Goal: Task Accomplishment & Management: Complete application form

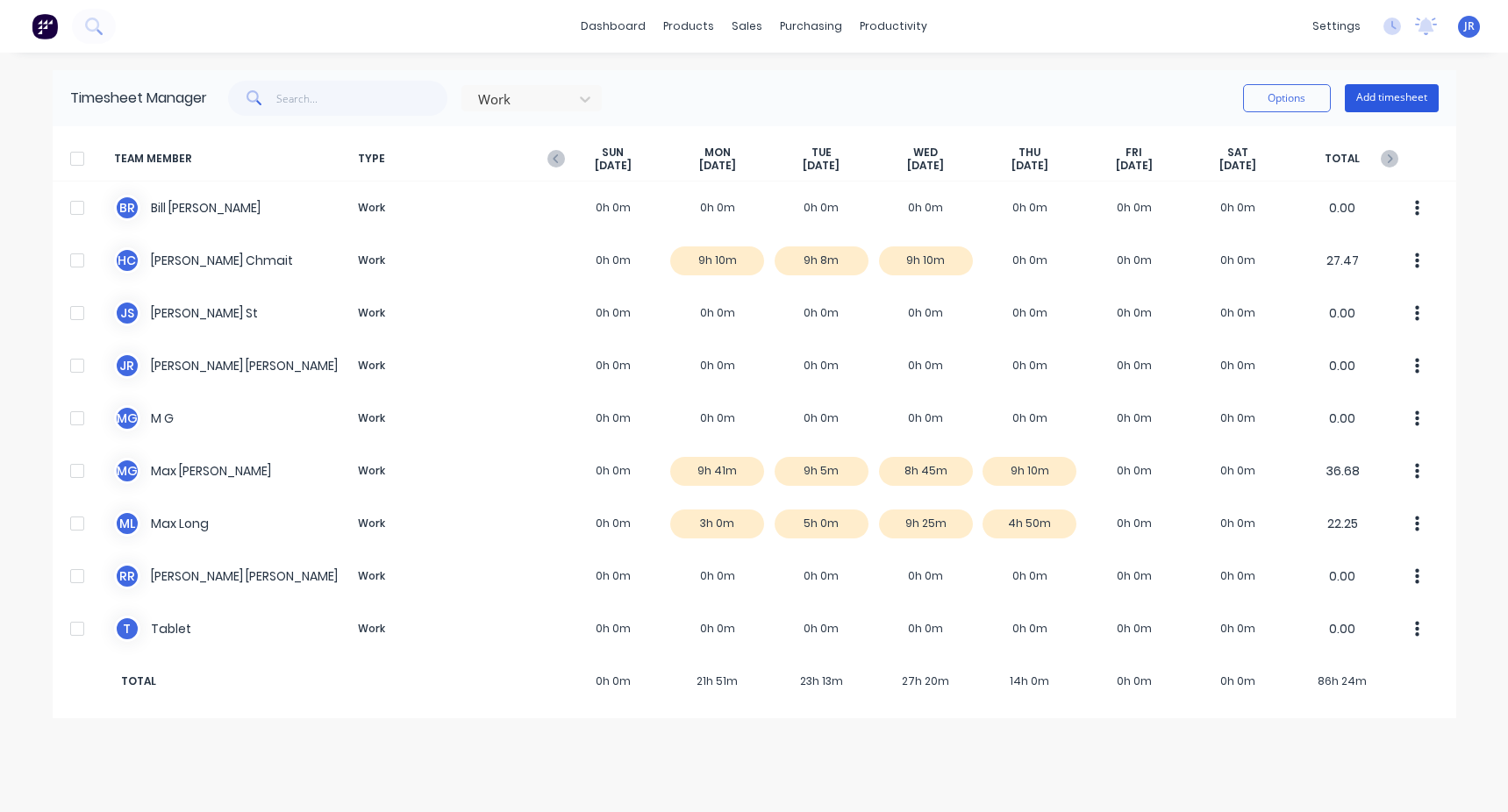
click at [433, 97] on button "Add timesheet" at bounding box center [1391, 98] width 94 height 28
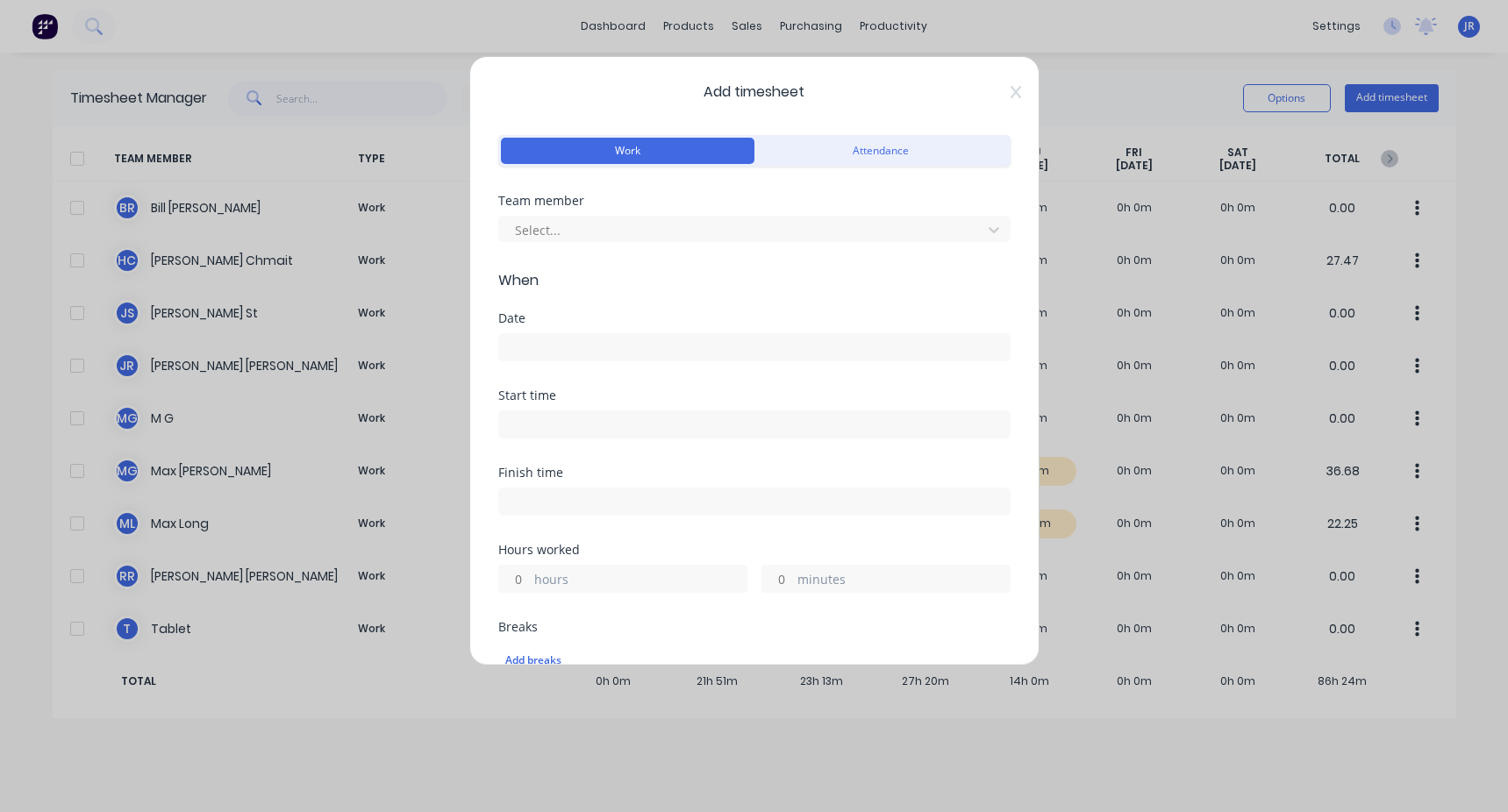
click at [433, 243] on div "Team member Select..." at bounding box center [754, 233] width 512 height 76
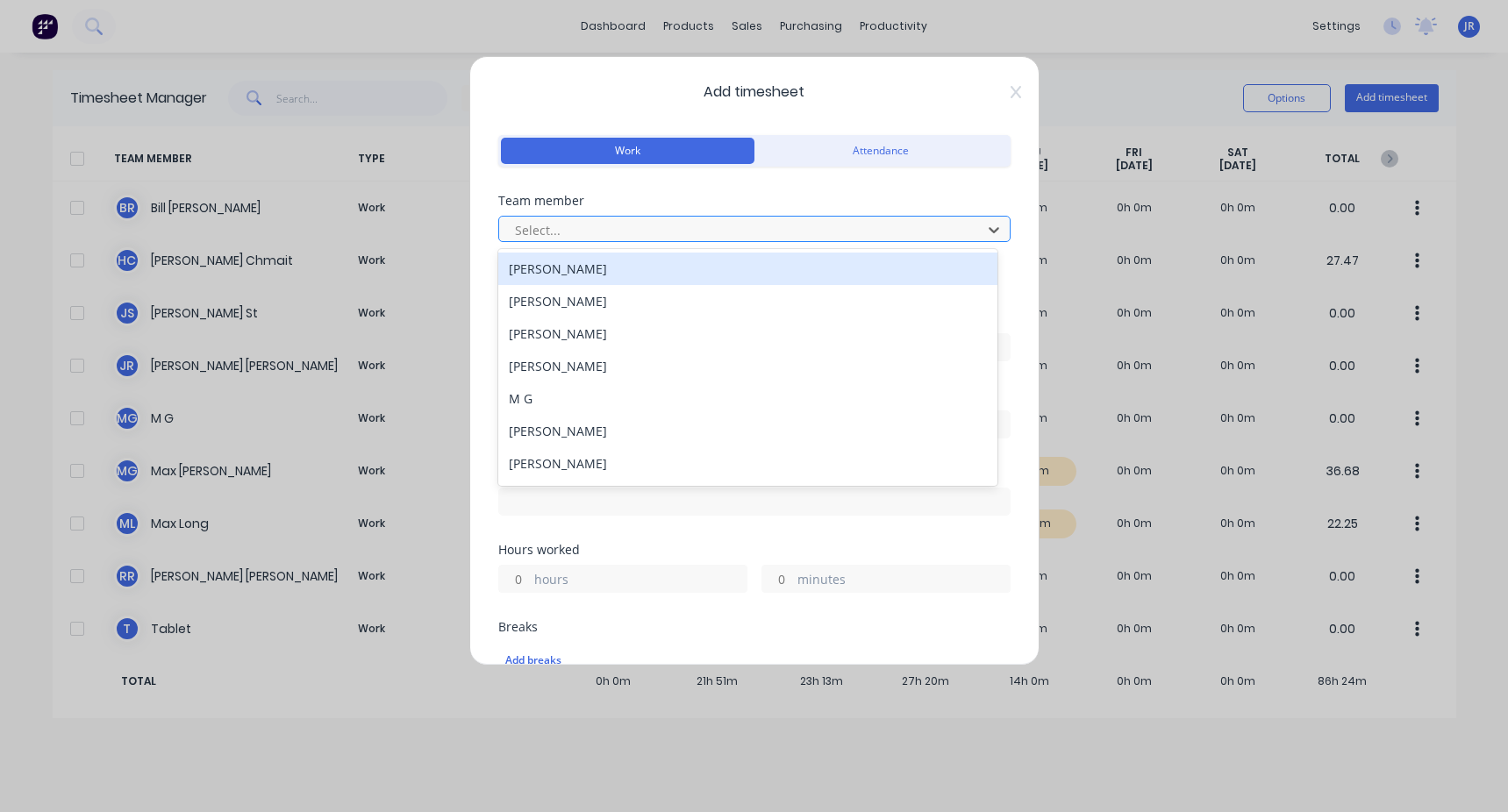
click at [433, 241] on div at bounding box center [743, 230] width 460 height 22
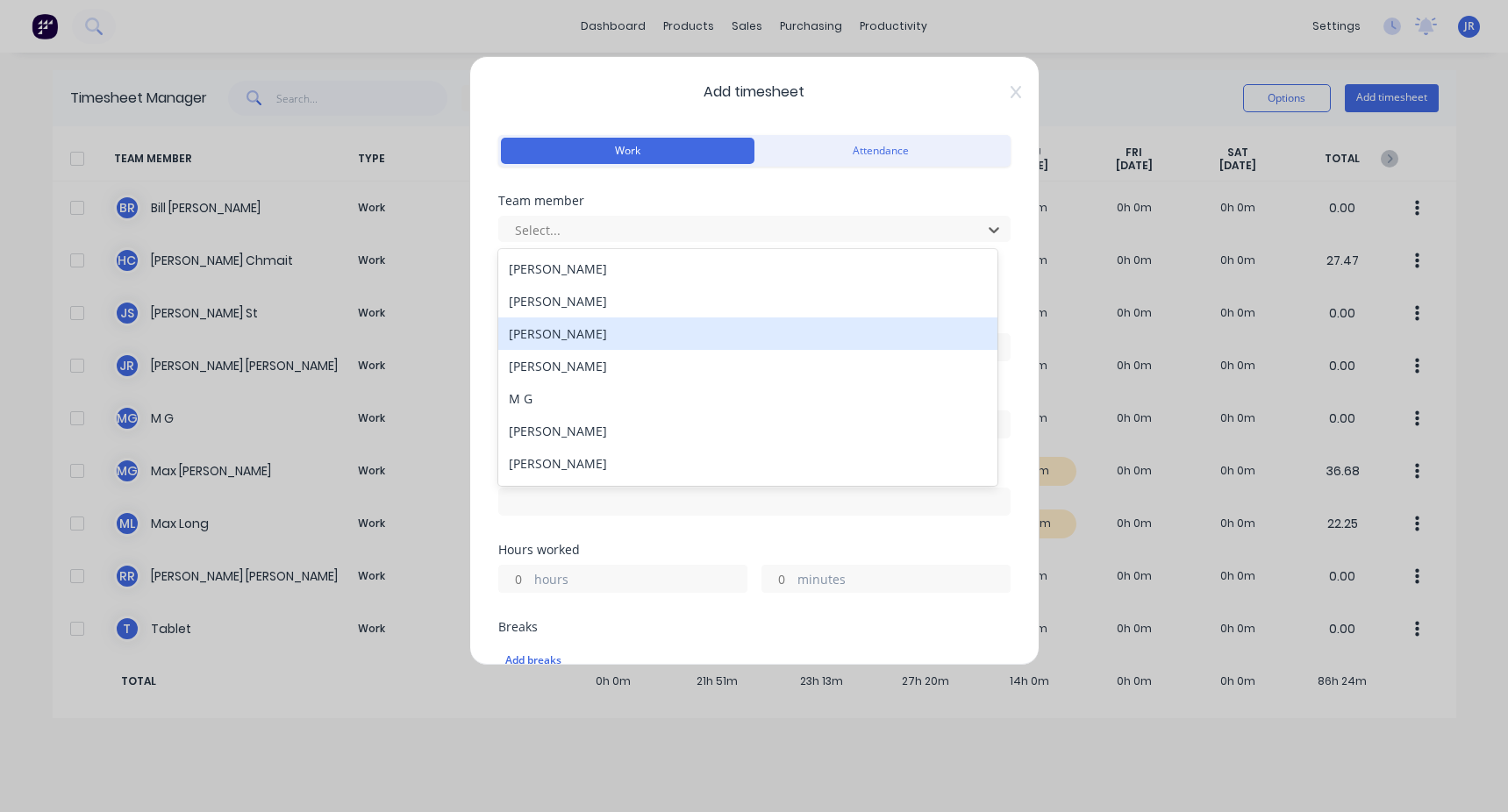
click at [433, 306] on div "[PERSON_NAME]" at bounding box center [747, 333] width 499 height 32
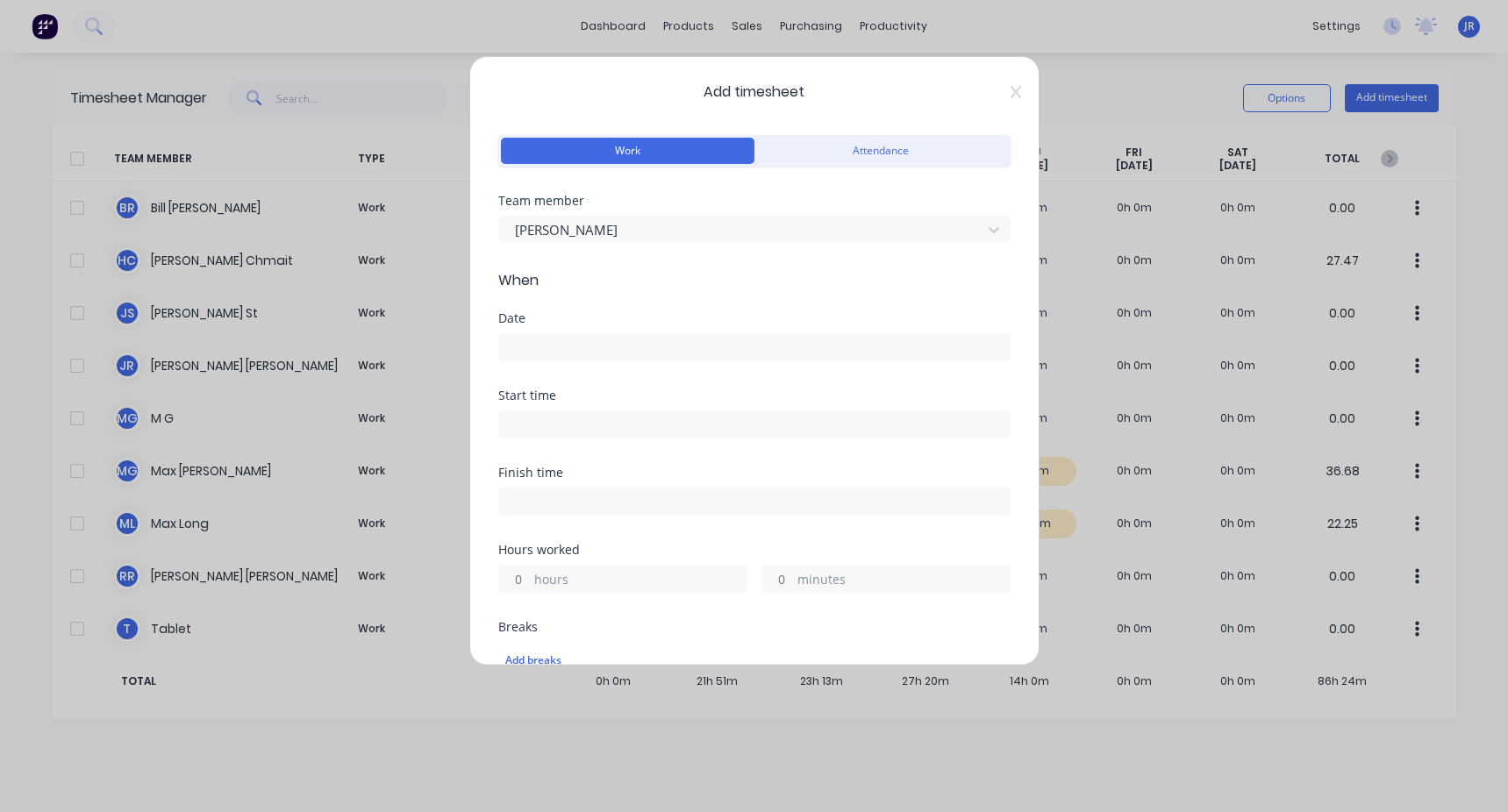
click at [433, 306] on input at bounding box center [754, 346] width 510 height 26
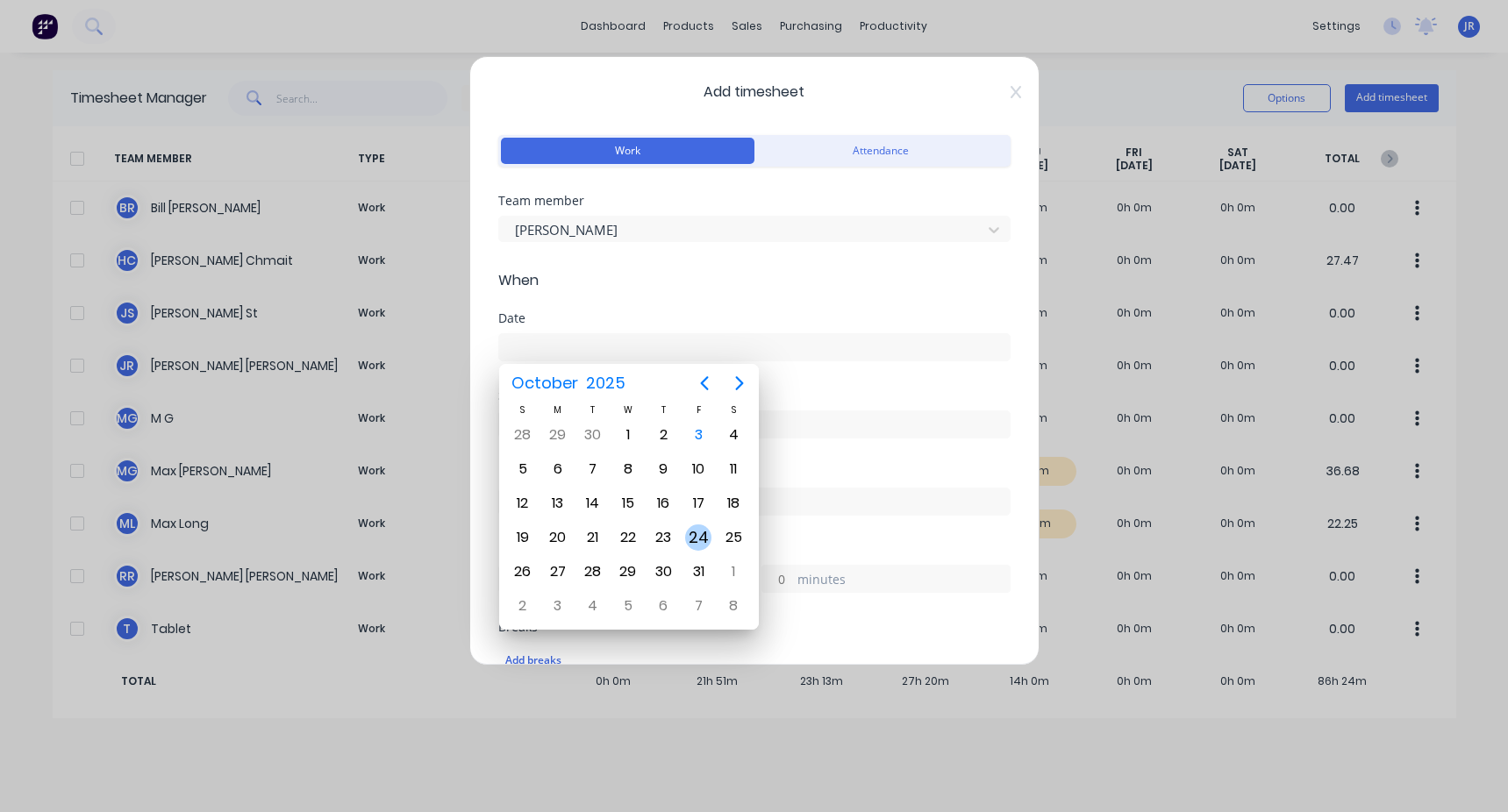
click at [433, 306] on div "24" at bounding box center [698, 536] width 26 height 26
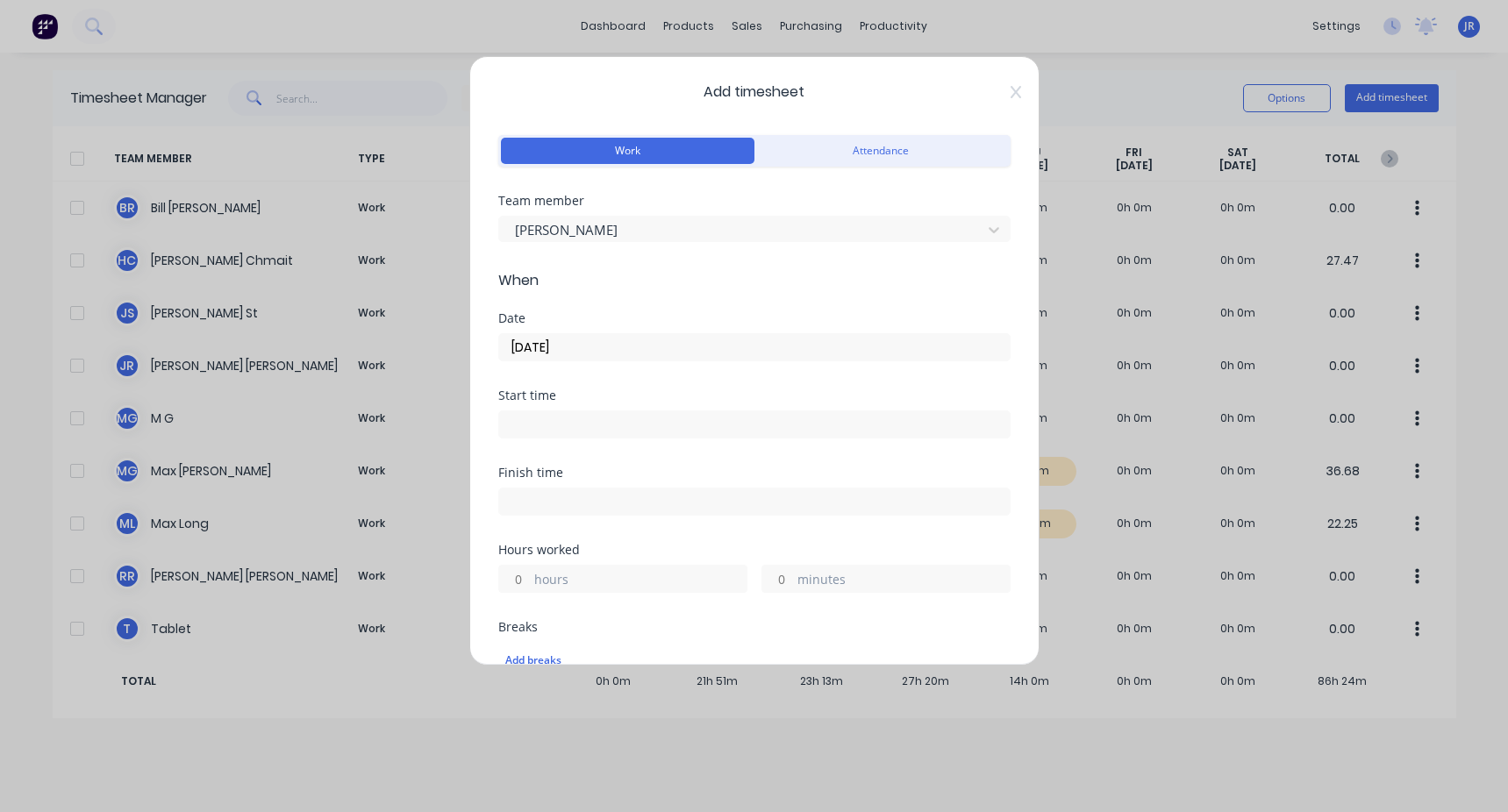
click at [433, 306] on input "[DATE]" at bounding box center [754, 346] width 510 height 26
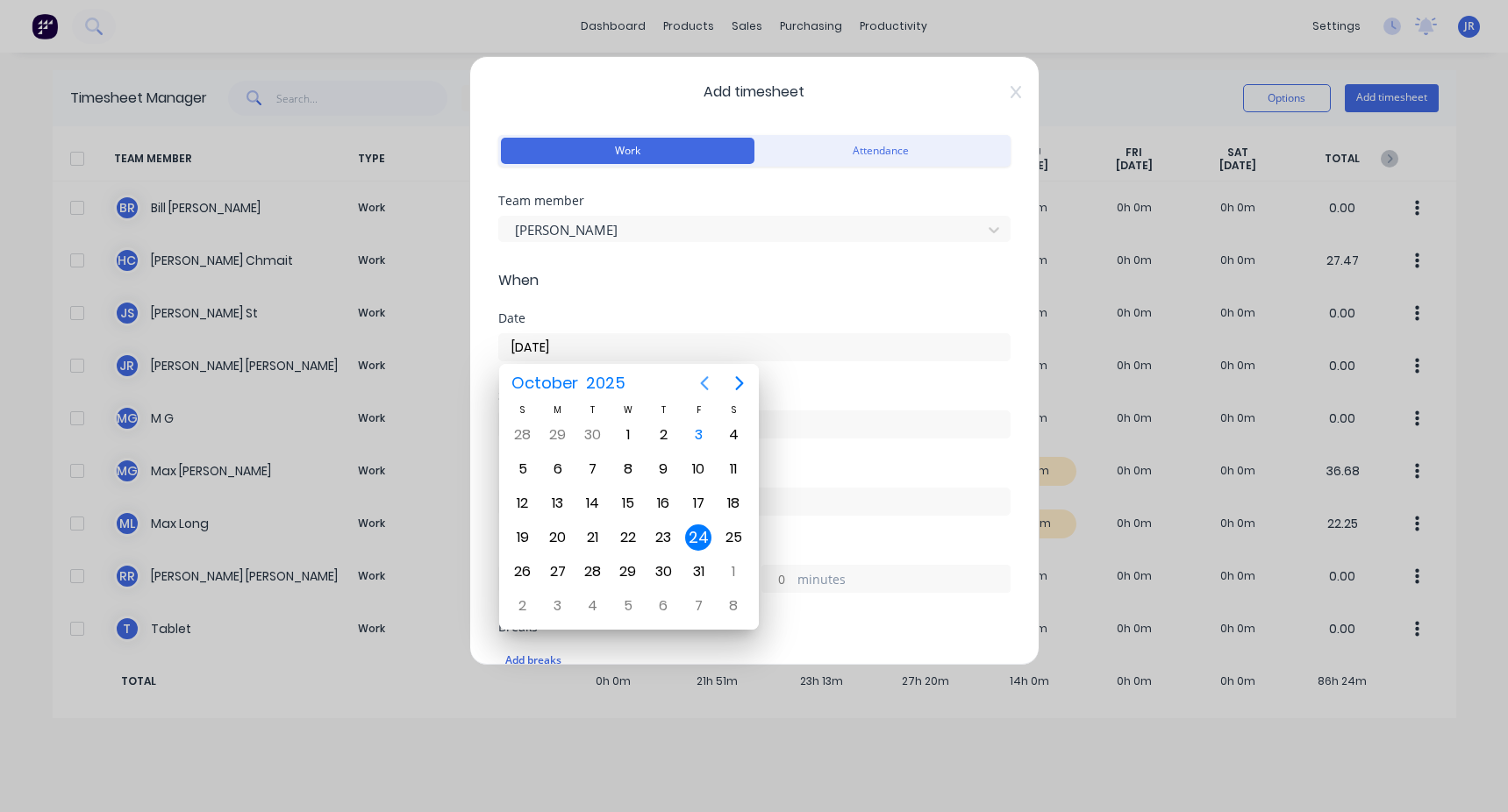
click at [433, 306] on icon "Previous page" at bounding box center [704, 383] width 8 height 14
click at [433, 306] on div "24" at bounding box center [628, 536] width 26 height 26
type input "[DATE]"
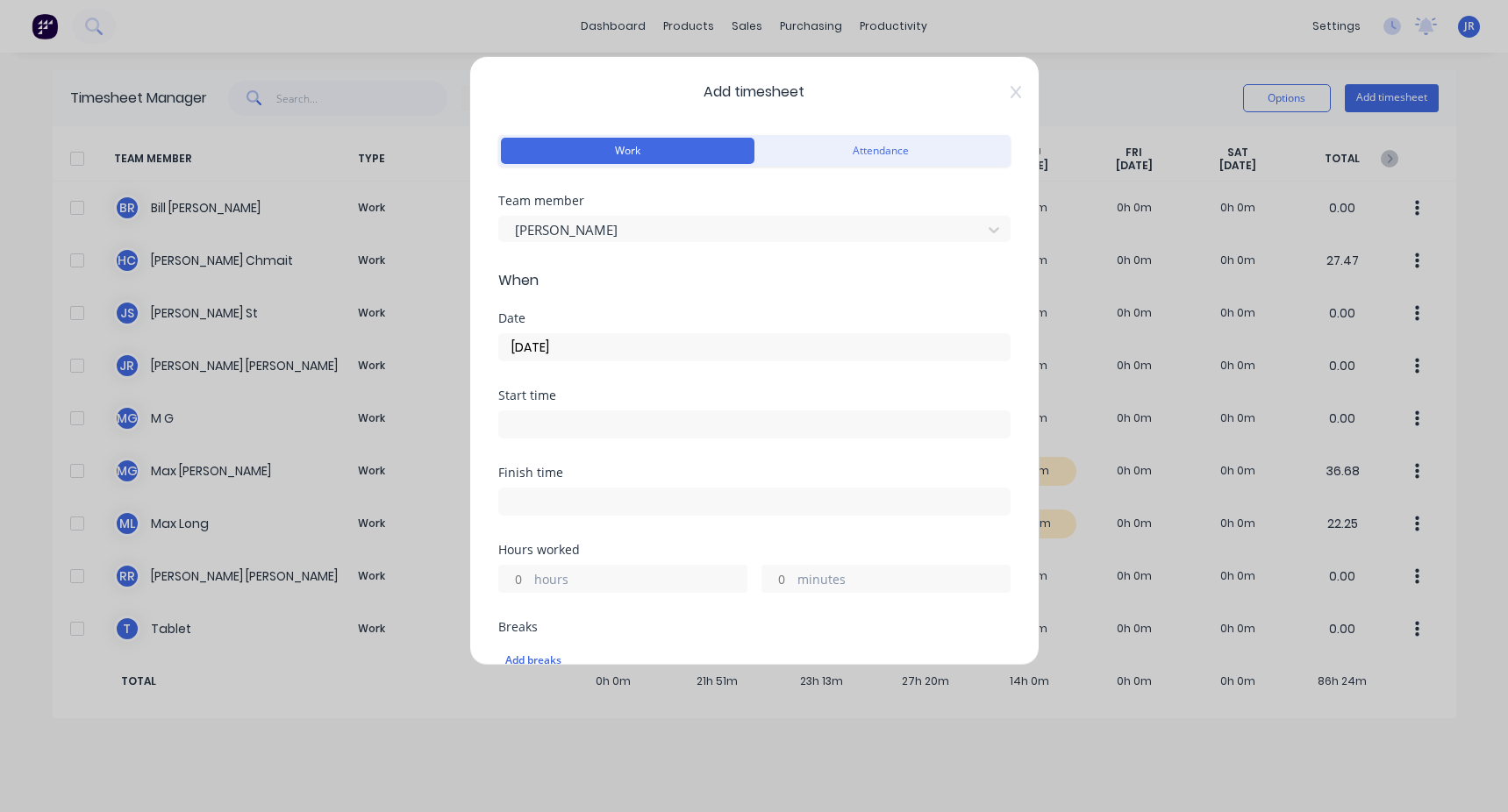
click at [433, 306] on input at bounding box center [754, 424] width 510 height 26
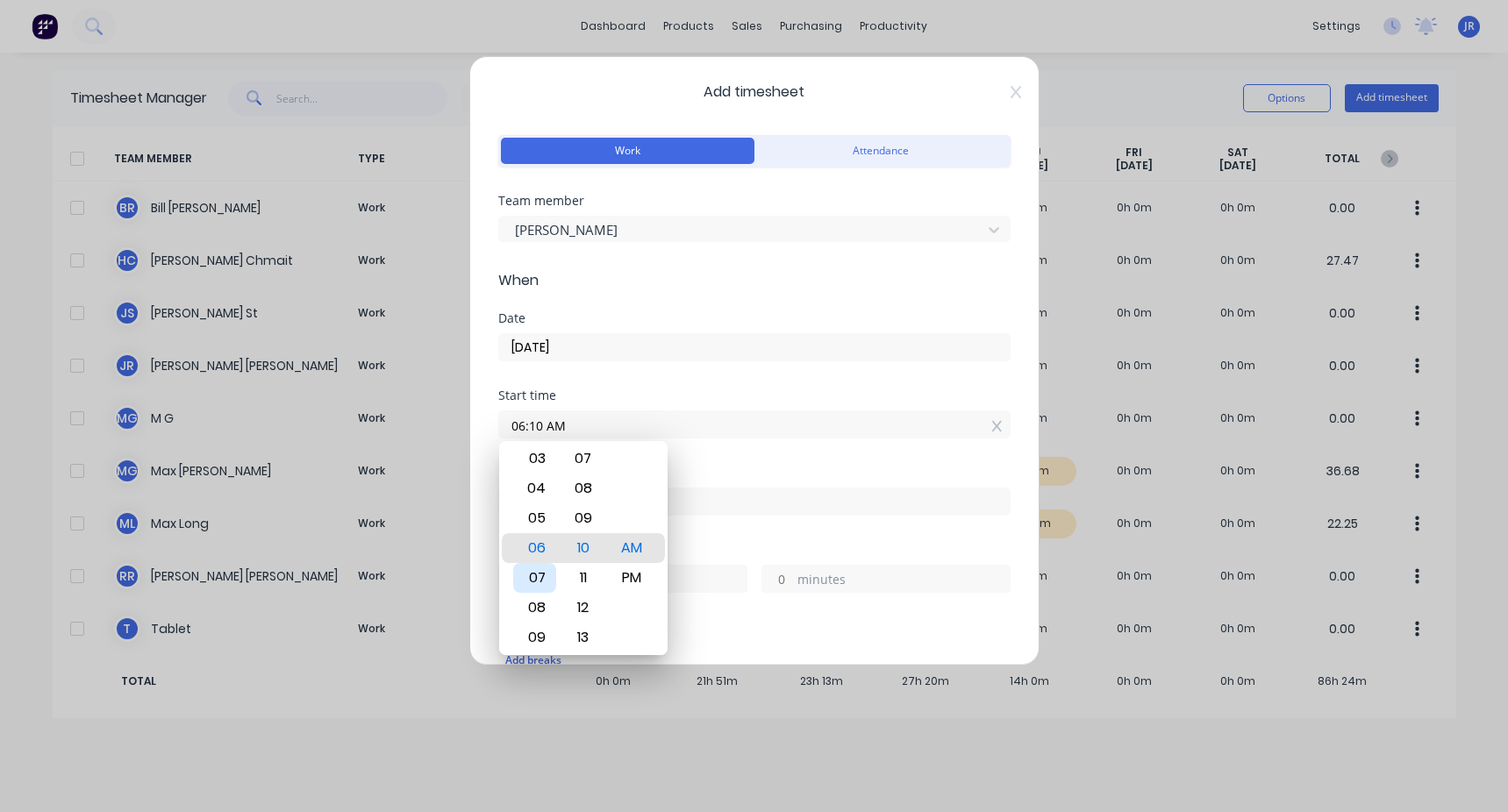
click at [433, 306] on div "07" at bounding box center [535, 577] width 43 height 30
type input "07:00 AM"
click at [433, 306] on div "Start time 07:00 AM" at bounding box center [754, 428] width 512 height 78
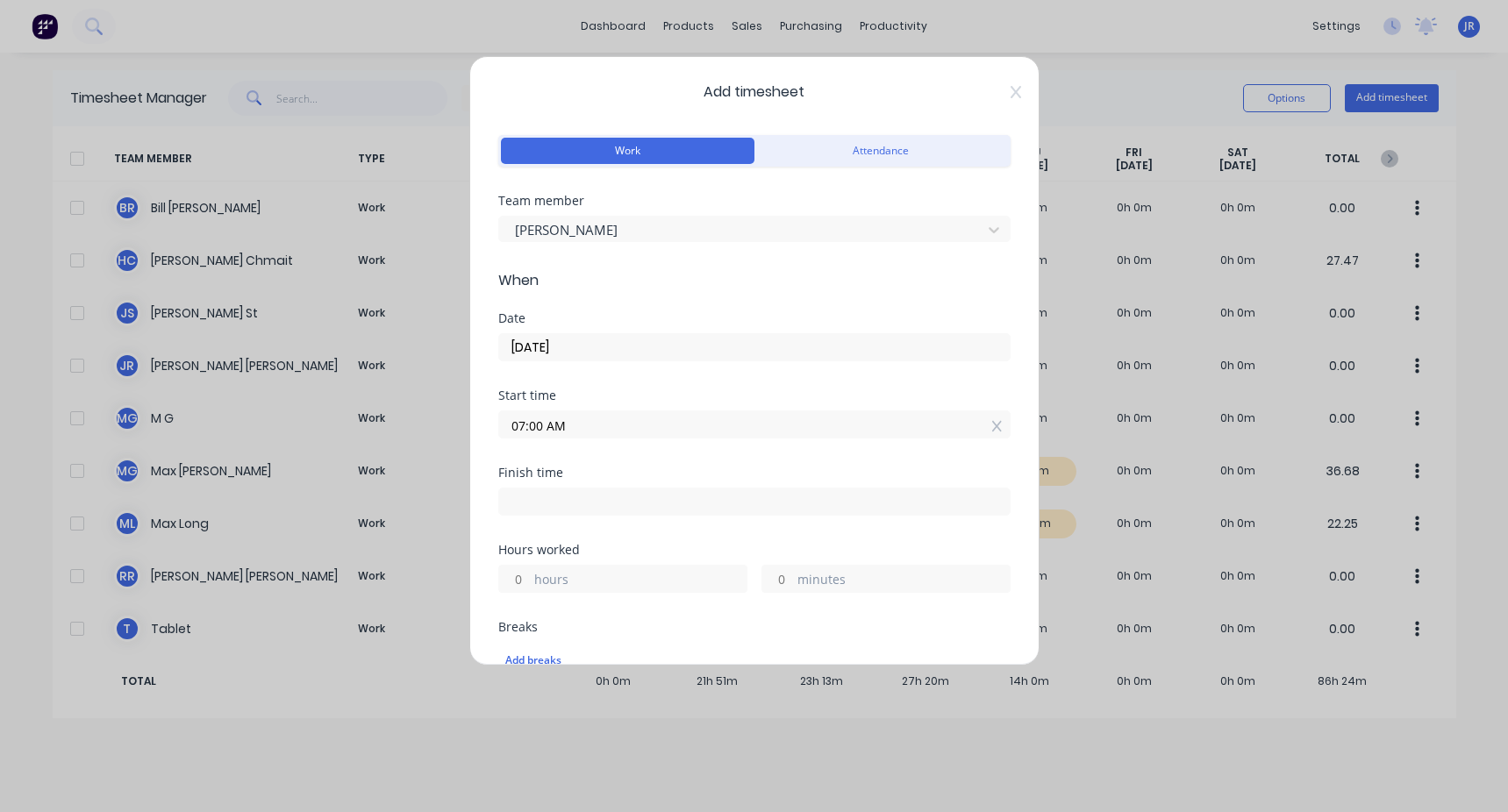
click at [433, 306] on input at bounding box center [754, 501] width 510 height 26
type input "11:10 AM"
type input "4"
type input "10"
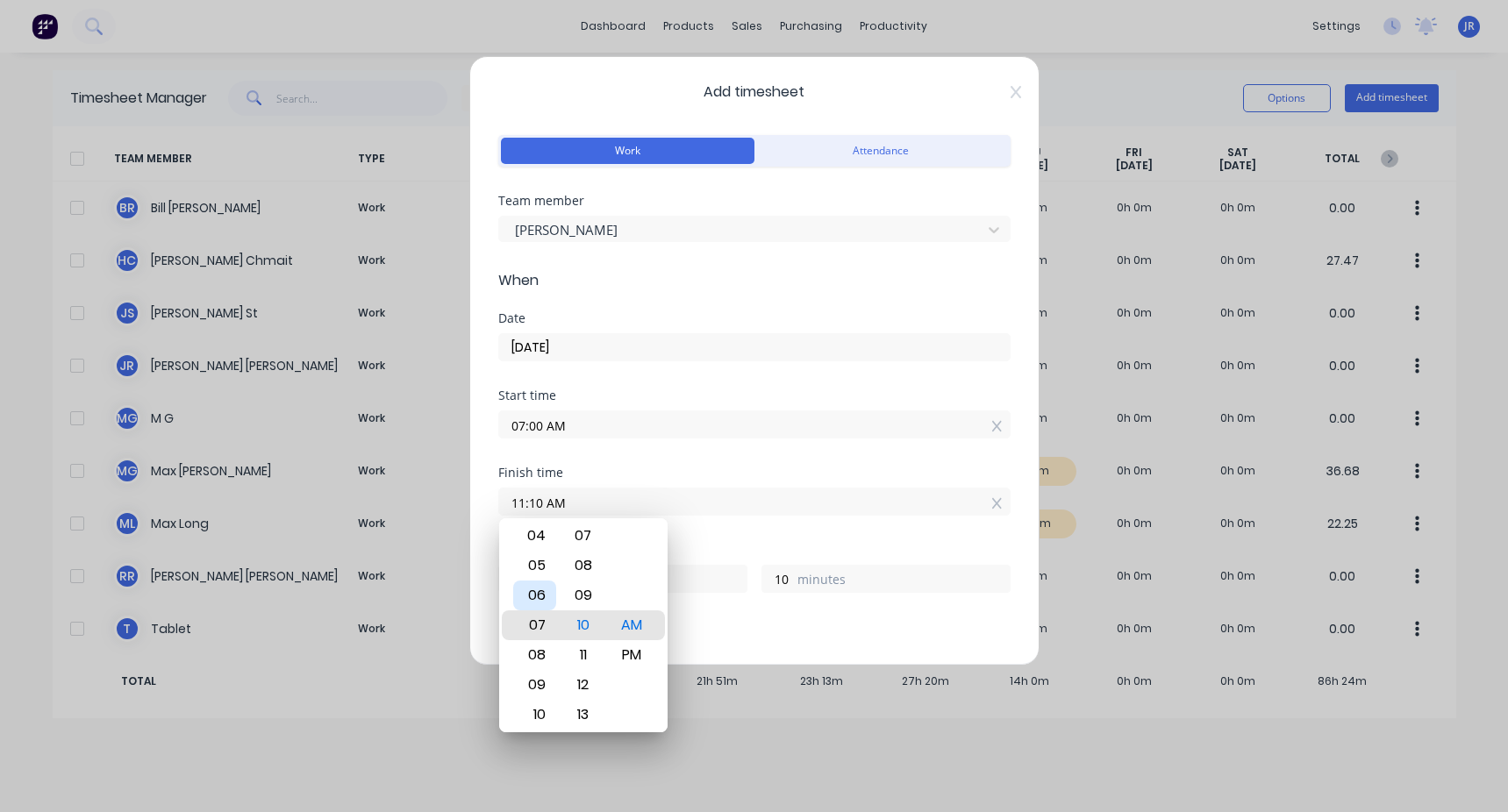
type input "07:10 AM"
type input "0"
type input "04:10 AM"
type input "21"
click at [433, 306] on div "02" at bounding box center [535, 566] width 43 height 30
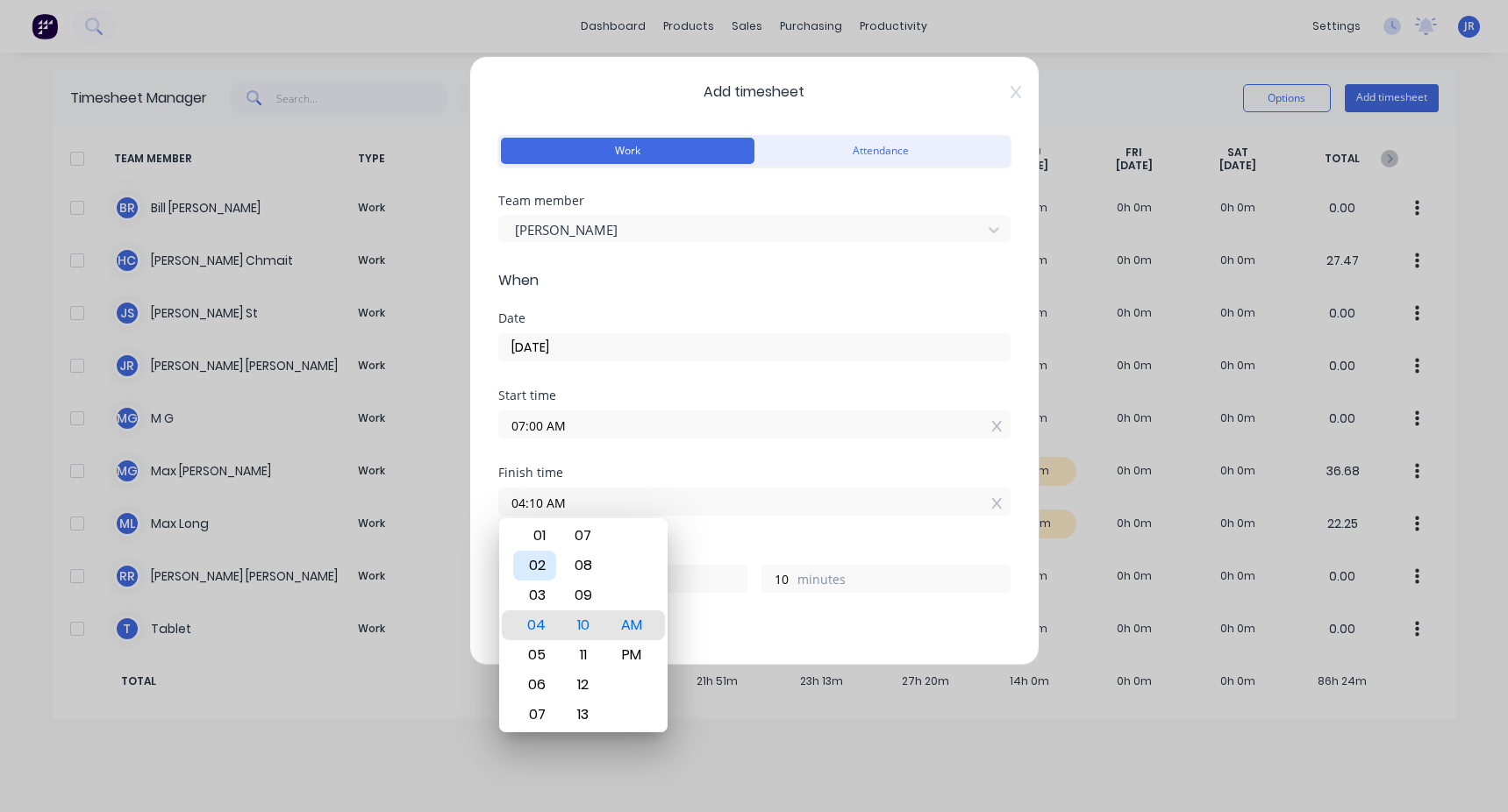
type input "02:10 AM"
type input "19"
type input "02:17 AM"
type input "17"
type input "02:20 AM"
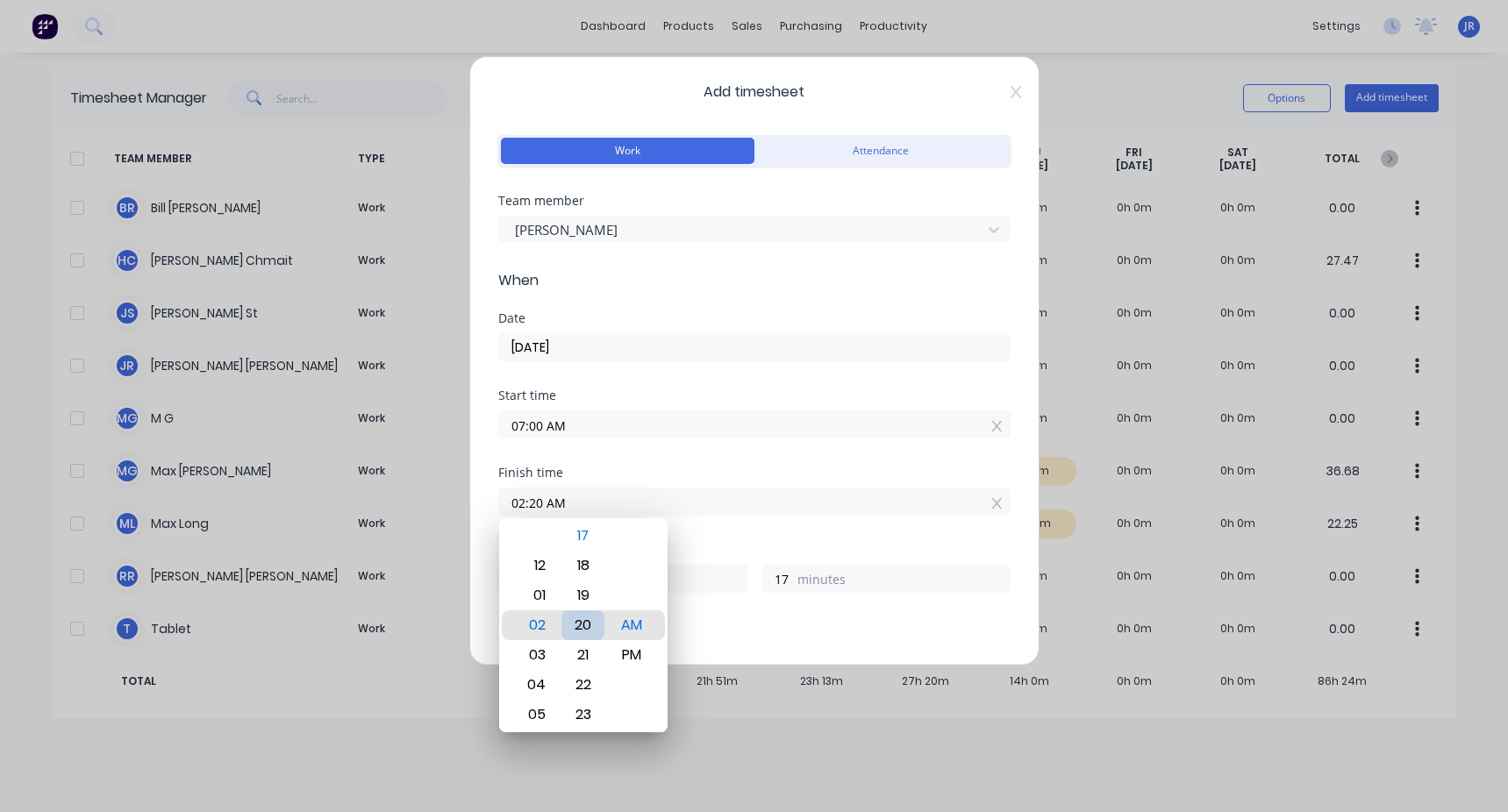
type input "20"
type input "02:24 AM"
type input "24"
type input "02:27 AM"
type input "27"
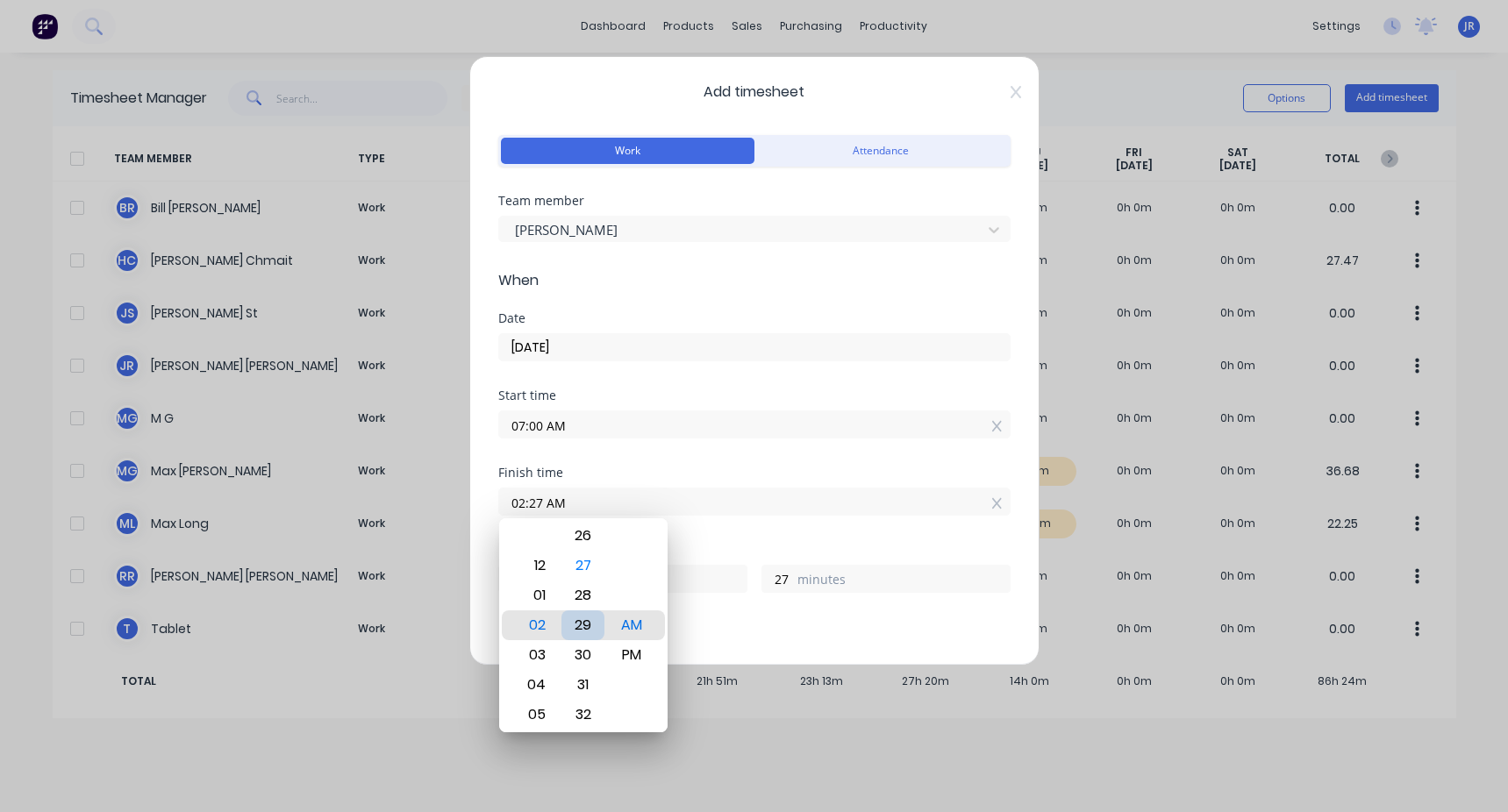
type input "02:29 AM"
type input "29"
type input "02:30 AM"
type input "30"
click at [433, 306] on div "PM" at bounding box center [631, 655] width 43 height 30
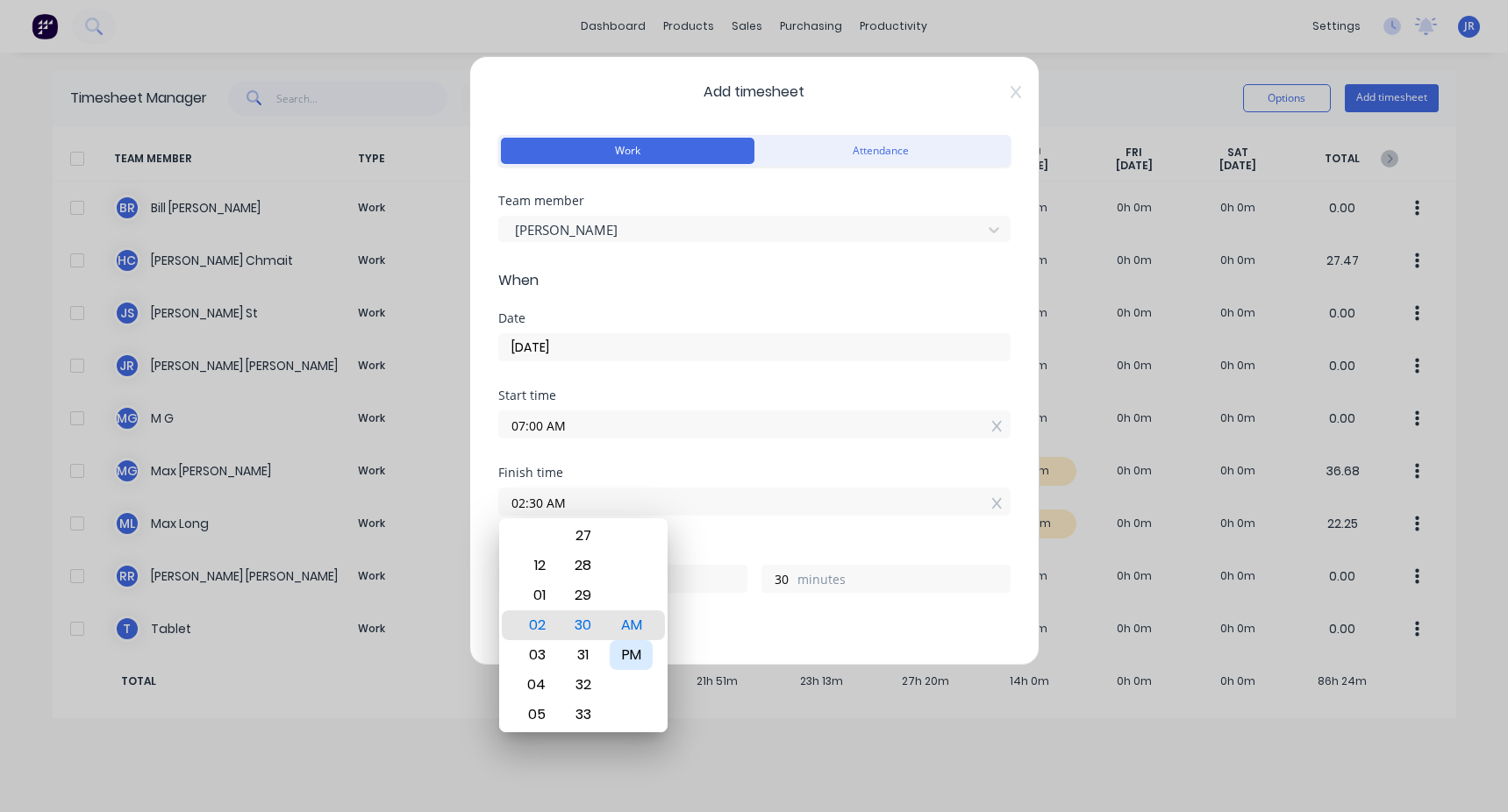
type input "02:30 PM"
type input "7"
click at [433, 306] on div "Finish time 02:30 PM" at bounding box center [754, 505] width 512 height 78
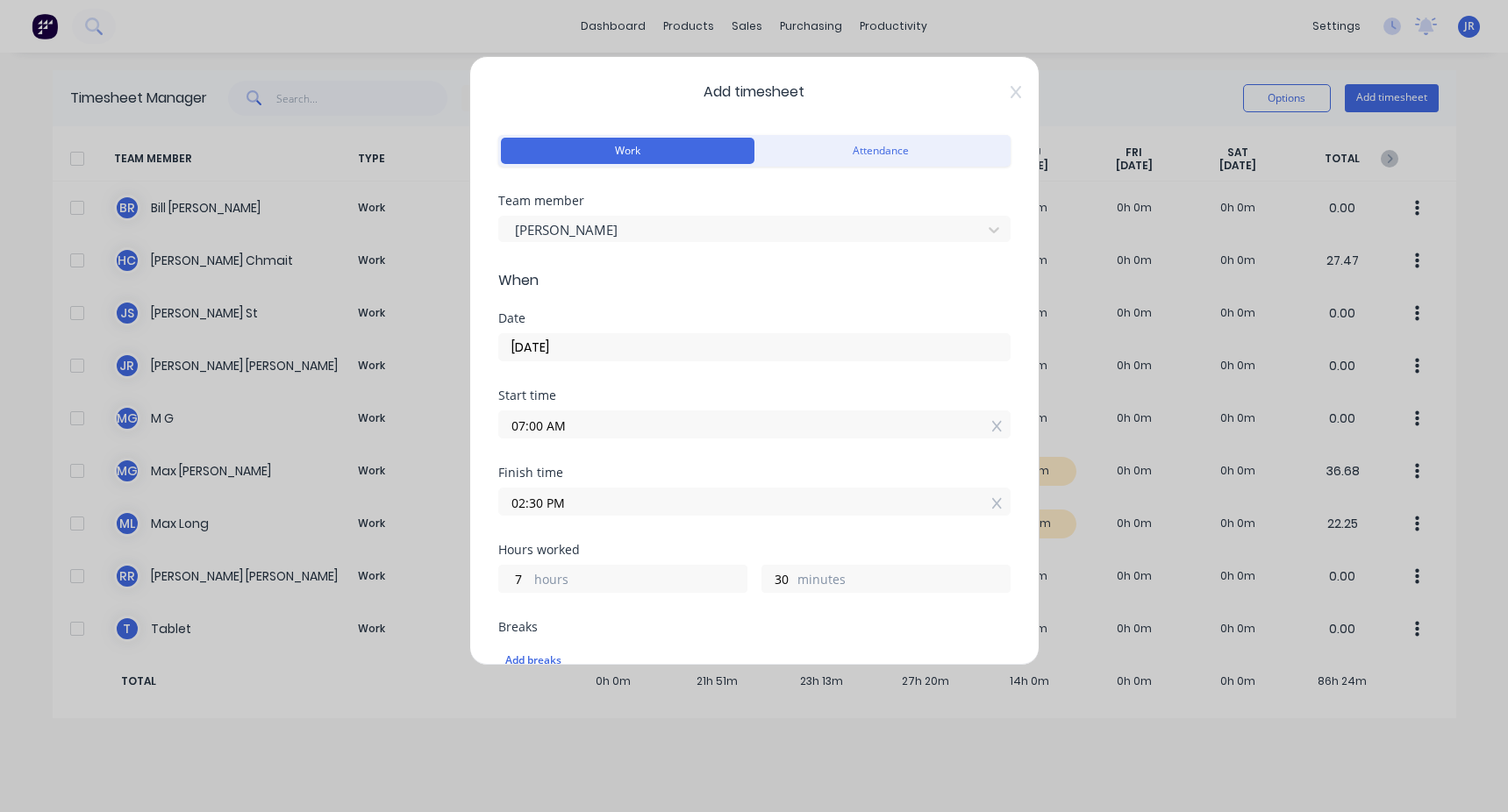
click at [433, 306] on input "02:30 PM" at bounding box center [754, 501] width 510 height 26
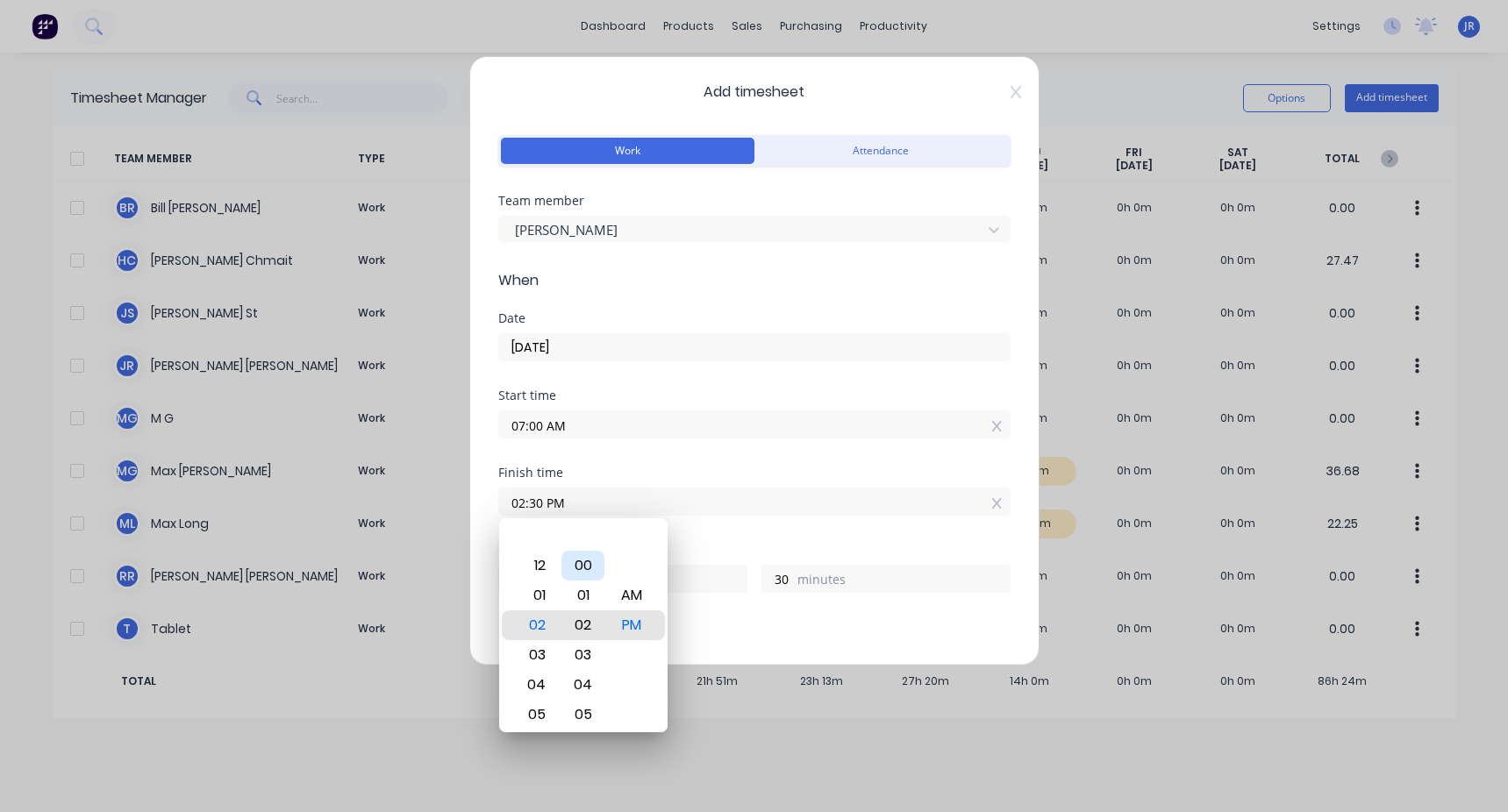
type input "02:00 PM"
type input "0"
click at [433, 306] on div "Start time 07:00 AM" at bounding box center [754, 428] width 512 height 78
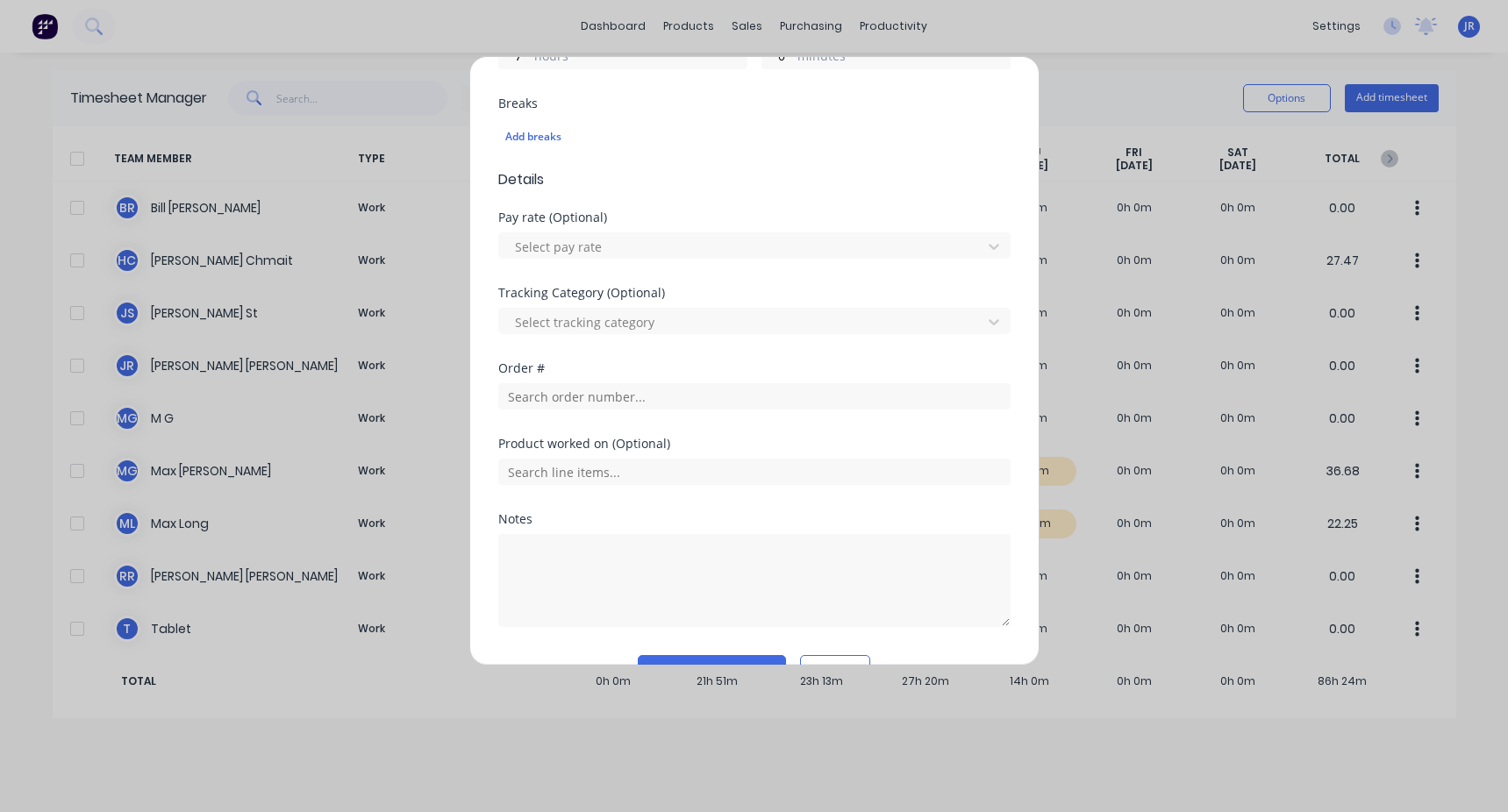
scroll to position [526, 0]
click at [433, 306] on input "text" at bounding box center [754, 393] width 512 height 26
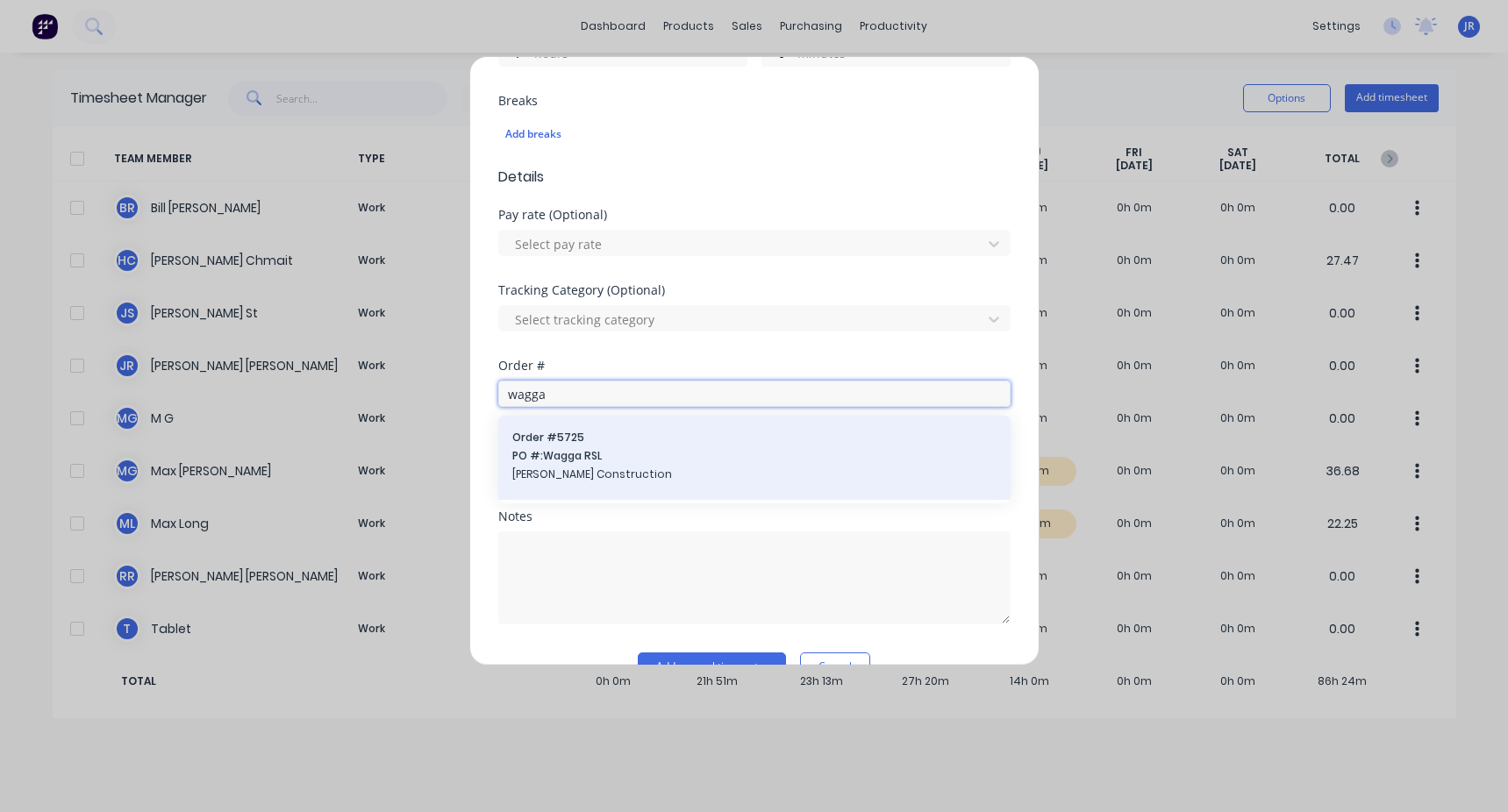
type input "wagga"
click at [433, 306] on span "[PERSON_NAME] Construction" at bounding box center [754, 474] width 484 height 16
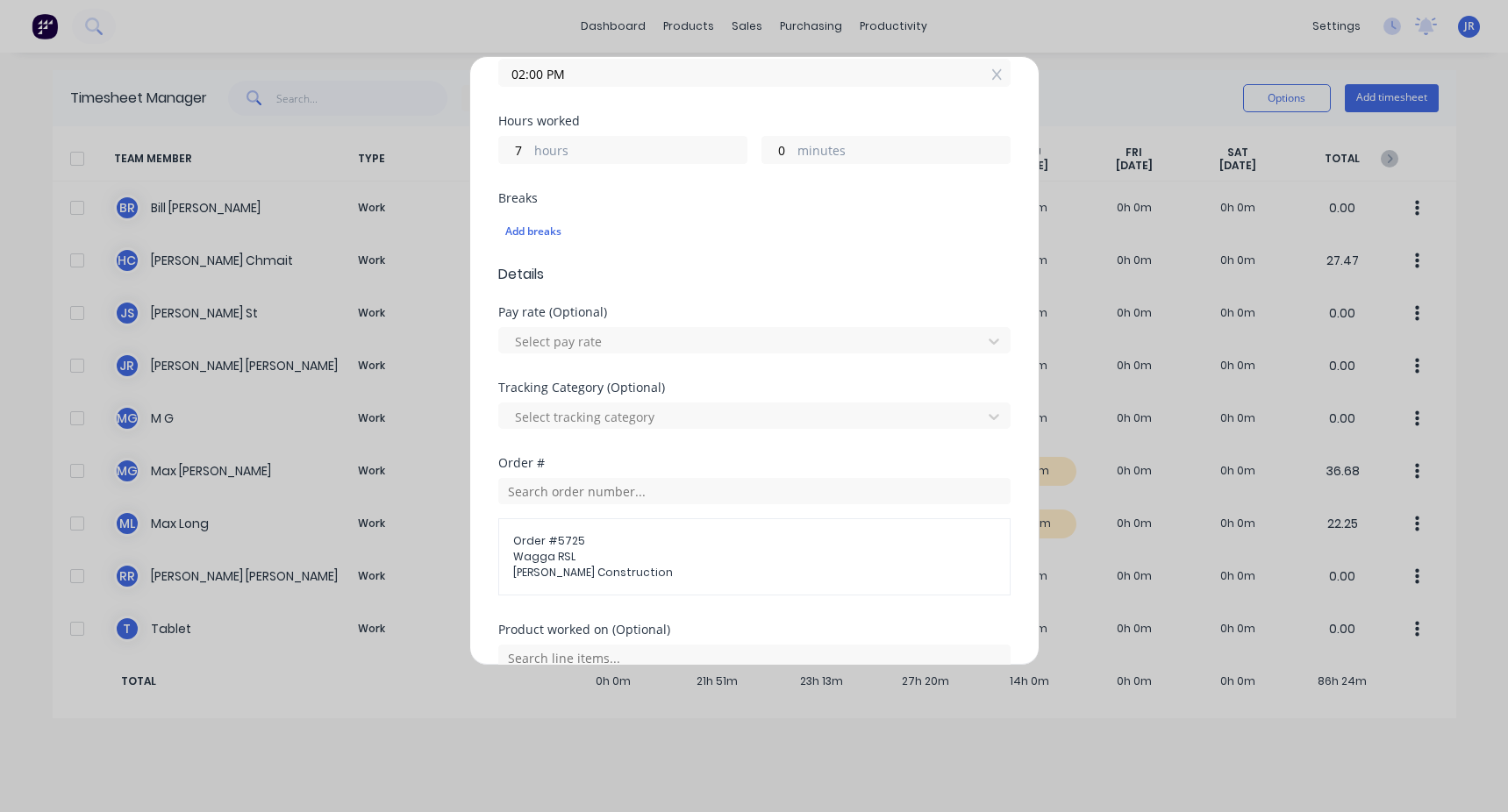
scroll to position [658, 0]
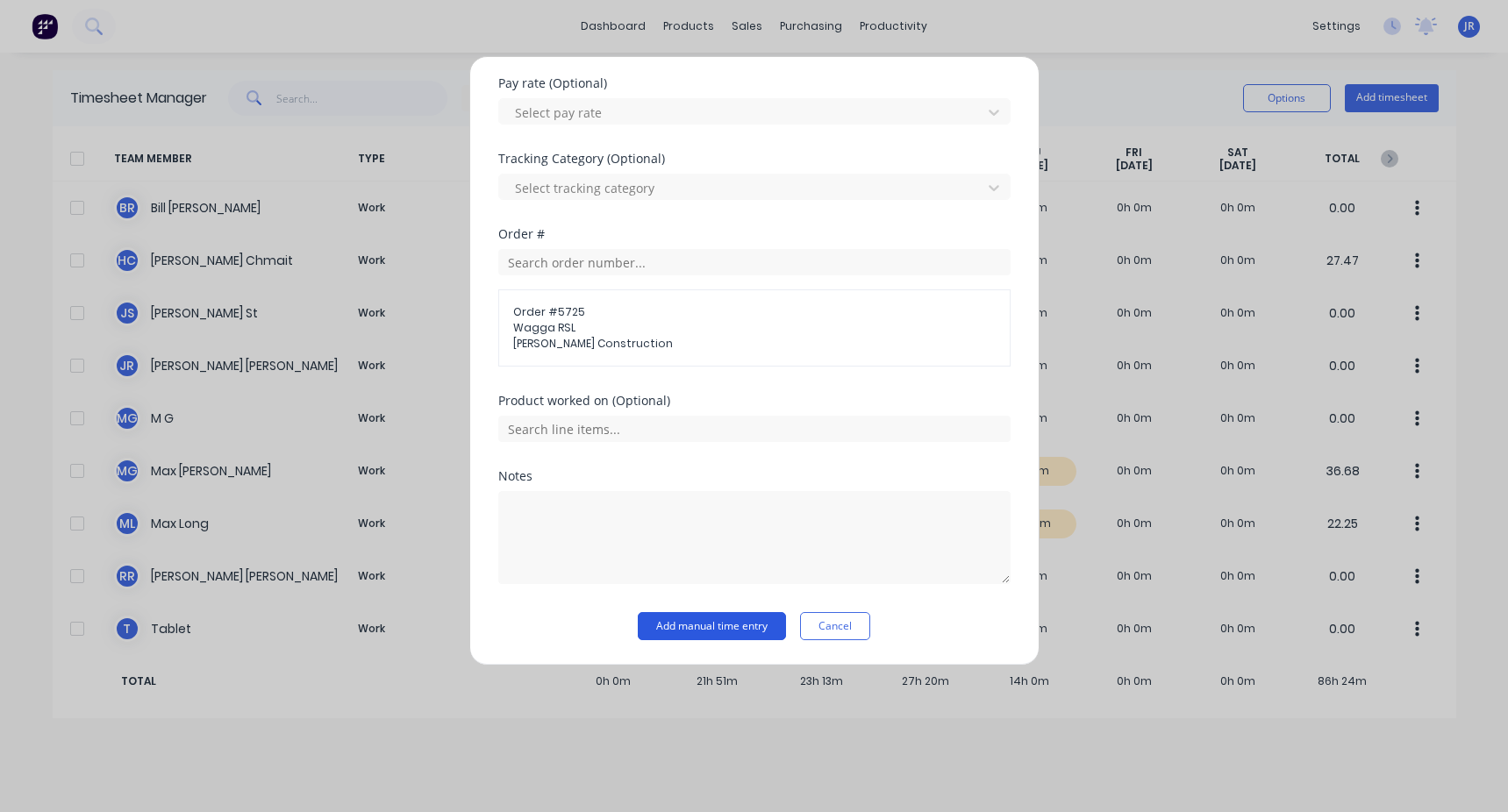
click at [433, 306] on button "Add manual time entry" at bounding box center [711, 626] width 148 height 28
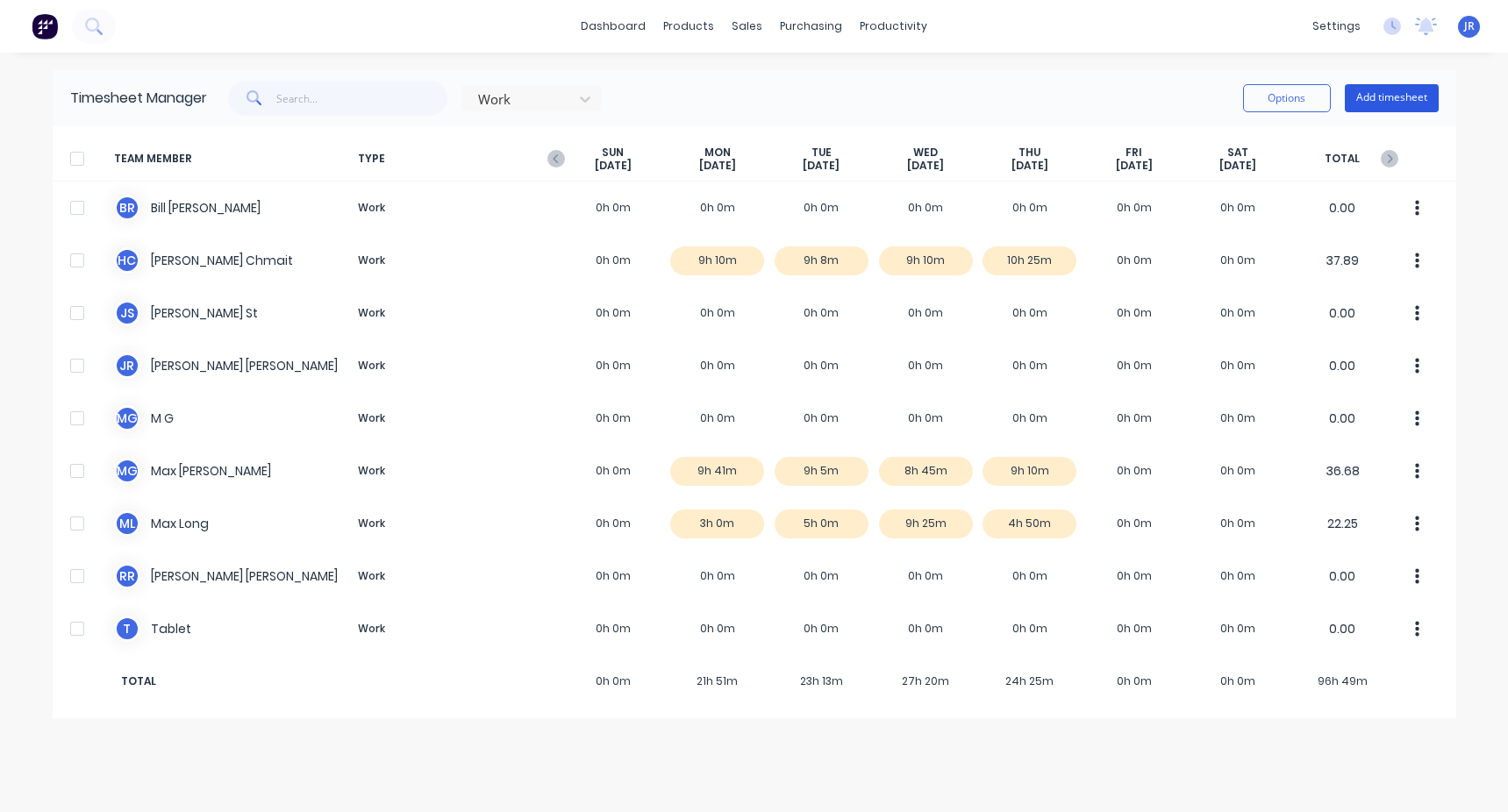
click at [433, 96] on button "Add timesheet" at bounding box center [1391, 98] width 94 height 28
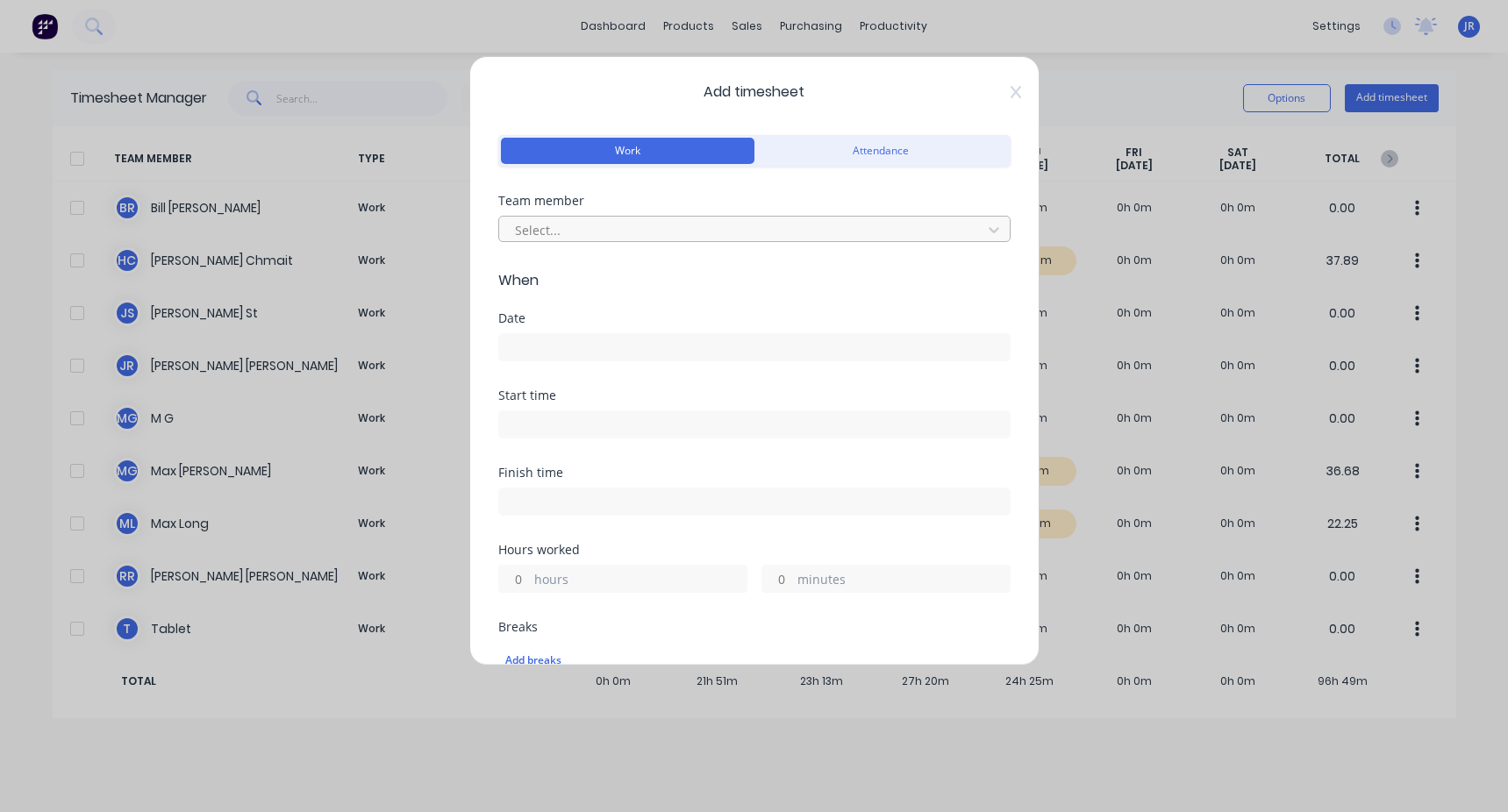
click at [433, 231] on div at bounding box center [743, 230] width 460 height 22
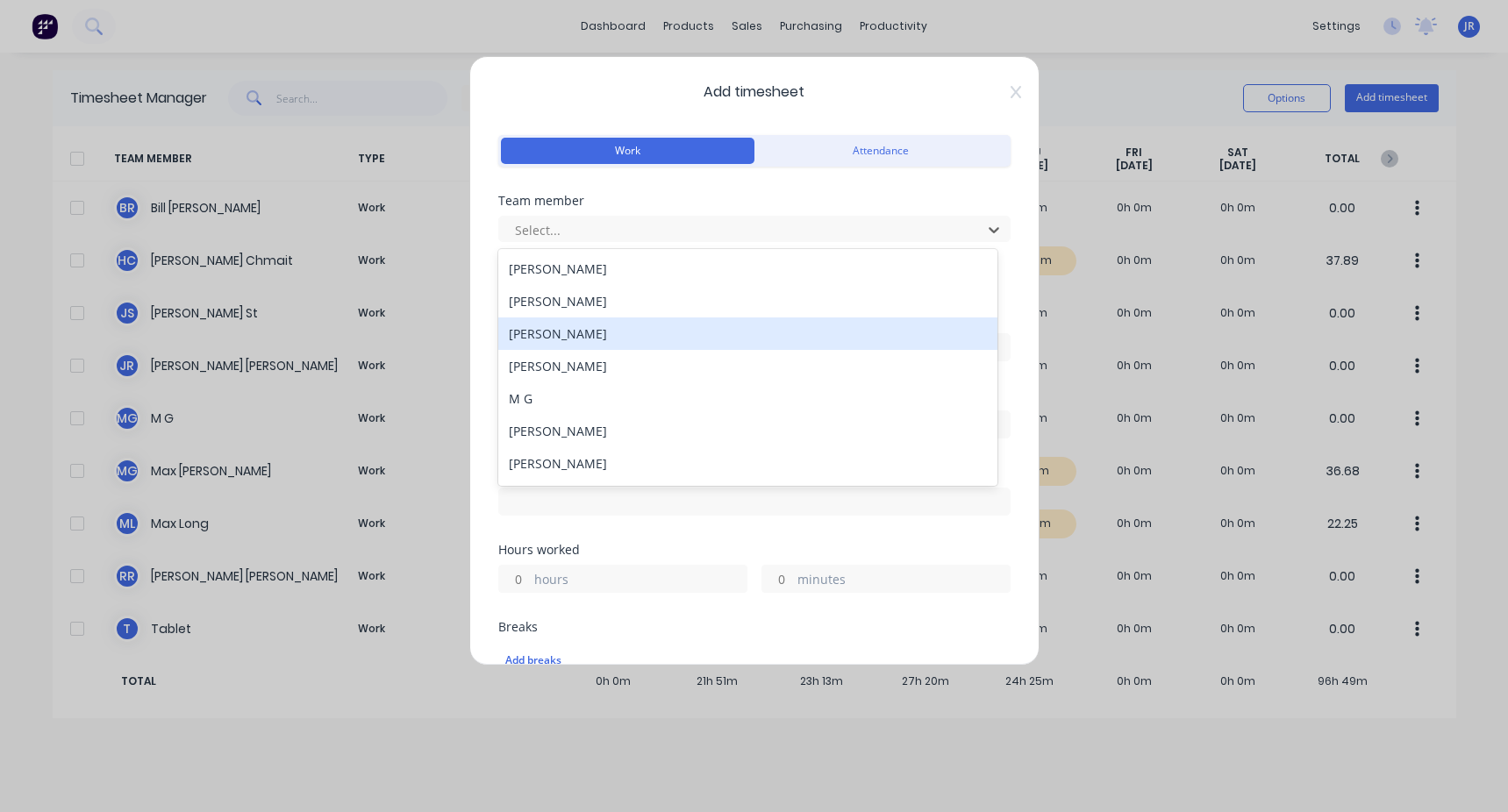
click at [433, 306] on div "[PERSON_NAME]" at bounding box center [747, 333] width 499 height 32
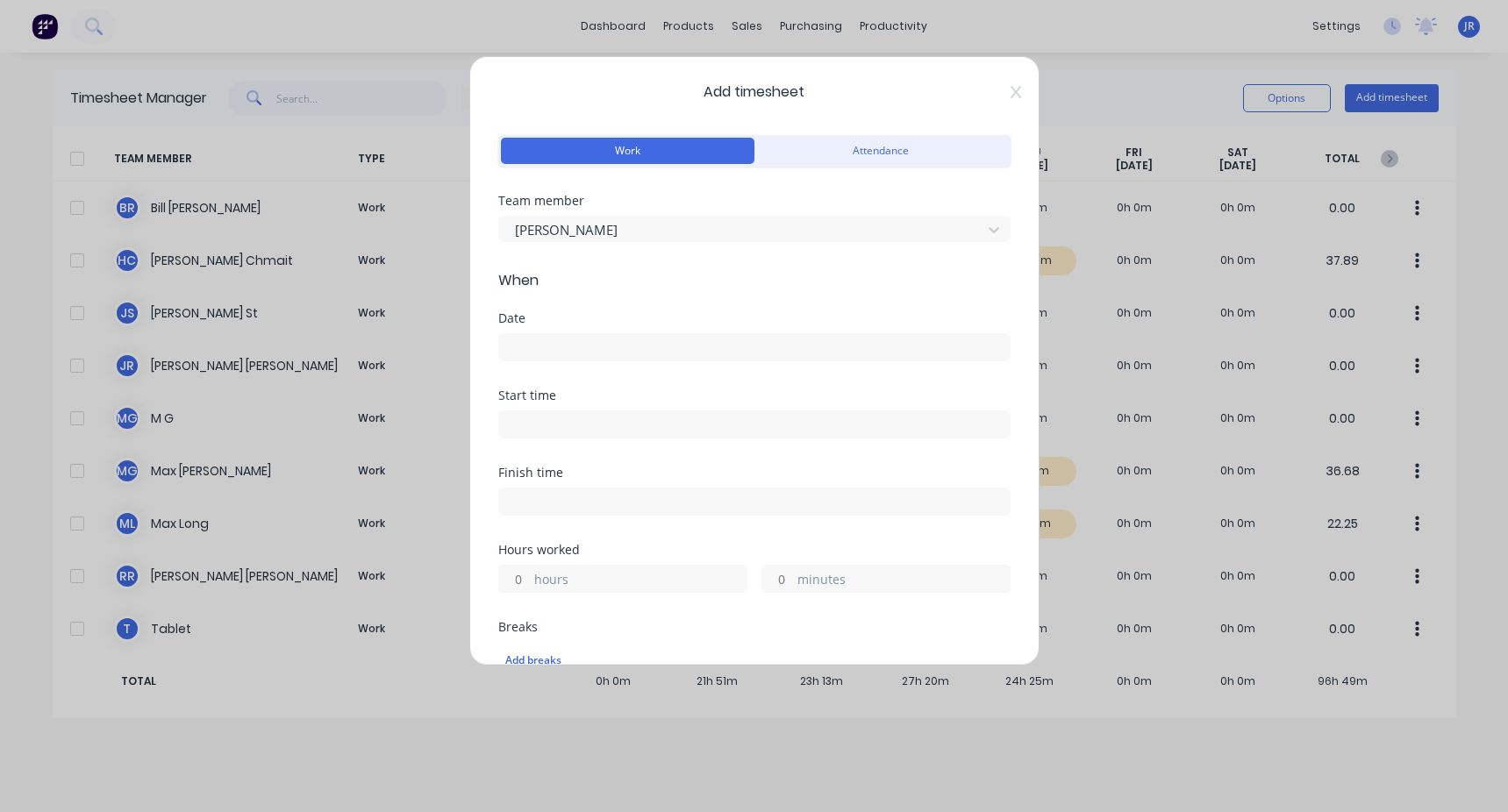
click at [433, 306] on input at bounding box center [754, 346] width 510 height 26
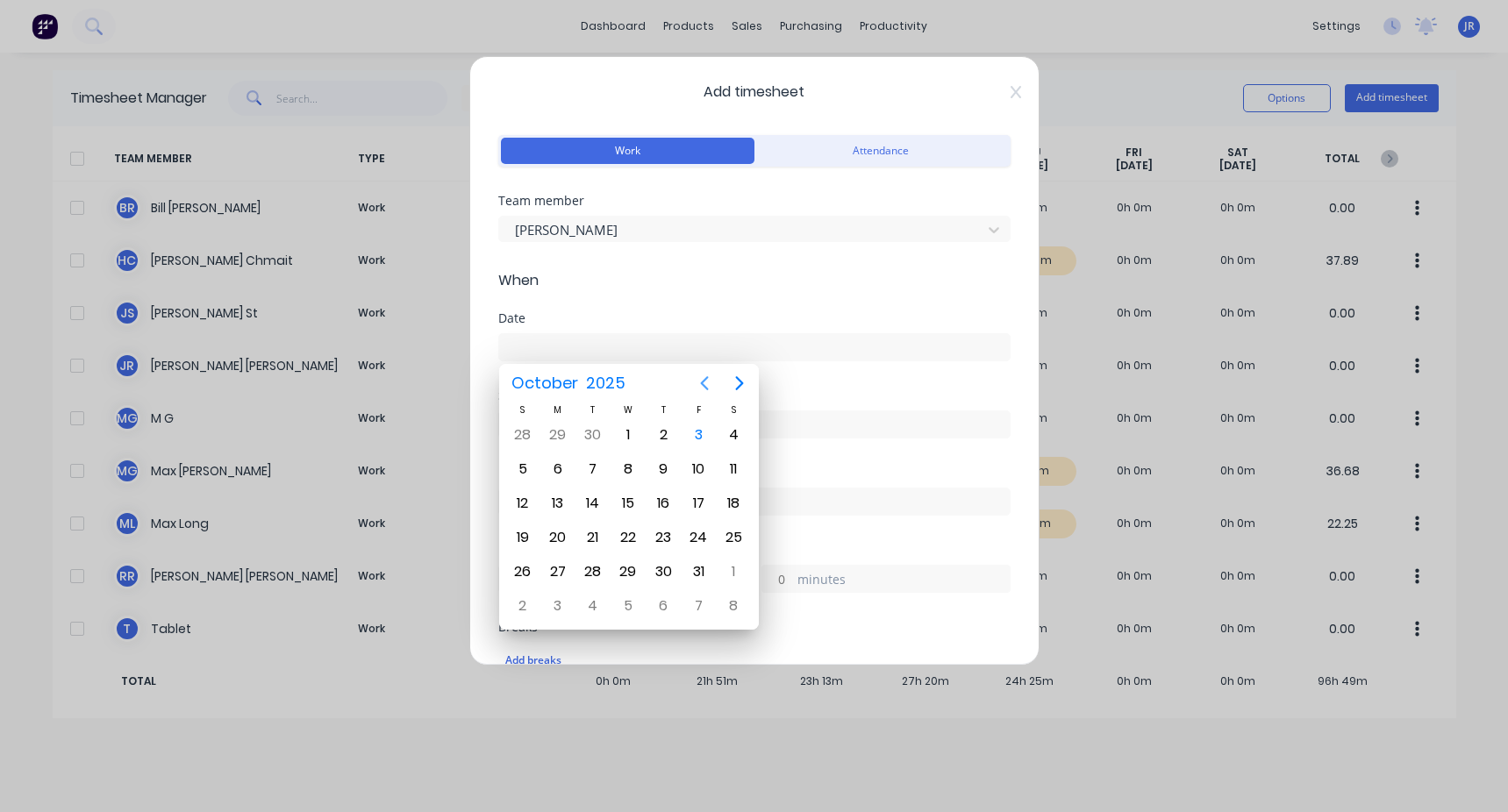
click at [433, 306] on icon "Previous page" at bounding box center [705, 383] width 21 height 21
click at [433, 306] on div "23" at bounding box center [592, 536] width 26 height 26
type input "[DATE]"
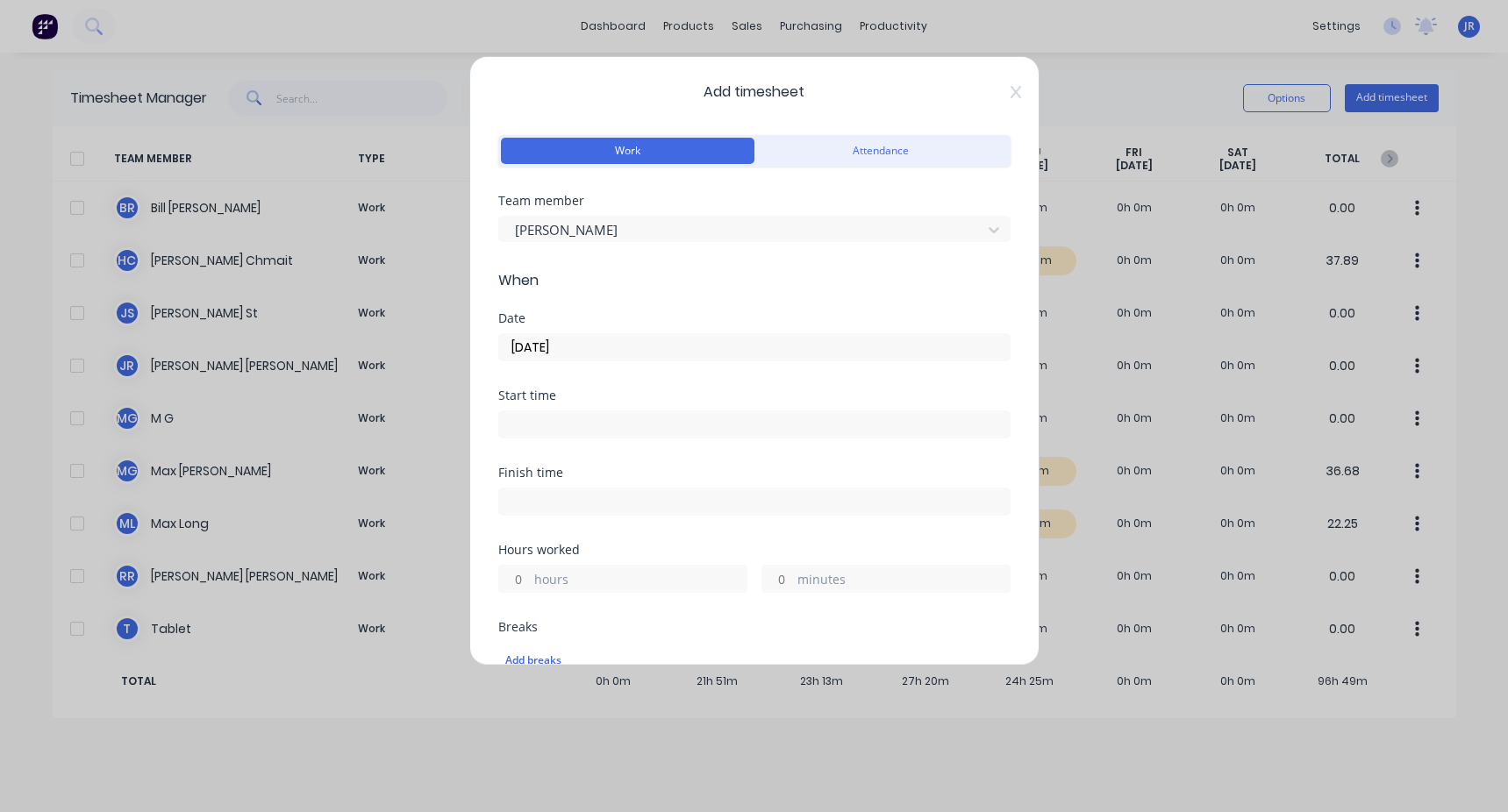
click at [433, 306] on input at bounding box center [754, 424] width 510 height 26
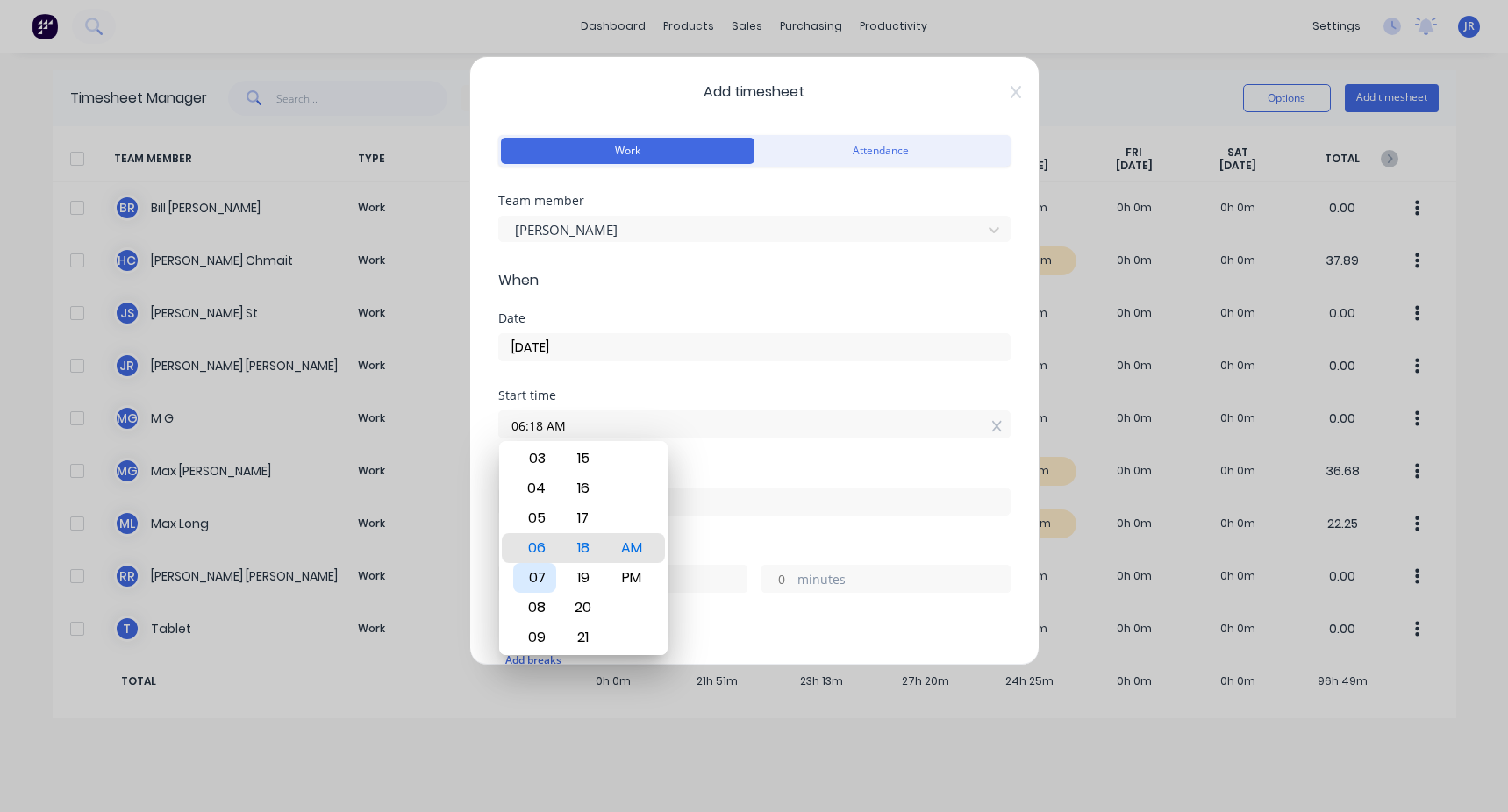
click at [433, 306] on div "07" at bounding box center [535, 577] width 43 height 30
type input "07:00 AM"
click at [433, 306] on div "Finish time" at bounding box center [754, 472] width 512 height 13
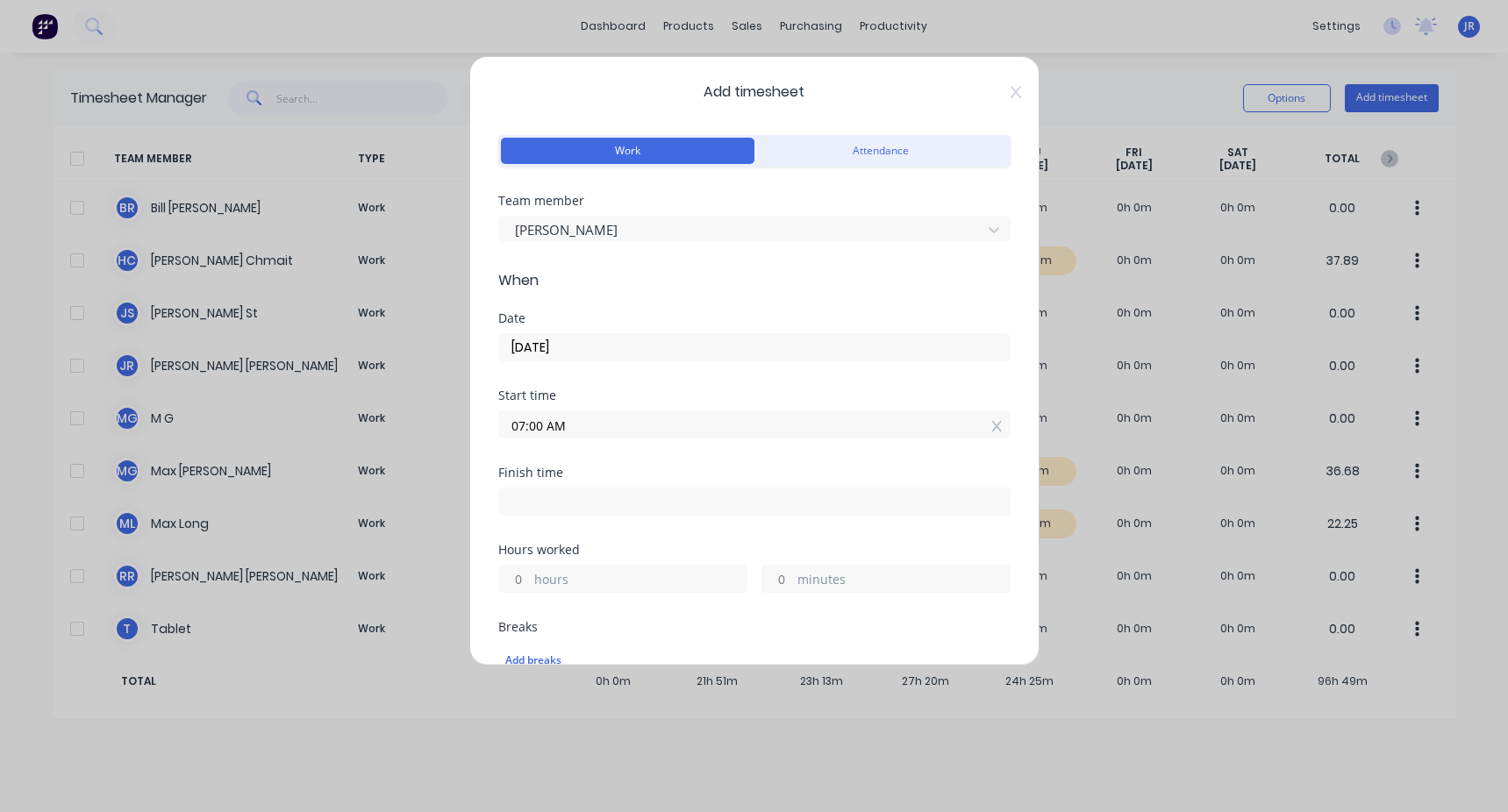
click at [433, 306] on label at bounding box center [754, 501] width 512 height 28
click at [433, 306] on input at bounding box center [754, 501] width 510 height 26
type input "11:18 AM"
type input "4"
type input "18"
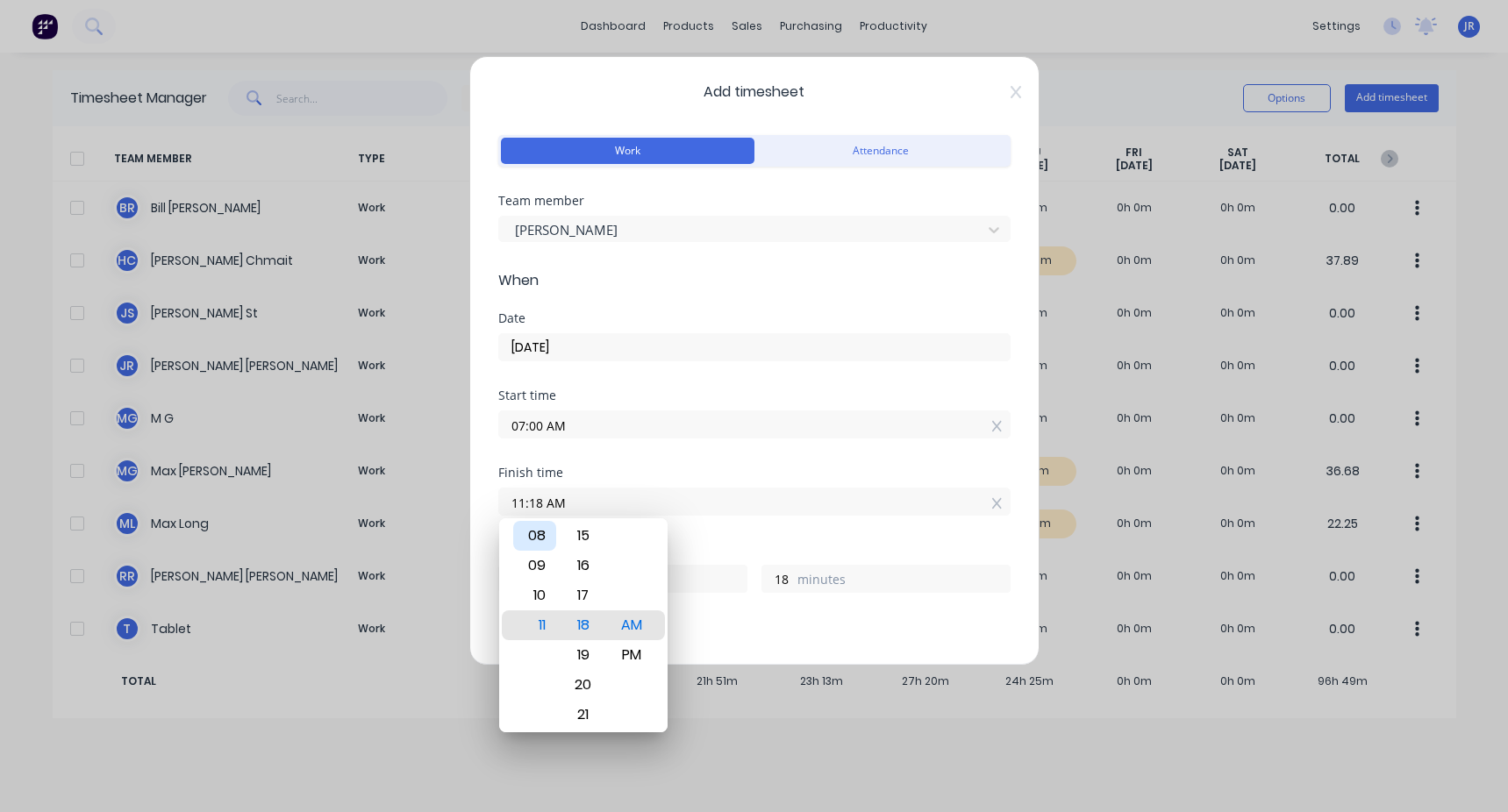
click at [433, 306] on div "08" at bounding box center [535, 536] width 43 height 30
type input "08:18 AM"
type input "1"
type input "08:23 AM"
type input "23"
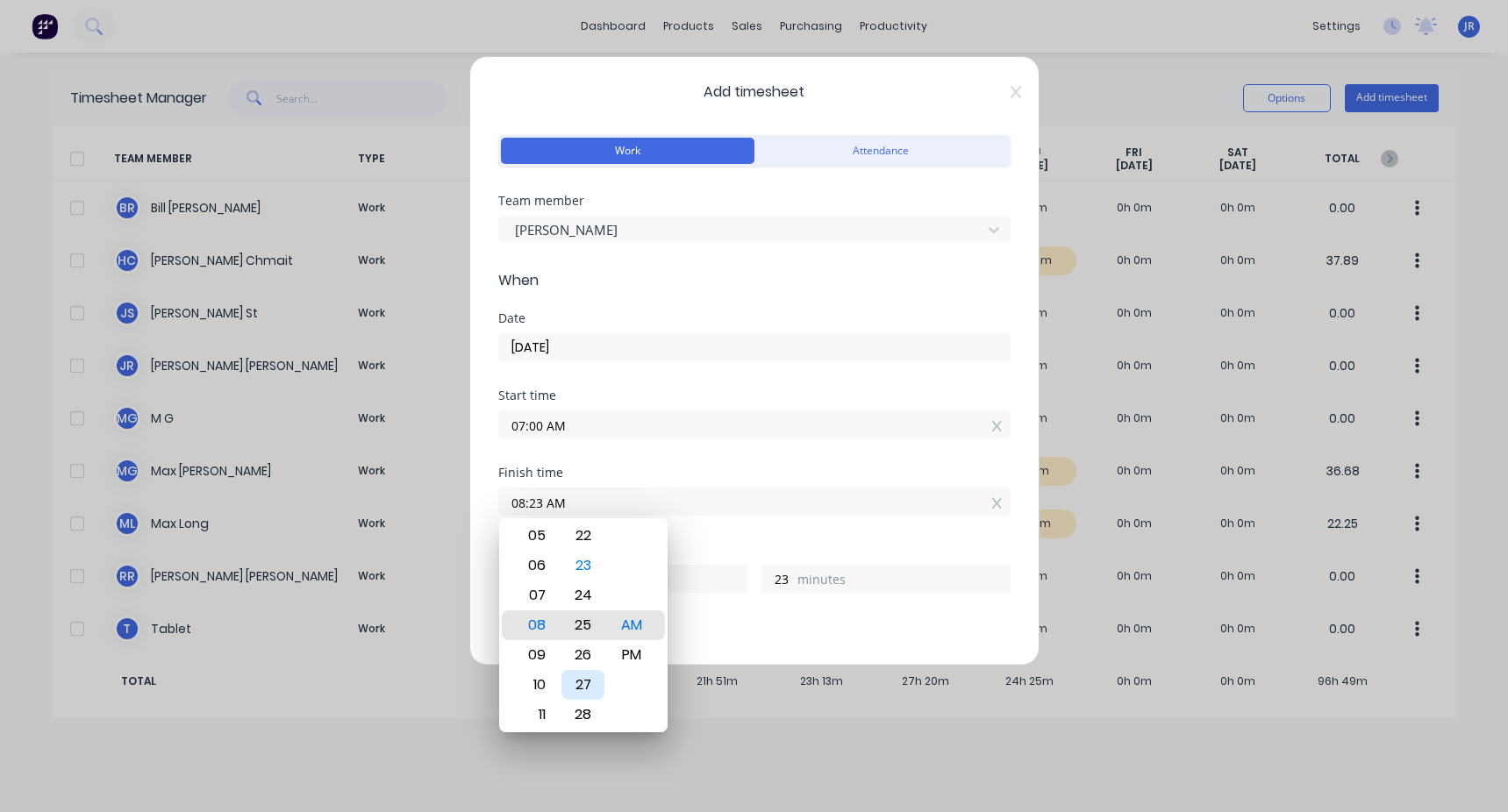
type input "08:25 AM"
type input "25"
type input "08:28 AM"
type input "28"
type input "08:30 AM"
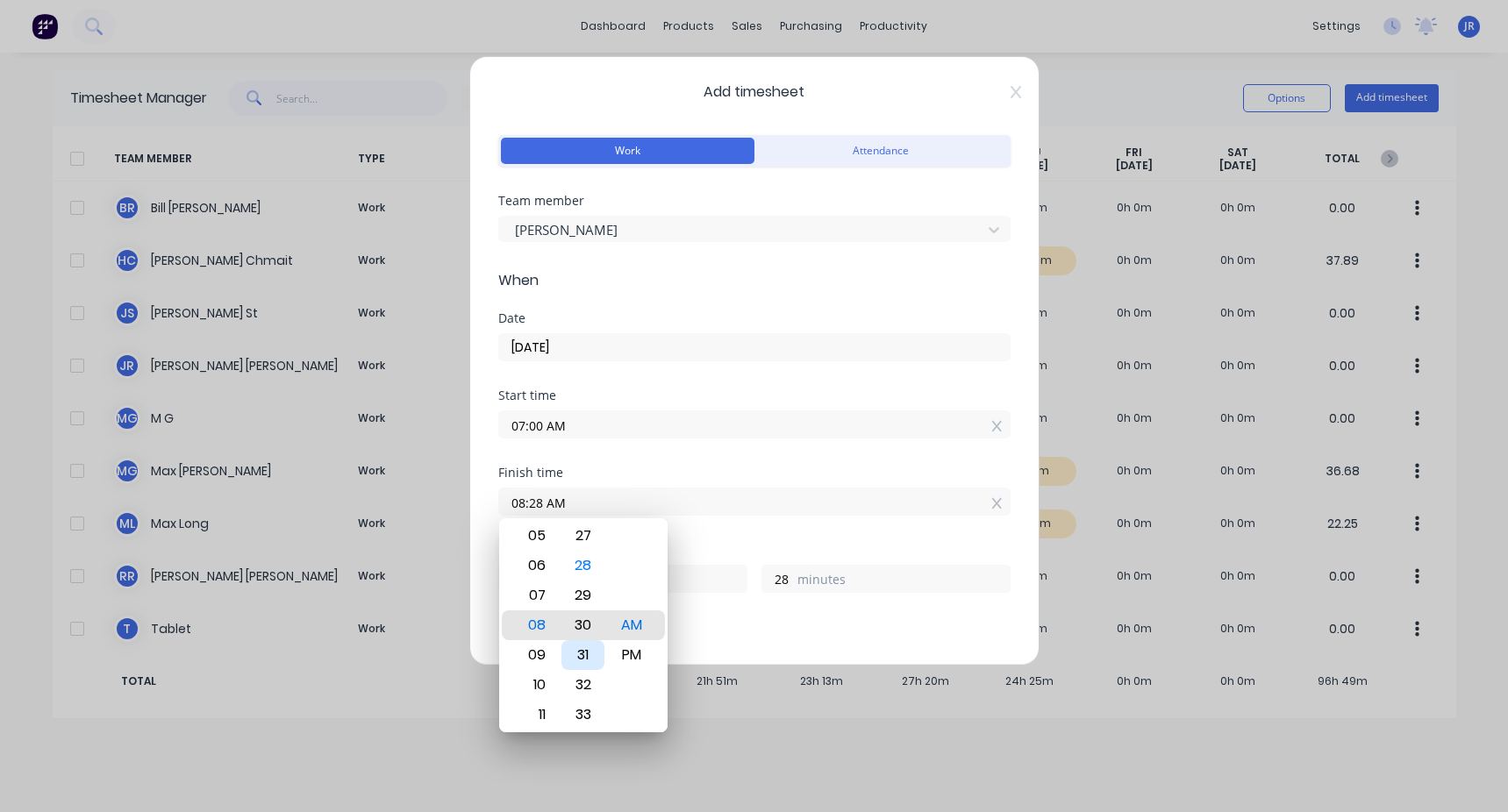
type input "30"
click at [433, 306] on div "Hours worked" at bounding box center [754, 549] width 512 height 13
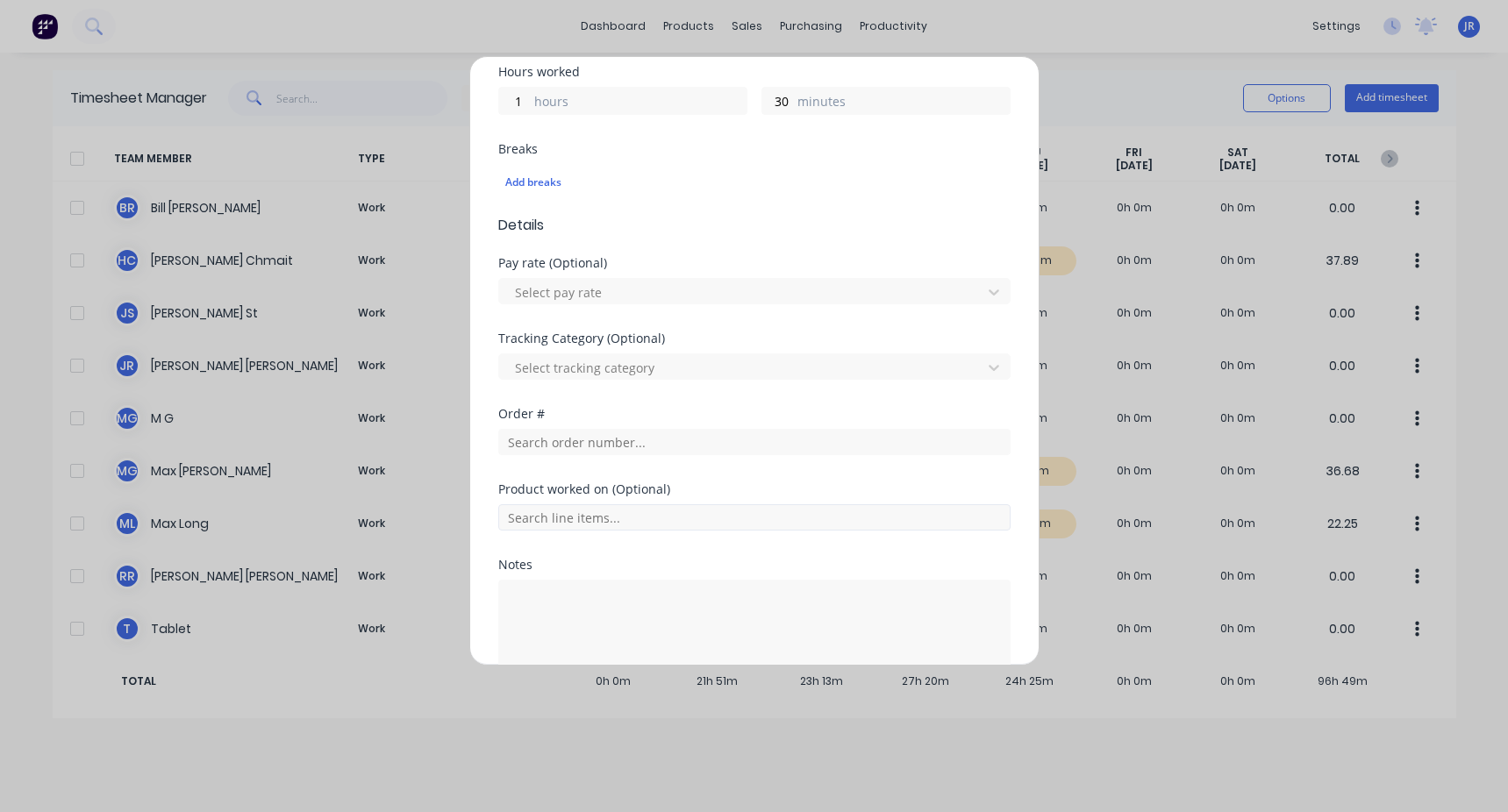
scroll to position [478, 0]
click at [433, 306] on input "text" at bounding box center [754, 440] width 512 height 26
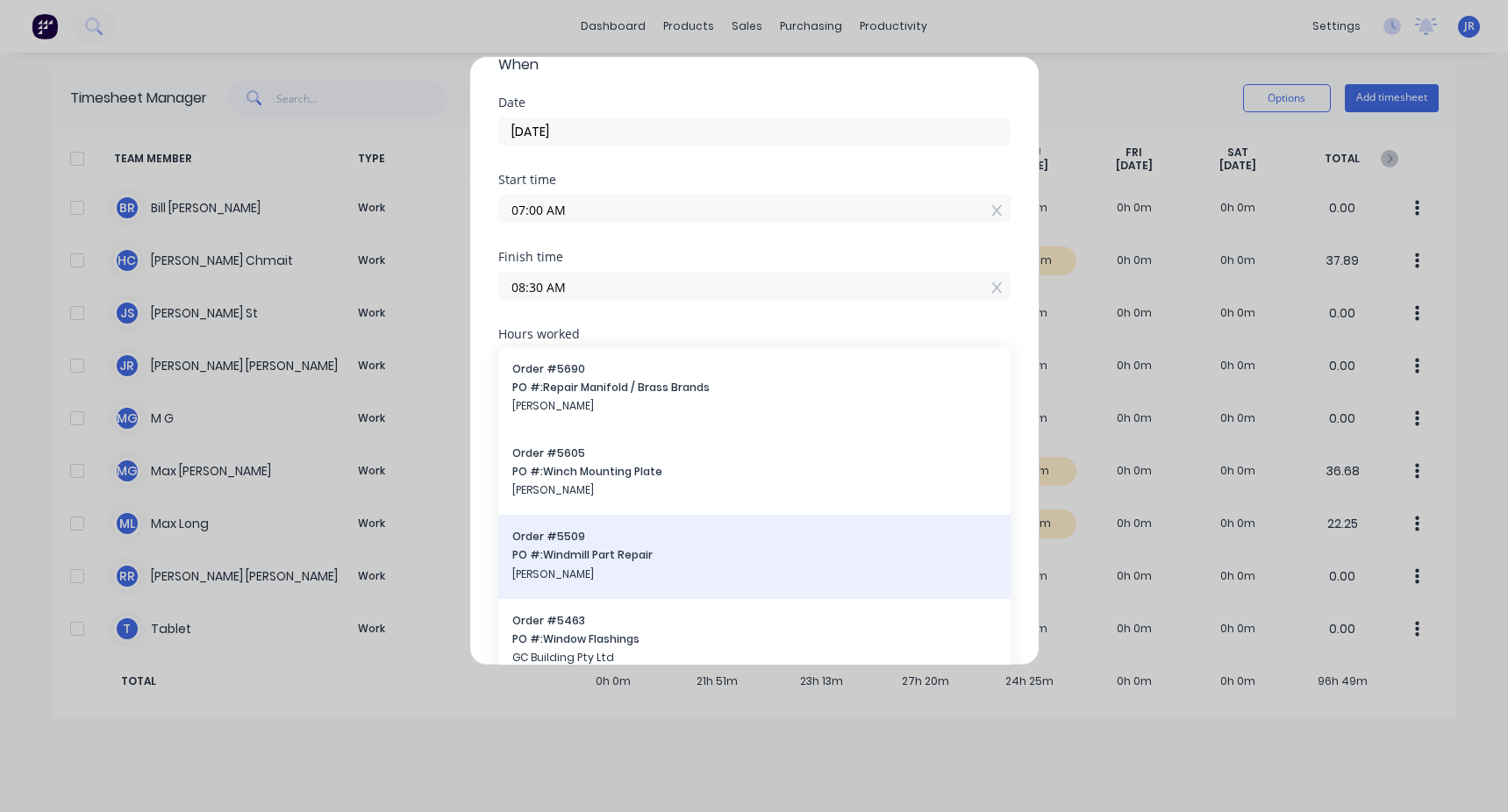
scroll to position [567, 0]
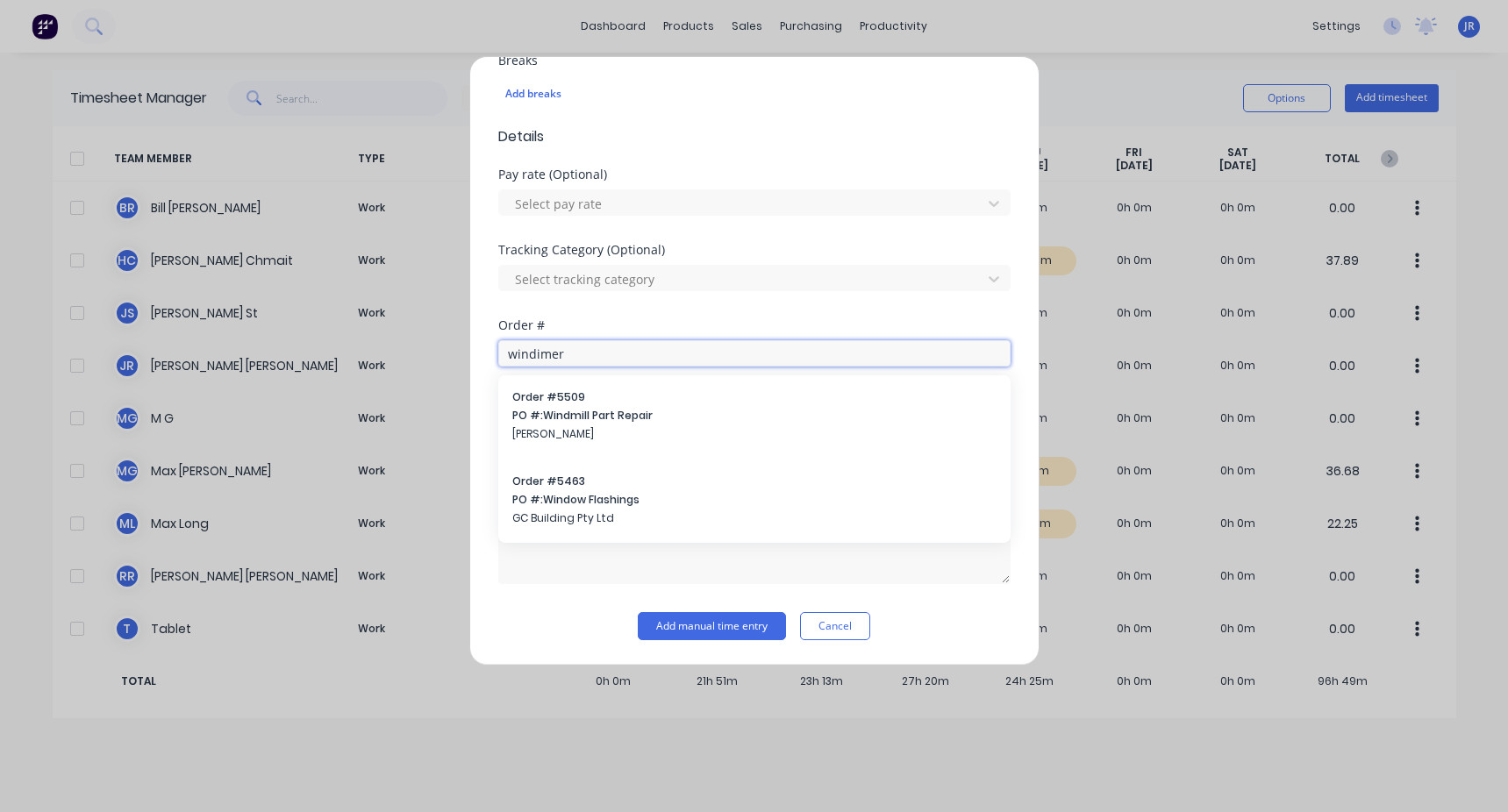
type input "windimere"
drag, startPoint x: 582, startPoint y: 350, endPoint x: 433, endPoint y: 358, distance: 149.2
click at [433, 306] on div "Add timesheet Work Attendance Team member [PERSON_NAME] When Date [DATE] Start …" at bounding box center [754, 406] width 1508 height 812
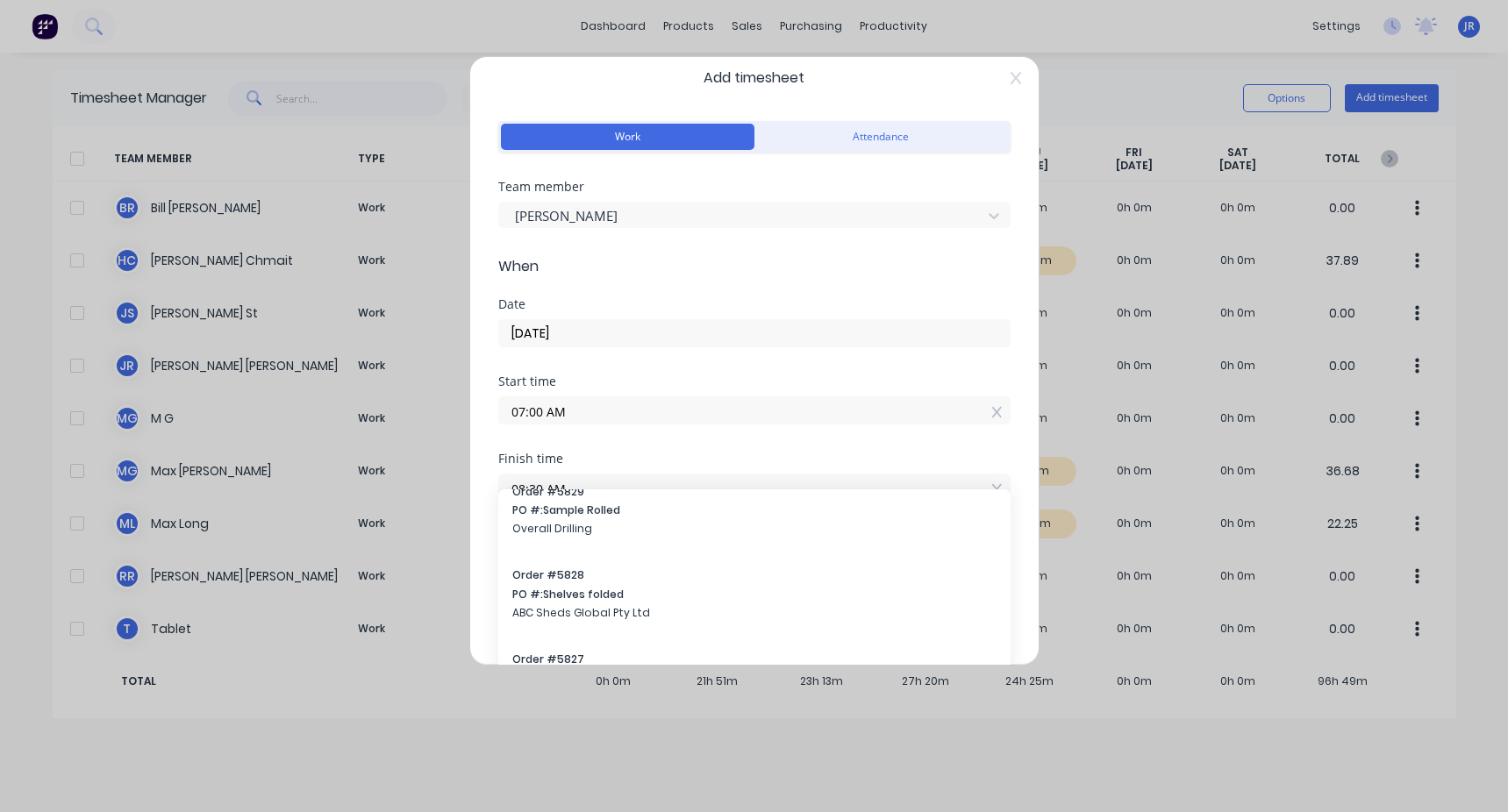
scroll to position [0, 0]
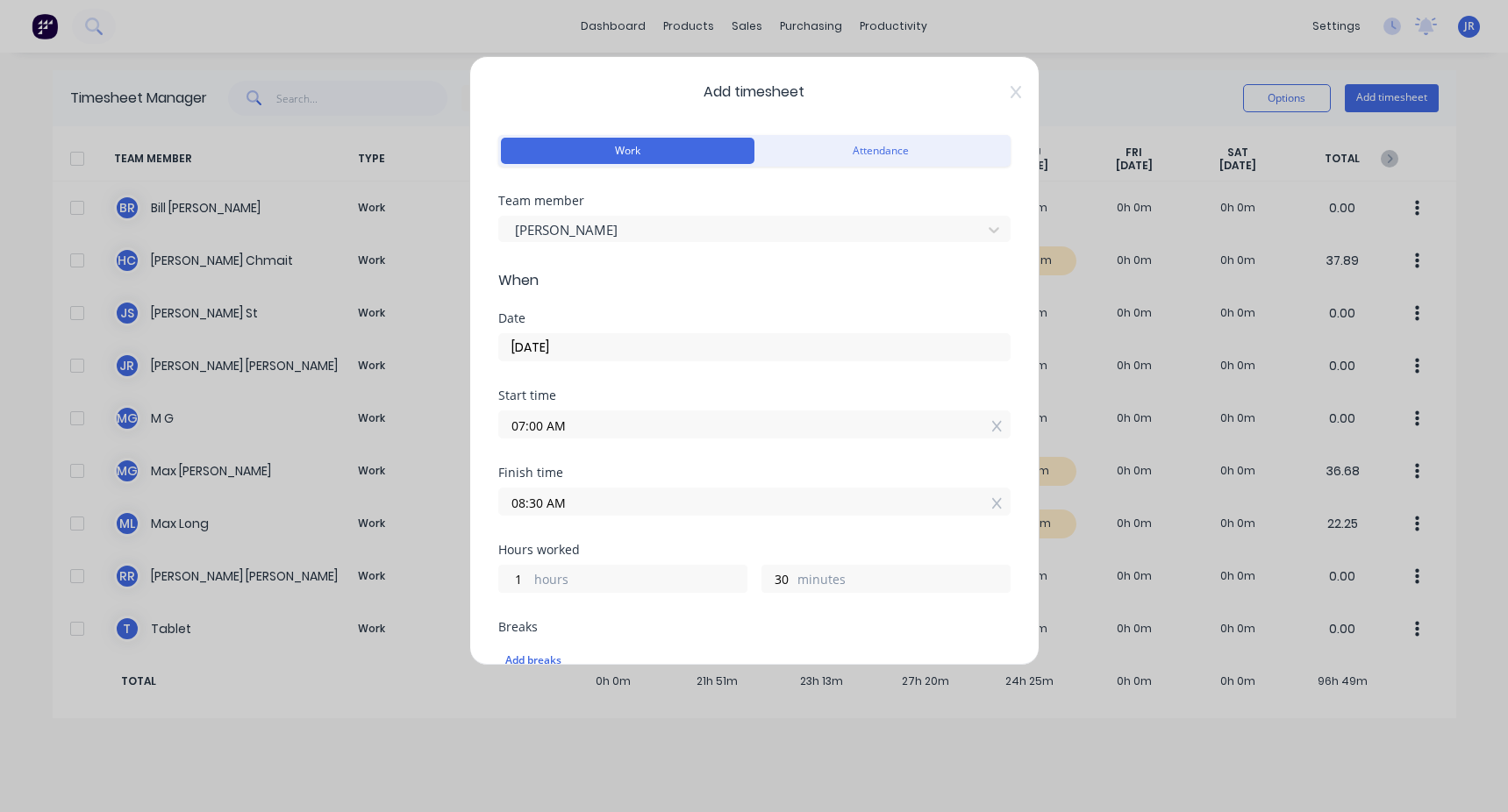
click at [433, 306] on div "08:30 AM" at bounding box center [754, 499] width 512 height 32
click at [433, 306] on input "08:30 AM" at bounding box center [754, 501] width 510 height 26
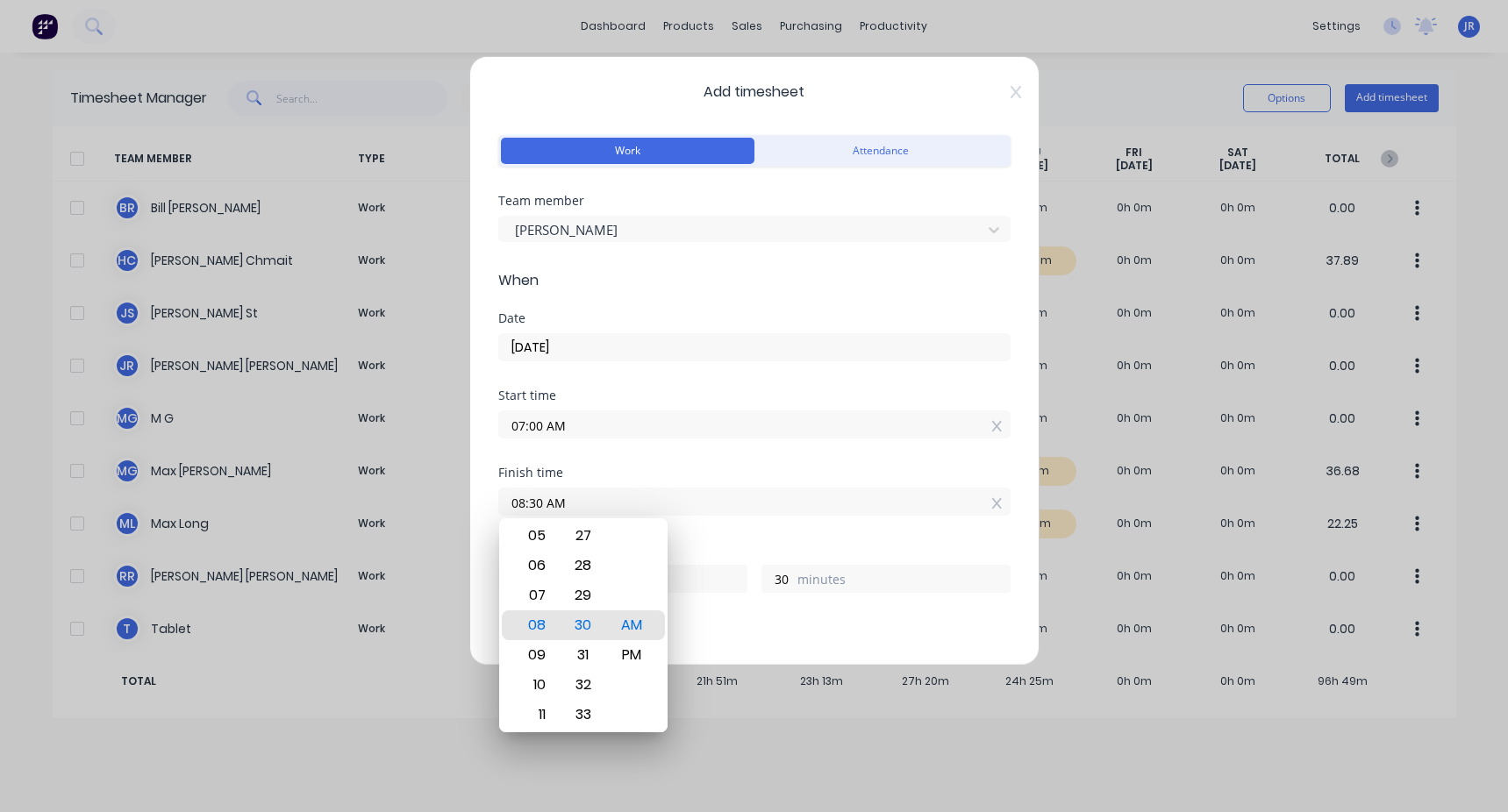
click at [433, 69] on div "Add timesheet Work Attendance Team member [PERSON_NAME] When Date [DATE] Start …" at bounding box center [753, 361] width 570 height 609
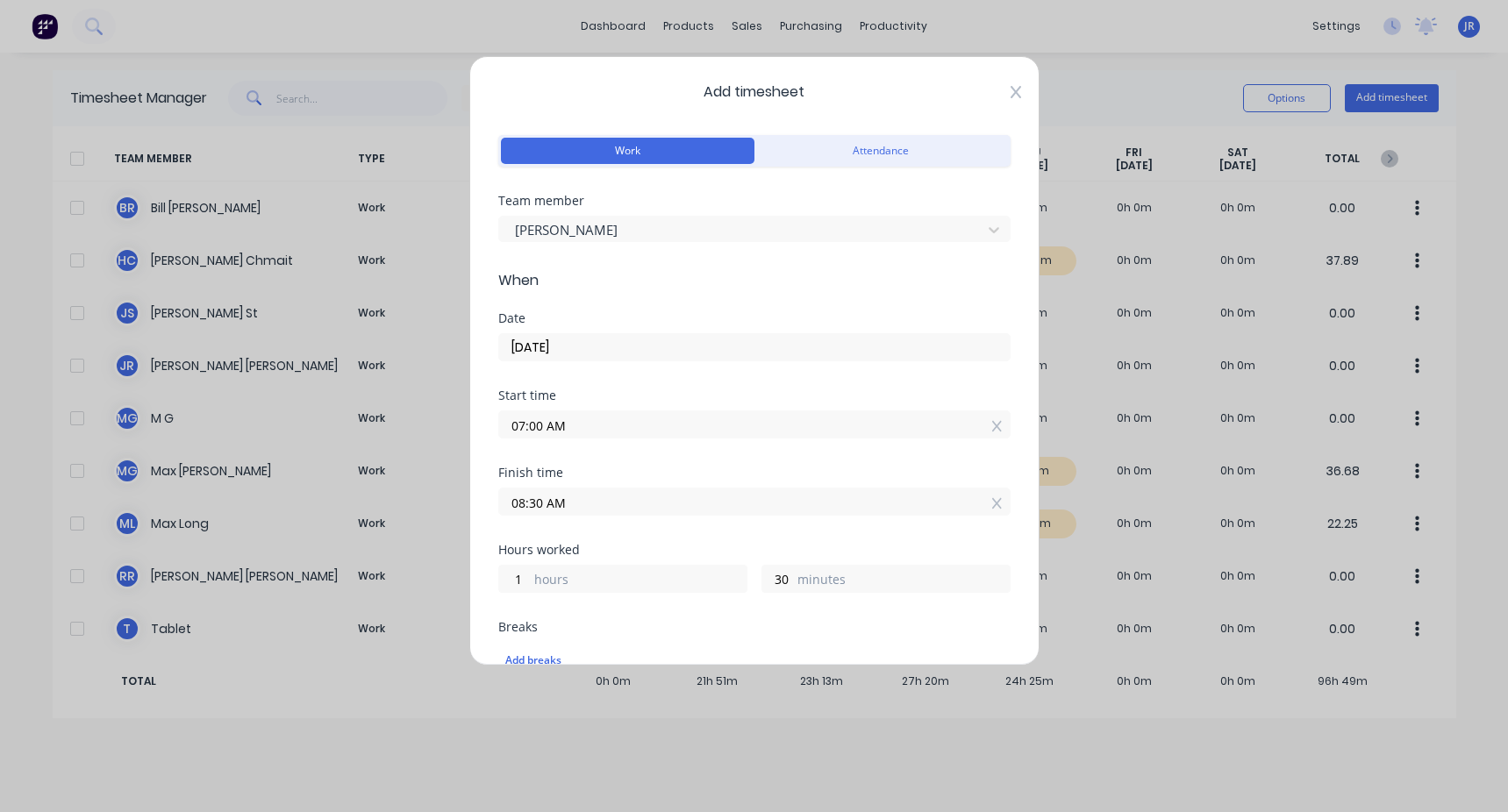
click at [433, 96] on icon at bounding box center [1015, 92] width 11 height 14
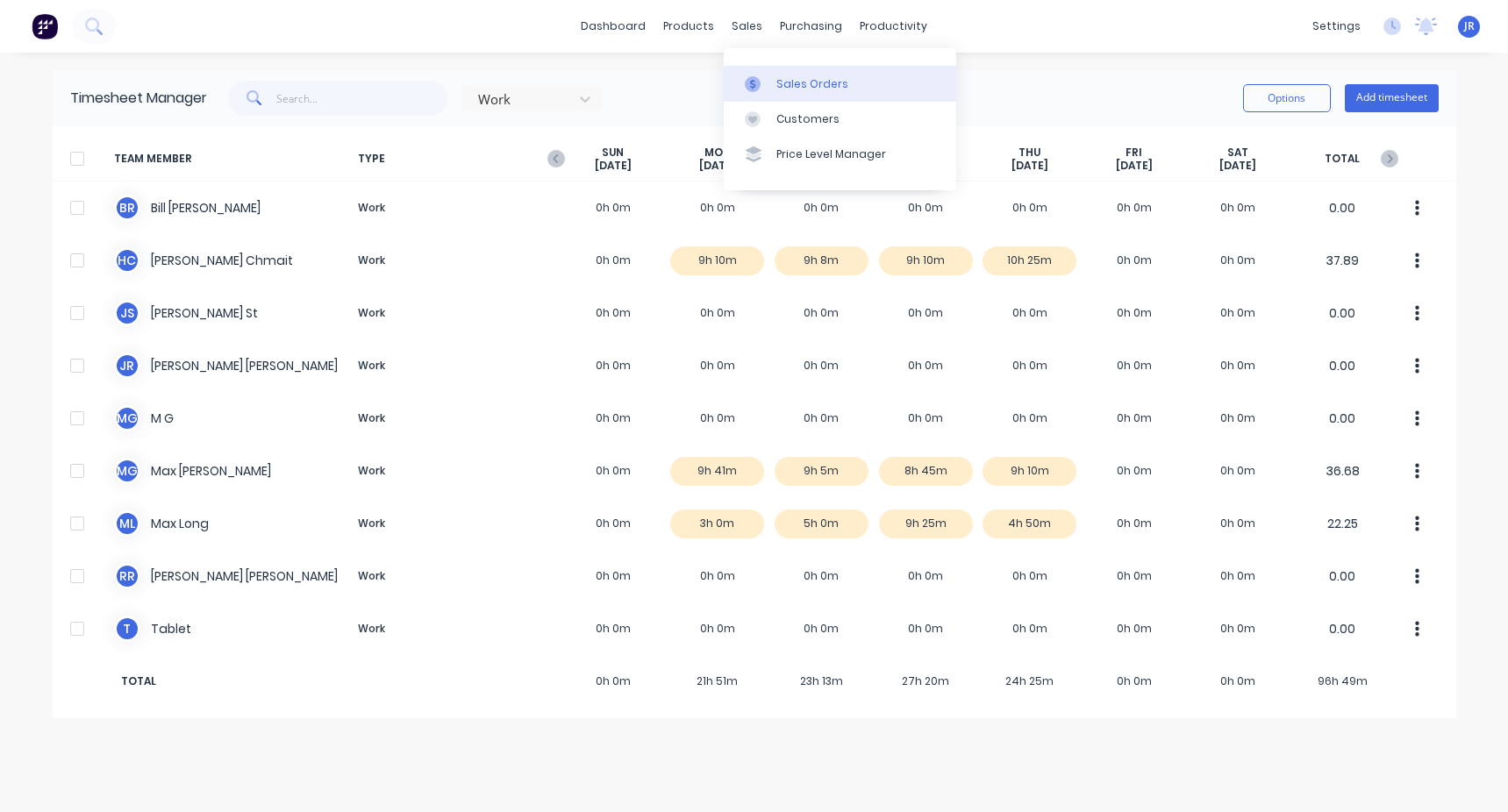
click at [433, 81] on div "Sales Orders" at bounding box center [812, 84] width 72 height 16
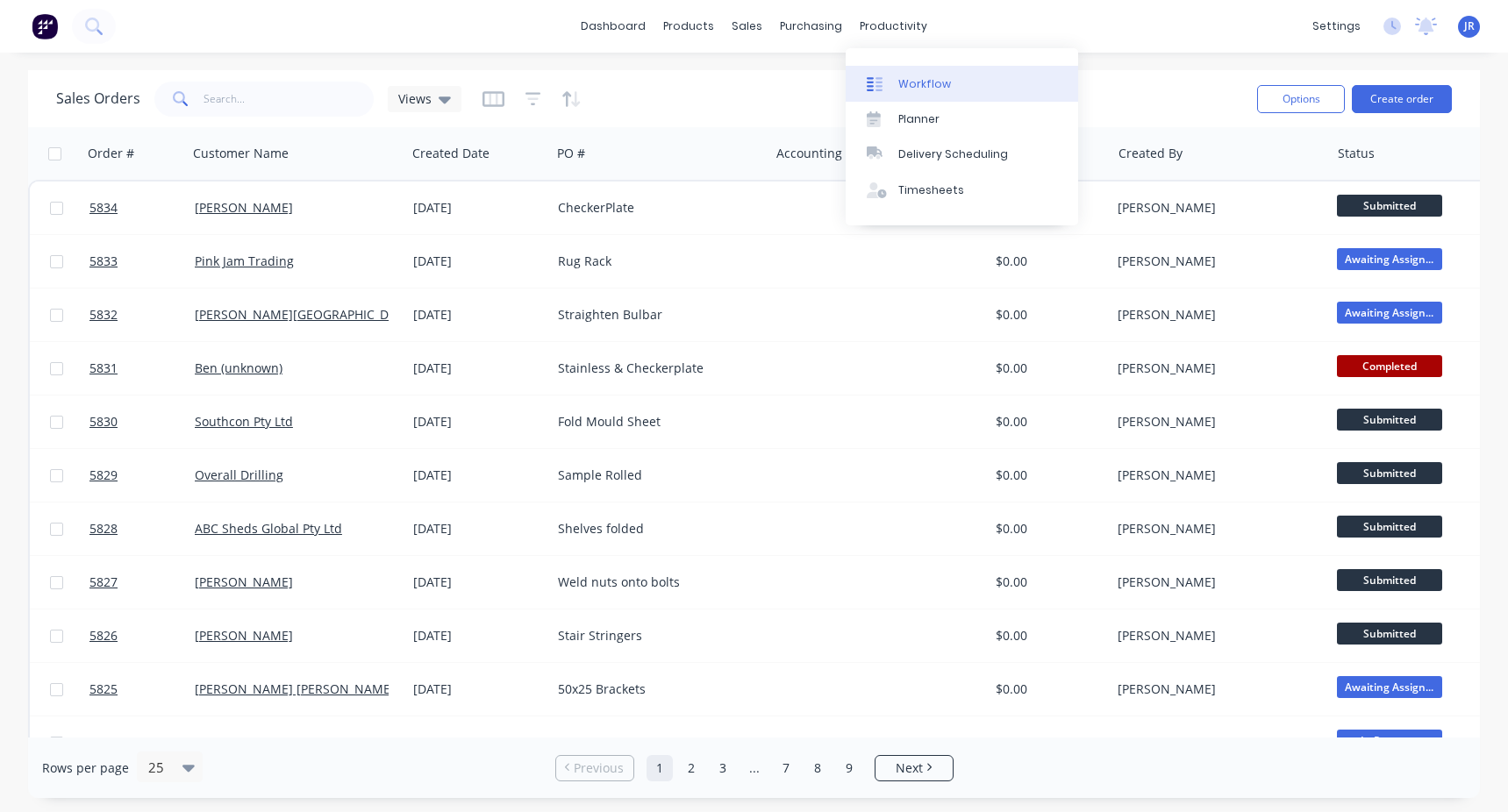
click at [433, 91] on div "Workflow" at bounding box center [924, 84] width 52 height 16
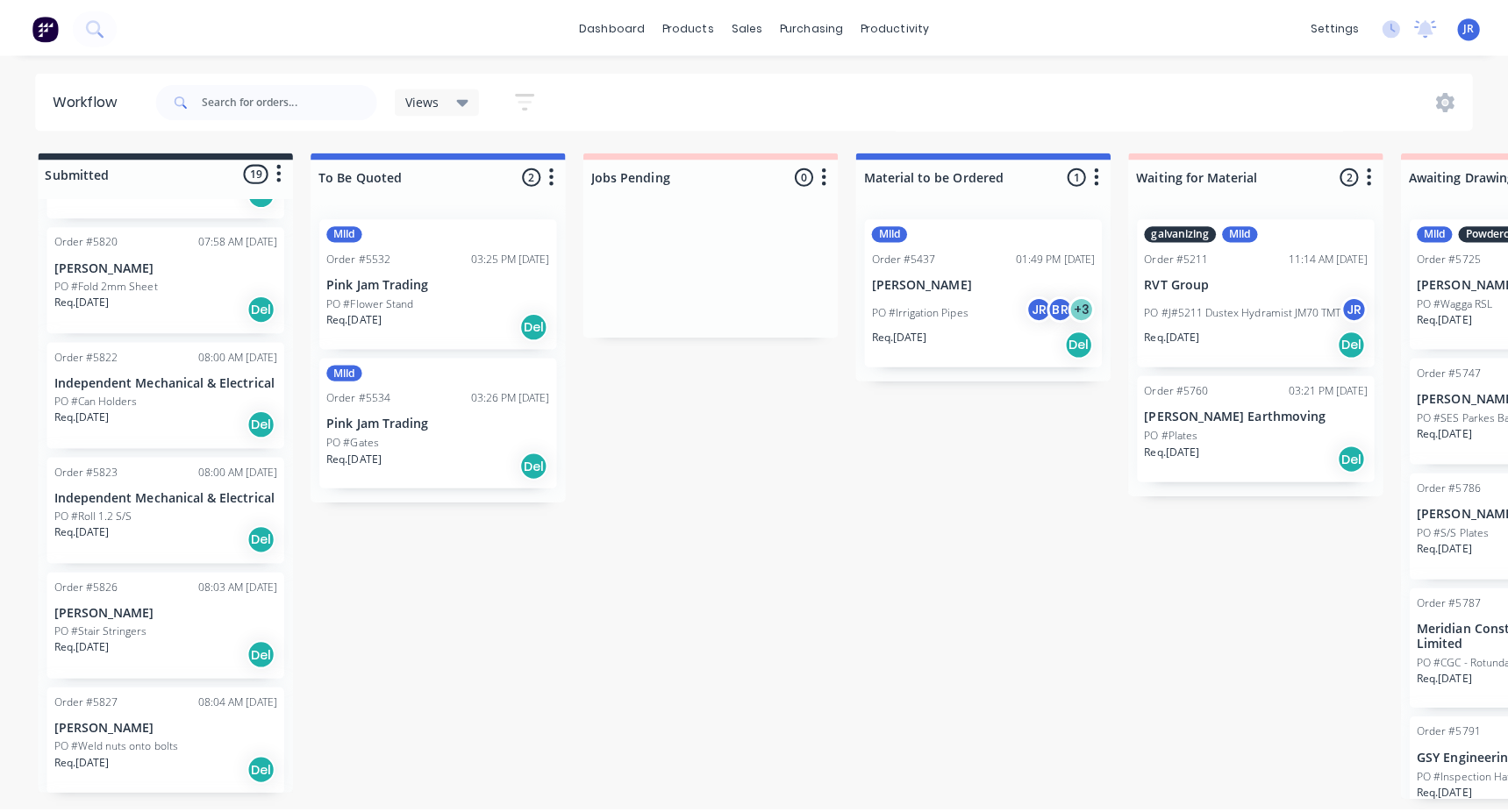
scroll to position [1227, 0]
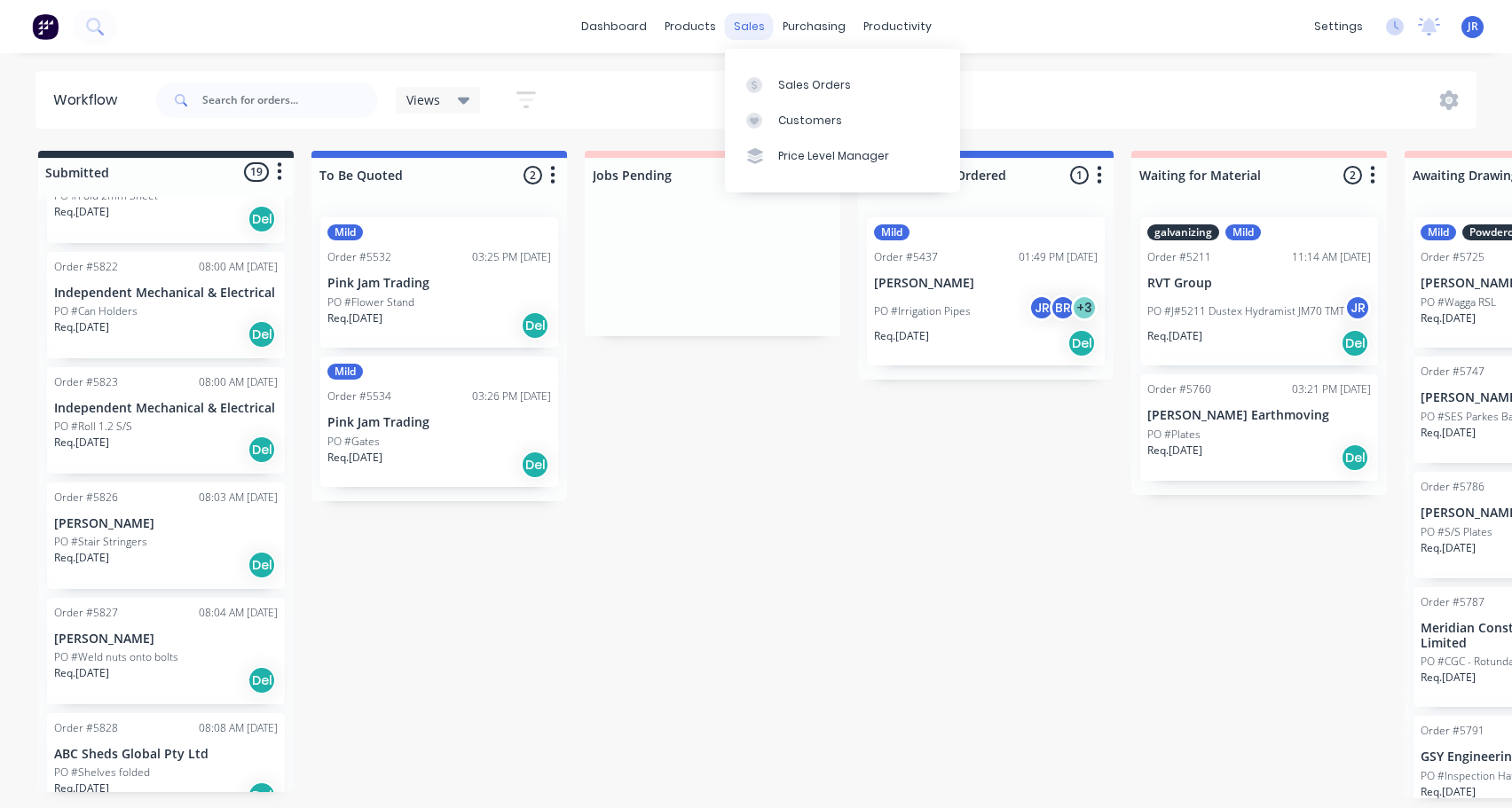
click at [438, 29] on div "sales" at bounding box center [749, 27] width 49 height 27
click at [438, 92] on div "Sales Orders" at bounding box center [815, 85] width 73 height 16
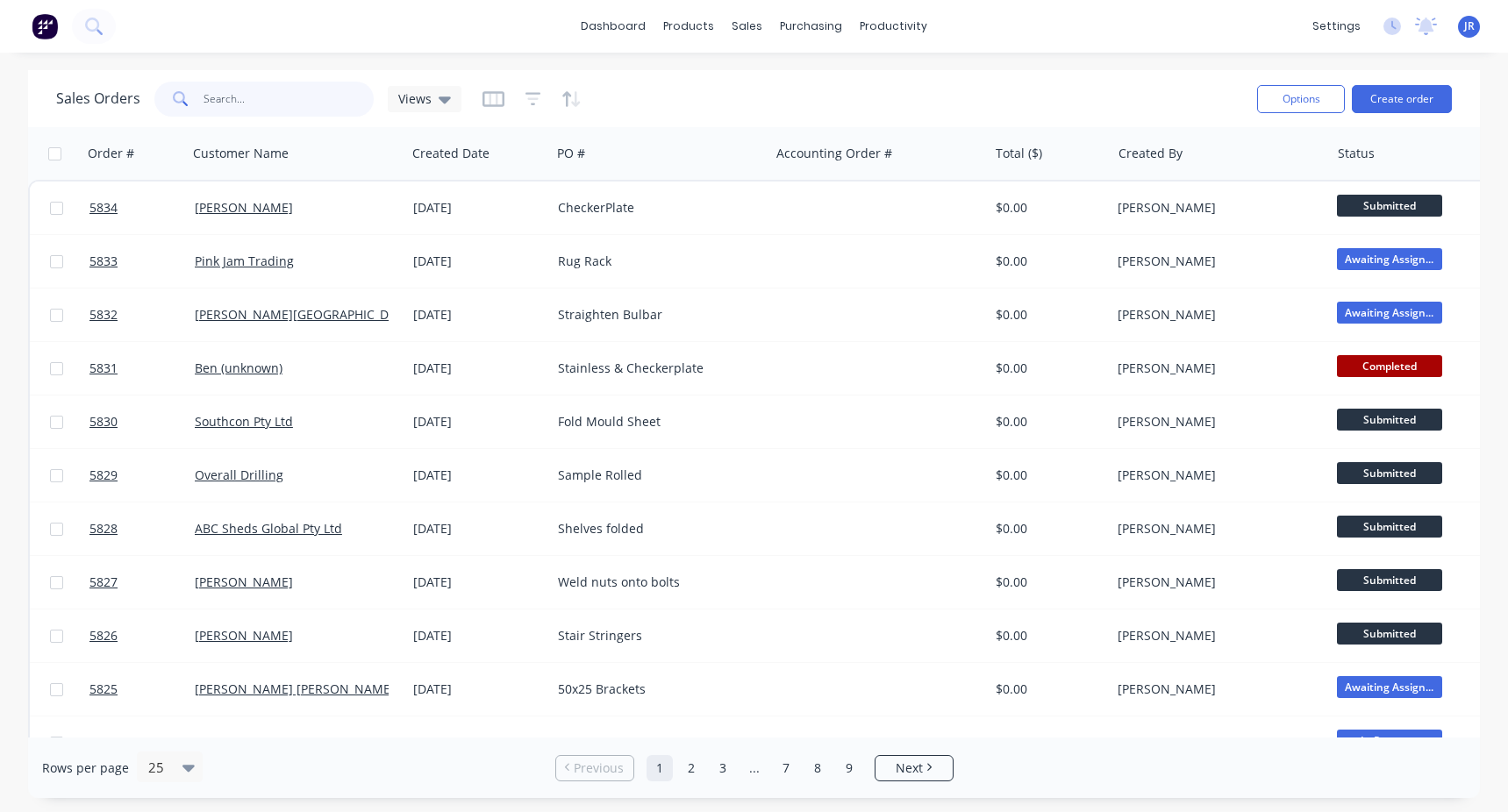
click at [252, 114] on input "text" at bounding box center [289, 99] width 171 height 35
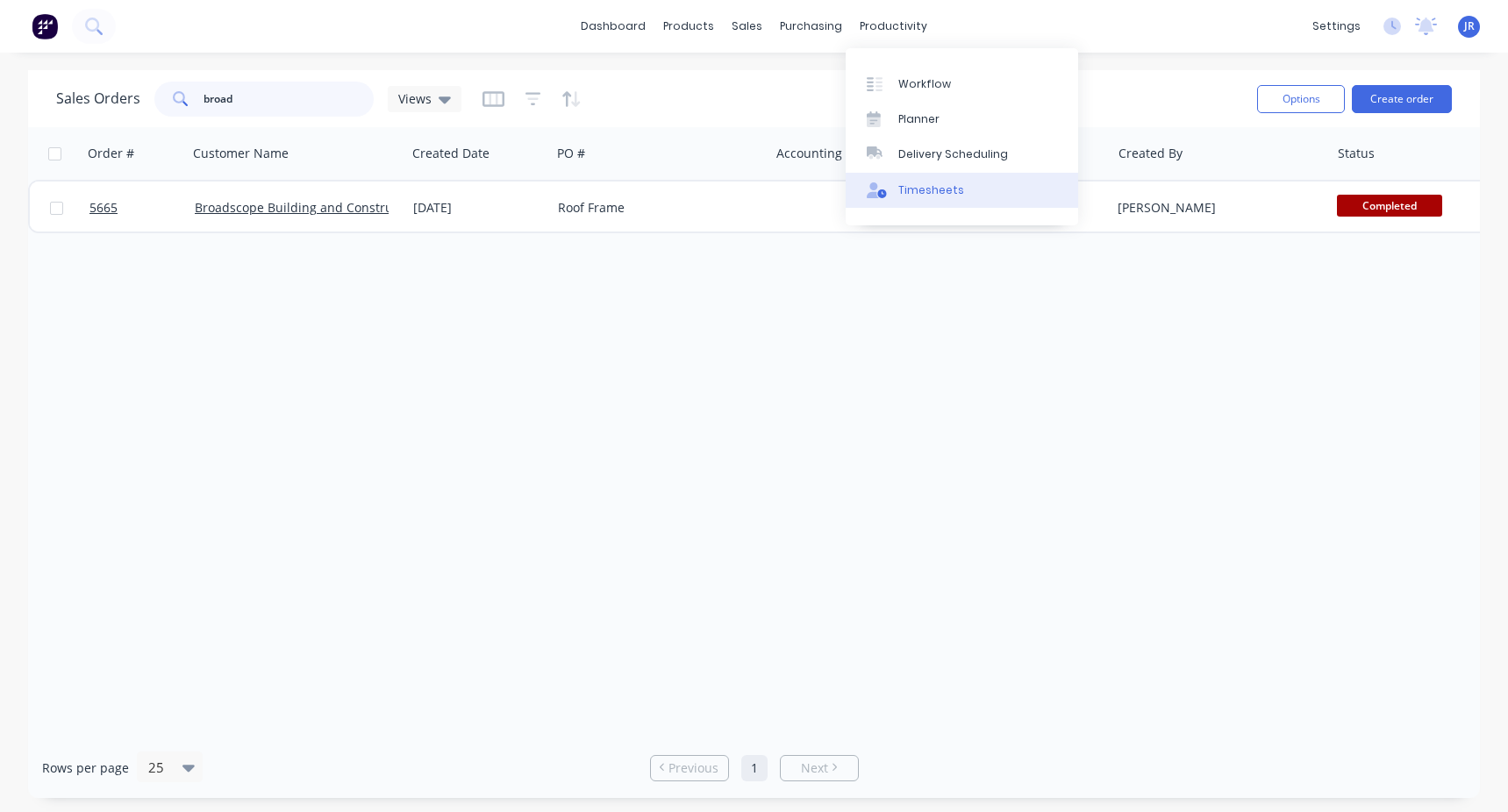
type input "broad"
click at [433, 178] on link "Timesheets" at bounding box center [961, 190] width 232 height 35
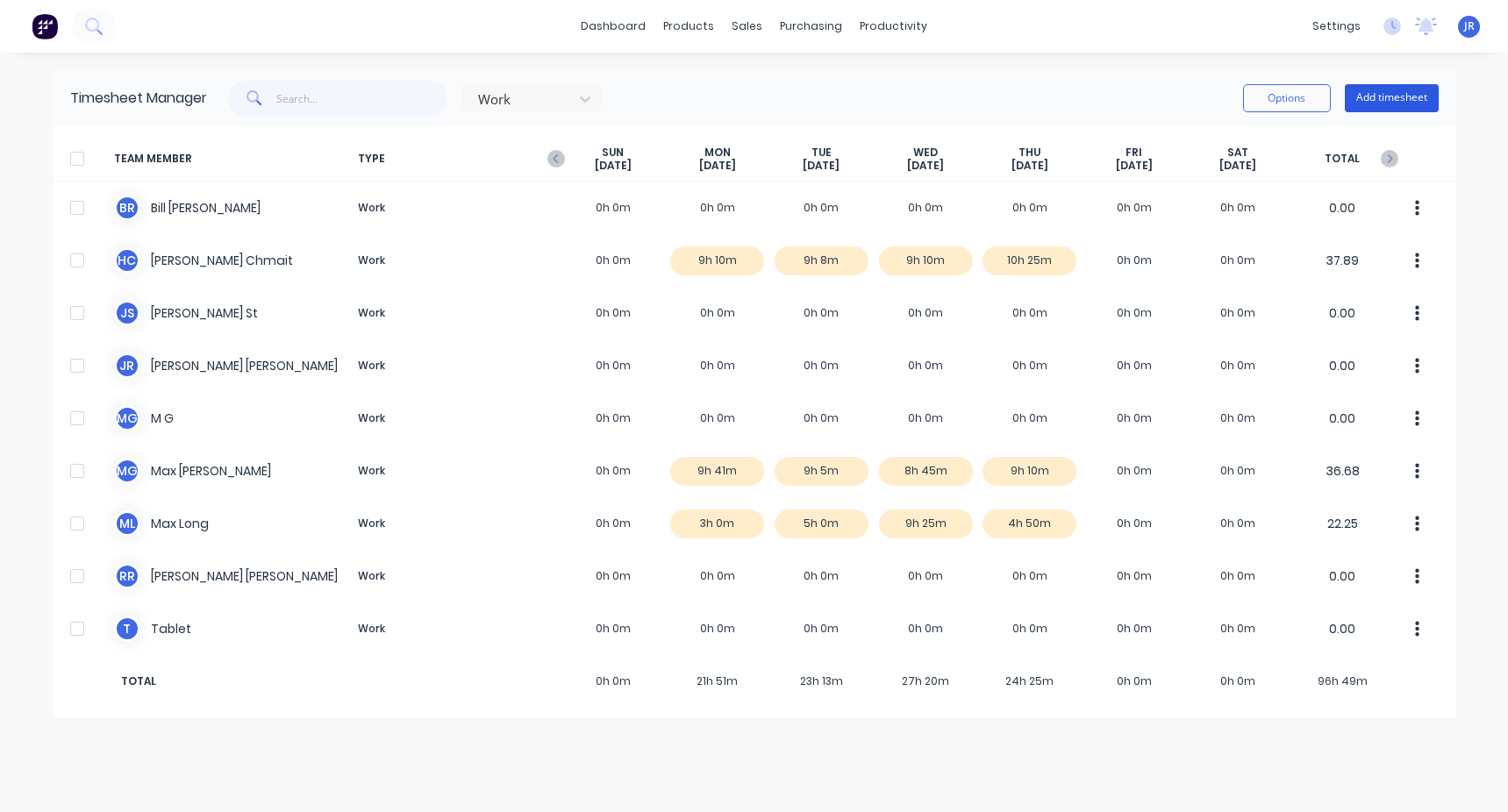
click at [433, 102] on button "Add timesheet" at bounding box center [1391, 98] width 94 height 28
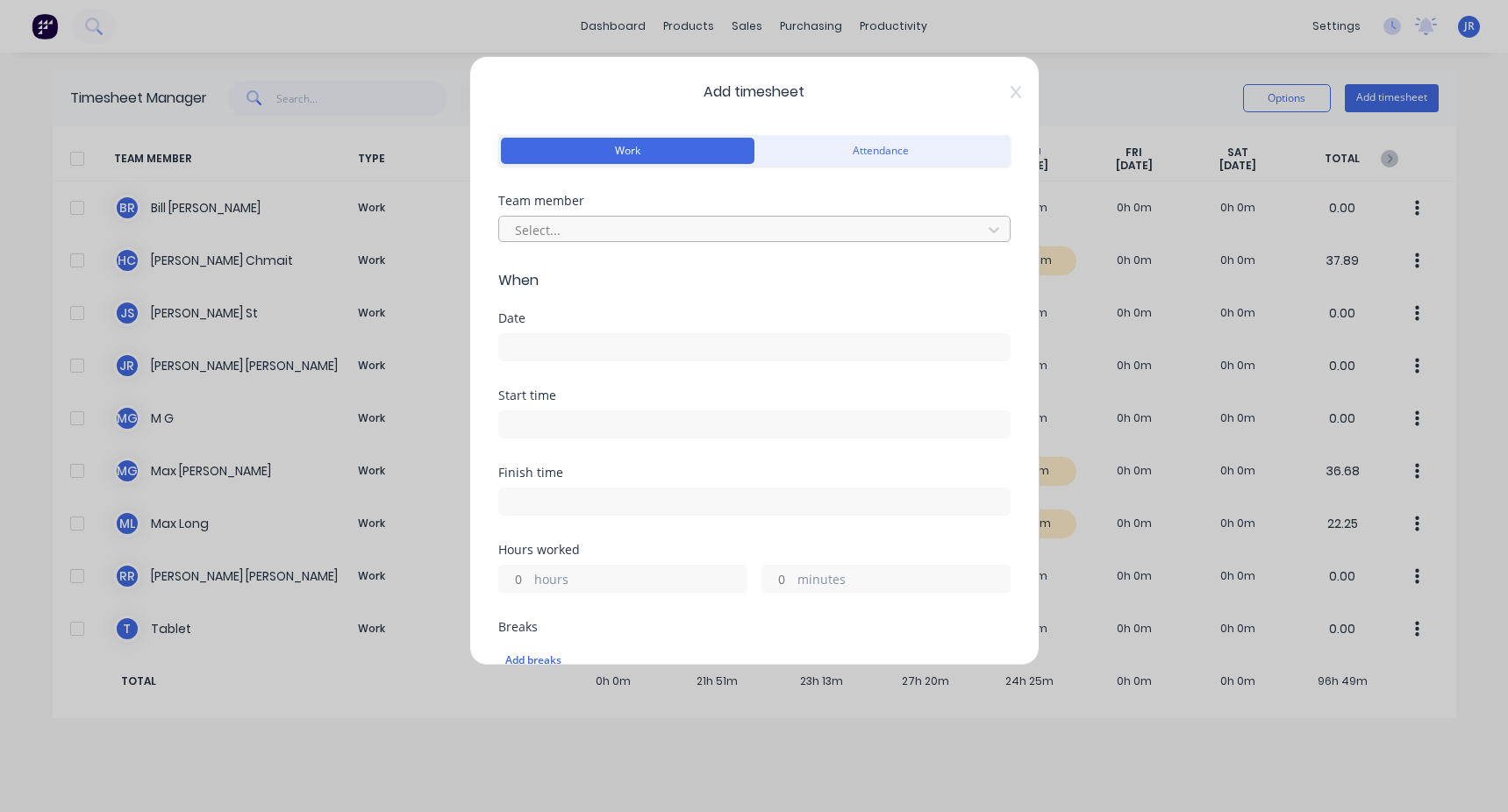
click at [433, 221] on div at bounding box center [743, 230] width 460 height 22
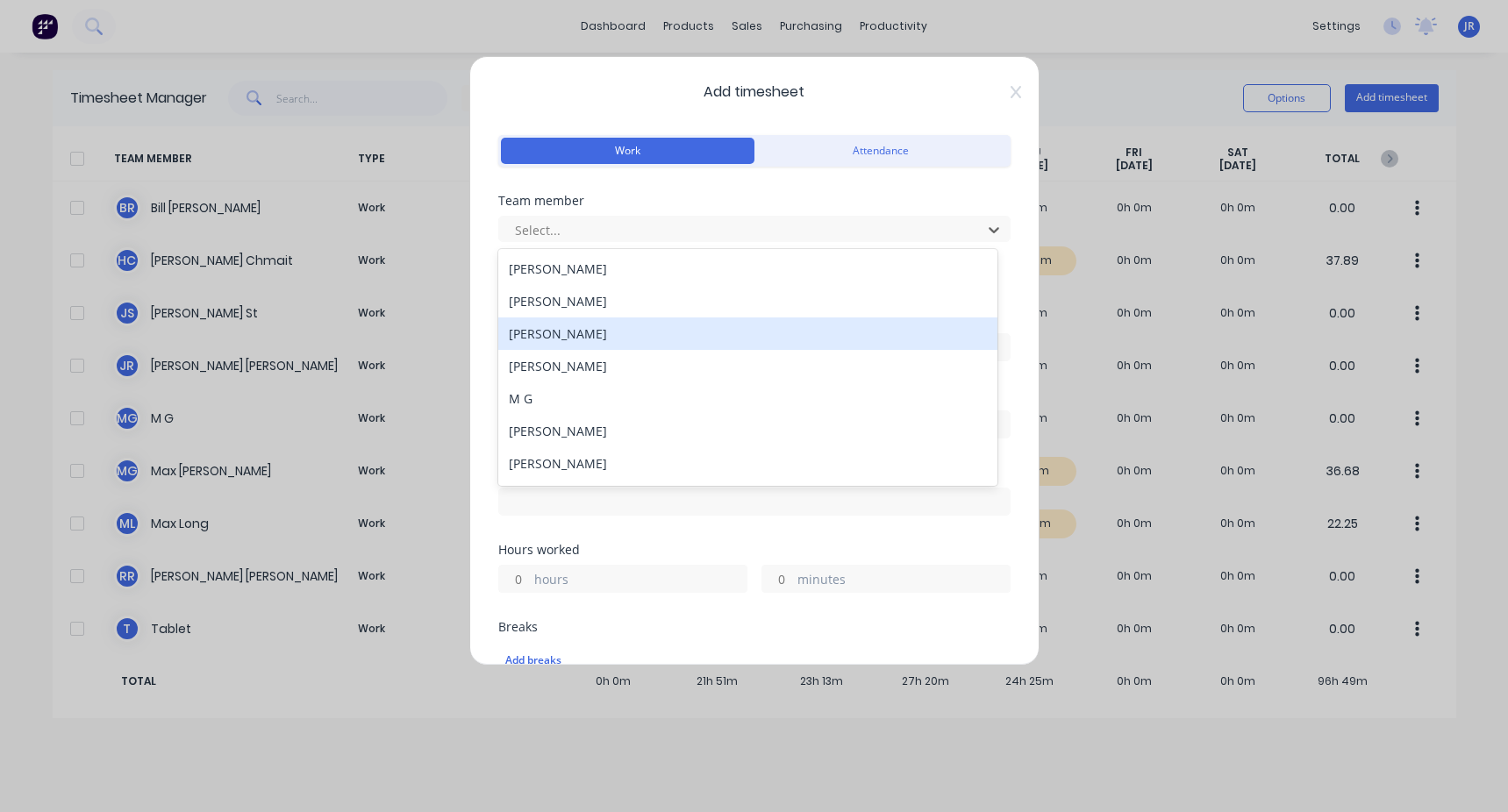
click at [433, 306] on div "[PERSON_NAME]" at bounding box center [747, 333] width 499 height 32
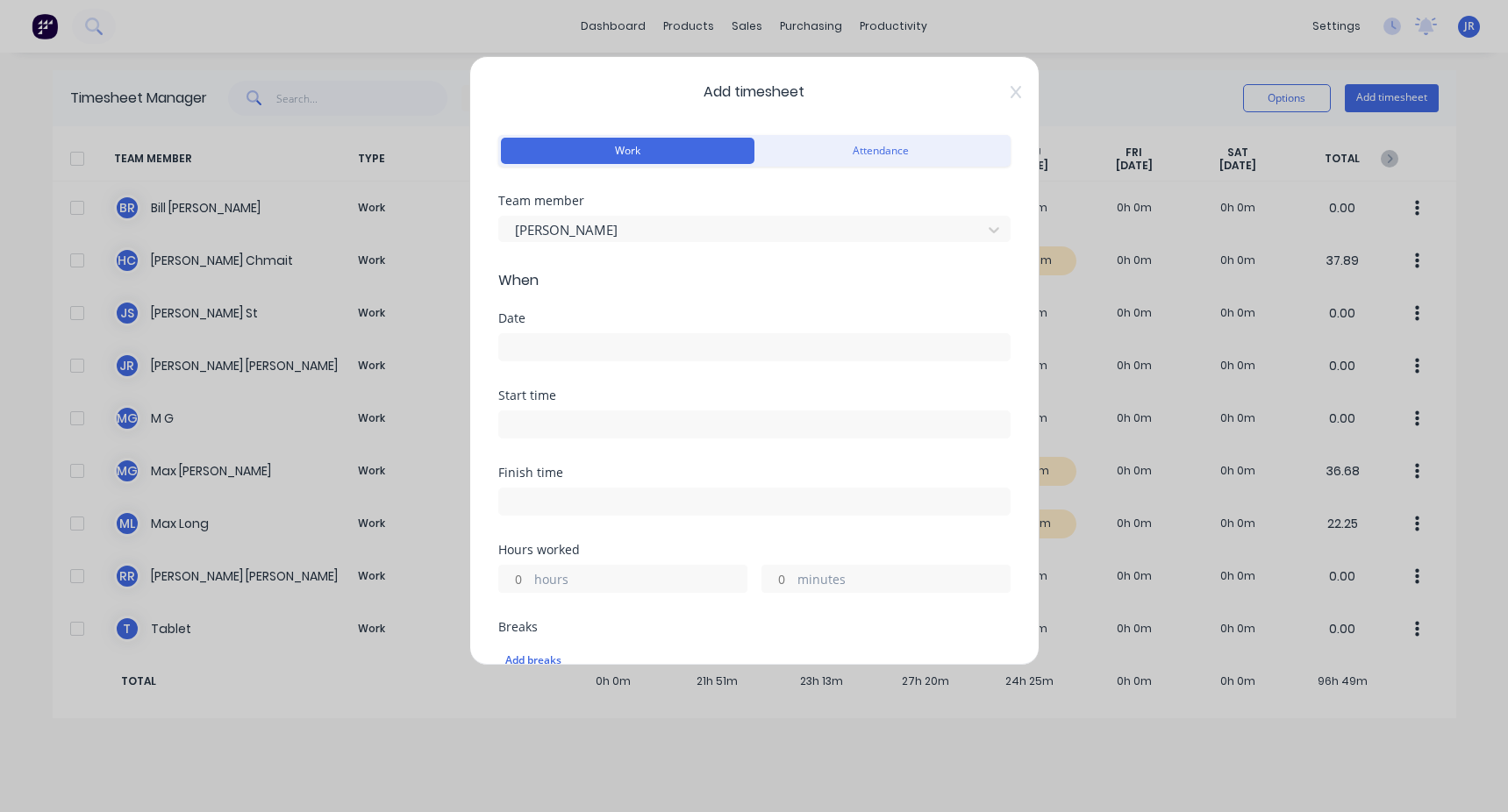
click at [433, 306] on input at bounding box center [754, 346] width 510 height 26
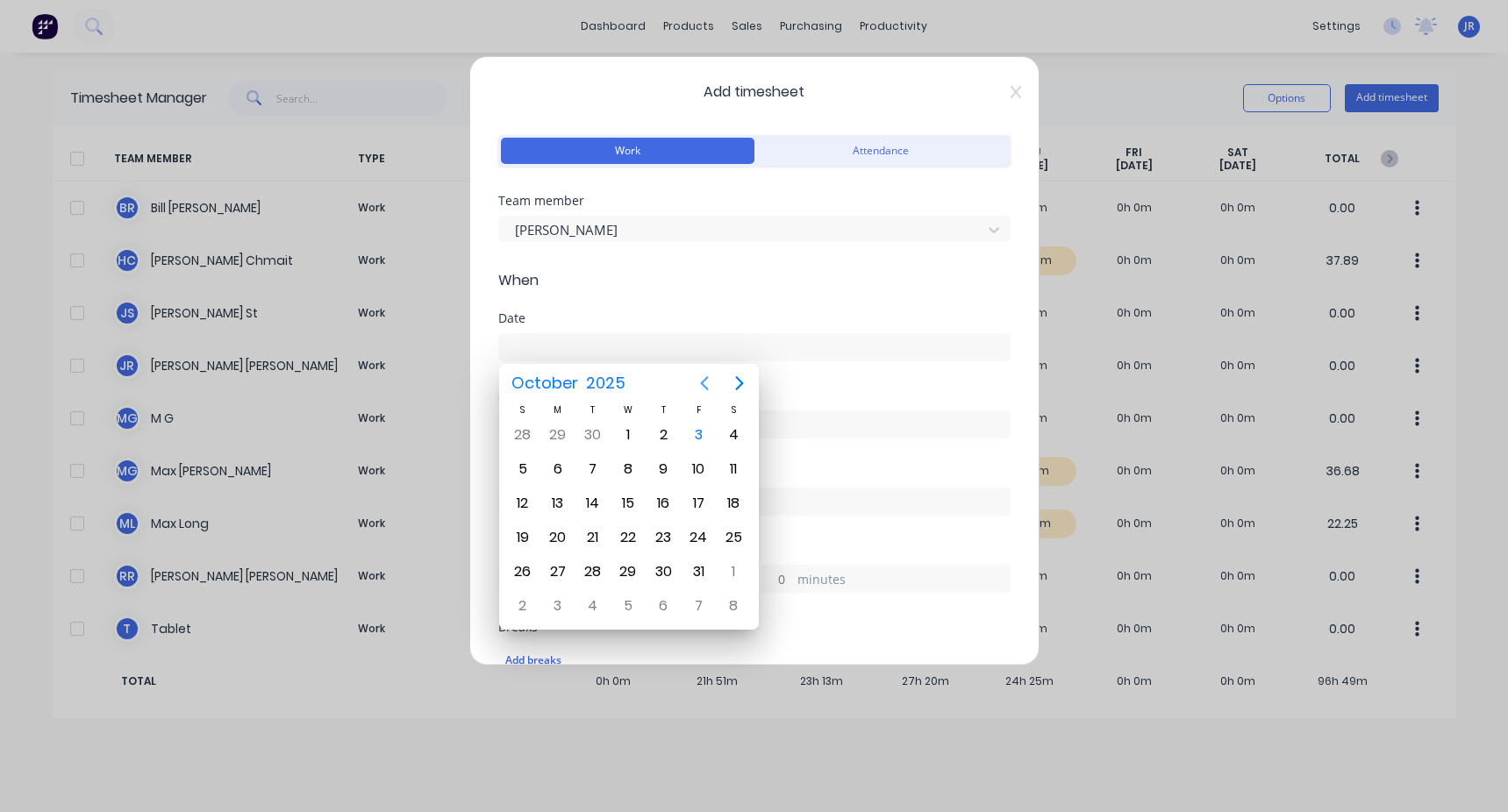
click at [433, 306] on button "Previous page" at bounding box center [705, 383] width 35 height 35
click at [433, 306] on div "23" at bounding box center [593, 537] width 35 height 33
type input "[DATE]"
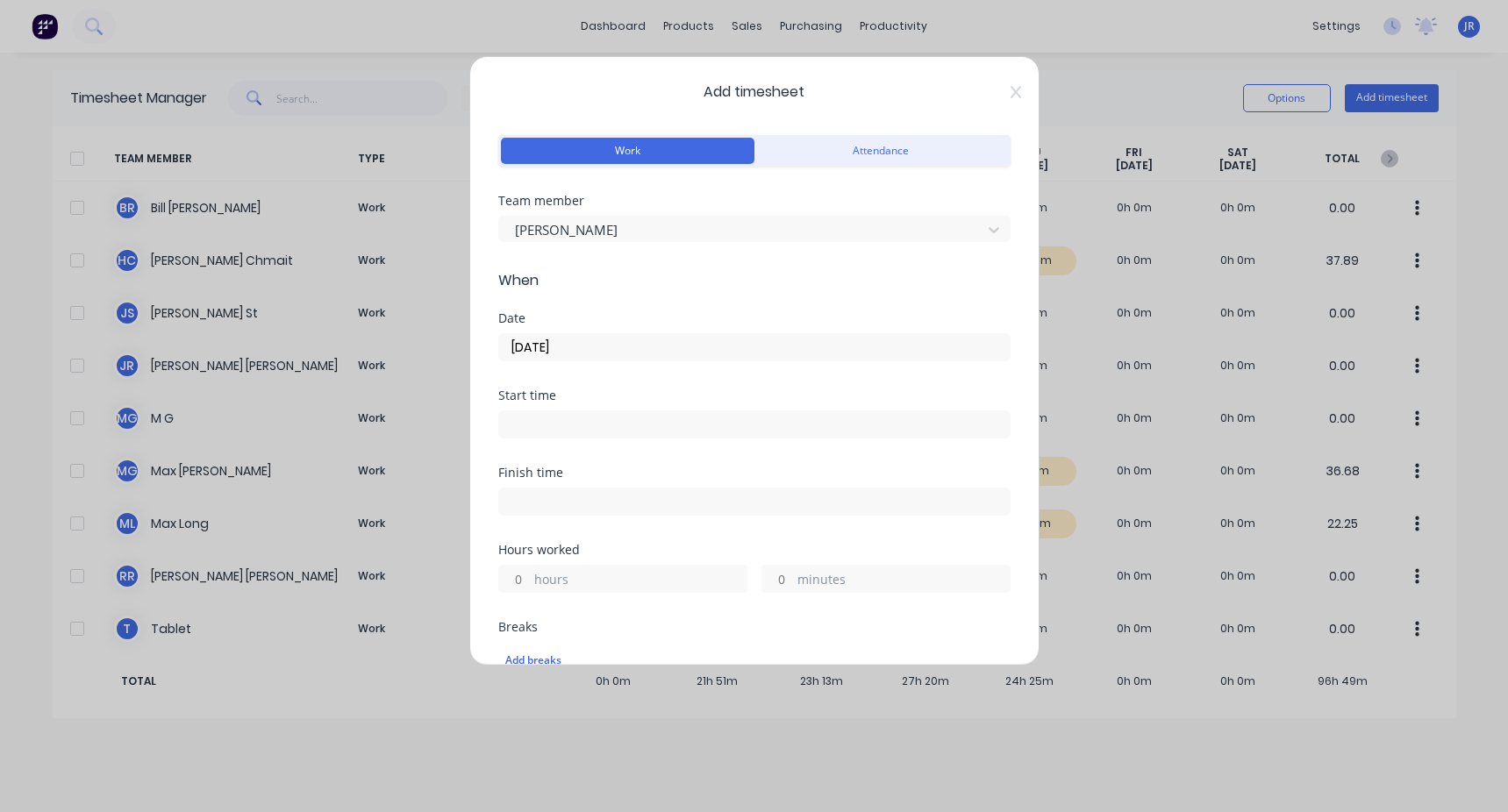
click at [433, 306] on input at bounding box center [754, 424] width 510 height 26
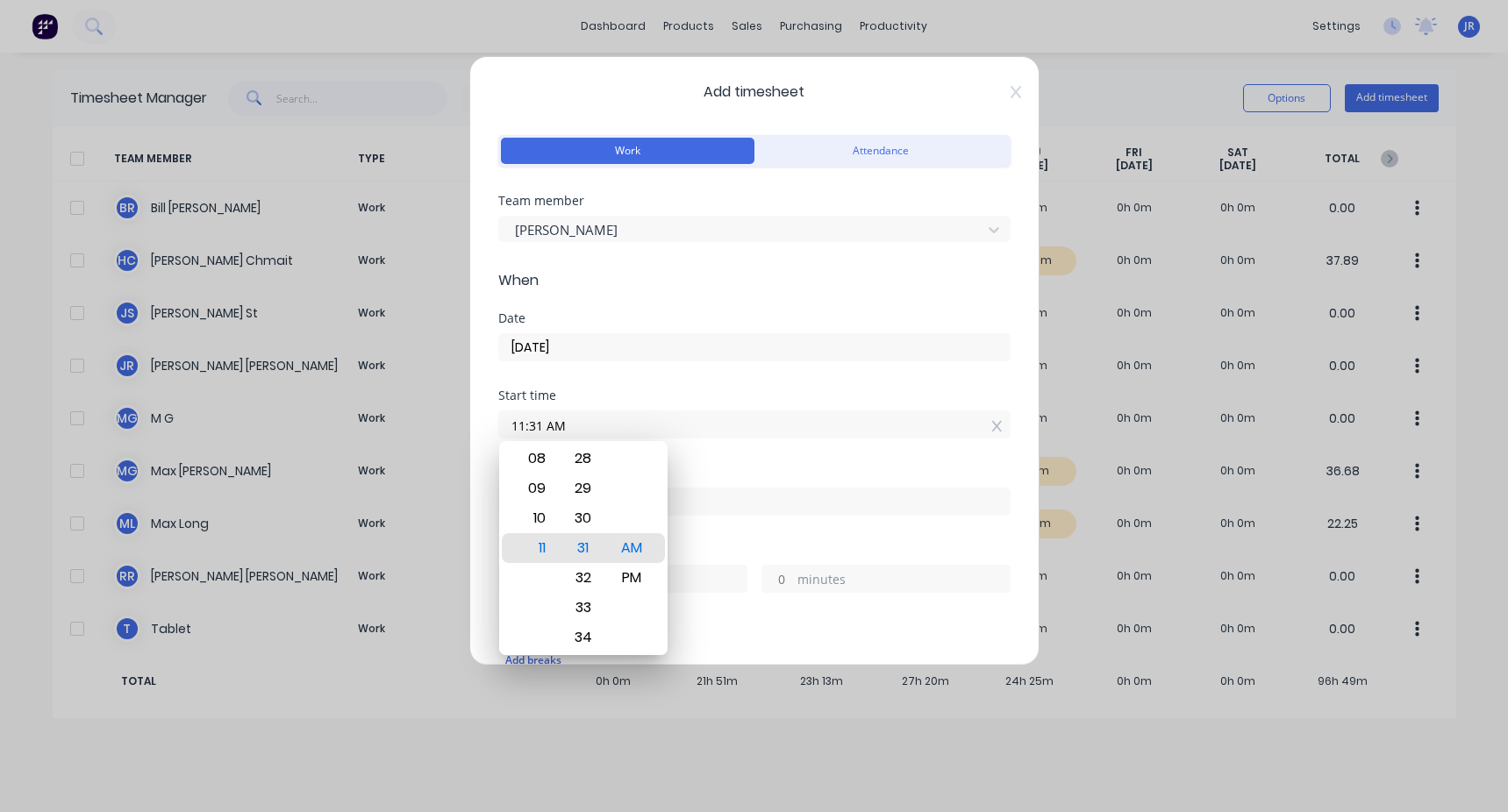
drag, startPoint x: 571, startPoint y: 408, endPoint x: 457, endPoint y: 417, distance: 114.4
click at [433, 306] on div "Add timesheet Work Attendance Team member [PERSON_NAME] When Date [DATE] Start …" at bounding box center [754, 406] width 1508 height 812
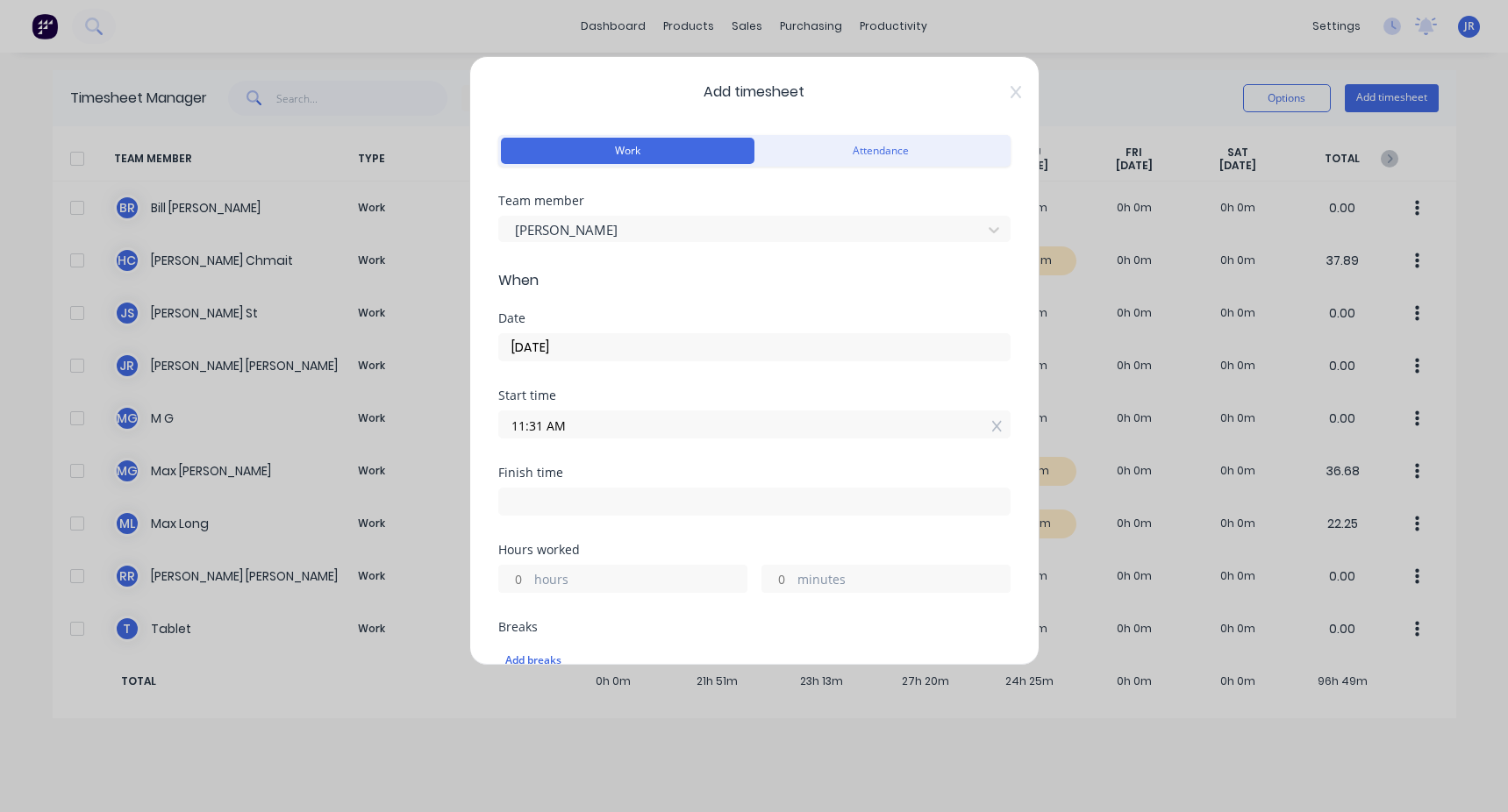
drag, startPoint x: 539, startPoint y: 414, endPoint x: 489, endPoint y: 419, distance: 50.2
click at [433, 306] on div "Add timesheet Work Attendance Team member [PERSON_NAME] When Date [DATE] Start …" at bounding box center [753, 361] width 570 height 609
type input "07:00 AM"
click at [433, 306] on div "Finish time" at bounding box center [754, 472] width 512 height 13
click at [433, 306] on input at bounding box center [754, 501] width 510 height 26
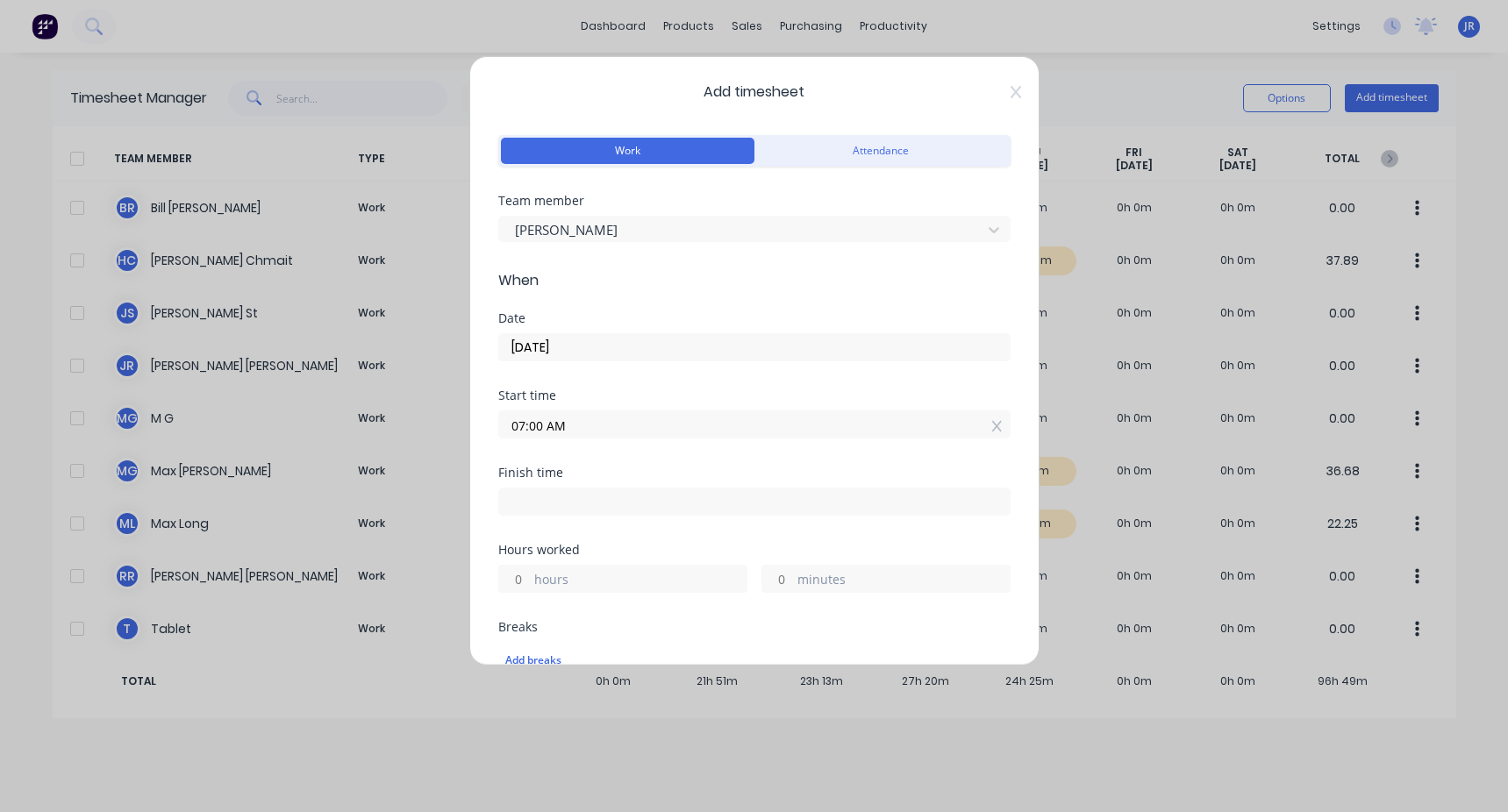
type input "11:31 AM"
type input "4"
type input "31"
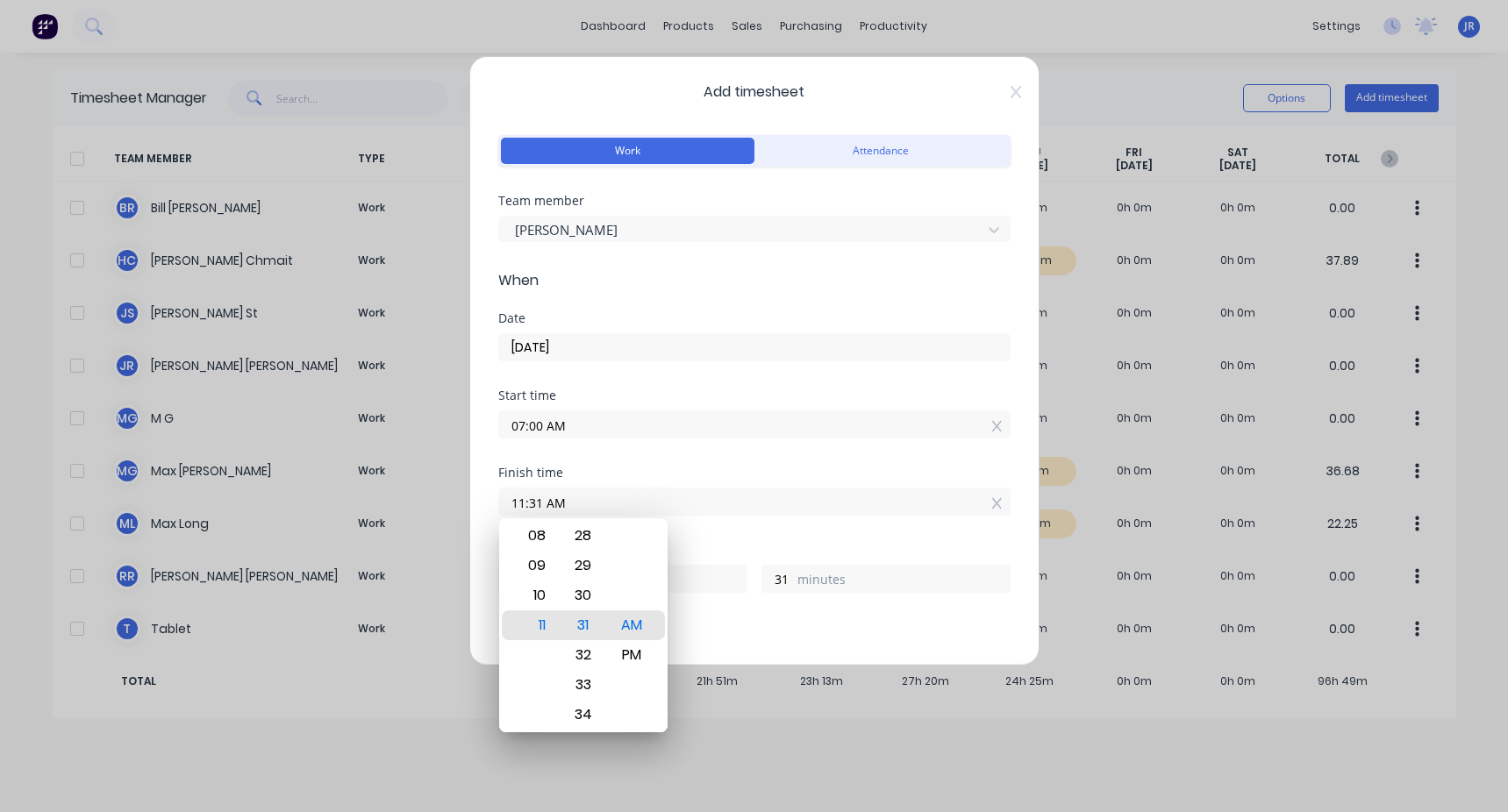
drag, startPoint x: 580, startPoint y: 503, endPoint x: 445, endPoint y: 506, distance: 135.0
click at [433, 306] on div "Add timesheet Work Attendance Team member [PERSON_NAME] When Date [DATE] Start …" at bounding box center [754, 406] width 1508 height 812
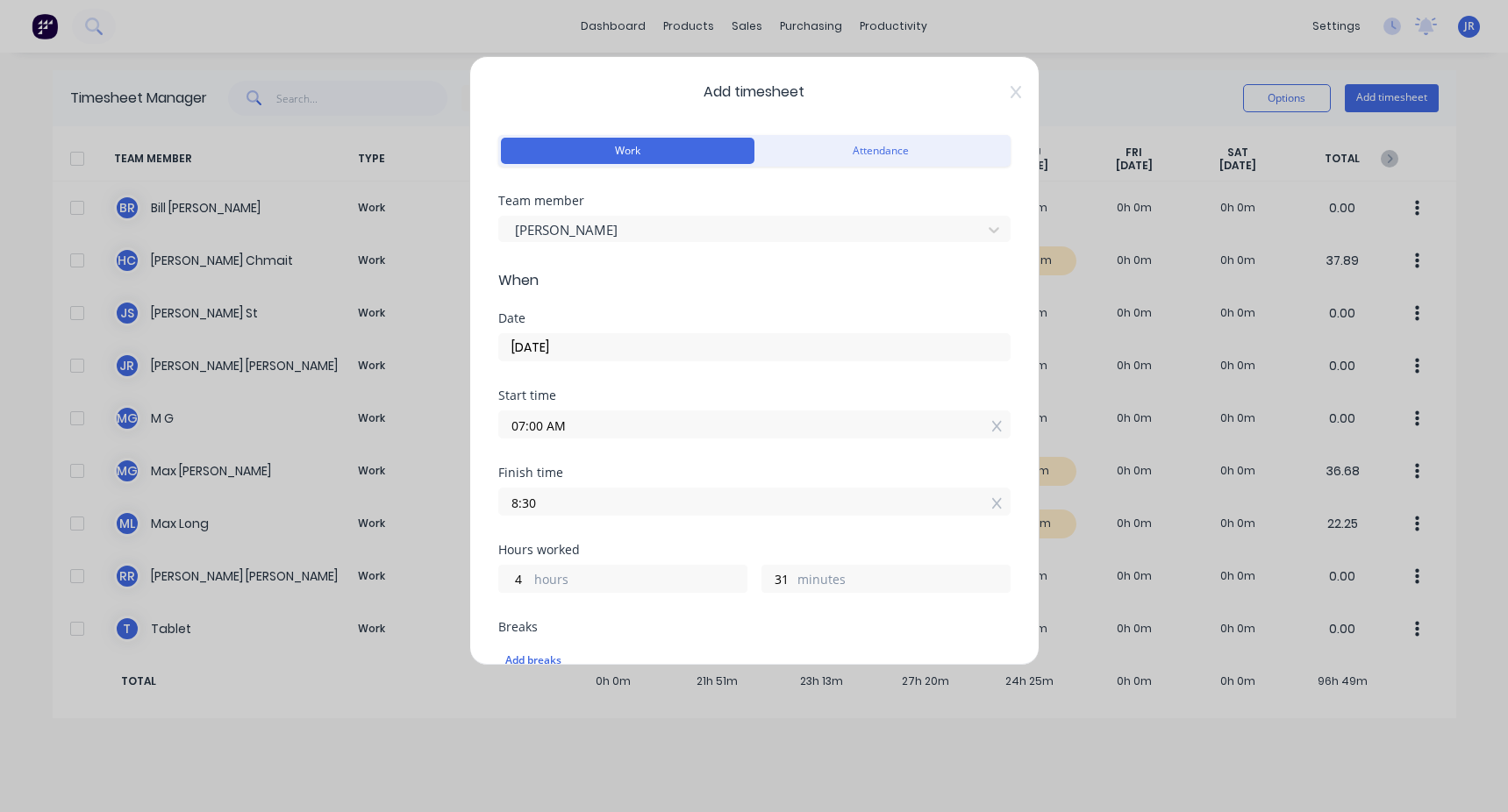
type input "08:30 AM"
type input "1"
type input "30"
click at [433, 306] on div "Finish time" at bounding box center [754, 472] width 512 height 13
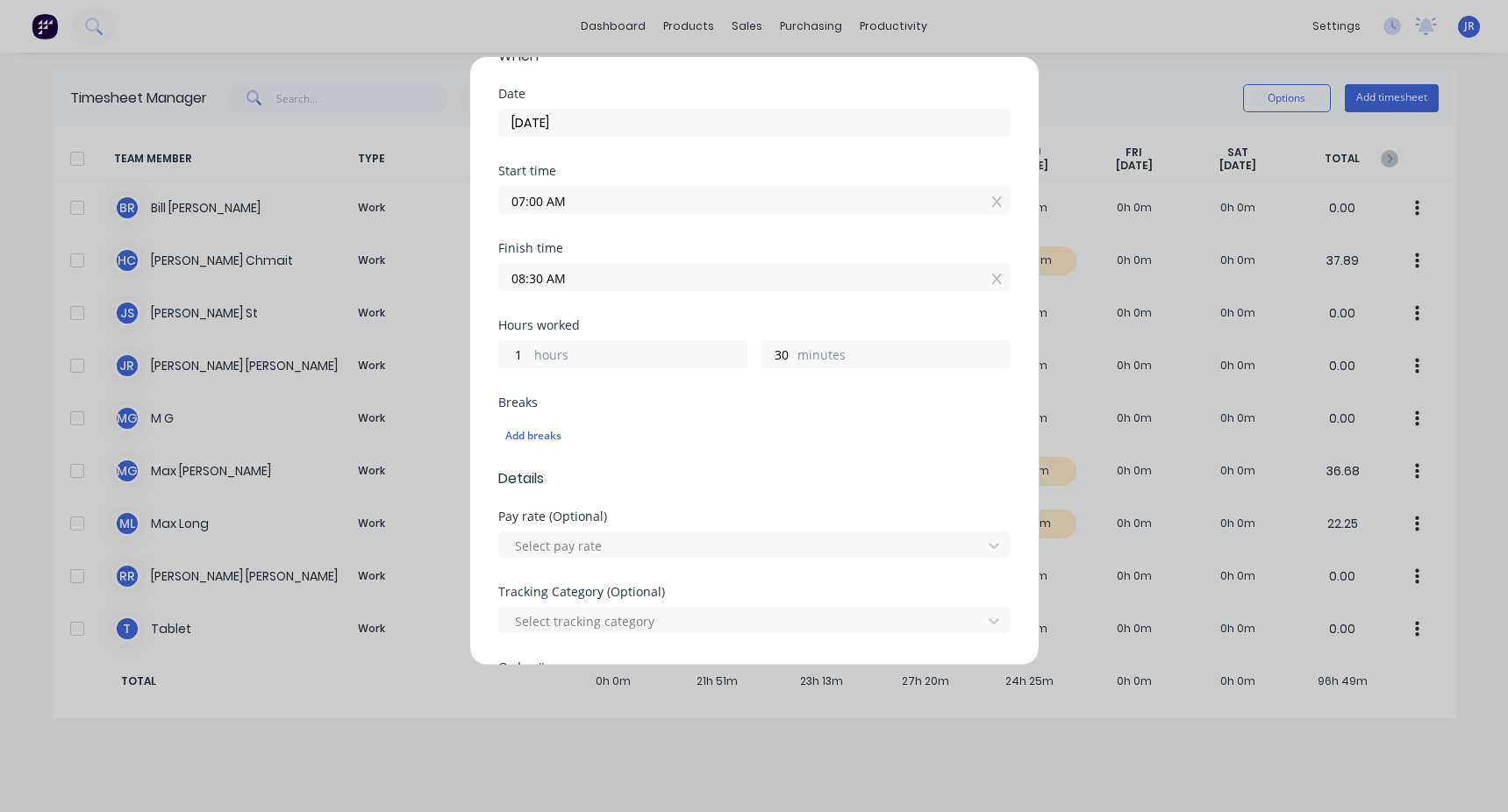
scroll to position [263, 0]
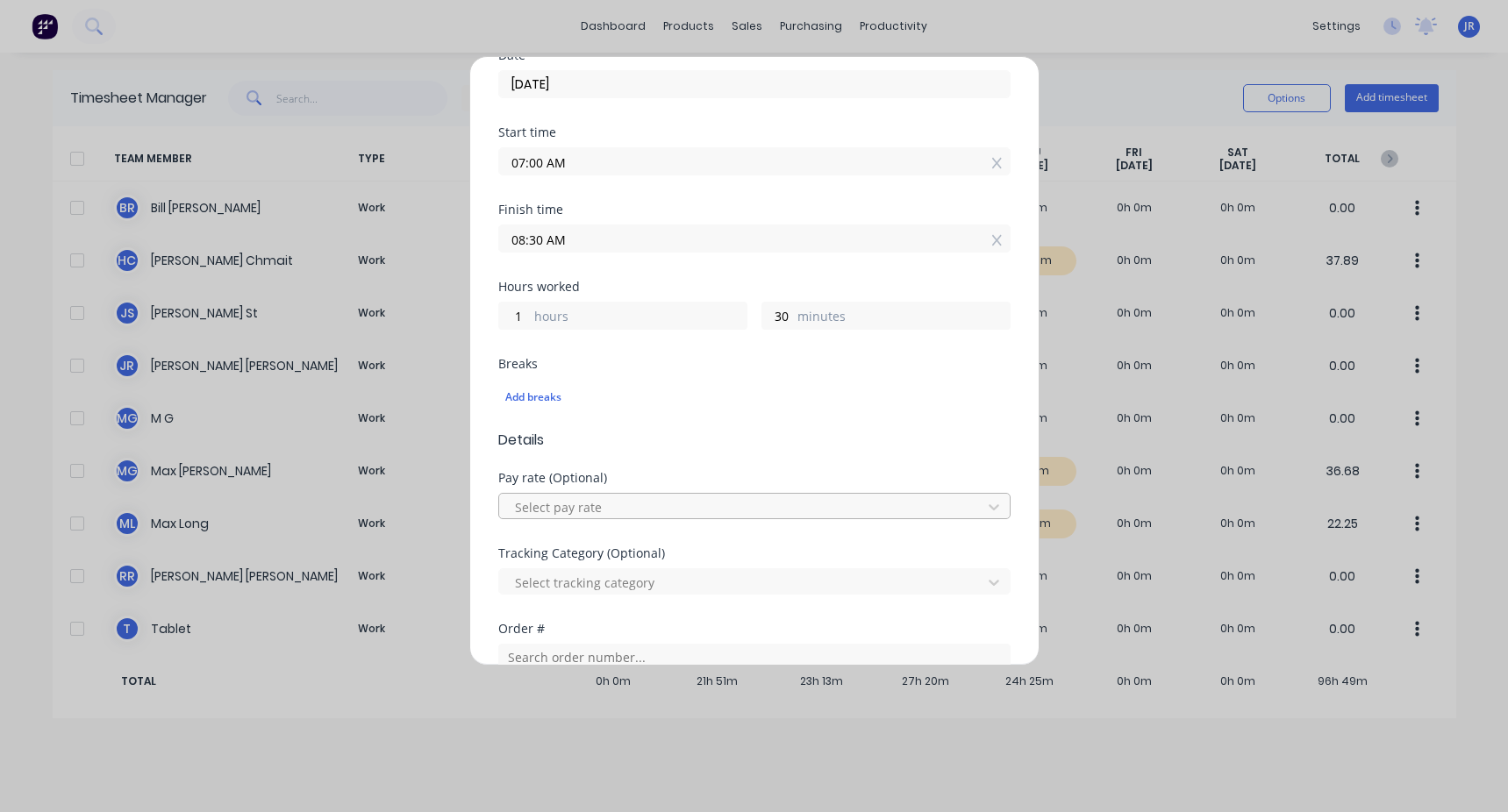
click at [433, 306] on div at bounding box center [743, 507] width 460 height 22
click at [433, 306] on div "Pay rate (Optional)" at bounding box center [754, 477] width 512 height 13
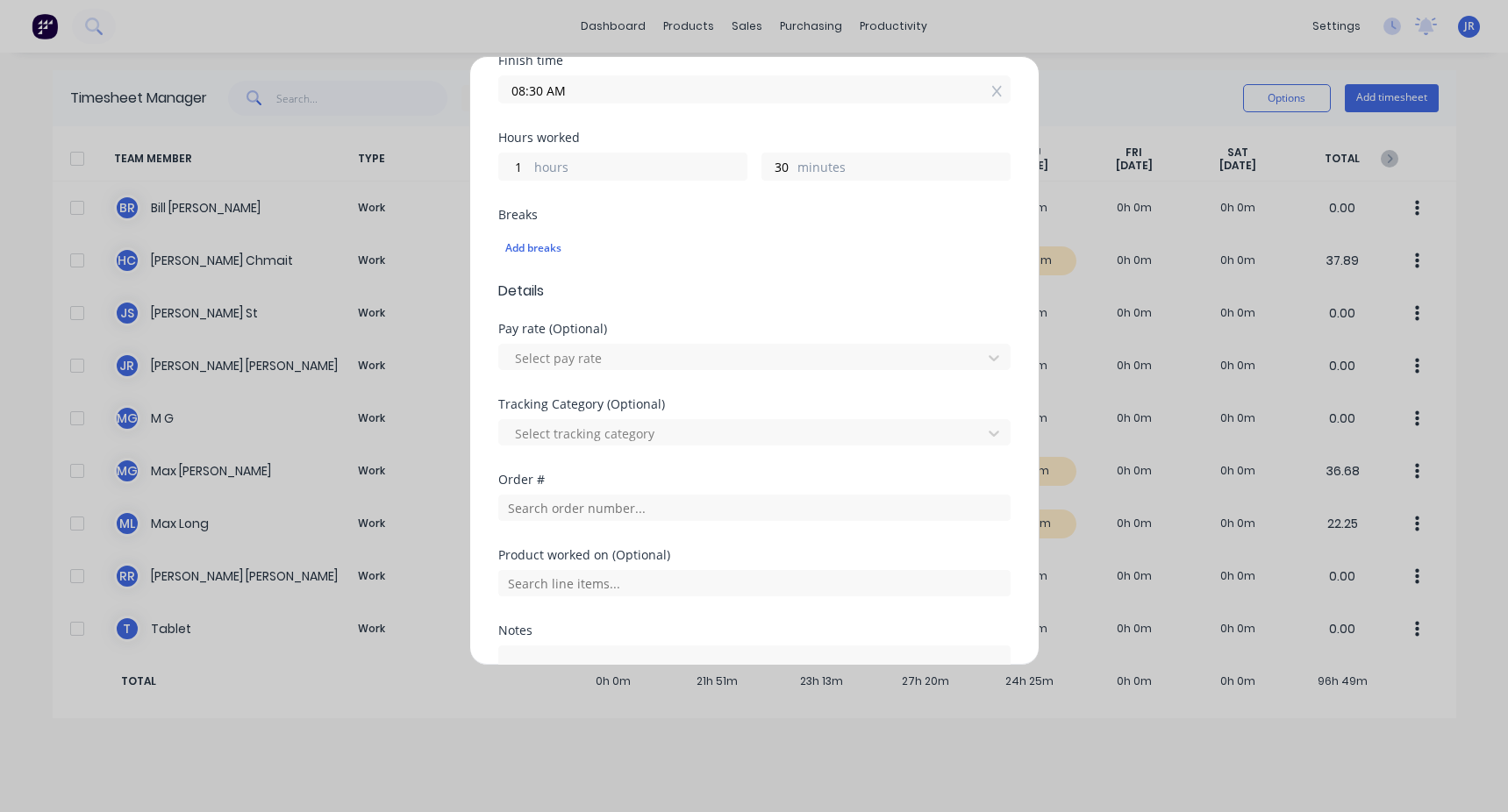
scroll to position [438, 0]
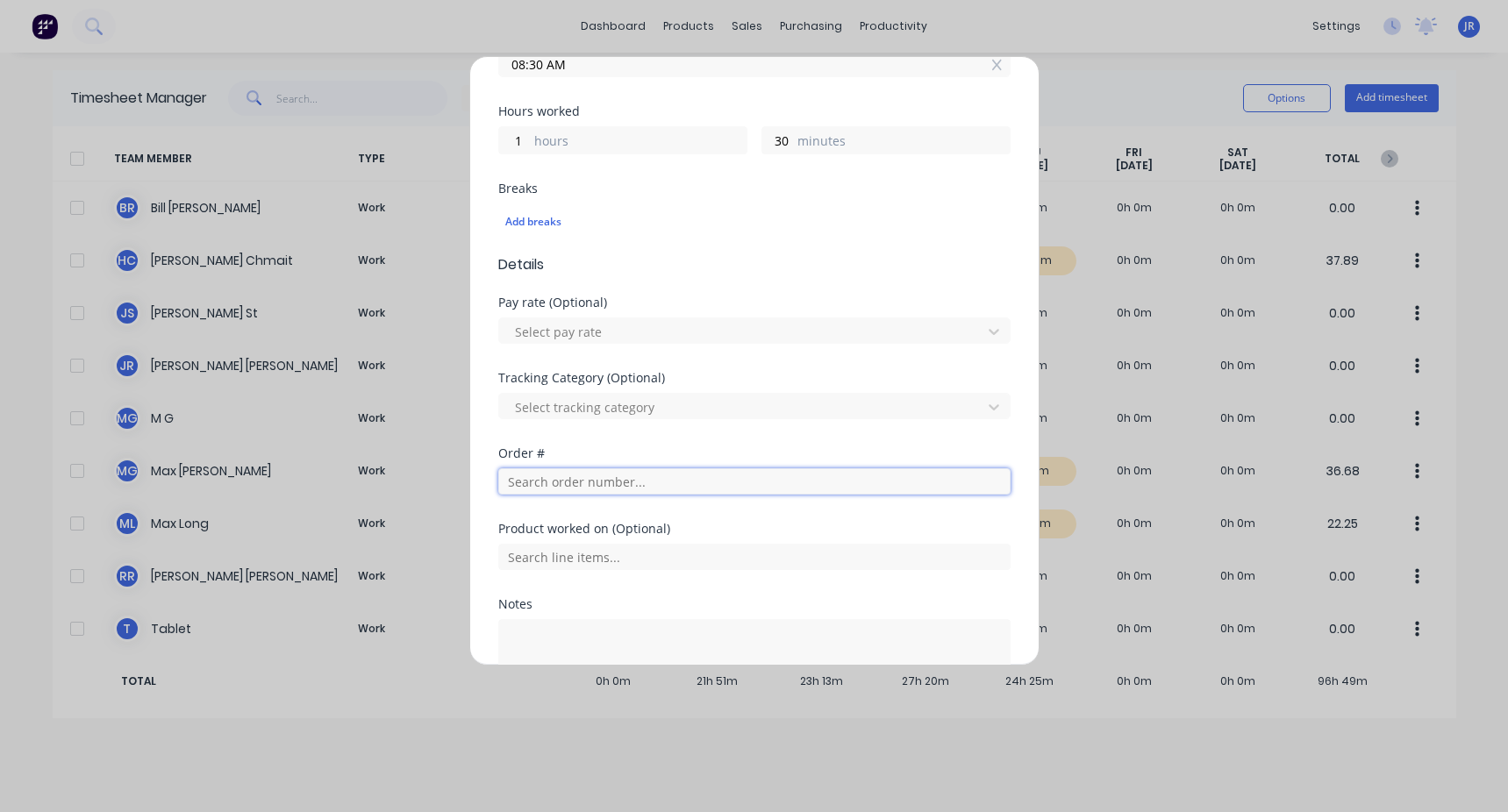
click at [433, 306] on input "text" at bounding box center [754, 481] width 512 height 26
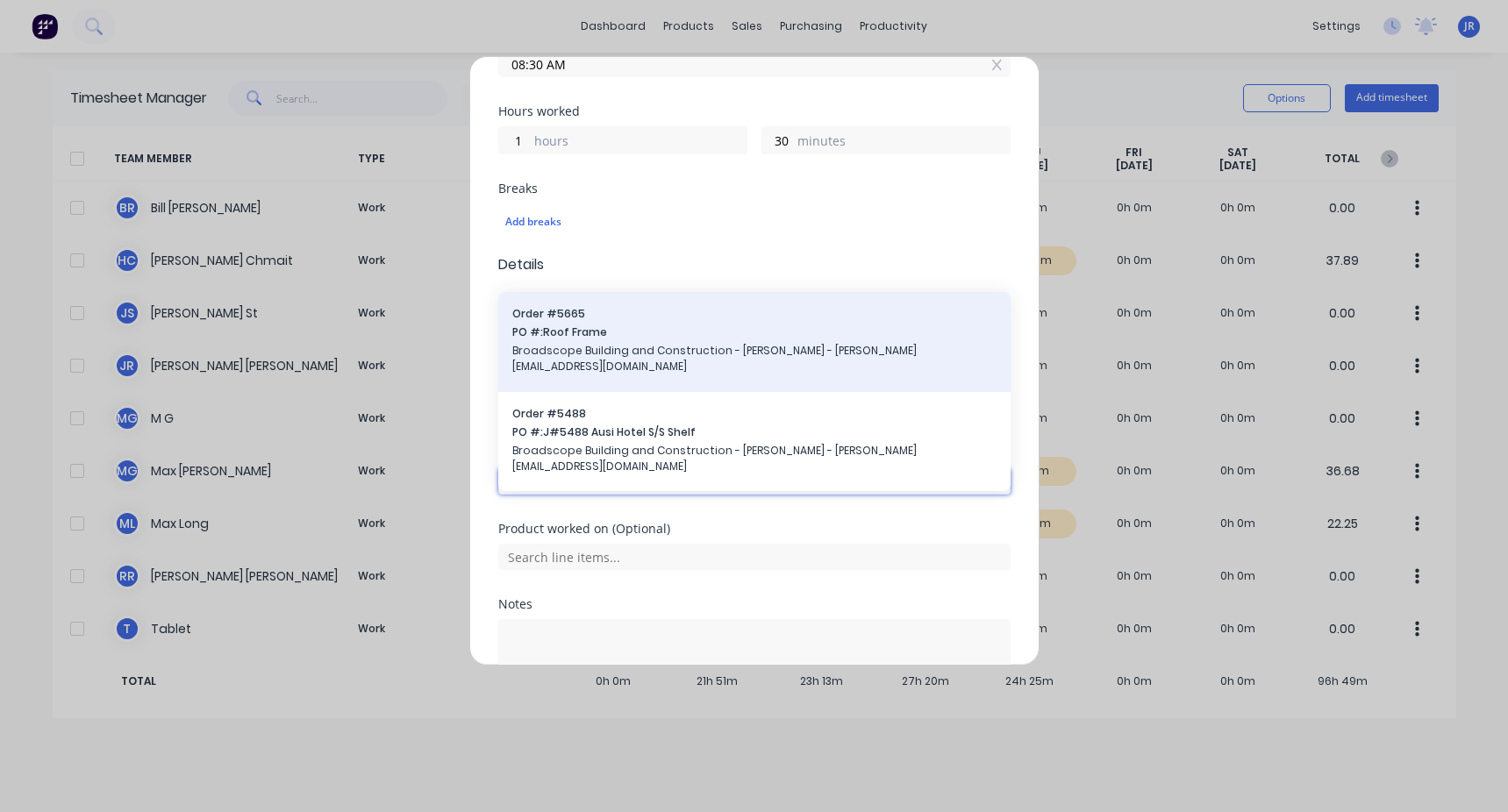
type input "broad"
click at [433, 306] on span "Order # 5665" at bounding box center [754, 313] width 484 height 16
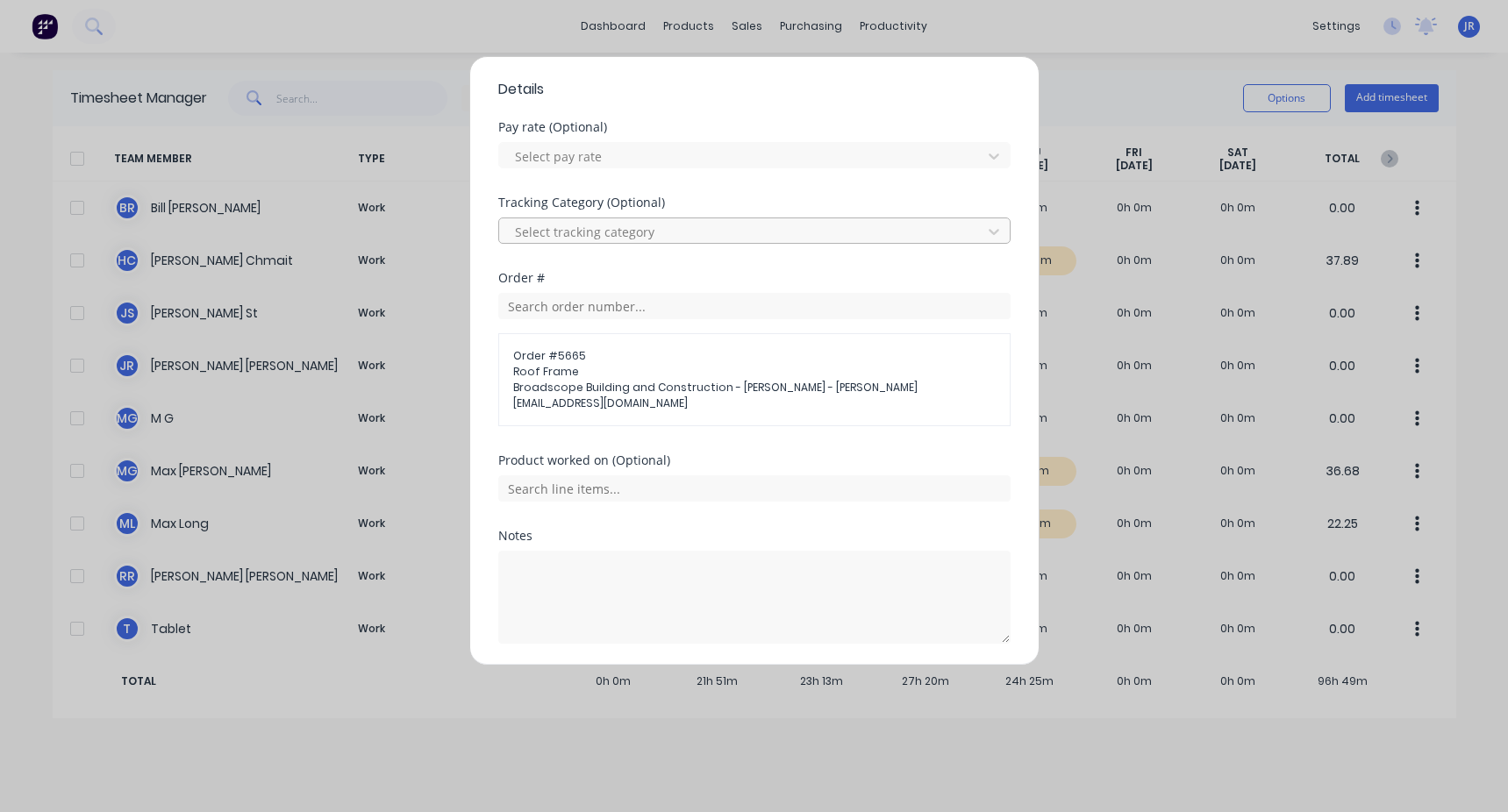
scroll to position [658, 0]
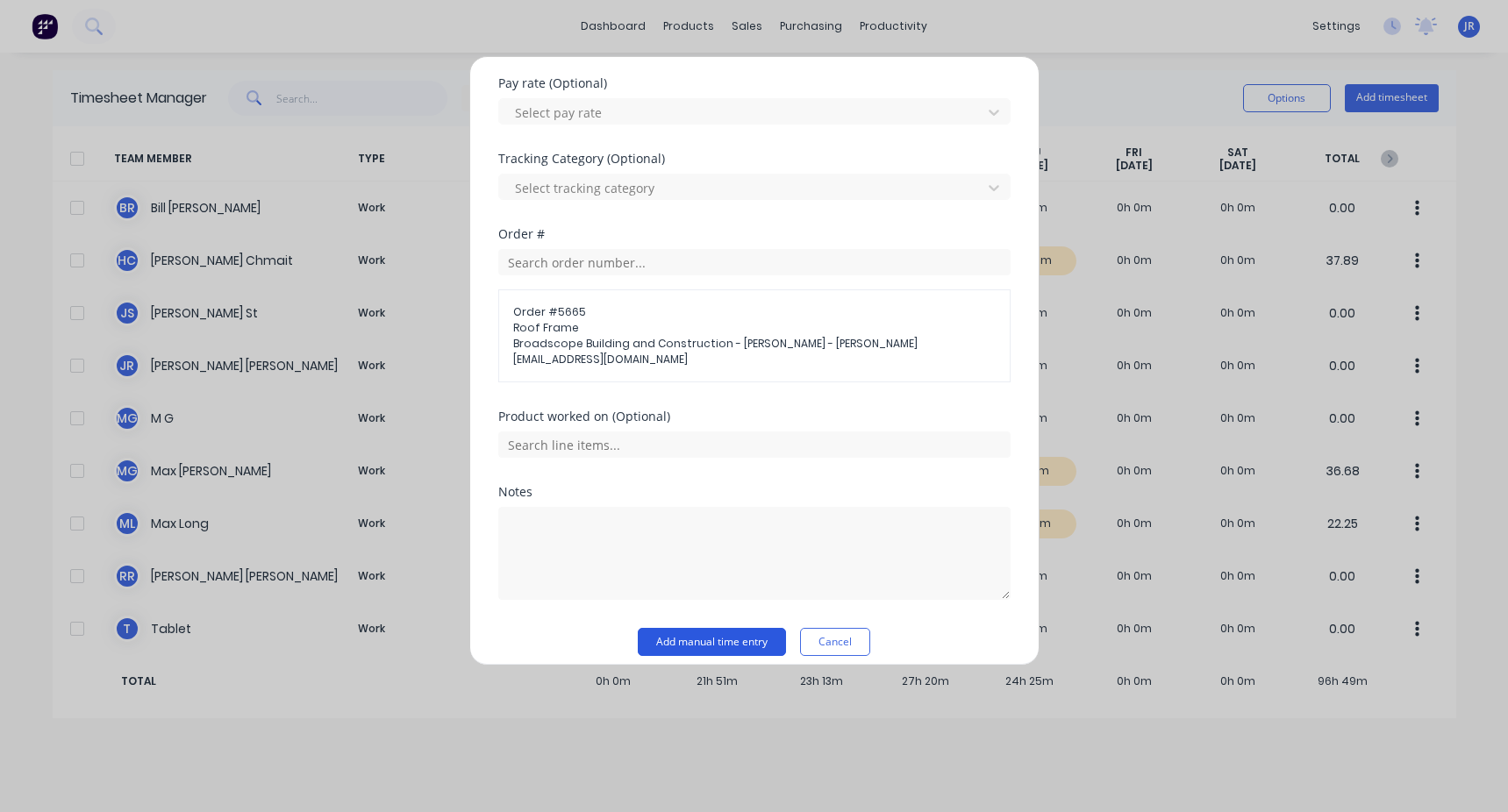
click at [433, 306] on button "Add manual time entry" at bounding box center [711, 641] width 148 height 28
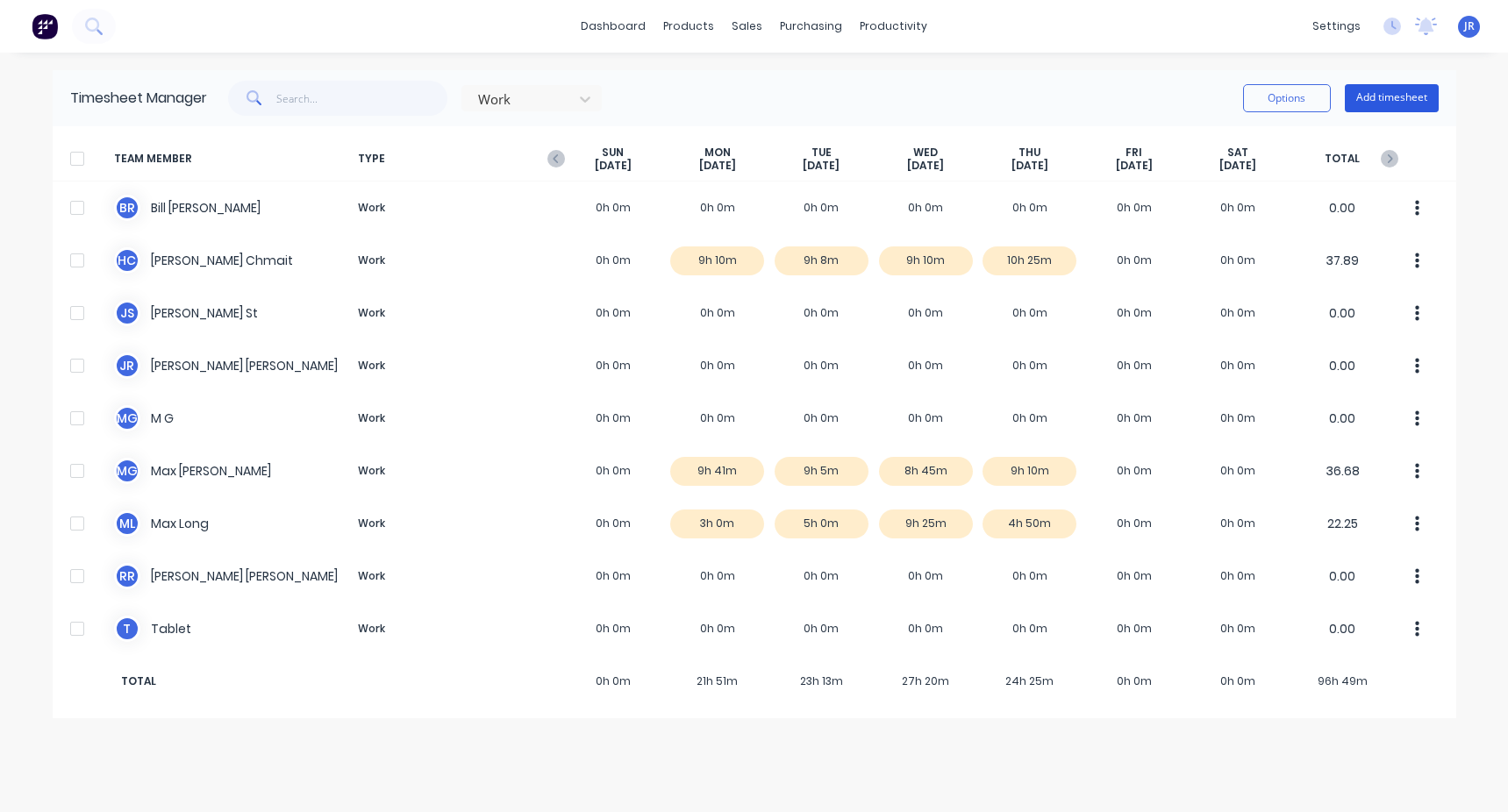
click at [433, 104] on button "Add timesheet" at bounding box center [1391, 98] width 94 height 28
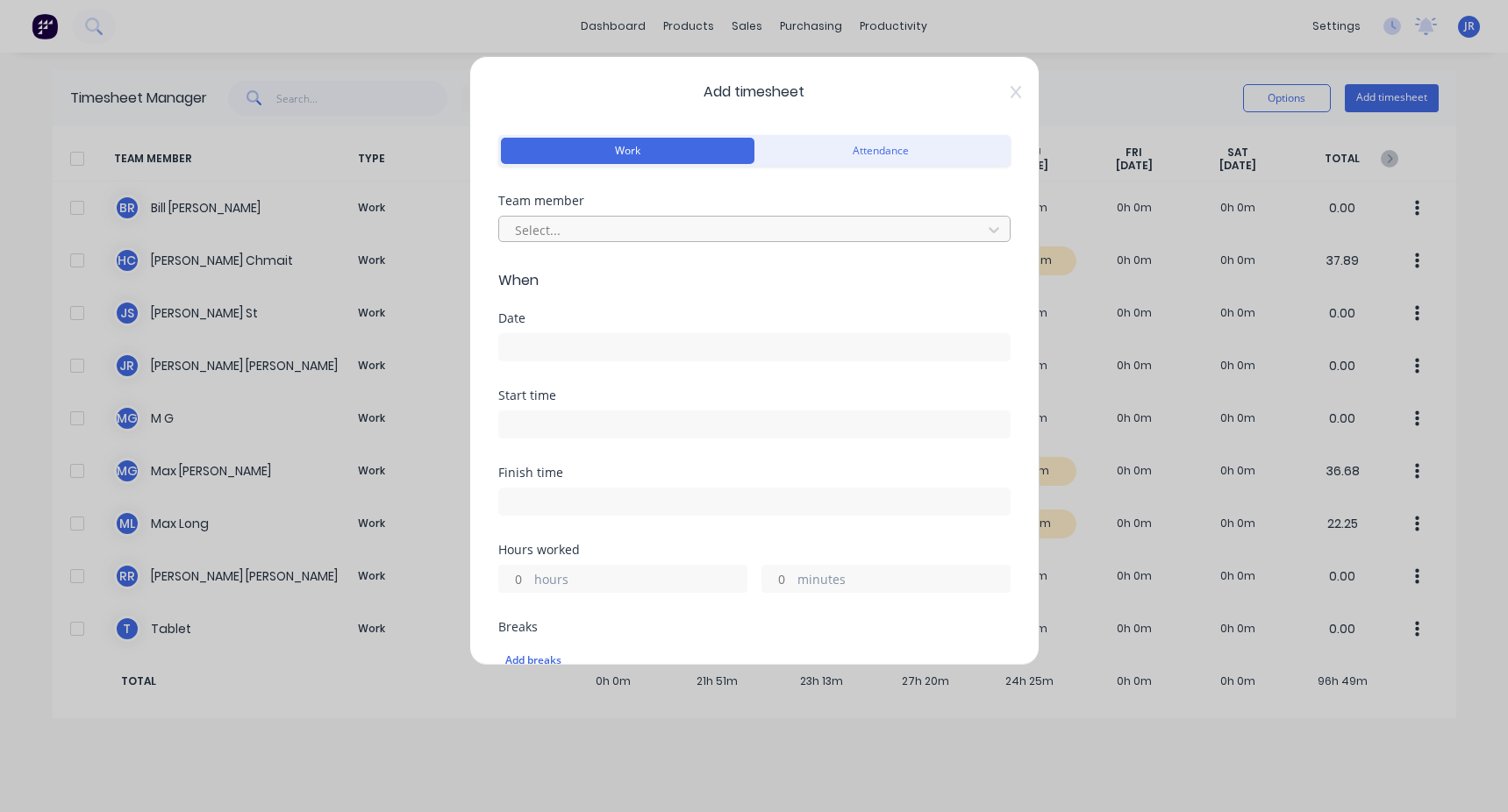
click at [433, 230] on div at bounding box center [743, 230] width 460 height 22
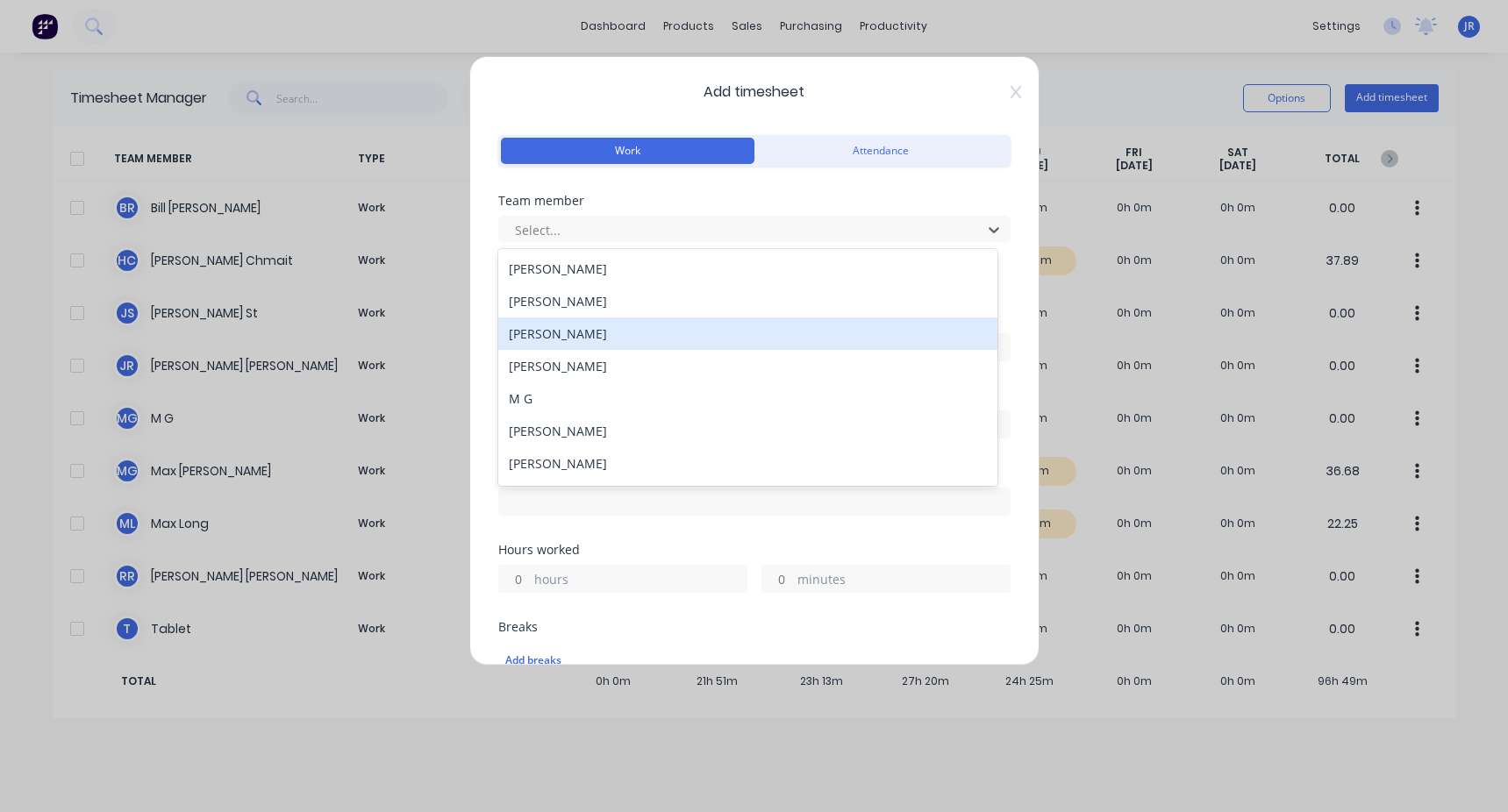
click at [433, 306] on div "[PERSON_NAME]" at bounding box center [747, 333] width 499 height 32
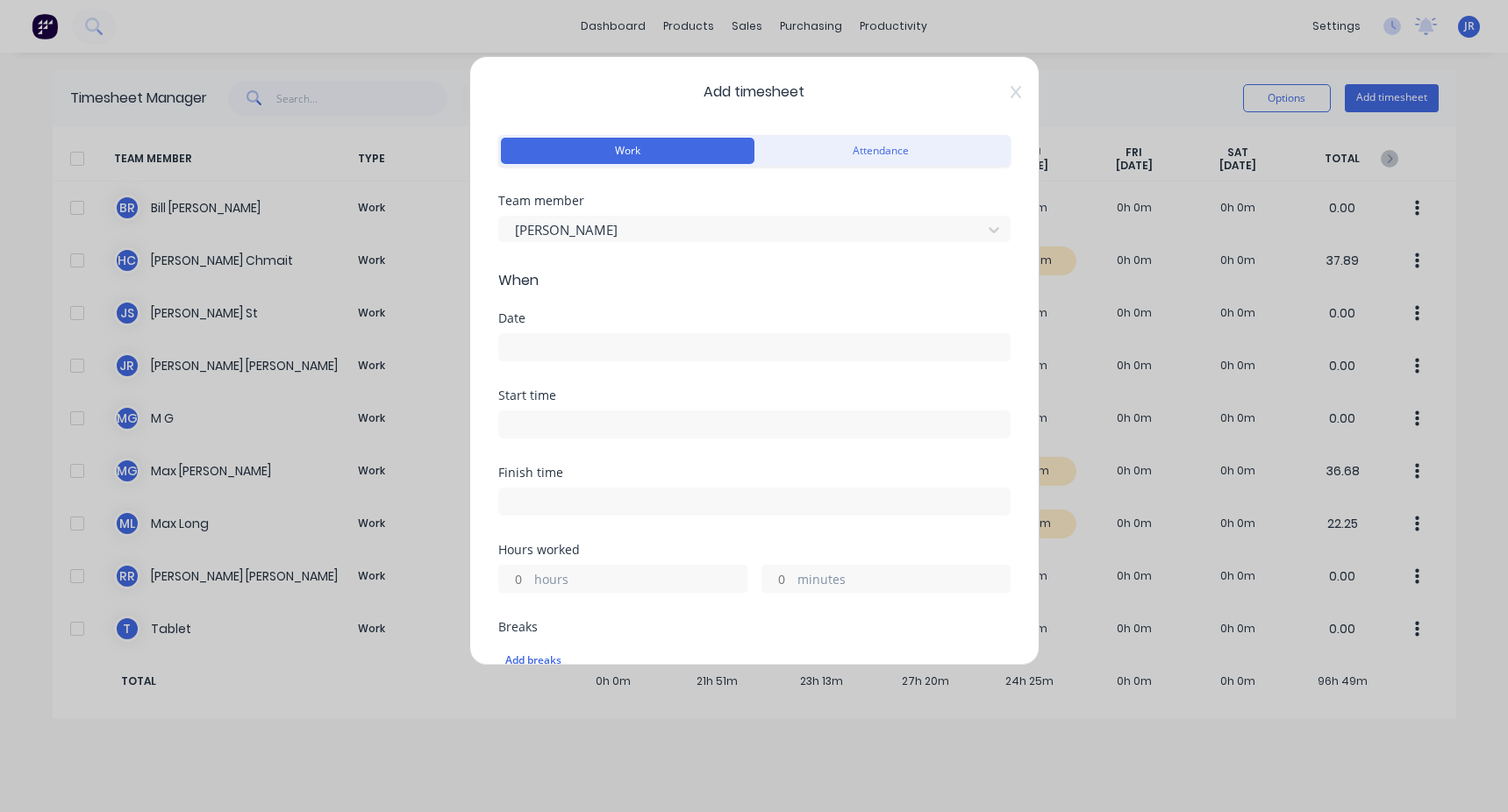
click at [433, 306] on input at bounding box center [754, 346] width 510 height 26
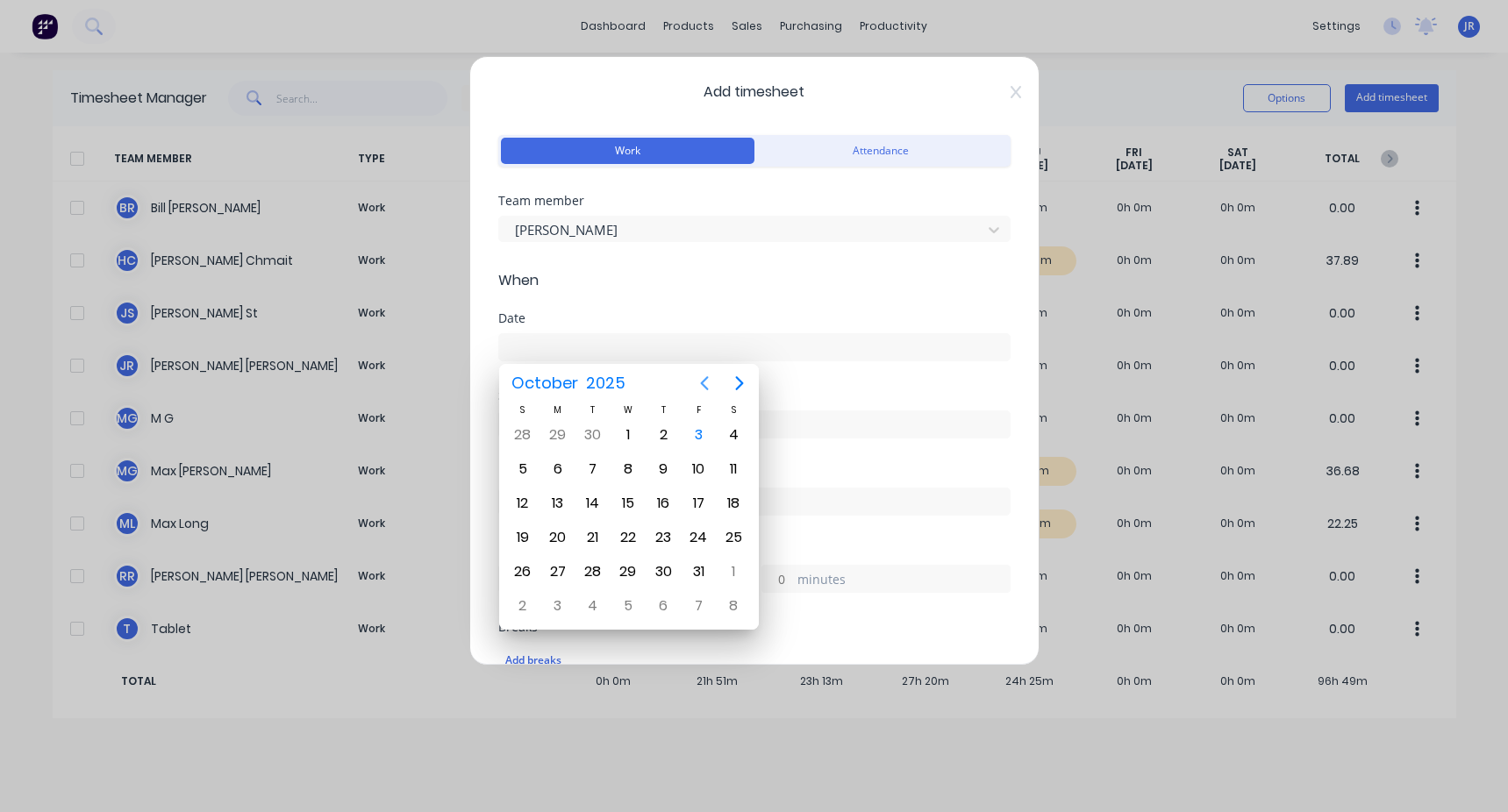
click at [433, 306] on button "Previous page" at bounding box center [705, 383] width 35 height 35
click at [433, 306] on div "23" at bounding box center [592, 536] width 26 height 26
type input "[DATE]"
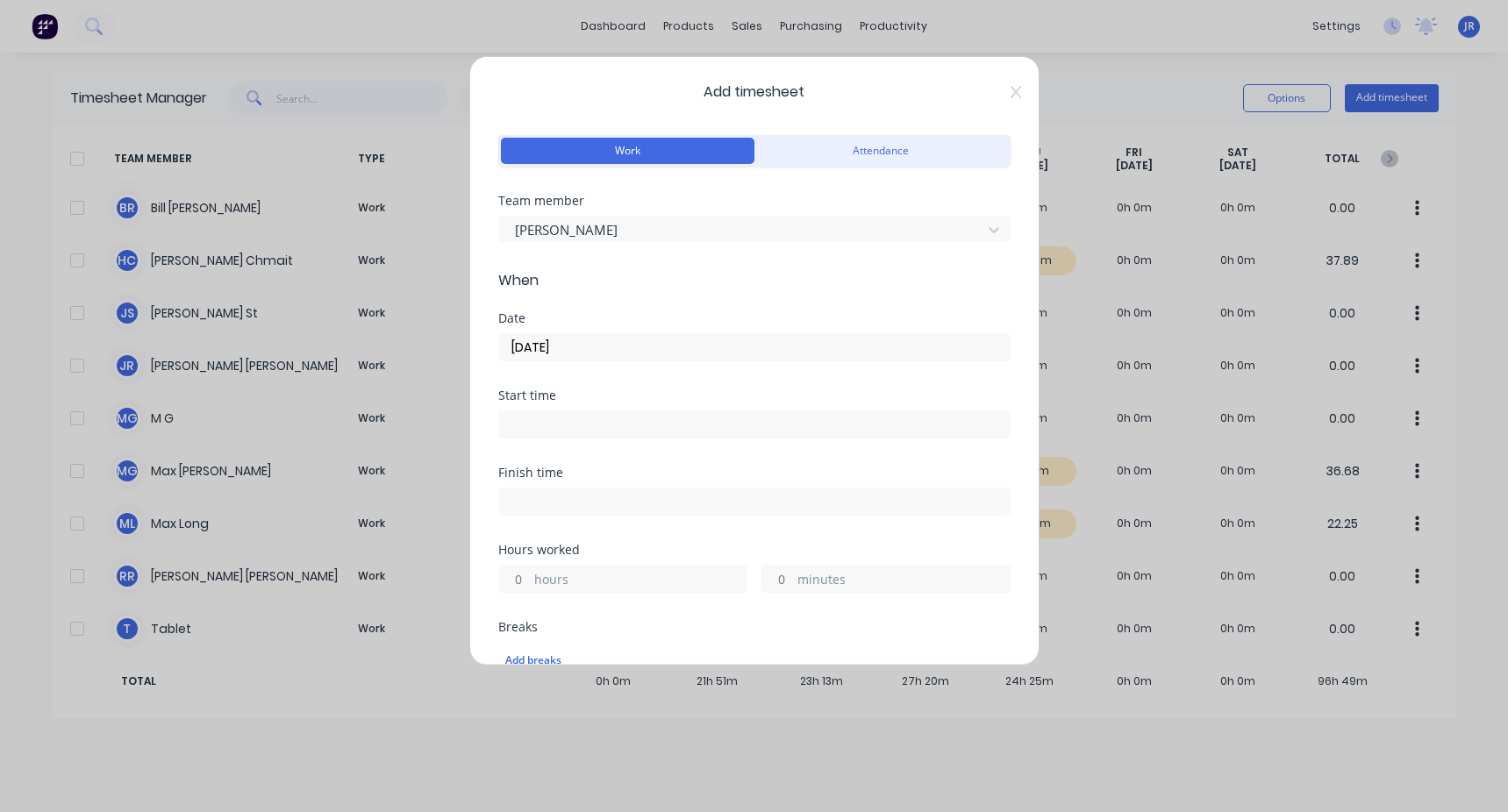
click at [433, 306] on input at bounding box center [754, 424] width 510 height 26
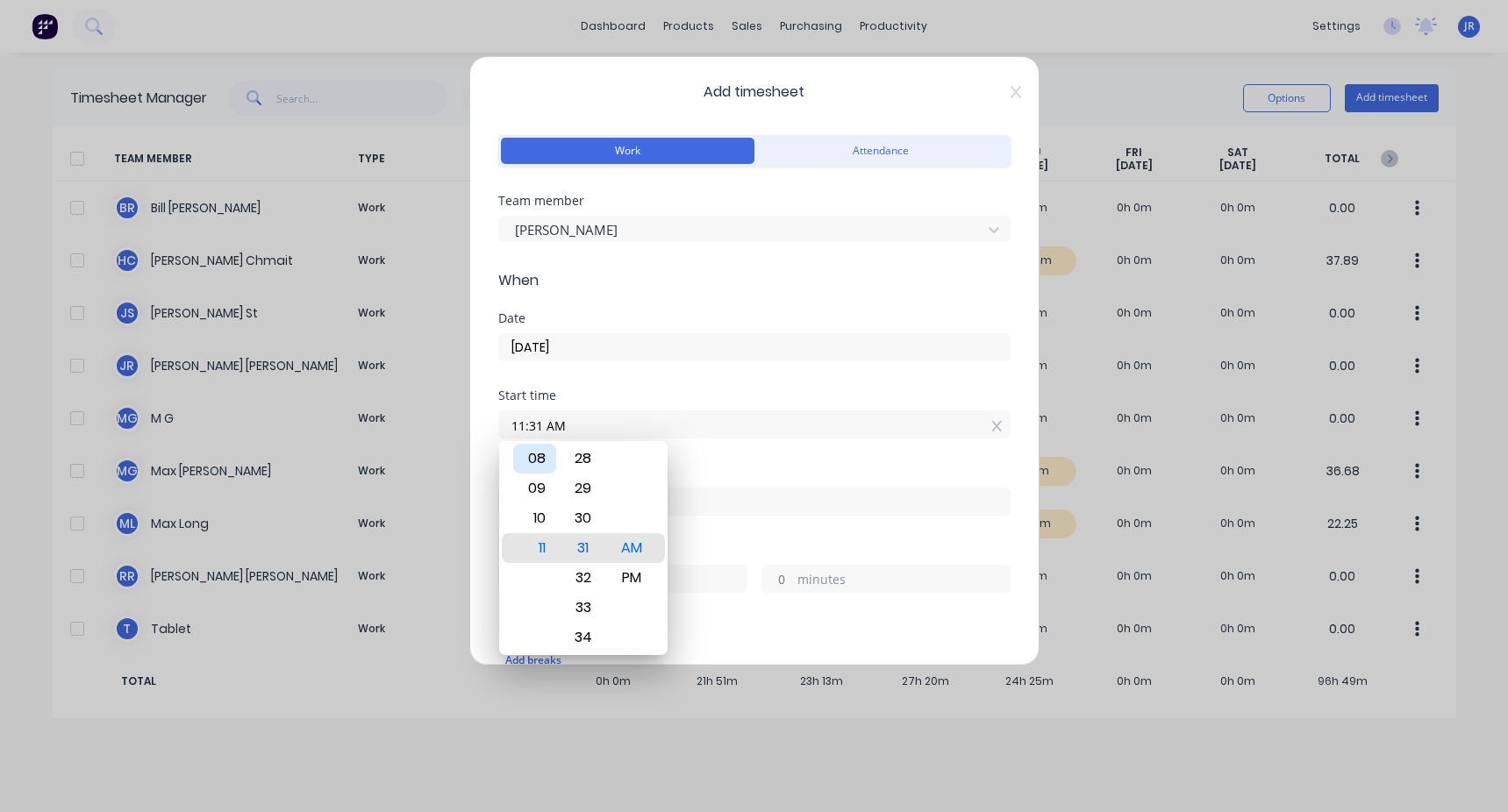
click at [433, 306] on div "08" at bounding box center [535, 458] width 43 height 30
click at [433, 306] on div "30" at bounding box center [582, 518] width 43 height 30
type input "08:30 AM"
click at [433, 306] on div "Start time" at bounding box center [754, 395] width 512 height 13
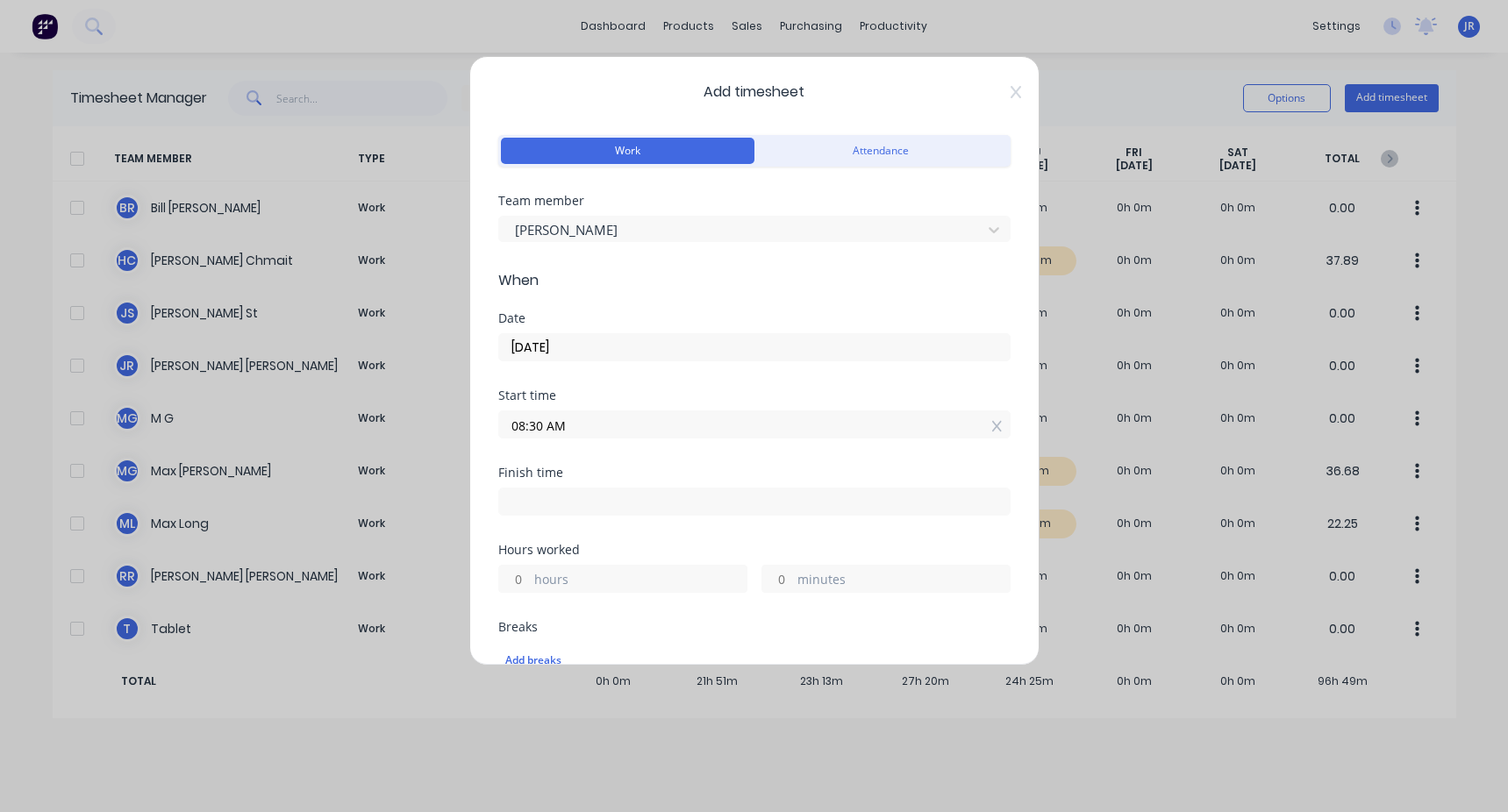
click at [433, 306] on input at bounding box center [754, 501] width 510 height 26
type input "11:31 AM"
type input "3"
type input "1"
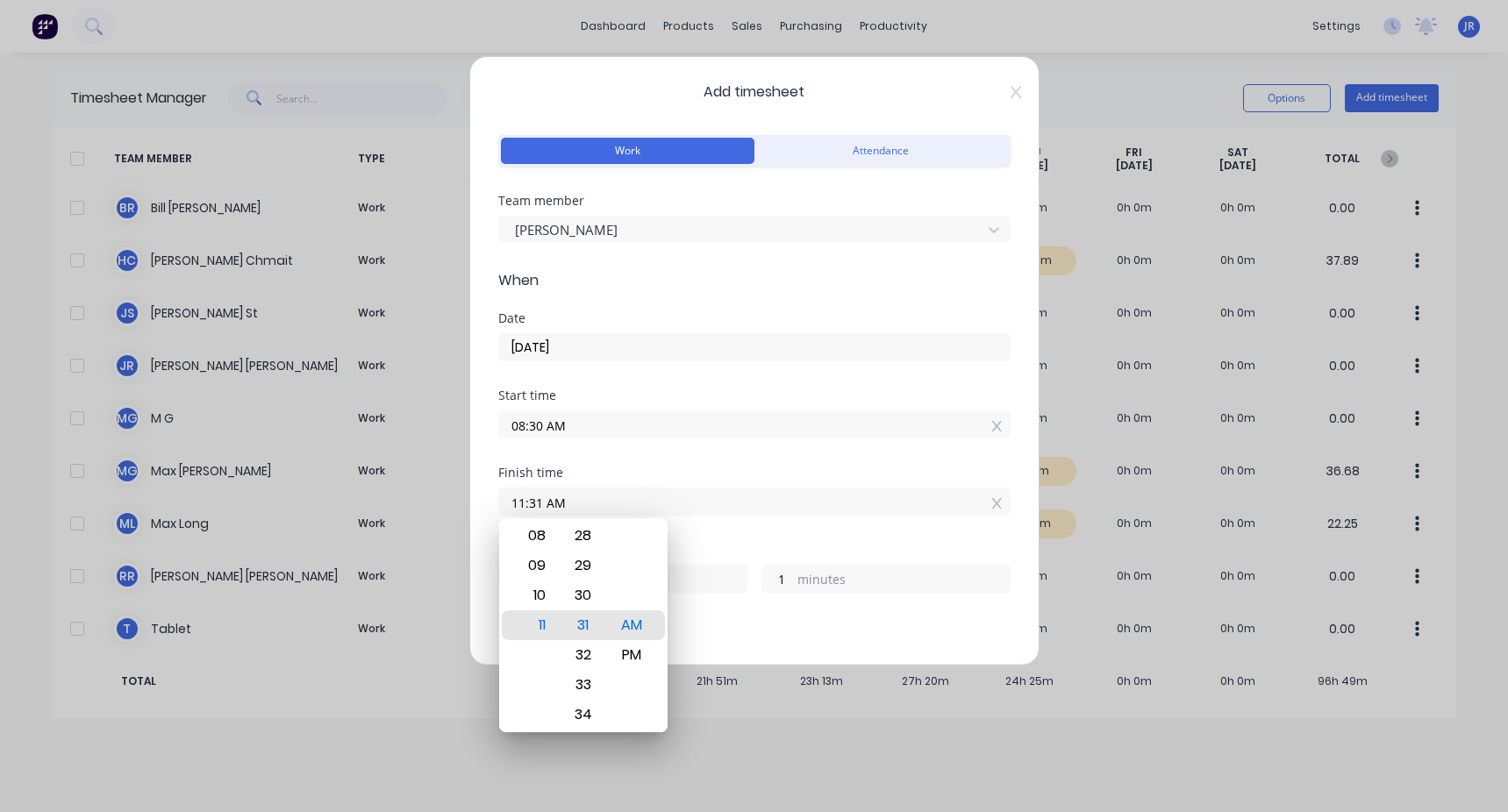
drag, startPoint x: 623, startPoint y: 502, endPoint x: 299, endPoint y: 503, distance: 324.0
click at [303, 306] on div "Add timesheet Work Attendance Team member [PERSON_NAME] When Date [DATE] Start …" at bounding box center [754, 406] width 1508 height 812
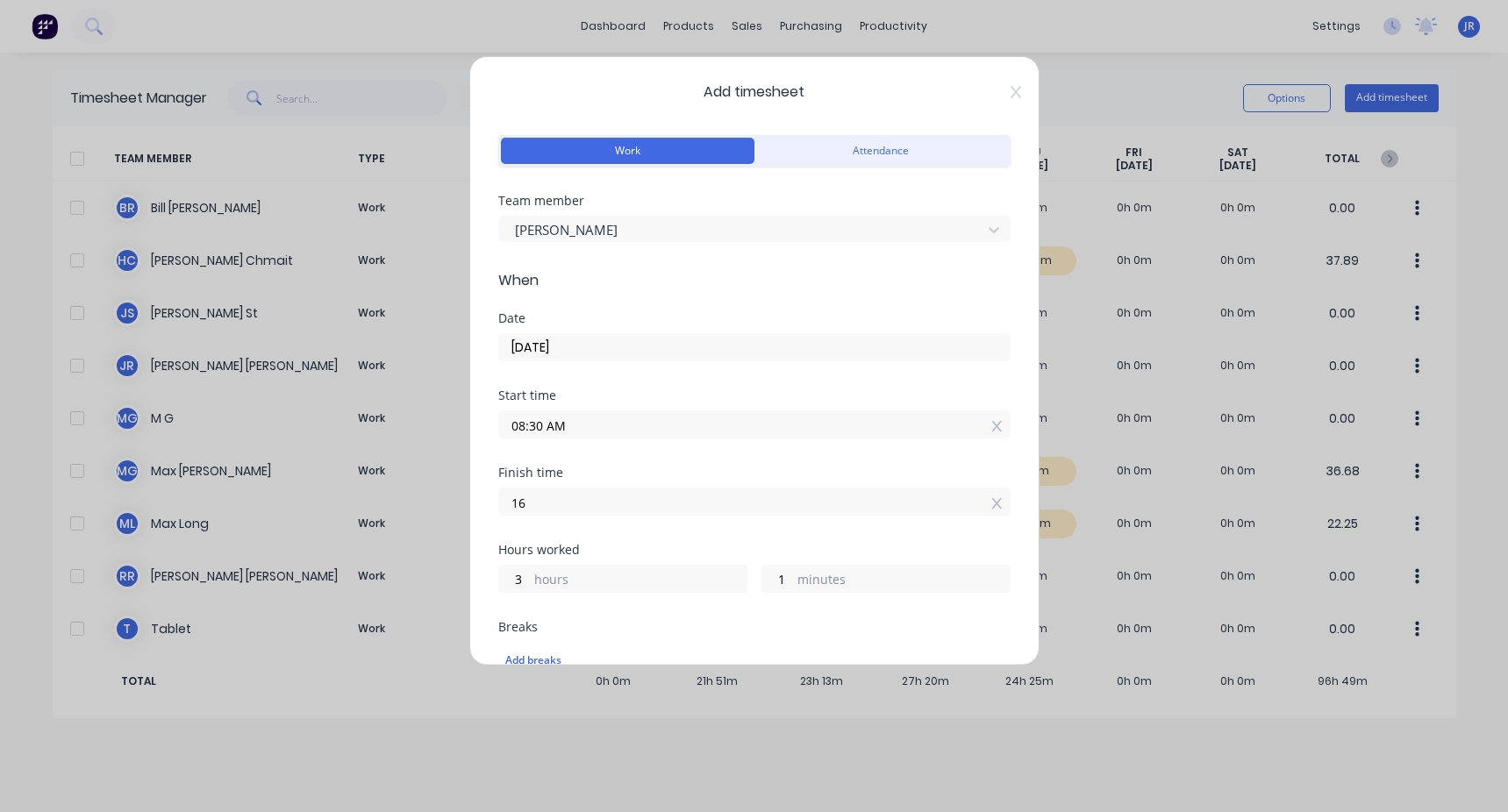
type input "04:00 PM"
type input "7"
type input "30"
click at [433, 306] on div "Start time 08:30 AM" at bounding box center [754, 428] width 512 height 78
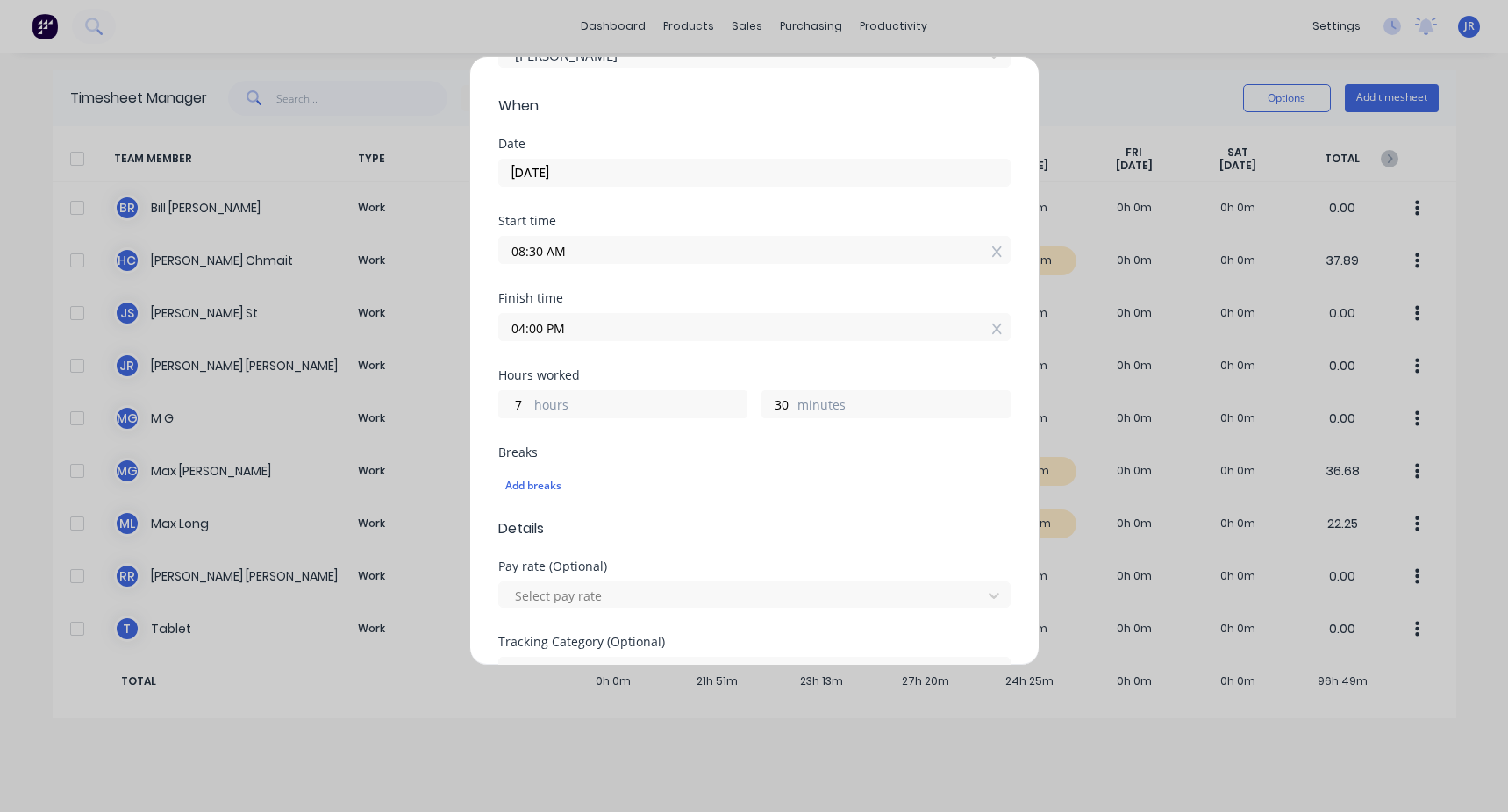
scroll to position [176, 0]
click at [433, 306] on div "Add breaks" at bounding box center [754, 484] width 498 height 22
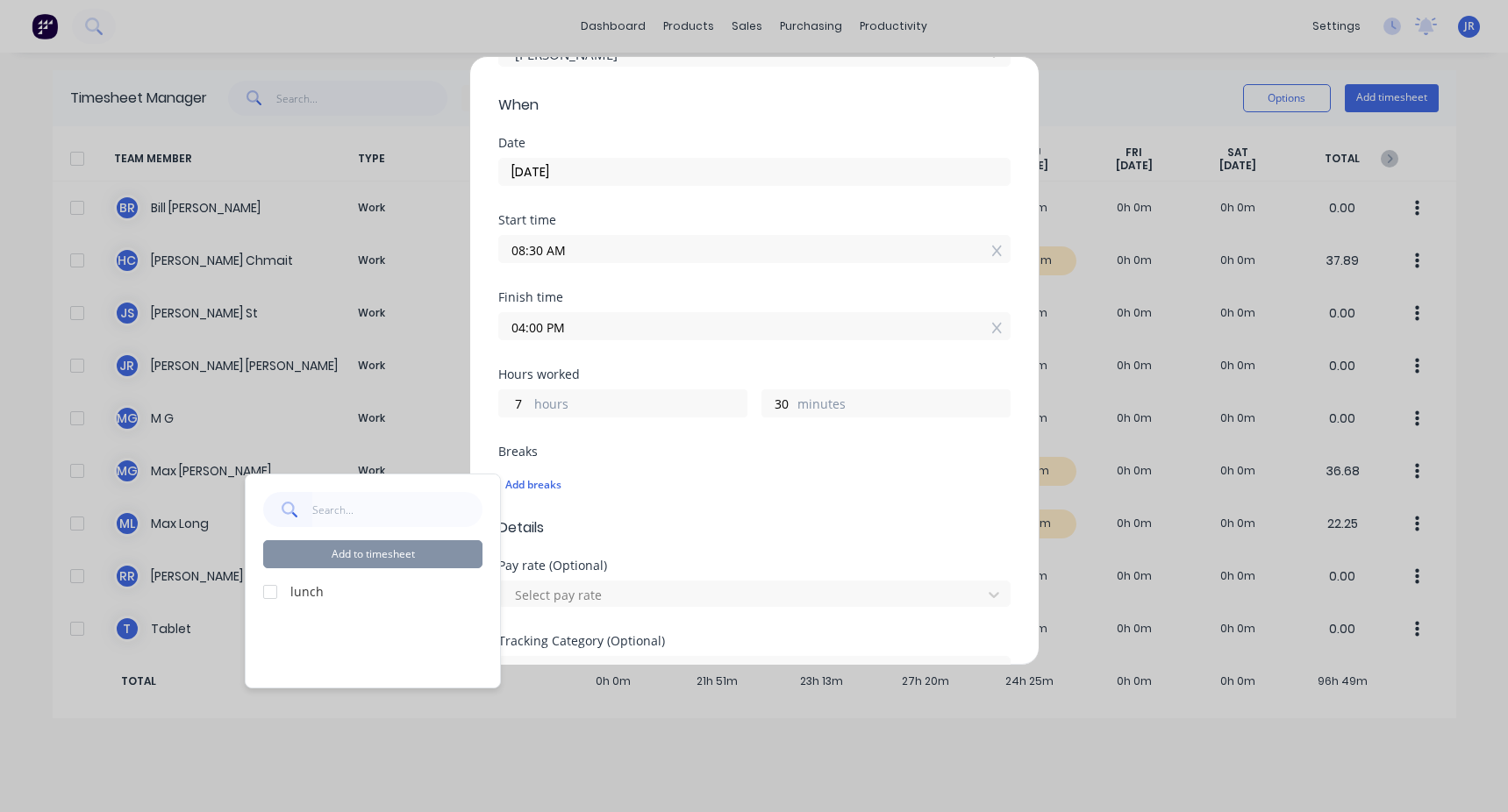
click at [276, 306] on div at bounding box center [270, 592] width 35 height 35
click at [433, 306] on div "Add breaks" at bounding box center [754, 484] width 498 height 22
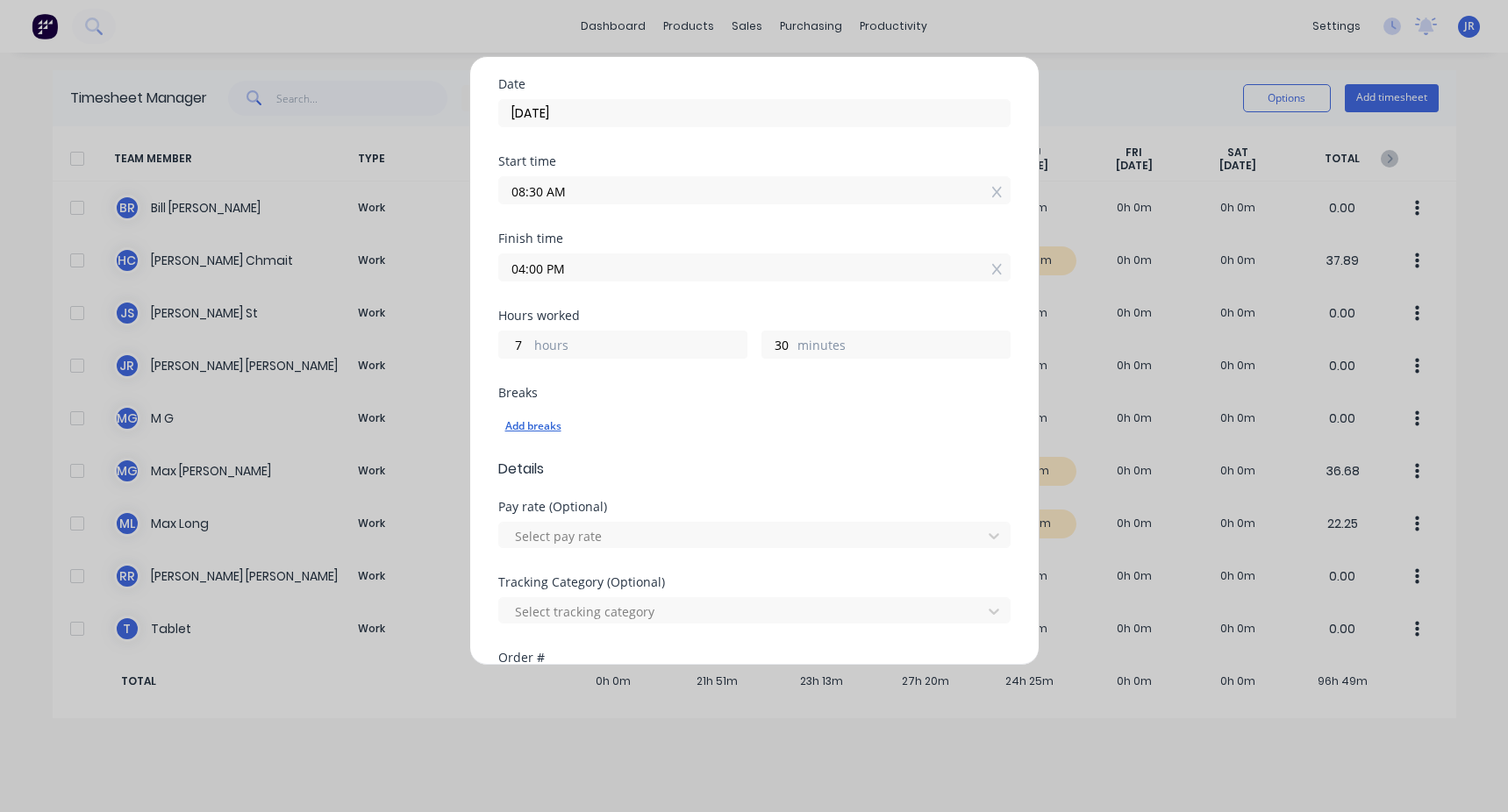
scroll to position [263, 0]
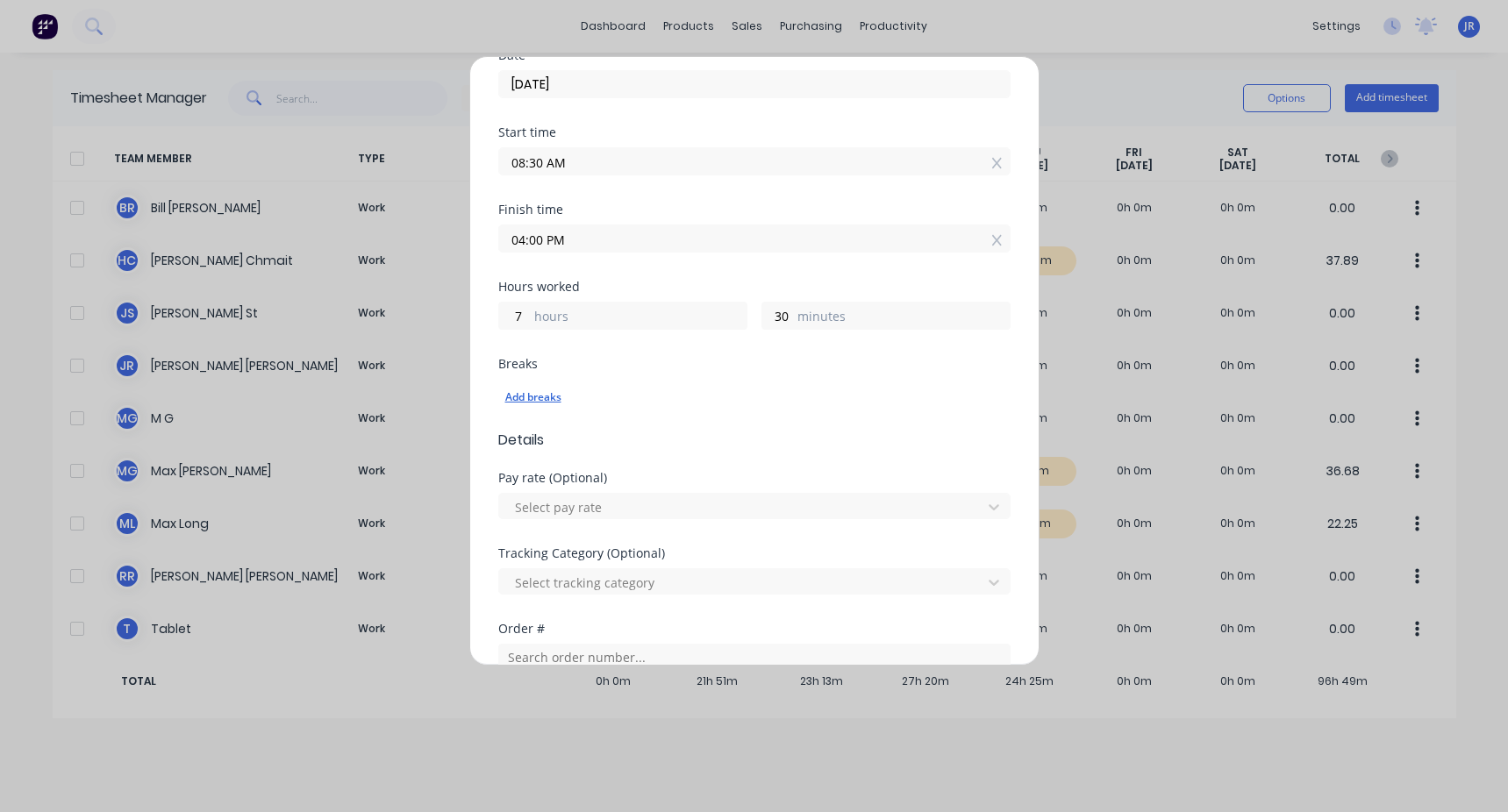
click at [433, 306] on div "Add breaks" at bounding box center [754, 397] width 498 height 22
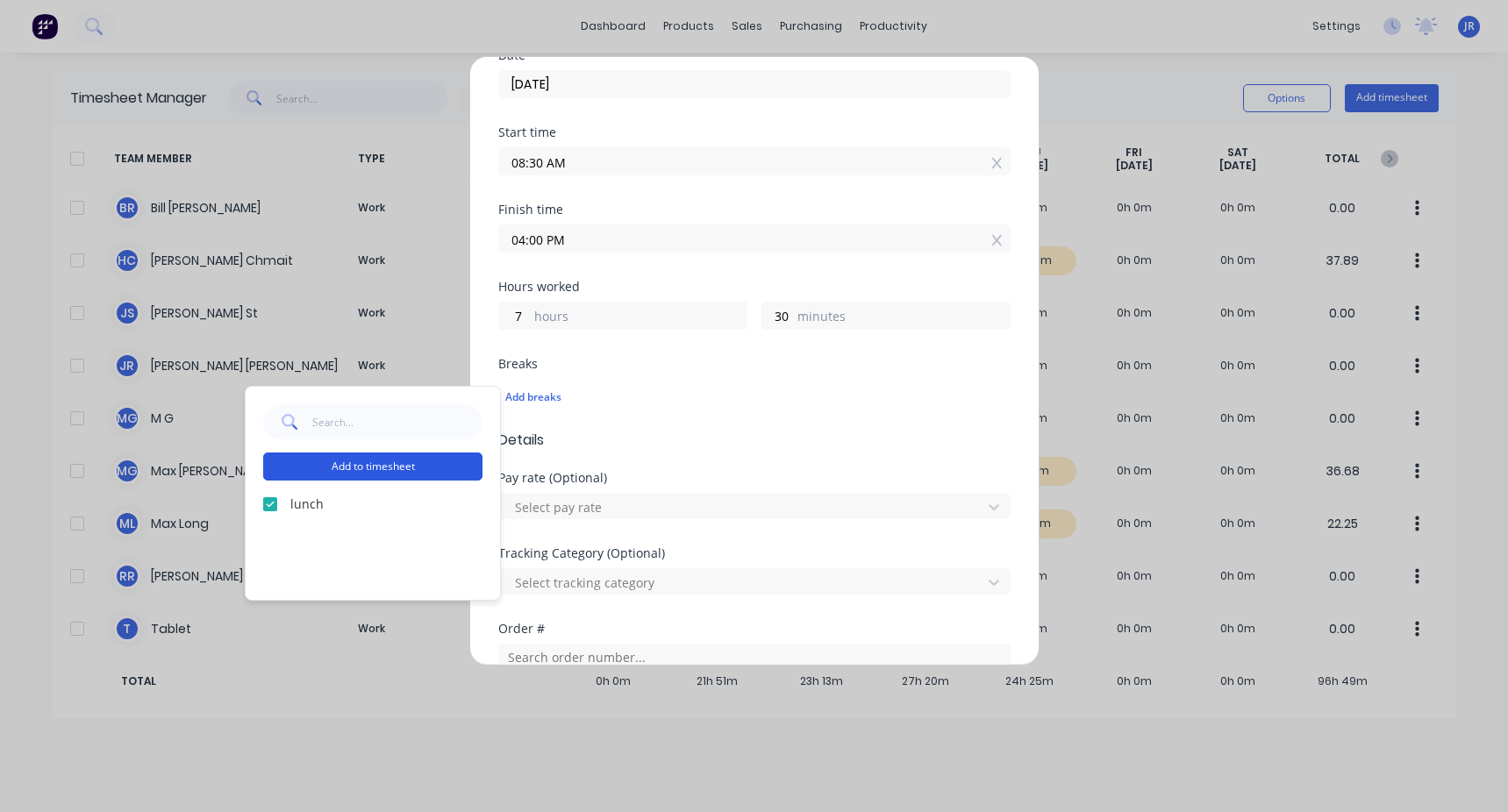
click at [405, 306] on button "Add to timesheet" at bounding box center [373, 466] width 219 height 28
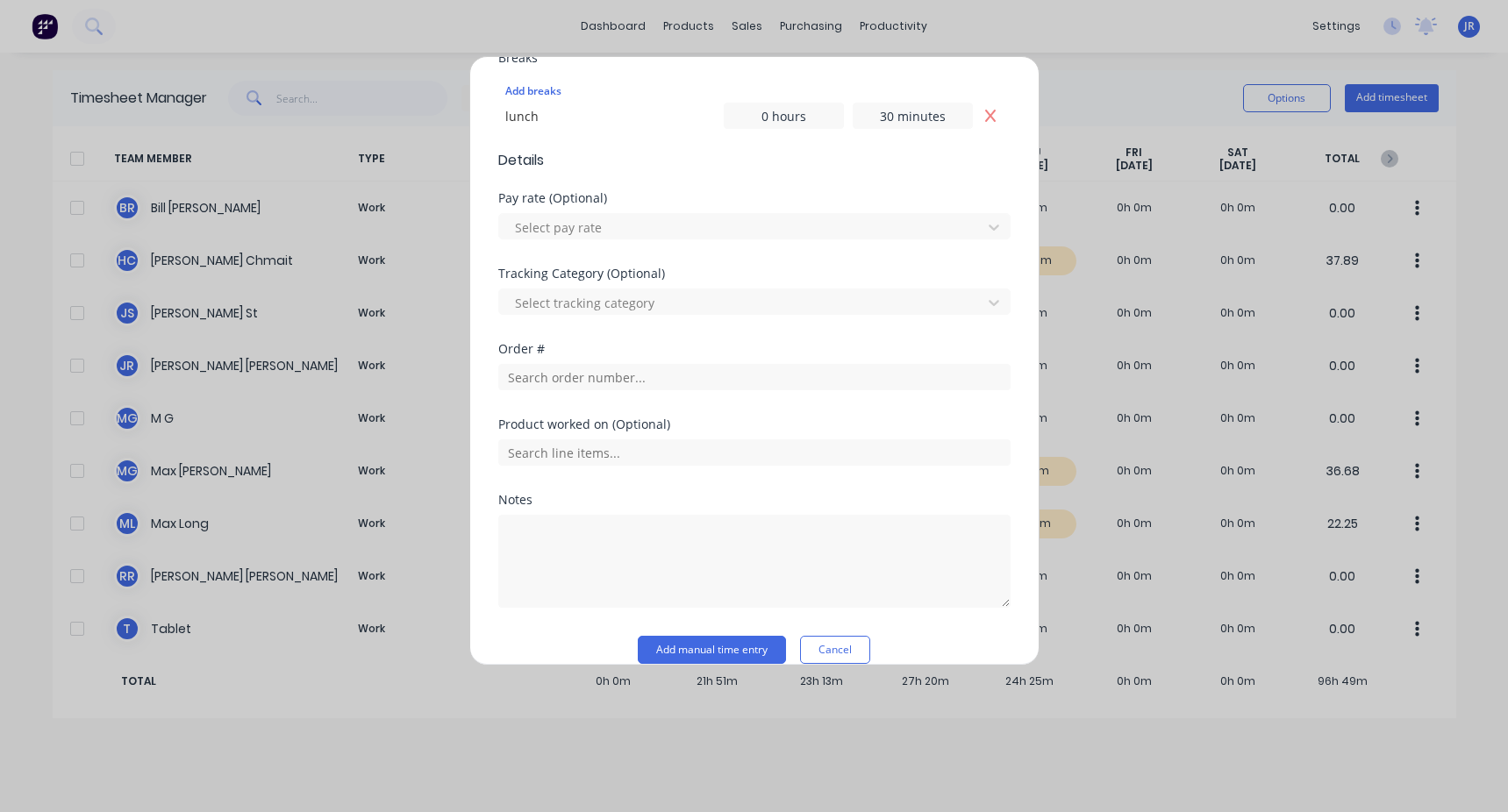
scroll to position [593, 0]
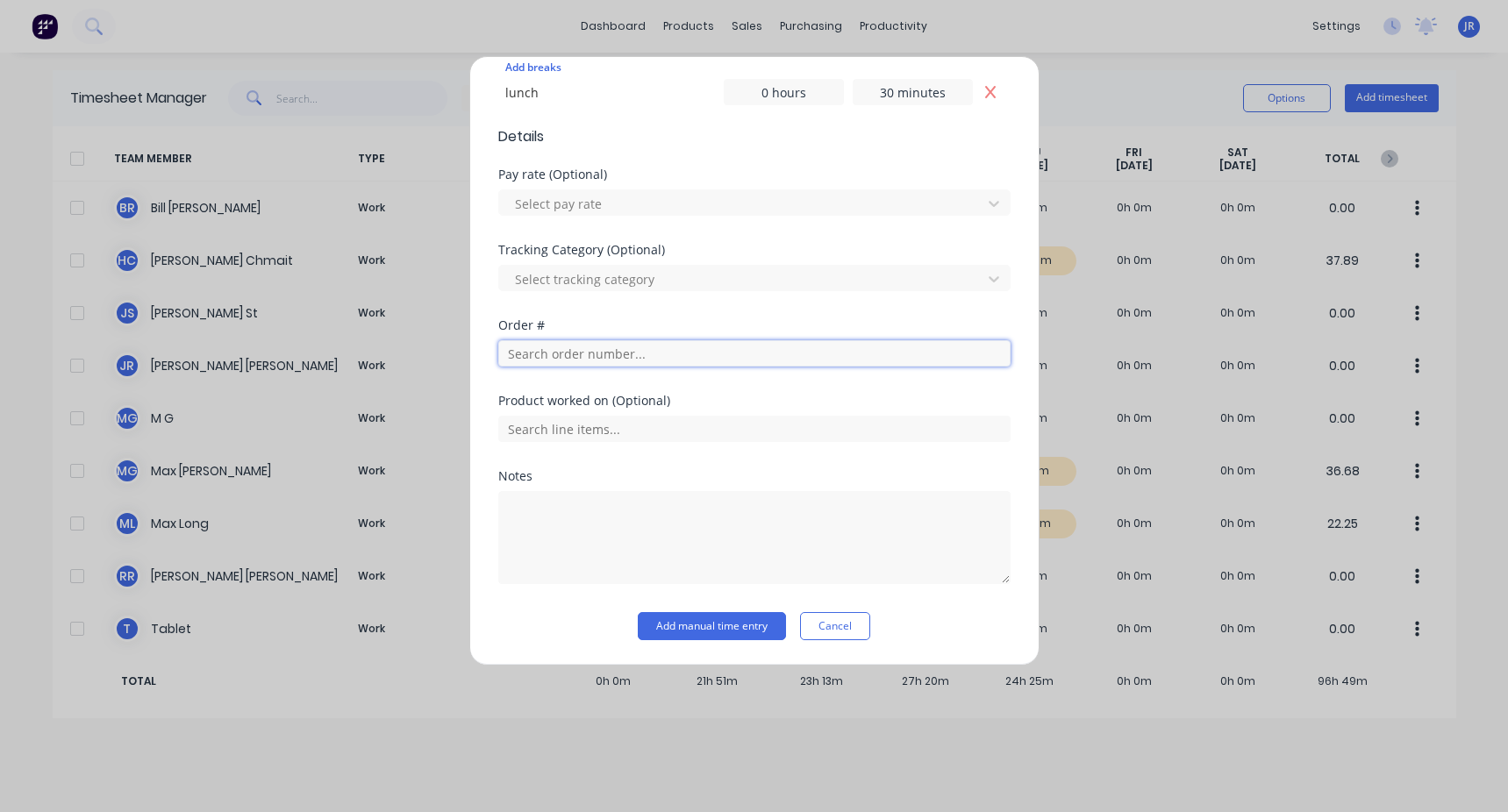
click at [433, 306] on input "text" at bounding box center [754, 353] width 512 height 26
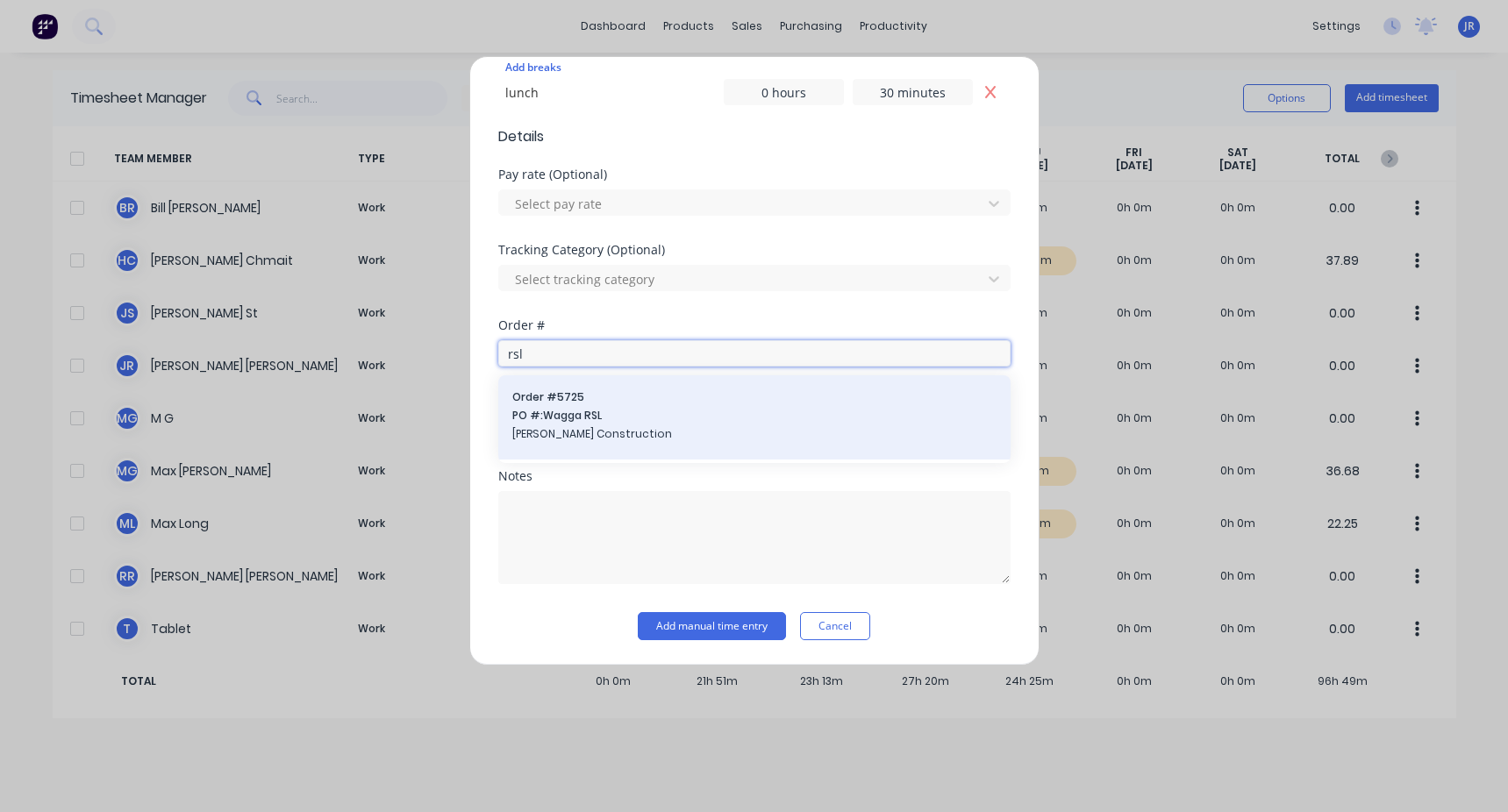
type input "rsl"
click at [433, 306] on span "Order # 5725" at bounding box center [754, 397] width 484 height 16
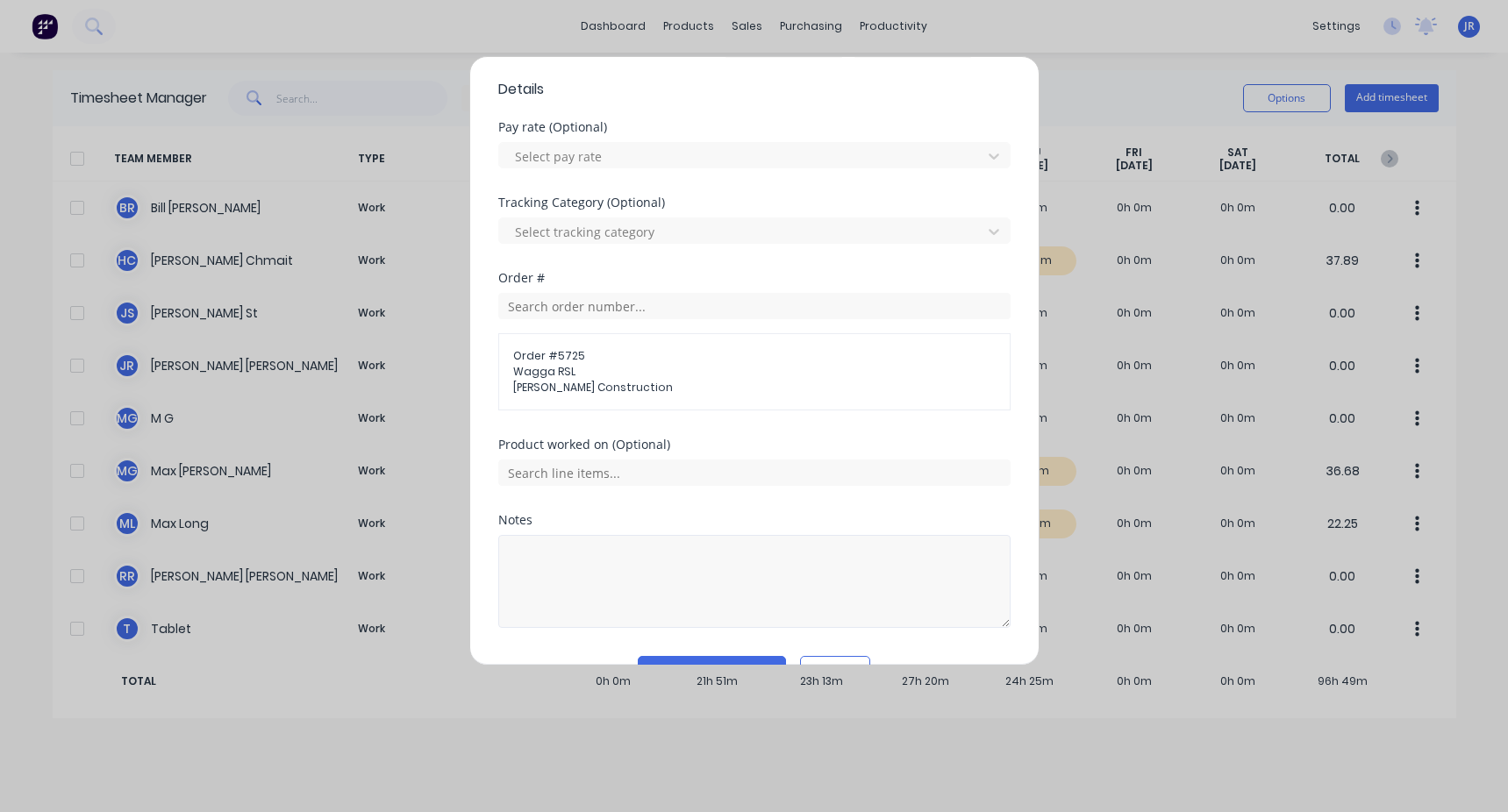
scroll to position [684, 0]
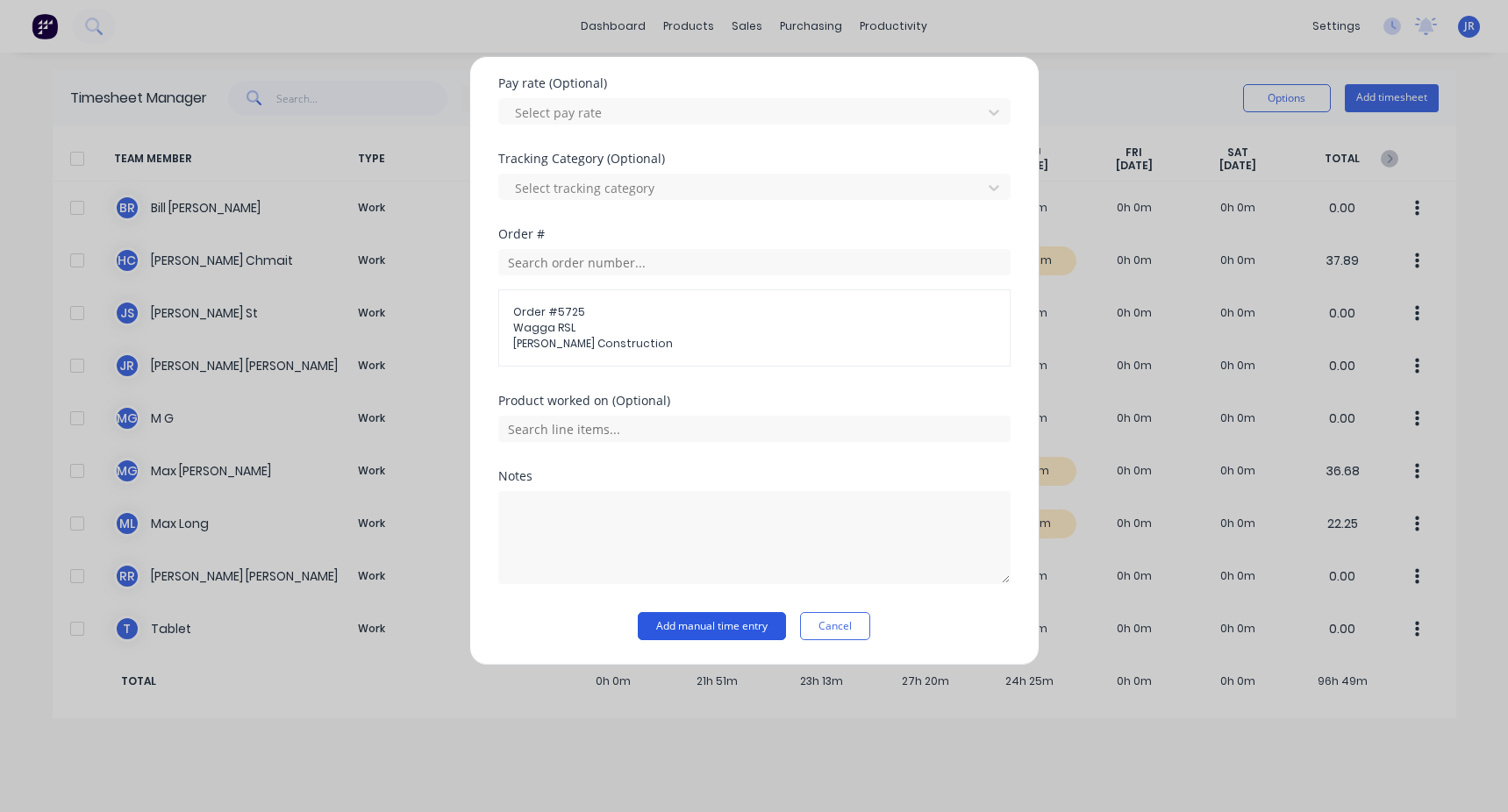
click at [433, 306] on button "Add manual time entry" at bounding box center [711, 626] width 148 height 28
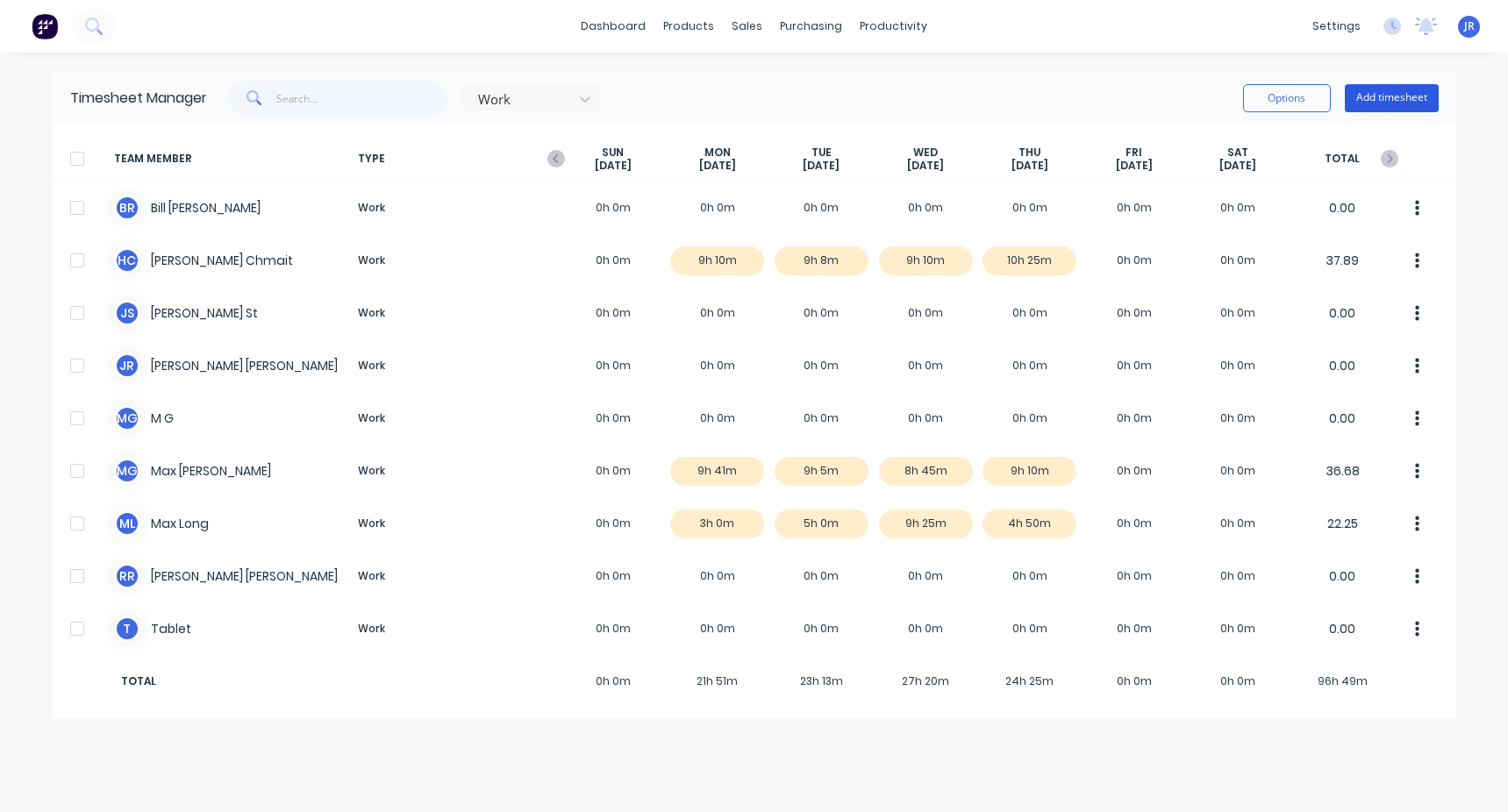
click at [433, 85] on button "Add timesheet" at bounding box center [1391, 98] width 94 height 28
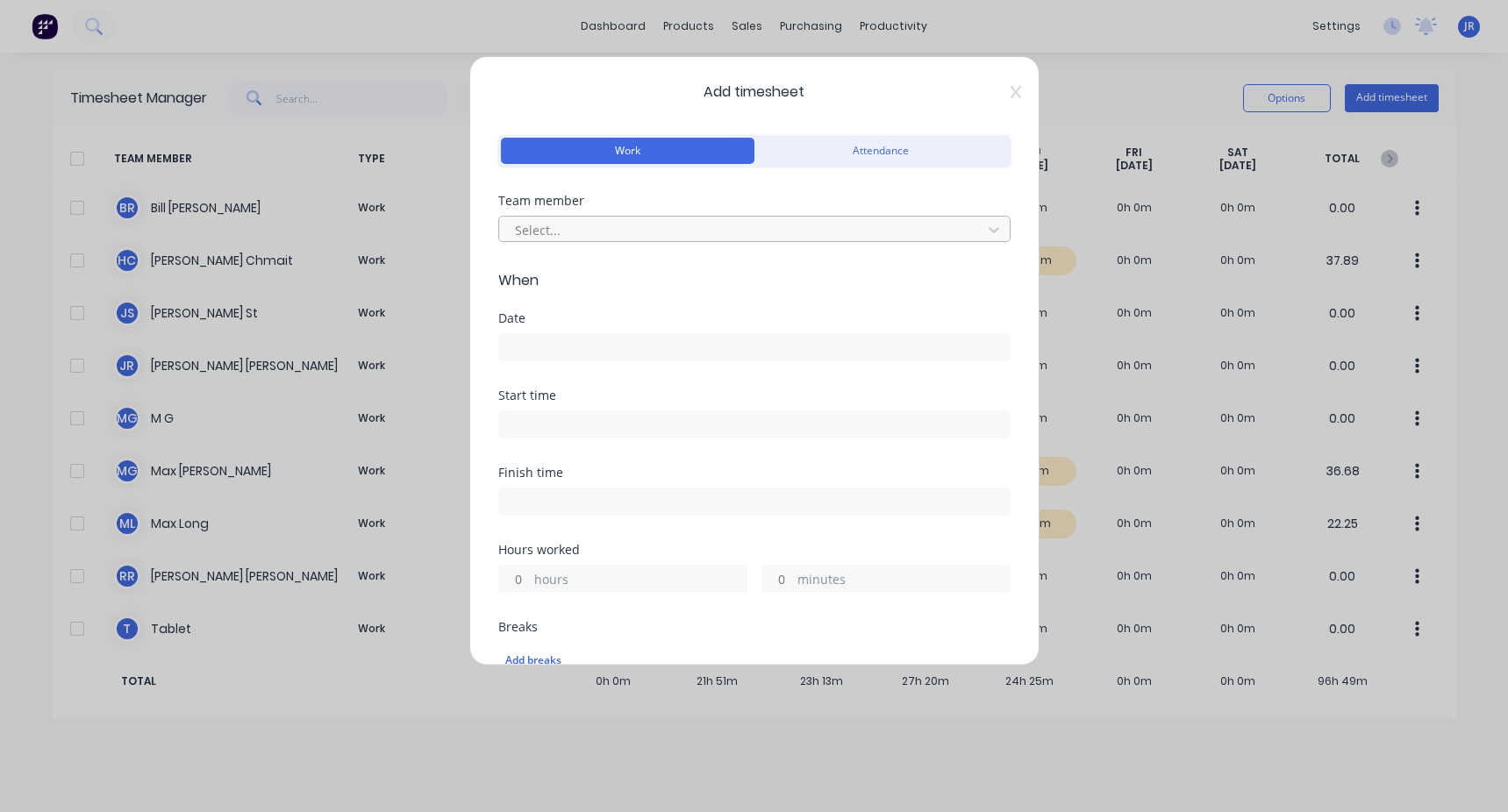
click at [433, 228] on div at bounding box center [743, 230] width 460 height 22
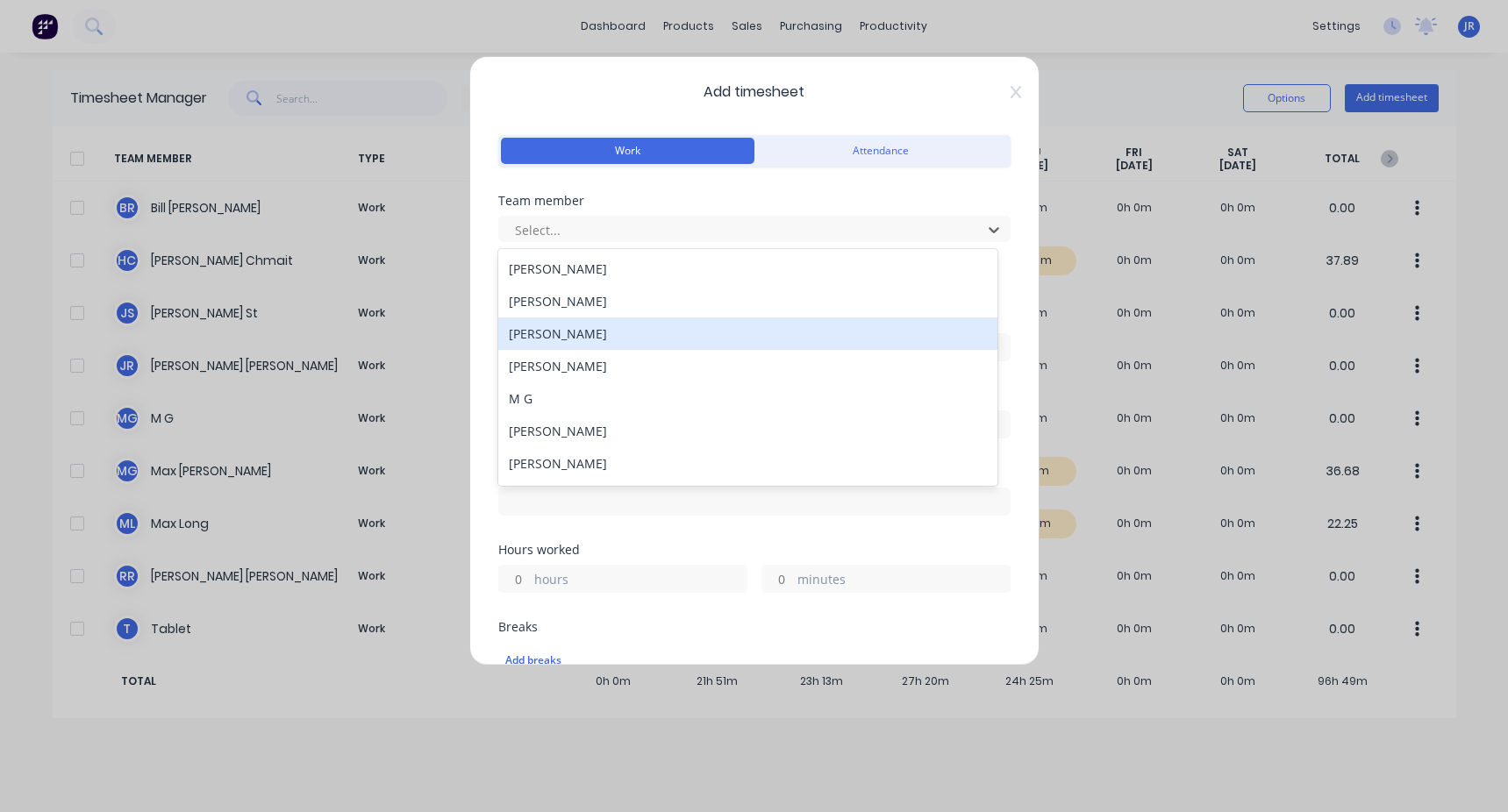
click at [433, 306] on div "[PERSON_NAME]" at bounding box center [747, 333] width 499 height 32
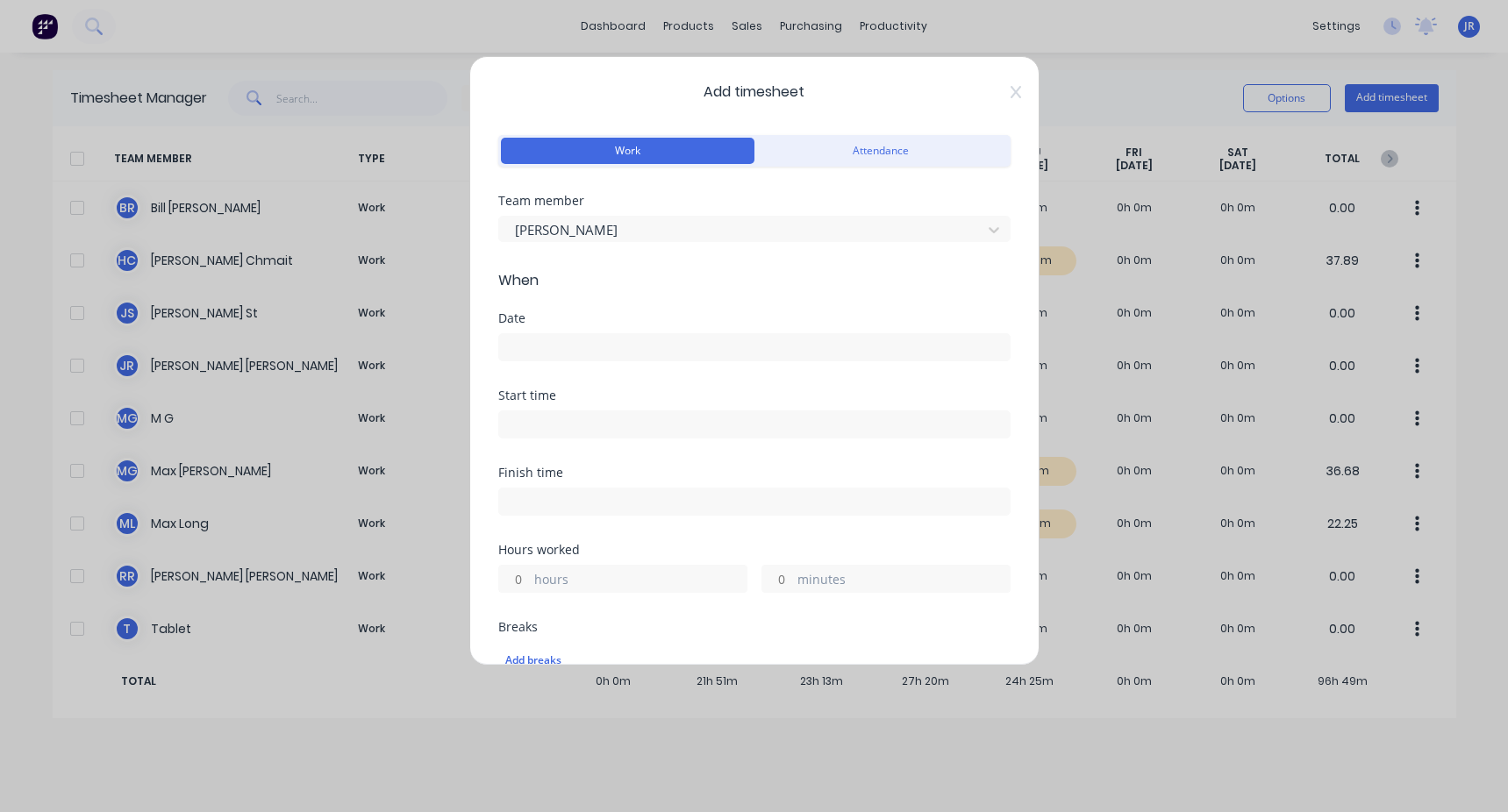
click at [433, 306] on div "Date" at bounding box center [754, 318] width 512 height 13
click at [433, 306] on input at bounding box center [754, 346] width 510 height 26
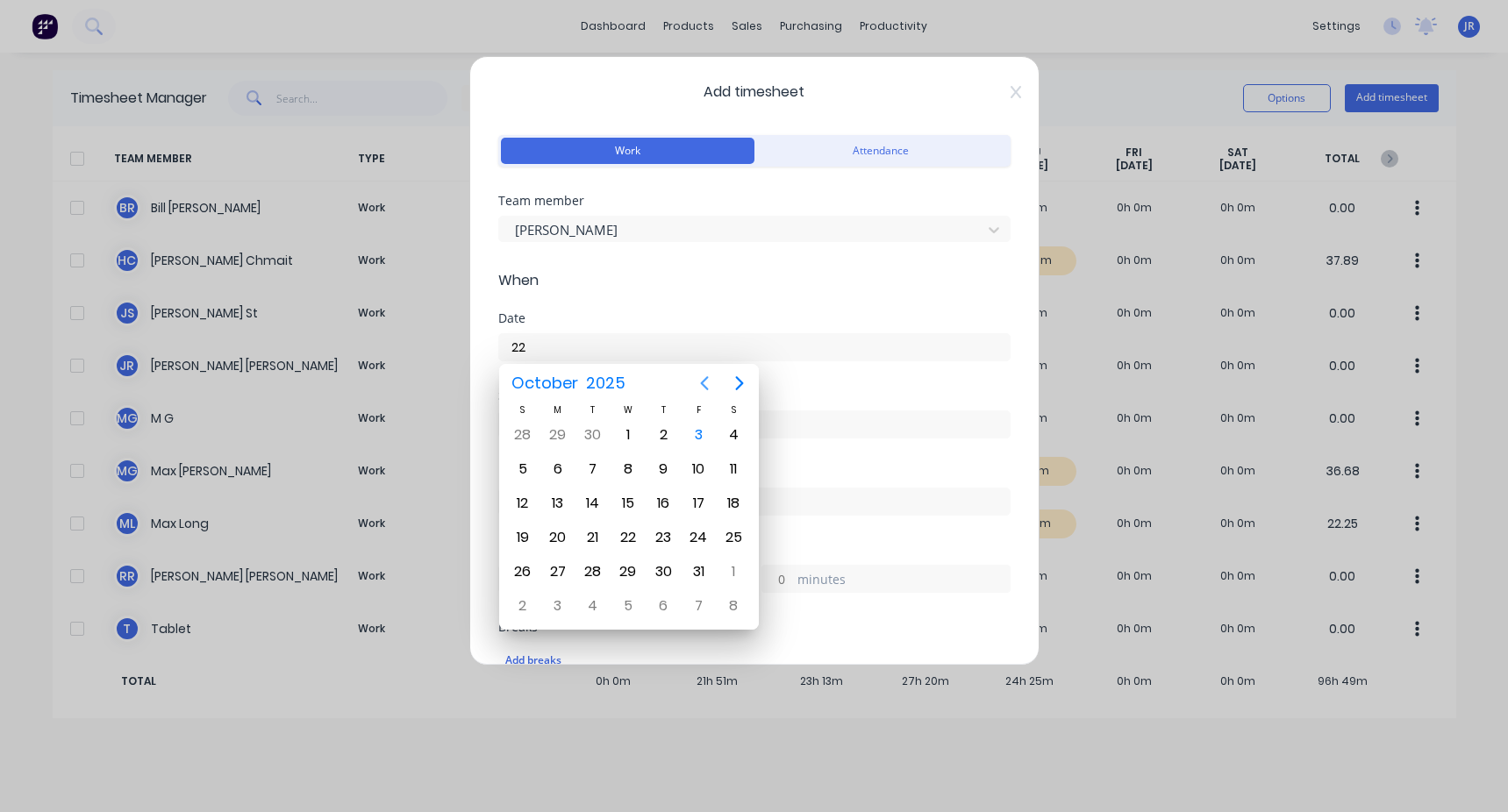
click at [433, 306] on icon "Previous page" at bounding box center [705, 383] width 21 height 21
click at [433, 306] on div "22" at bounding box center [628, 536] width 26 height 26
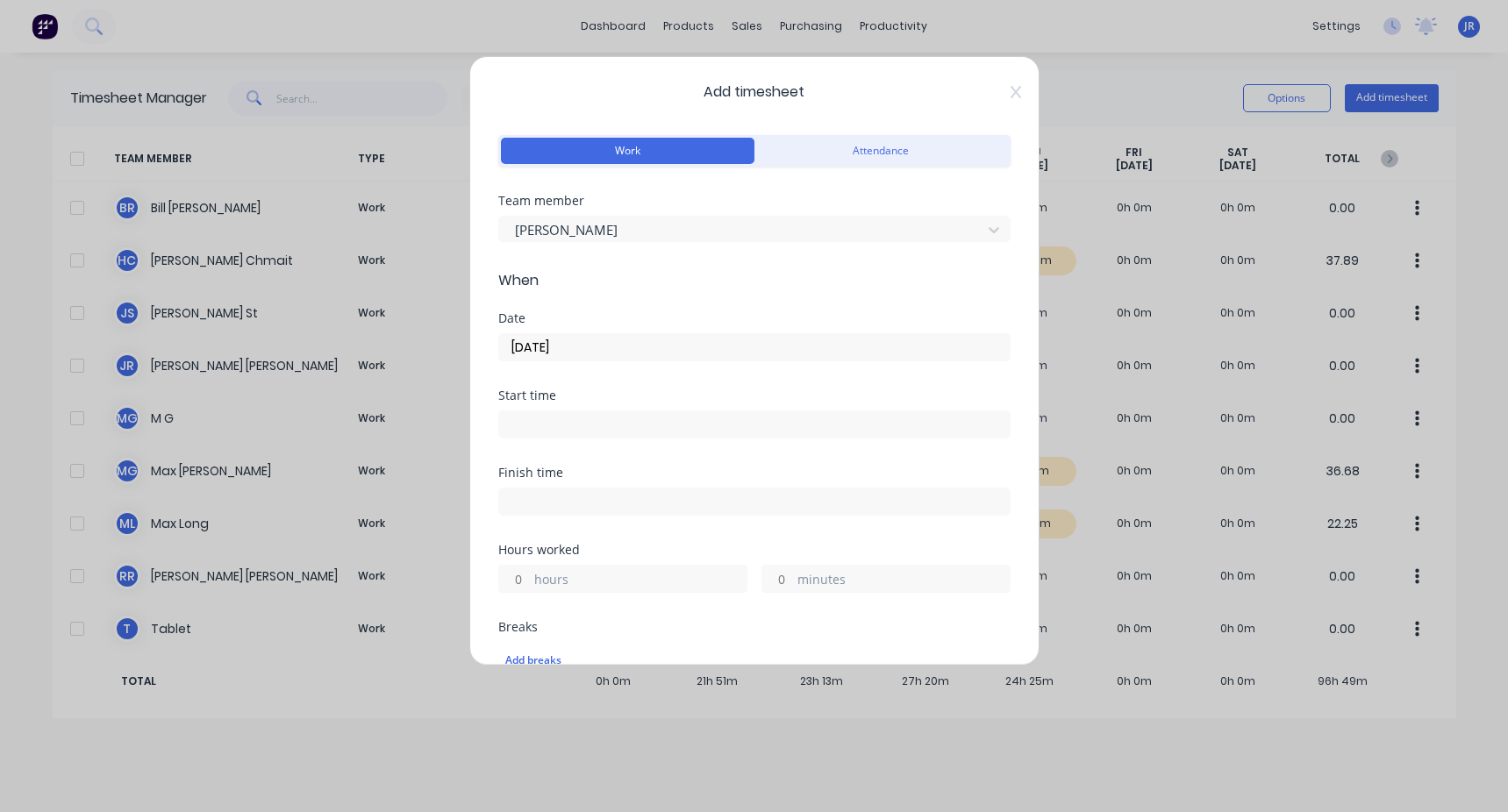
drag, startPoint x: 530, startPoint y: 343, endPoint x: 541, endPoint y: 346, distance: 11.4
click at [433, 306] on input "[DATE]" at bounding box center [754, 346] width 510 height 26
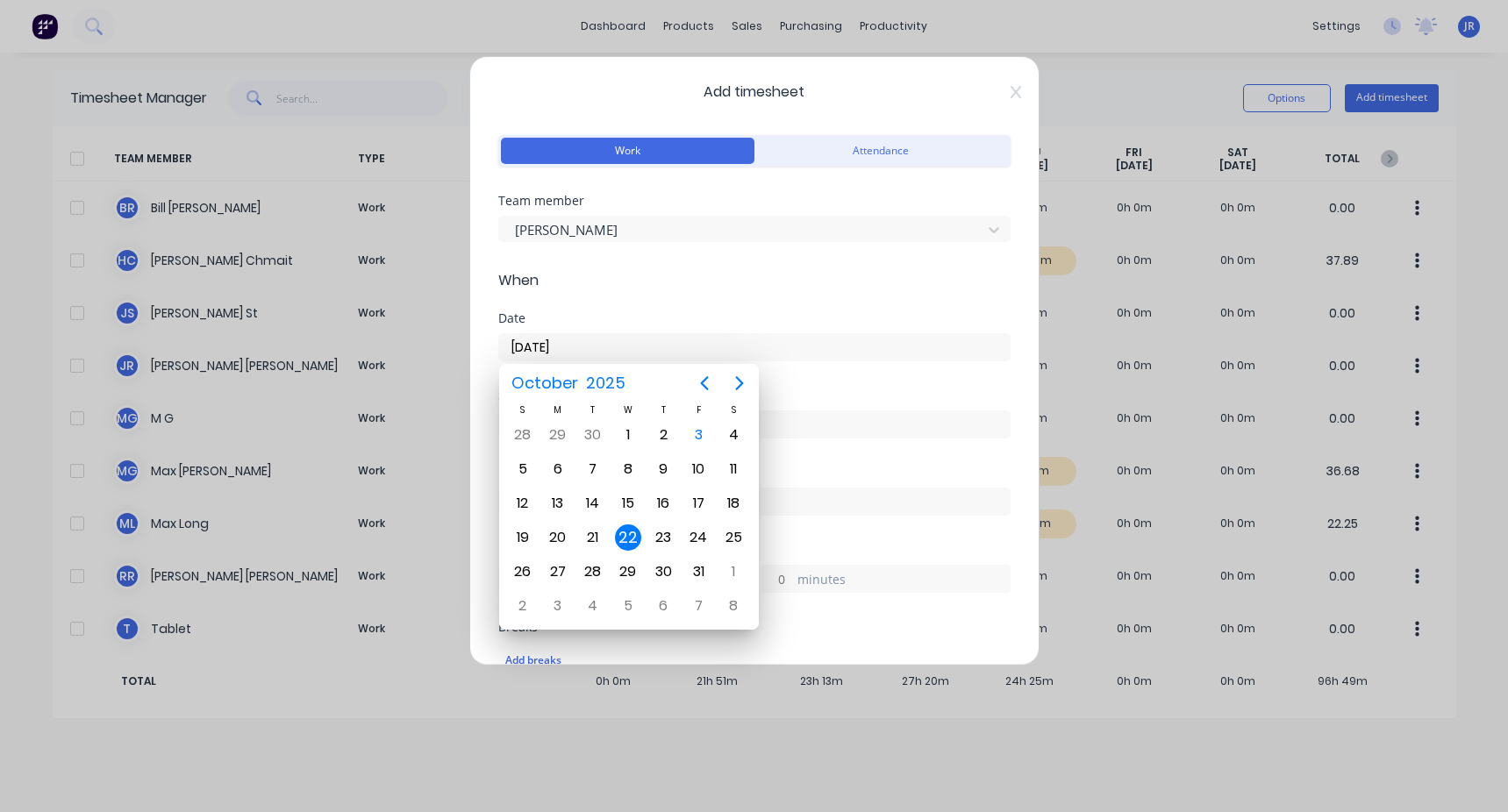
click at [433, 306] on div "Date" at bounding box center [754, 318] width 512 height 13
type input "[DATE]"
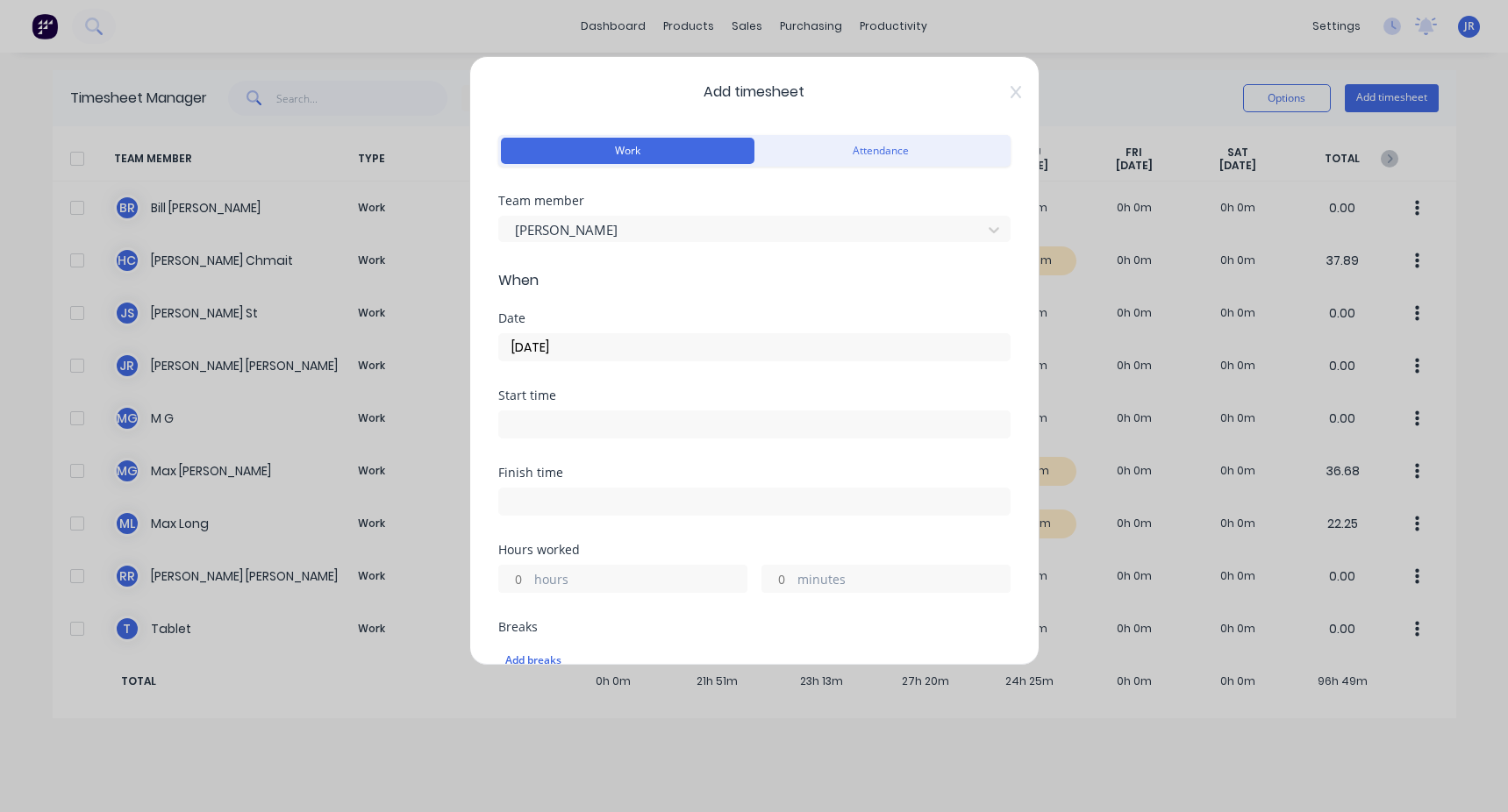
click at [433, 306] on input at bounding box center [754, 424] width 510 height 26
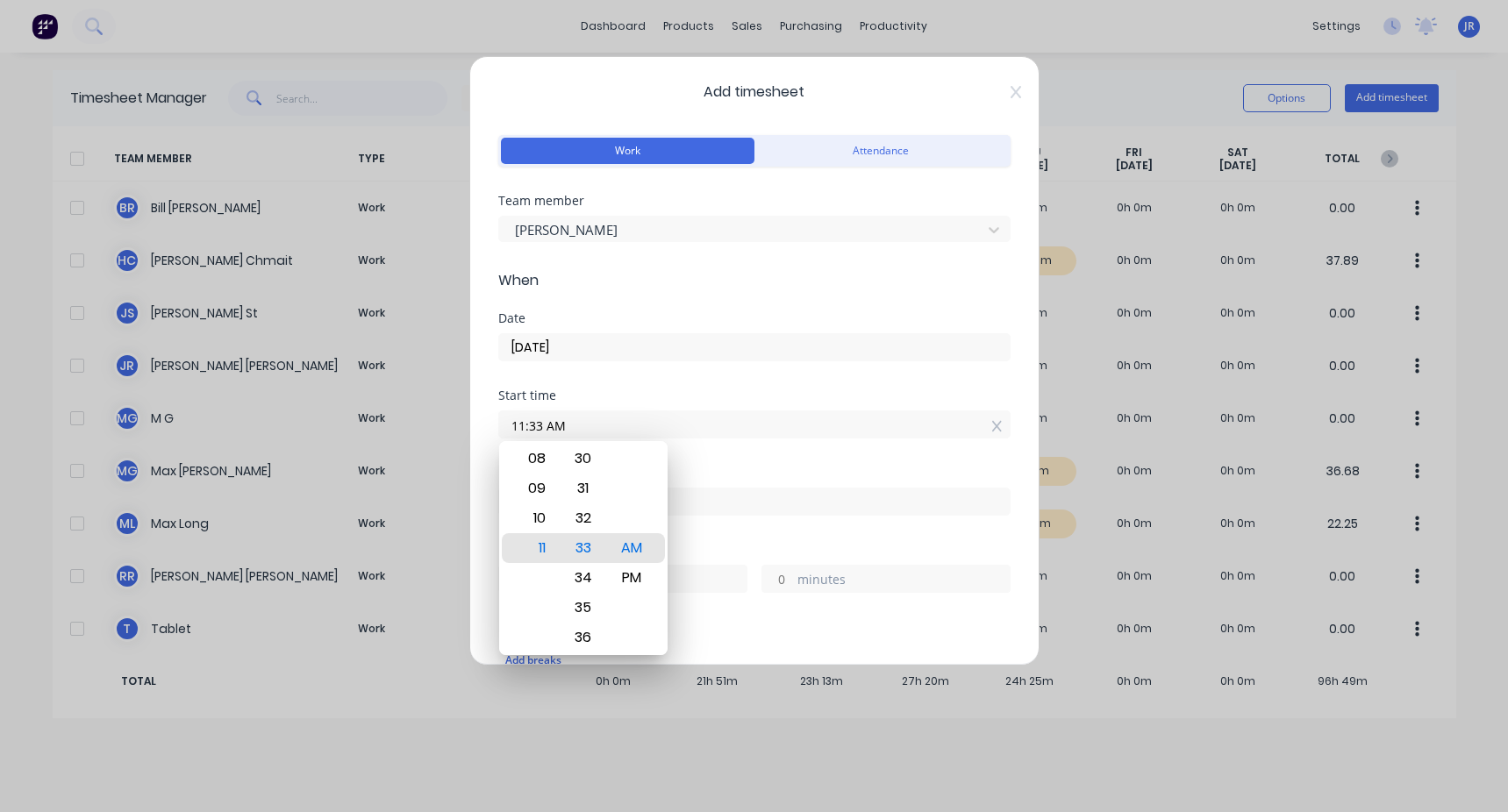
drag, startPoint x: 574, startPoint y: 420, endPoint x: 414, endPoint y: 424, distance: 160.0
click at [414, 306] on div "Add timesheet Work Attendance Team member [PERSON_NAME] When Date [DATE] Start …" at bounding box center [754, 406] width 1508 height 812
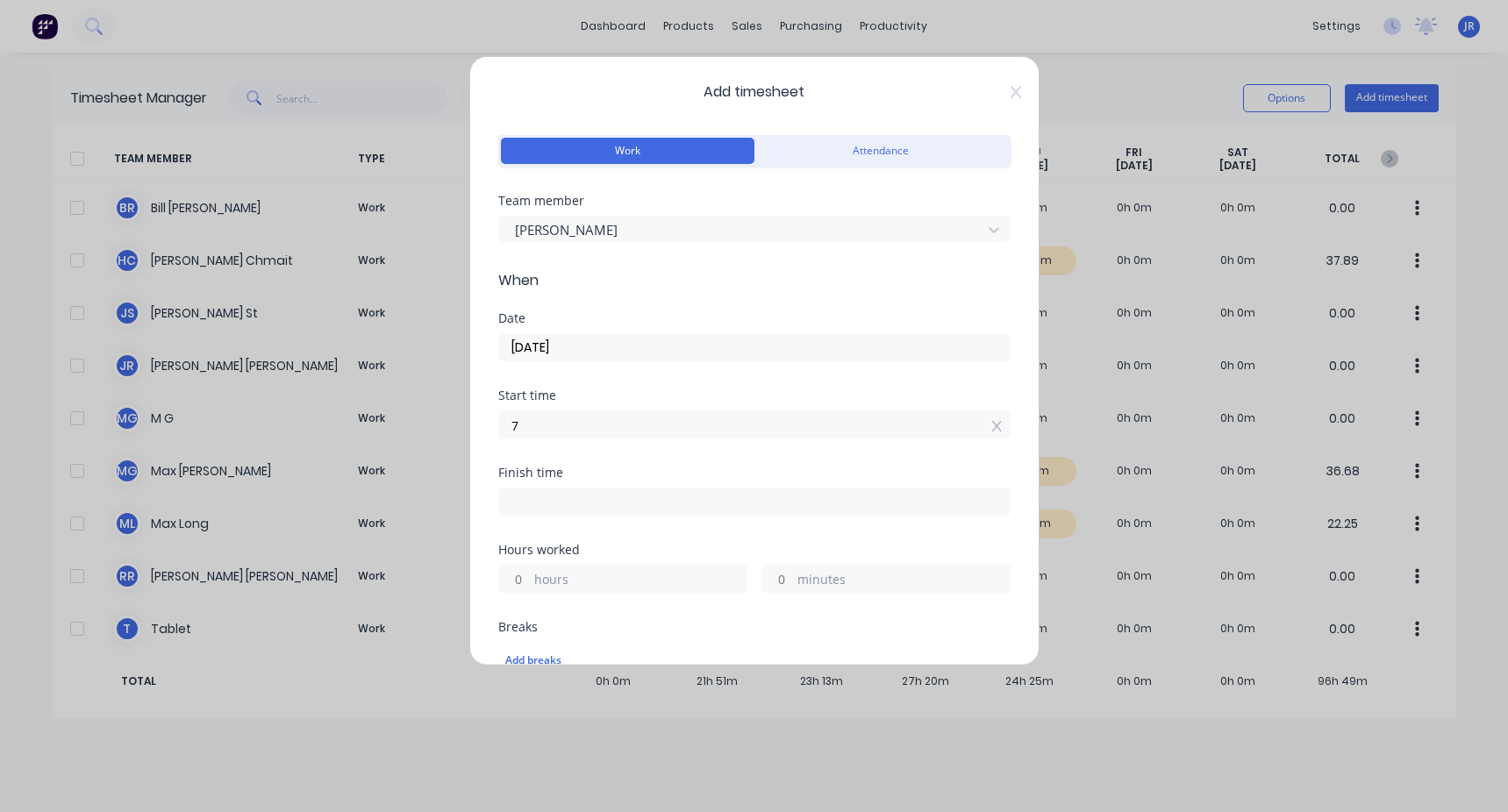
type input "07:00 AM"
click at [433, 306] on div "Date [DATE]" at bounding box center [754, 351] width 512 height 78
click at [433, 306] on input at bounding box center [754, 501] width 510 height 26
type input "11:33 AM"
type input "4"
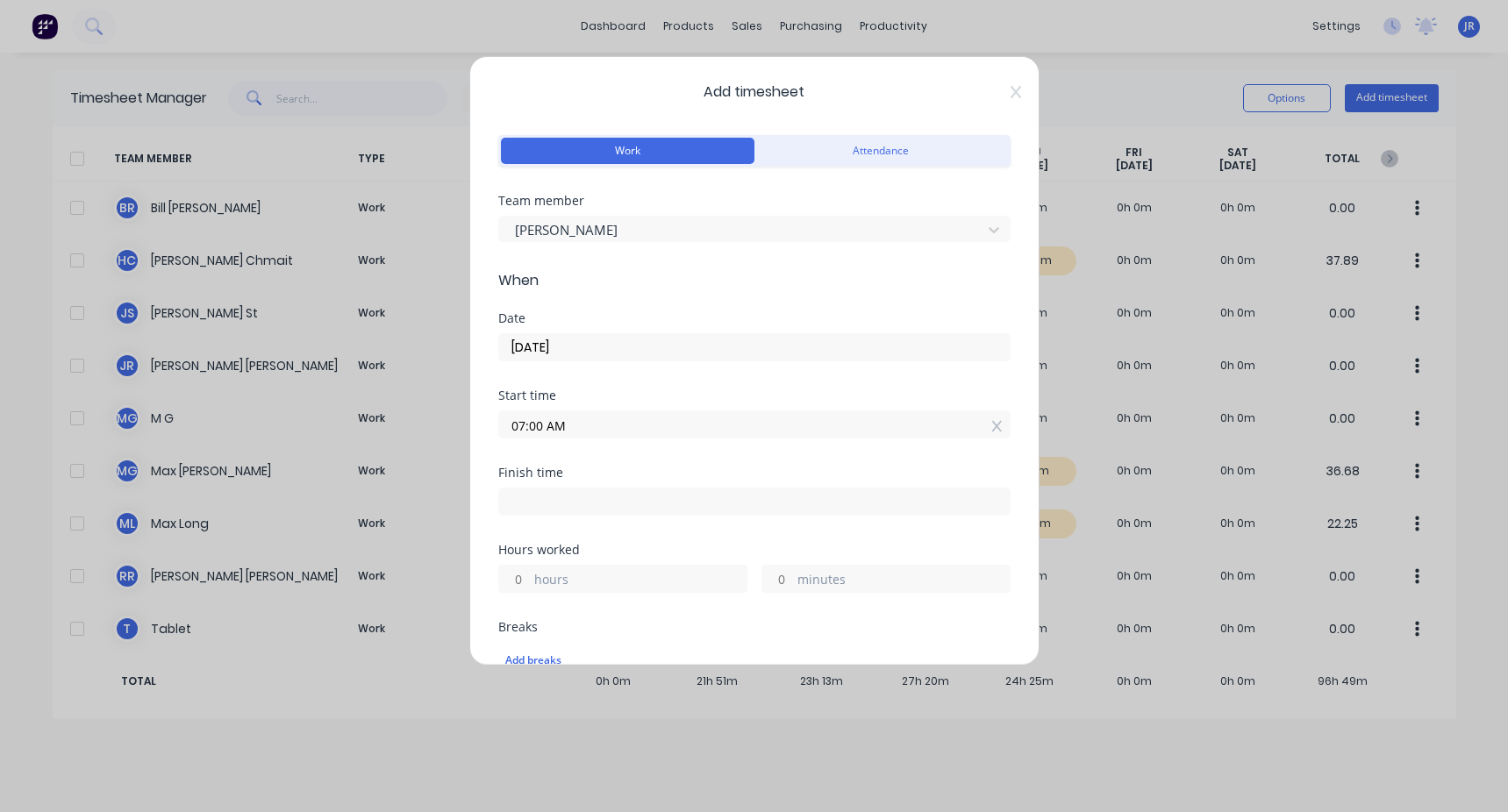
type input "33"
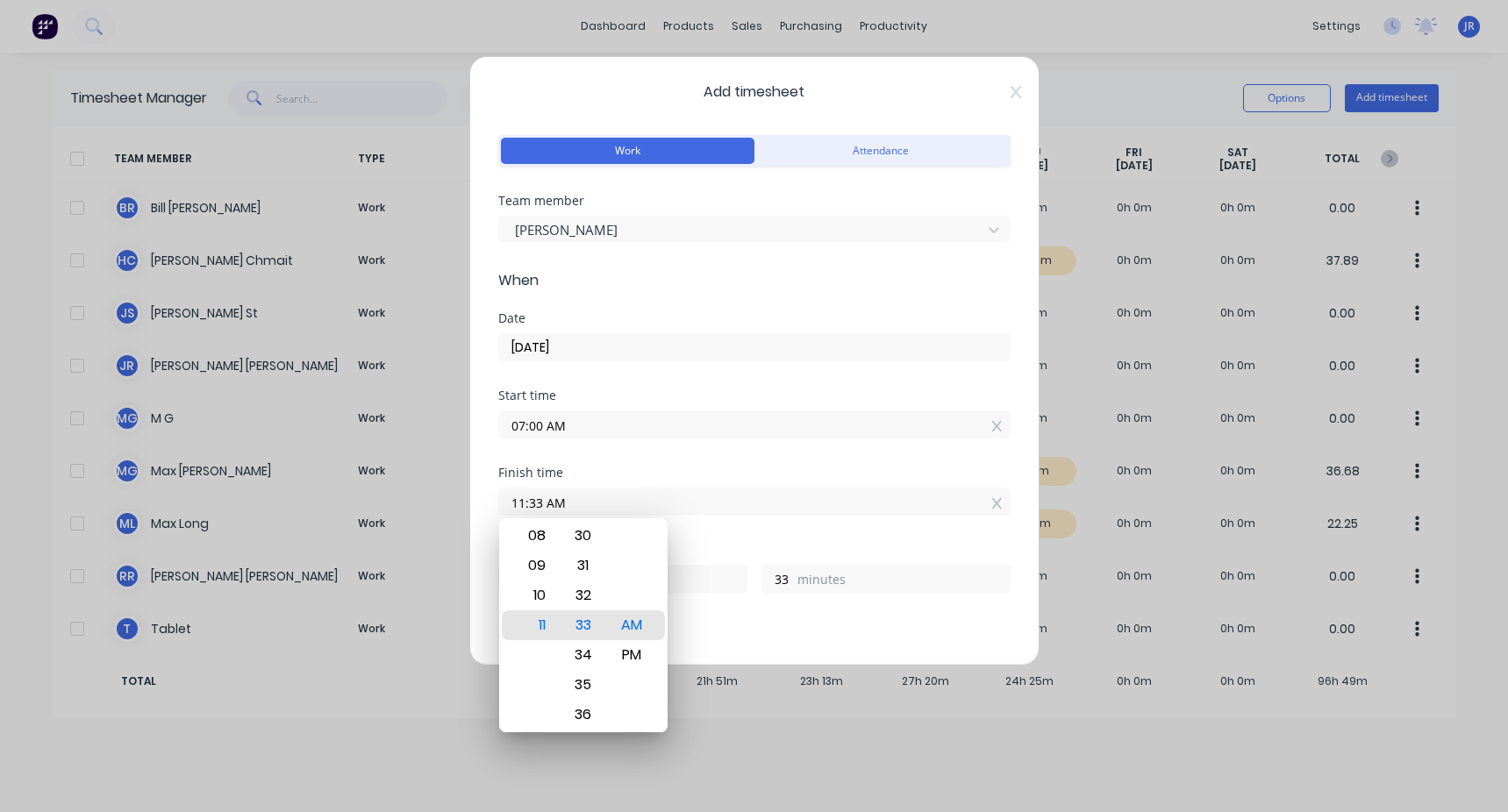
drag, startPoint x: 606, startPoint y: 508, endPoint x: 374, endPoint y: 501, distance: 232.1
click at [375, 306] on div "Add timesheet Work Attendance Team member [PERSON_NAME] When Date [DATE] Start …" at bounding box center [754, 406] width 1508 height 812
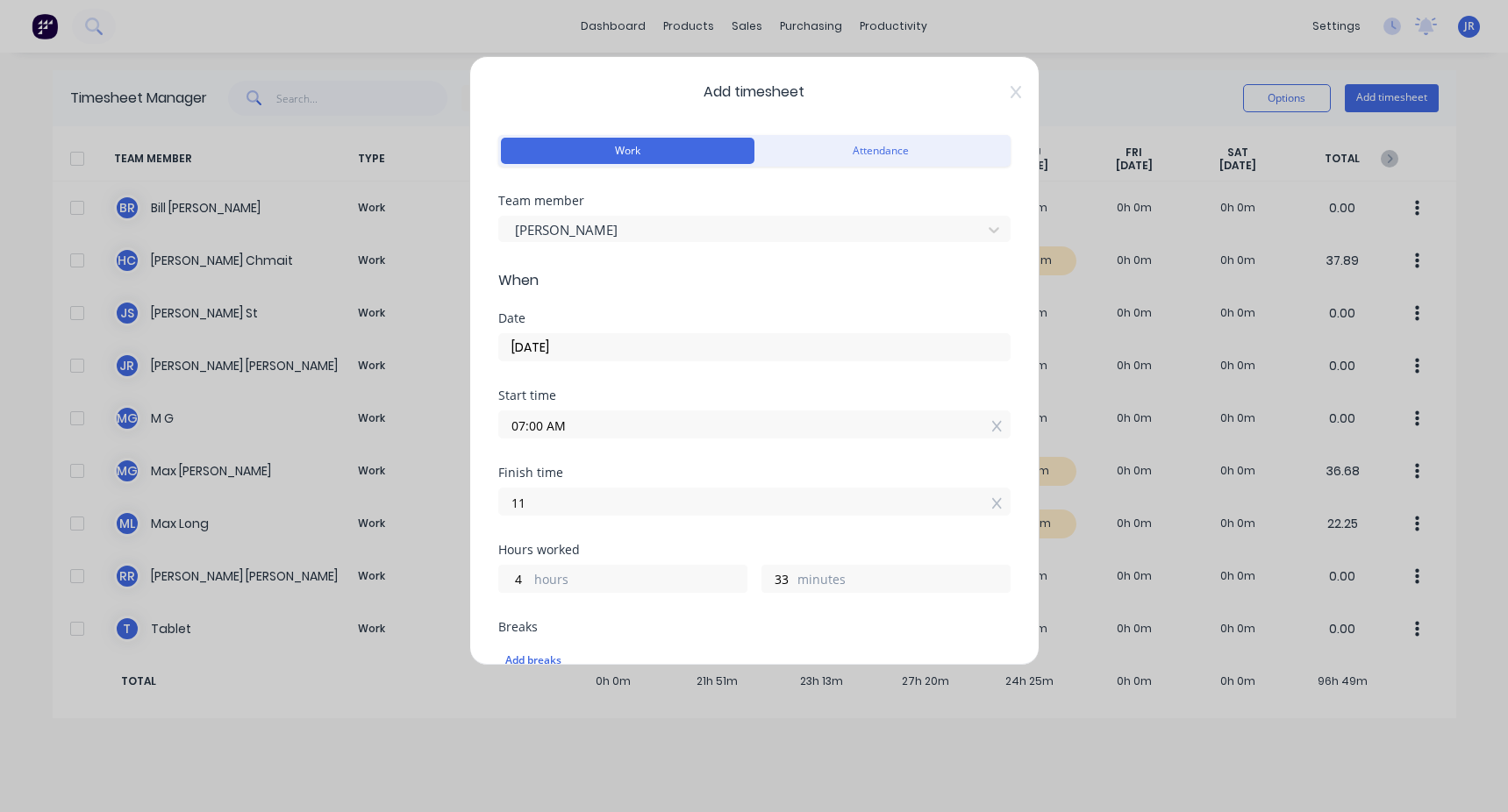
type input "11:00 AM"
type input "0"
click at [433, 306] on div "Start time 07:00 AM" at bounding box center [754, 428] width 512 height 78
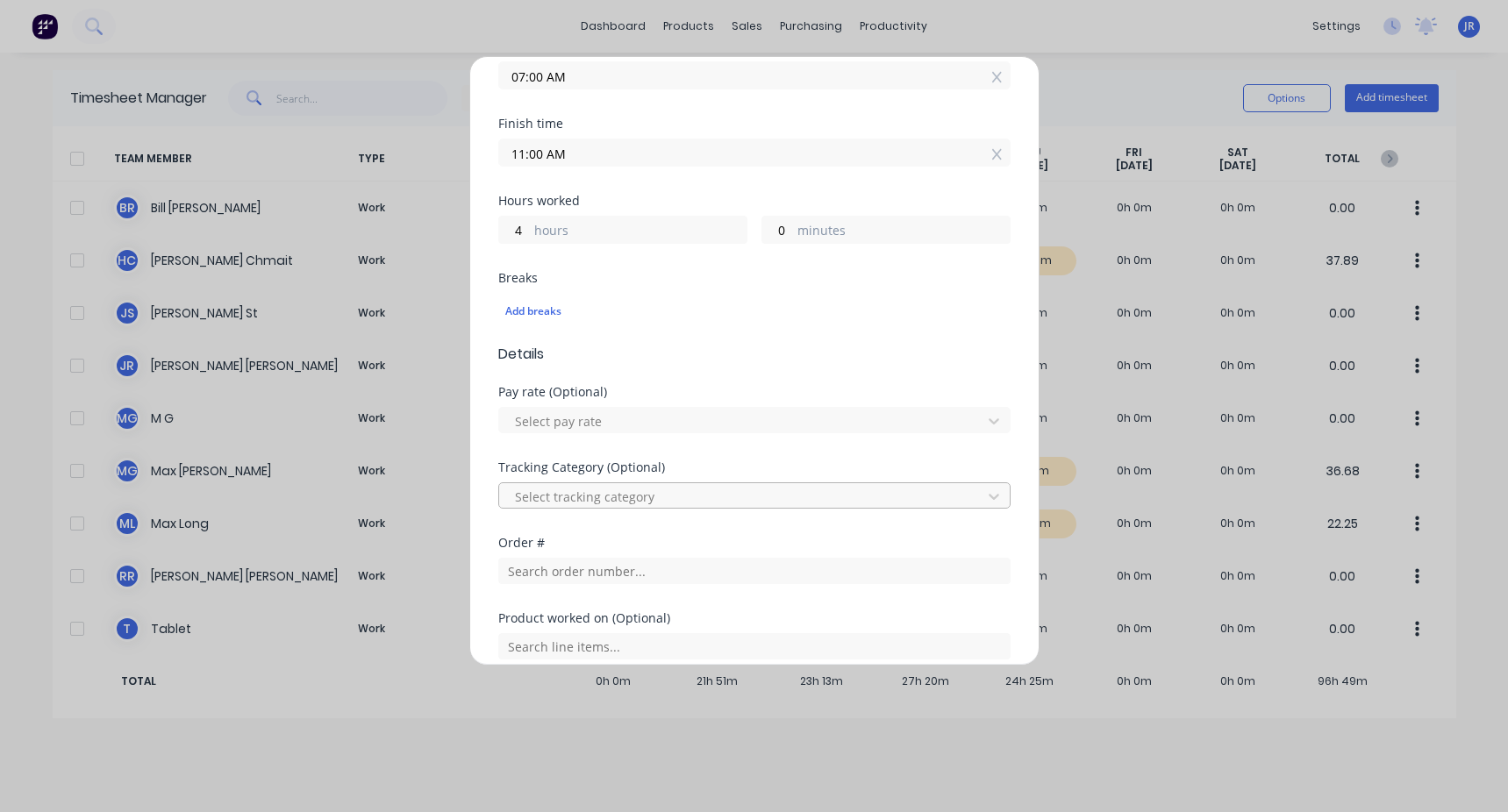
scroll to position [350, 0]
click at [433, 306] on div at bounding box center [743, 419] width 460 height 22
click at [433, 306] on form "Work Attendance Team member [PERSON_NAME] When Date [DATE] Start time 07:00 AM …" at bounding box center [754, 317] width 512 height 1076
click at [433, 306] on input "text" at bounding box center [754, 568] width 512 height 26
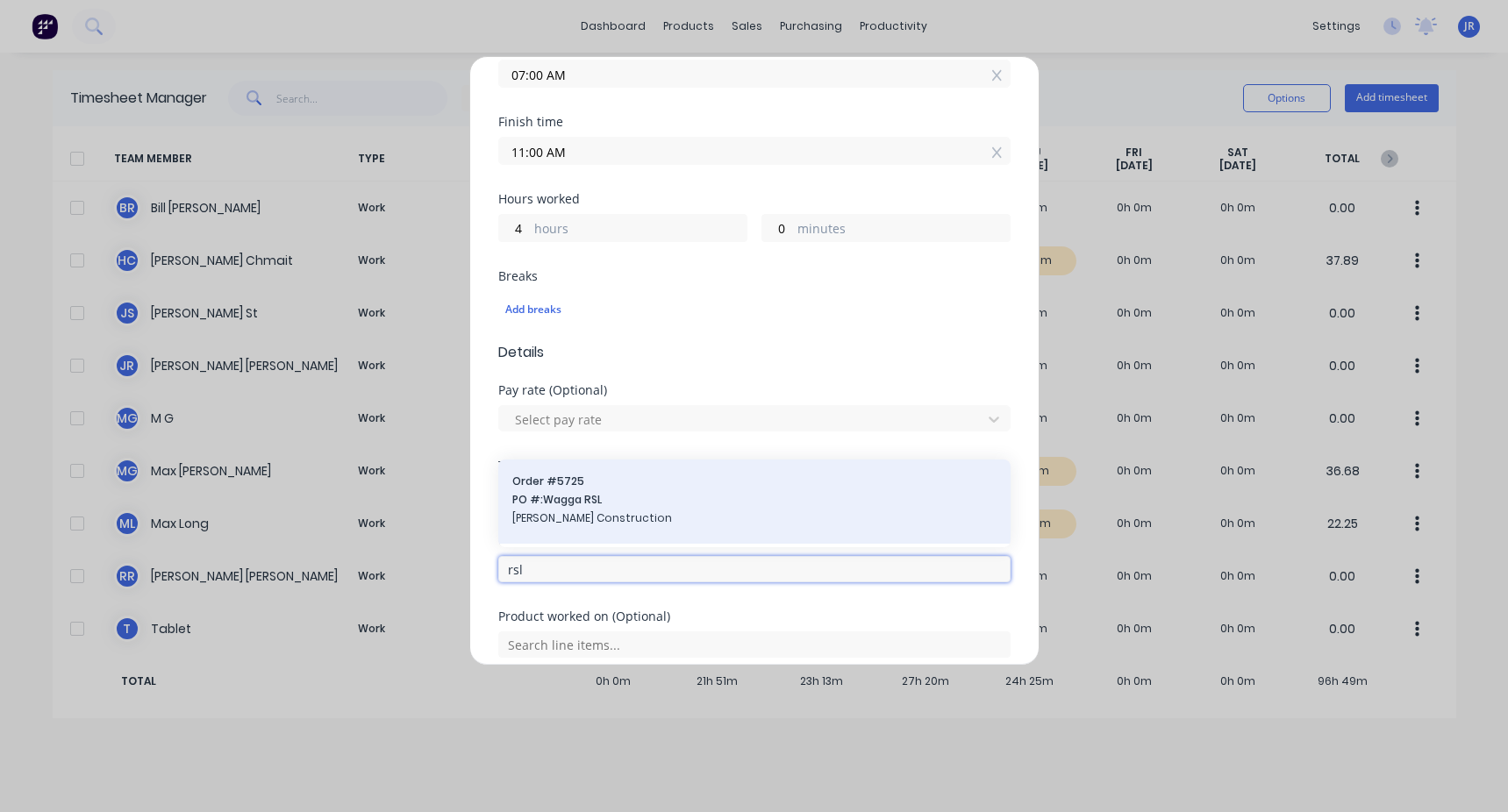
type input "rsl"
click at [433, 306] on div "Order # 5725 PO #: Wagga RSL [PERSON_NAME] Construction" at bounding box center [754, 502] width 484 height 56
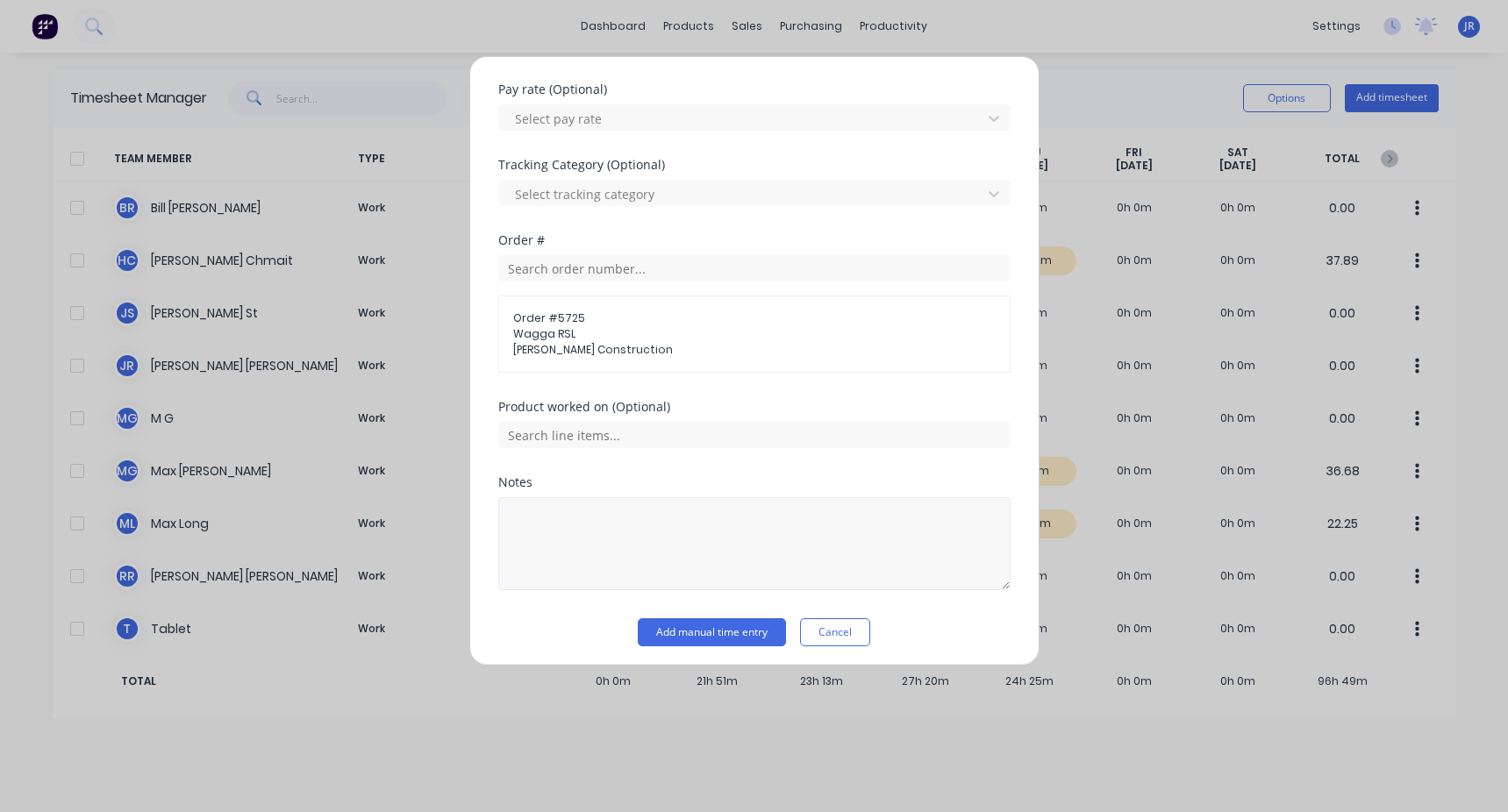
scroll to position [658, 0]
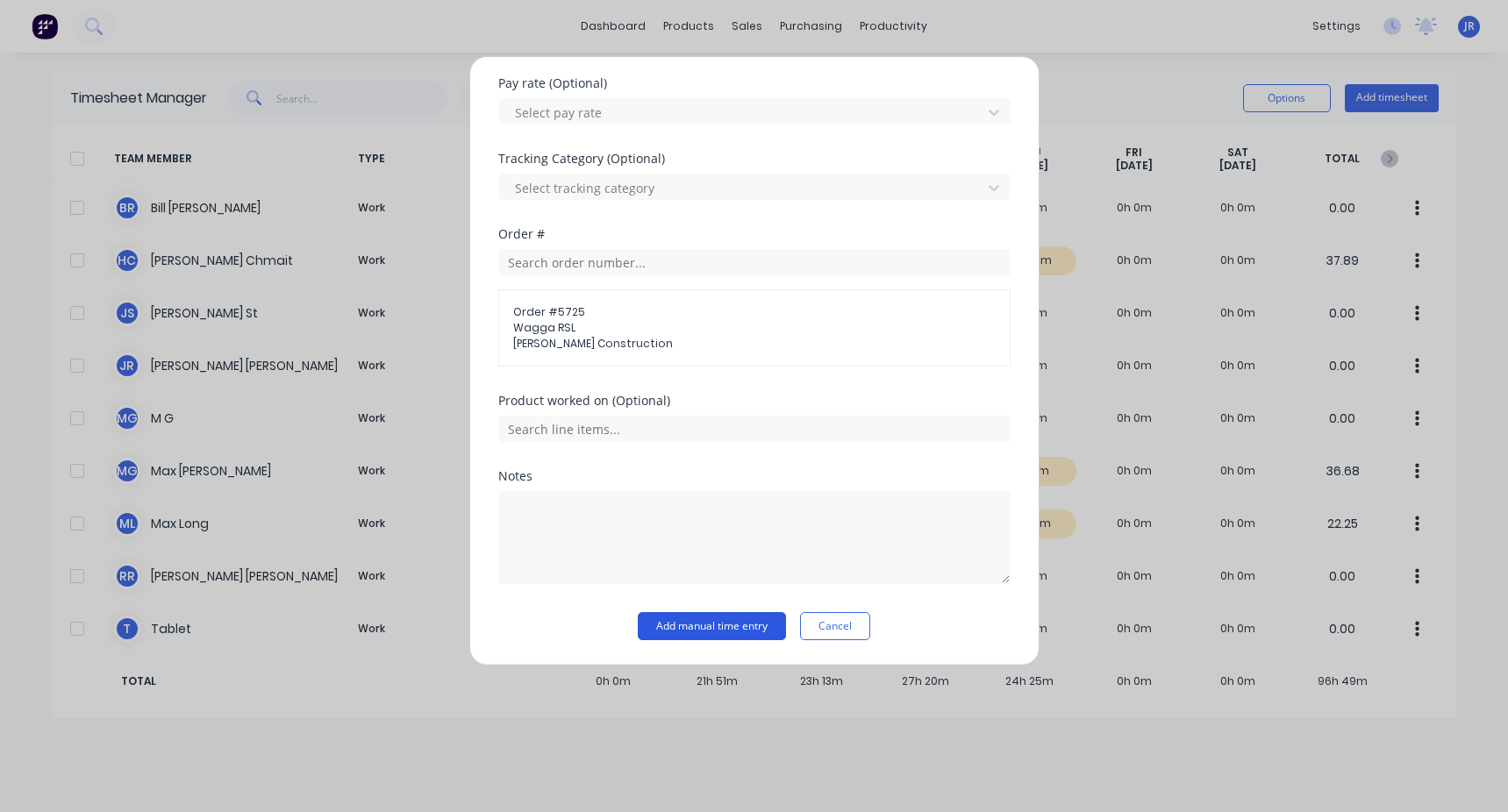
click at [433, 306] on button "Add manual time entry" at bounding box center [711, 626] width 148 height 28
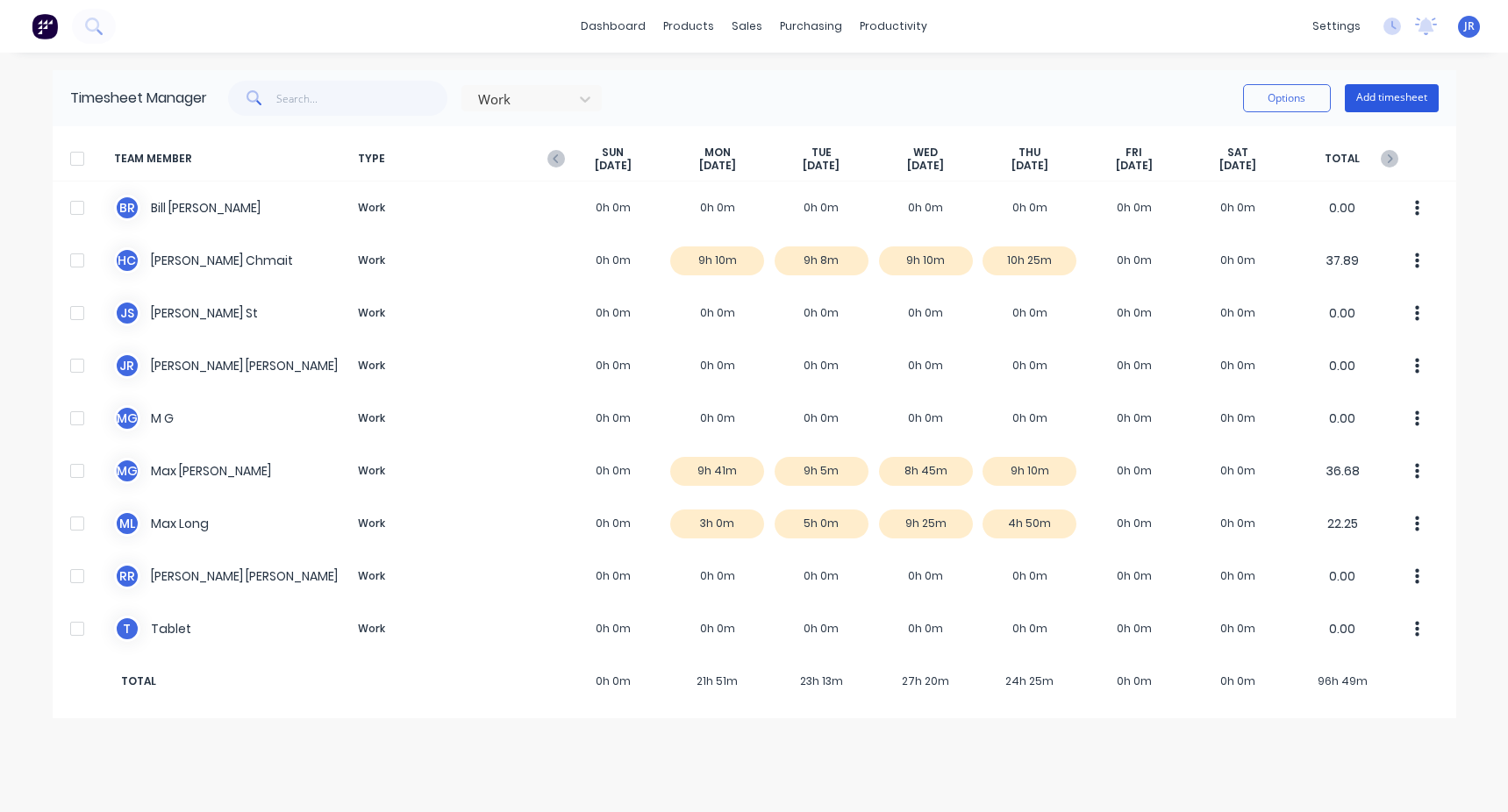
click at [433, 95] on button "Add timesheet" at bounding box center [1391, 98] width 94 height 28
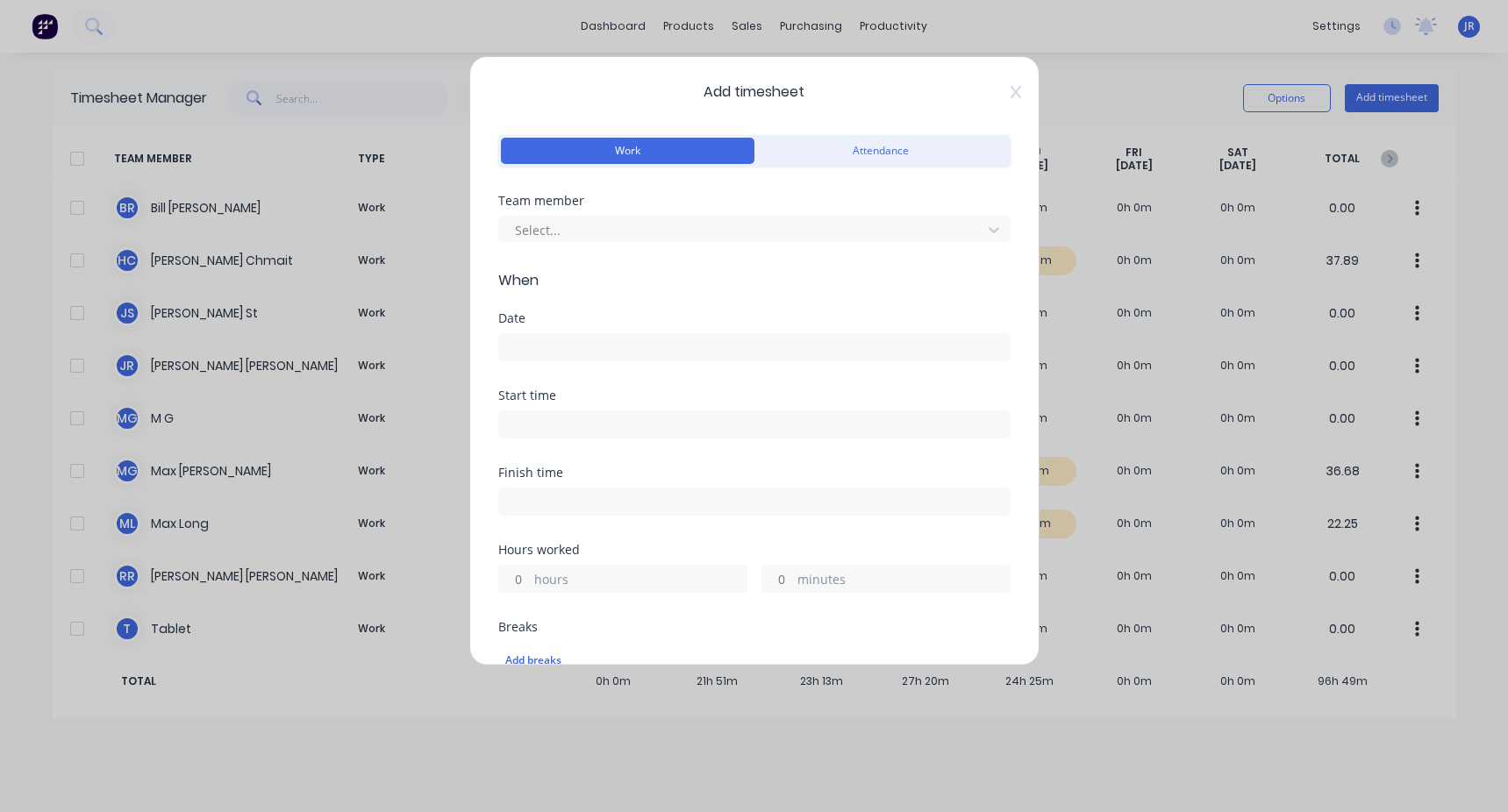
click at [433, 214] on div "Select..." at bounding box center [754, 227] width 512 height 31
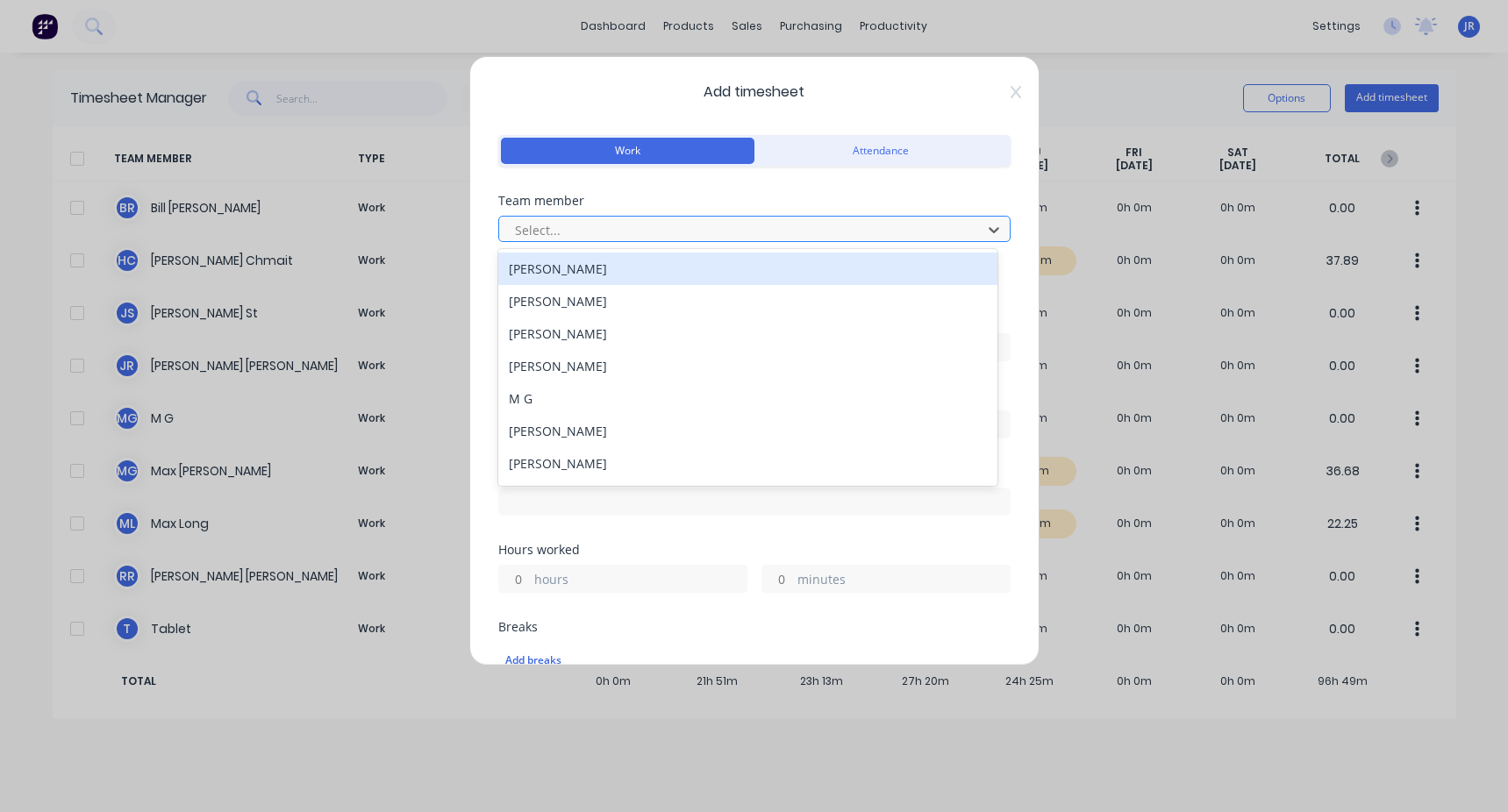
click at [433, 228] on div at bounding box center [743, 230] width 460 height 22
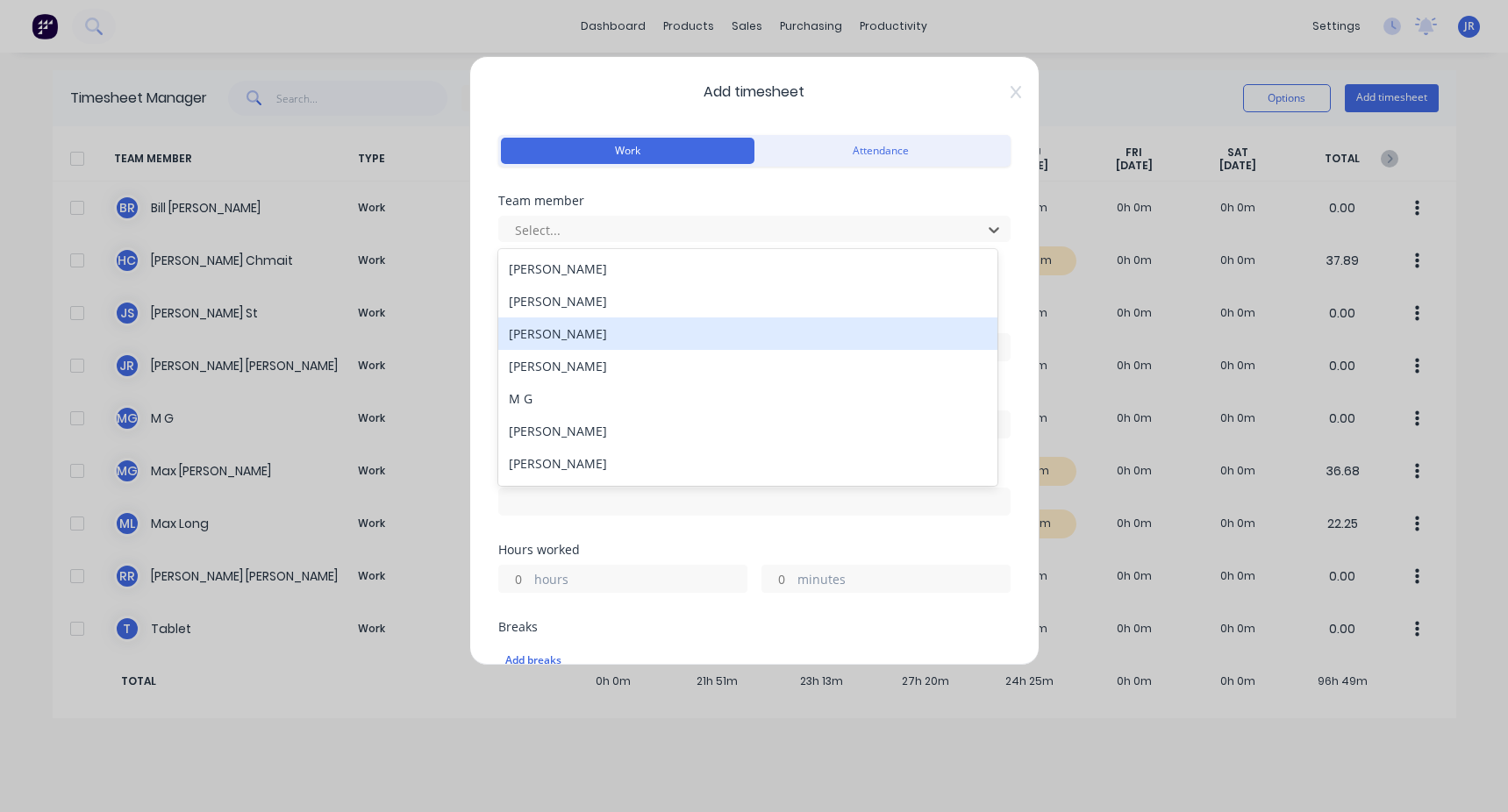
click at [433, 306] on div "[PERSON_NAME]" at bounding box center [747, 333] width 499 height 32
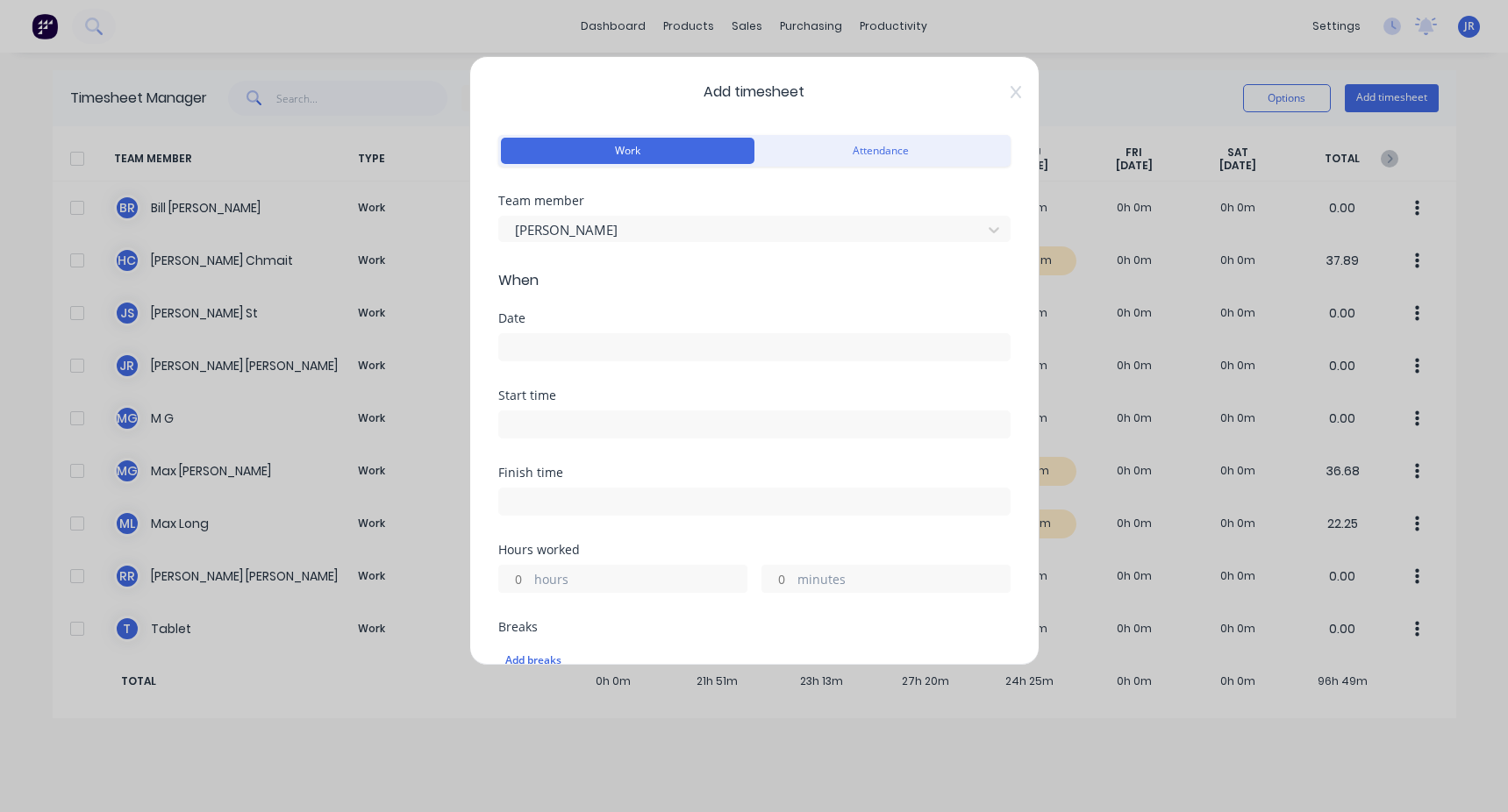
click at [433, 306] on input at bounding box center [754, 346] width 510 height 26
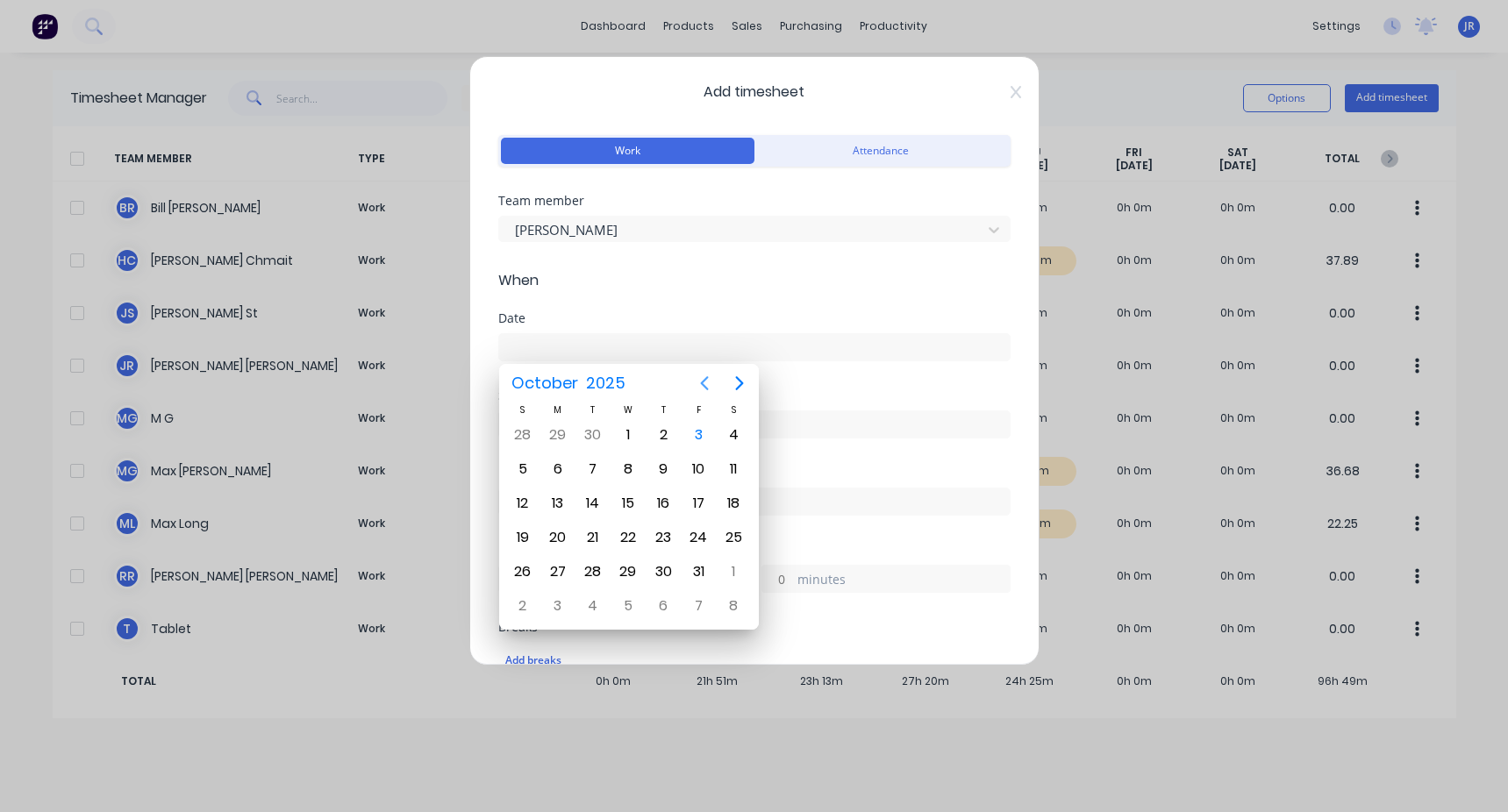
click at [433, 306] on icon "Previous page" at bounding box center [705, 383] width 21 height 21
click at [433, 306] on div "22" at bounding box center [557, 536] width 26 height 26
type input "[DATE]"
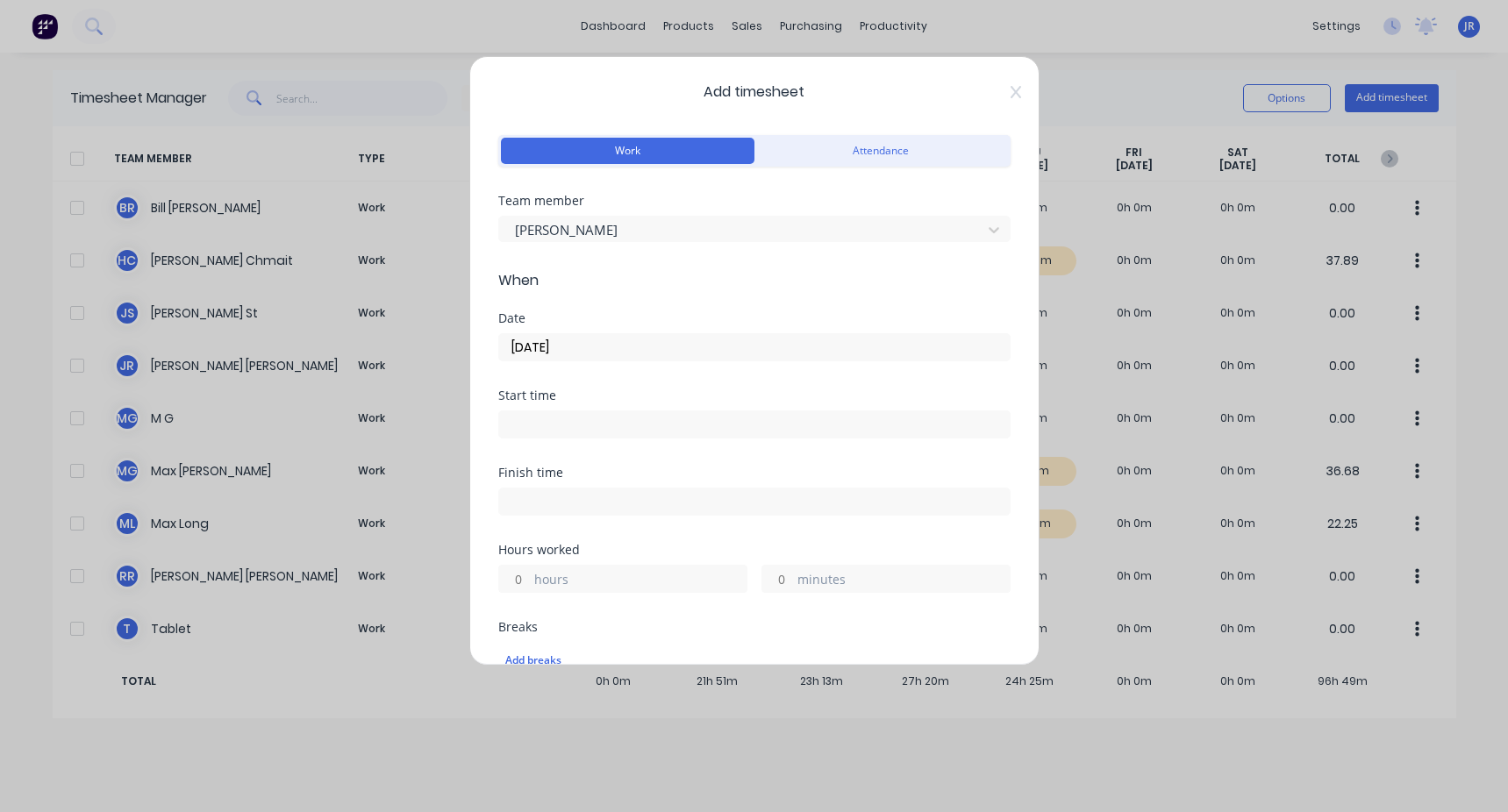
click at [433, 306] on input at bounding box center [754, 424] width 510 height 26
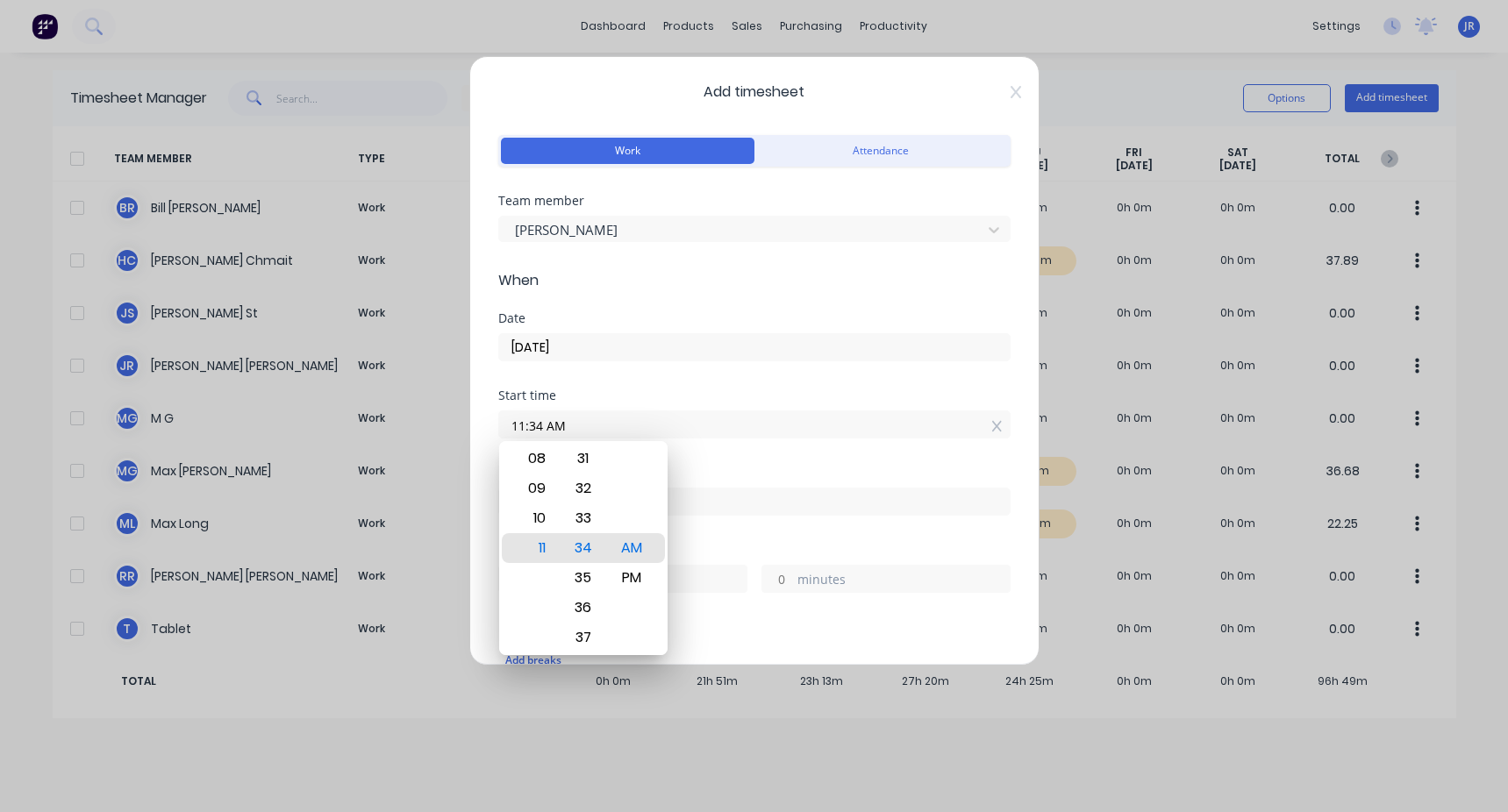
drag, startPoint x: 526, startPoint y: 424, endPoint x: 542, endPoint y: 423, distance: 16.0
click at [433, 306] on input "11:34 AM" at bounding box center [754, 424] width 510 height 26
click at [433, 306] on input "1130 AM" at bounding box center [754, 424] width 510 height 26
click at [433, 306] on div "Start time" at bounding box center [754, 395] width 512 height 13
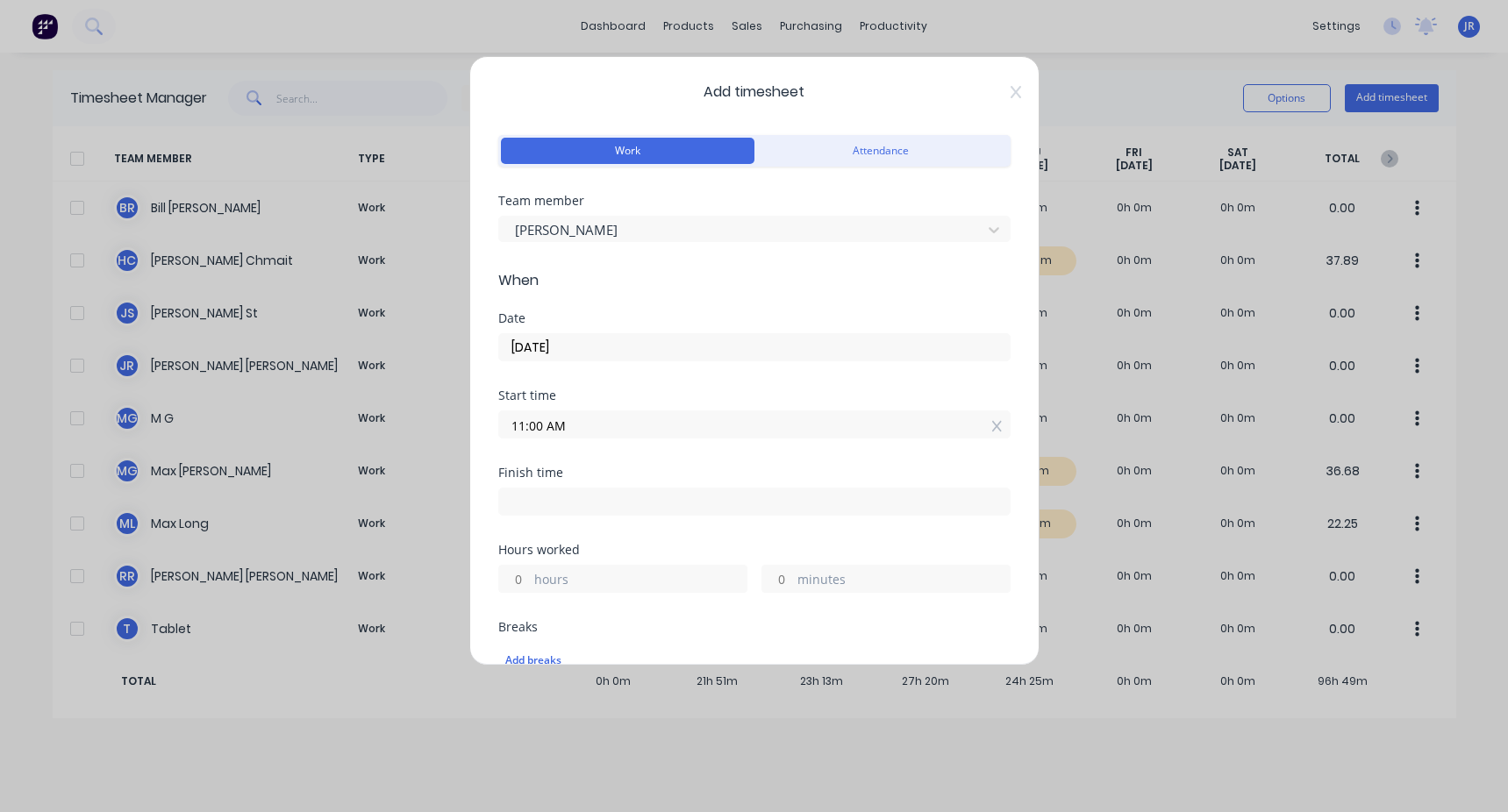
scroll to position [87, 0]
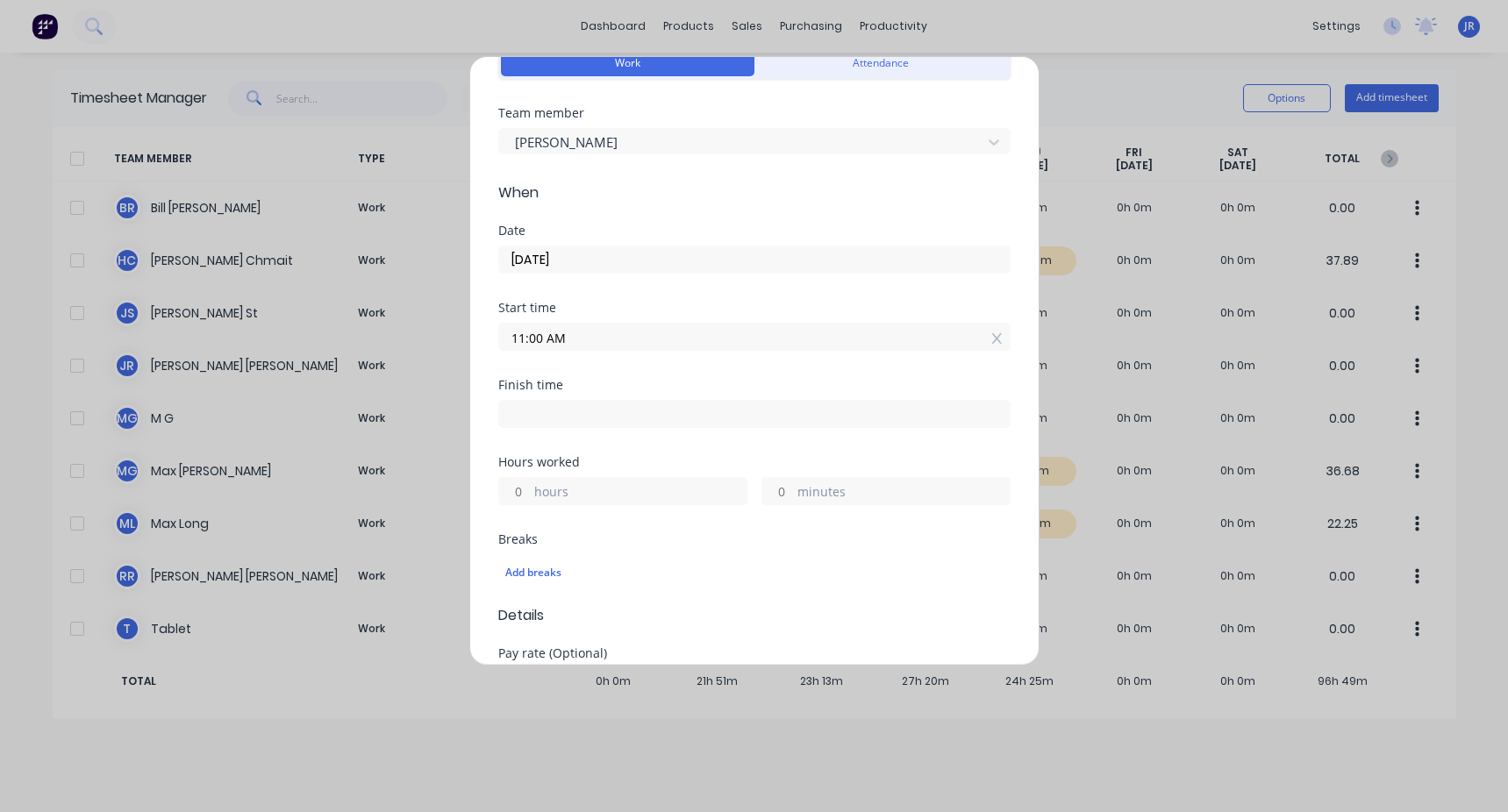
click at [433, 306] on input "11:00 AM" at bounding box center [754, 336] width 510 height 26
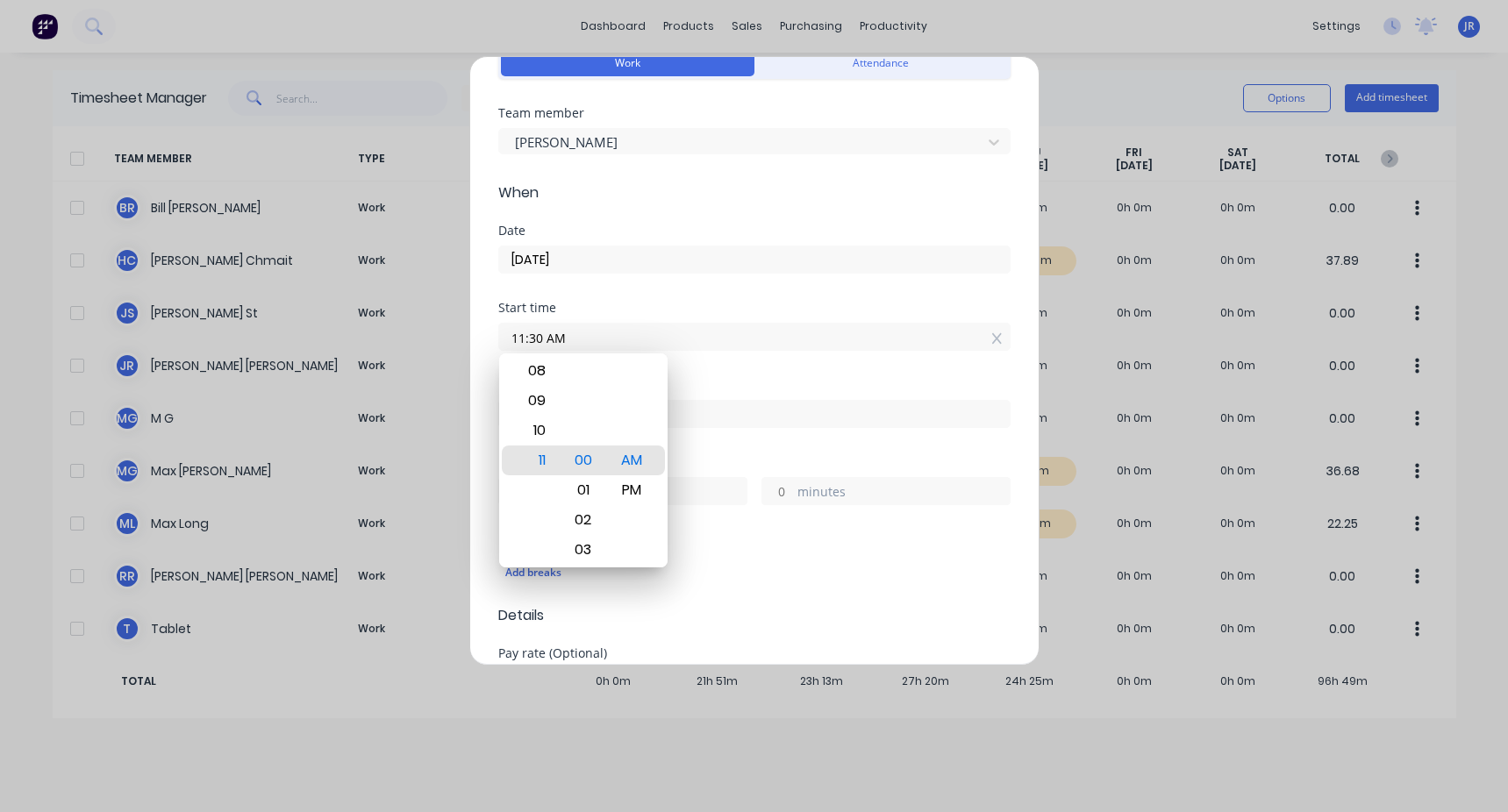
type input "11:30 AM"
click at [433, 306] on div "11:30 AM" at bounding box center [754, 334] width 512 height 32
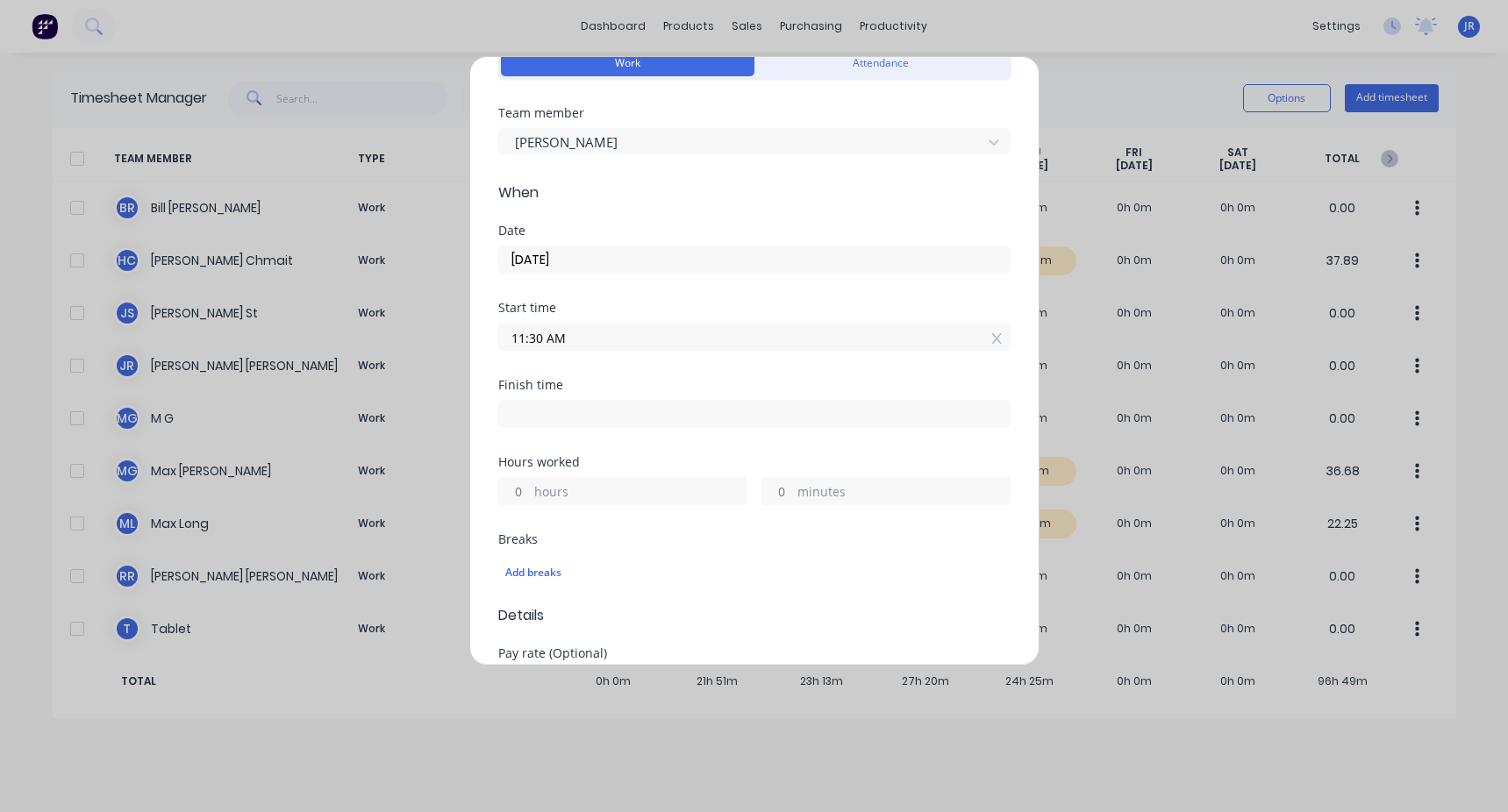
click at [433, 306] on input at bounding box center [754, 413] width 510 height 26
type input "11:35 AM"
type input "0"
type input "5"
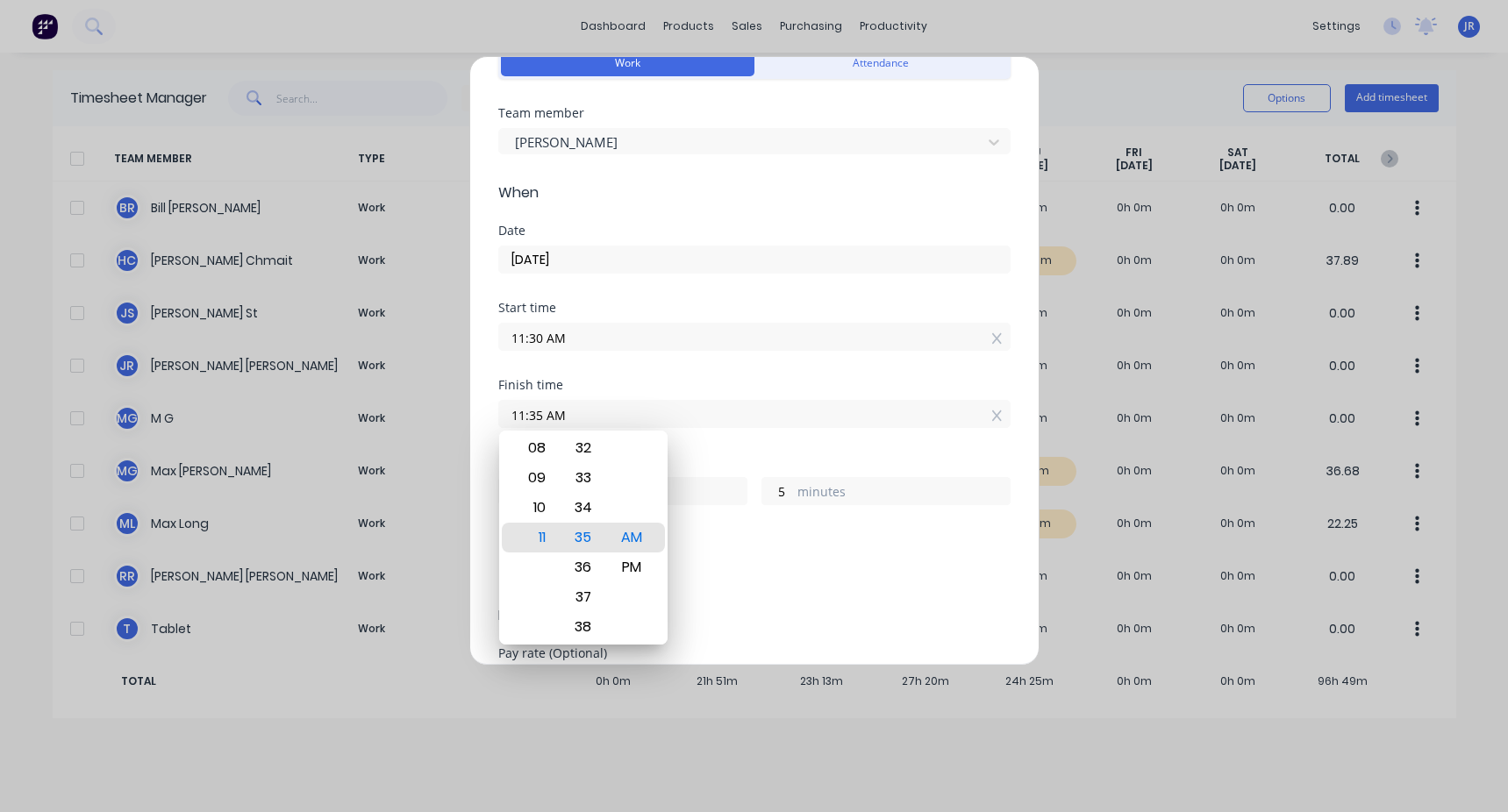
drag, startPoint x: 497, startPoint y: 412, endPoint x: 429, endPoint y: 418, distance: 68.3
click at [429, 306] on div "Add timesheet Work Attendance Team member [PERSON_NAME] When Date [DATE] Start …" at bounding box center [754, 406] width 1508 height 812
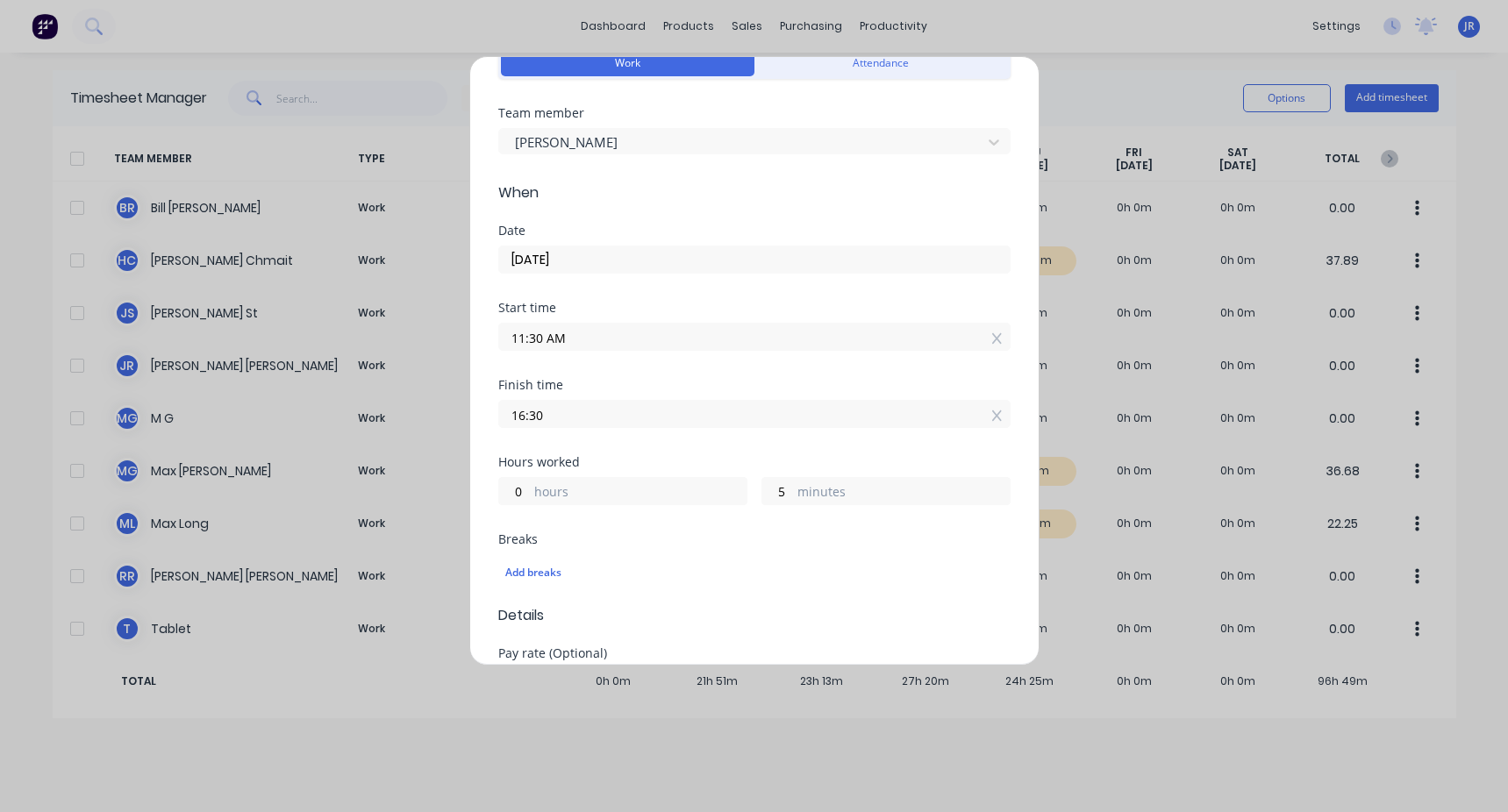
type input "04:30 PM"
type input "5"
type input "0"
click at [433, 306] on div "Finish time" at bounding box center [754, 384] width 512 height 13
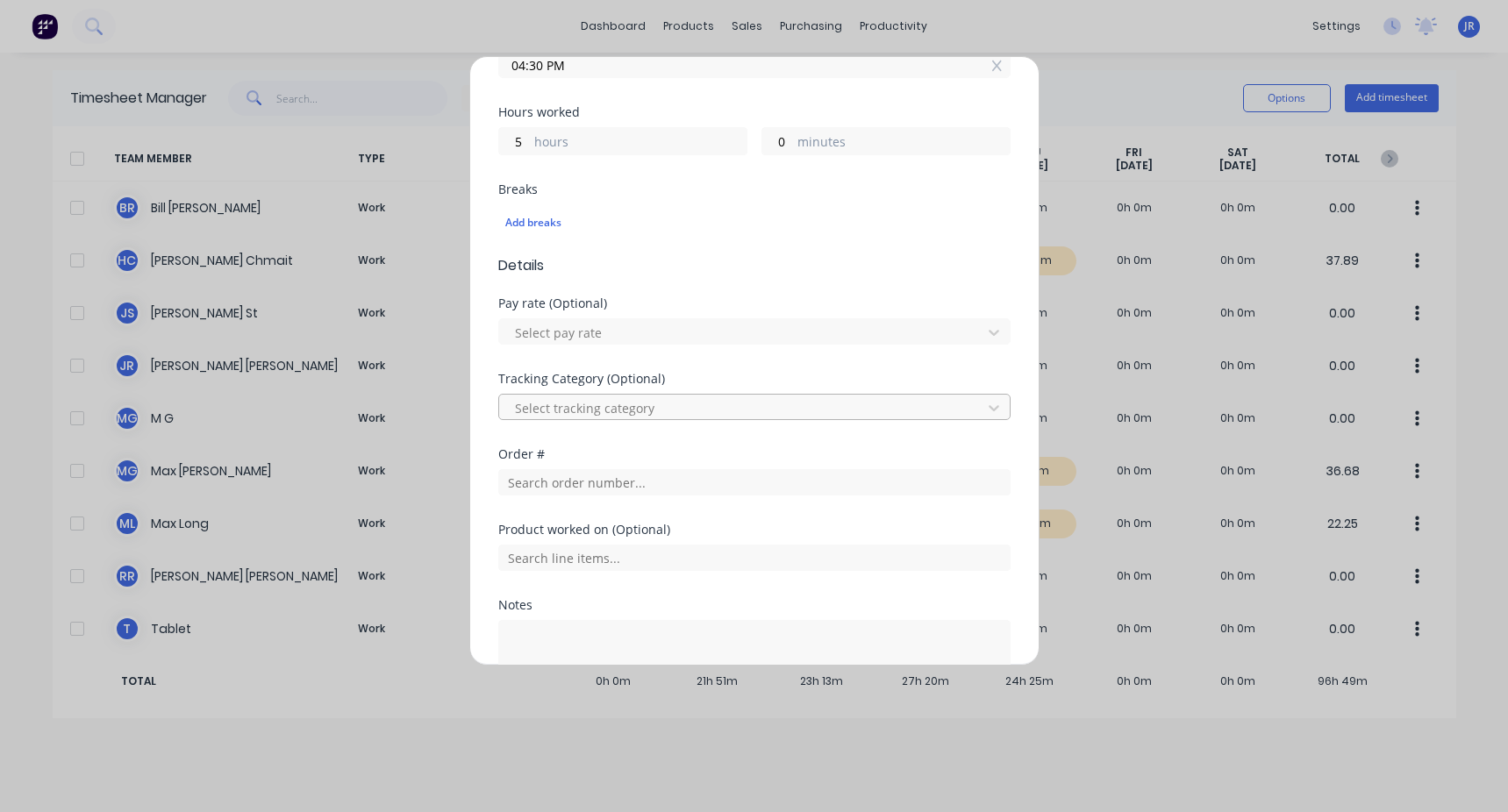
scroll to position [438, 0]
click at [433, 306] on input "text" at bounding box center [754, 481] width 512 height 26
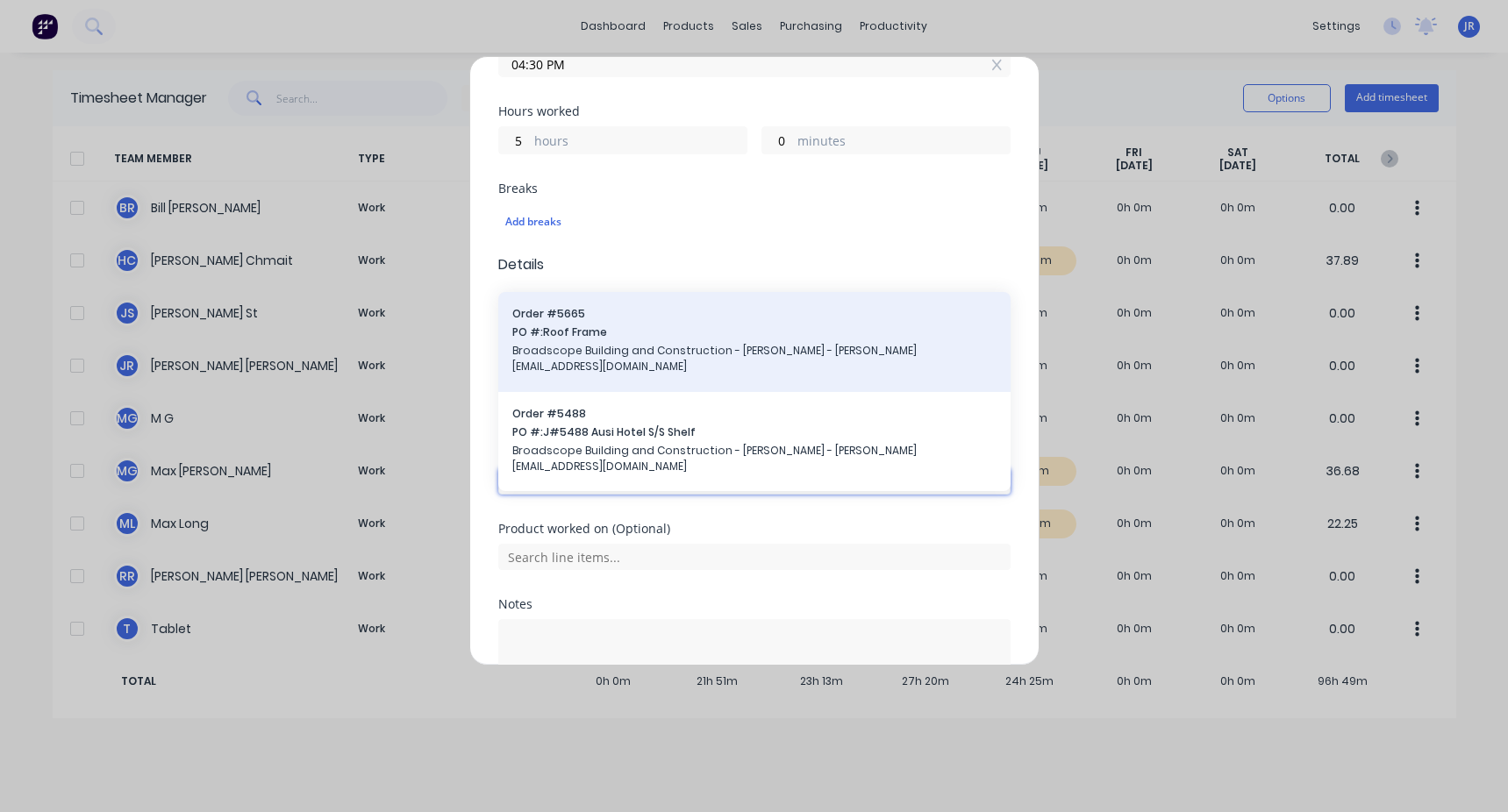
type input "broadsc"
click at [433, 306] on span "Broadscope Building and Construction - [PERSON_NAME] - [PERSON_NAME][EMAIL_ADDR…" at bounding box center [754, 358] width 484 height 32
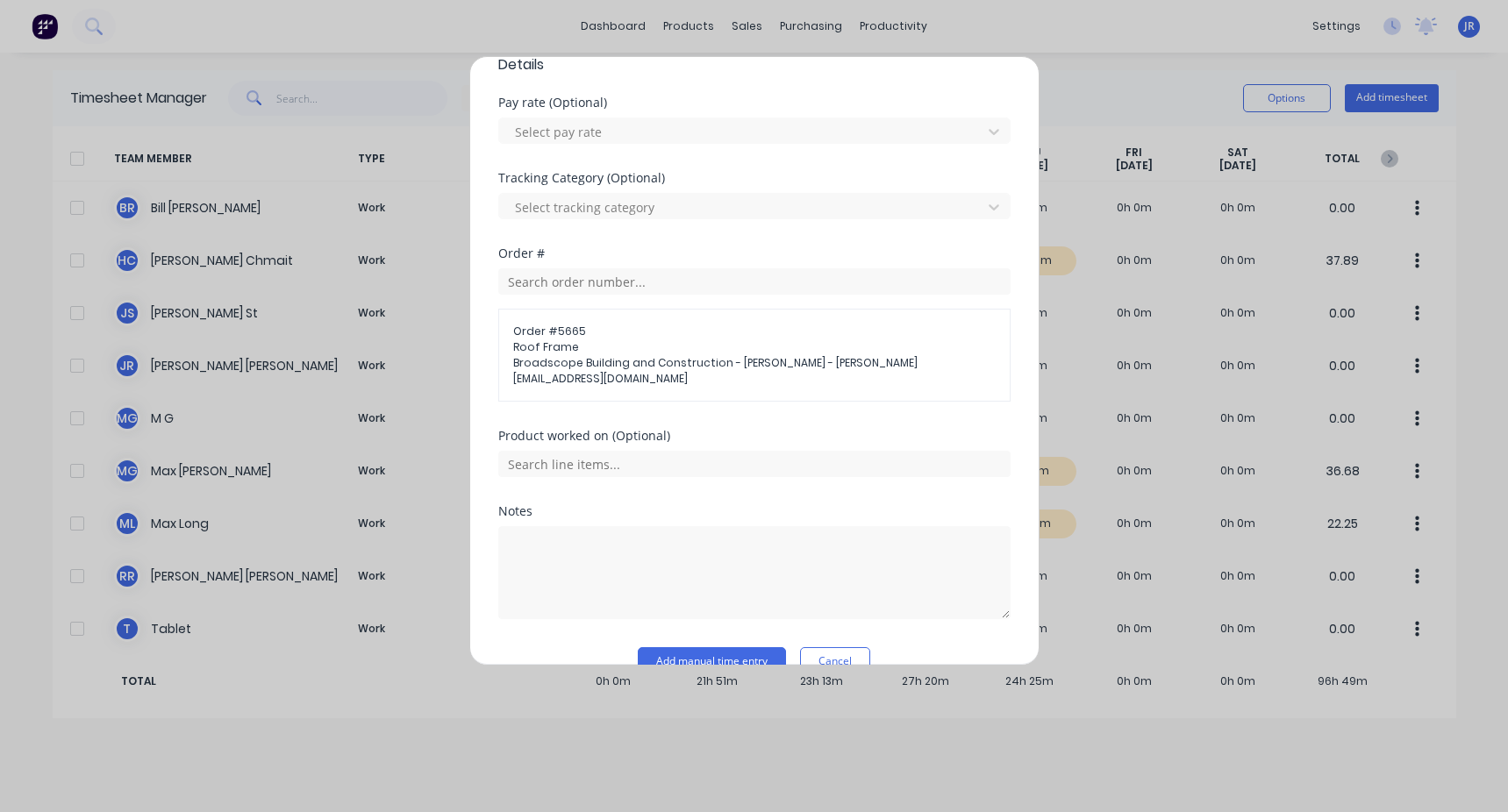
scroll to position [658, 0]
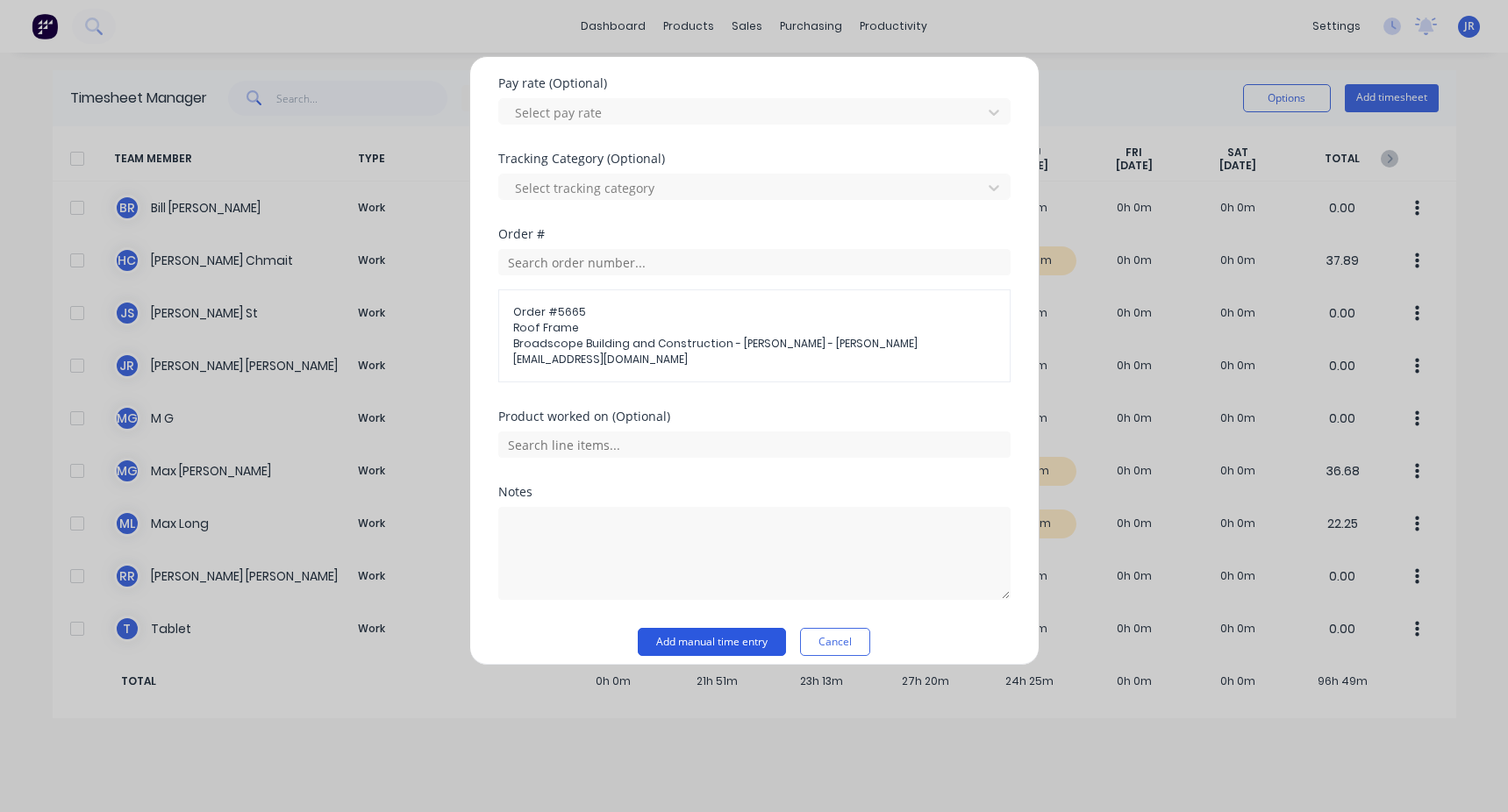
click at [433, 306] on button "Add manual time entry" at bounding box center [711, 641] width 148 height 28
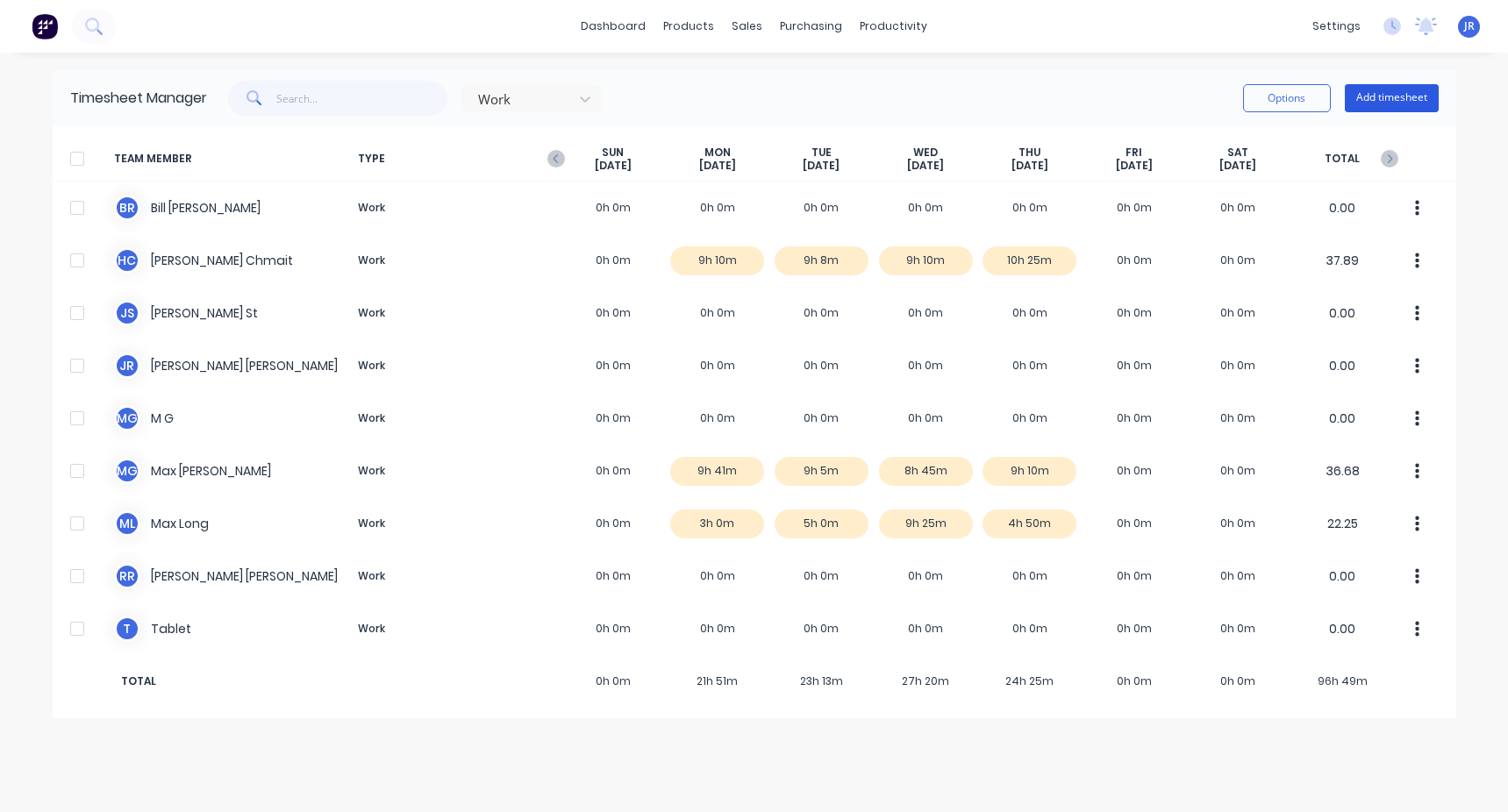
click at [433, 97] on button "Add timesheet" at bounding box center [1391, 98] width 94 height 28
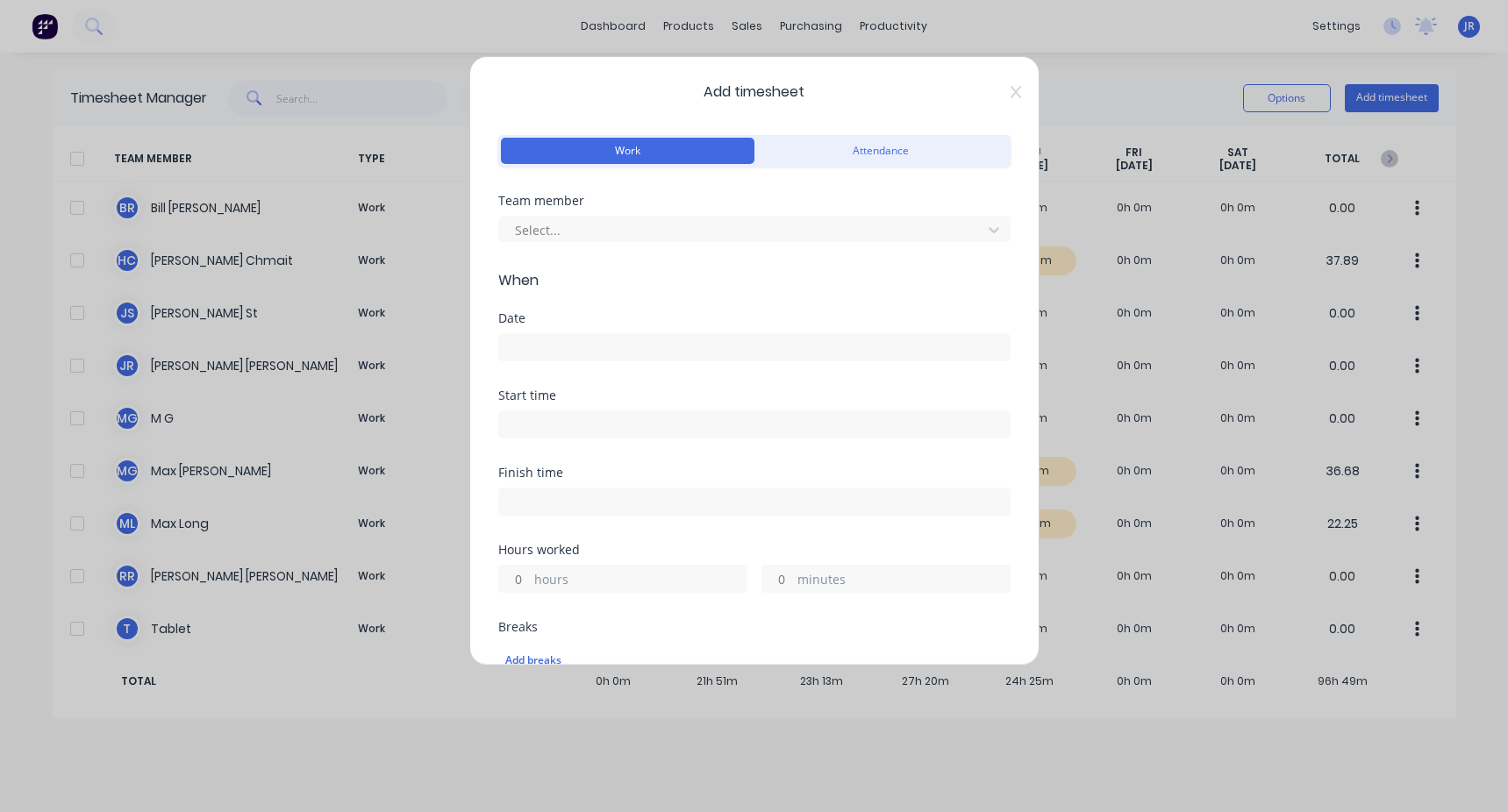
click at [433, 243] on div "Team member Select..." at bounding box center [754, 233] width 512 height 76
click at [433, 234] on div at bounding box center [743, 230] width 460 height 22
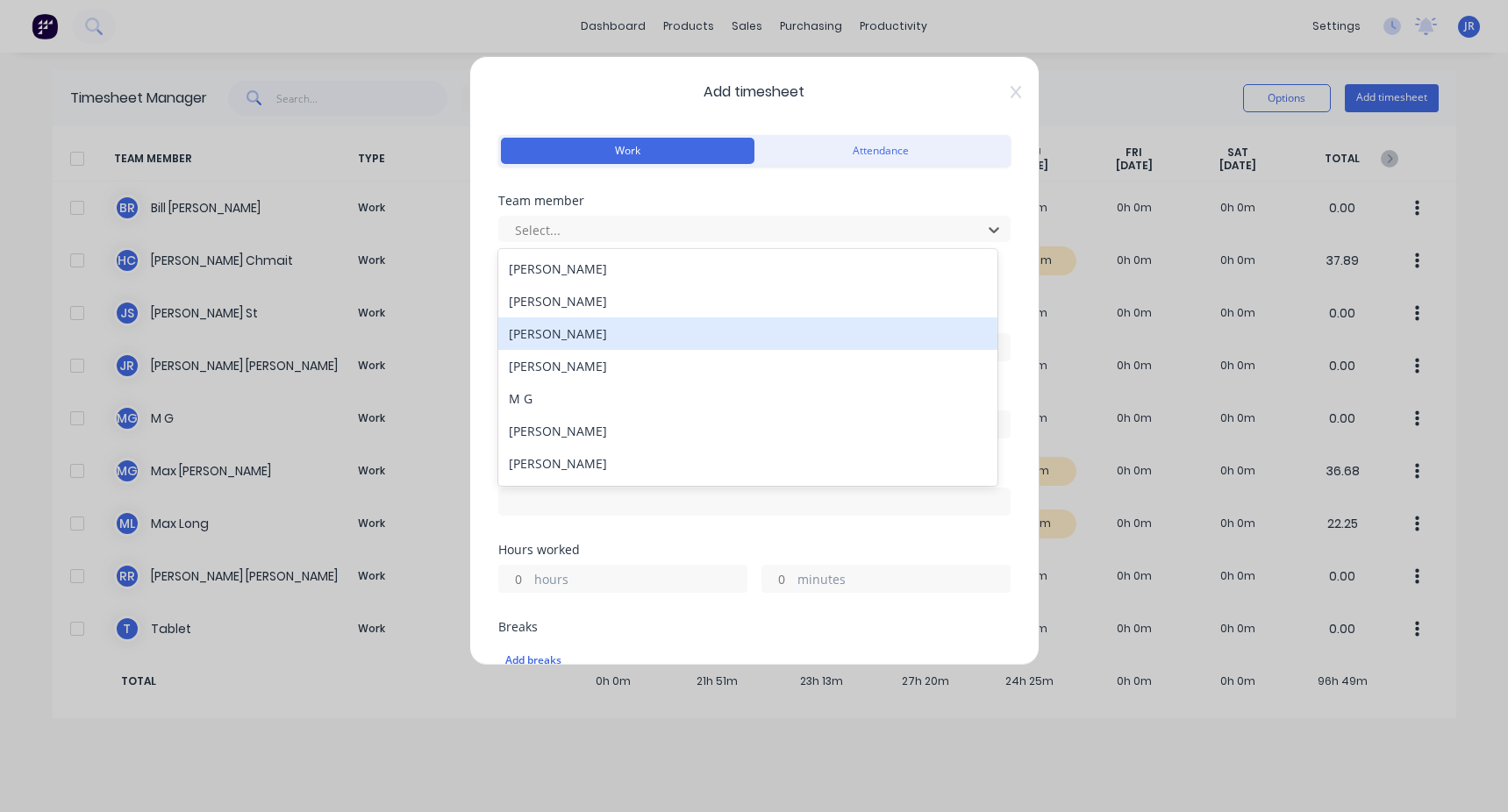
click at [433, 306] on div "[PERSON_NAME]" at bounding box center [747, 333] width 499 height 32
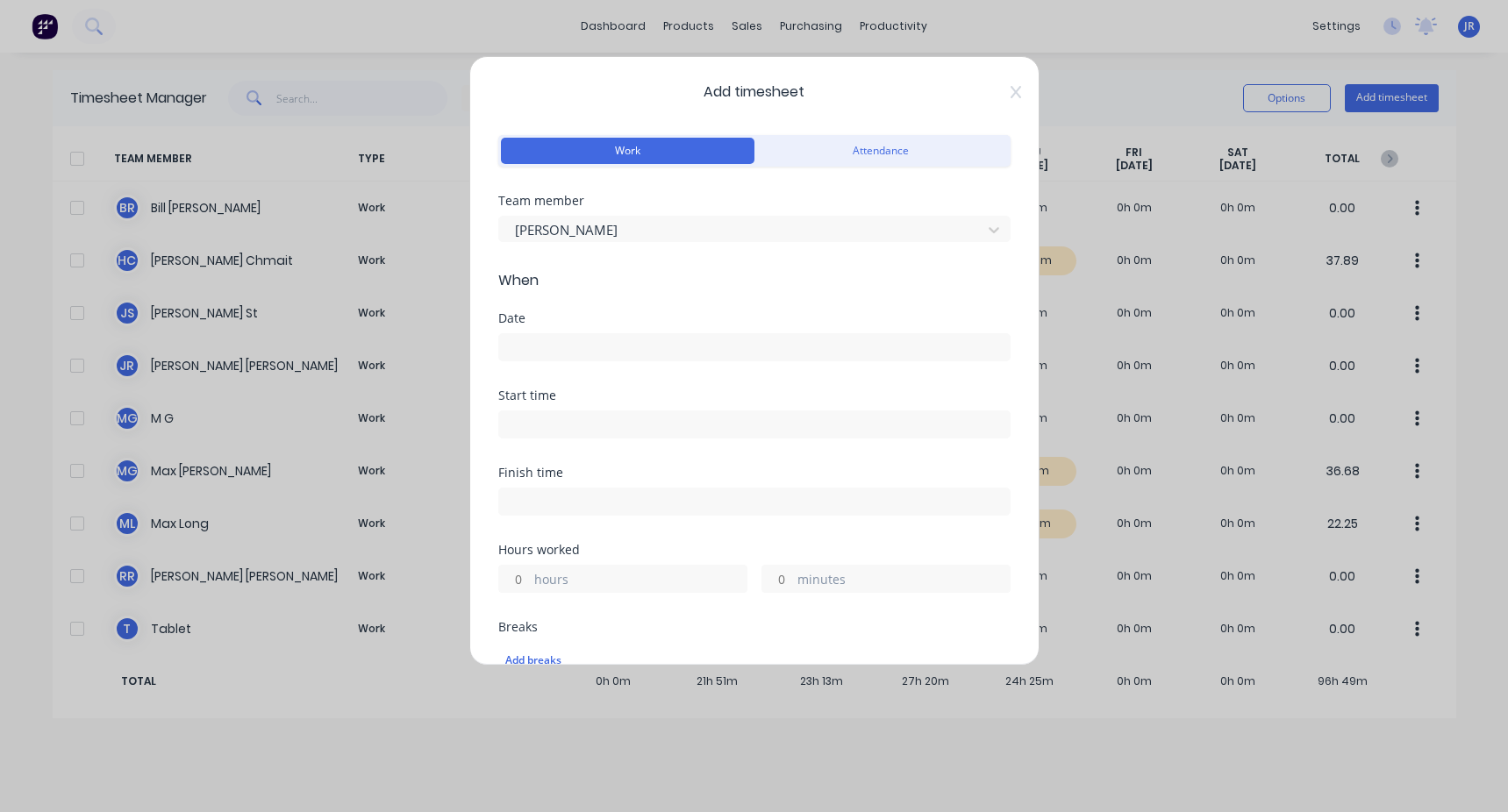
click at [433, 306] on div at bounding box center [754, 344] width 512 height 32
click at [433, 306] on input at bounding box center [754, 346] width 510 height 26
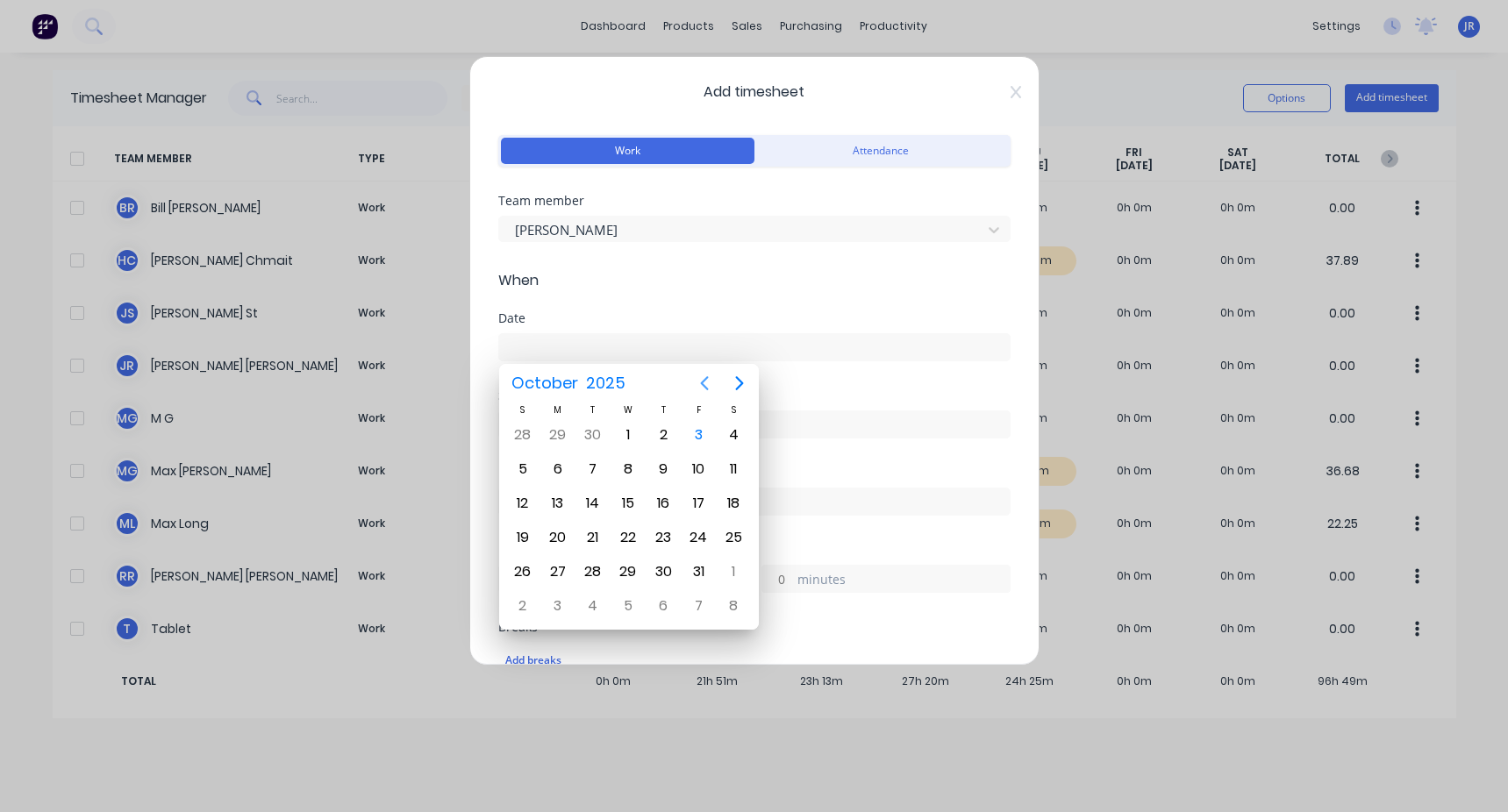
click at [433, 306] on icon "Previous page" at bounding box center [705, 383] width 21 height 21
click at [433, 306] on div "18" at bounding box center [663, 503] width 26 height 26
type input "[DATE]"
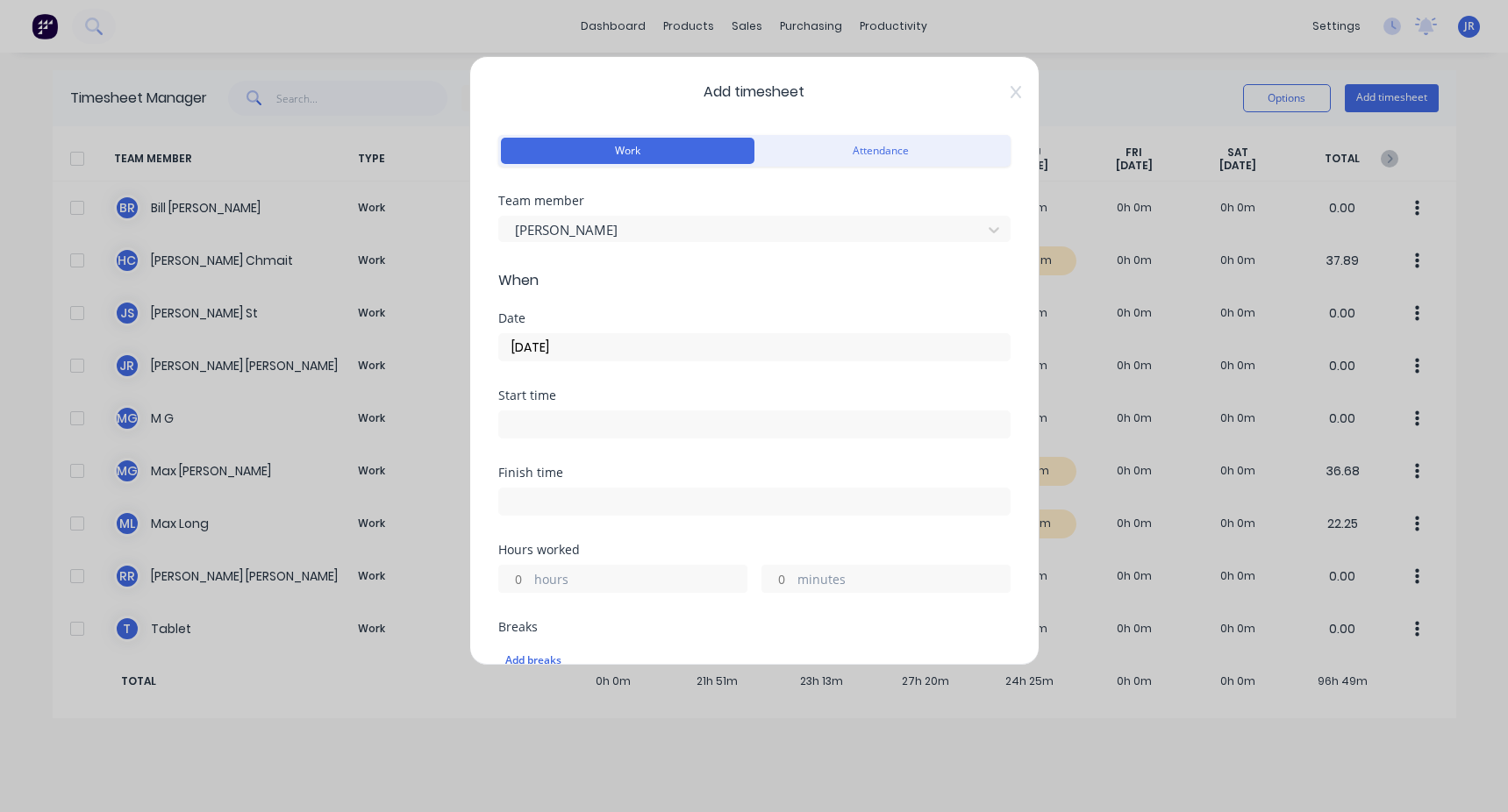
click at [433, 306] on input at bounding box center [754, 424] width 510 height 26
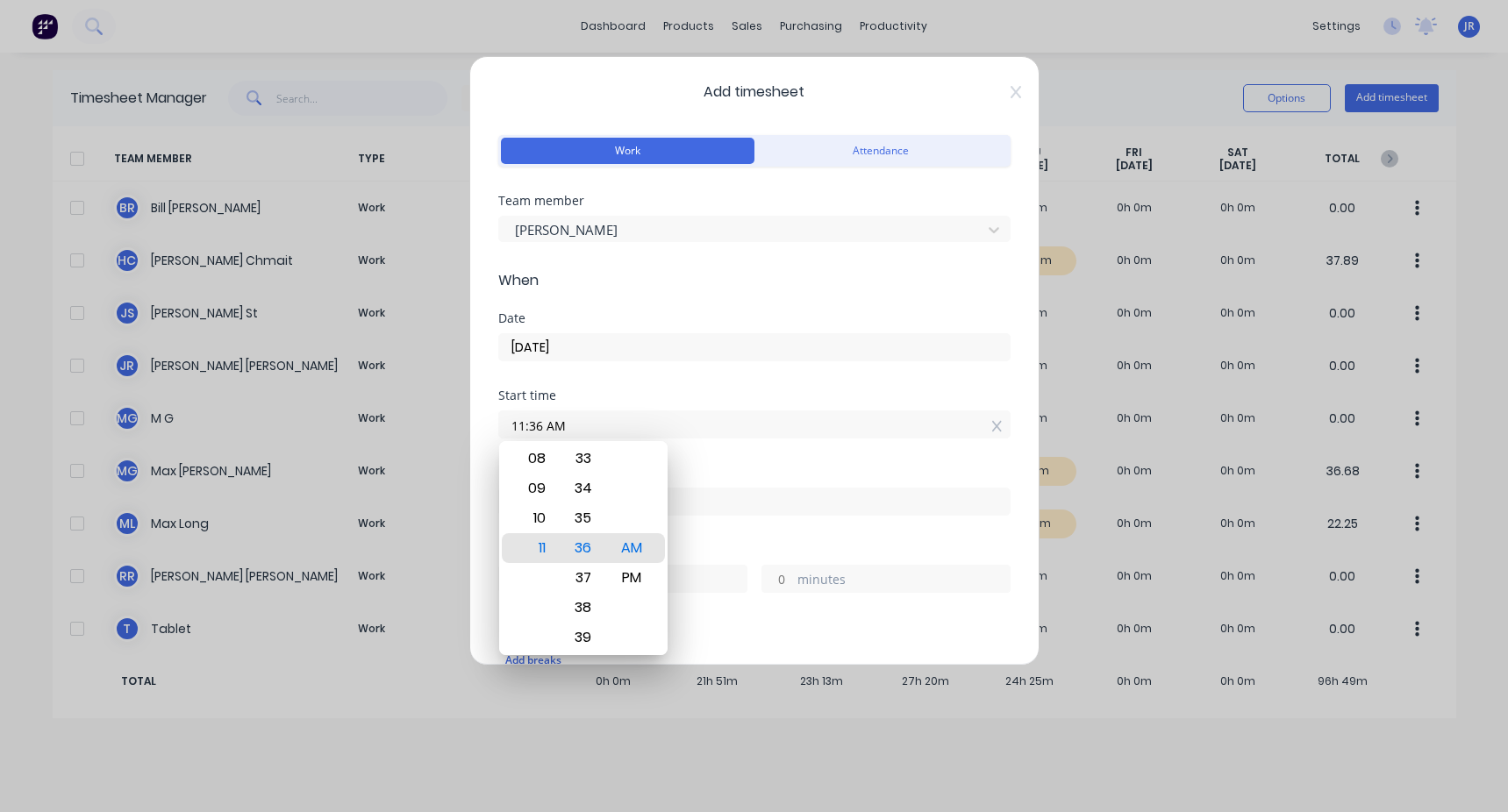
drag, startPoint x: 574, startPoint y: 422, endPoint x: 459, endPoint y: 434, distance: 115.6
click at [433, 306] on div "Add timesheet Work Attendance Team member [PERSON_NAME] When Date [DATE] Start …" at bounding box center [754, 406] width 1508 height 812
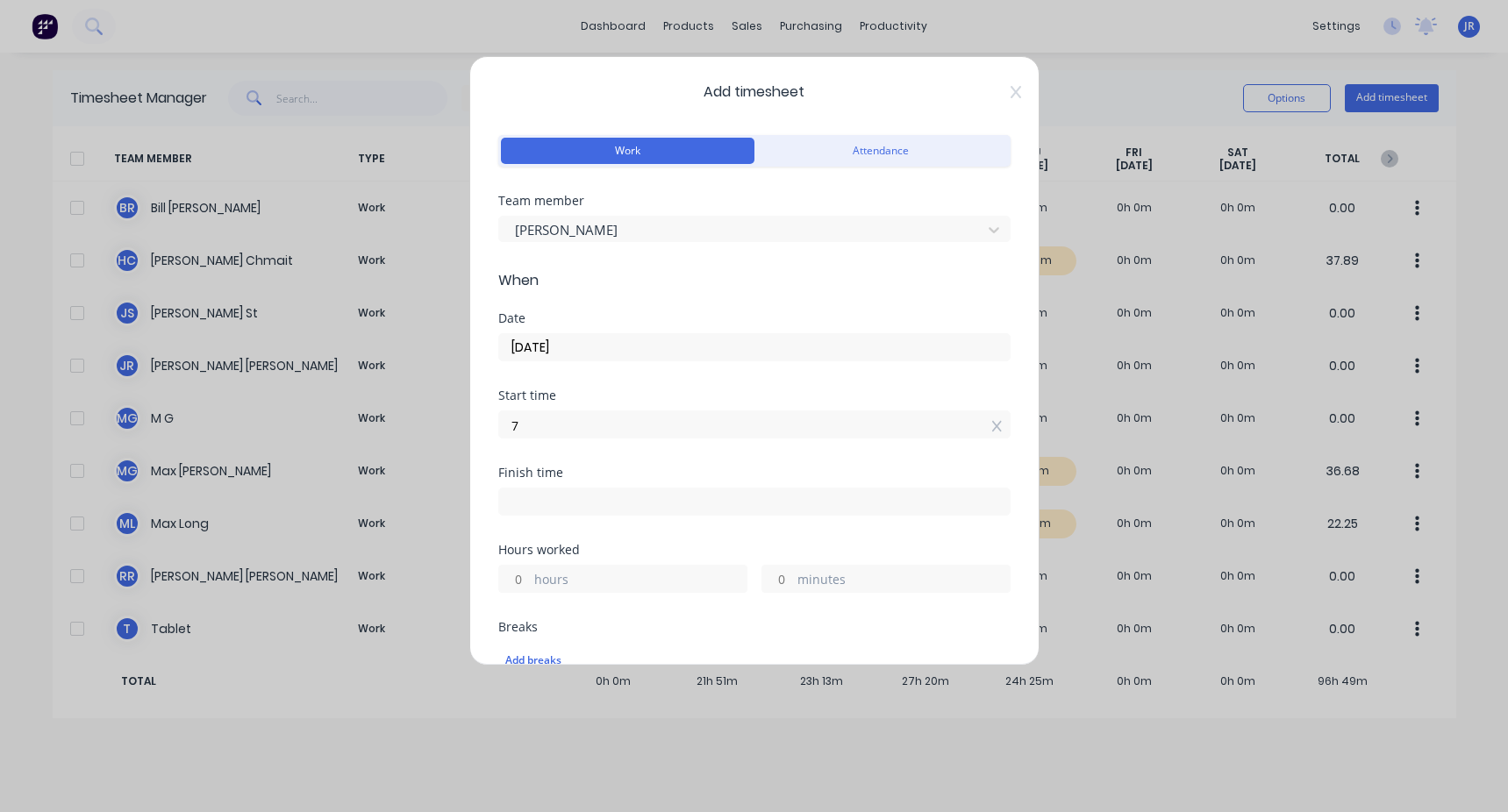
type input "07:00 AM"
click at [433, 306] on label at bounding box center [754, 501] width 512 height 28
click at [433, 306] on input at bounding box center [754, 501] width 510 height 26
type input "11:36 AM"
type input "4"
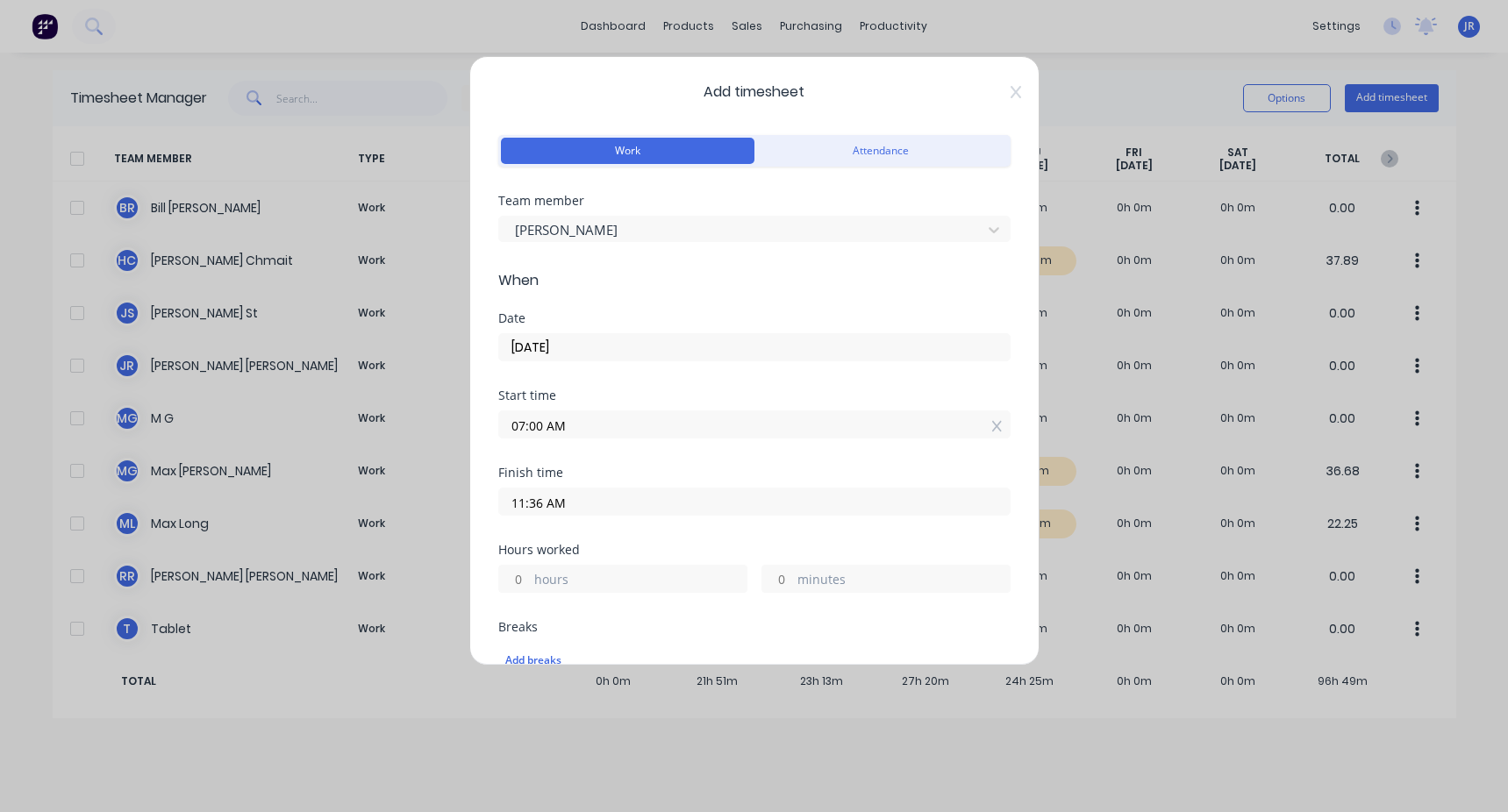
type input "36"
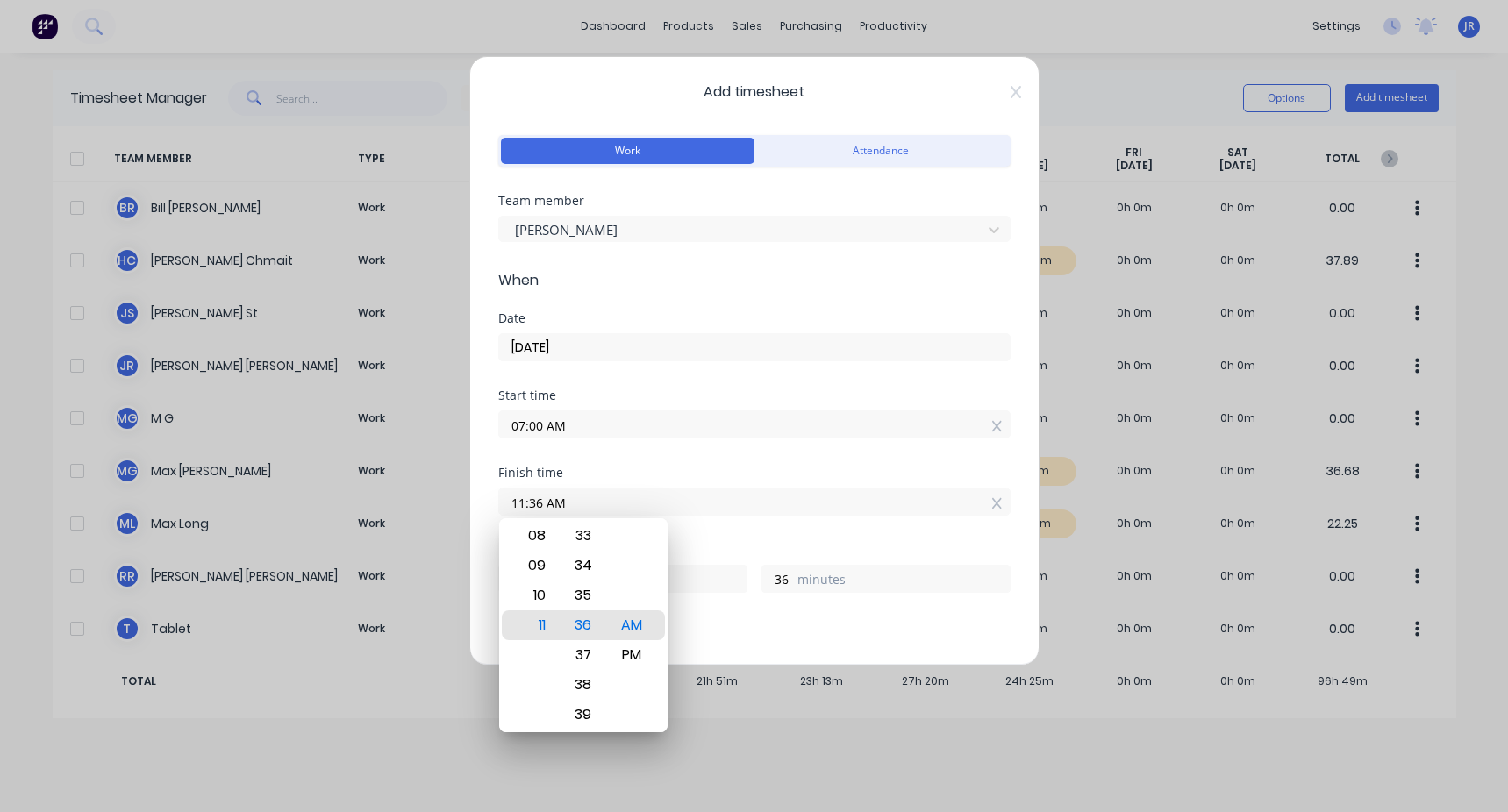
click at [433, 306] on input "11:36 AM" at bounding box center [754, 501] width 510 height 26
drag, startPoint x: 476, startPoint y: 503, endPoint x: 449, endPoint y: 504, distance: 27.0
click at [433, 306] on div "Add timesheet Work Attendance Team member [PERSON_NAME] When Date [DATE] Start …" at bounding box center [754, 406] width 1508 height 812
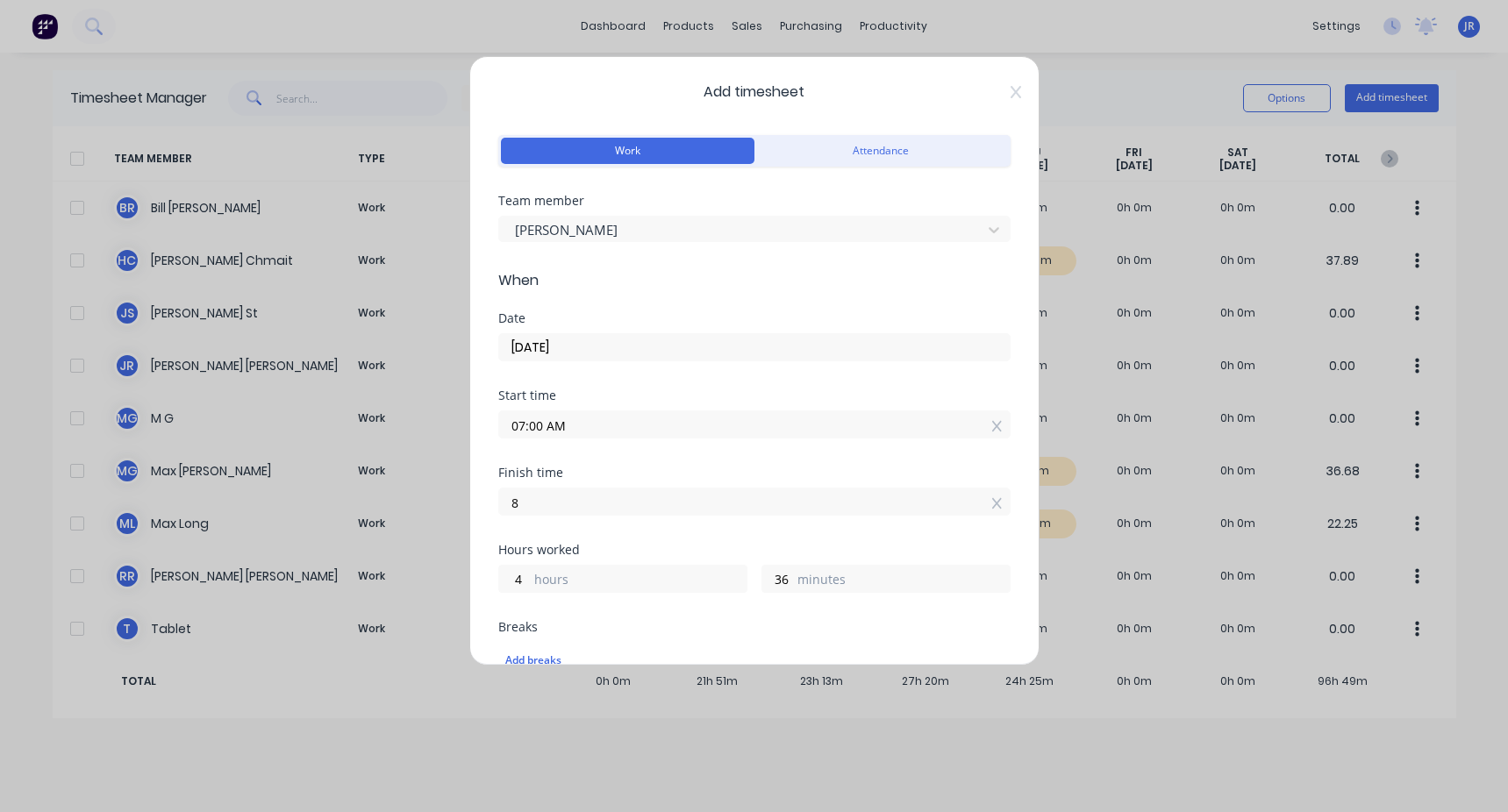
type input "08:00 AM"
type input "1"
type input "0"
click at [433, 306] on div "Finish time" at bounding box center [754, 472] width 512 height 13
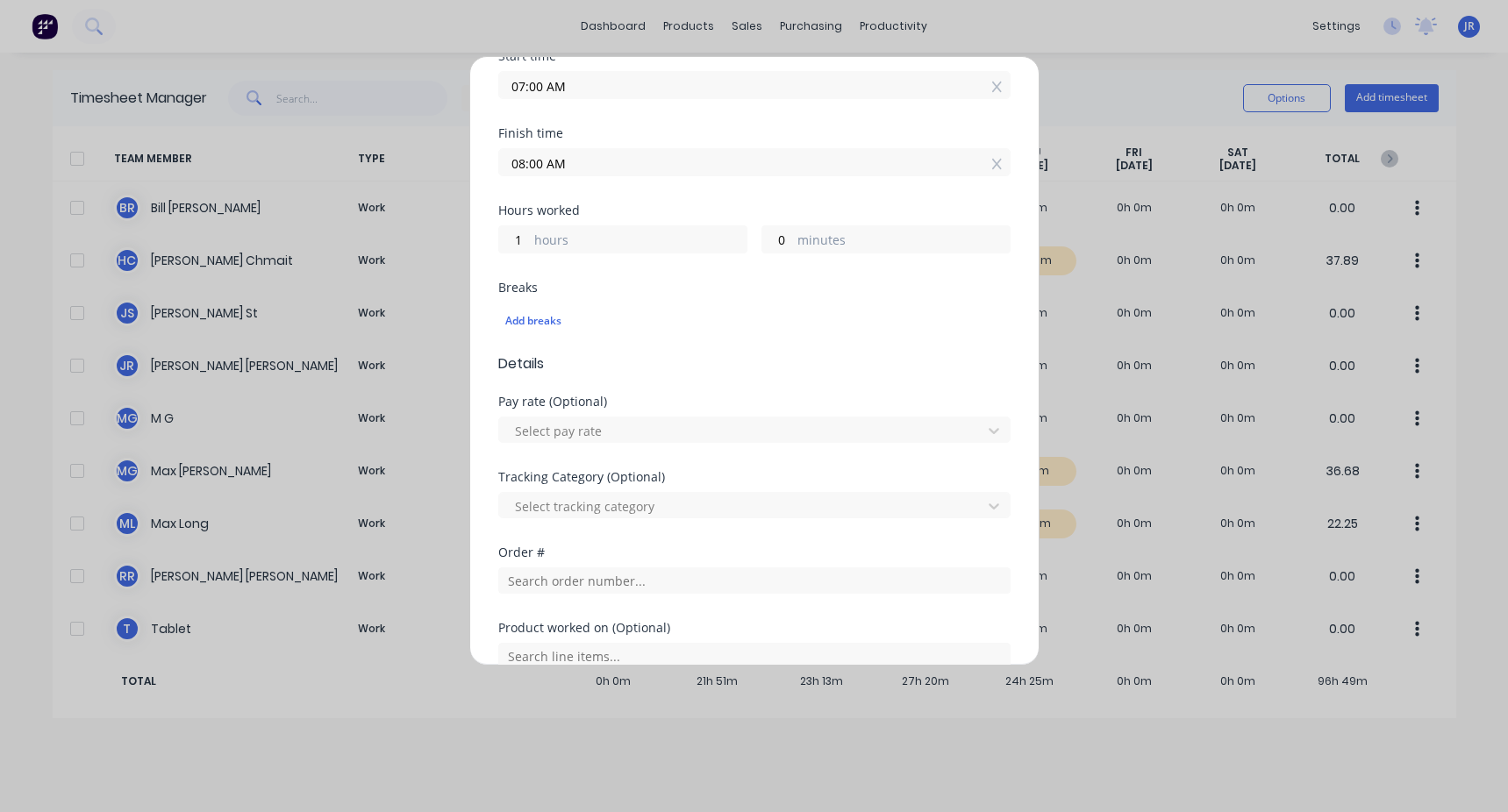
scroll to position [438, 0]
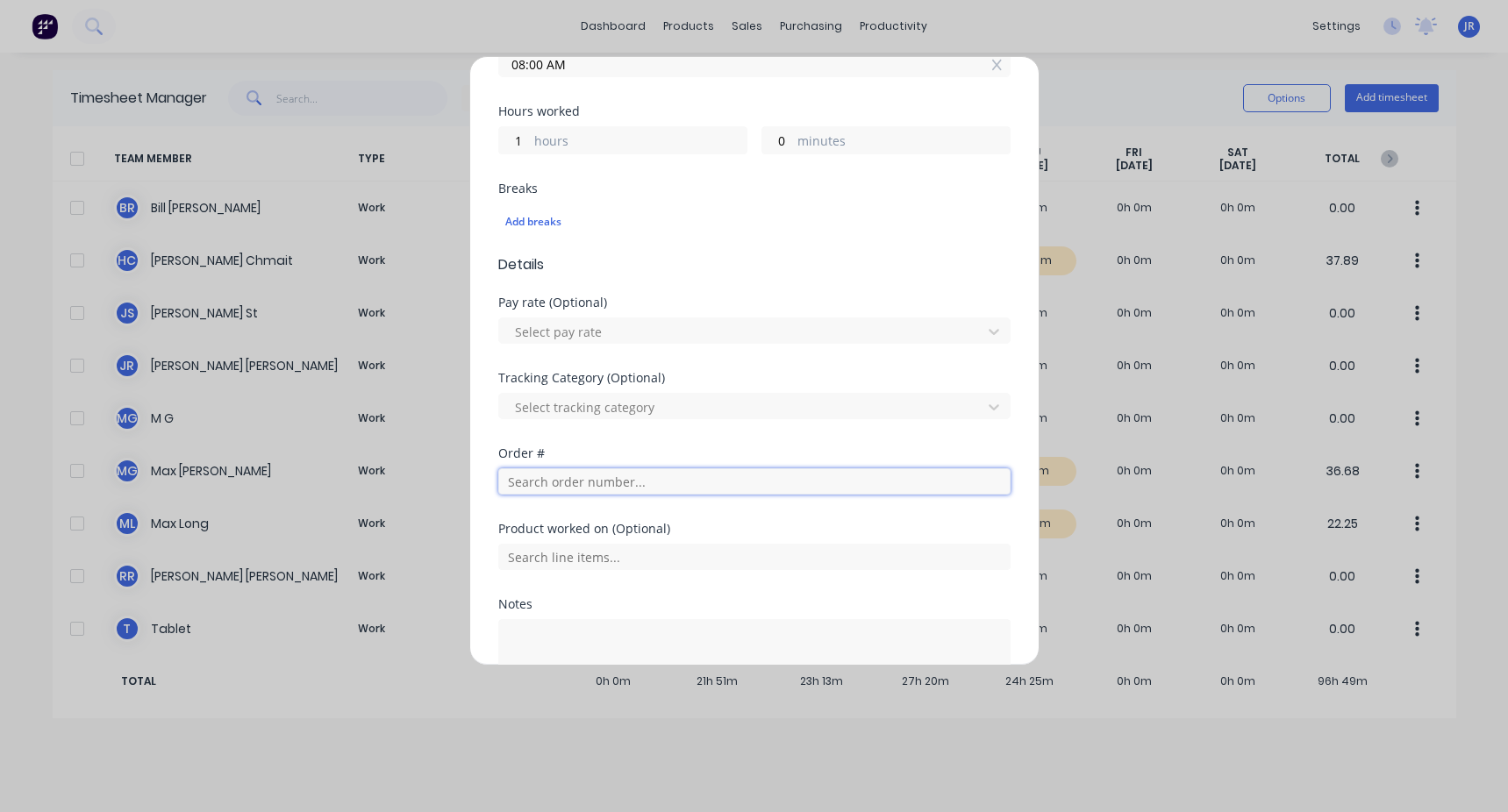
click at [433, 306] on input "text" at bounding box center [754, 481] width 512 height 26
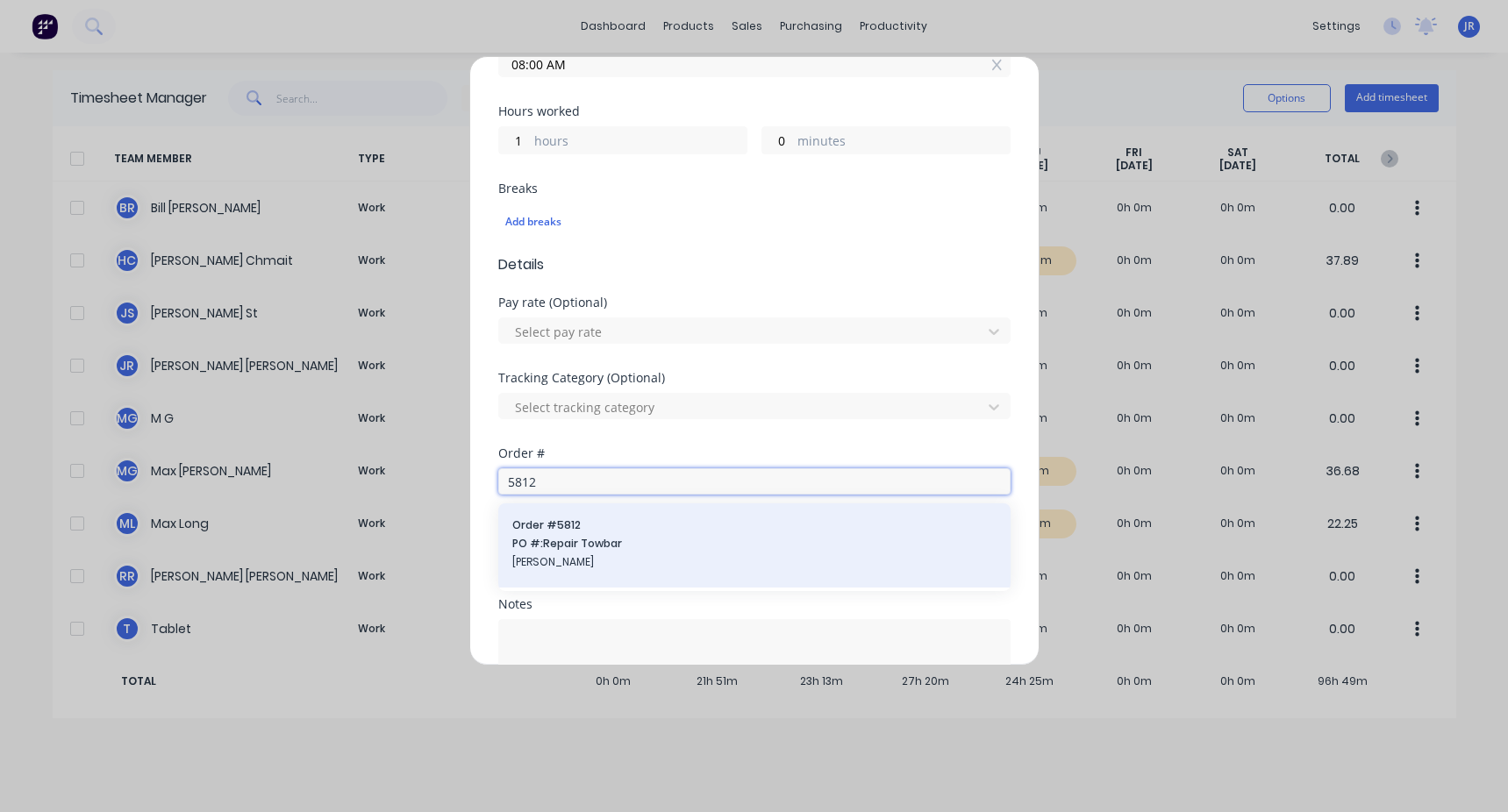
type input "5812"
click at [433, 306] on span "PO #: Repair Towbar" at bounding box center [754, 543] width 484 height 16
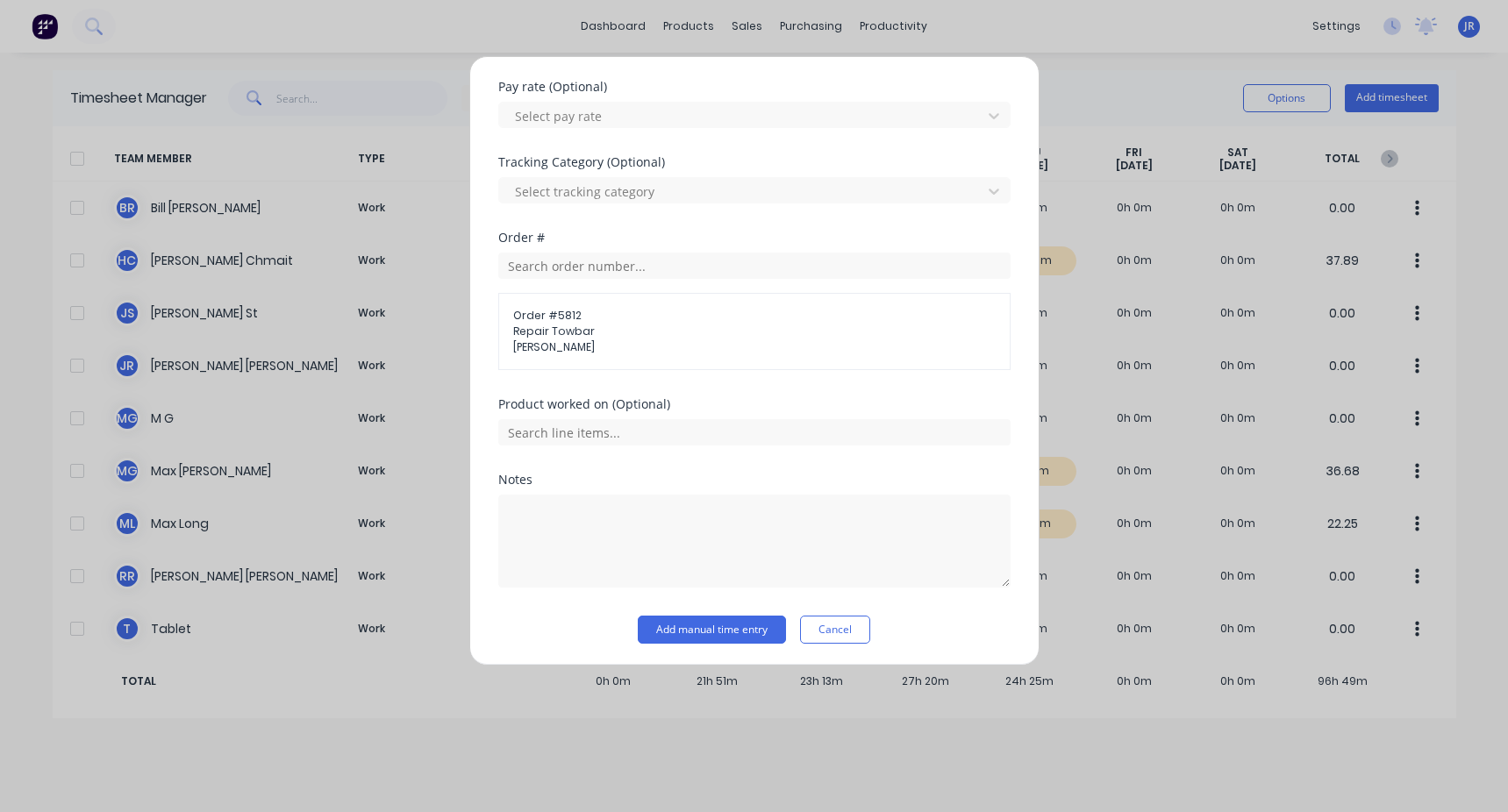
scroll to position [658, 0]
click at [433, 306] on button "Add manual time entry" at bounding box center [711, 626] width 148 height 28
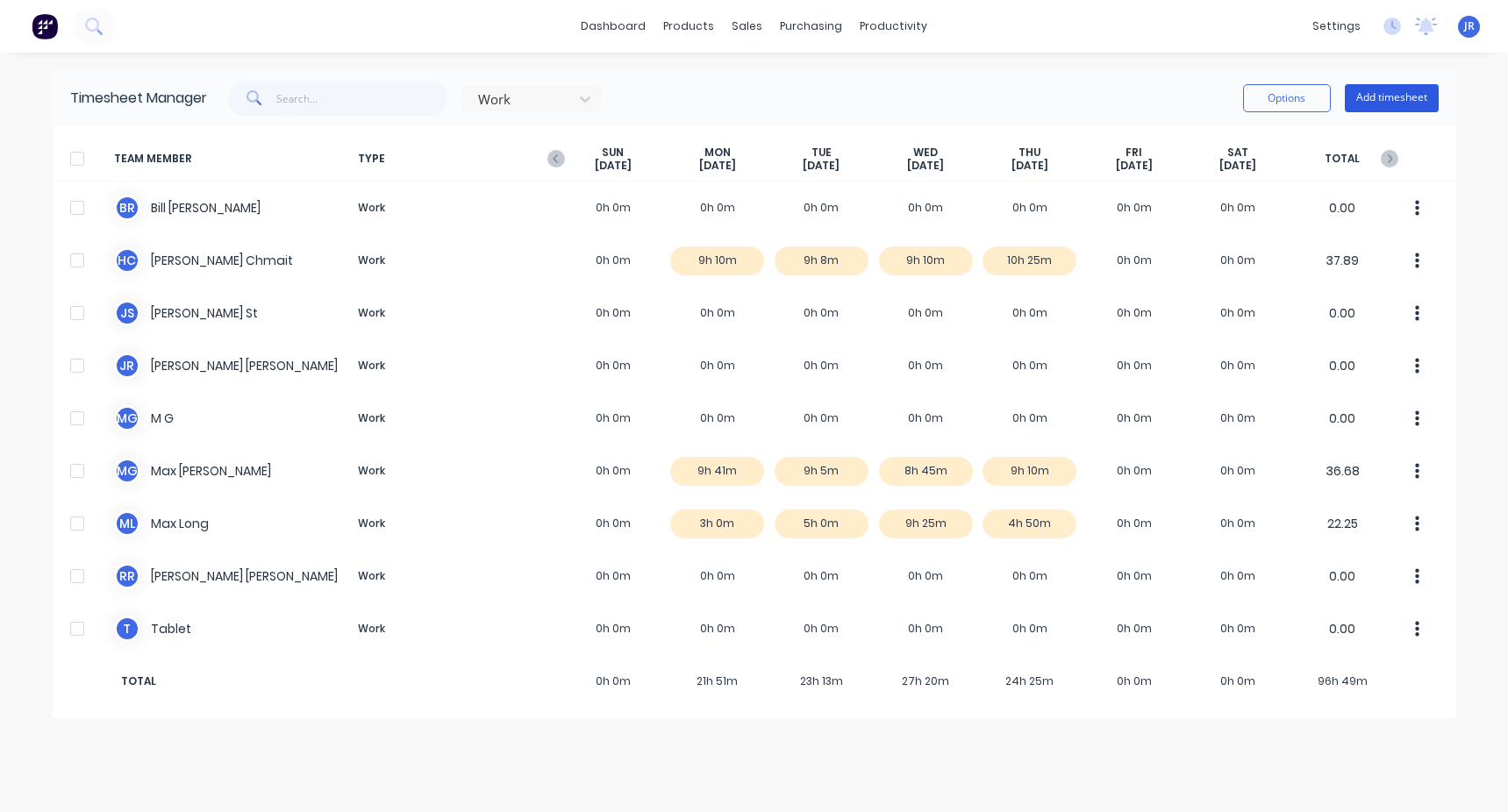
click at [433, 99] on button "Add timesheet" at bounding box center [1391, 98] width 94 height 28
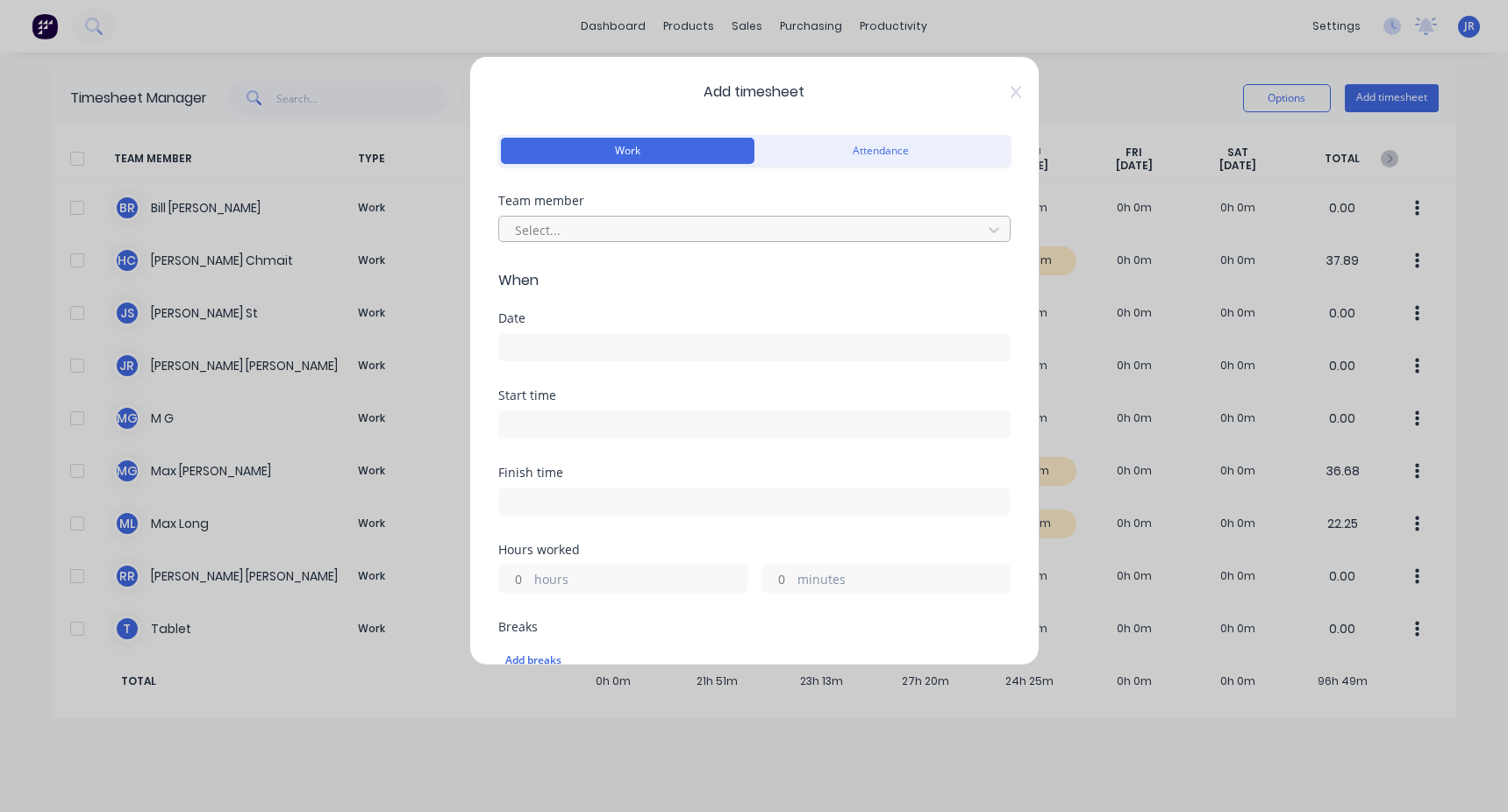
click at [433, 215] on div "Select..." at bounding box center [754, 228] width 512 height 26
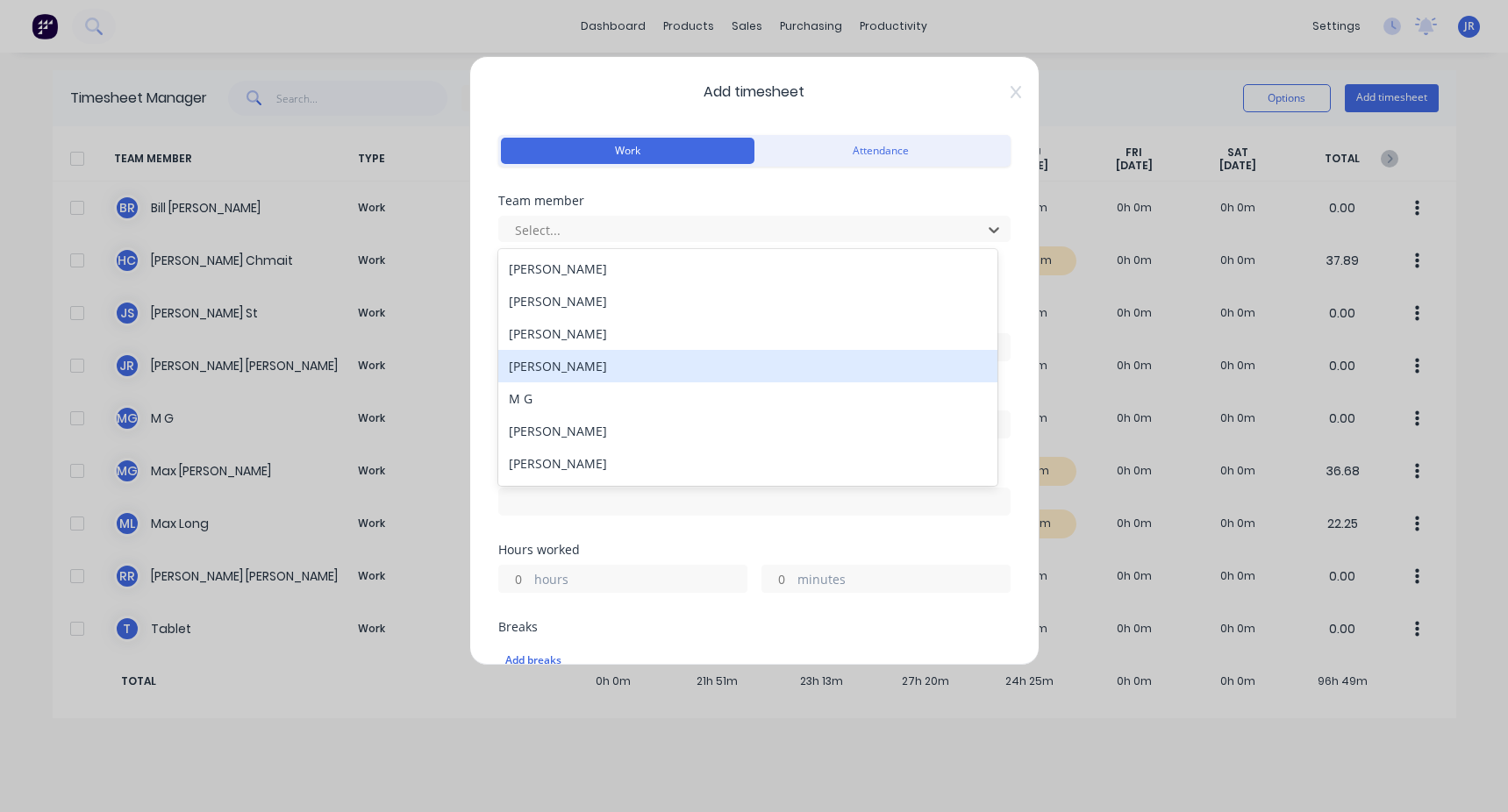
click at [433, 306] on div "[PERSON_NAME]" at bounding box center [747, 333] width 499 height 32
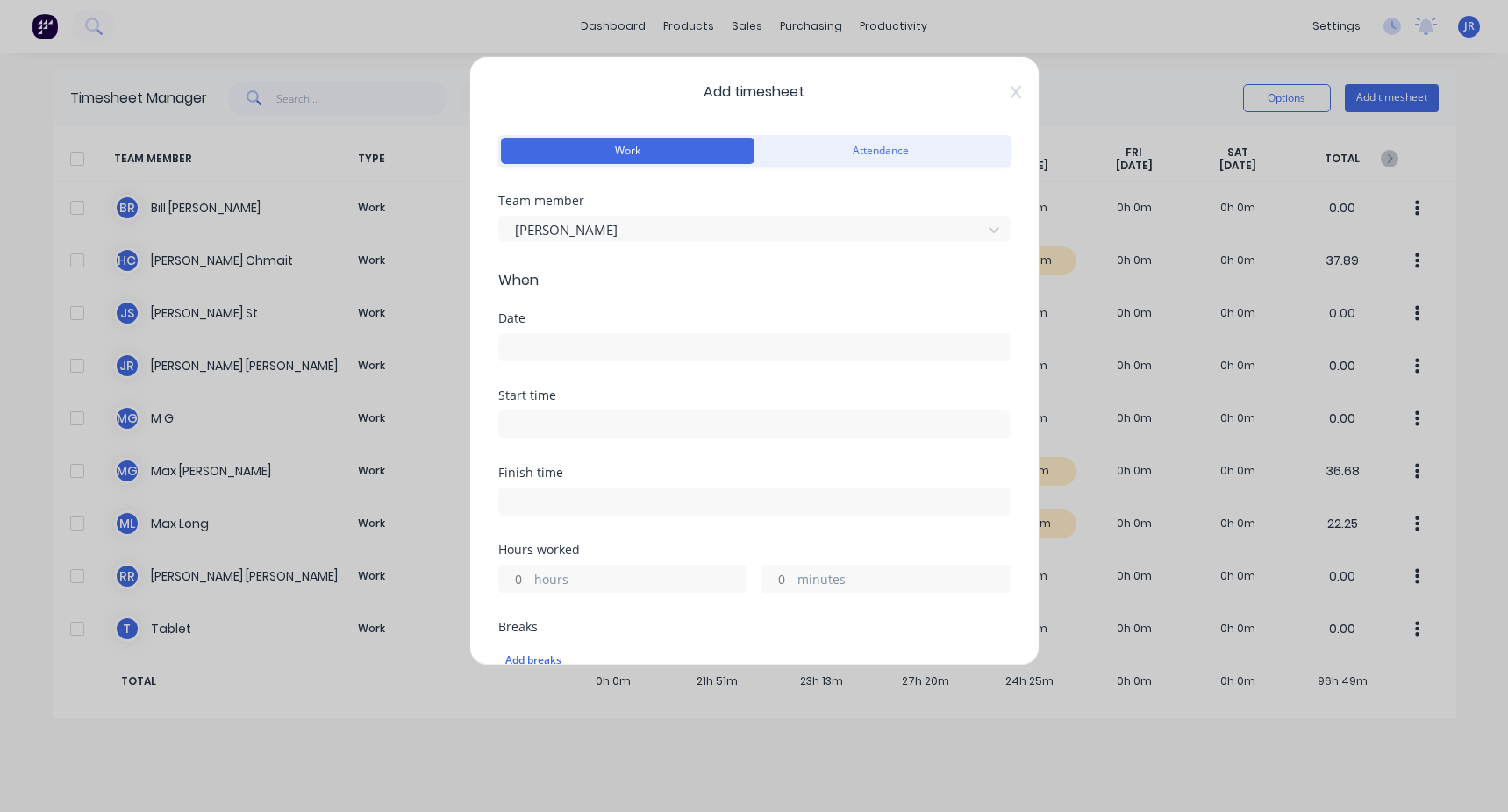
click at [433, 306] on input at bounding box center [754, 346] width 510 height 26
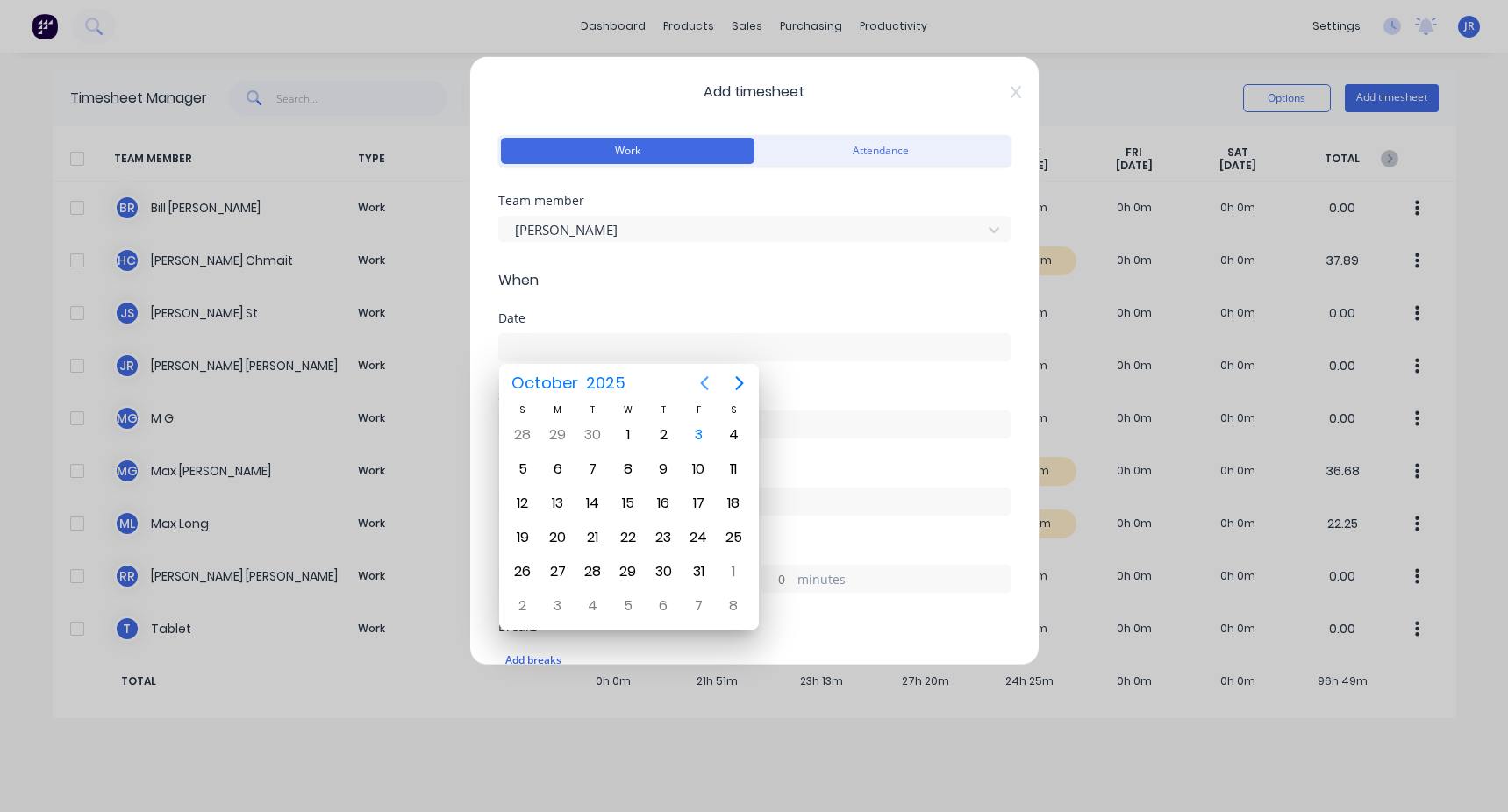
click at [433, 306] on icon "Previous page" at bounding box center [705, 383] width 21 height 21
click at [433, 306] on div "18" at bounding box center [663, 503] width 26 height 26
type input "[DATE]"
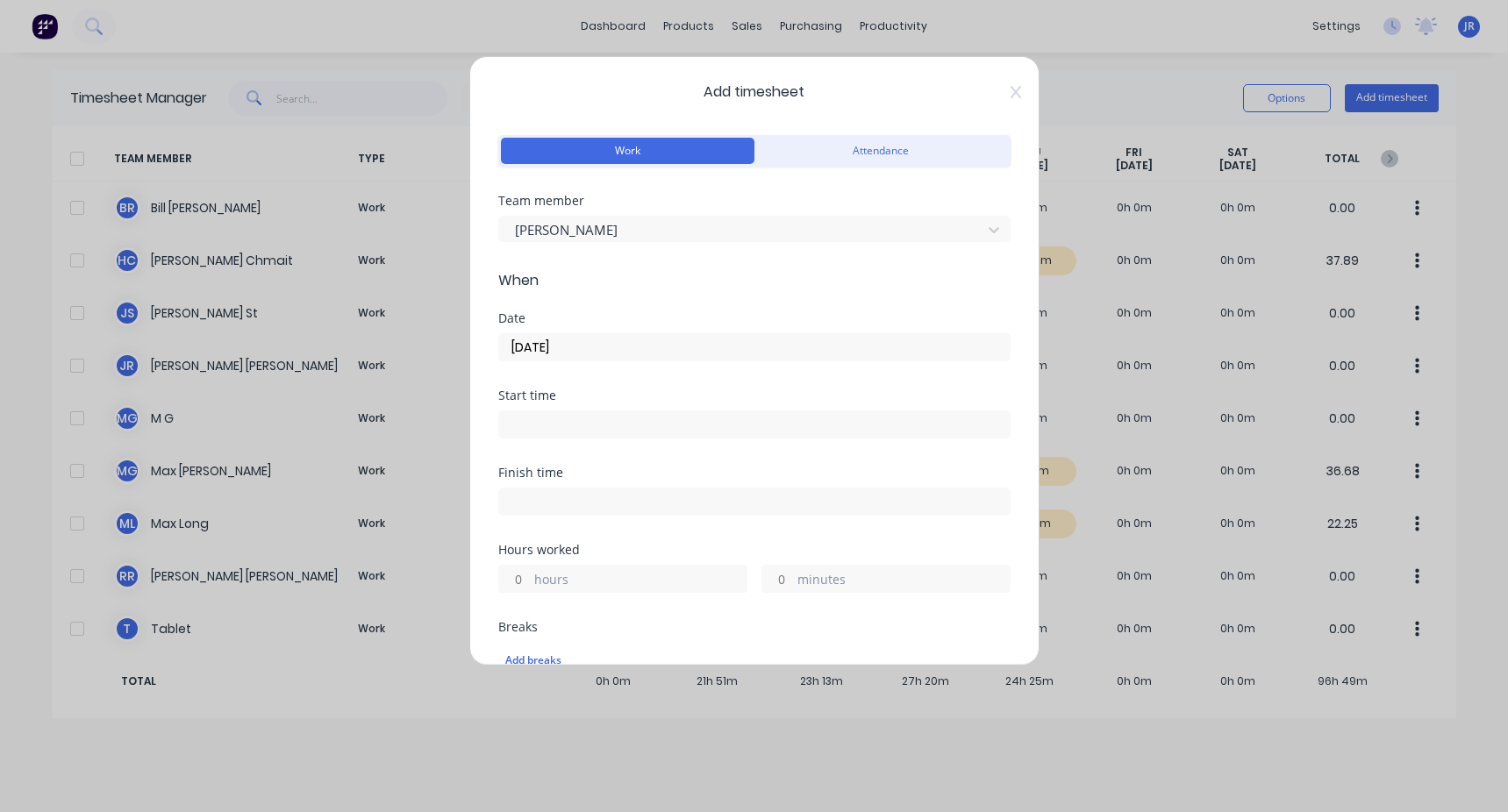
click at [433, 306] on input at bounding box center [754, 424] width 510 height 26
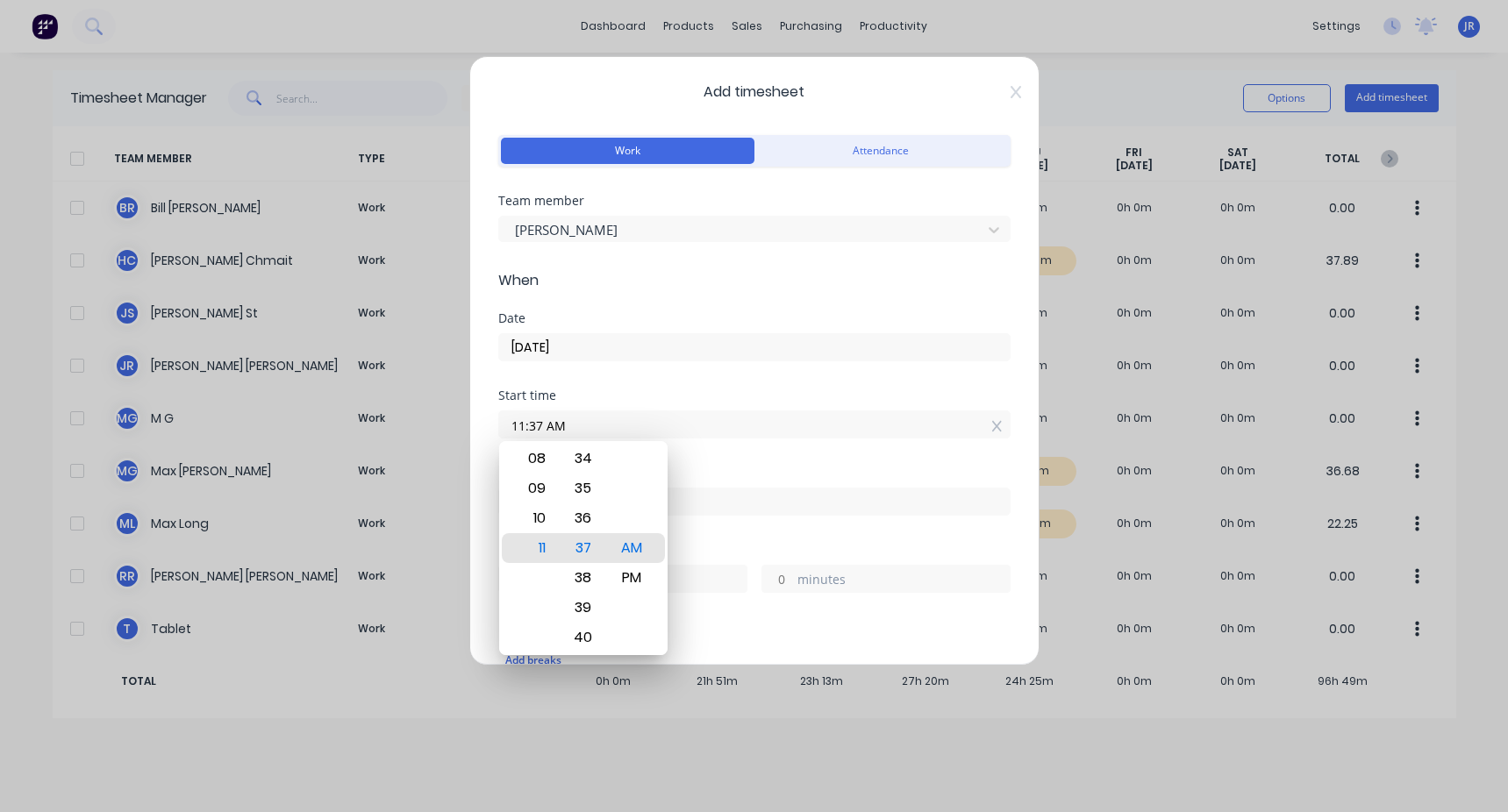
drag, startPoint x: 543, startPoint y: 428, endPoint x: 485, endPoint y: 424, distance: 58.1
click at [433, 306] on div "Add timesheet Work Attendance Team member [PERSON_NAME] When Date [DATE] Start …" at bounding box center [753, 361] width 570 height 609
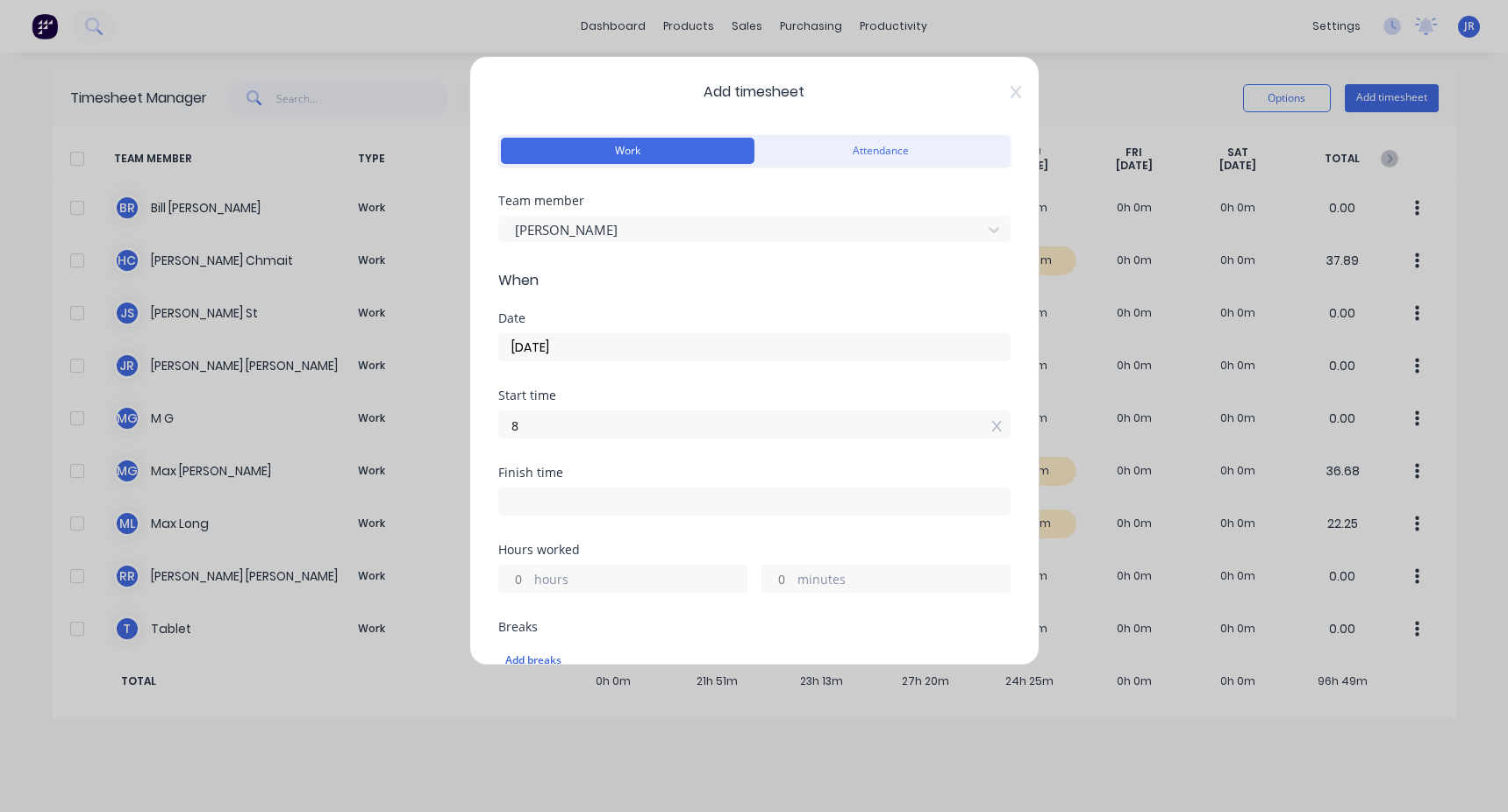
type input "08:00 AM"
click at [433, 306] on div "Finish time" at bounding box center [754, 505] width 512 height 78
click at [433, 306] on input at bounding box center [754, 501] width 510 height 26
type input "11:37 AM"
type input "3"
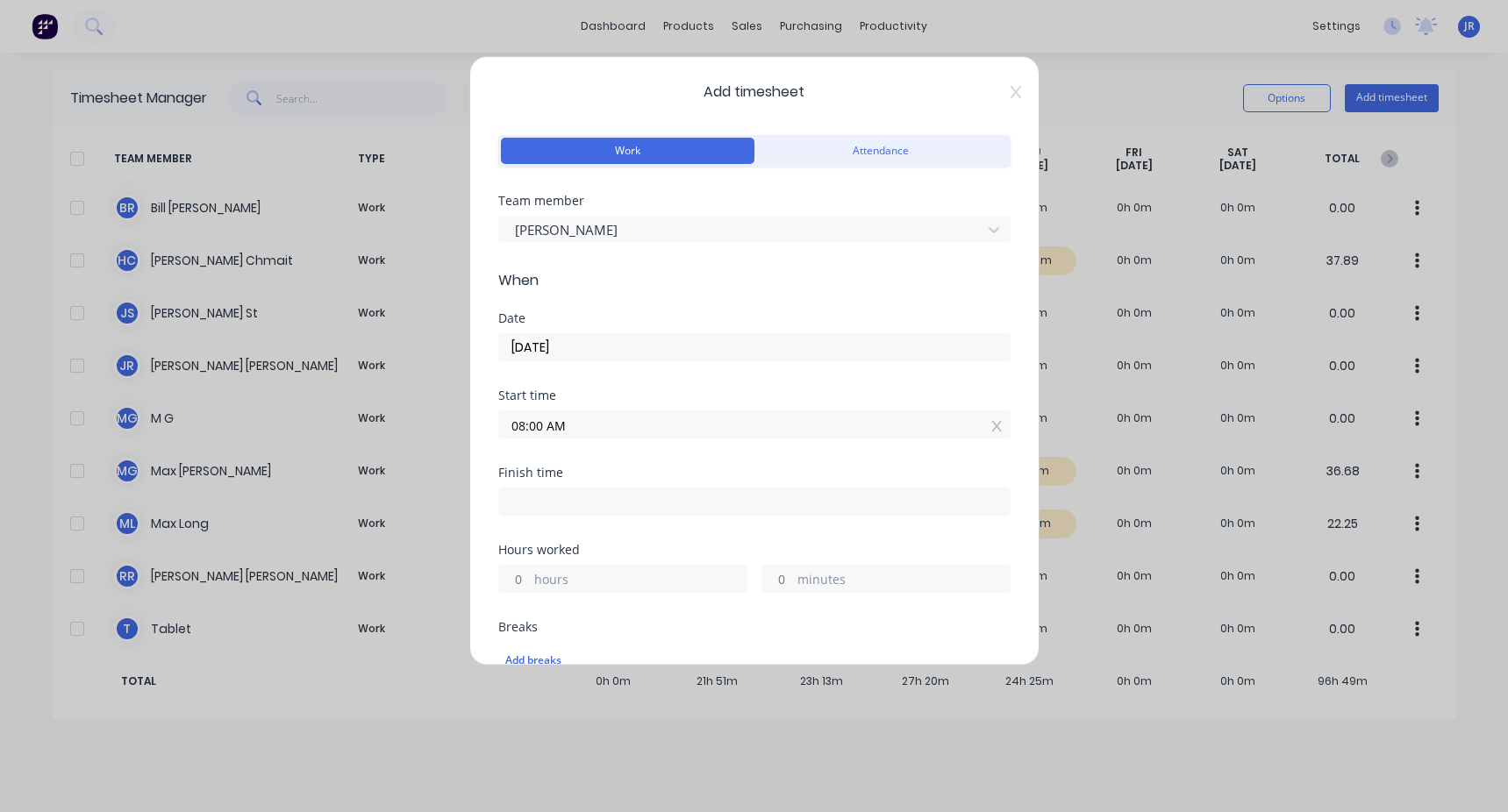
type input "37"
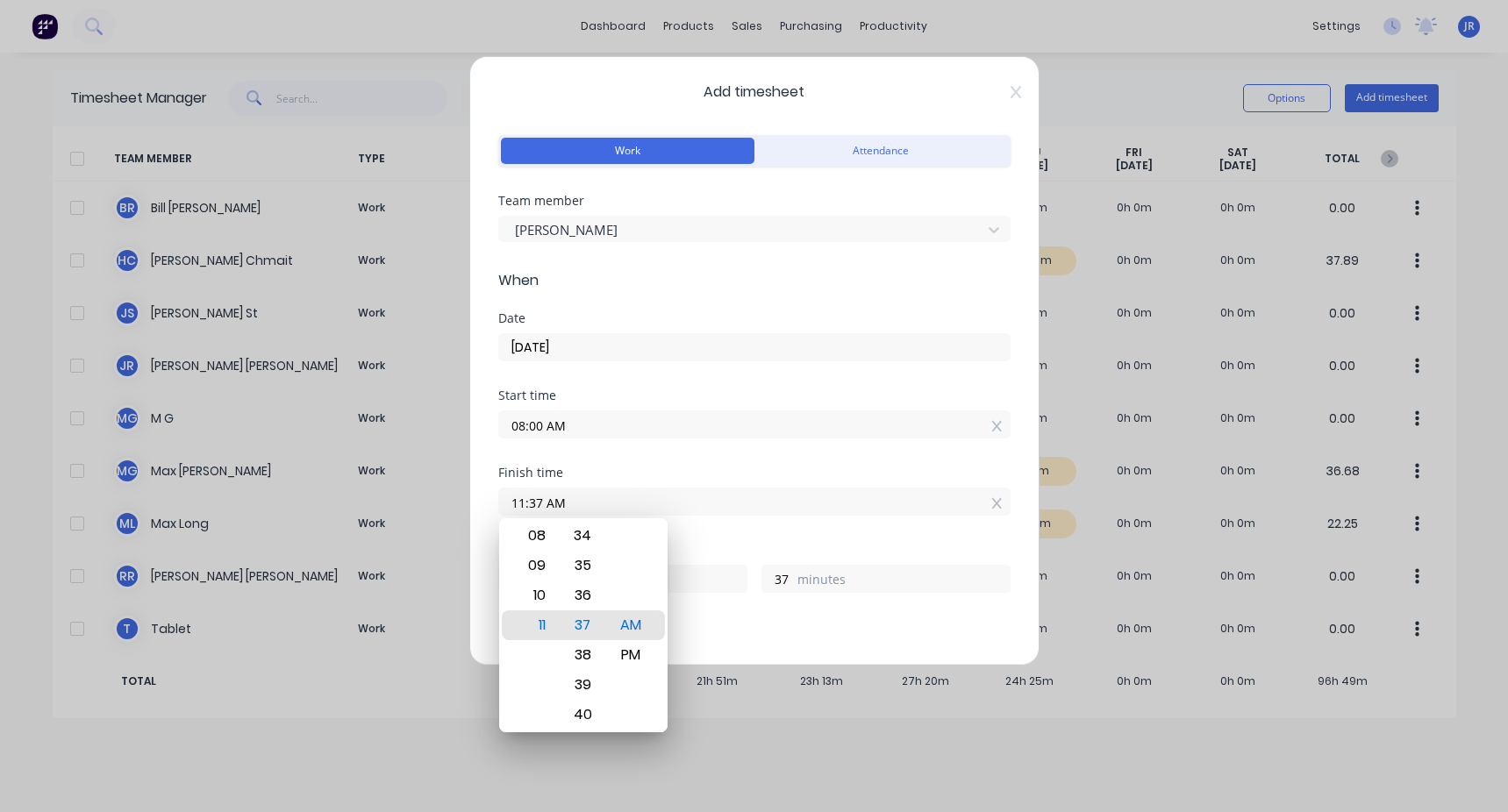
drag, startPoint x: 601, startPoint y: 510, endPoint x: 396, endPoint y: 495, distance: 205.5
click at [396, 306] on div "Add timesheet Work Attendance Team member [PERSON_NAME] When Date [DATE] Start …" at bounding box center [754, 406] width 1508 height 812
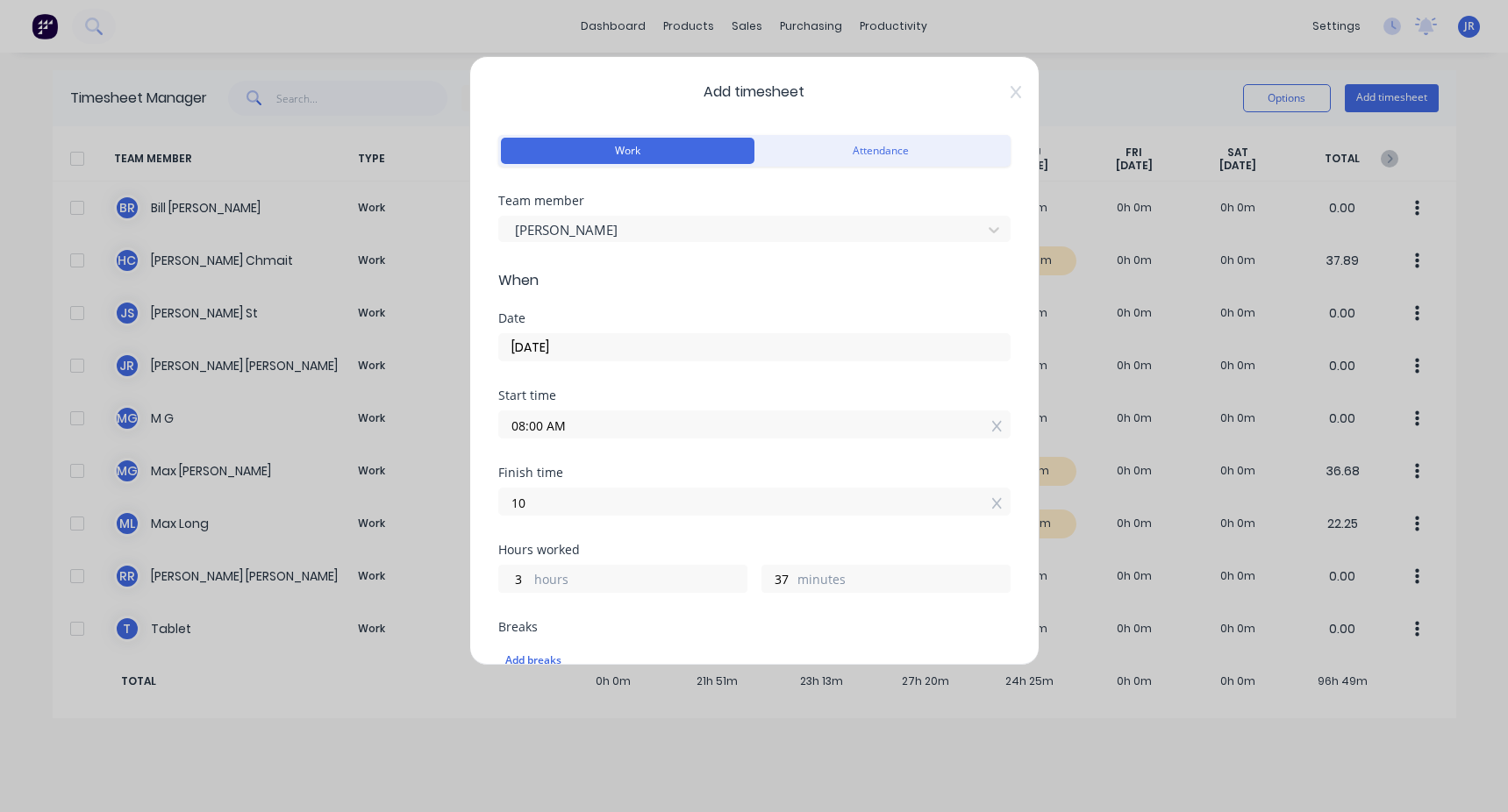
type input "10:00 AM"
type input "2"
type input "0"
click at [433, 306] on div "Start time 08:00 AM" at bounding box center [754, 428] width 512 height 78
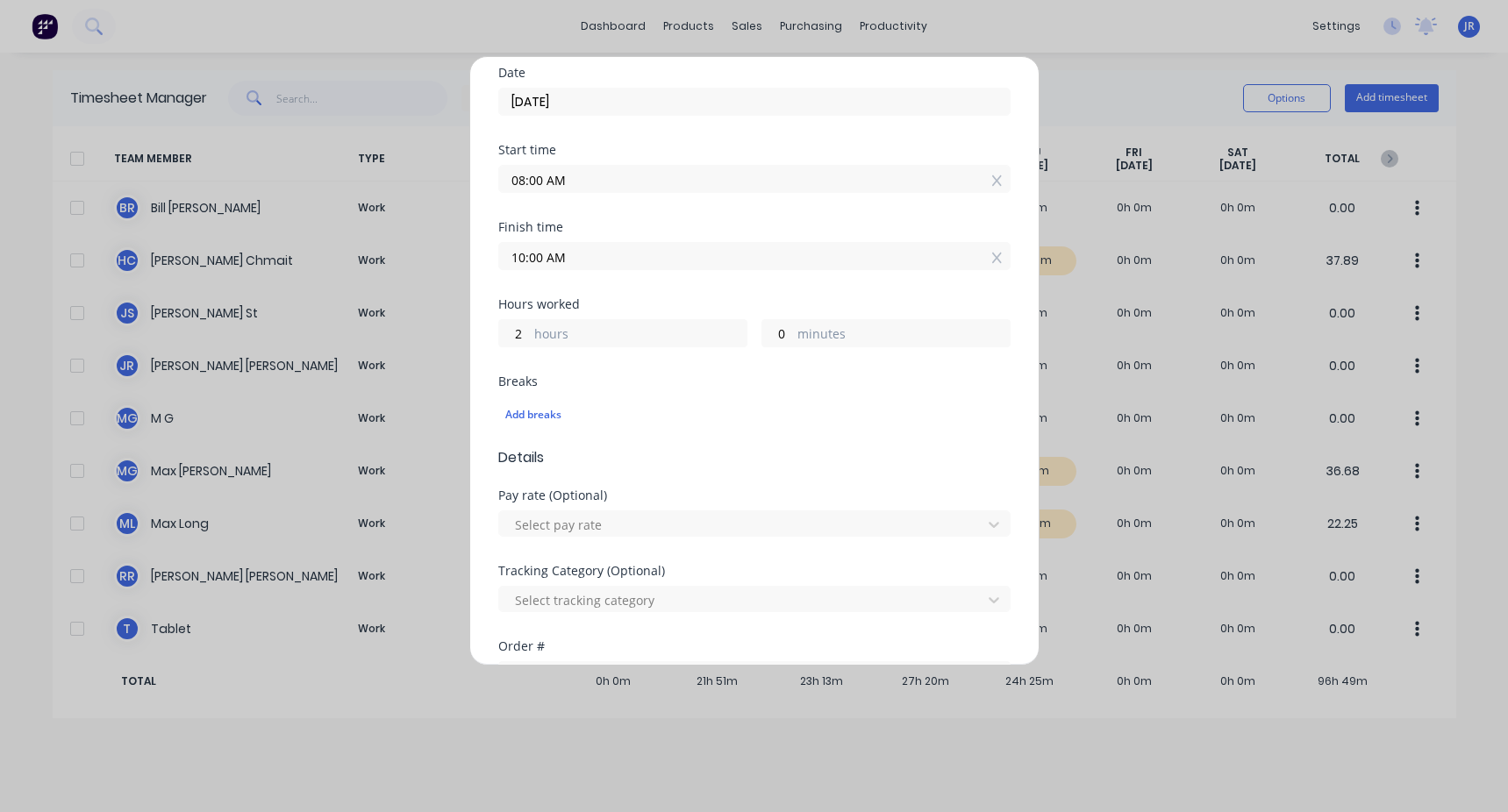
scroll to position [263, 0]
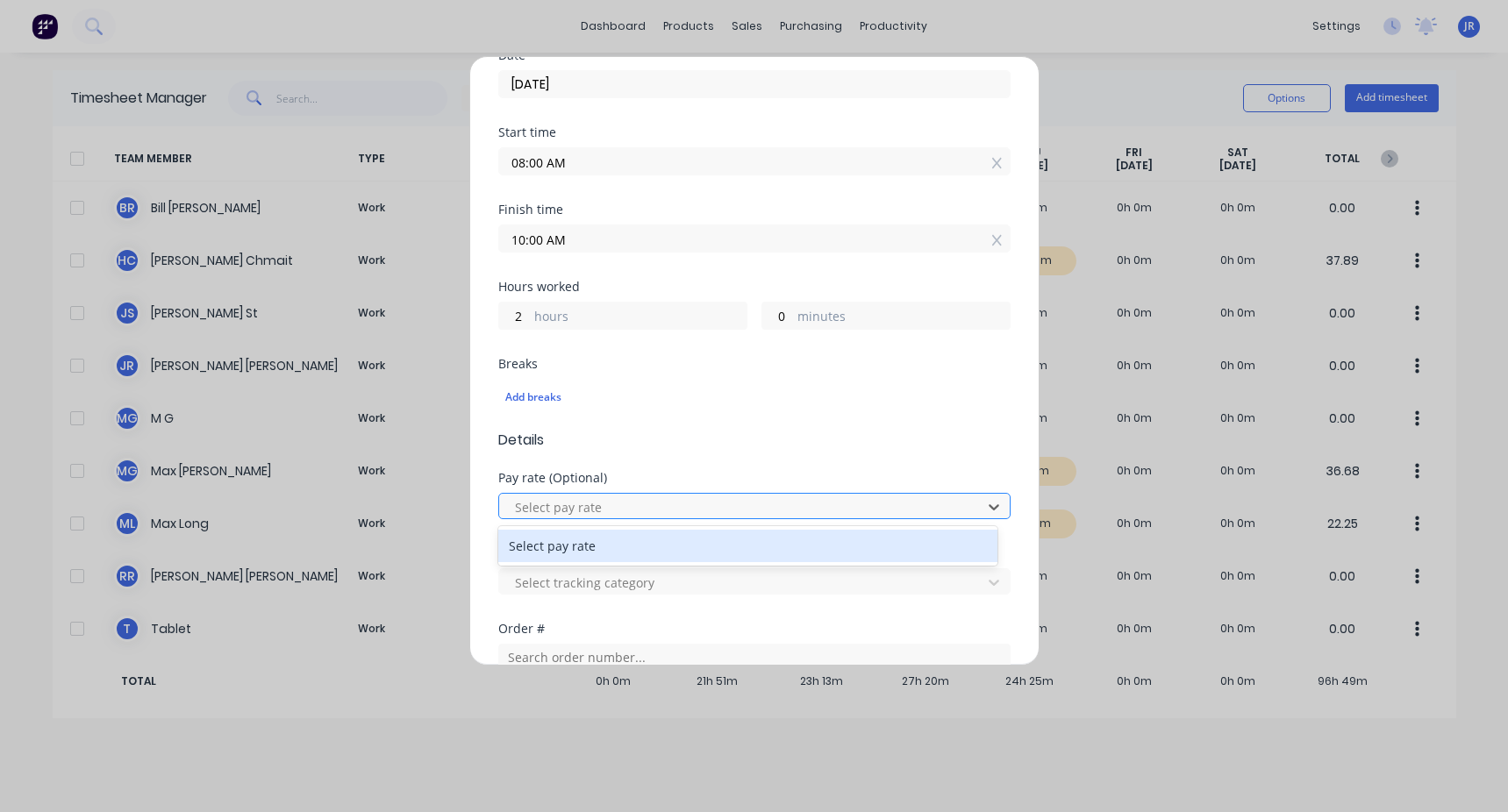
click at [433, 306] on div at bounding box center [743, 507] width 460 height 22
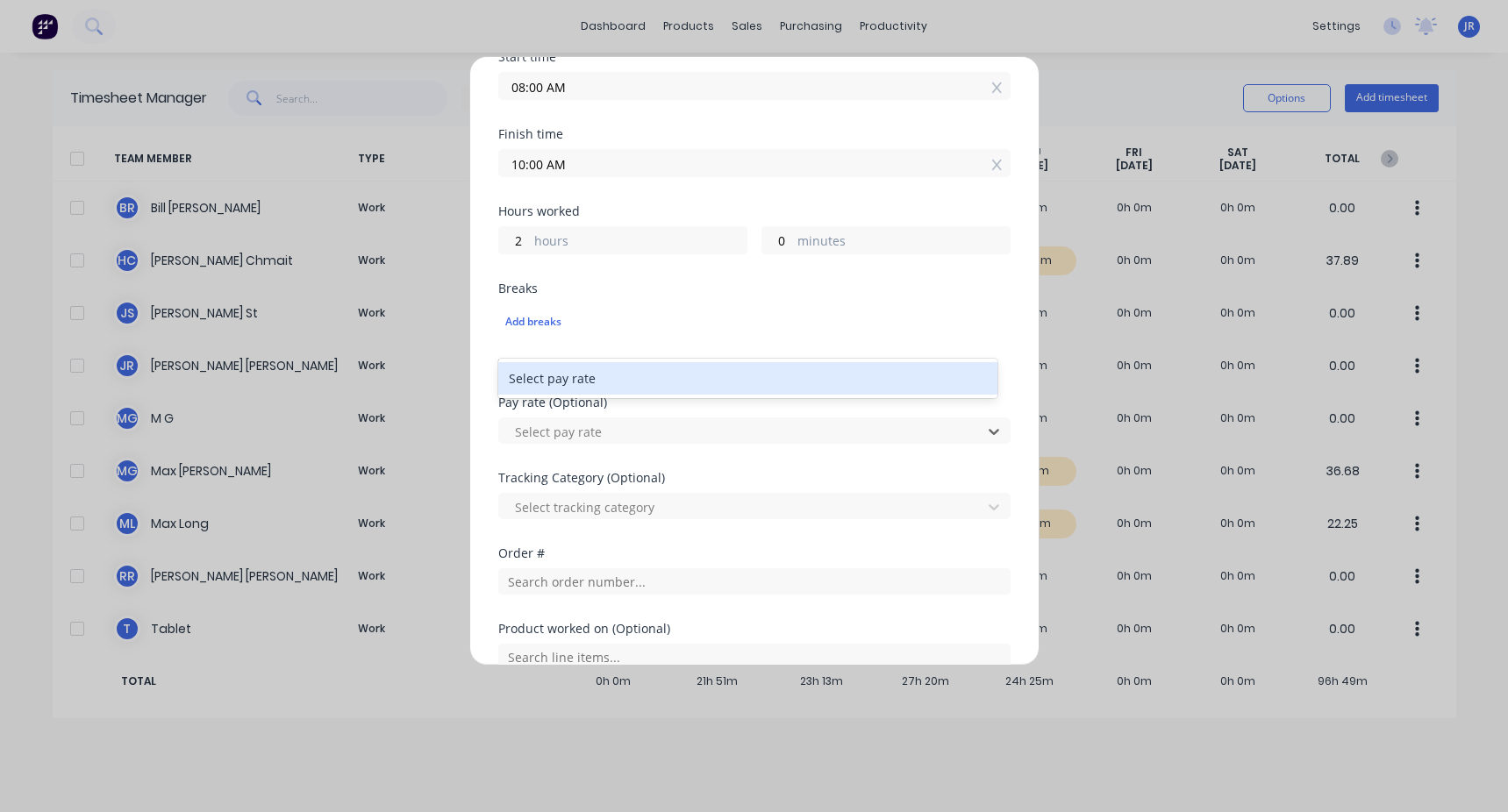
scroll to position [438, 0]
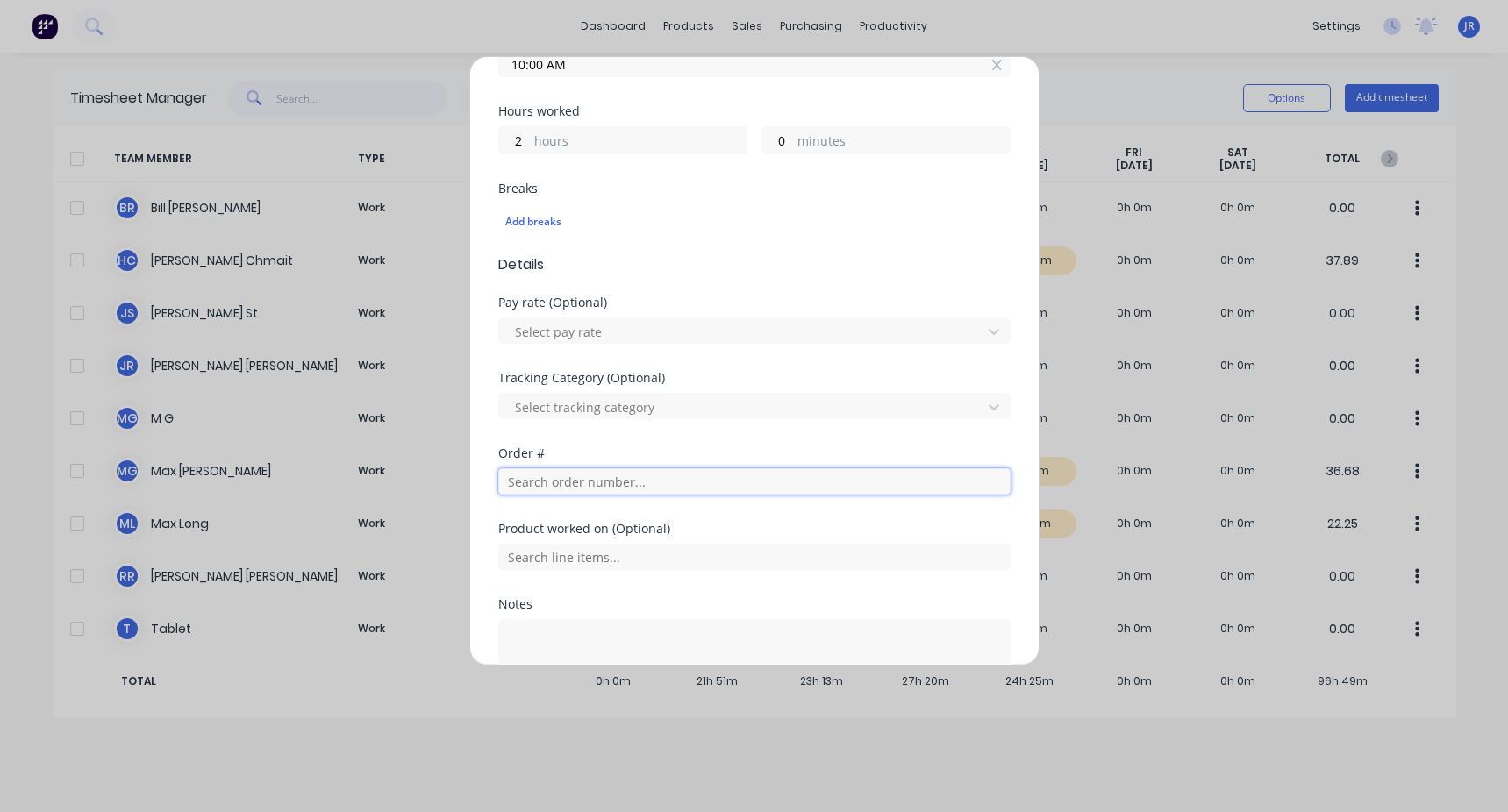
click at [433, 306] on input "text" at bounding box center [754, 481] width 512 height 26
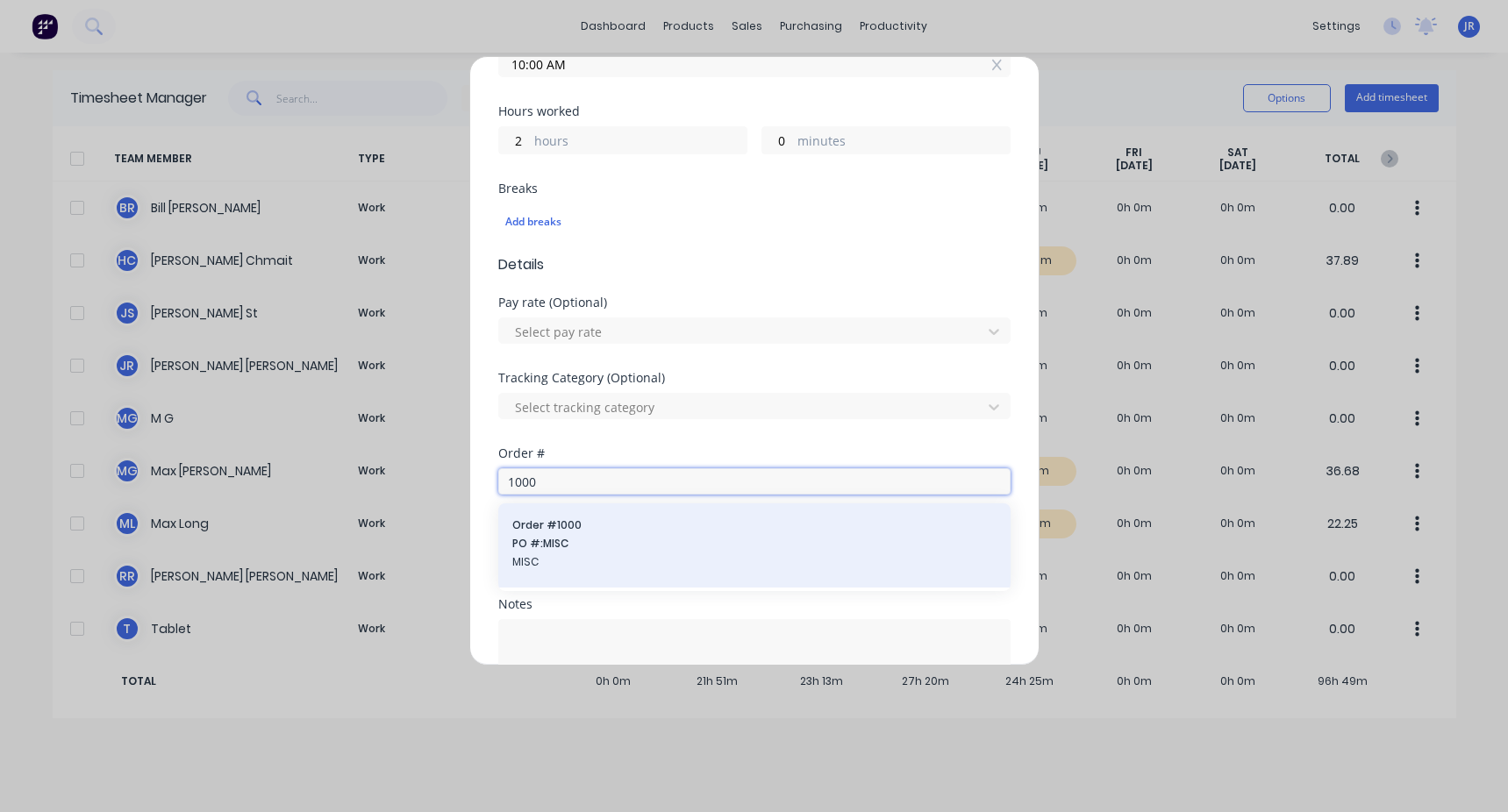
type input "1000"
click at [433, 306] on span "MISC" at bounding box center [754, 562] width 484 height 16
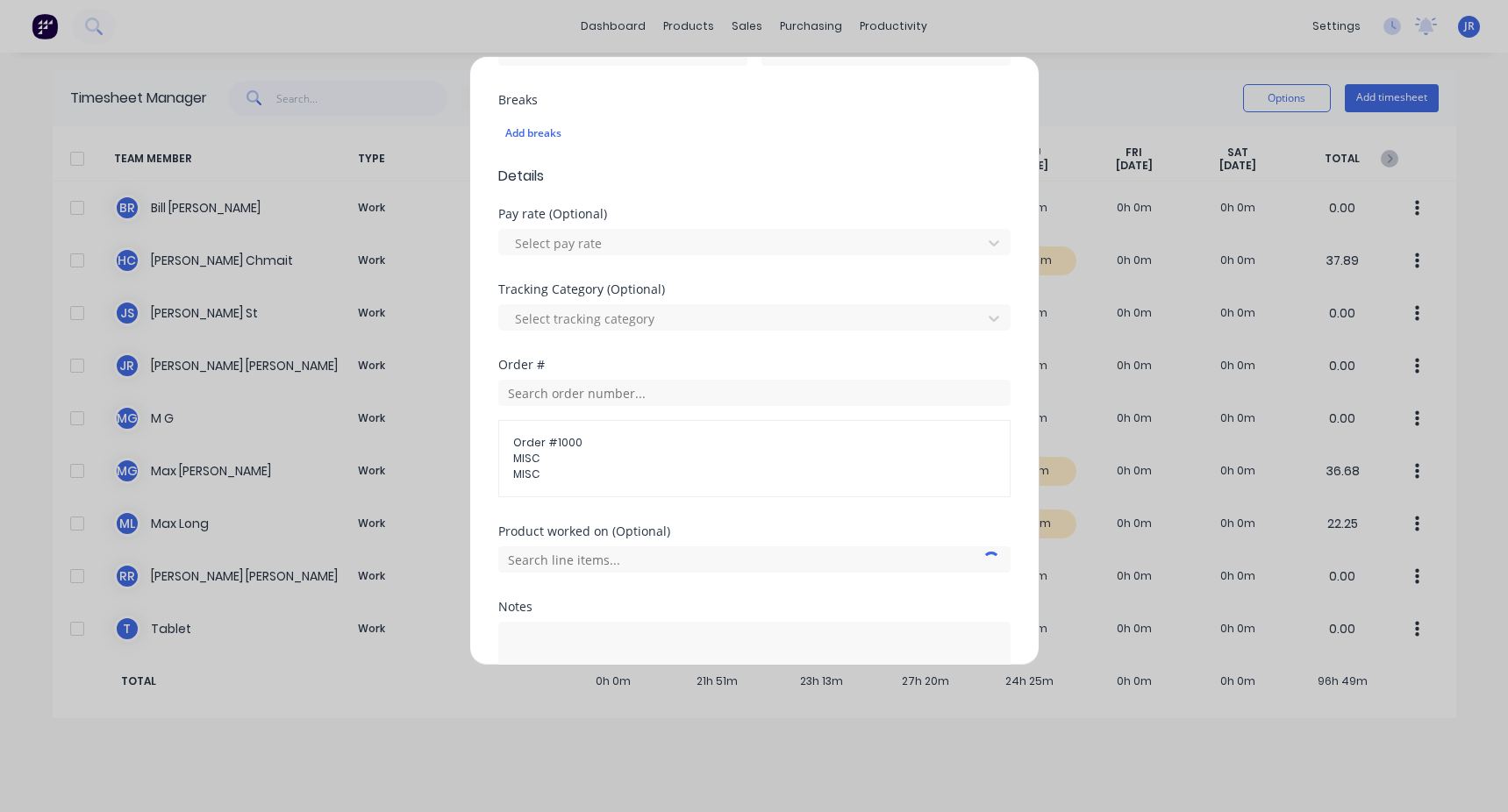
scroll to position [614, 0]
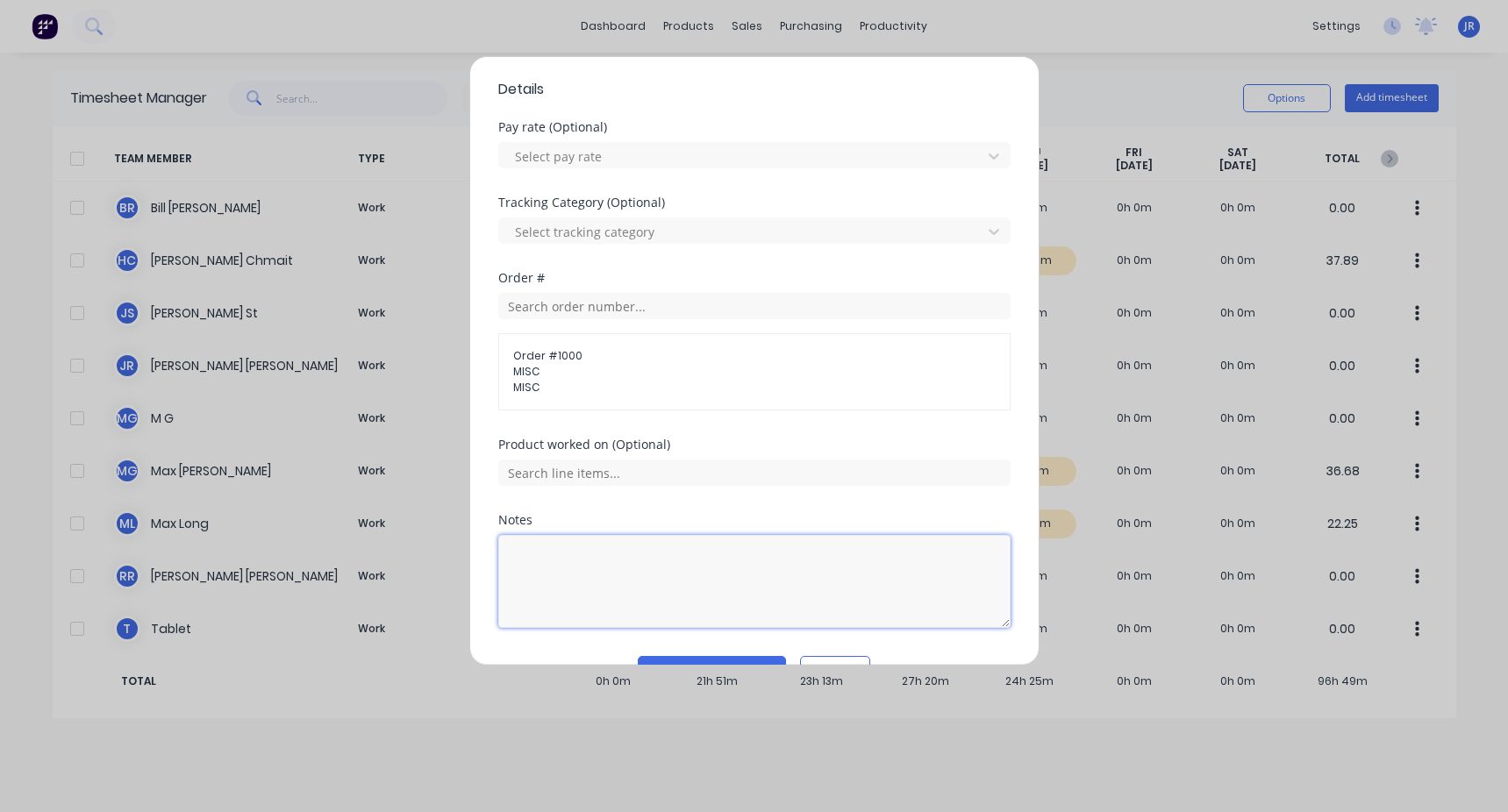
click at [433, 306] on textarea at bounding box center [754, 581] width 512 height 93
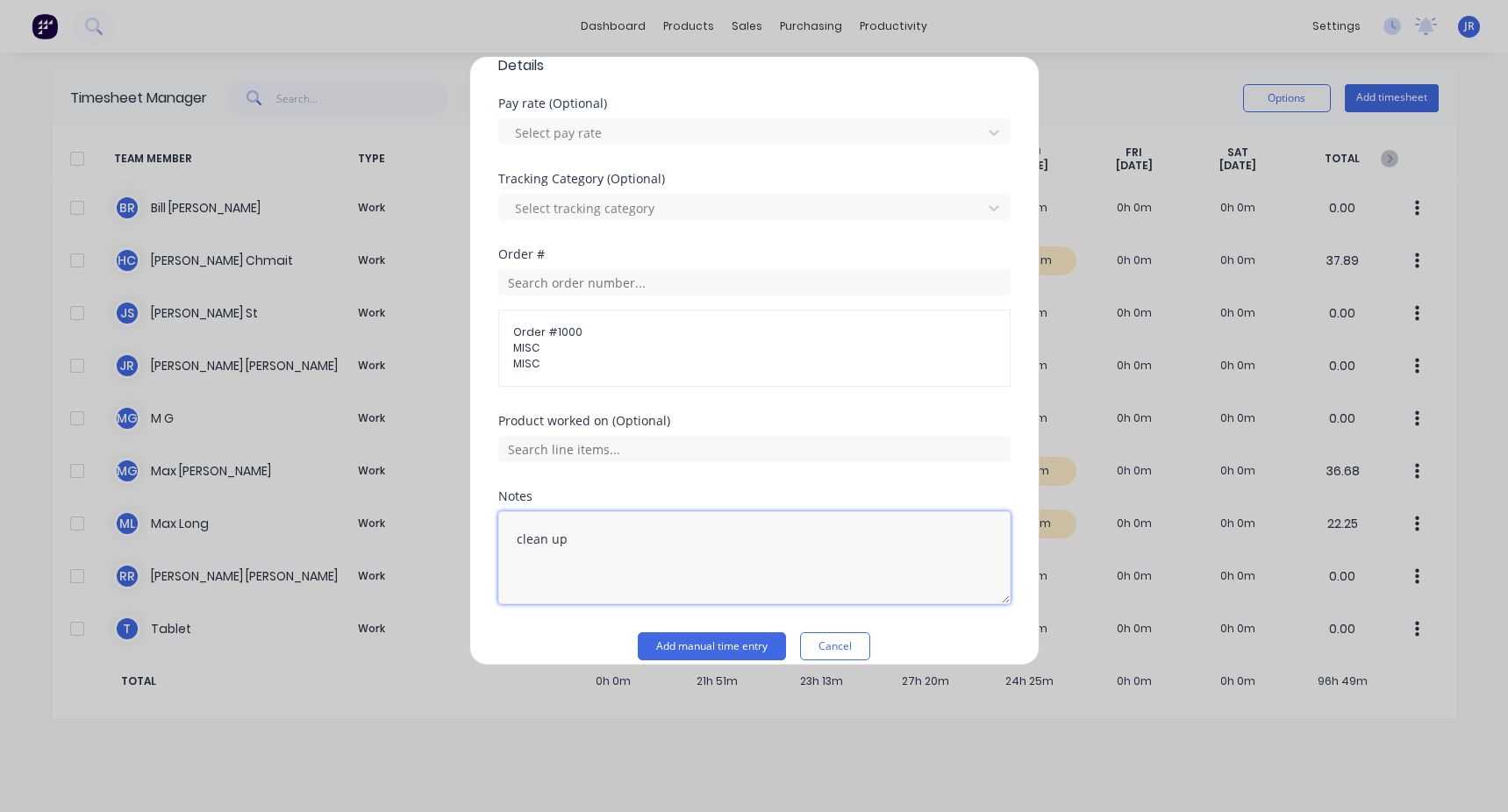
scroll to position [658, 0]
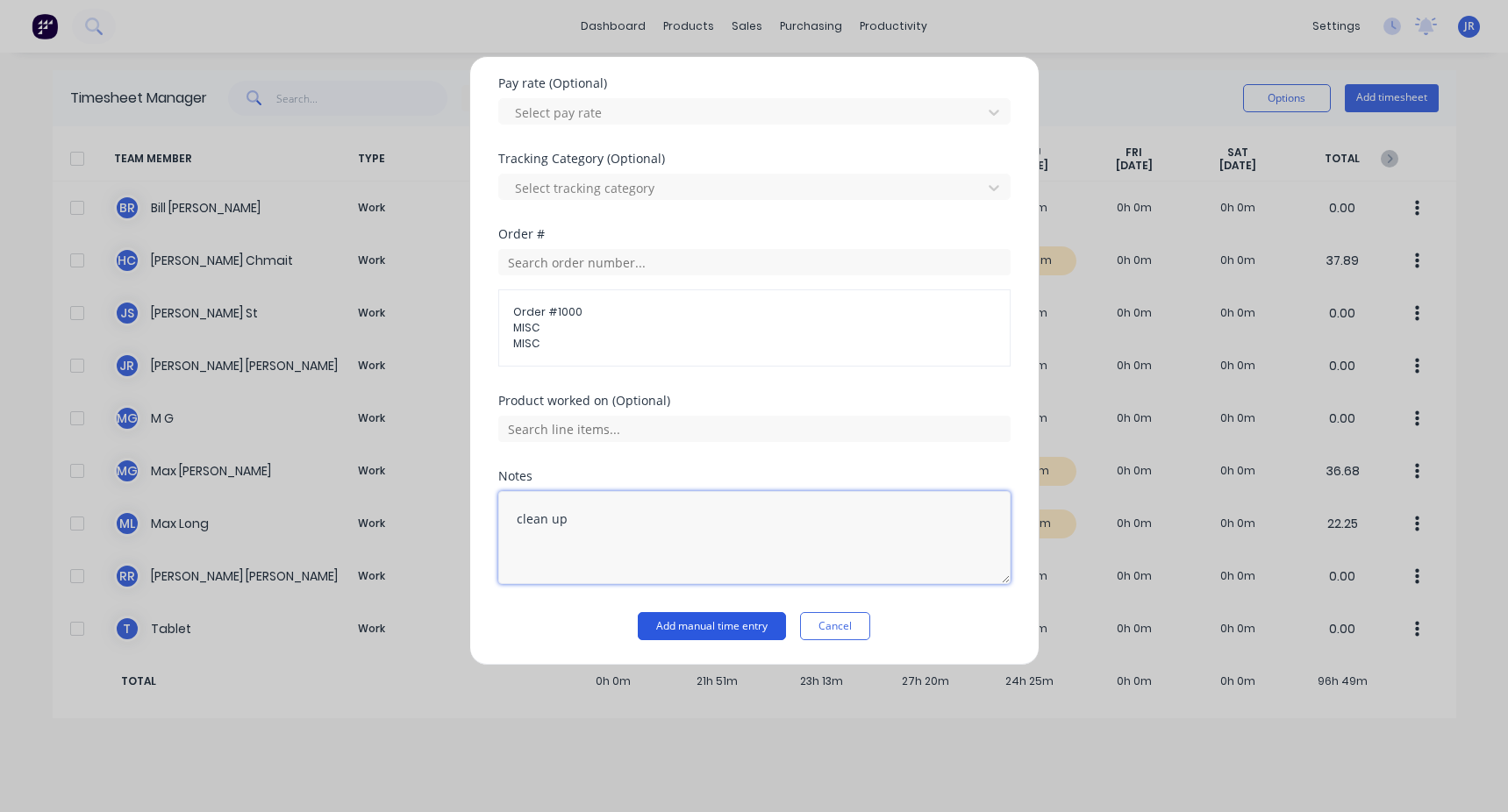
type textarea "clean up"
click at [433, 306] on button "Add manual time entry" at bounding box center [711, 626] width 148 height 28
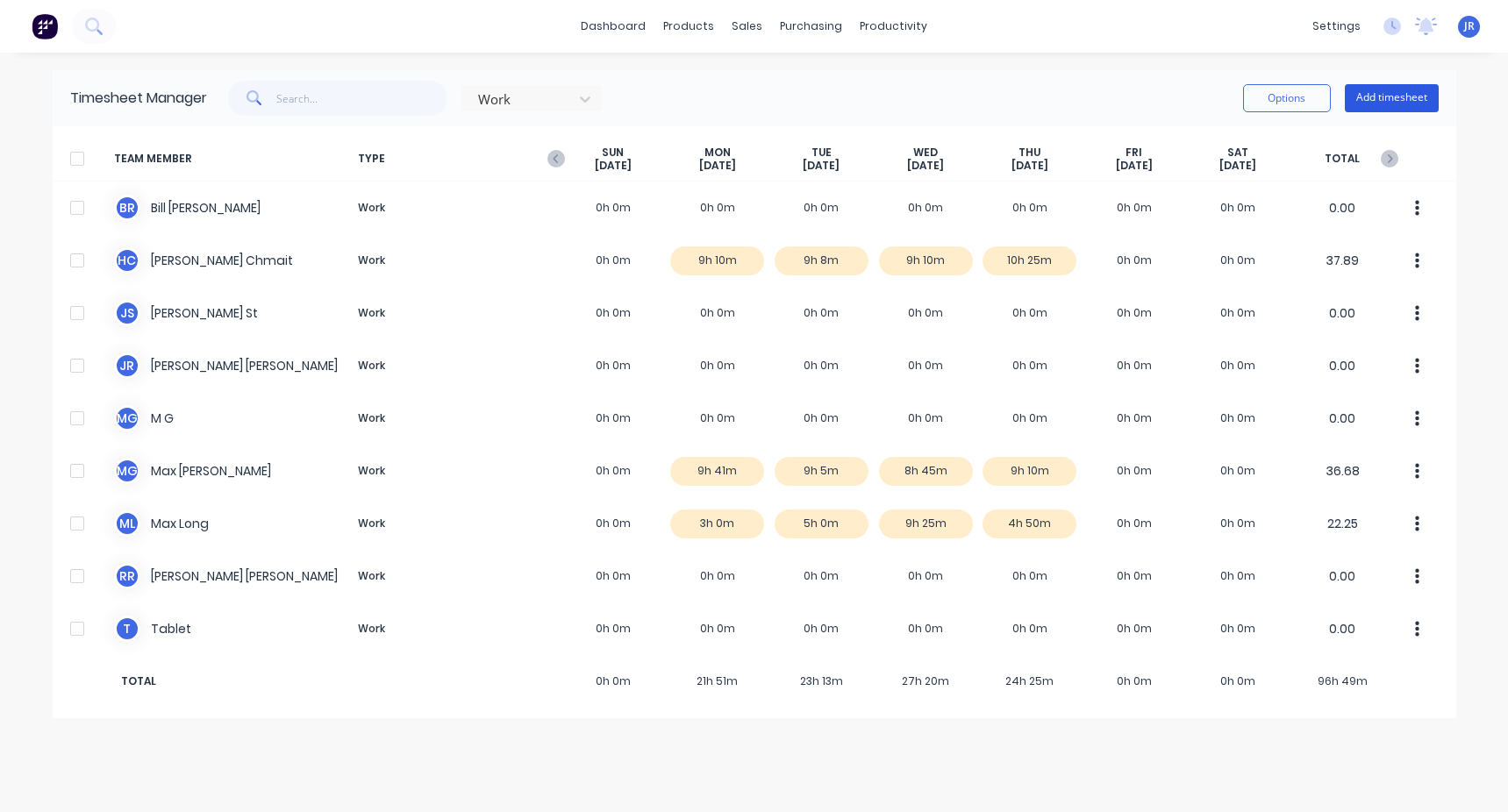
click at [433, 92] on button "Add timesheet" at bounding box center [1391, 98] width 94 height 28
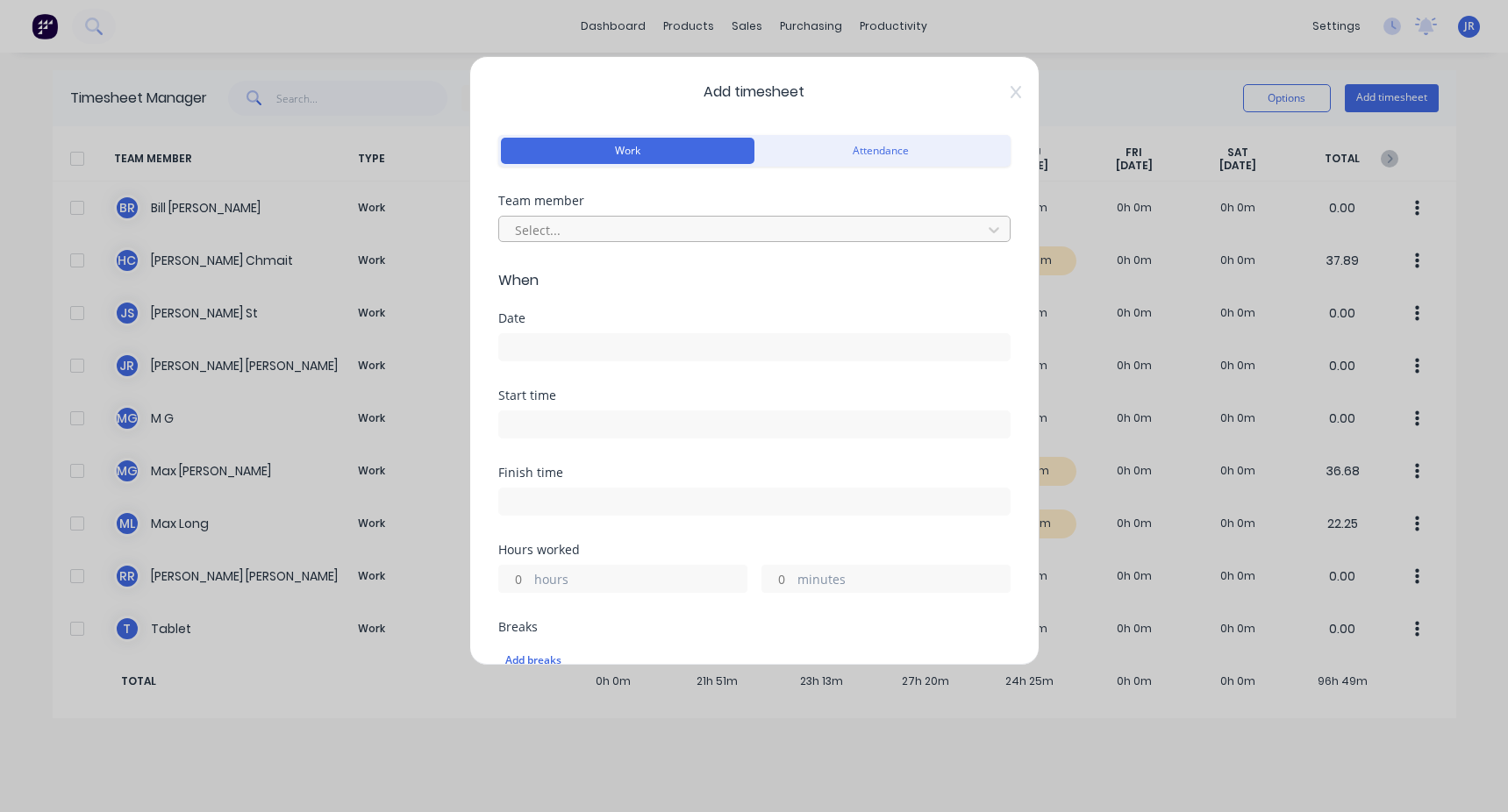
click at [433, 223] on div at bounding box center [743, 230] width 460 height 22
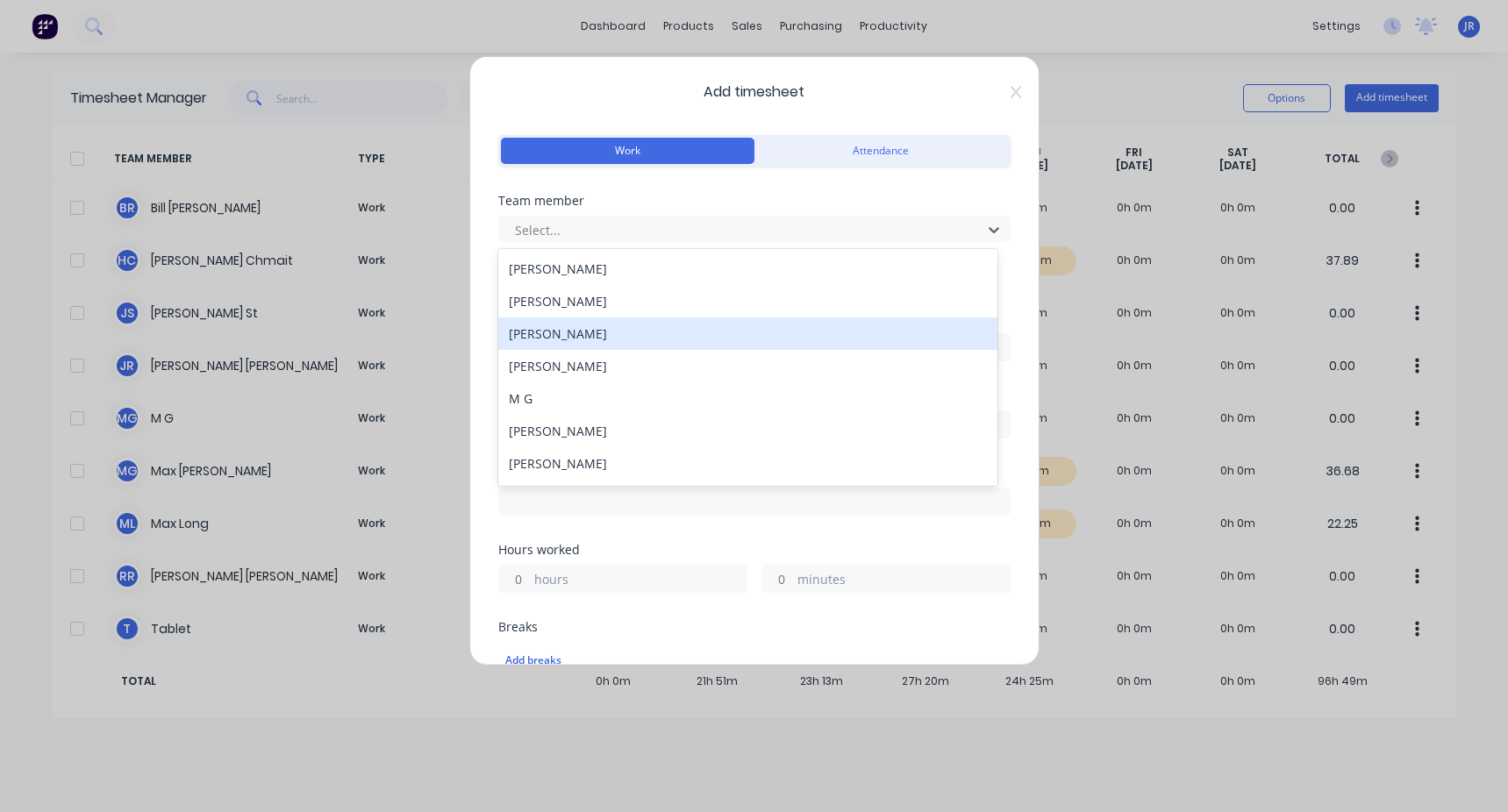
click at [433, 306] on div "[PERSON_NAME]" at bounding box center [747, 333] width 499 height 32
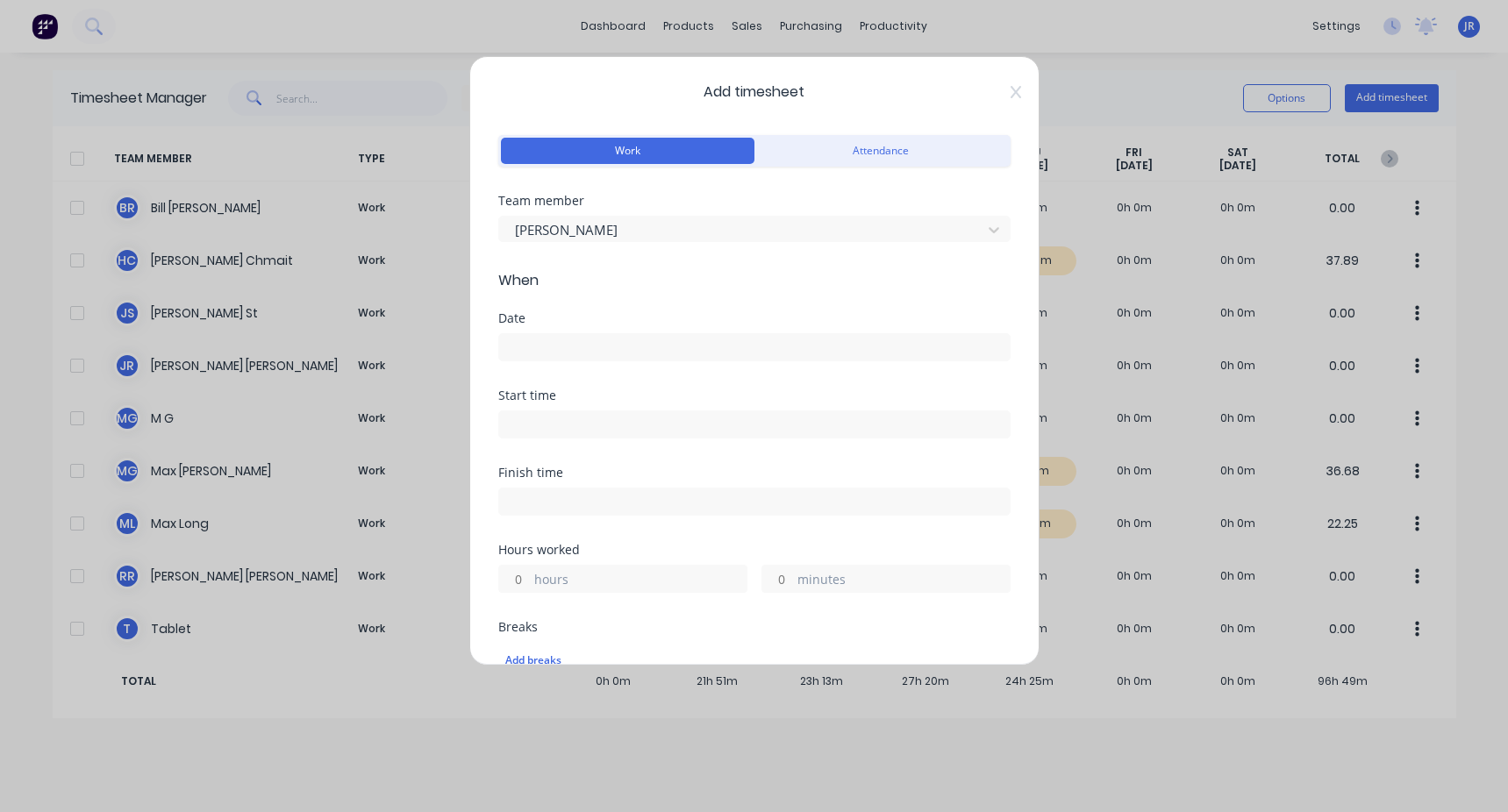
click at [433, 306] on input at bounding box center [754, 346] width 510 height 26
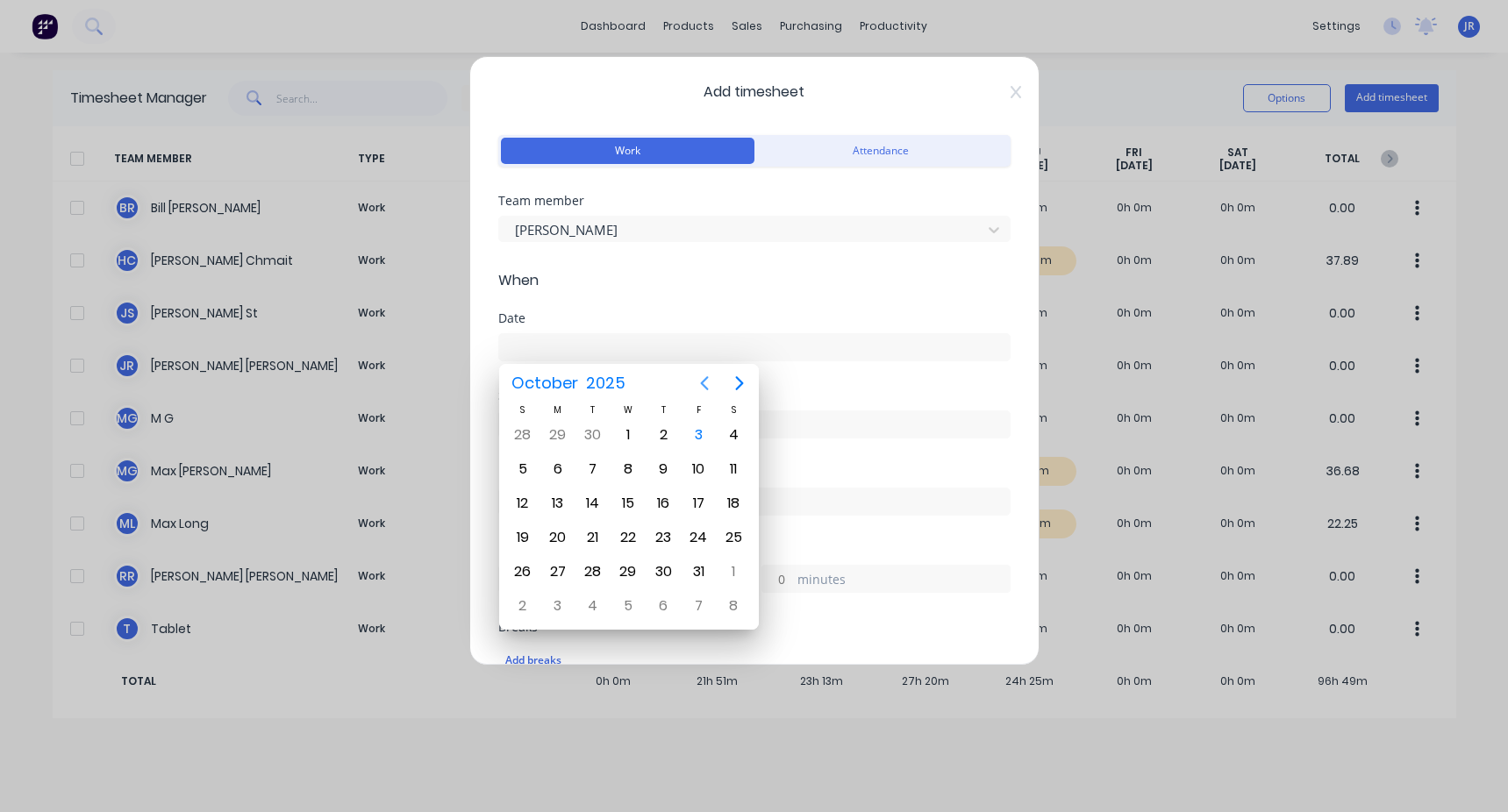
click at [433, 306] on icon "Previous page" at bounding box center [705, 383] width 21 height 21
click at [433, 306] on div "18" at bounding box center [663, 503] width 26 height 26
type input "[DATE]"
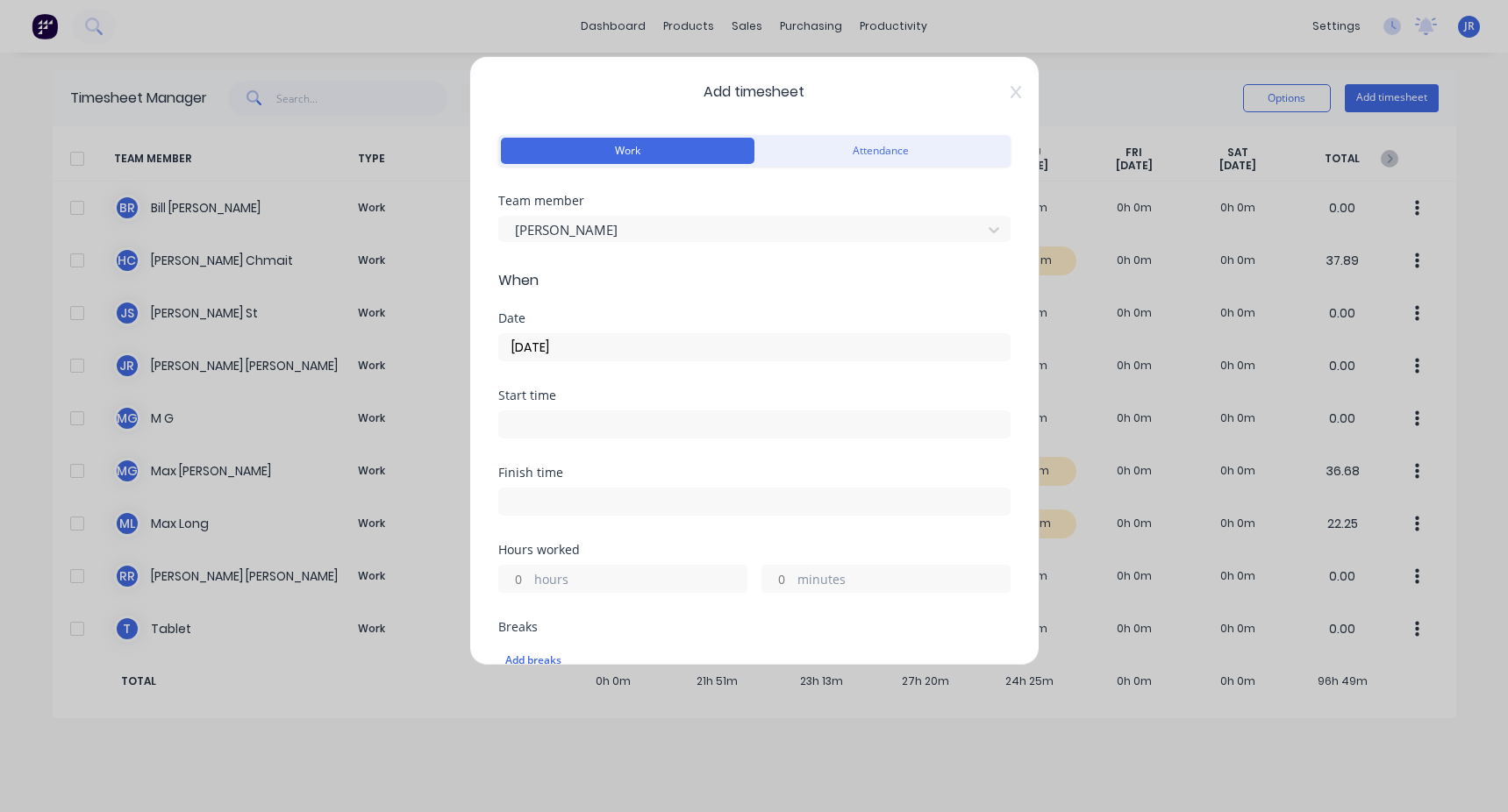
click at [433, 306] on input at bounding box center [754, 424] width 510 height 26
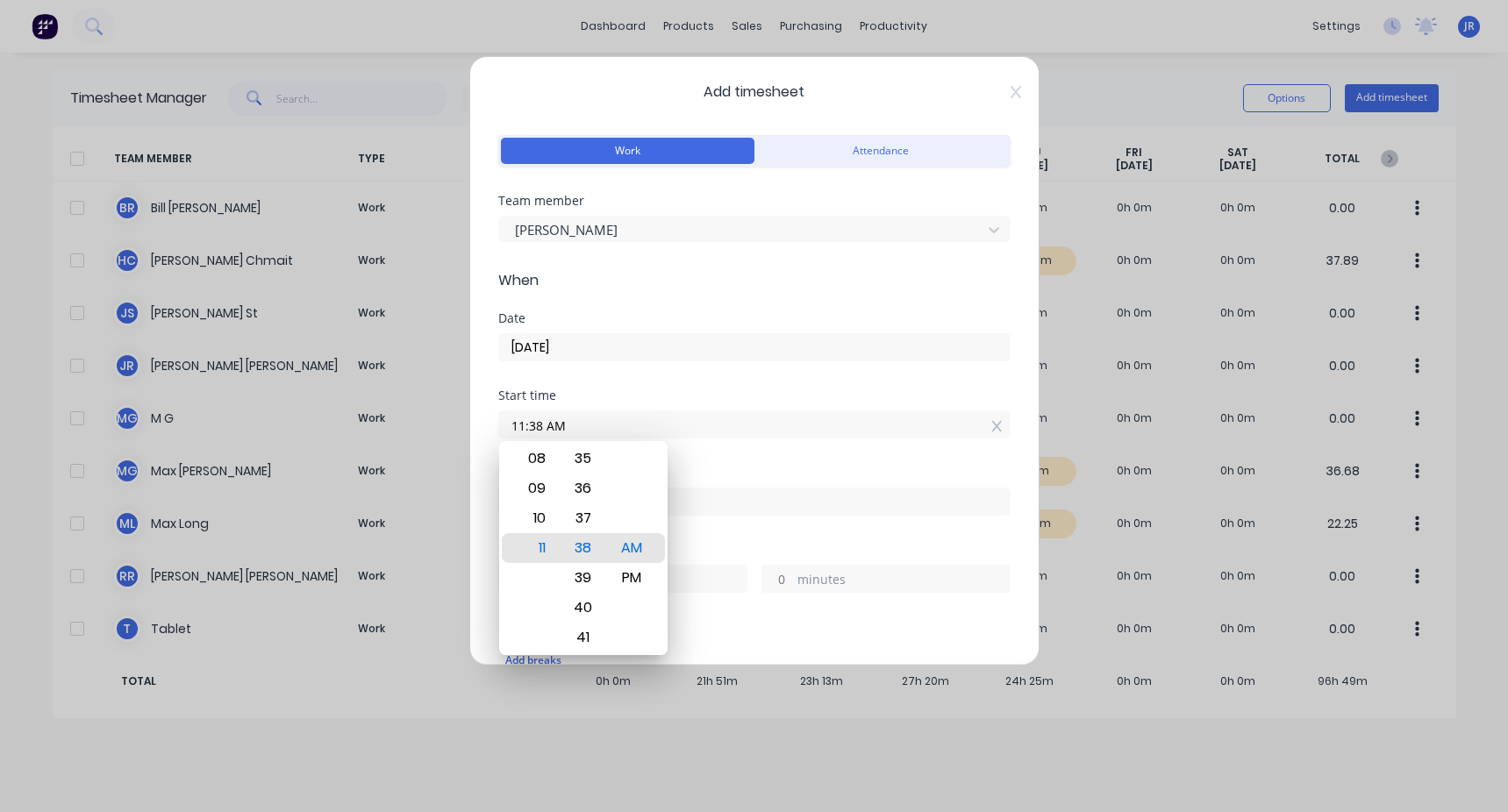
drag, startPoint x: 491, startPoint y: 426, endPoint x: 460, endPoint y: 426, distance: 31.0
click at [433, 306] on div "Add timesheet Work Attendance Team member [PERSON_NAME] When Date [DATE] Start …" at bounding box center [754, 406] width 1508 height 812
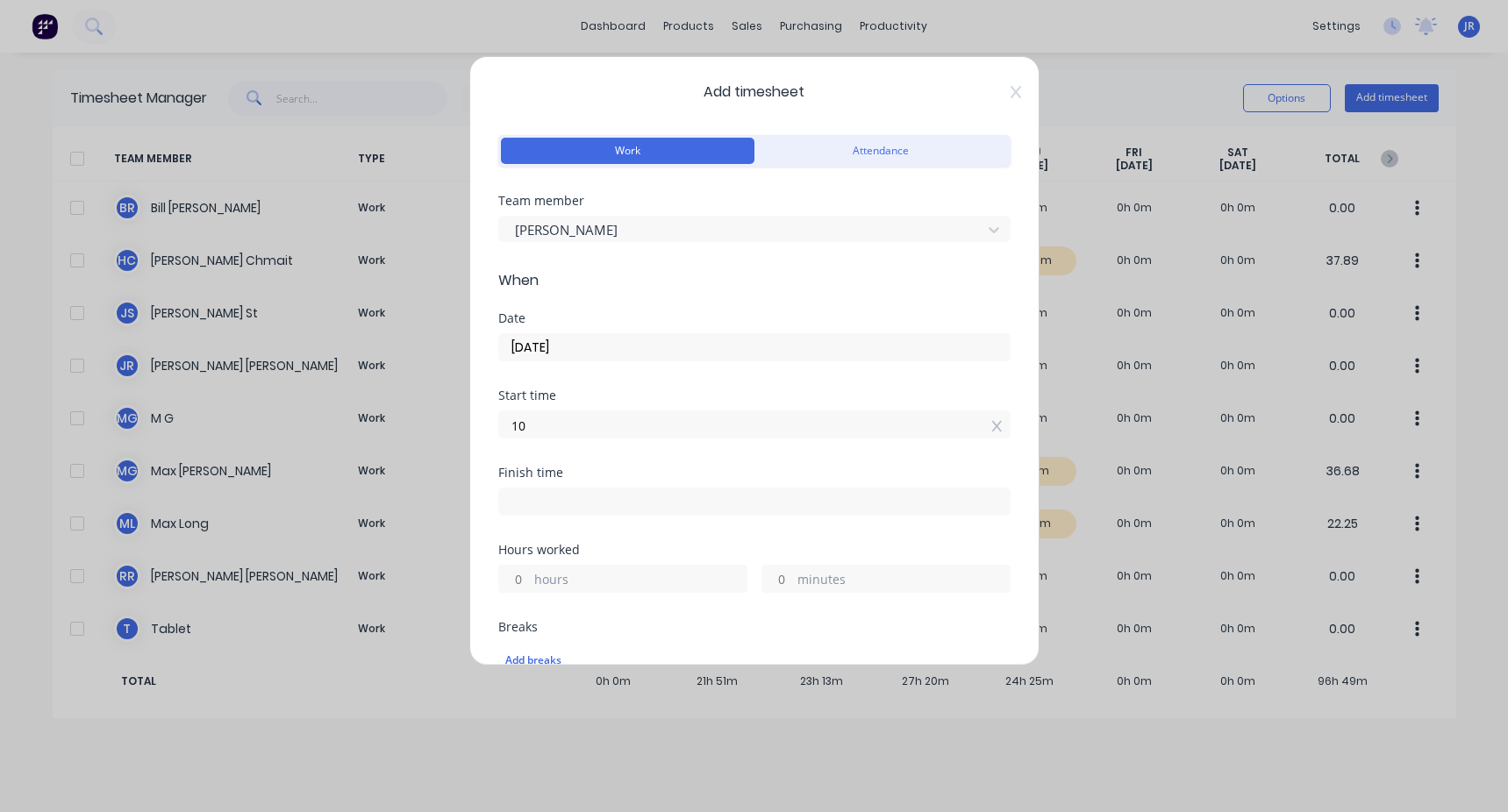
type input "10:00 AM"
click at [433, 306] on div "Finish time" at bounding box center [754, 505] width 512 height 78
click at [433, 306] on input at bounding box center [754, 501] width 510 height 26
type input "11:39 AM"
type input "1"
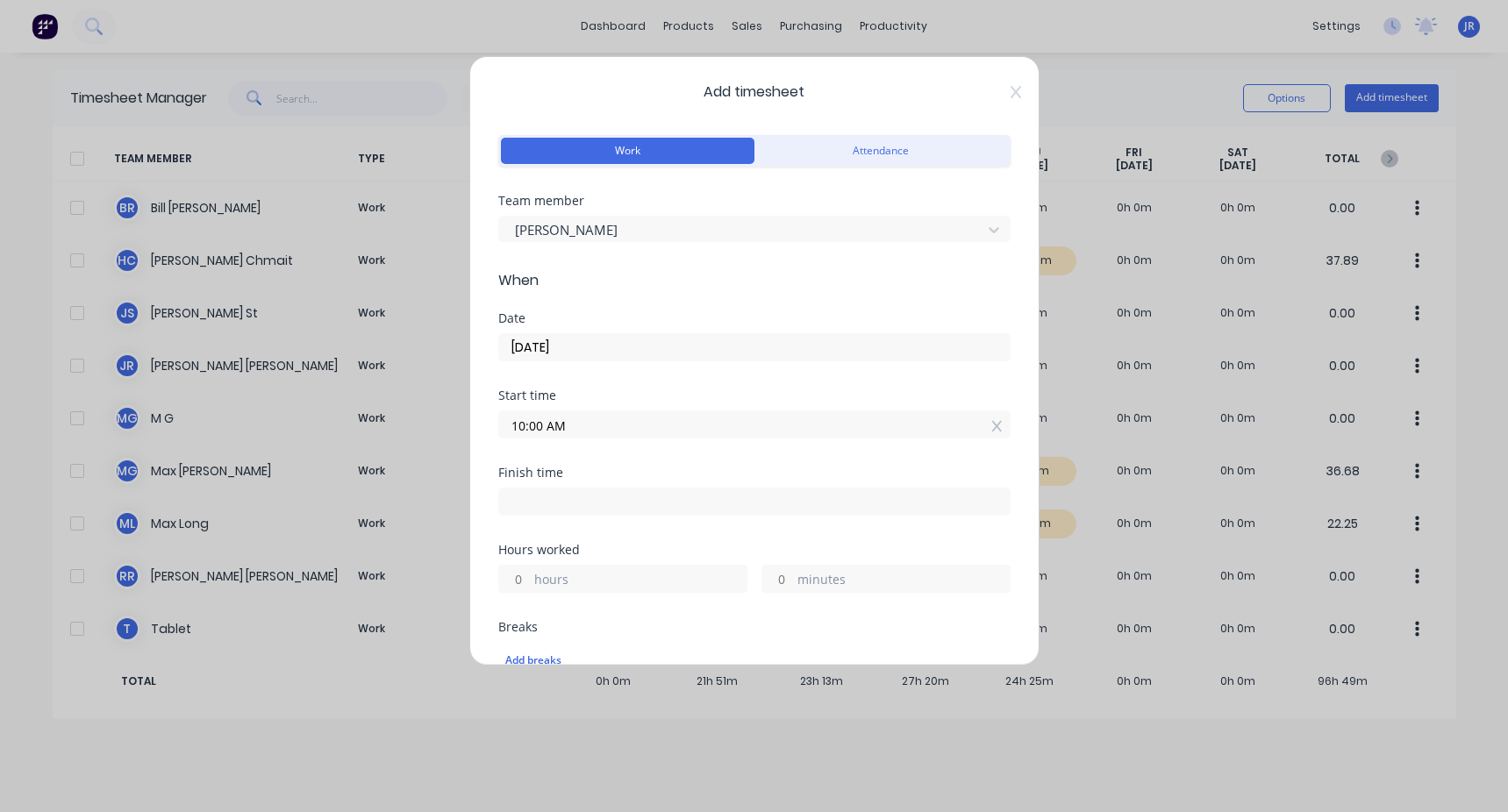
type input "39"
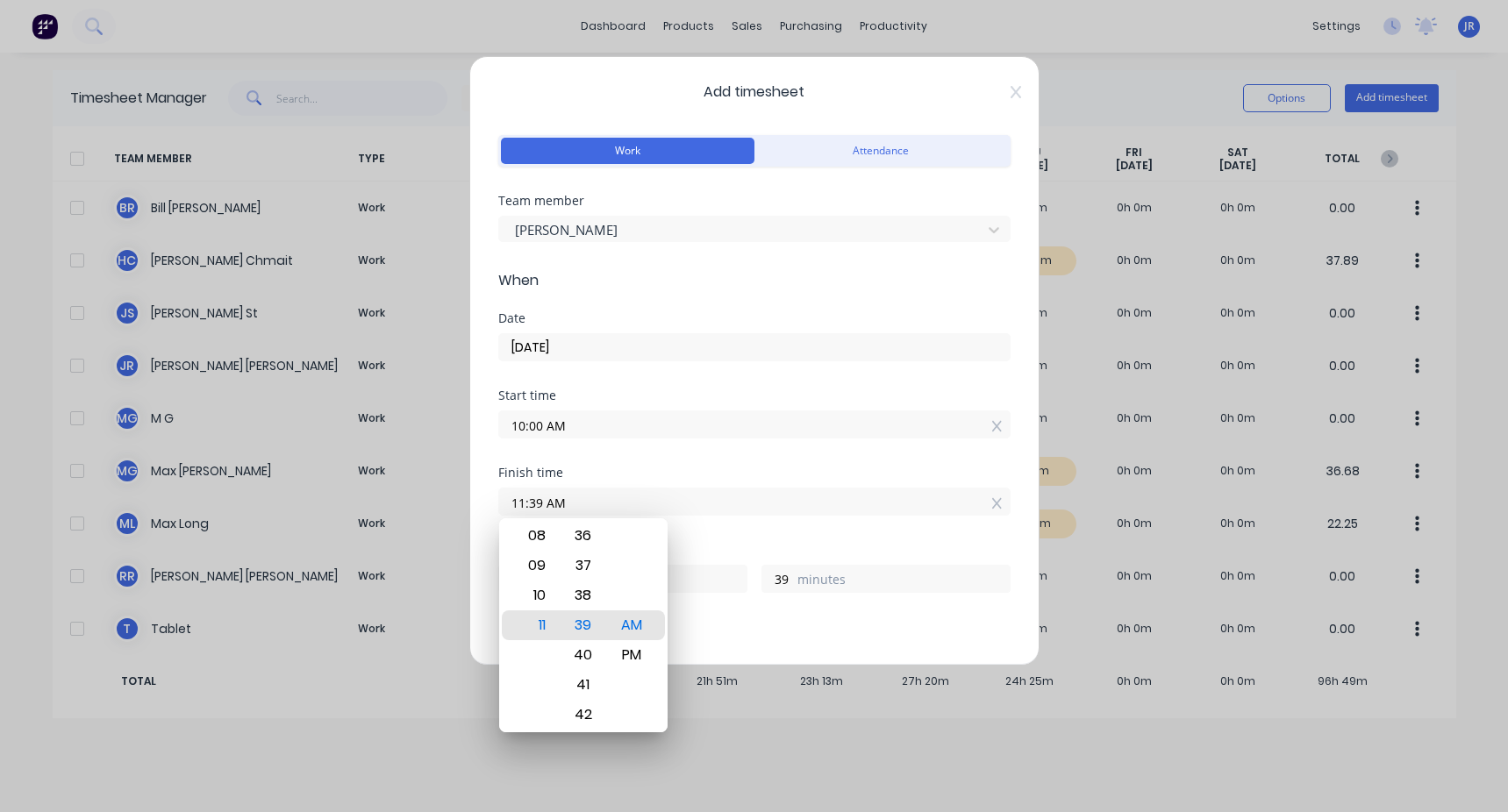
drag, startPoint x: 591, startPoint y: 505, endPoint x: 292, endPoint y: 469, distance: 301.2
click at [292, 306] on div "Add timesheet Work Attendance Team member [PERSON_NAME] When Date [DATE] Start …" at bounding box center [754, 406] width 1508 height 812
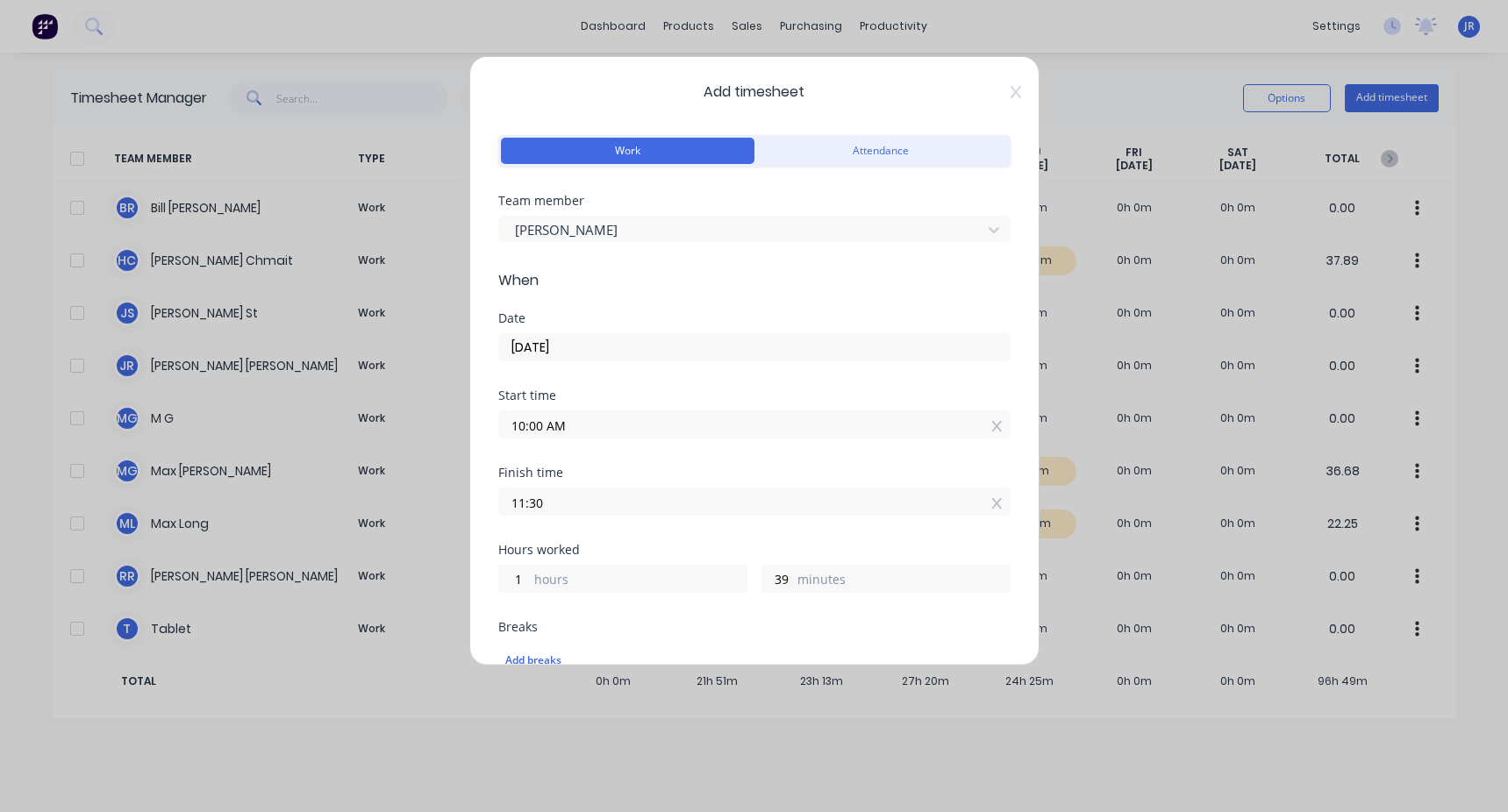
type input "11:30 AM"
type input "30"
click at [433, 306] on div "Start time 10:00 AM" at bounding box center [754, 428] width 512 height 78
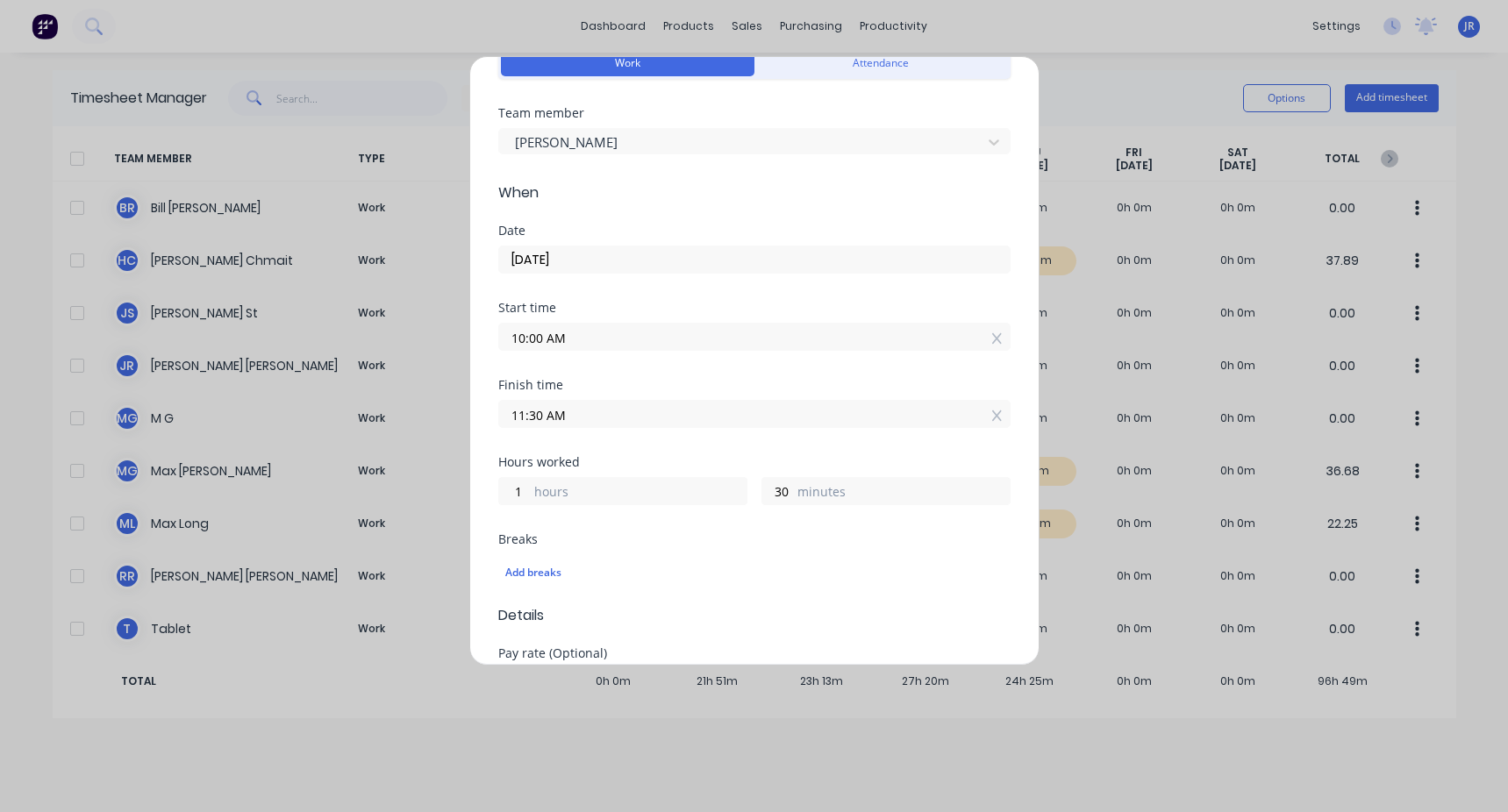
scroll to position [176, 0]
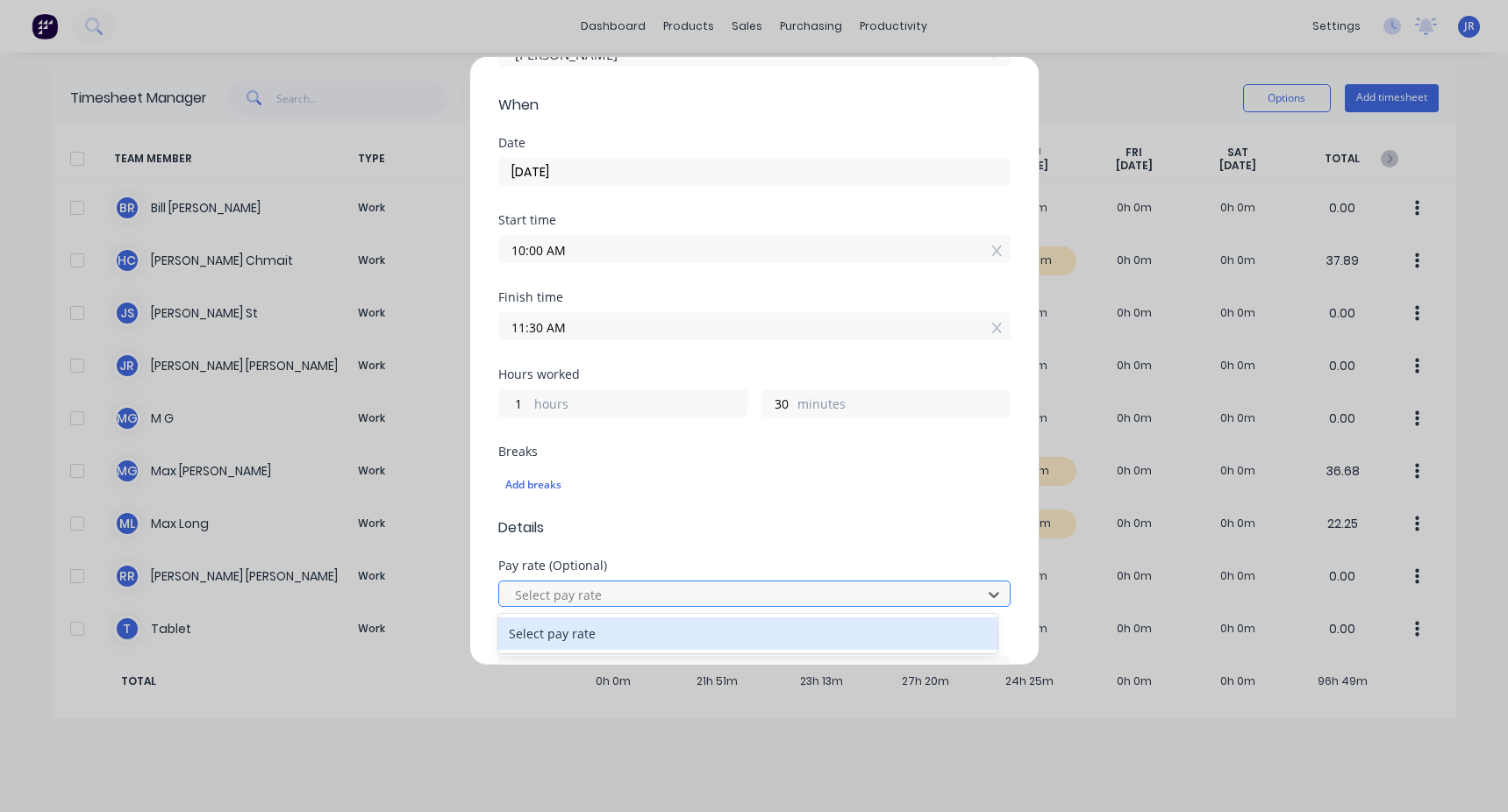
click at [433, 306] on div at bounding box center [743, 595] width 460 height 22
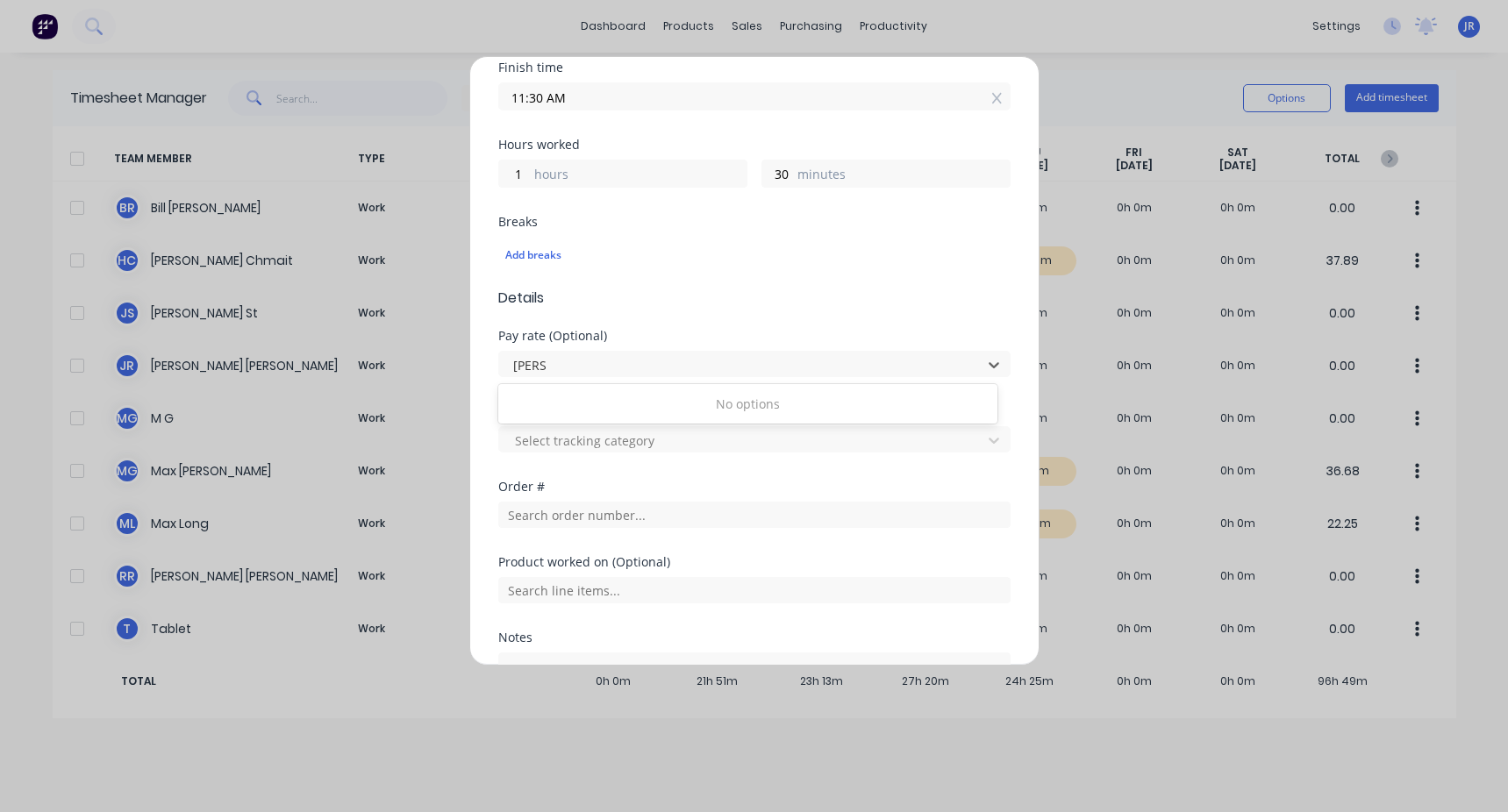
scroll to position [438, 0]
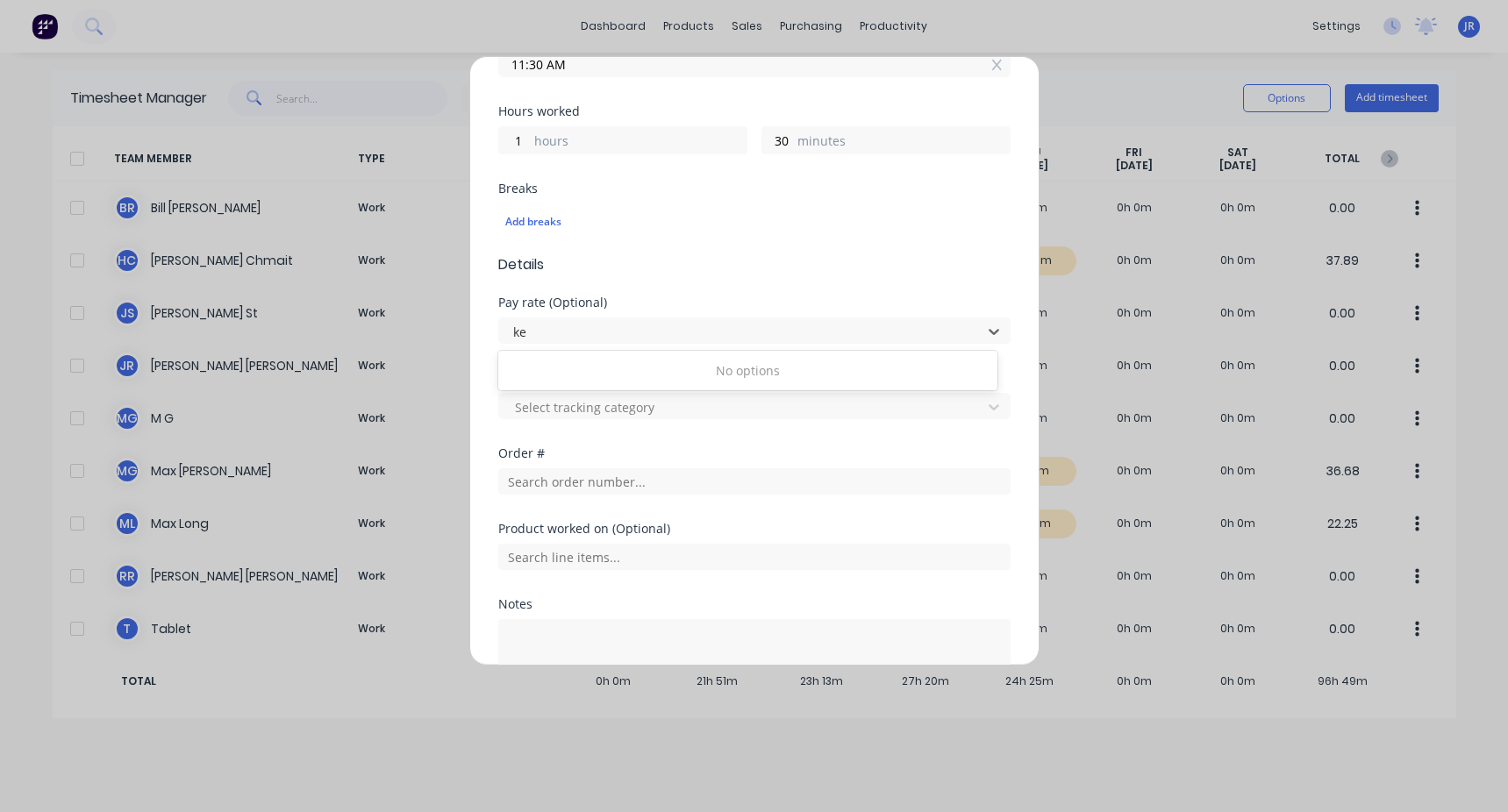
type input "k"
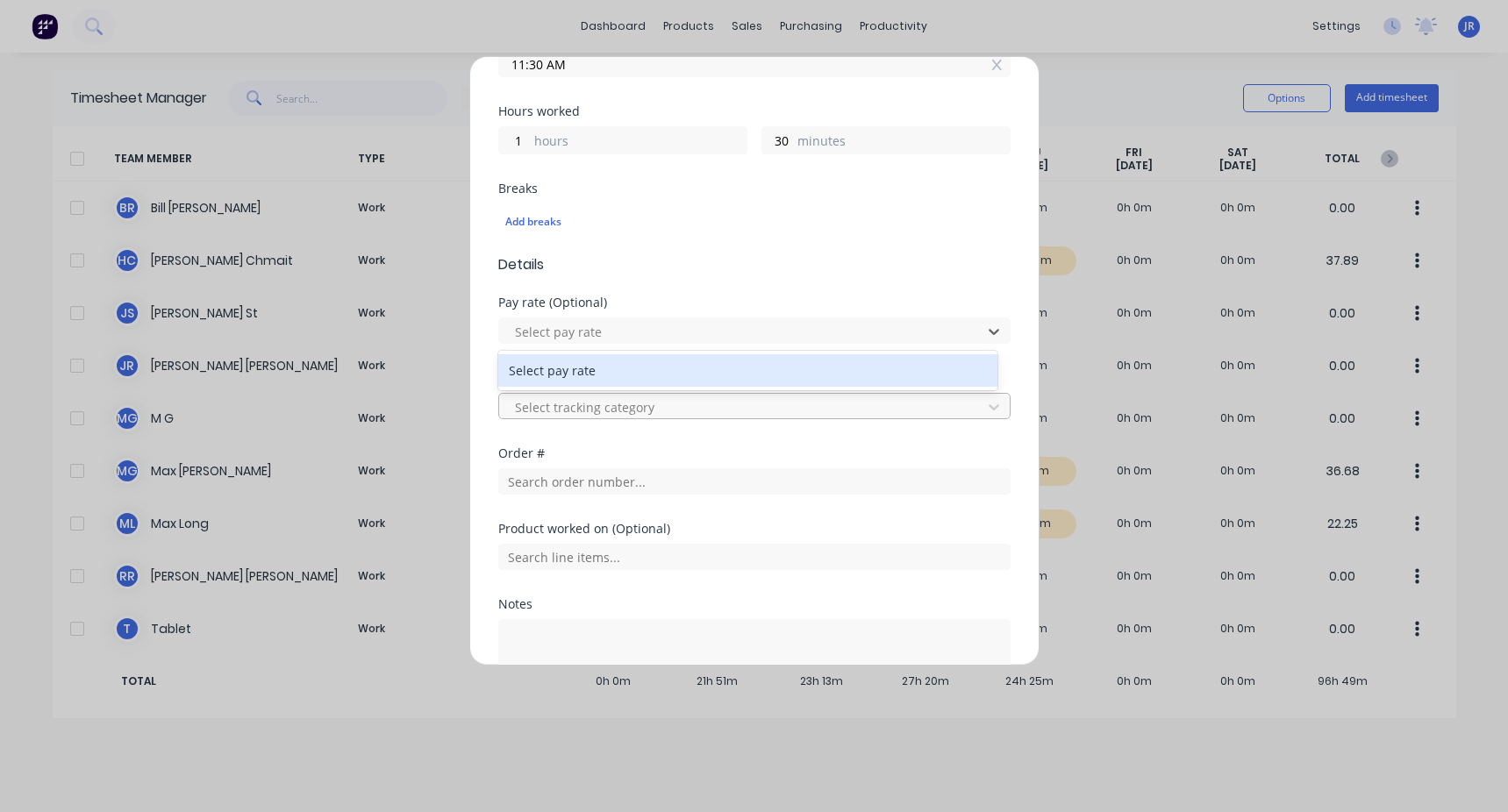
click at [433, 306] on div at bounding box center [743, 406] width 460 height 22
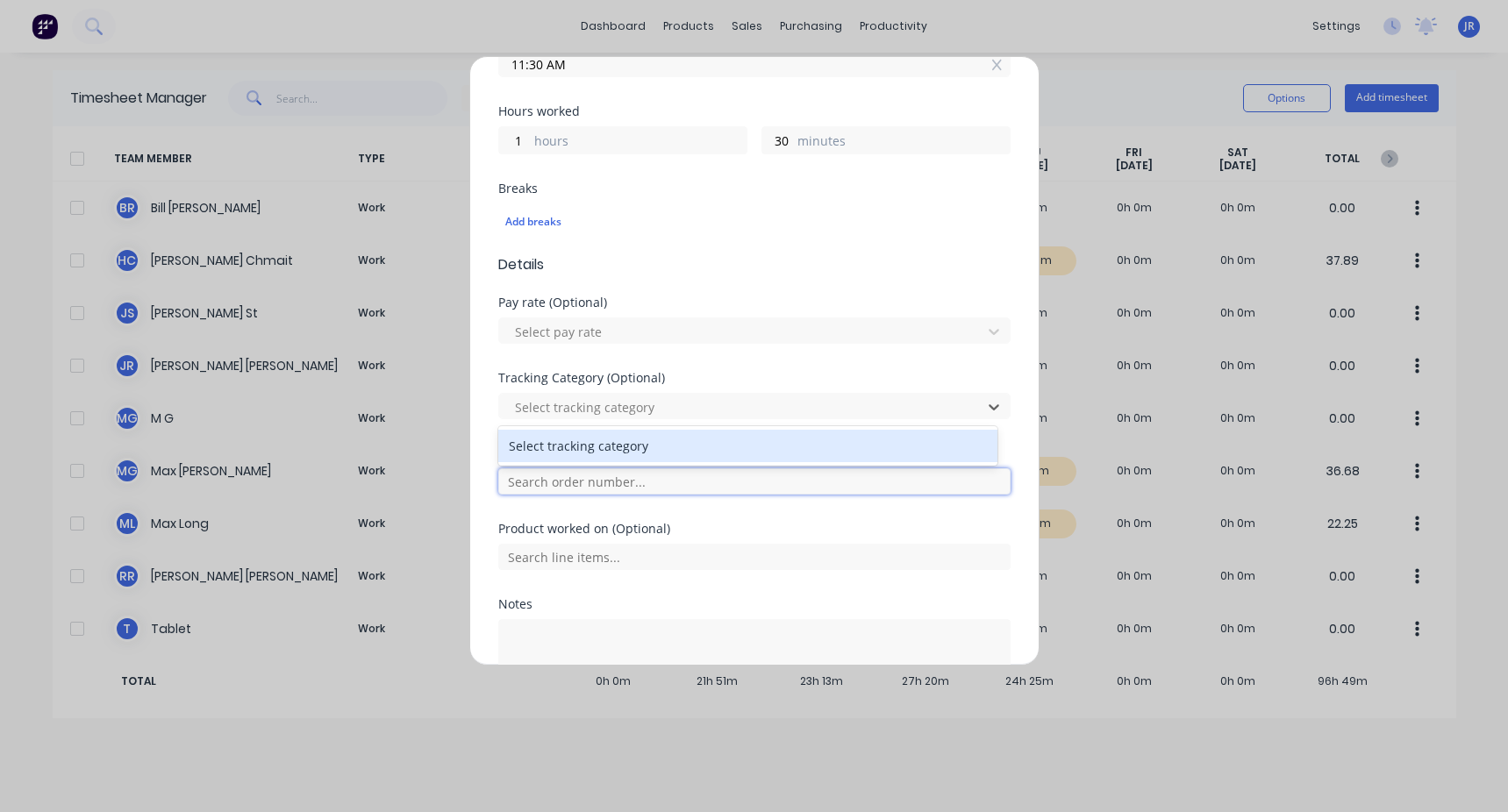
click at [433, 306] on input "text" at bounding box center [754, 481] width 512 height 26
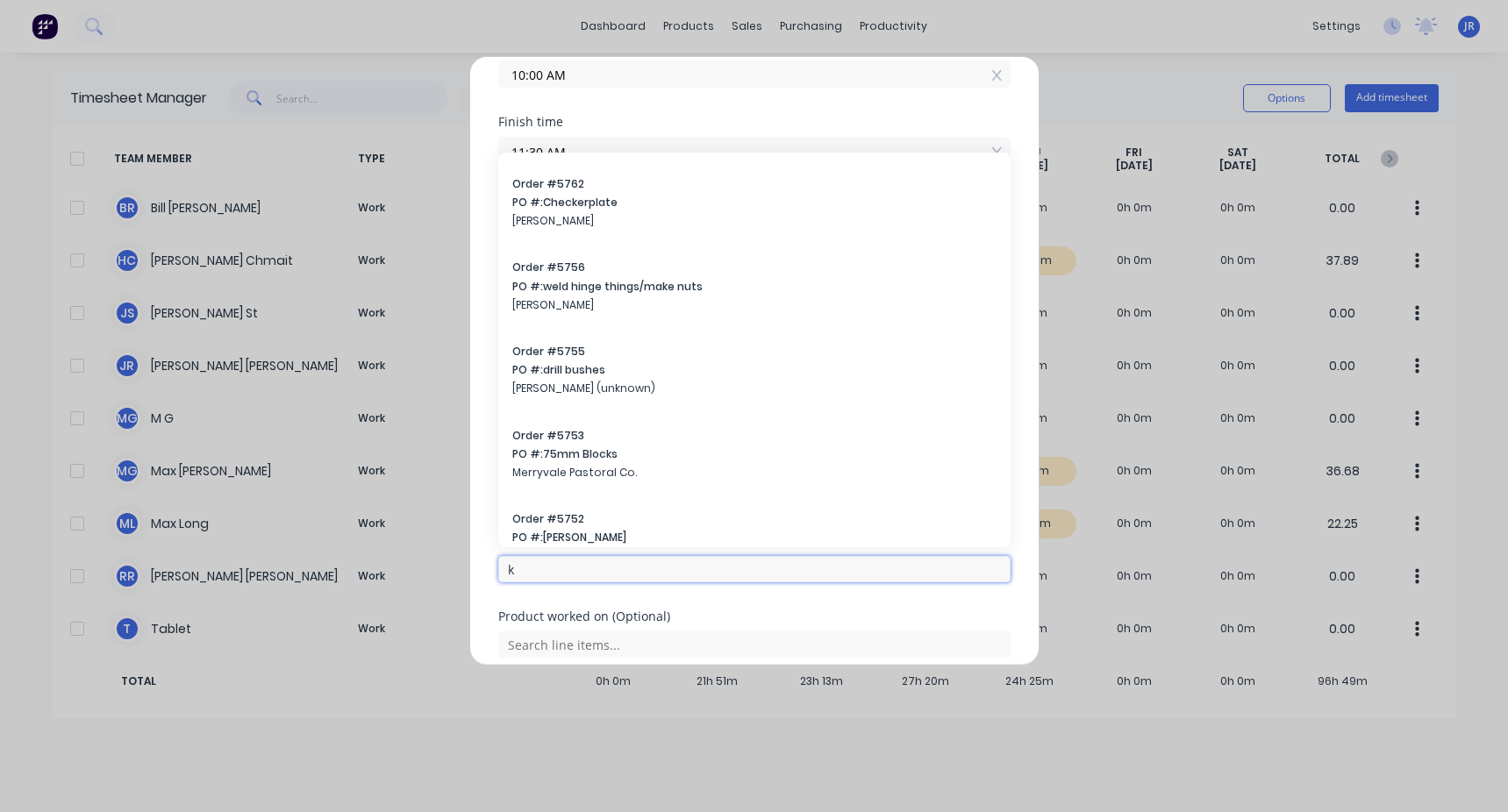
scroll to position [1753, 0]
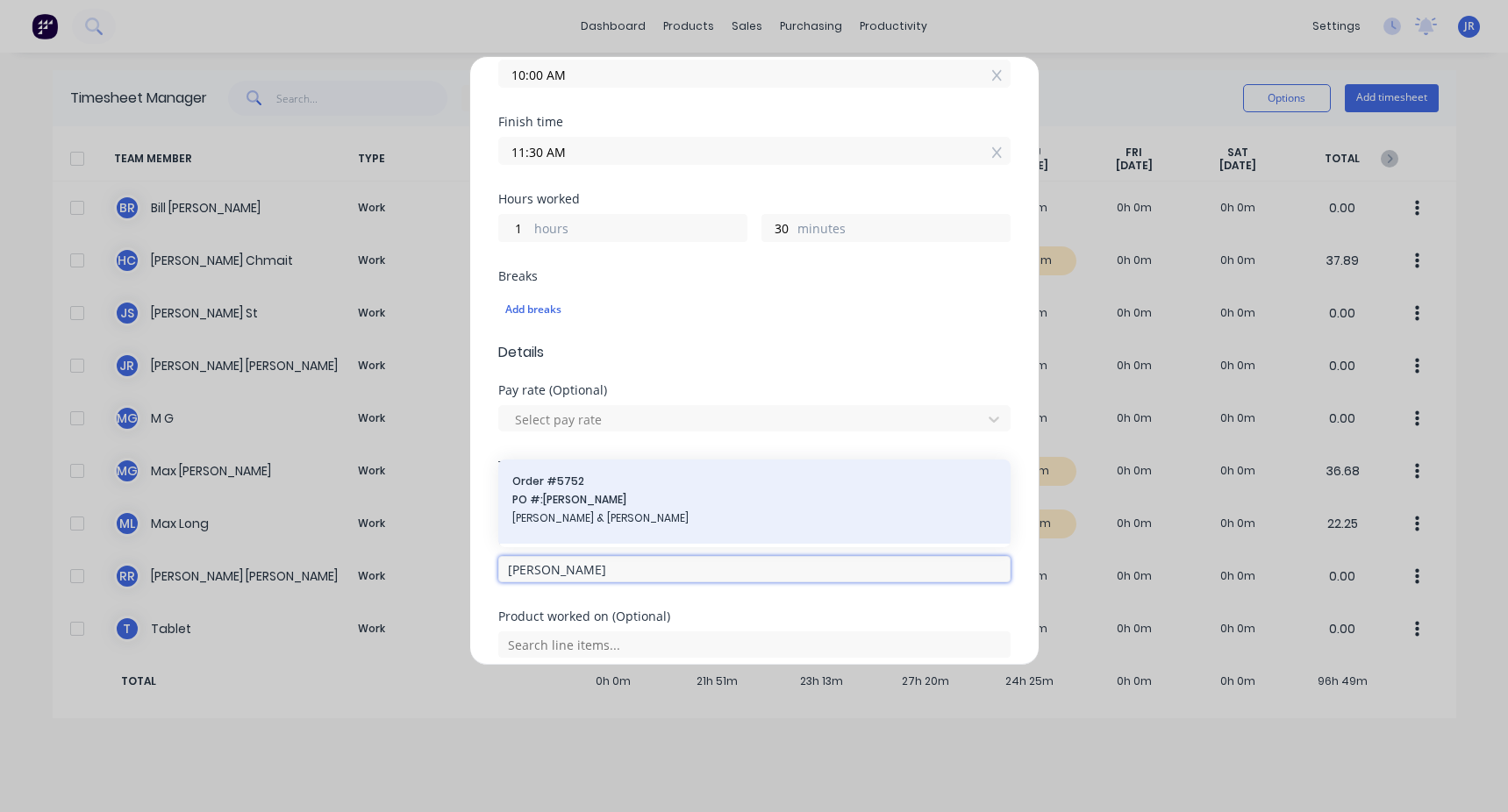
type input "[PERSON_NAME]"
click at [433, 306] on span "PO #: [PERSON_NAME]" at bounding box center [754, 500] width 484 height 16
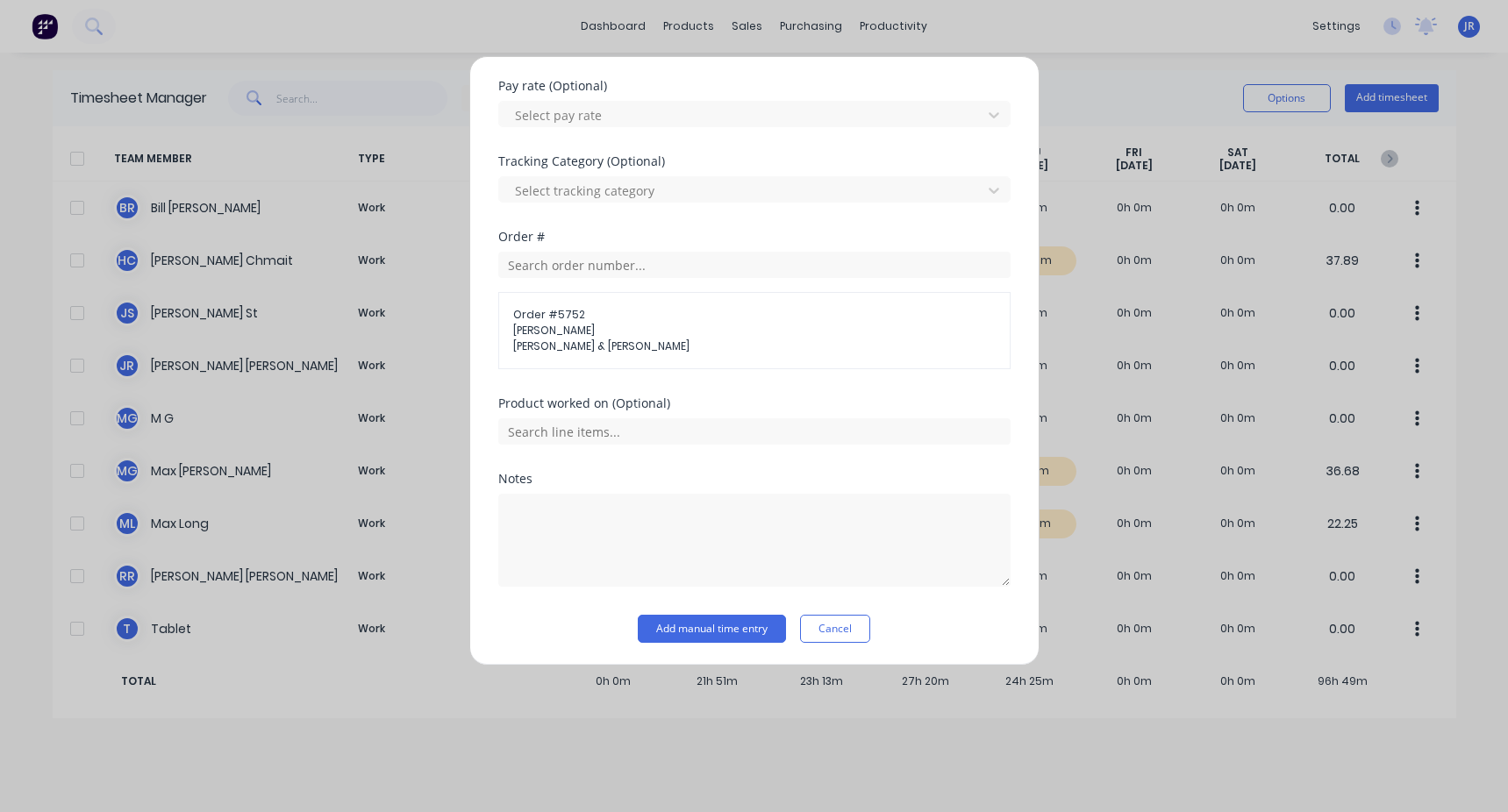
scroll to position [658, 0]
click at [433, 306] on button "Add manual time entry" at bounding box center [711, 626] width 148 height 28
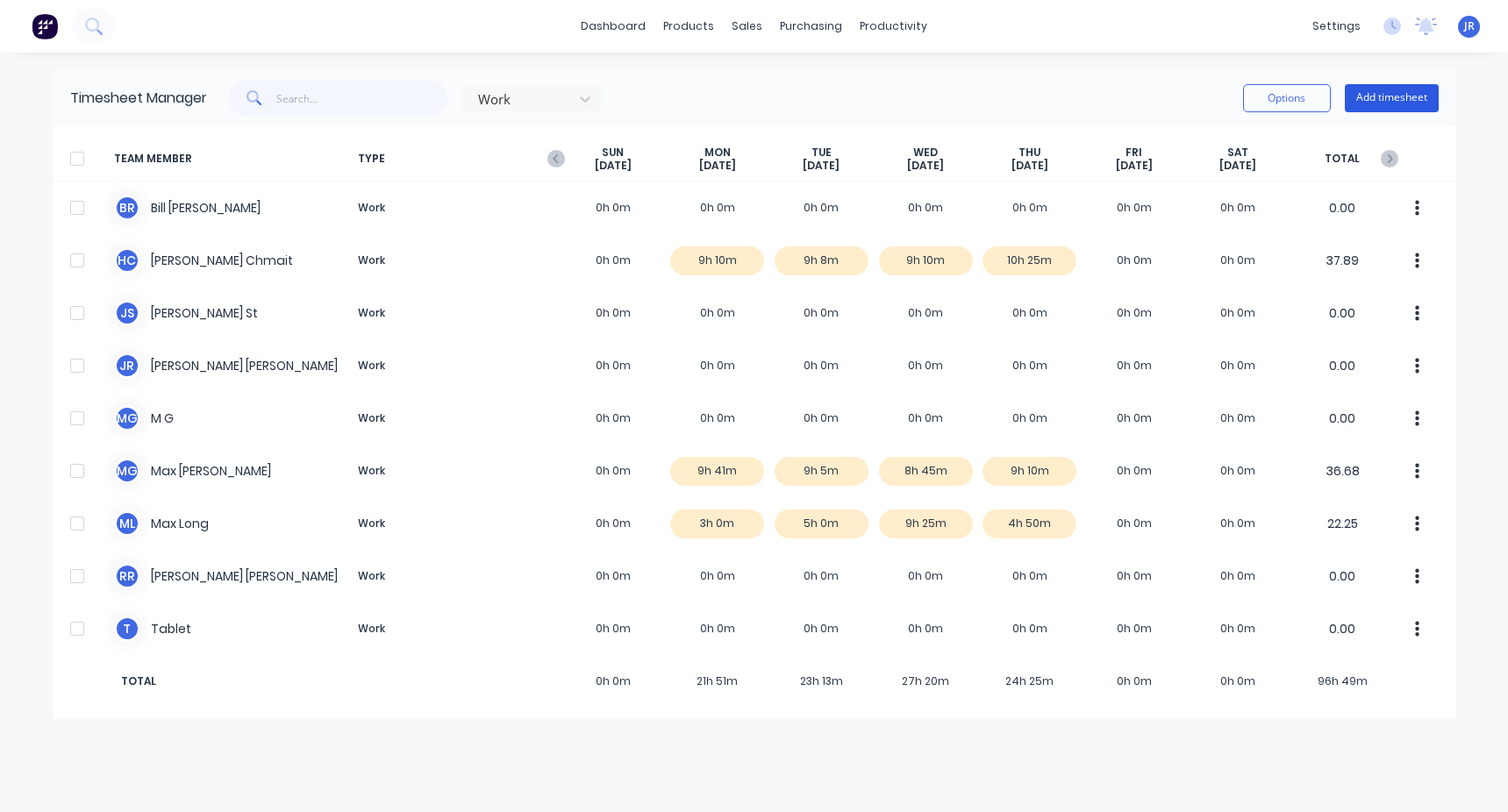
click at [433, 95] on button "Add timesheet" at bounding box center [1391, 98] width 94 height 28
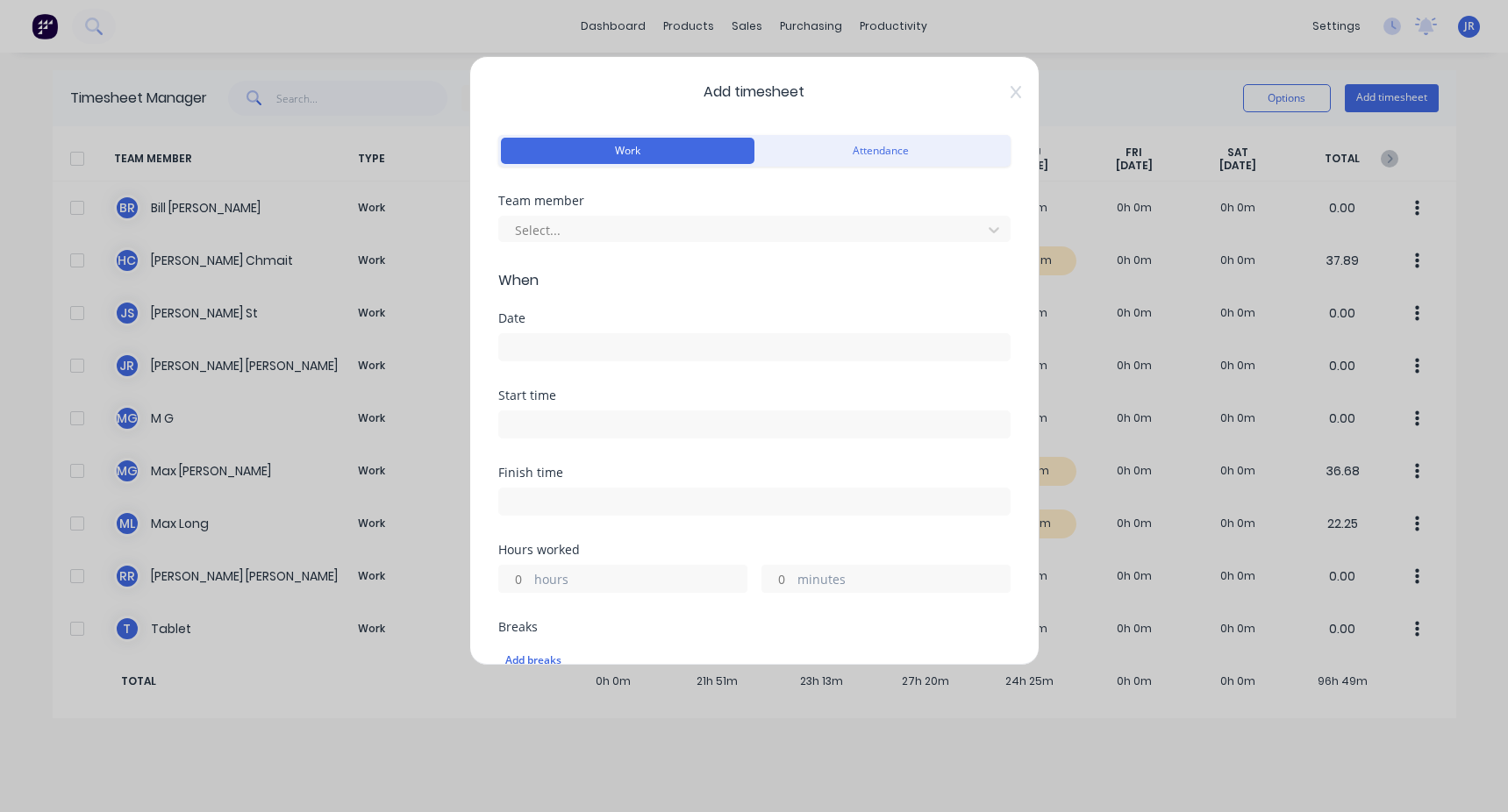
click at [433, 212] on div "Select..." at bounding box center [754, 227] width 512 height 31
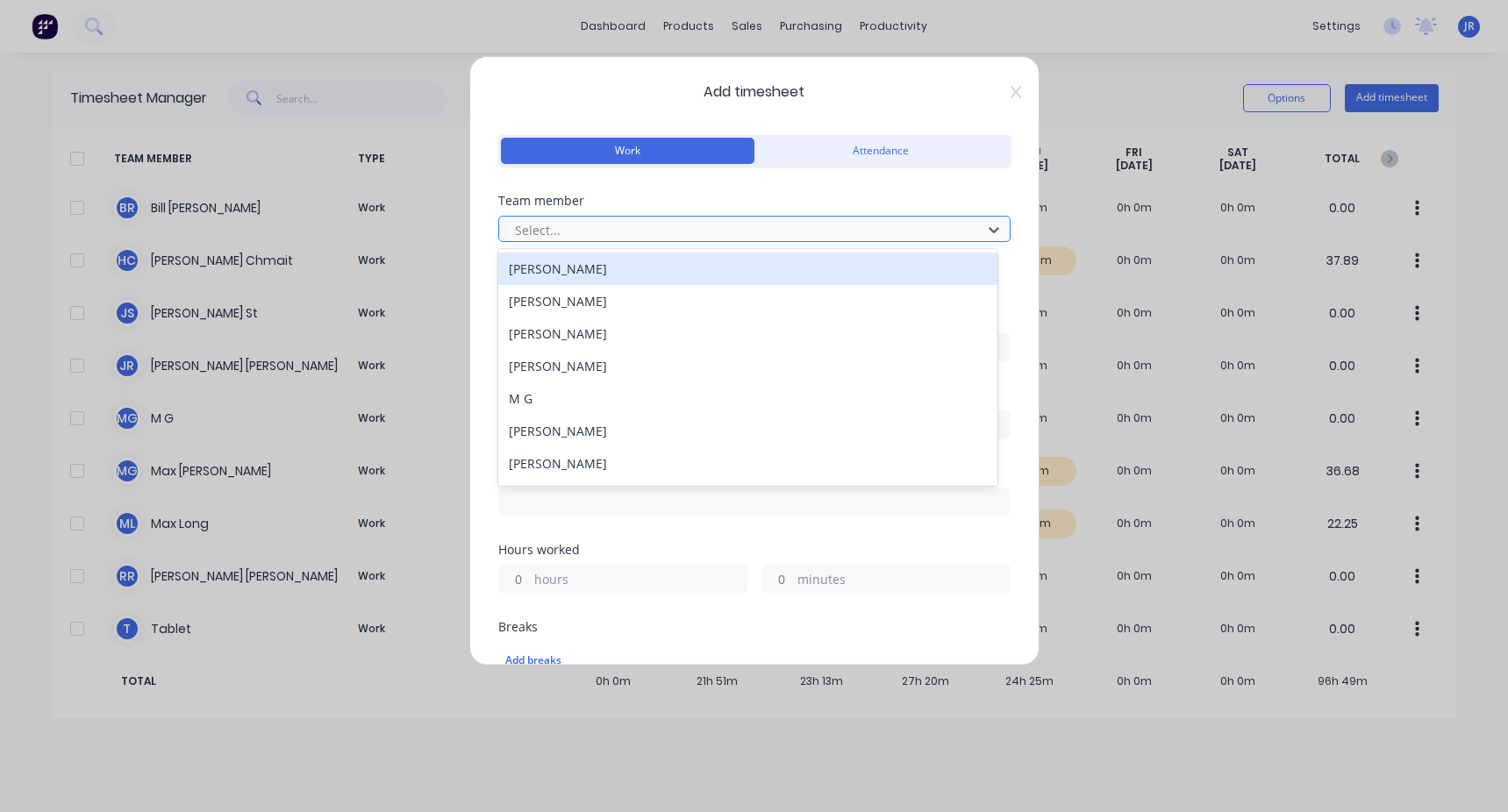
click at [433, 229] on div at bounding box center [743, 230] width 460 height 22
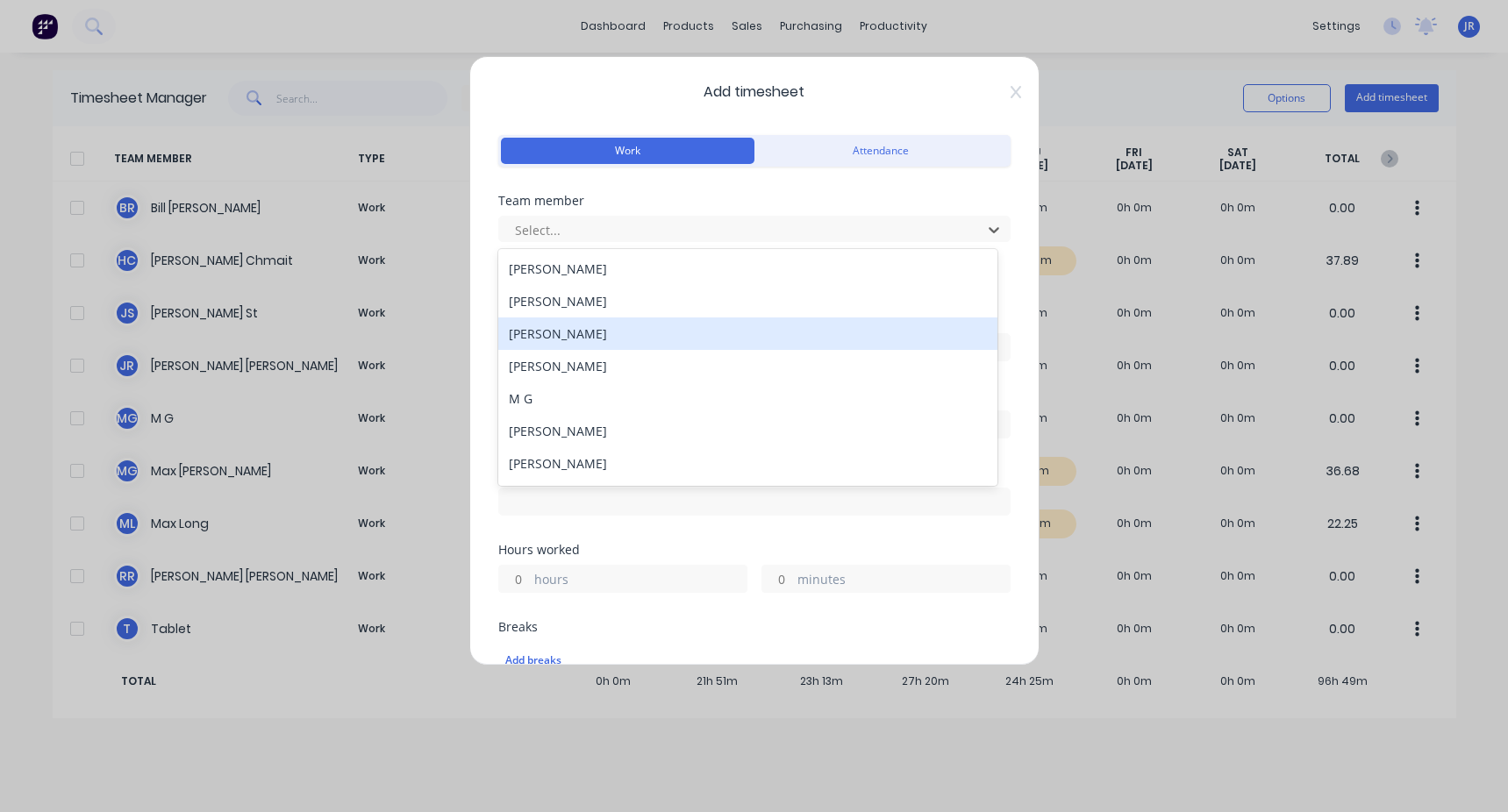
click at [433, 306] on div "[PERSON_NAME]" at bounding box center [747, 333] width 499 height 32
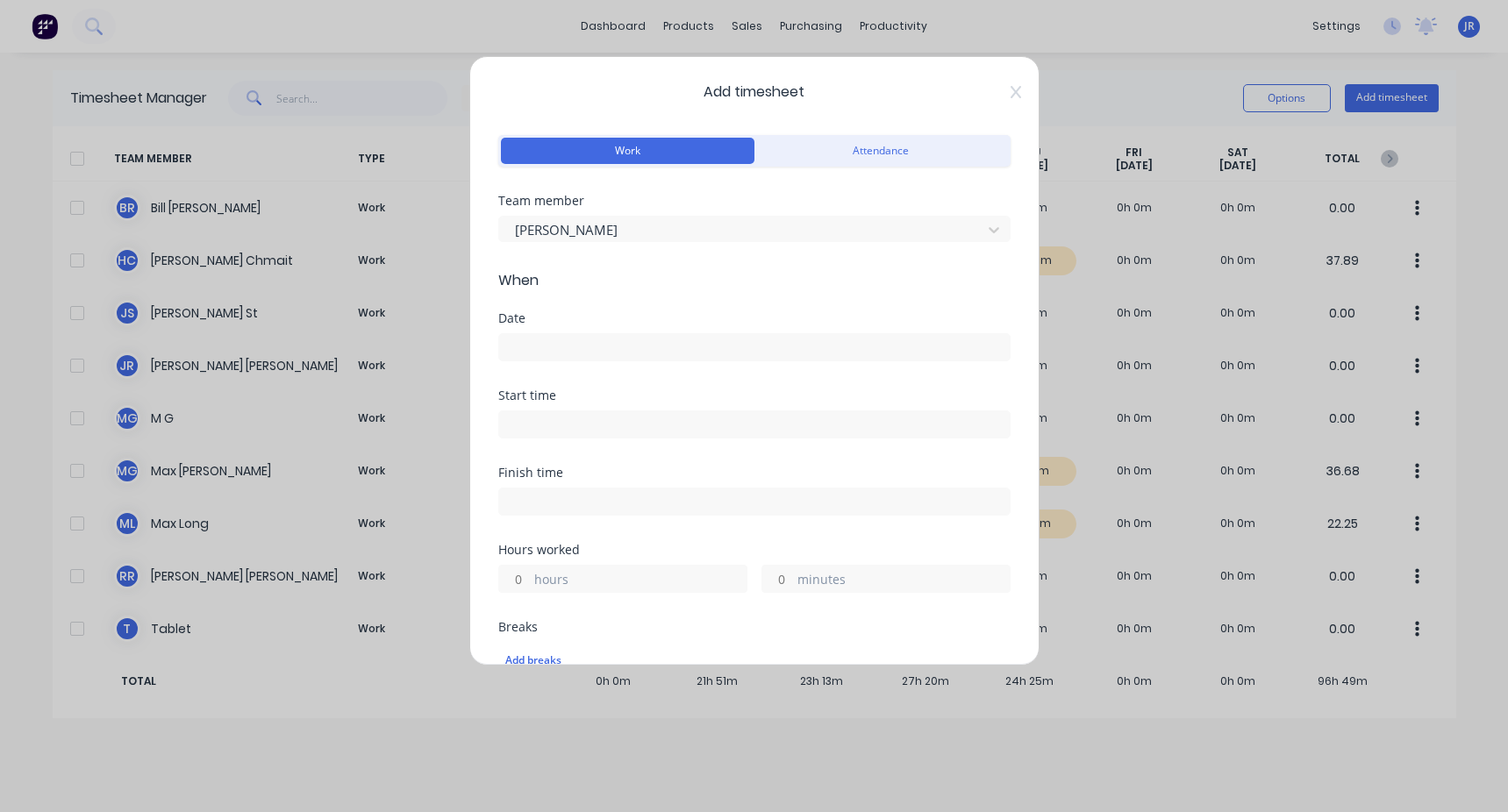
click at [433, 306] on input at bounding box center [754, 346] width 510 height 26
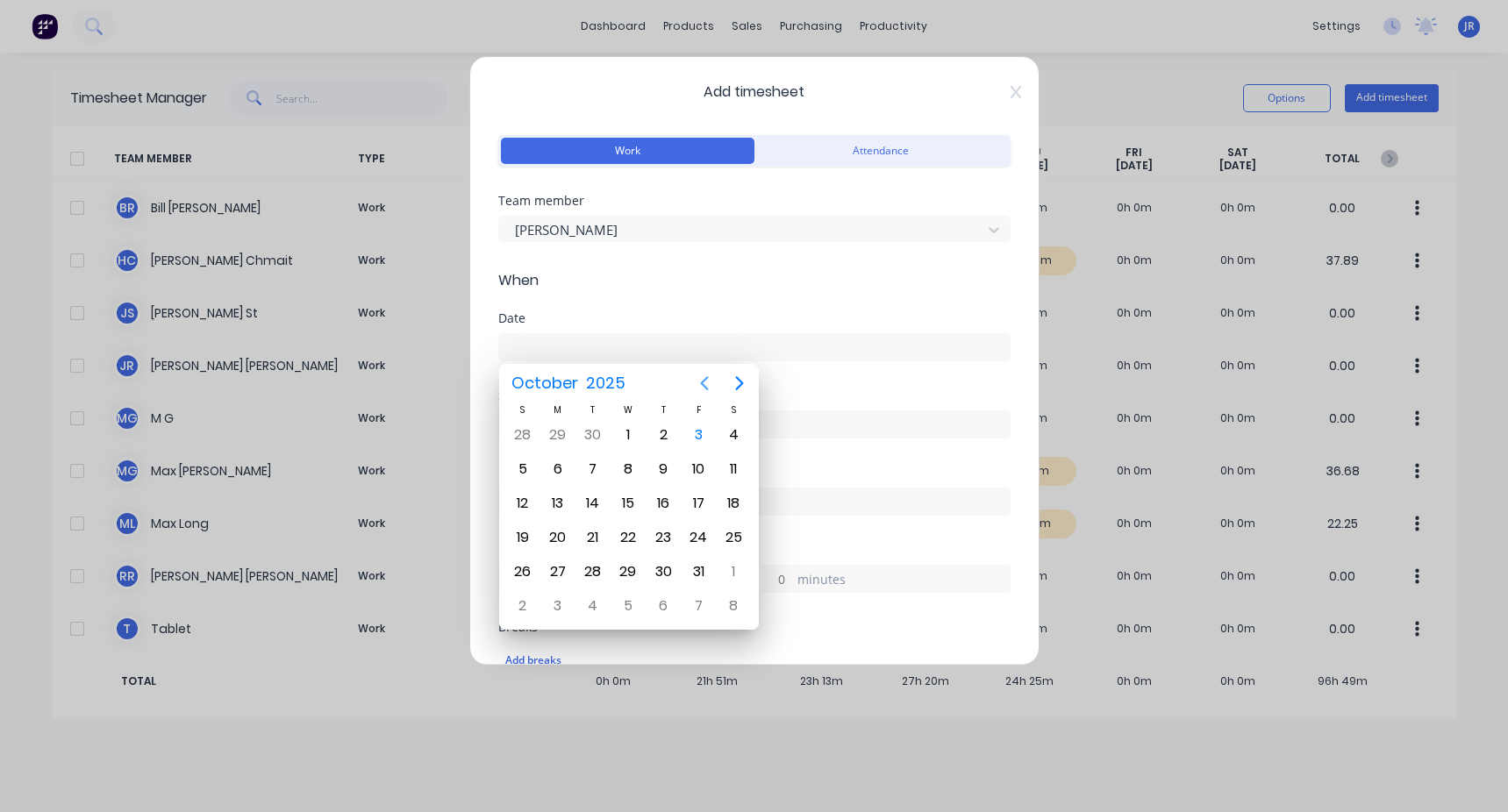
click at [433, 306] on icon "Previous page" at bounding box center [704, 383] width 8 height 14
click at [433, 306] on div "18" at bounding box center [663, 503] width 26 height 26
type input "[DATE]"
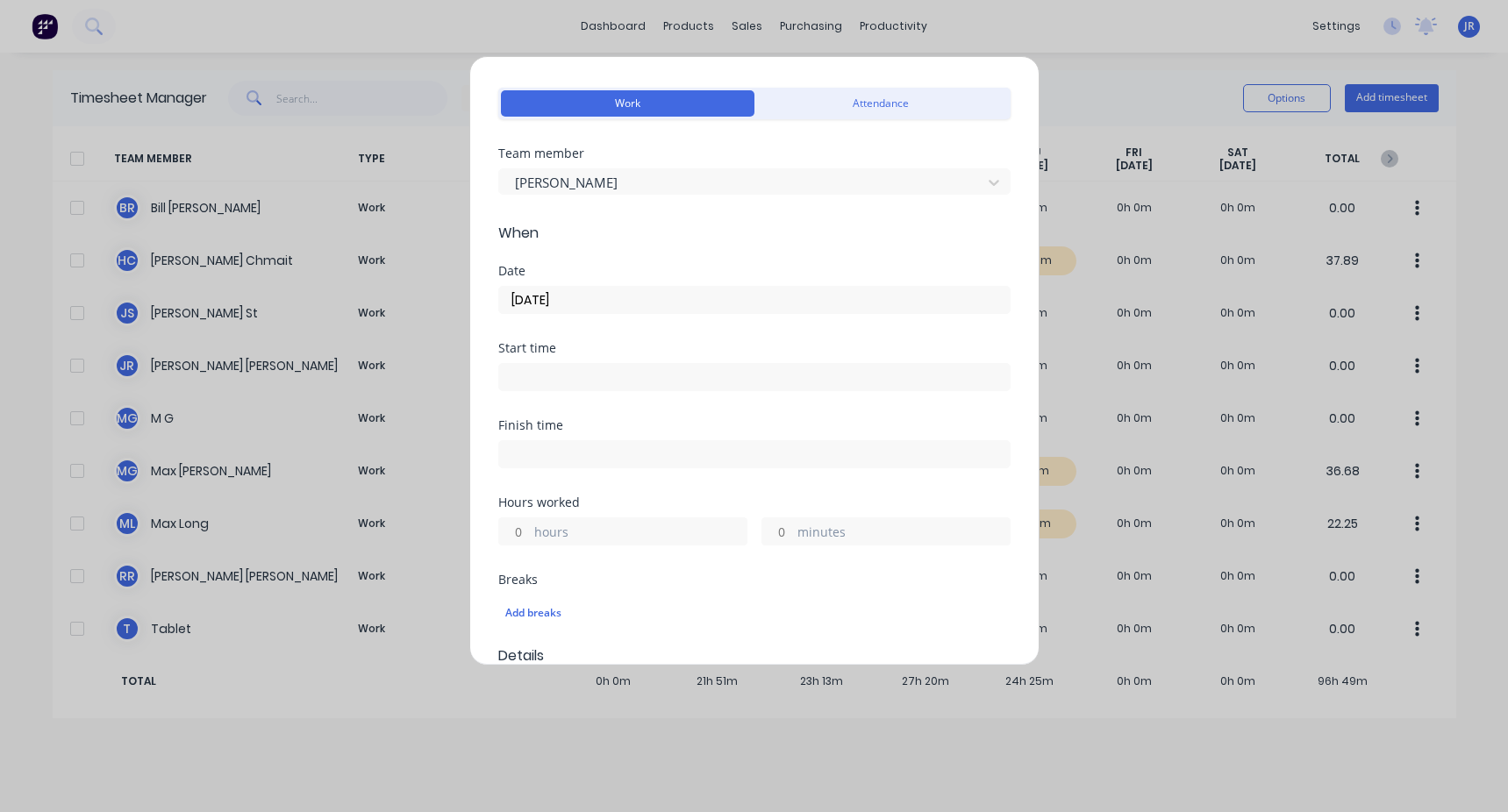
scroll to position [87, 0]
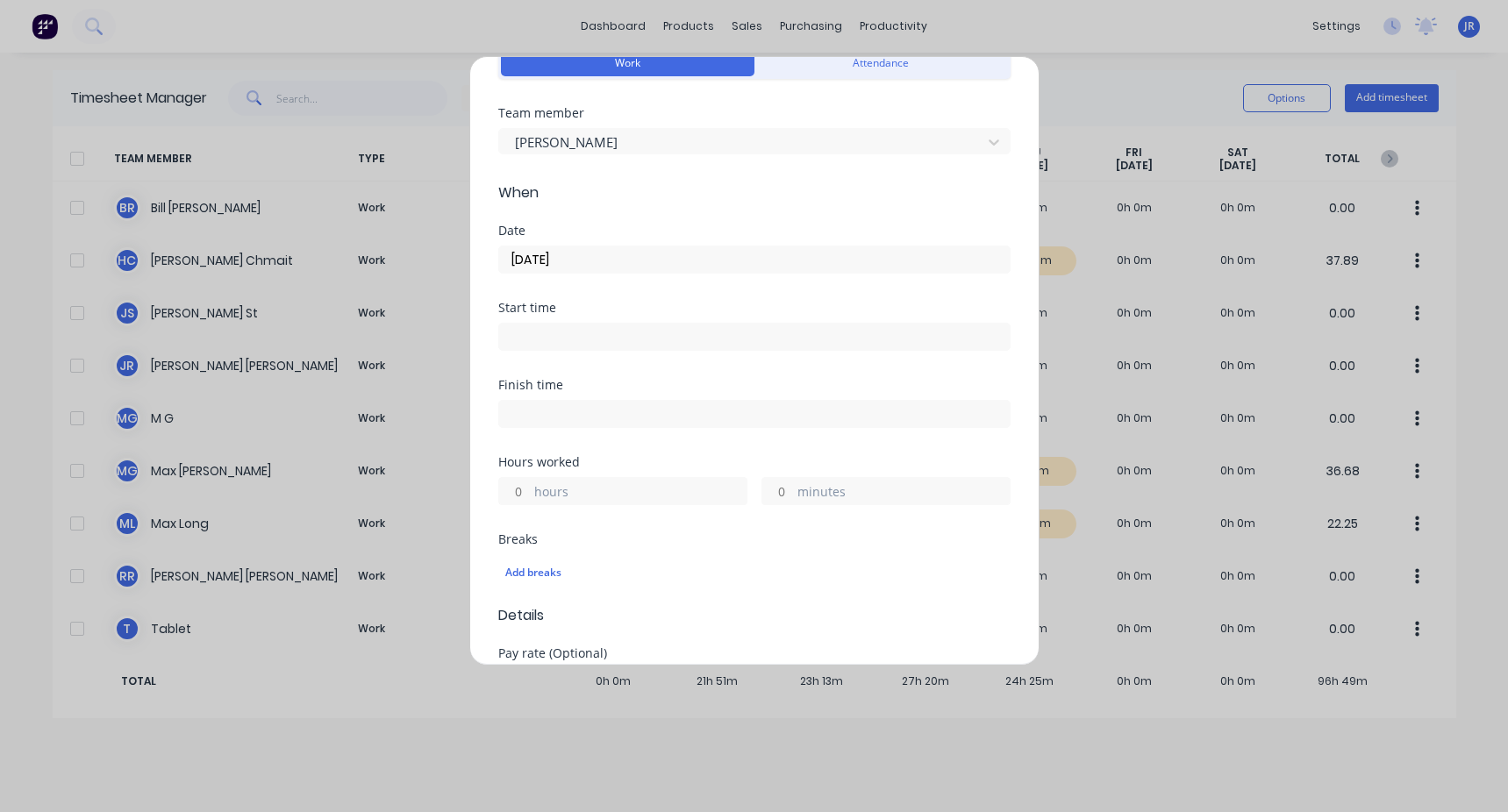
click at [433, 306] on input at bounding box center [754, 336] width 510 height 26
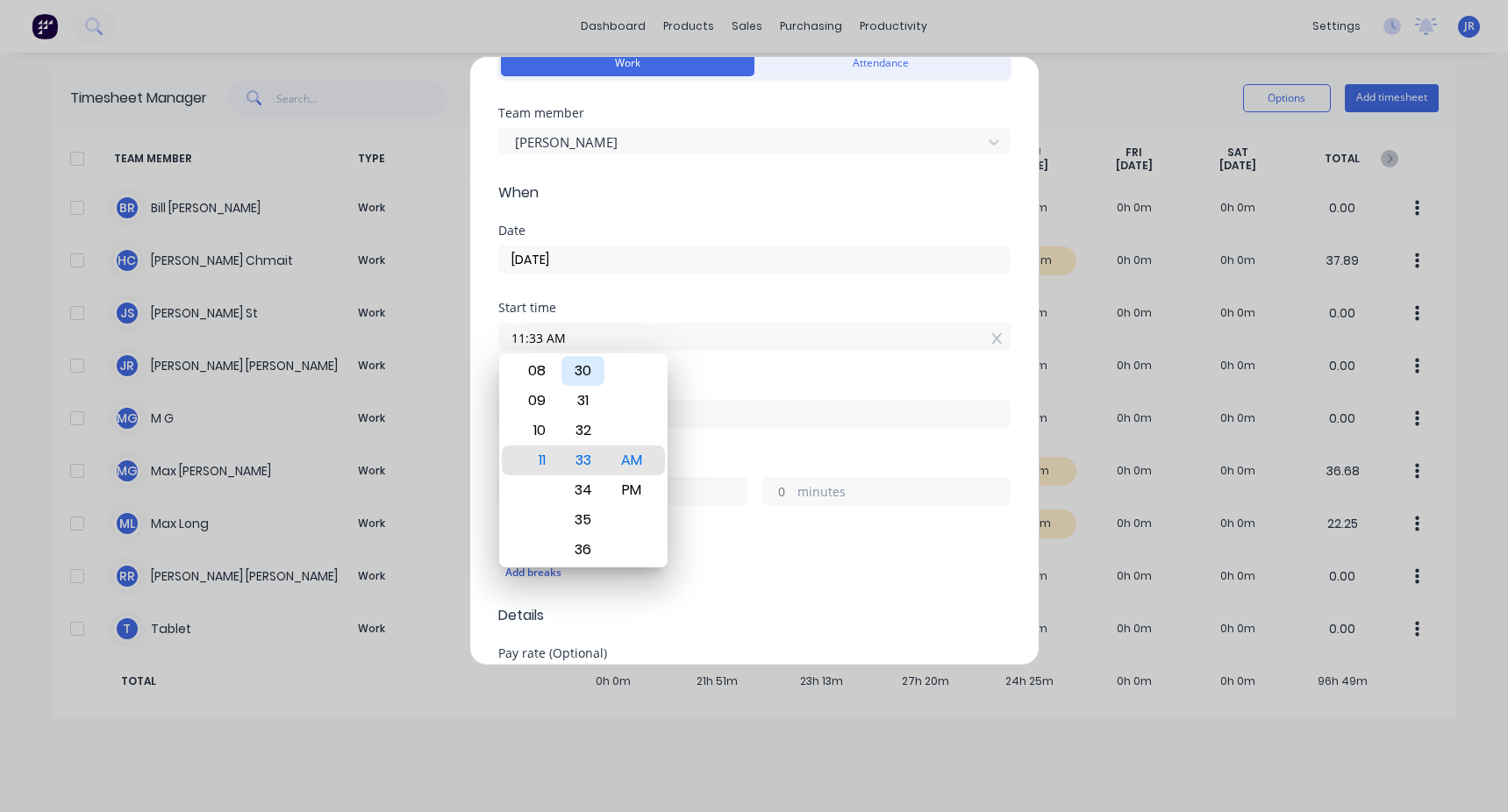
click at [433, 306] on div "30" at bounding box center [582, 371] width 43 height 30
type input "11:30 AM"
click at [433, 306] on div "Start time 11:30 AM" at bounding box center [754, 341] width 512 height 78
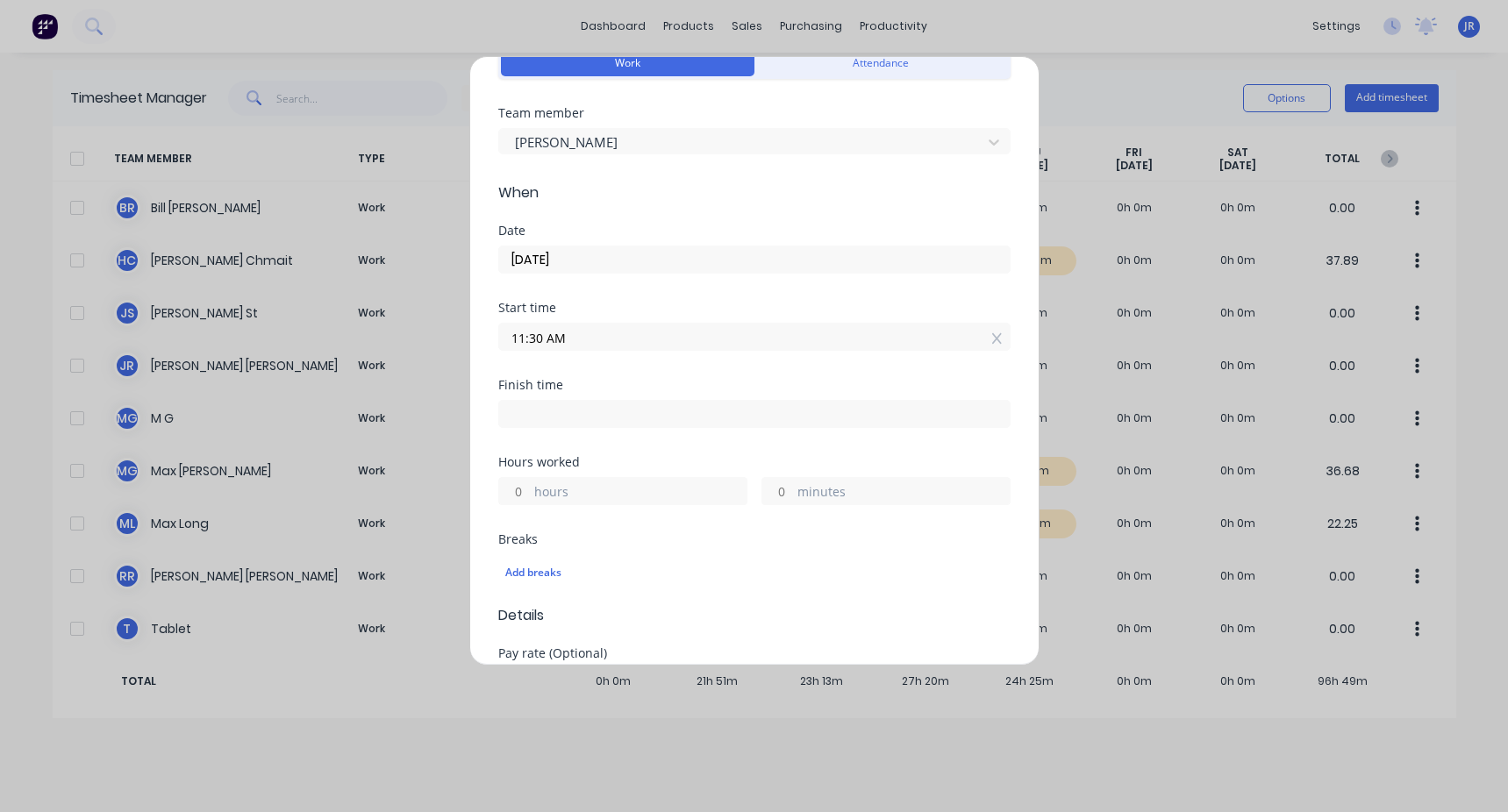
click at [433, 306] on input at bounding box center [754, 413] width 510 height 26
type input "11:41 AM"
type input "0"
type input "11"
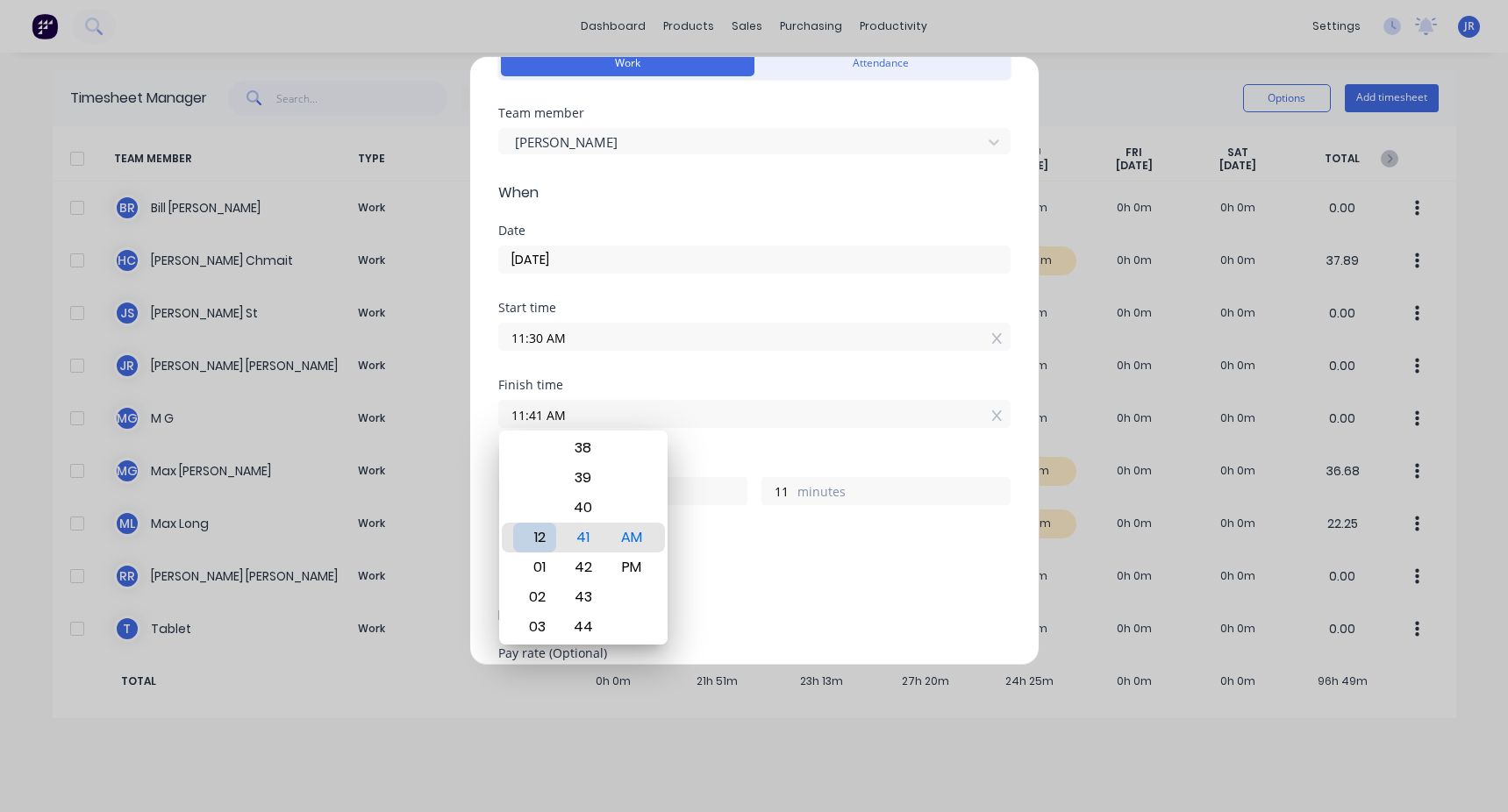
type input "12:41 AM"
type input "13"
type input "12:01 AM"
type input "12"
type input "31"
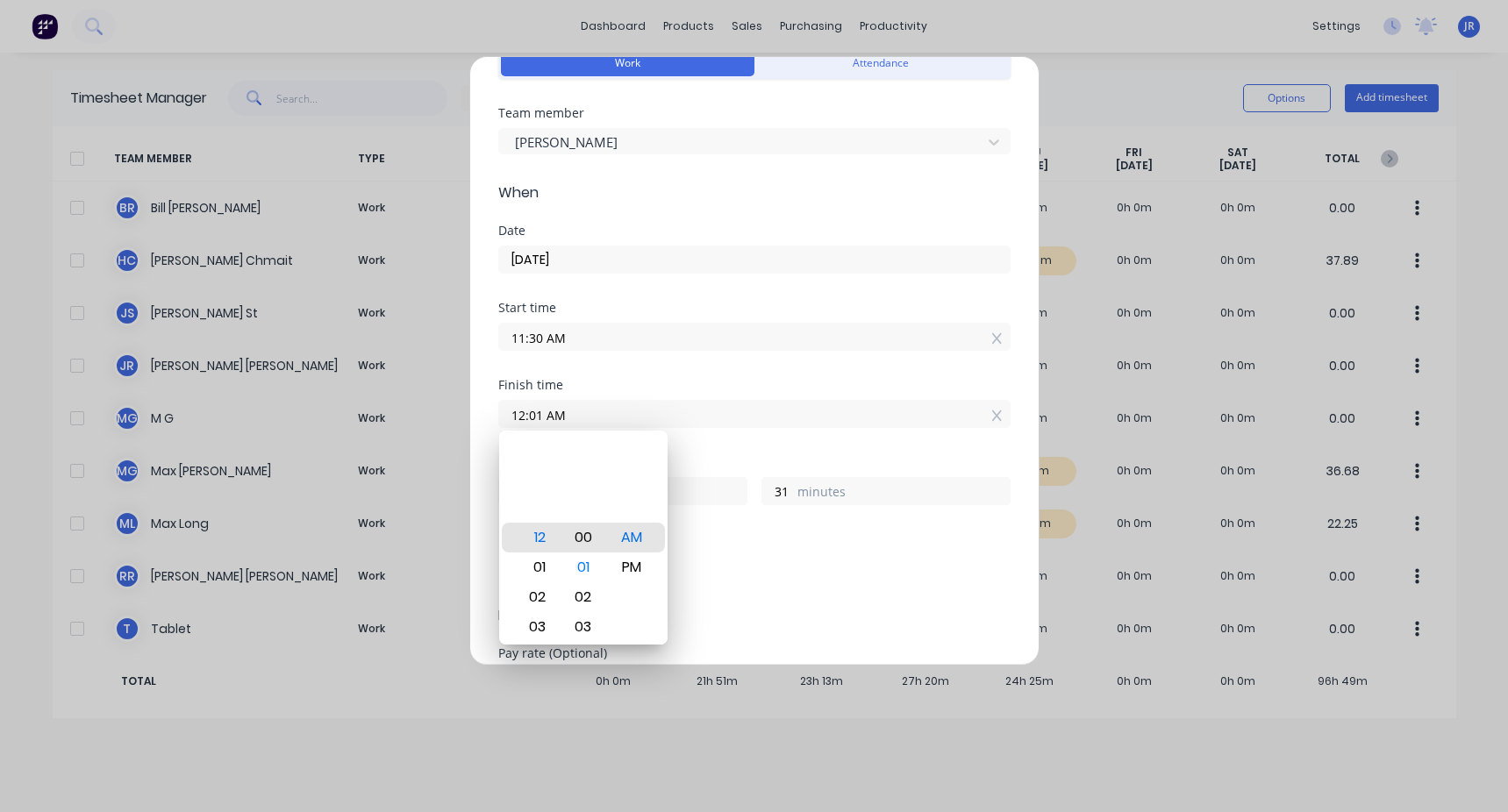
type input "12:00 AM"
type input "30"
click at [433, 306] on div "Hours worked" at bounding box center [754, 462] width 512 height 13
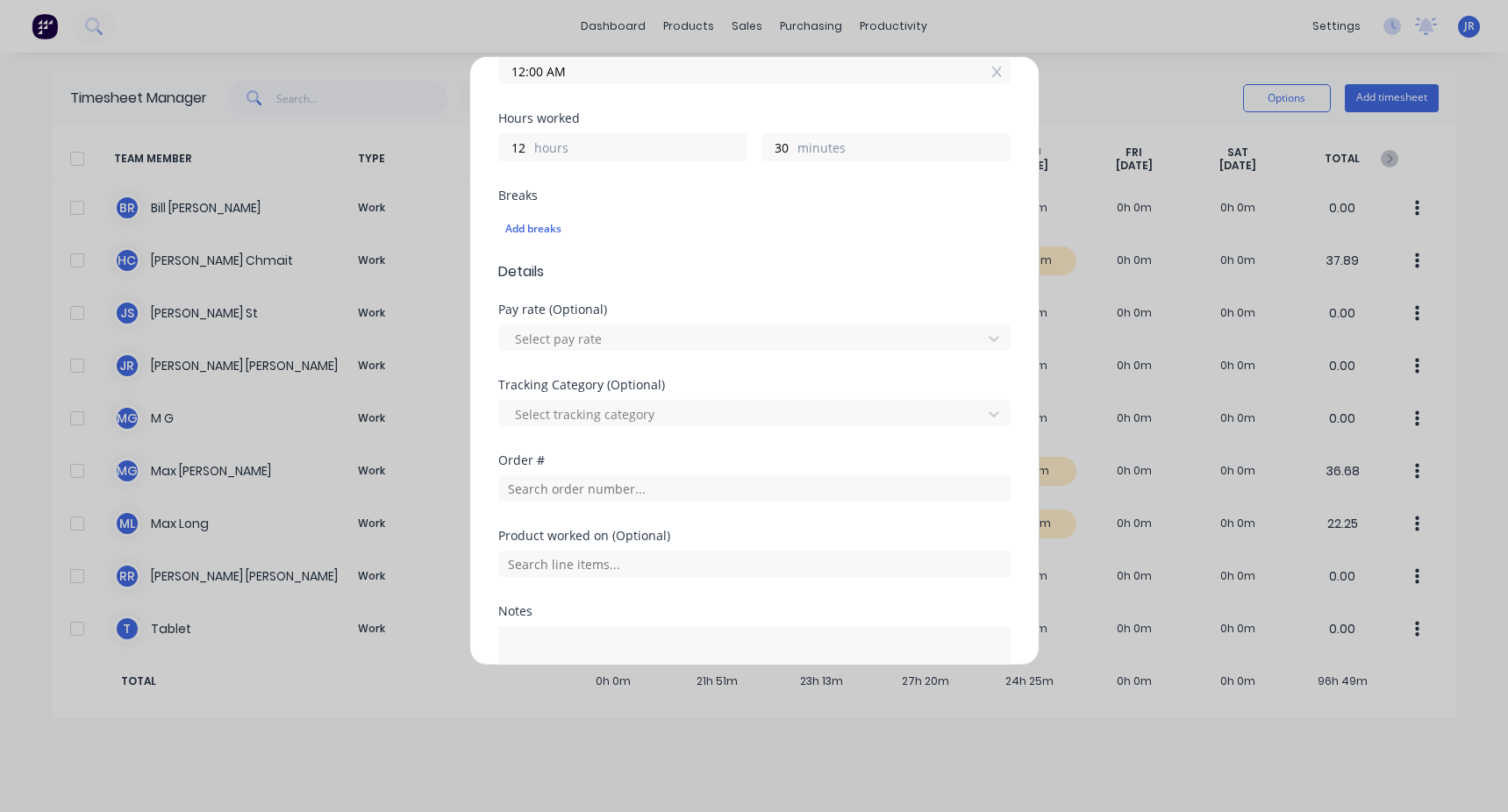
scroll to position [438, 0]
click at [433, 306] on input "text" at bounding box center [754, 481] width 512 height 26
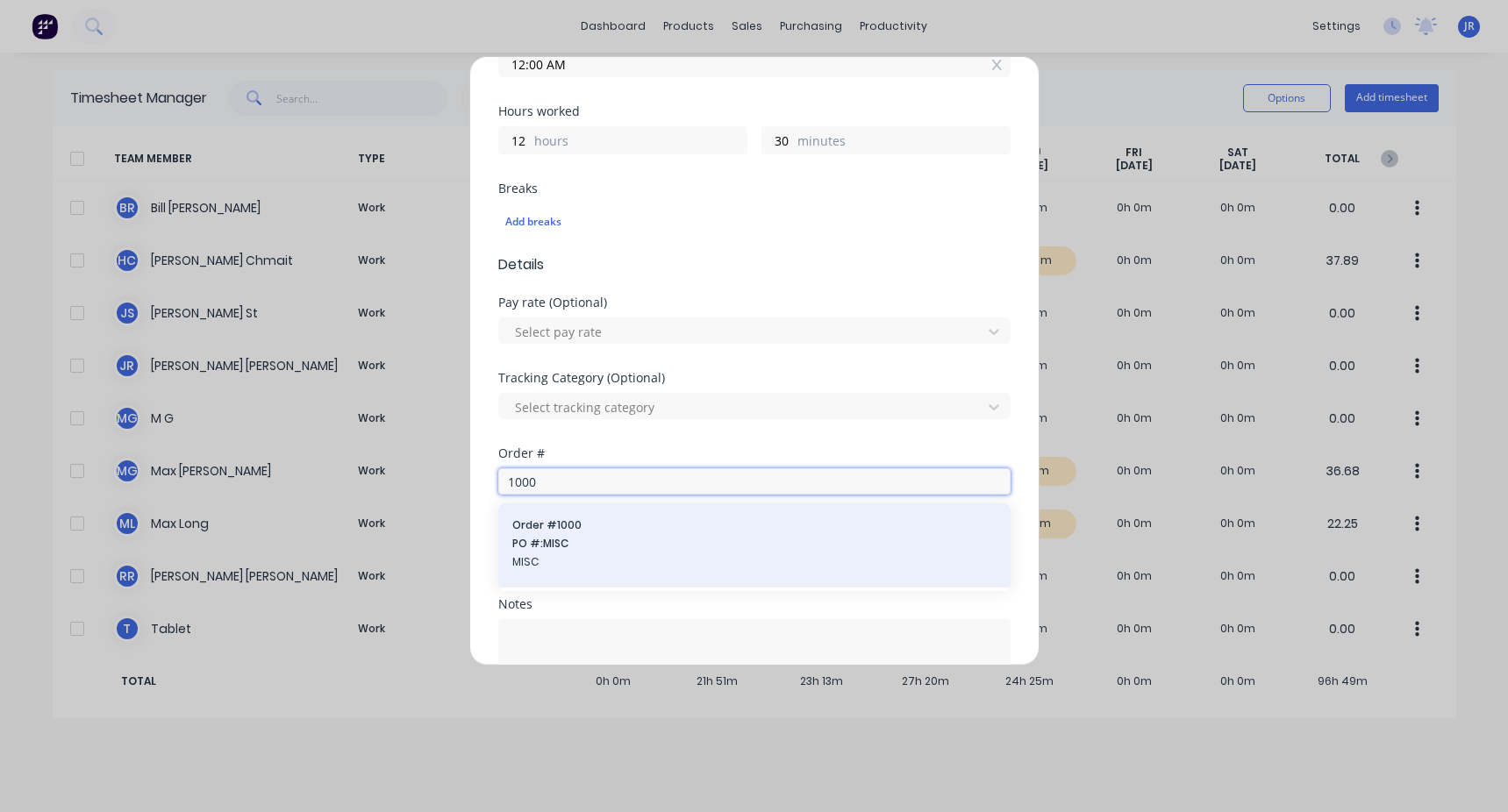
type input "1000"
click at [433, 306] on span "PO #: MISC" at bounding box center [754, 543] width 484 height 16
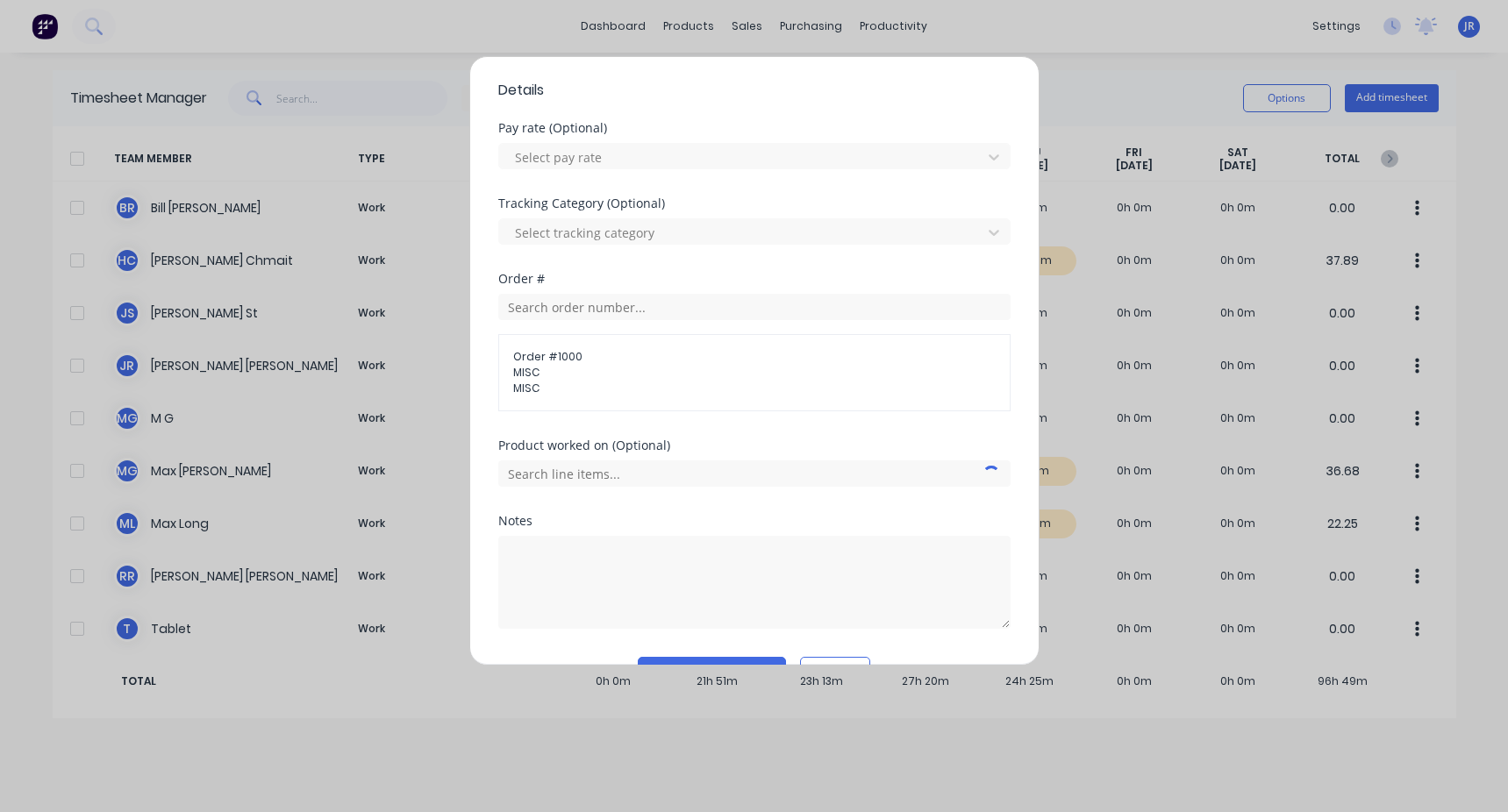
scroll to position [614, 0]
click at [433, 306] on textarea at bounding box center [754, 581] width 512 height 93
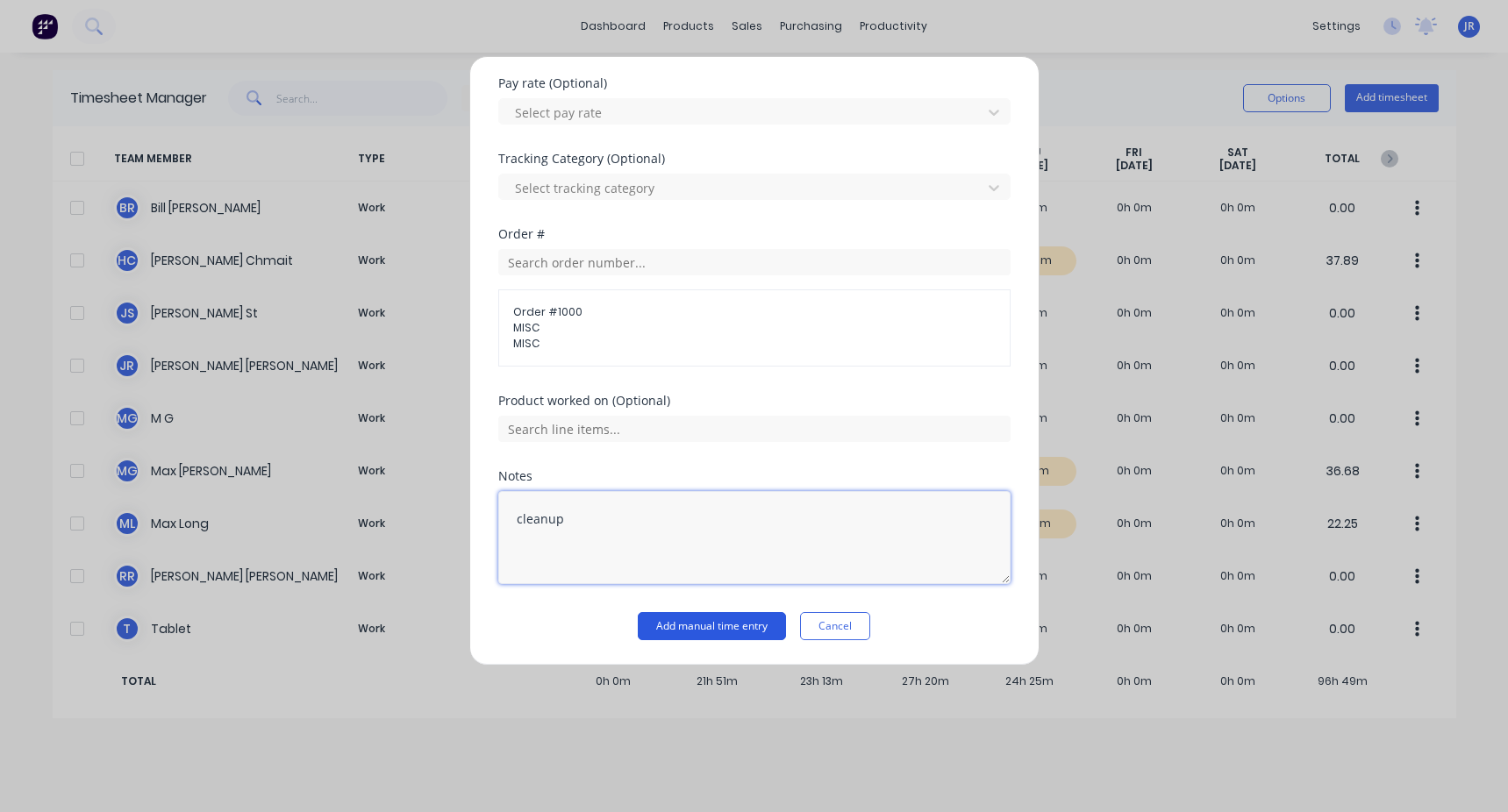
type textarea "cleanup"
click at [433, 306] on button "Add manual time entry" at bounding box center [711, 626] width 148 height 28
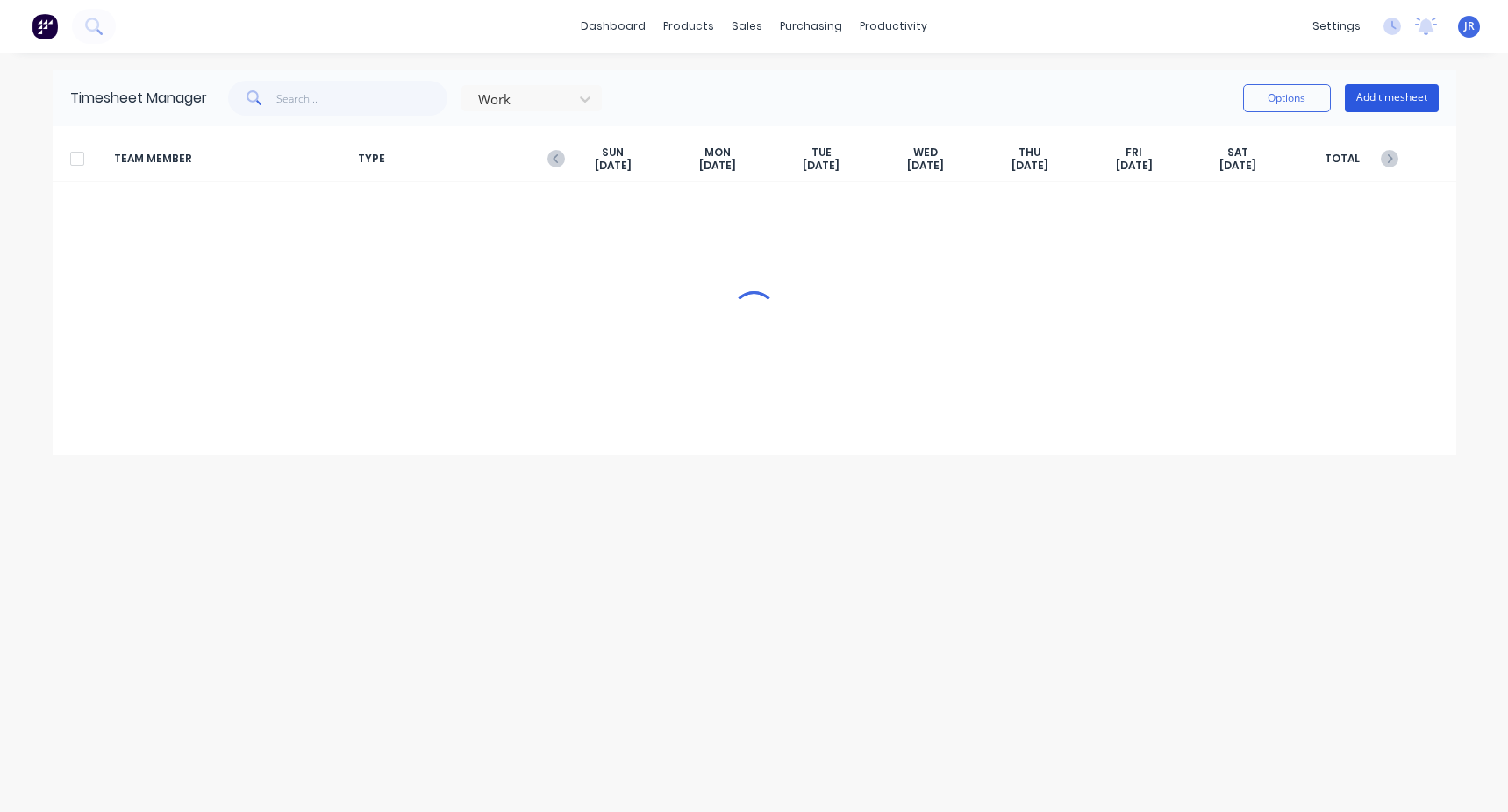
click at [433, 96] on button "Add timesheet" at bounding box center [1391, 98] width 94 height 28
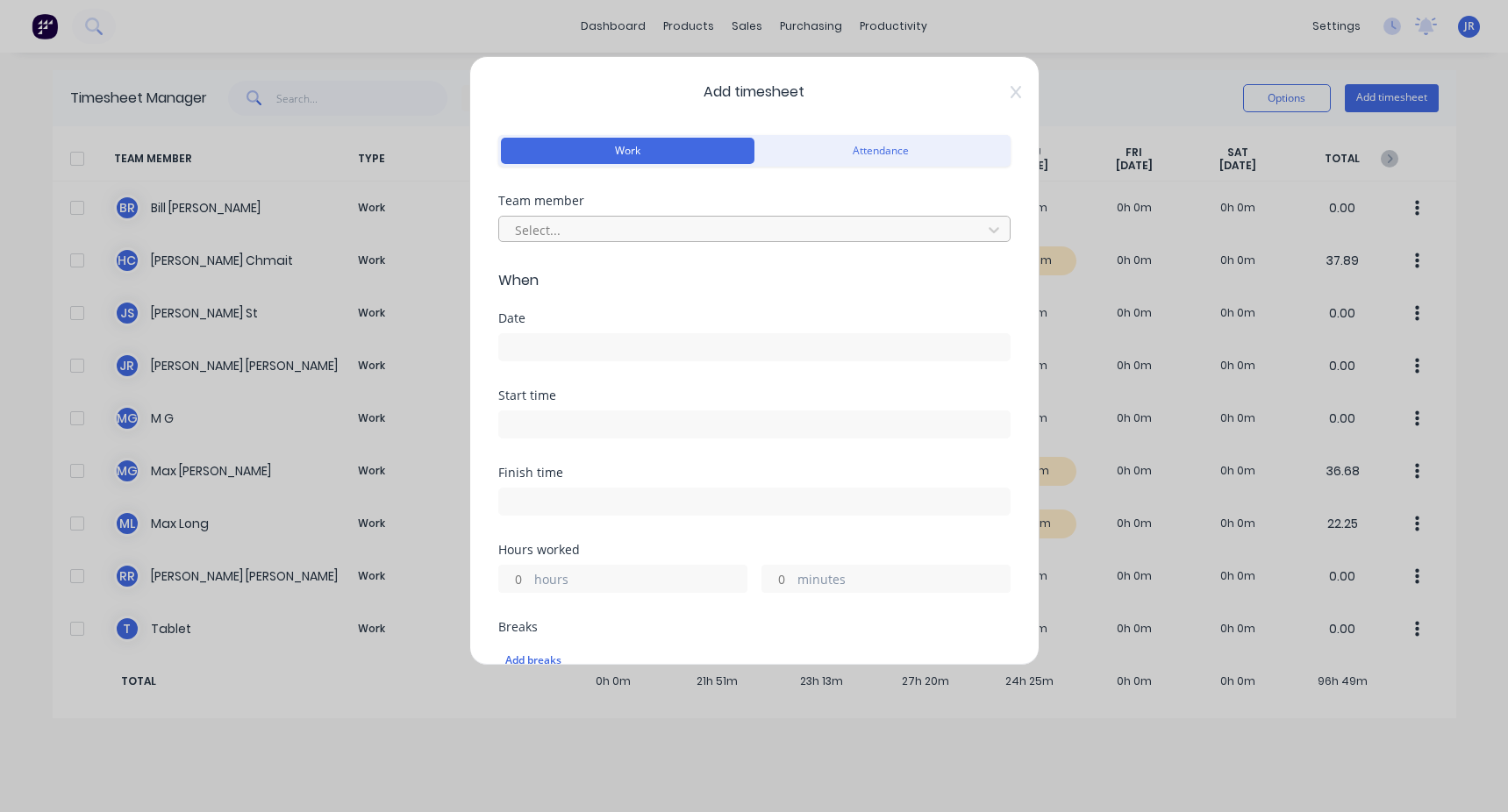
click at [433, 233] on div at bounding box center [743, 230] width 460 height 22
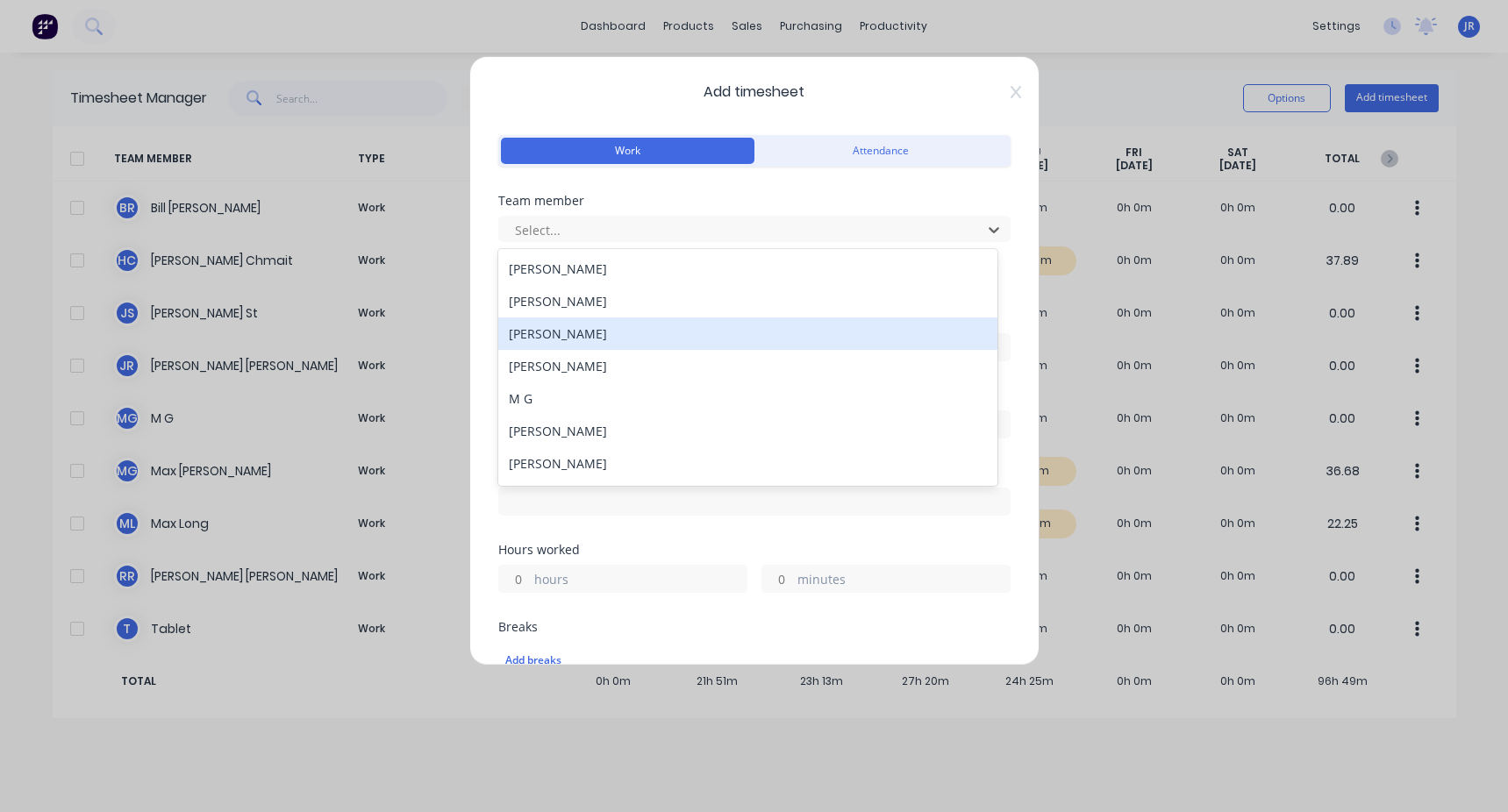
click at [433, 306] on div "[PERSON_NAME]" at bounding box center [747, 333] width 499 height 32
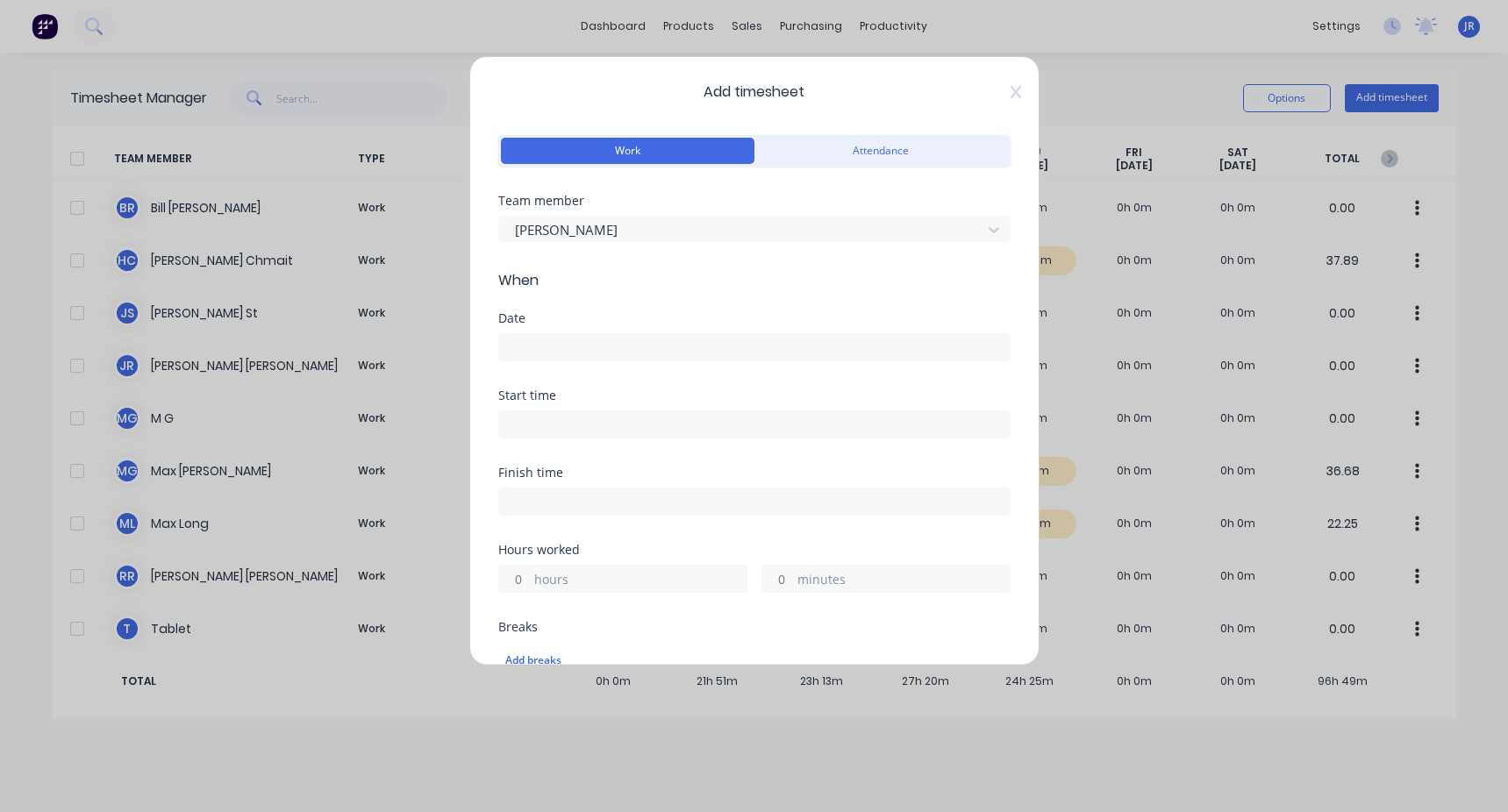
click at [433, 306] on input at bounding box center [754, 346] width 510 height 26
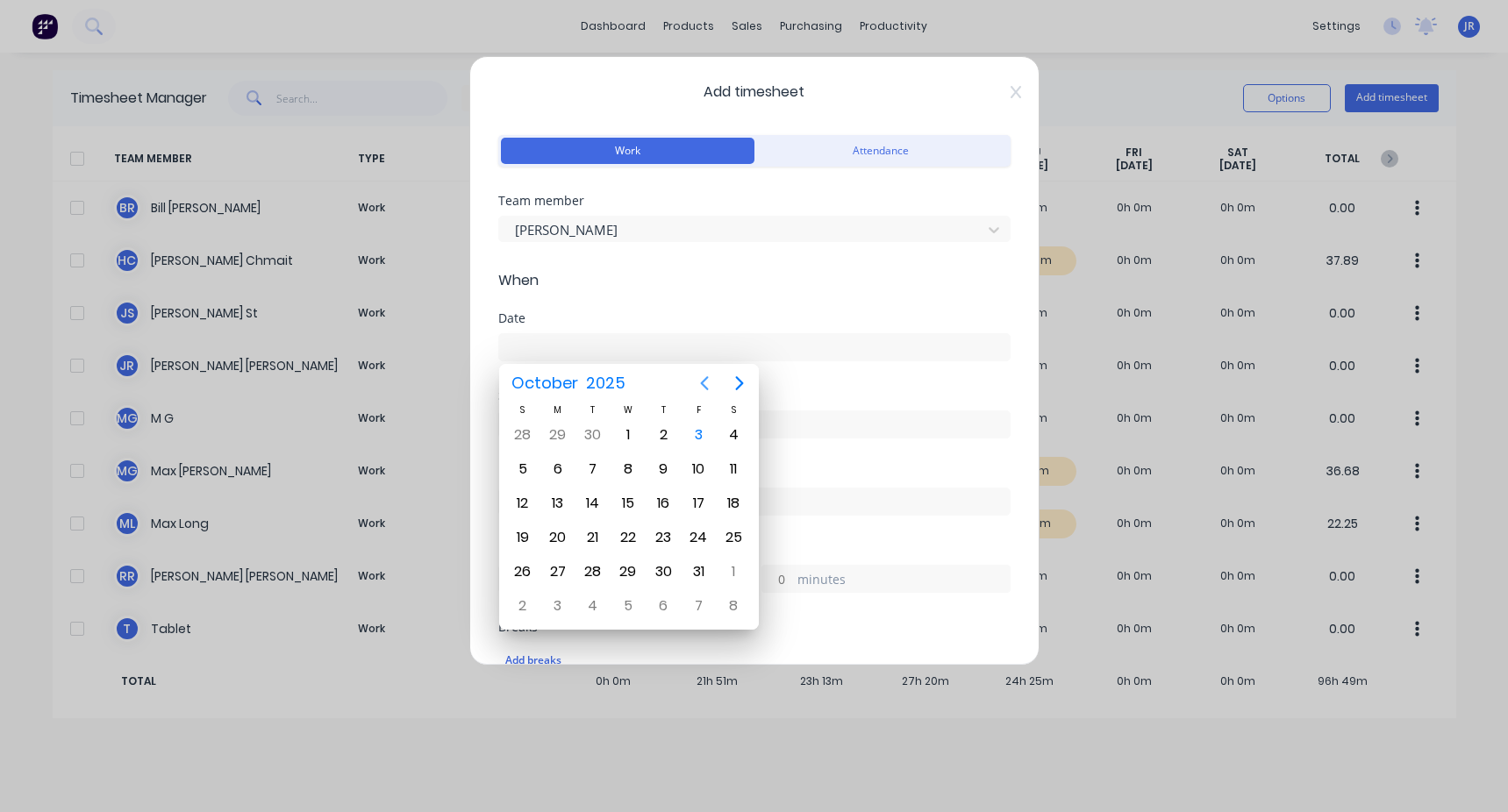
click at [433, 306] on icon "Previous page" at bounding box center [705, 383] width 21 height 21
click at [433, 306] on div "18" at bounding box center [663, 503] width 26 height 26
type input "[DATE]"
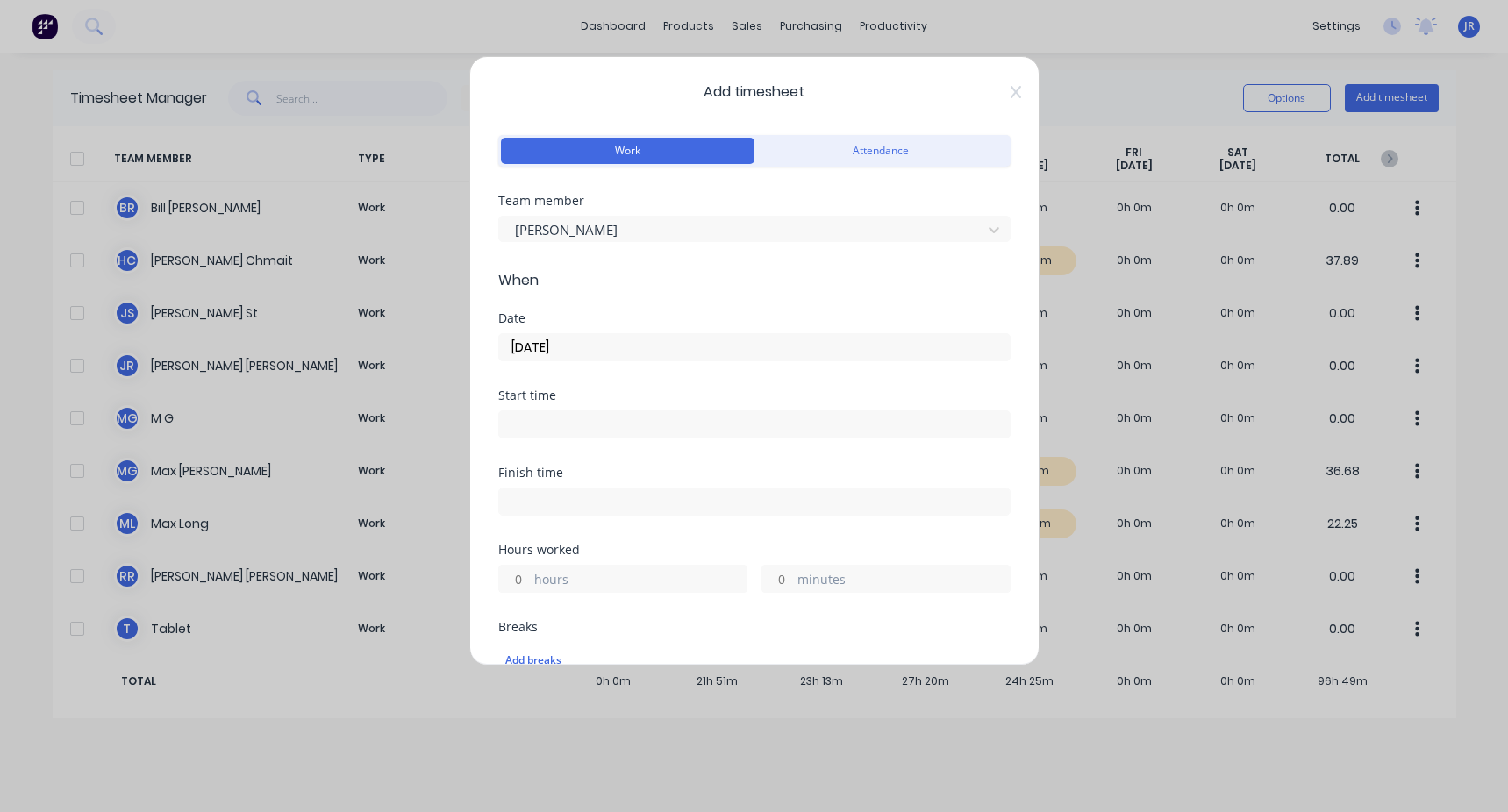
click at [433, 306] on input at bounding box center [754, 424] width 510 height 26
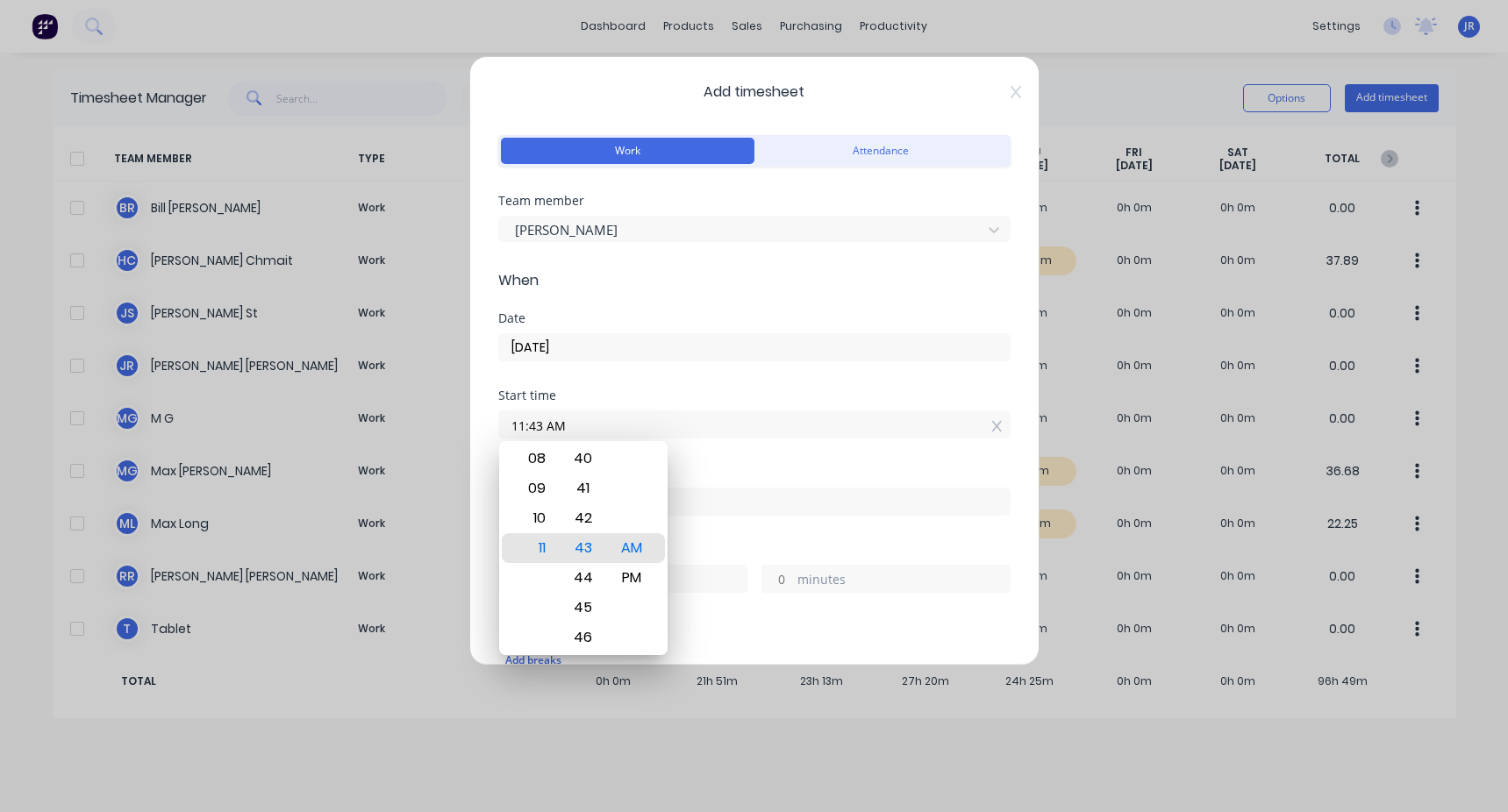
drag, startPoint x: 556, startPoint y: 412, endPoint x: 563, endPoint y: 440, distance: 28.9
click at [433, 306] on div "Add timesheet Work Attendance Team member [PERSON_NAME] When Date [DATE] Start …" at bounding box center [753, 361] width 570 height 609
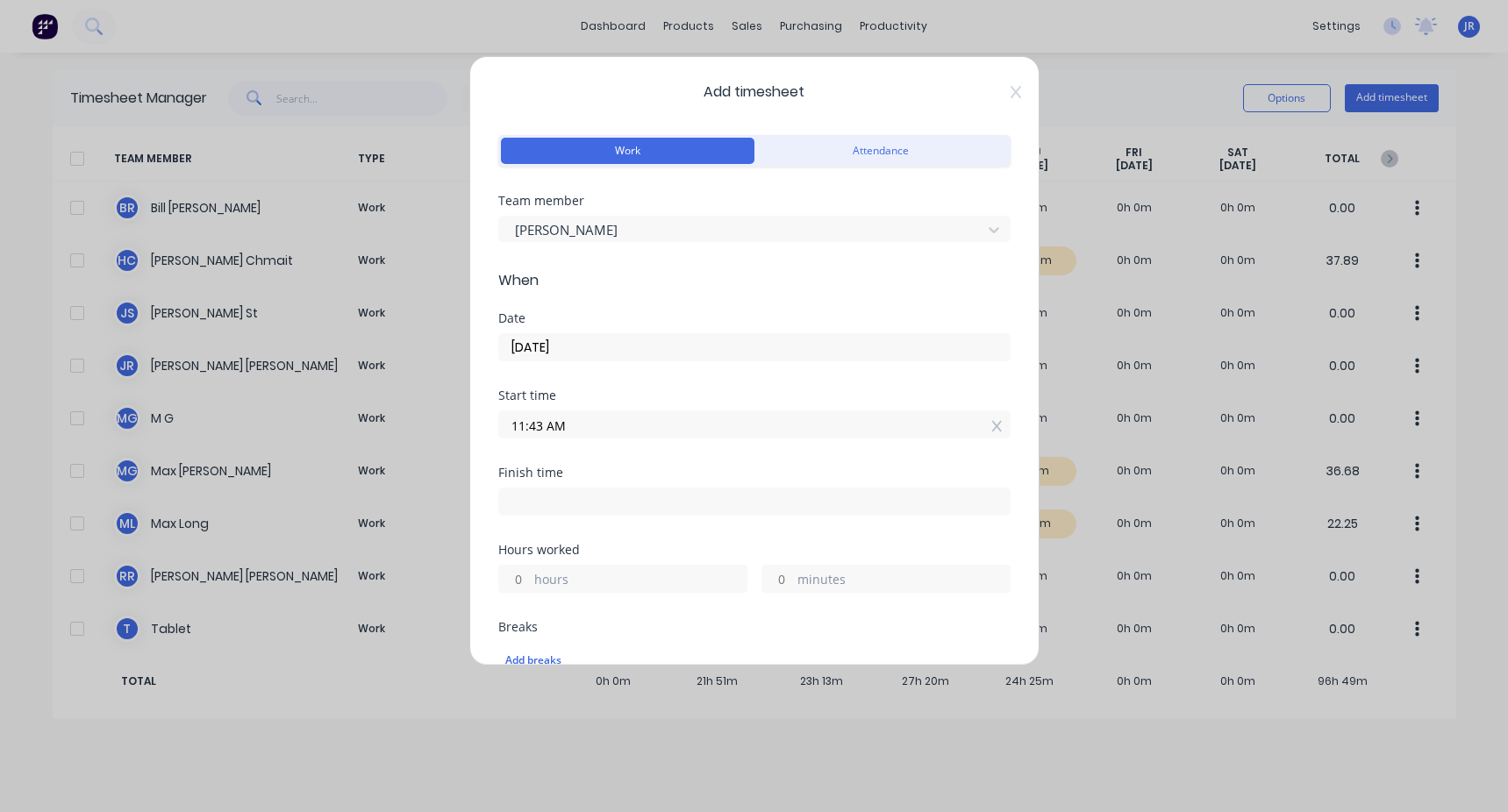
drag, startPoint x: 570, startPoint y: 431, endPoint x: 518, endPoint y: 426, distance: 52.2
click at [433, 306] on input "11:43 AM" at bounding box center [754, 424] width 510 height 26
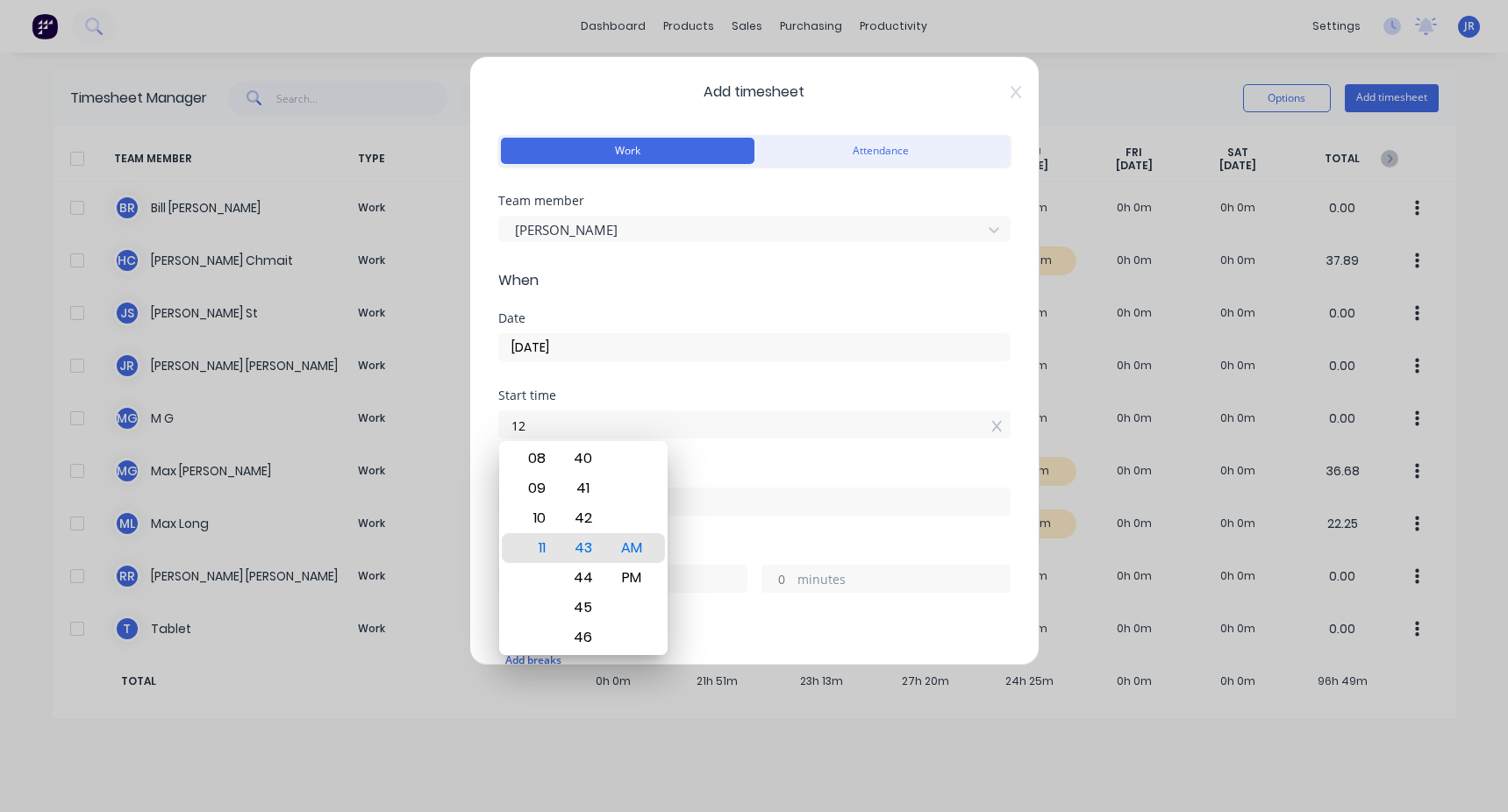
type input "12:00 PM"
click at [433, 306] on div "Start time" at bounding box center [754, 395] width 512 height 13
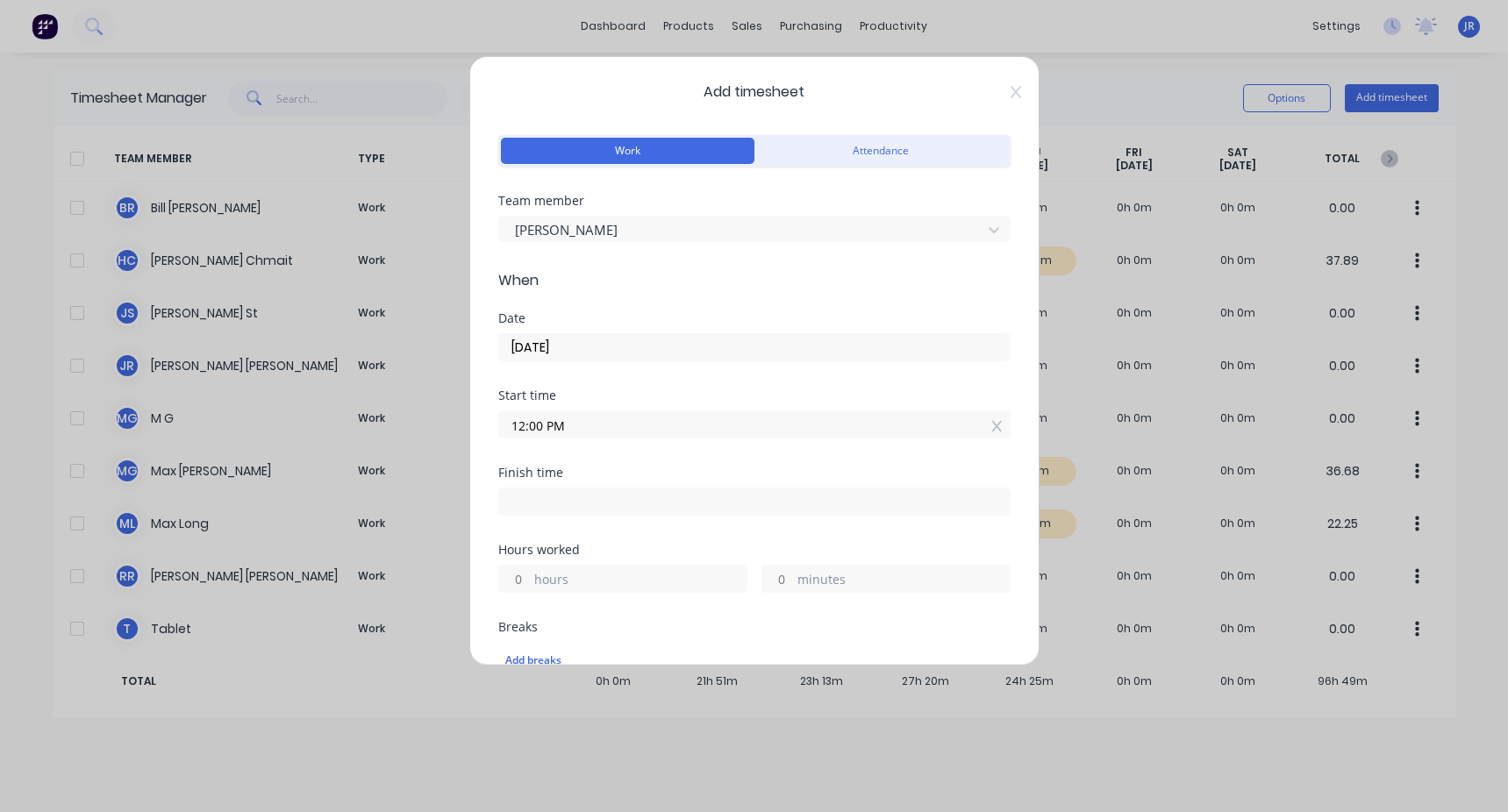
click at [433, 306] on input at bounding box center [754, 501] width 510 height 26
type input "11:43 AM"
type input "23"
type input "43"
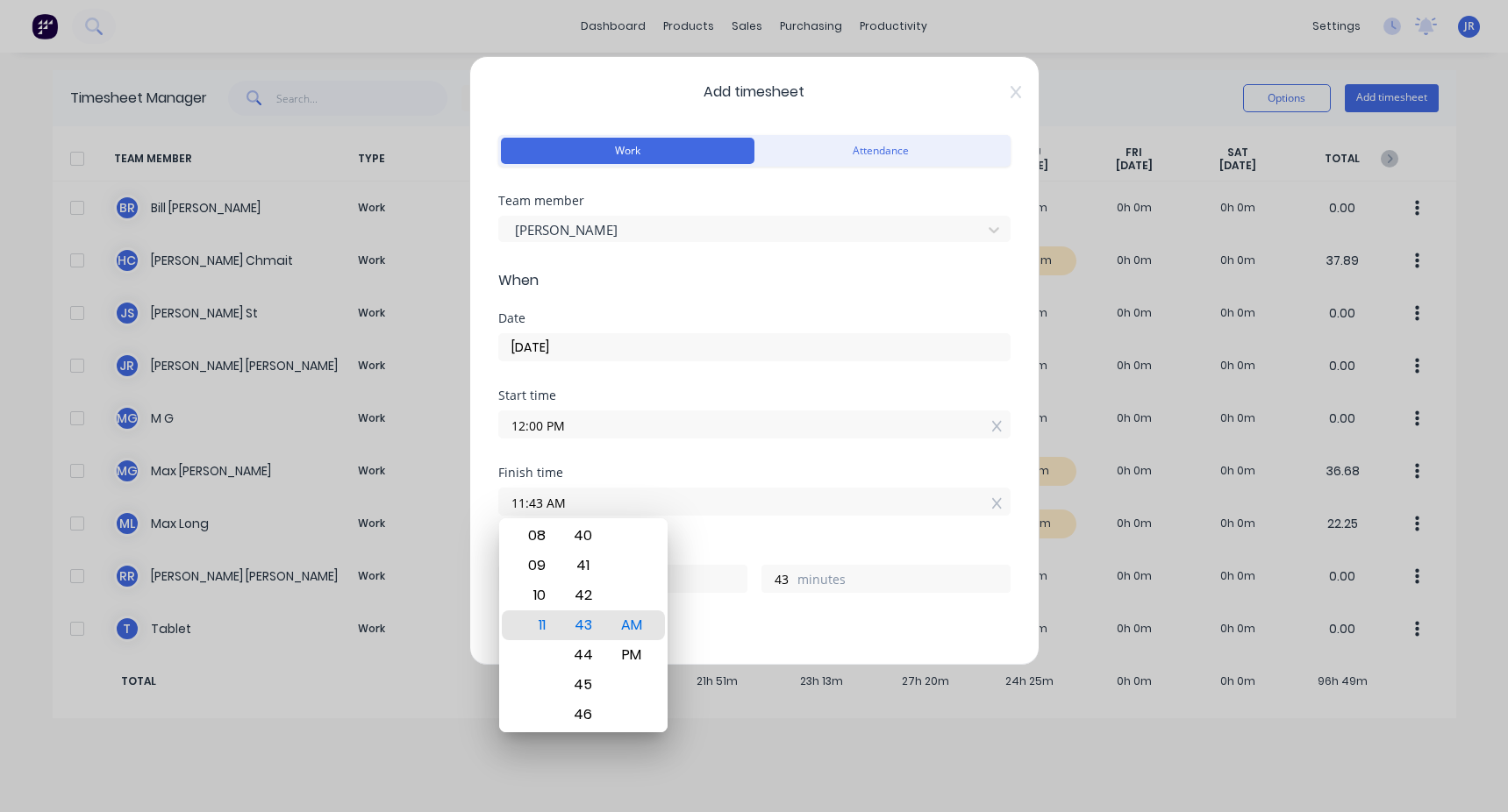
drag, startPoint x: 582, startPoint y: 500, endPoint x: 455, endPoint y: 497, distance: 127.0
click at [433, 306] on div "Add timesheet Work Attendance Team member [PERSON_NAME] When Date [DATE] Start …" at bounding box center [754, 406] width 1508 height 812
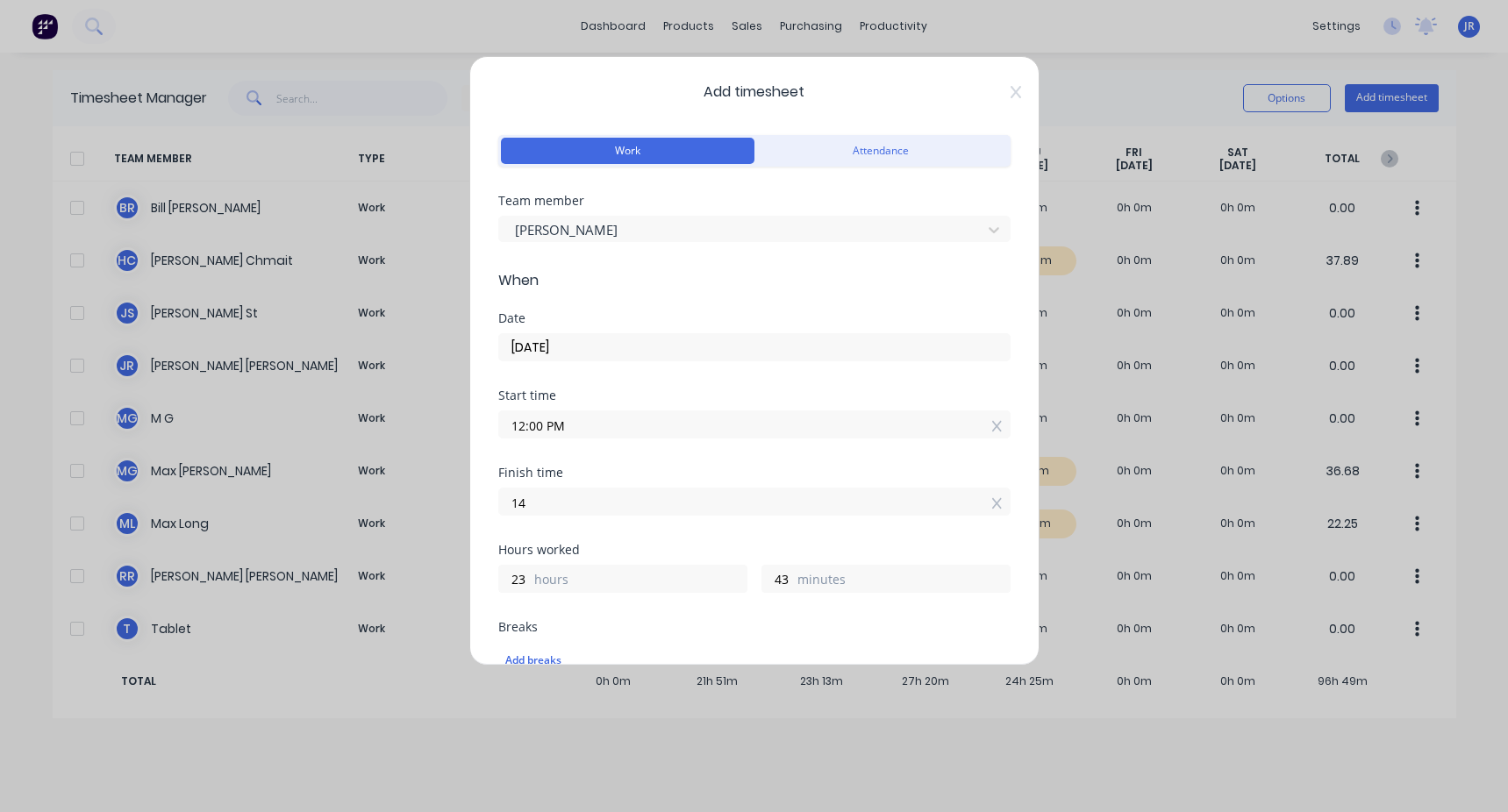
type input "02:00 PM"
type input "2"
type input "0"
click at [433, 306] on div "Start time 12:00 PM" at bounding box center [754, 428] width 512 height 78
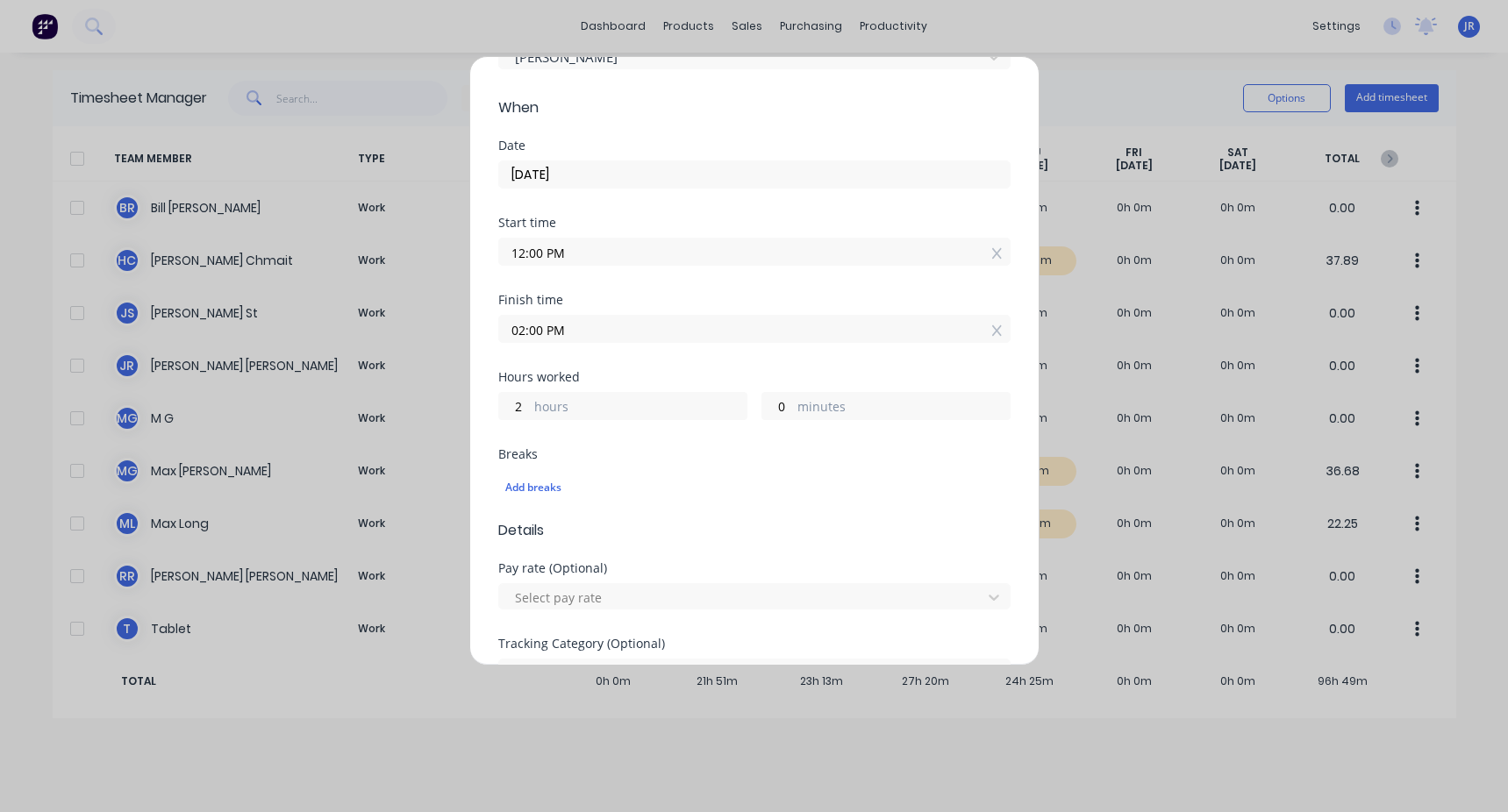
scroll to position [176, 0]
click at [433, 306] on div "Add breaks" at bounding box center [754, 484] width 498 height 22
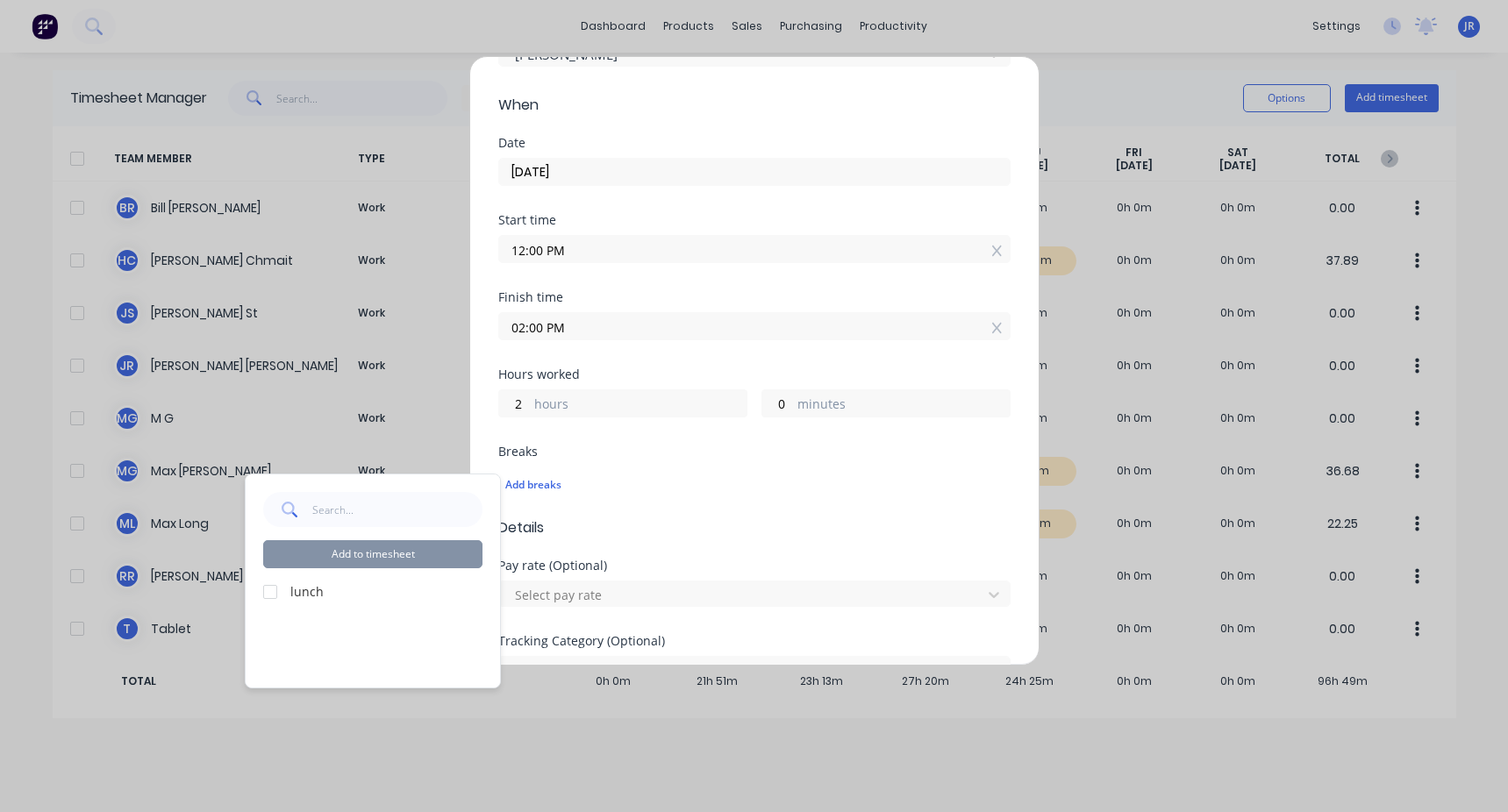
click at [266, 306] on div at bounding box center [270, 592] width 35 height 35
click at [378, 306] on button "Add to timesheet" at bounding box center [373, 554] width 219 height 28
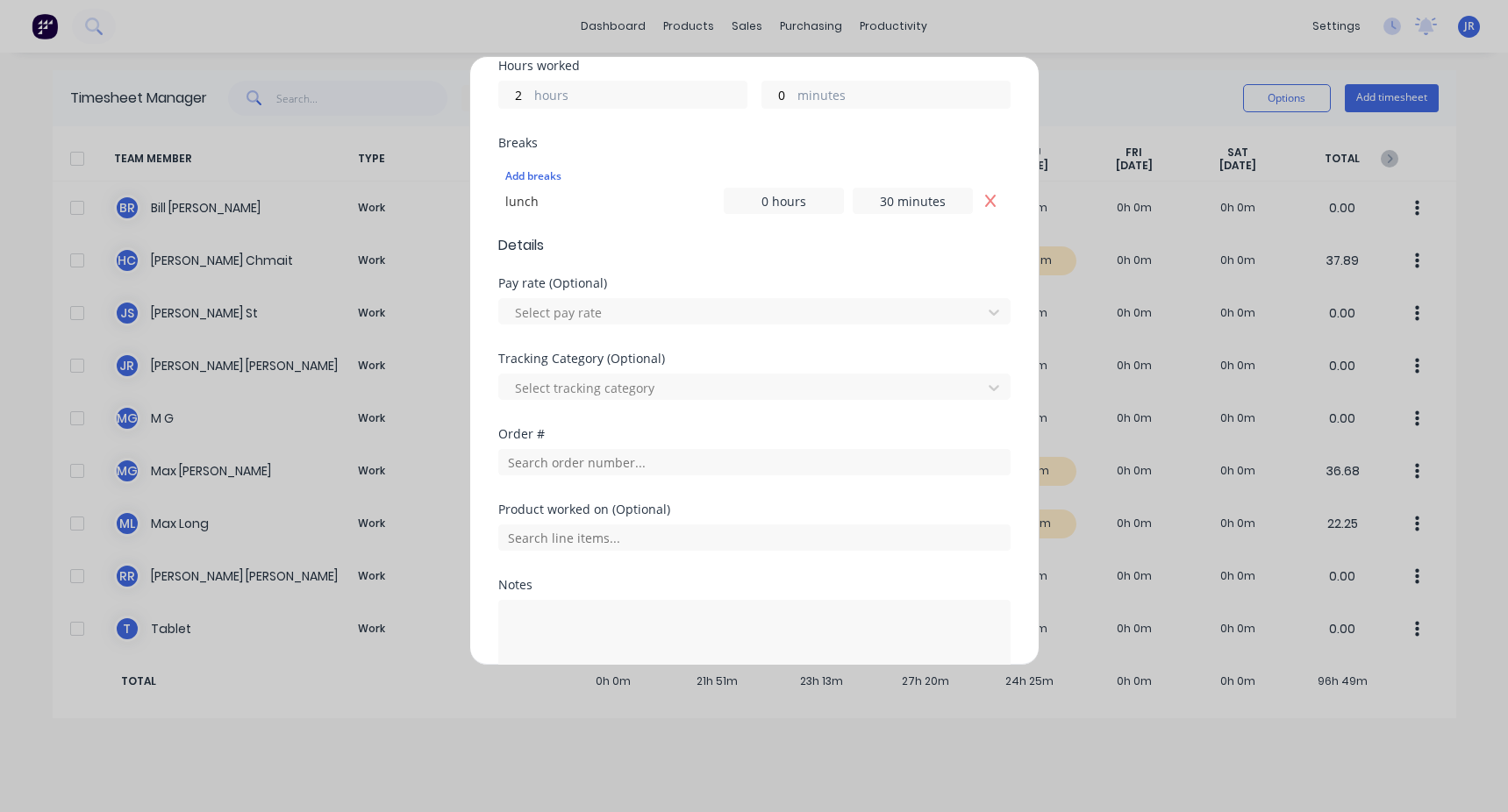
scroll to position [526, 0]
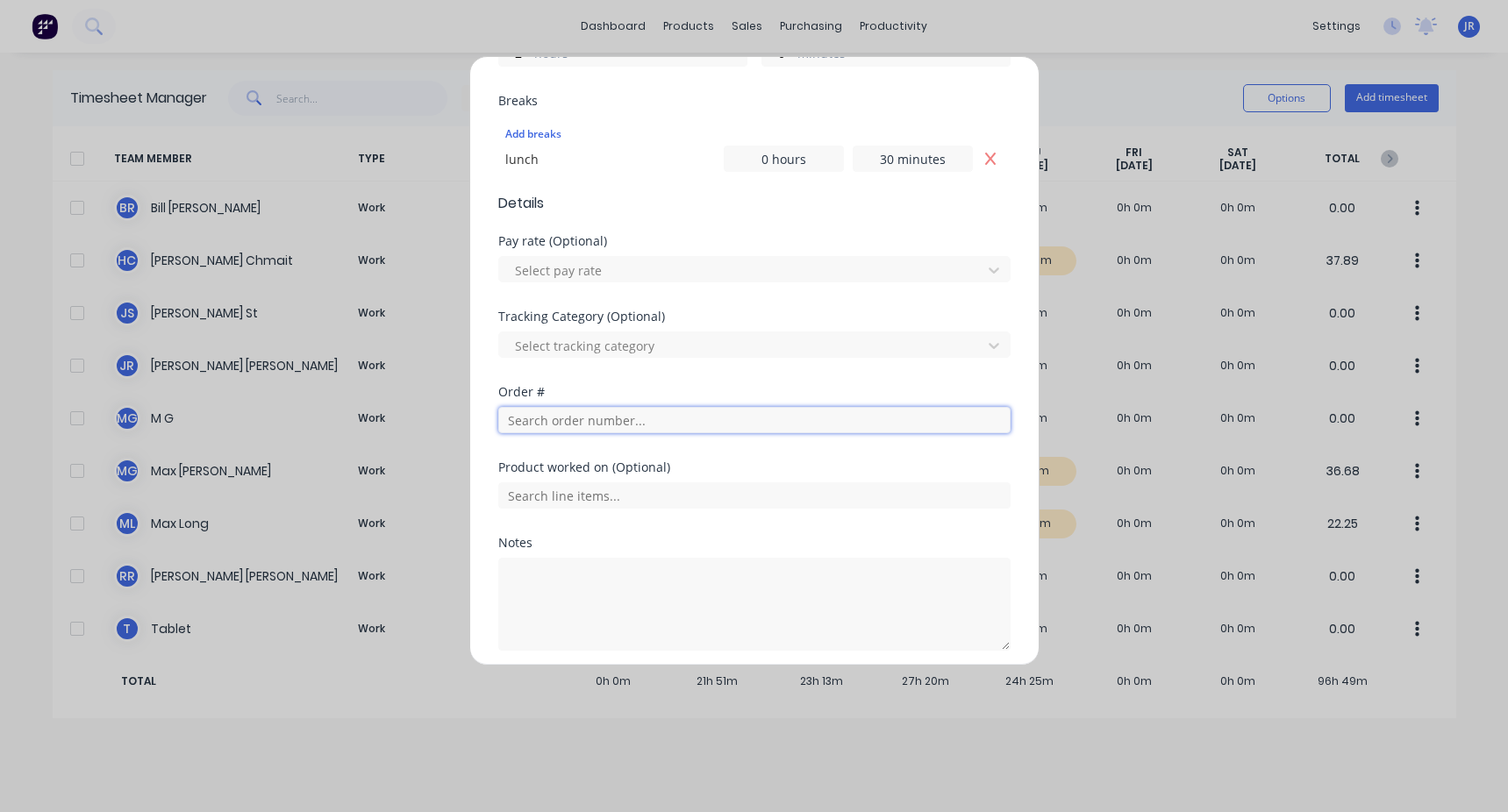
click at [433, 306] on input "text" at bounding box center [754, 419] width 512 height 26
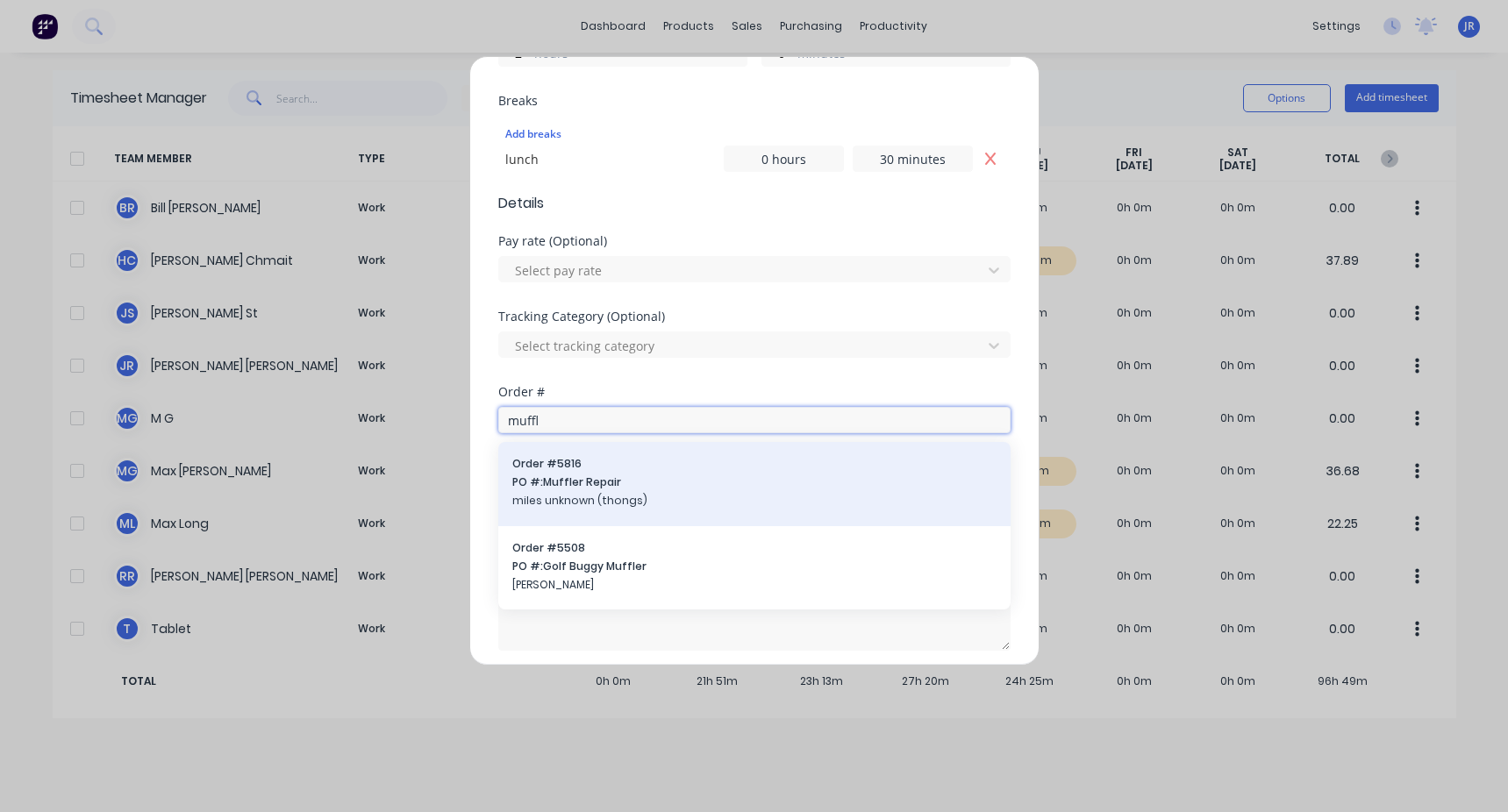
type input "muffl"
click at [433, 306] on div "Order # 5816 PO #: Muffler Repair miles unknown (thongs)" at bounding box center [754, 484] width 484 height 56
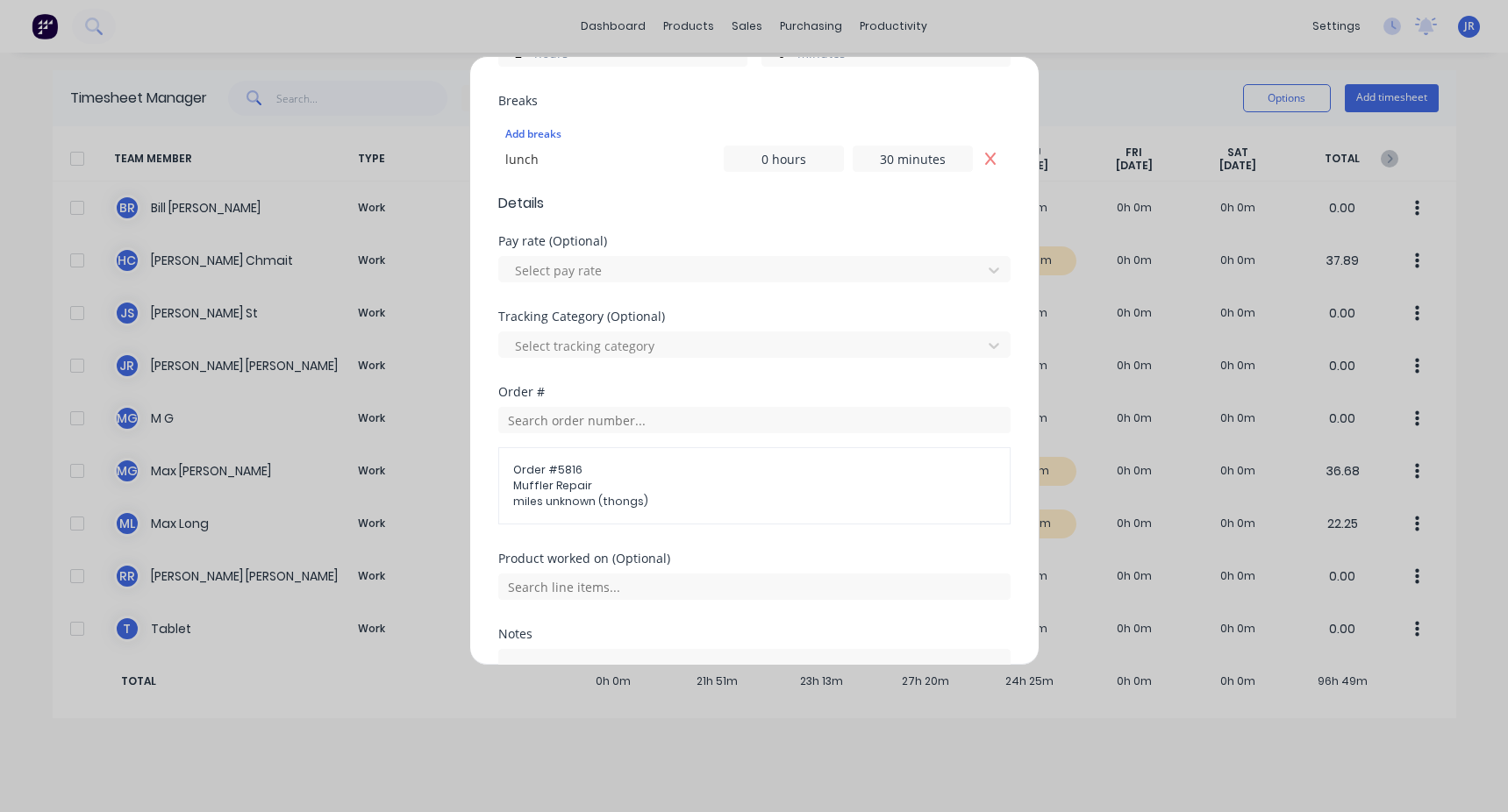
scroll to position [684, 0]
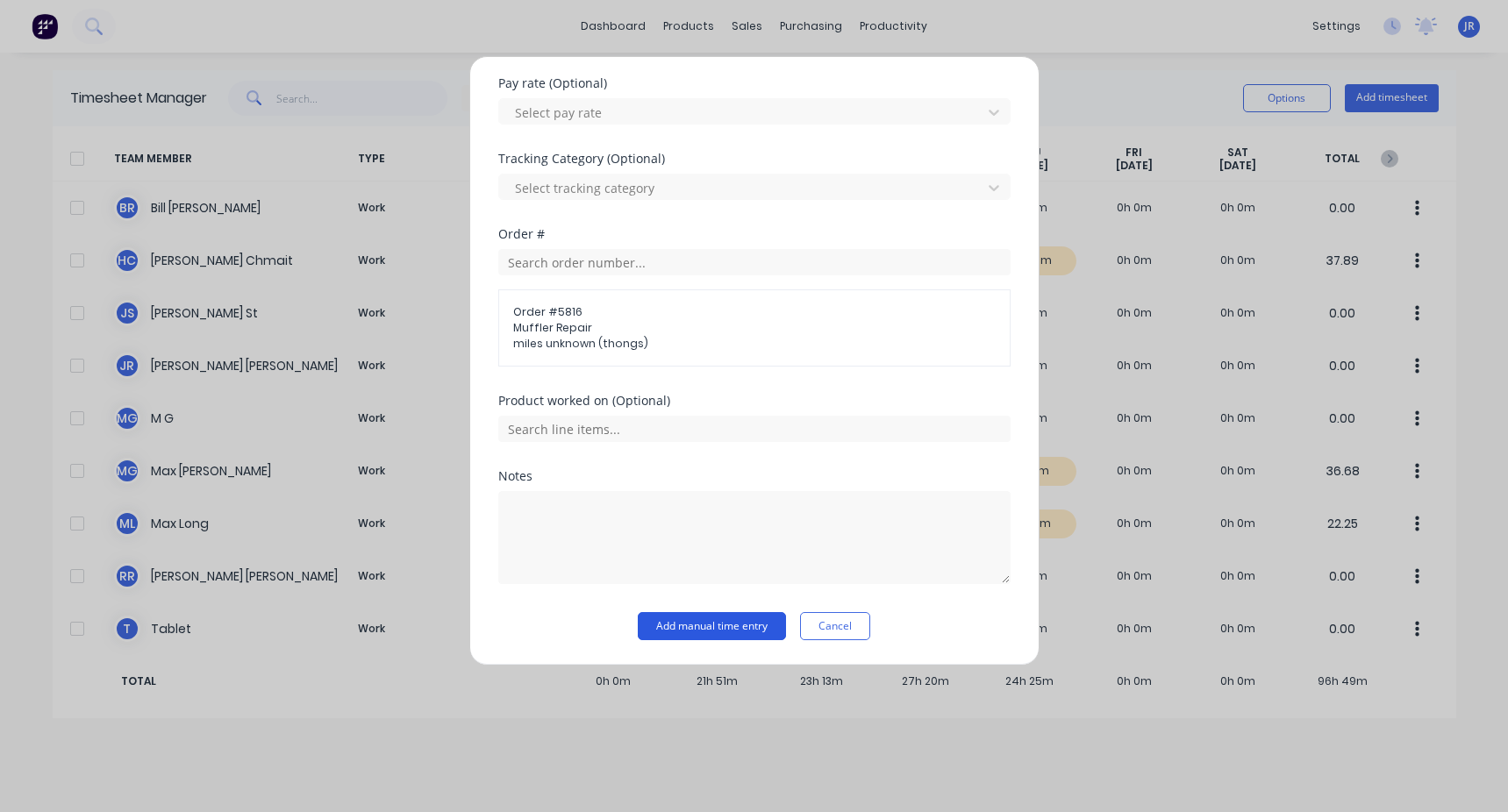
click at [433, 306] on button "Add manual time entry" at bounding box center [711, 626] width 148 height 28
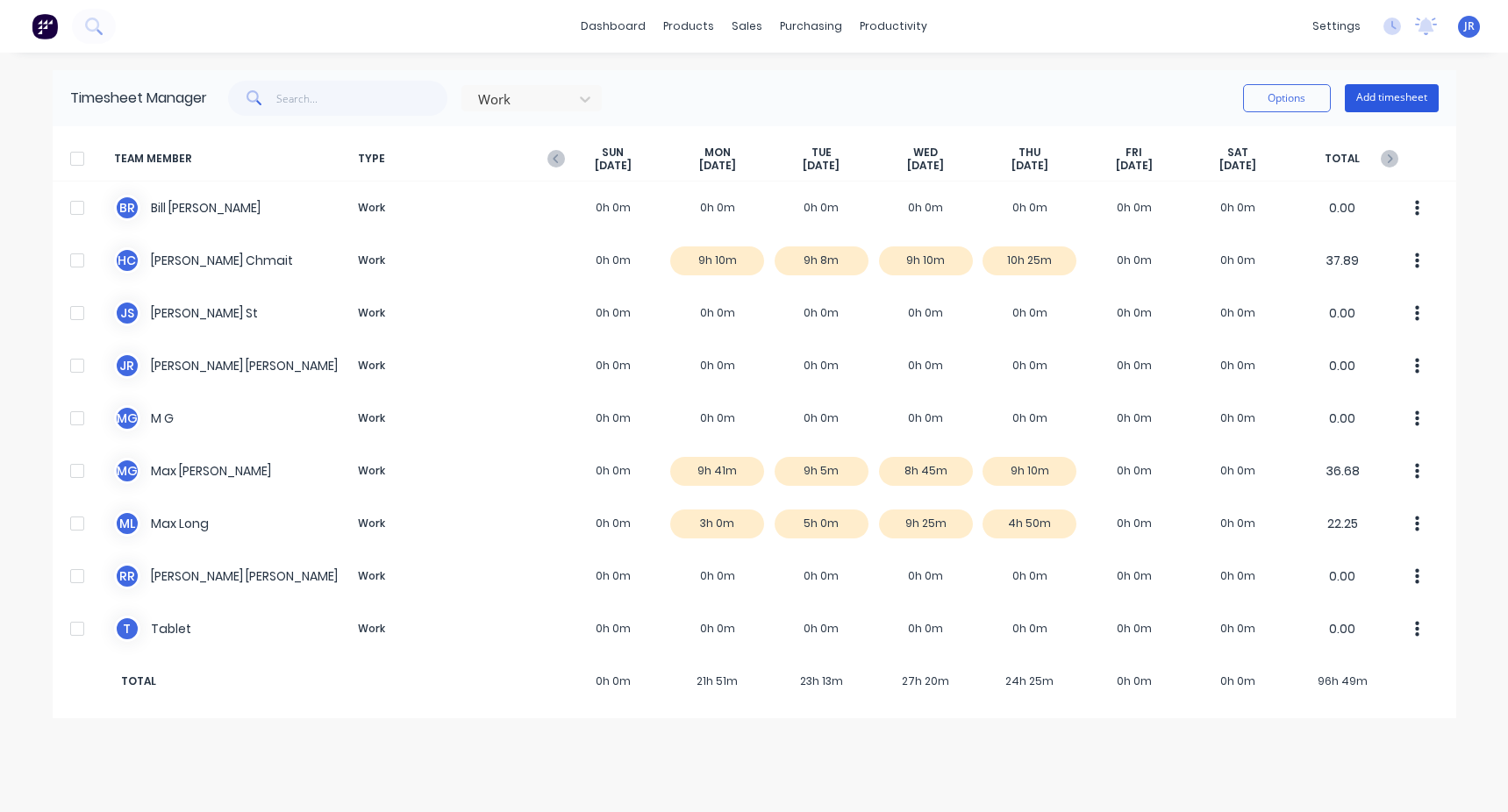
click at [433, 90] on button "Add timesheet" at bounding box center [1391, 98] width 94 height 28
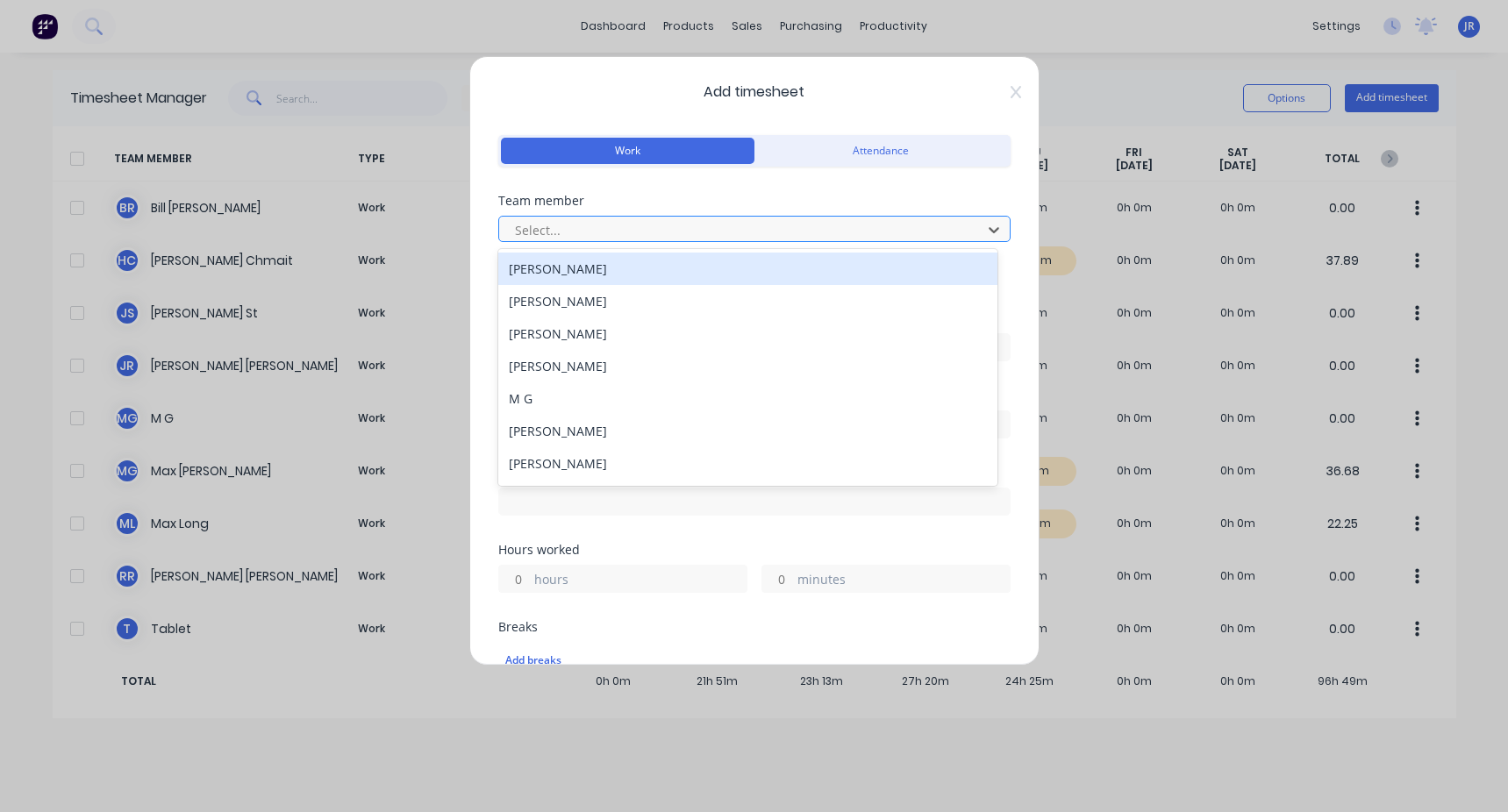
click at [433, 239] on div at bounding box center [743, 230] width 460 height 22
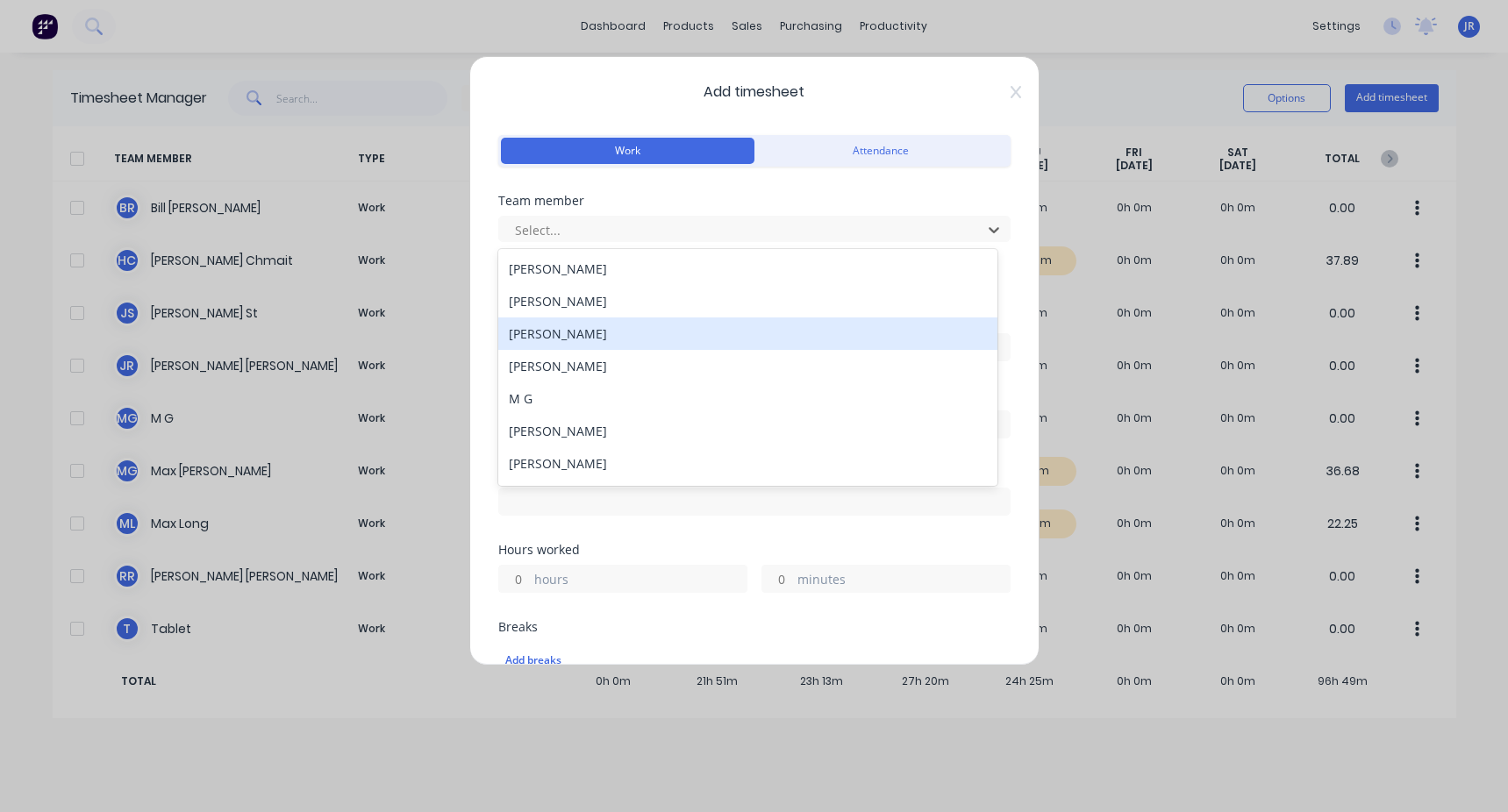
click at [433, 306] on div "[PERSON_NAME]" at bounding box center [747, 333] width 499 height 32
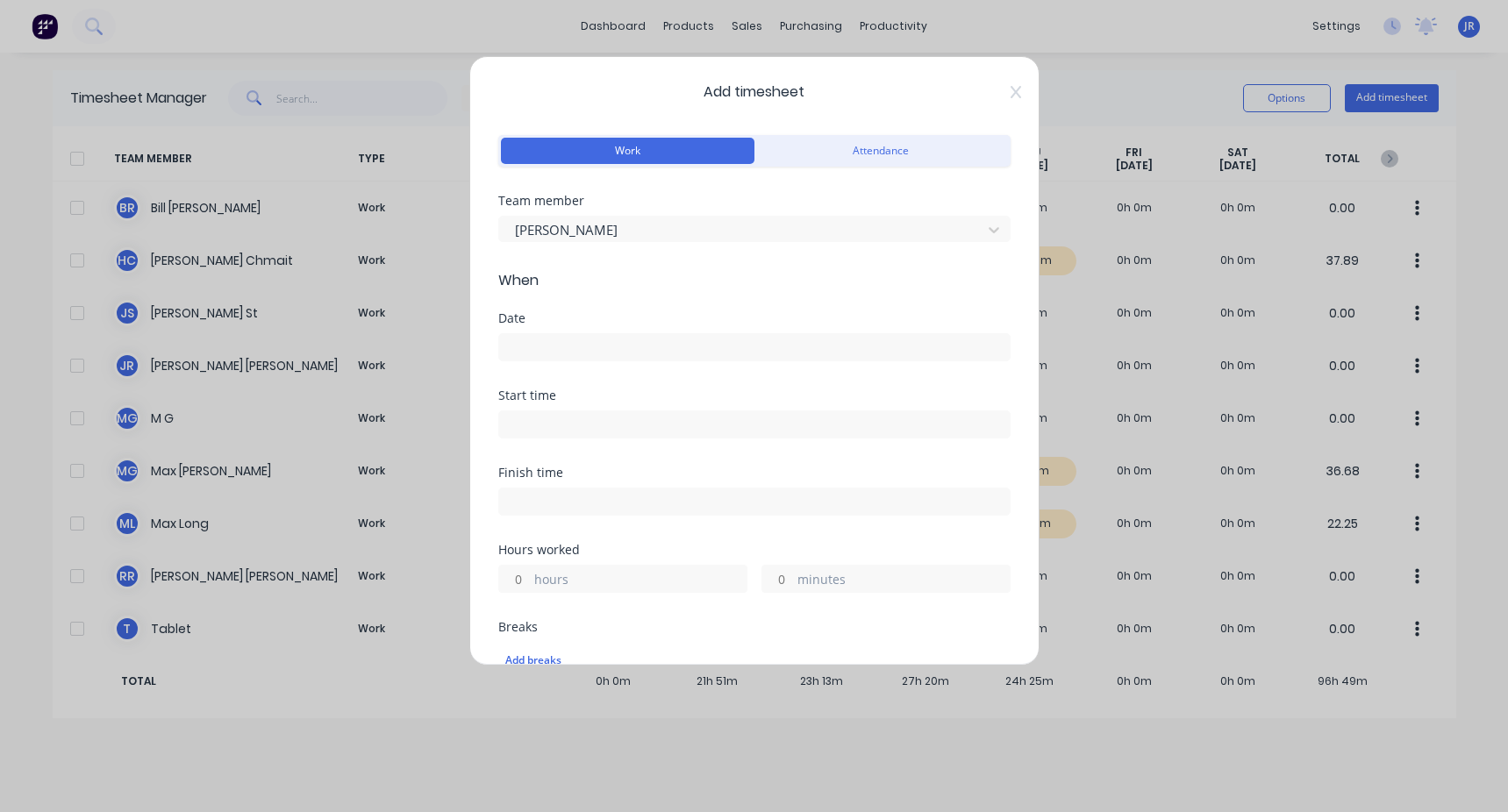
click at [433, 306] on input at bounding box center [754, 346] width 510 height 26
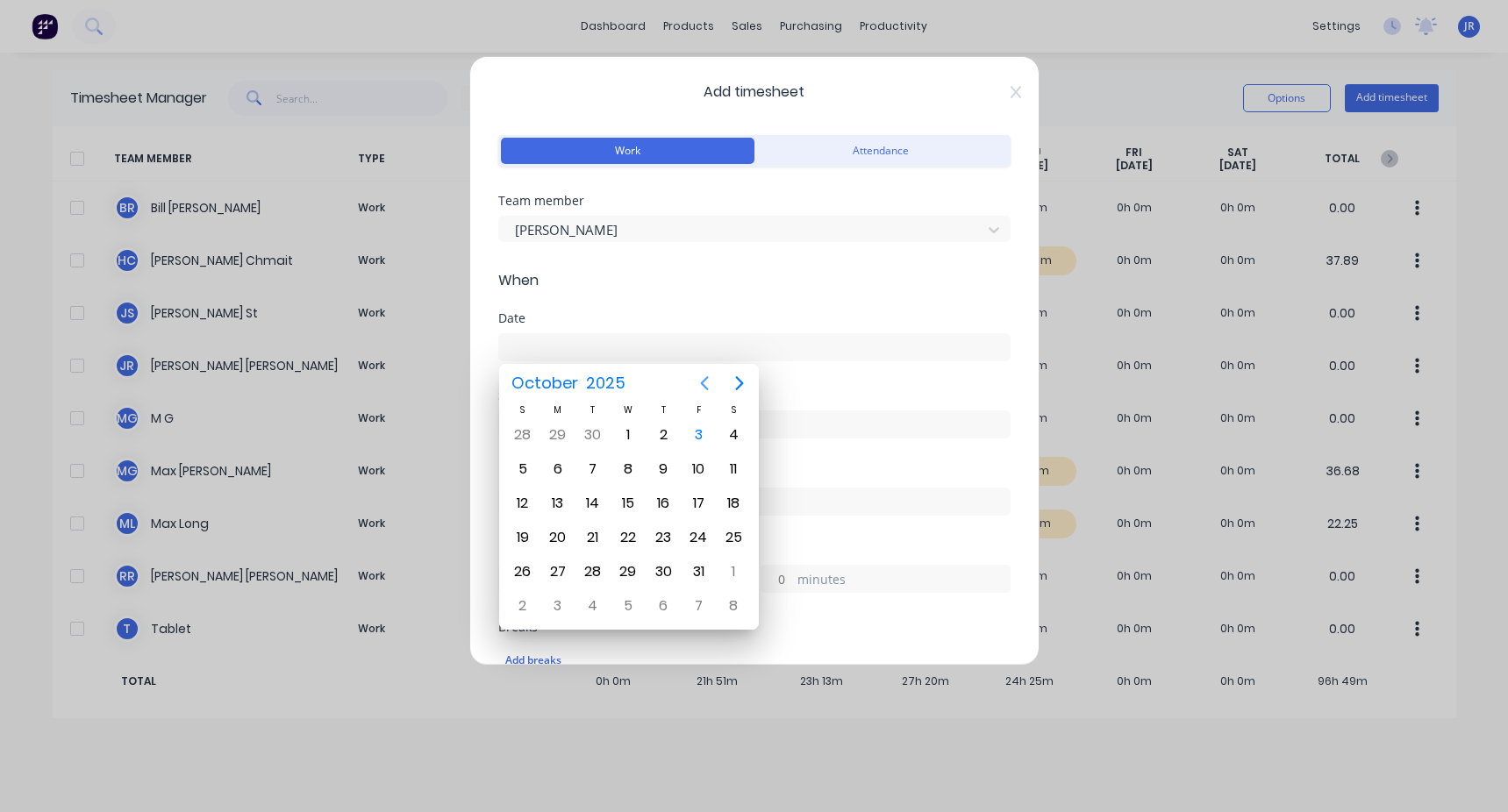
click at [433, 306] on icon "Previous page" at bounding box center [705, 383] width 21 height 21
click at [433, 306] on div "18" at bounding box center [663, 503] width 26 height 26
type input "[DATE]"
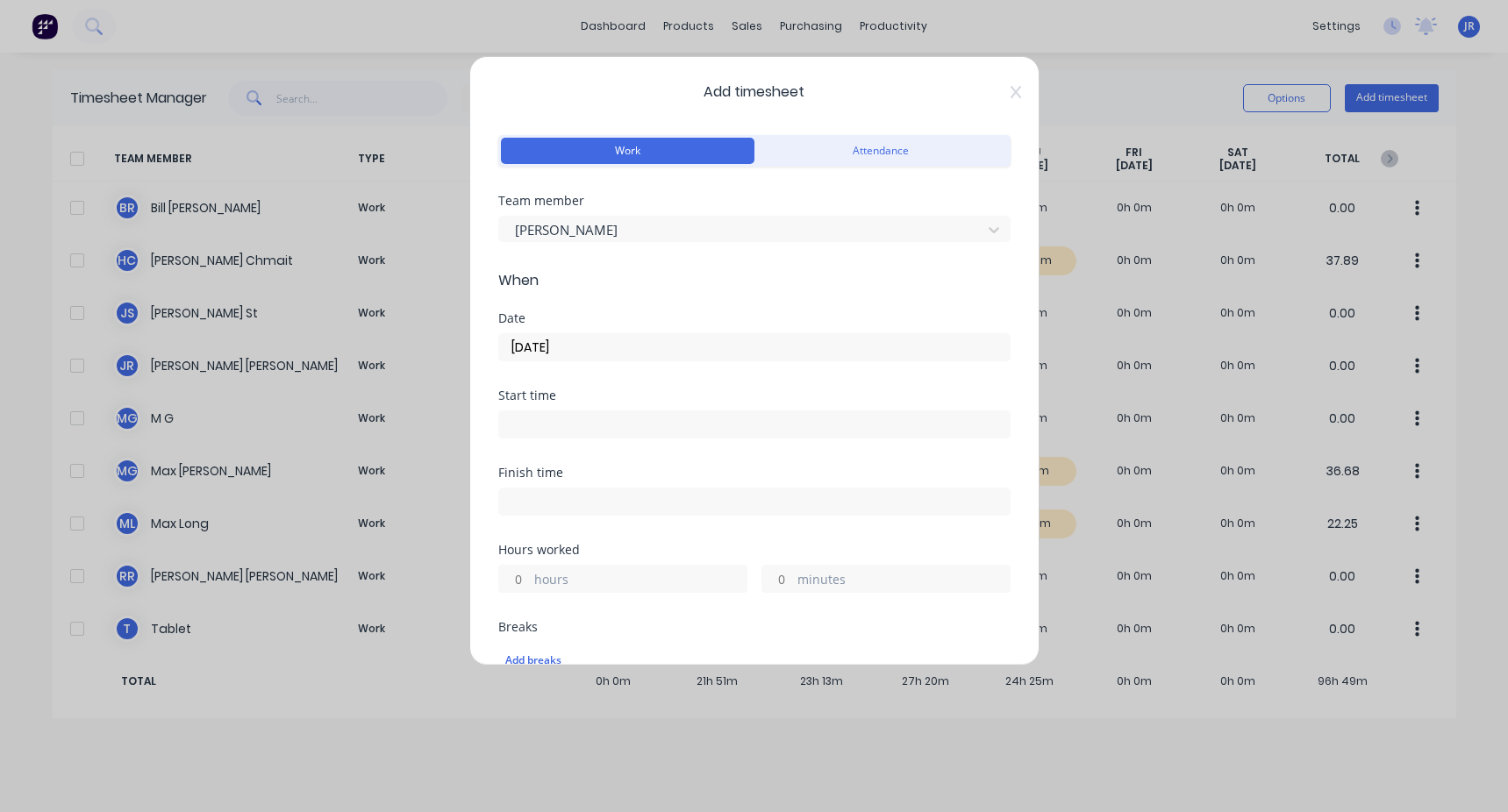
click at [433, 306] on input at bounding box center [754, 424] width 510 height 26
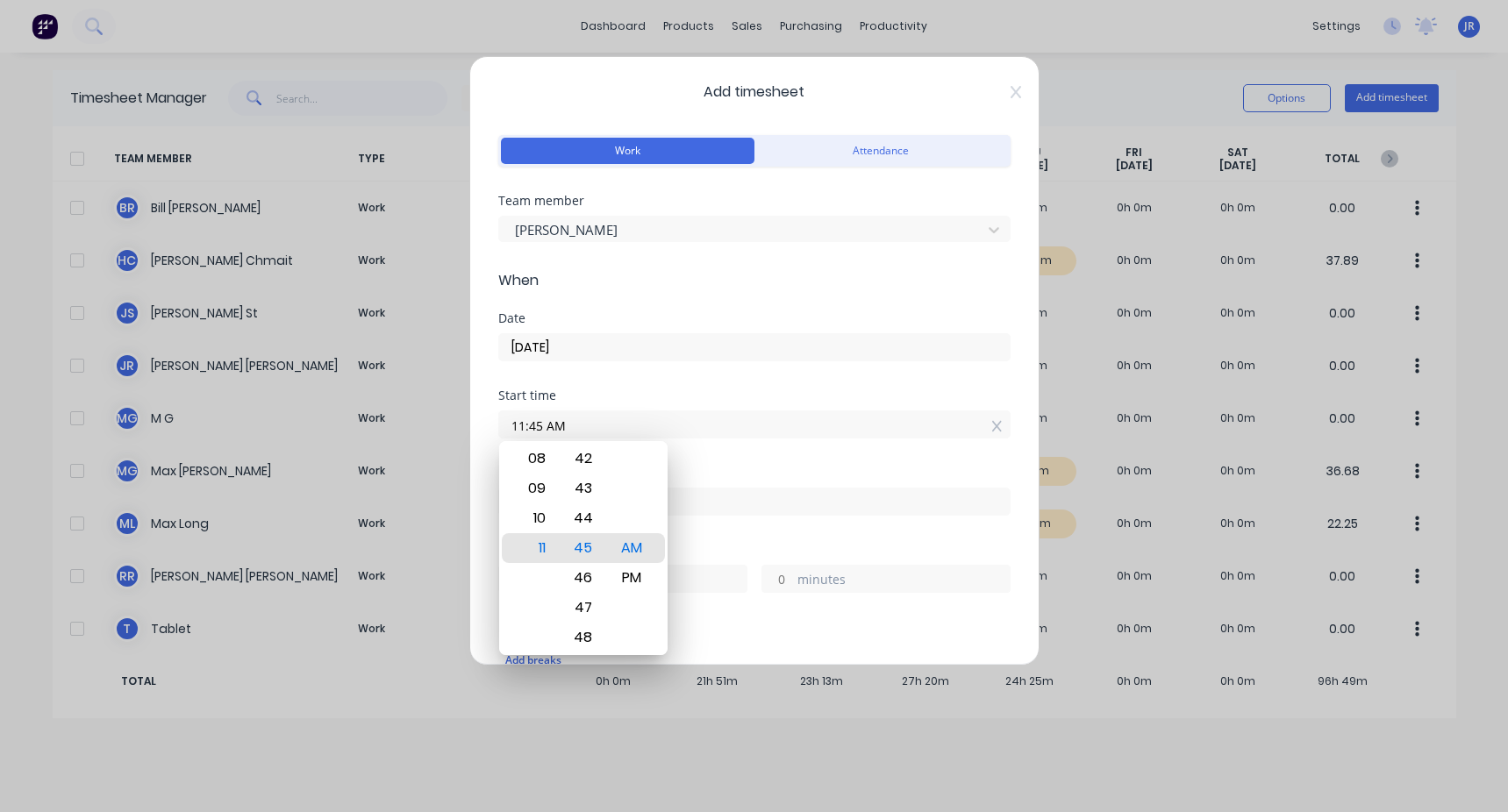
drag, startPoint x: 593, startPoint y: 423, endPoint x: 477, endPoint y: 440, distance: 117.2
click at [433, 306] on div "Add timesheet Work Attendance Team member [PERSON_NAME] When Date [DATE] Start …" at bounding box center [753, 361] width 570 height 609
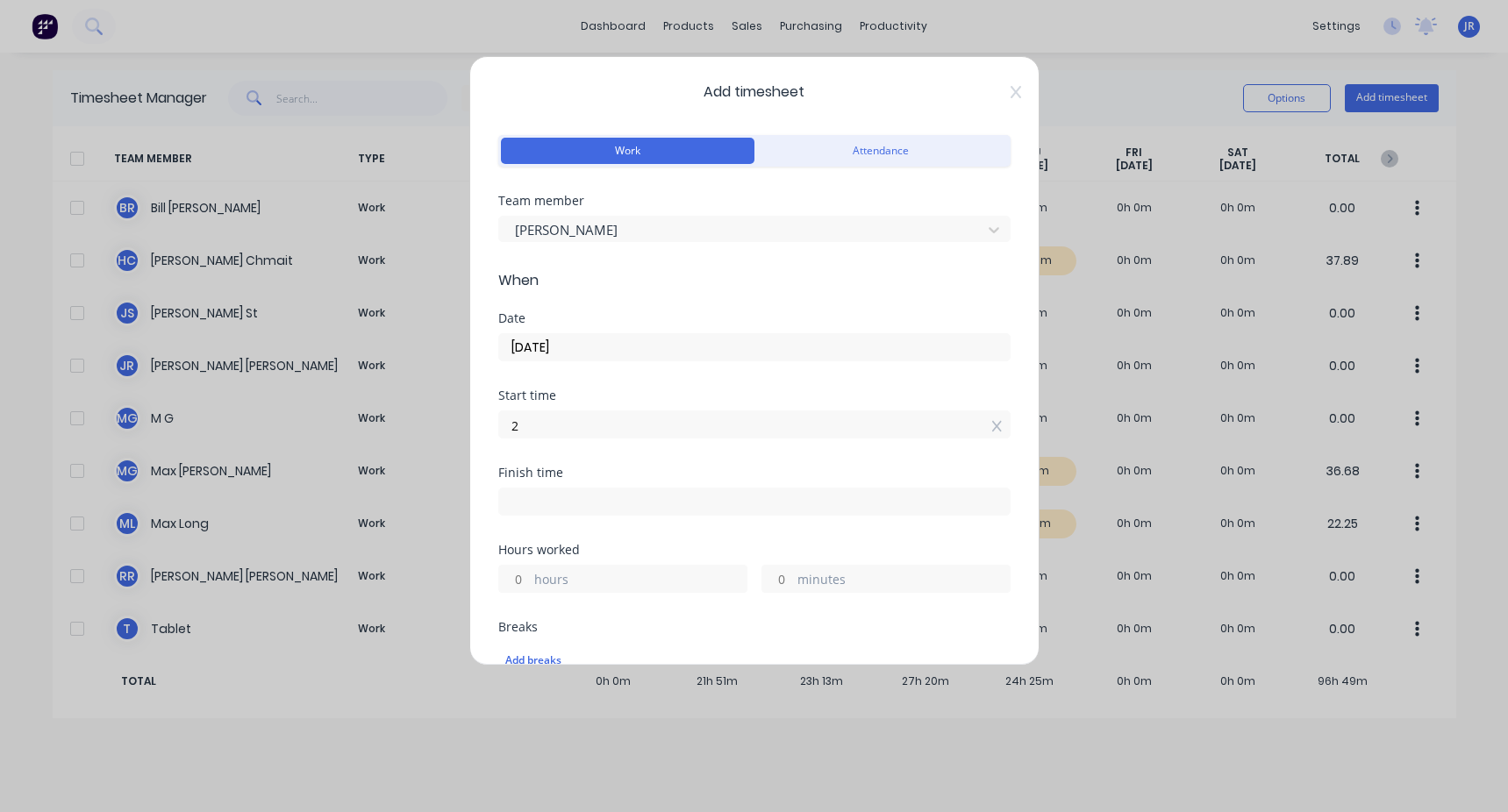
type input "02:00 AM"
click at [433, 306] on div "Date [DATE]" at bounding box center [754, 351] width 512 height 78
click at [433, 306] on input at bounding box center [754, 501] width 510 height 26
type input "11:45 AM"
type input "9"
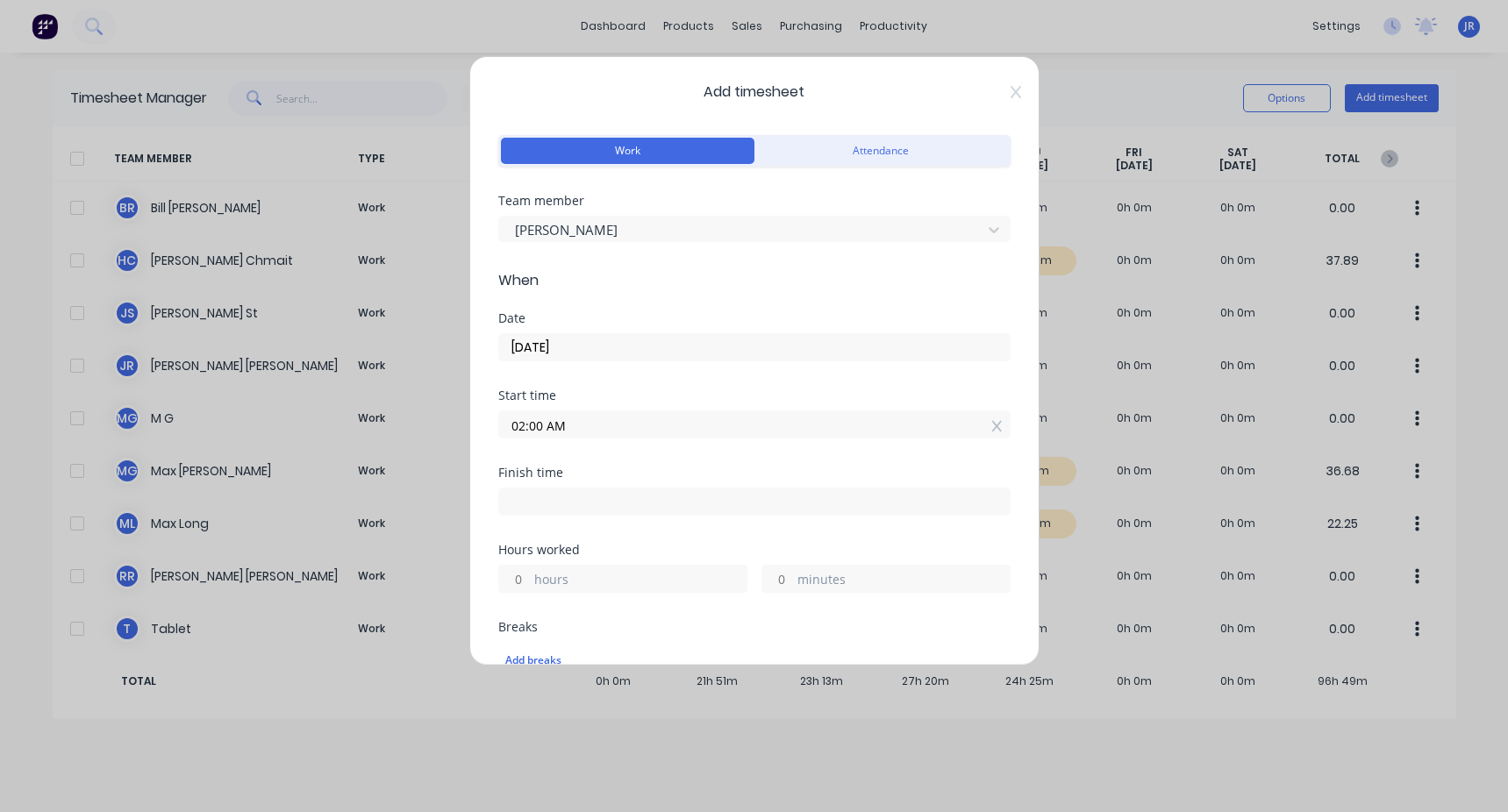
type input "45"
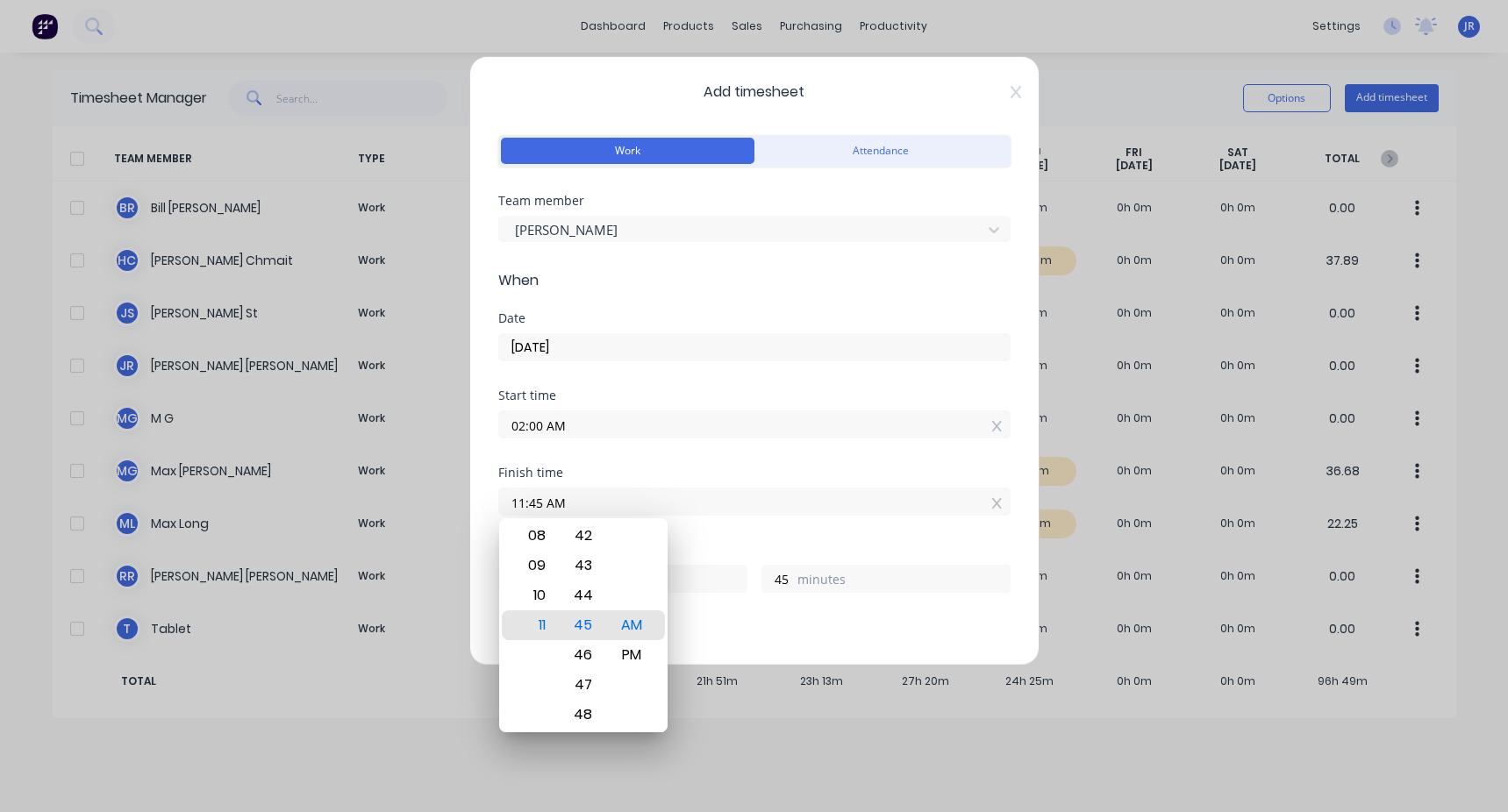
drag, startPoint x: 630, startPoint y: 493, endPoint x: 472, endPoint y: 490, distance: 158.0
click at [433, 306] on div "Add timesheet Work Attendance Team member [PERSON_NAME] When Date [DATE] Start …" at bounding box center [753, 361] width 570 height 609
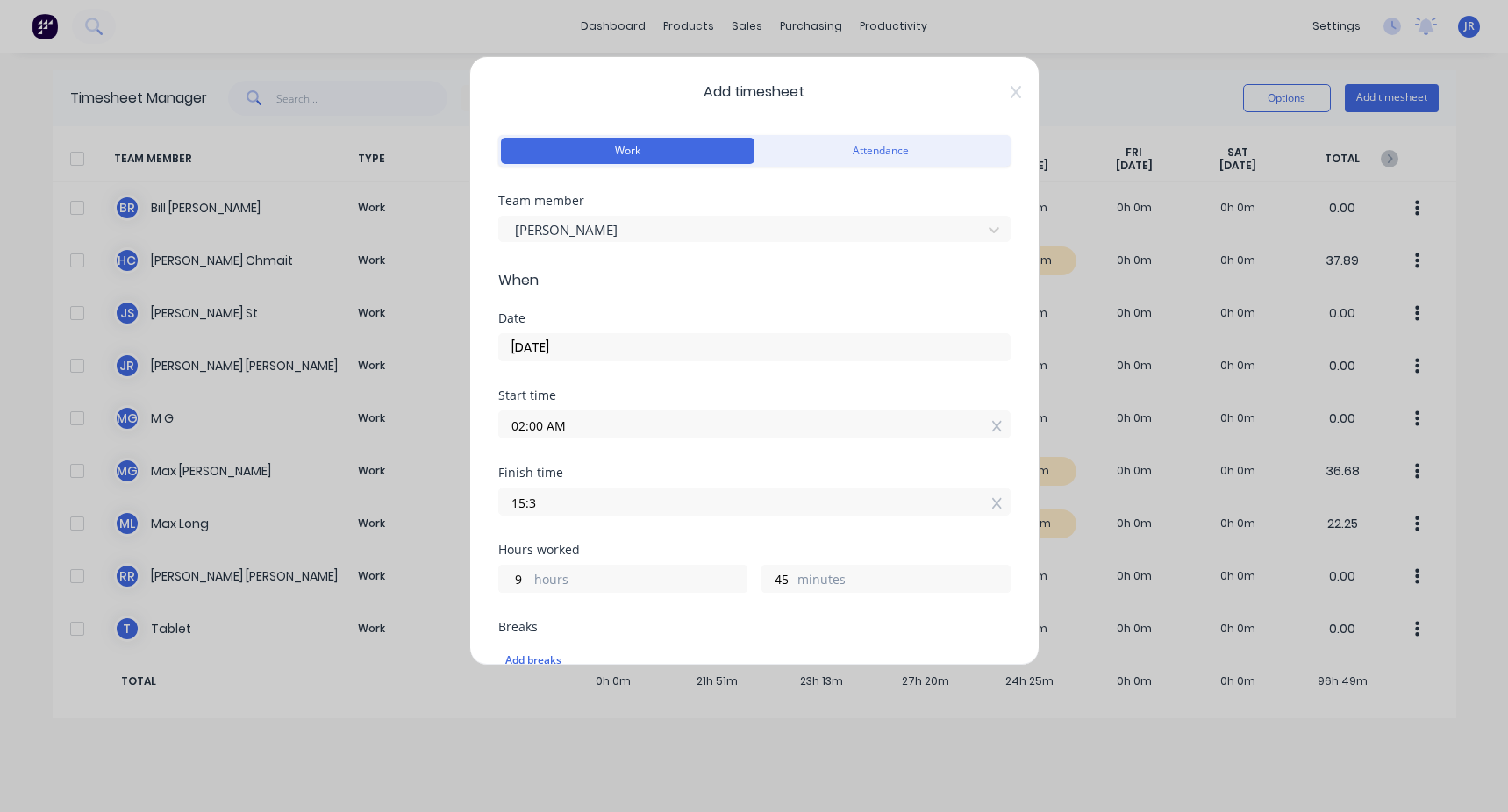
type input "03:03 PM"
type input "13"
type input "3"
click at [433, 306] on div "Date [DATE]" at bounding box center [754, 351] width 512 height 78
click at [433, 306] on input "02:00 AM" at bounding box center [754, 424] width 510 height 26
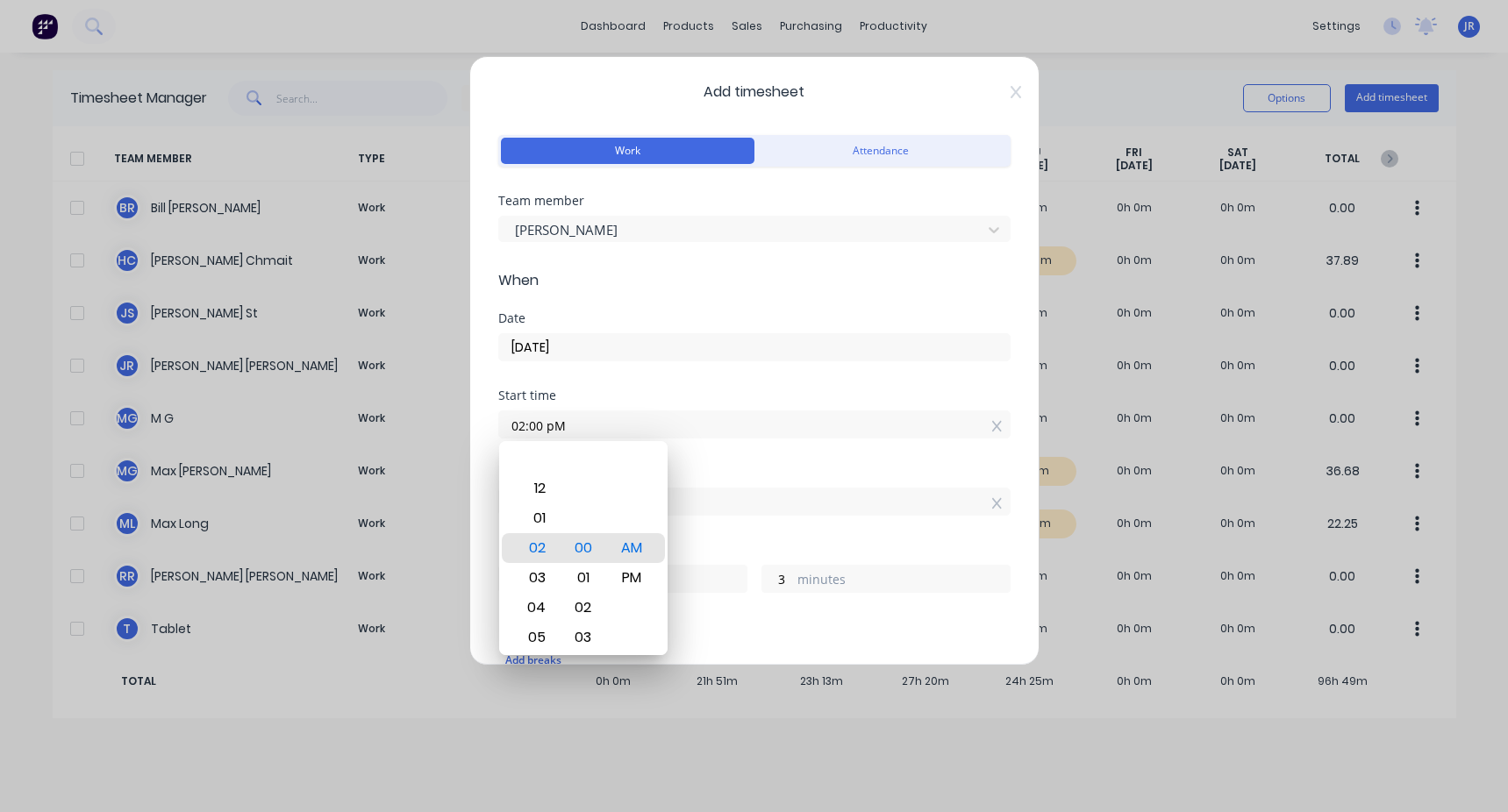
type input "02:00 PM"
type input "1"
click at [433, 306] on div "Start time" at bounding box center [754, 395] width 512 height 13
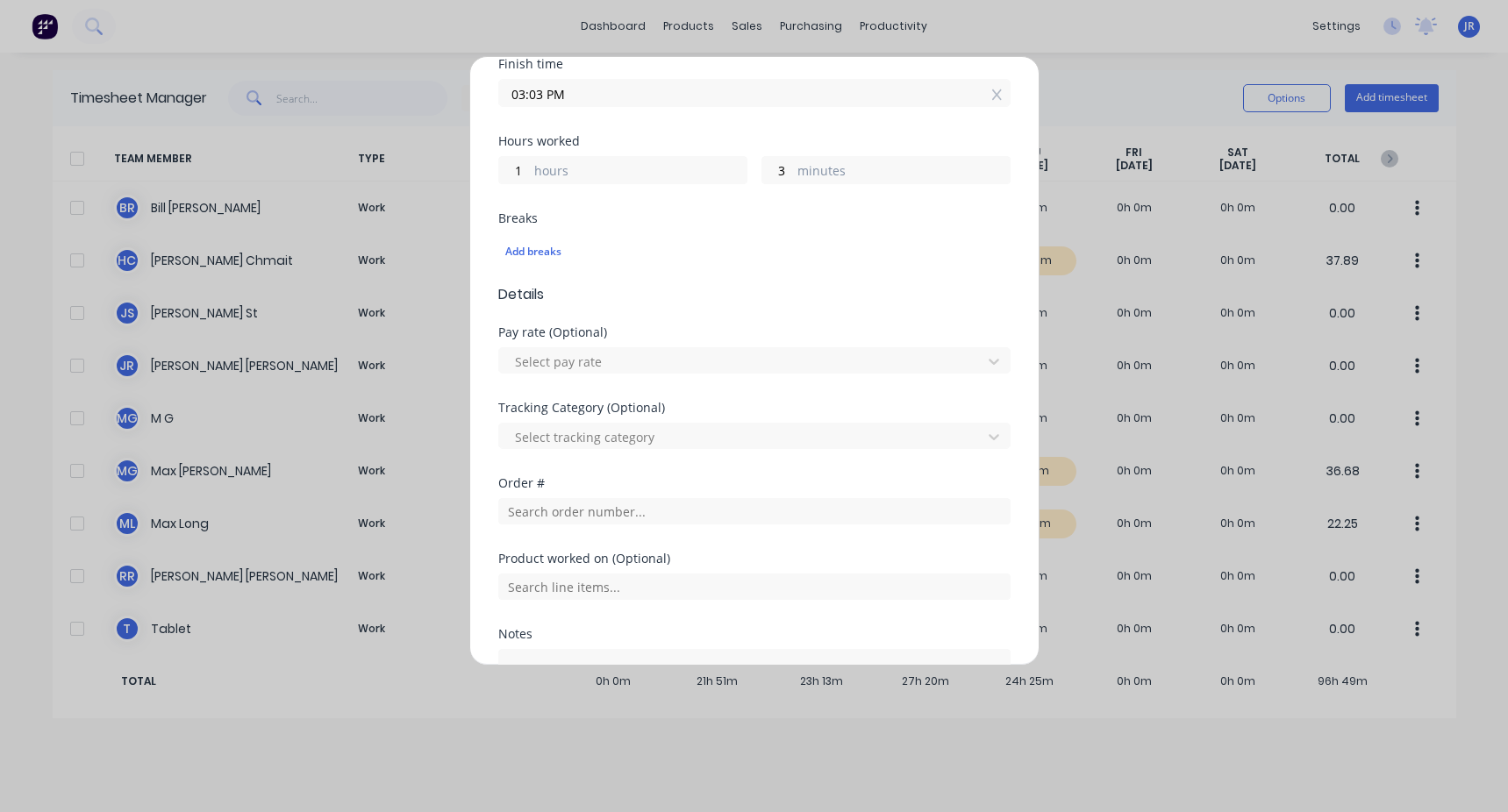
scroll to position [438, 0]
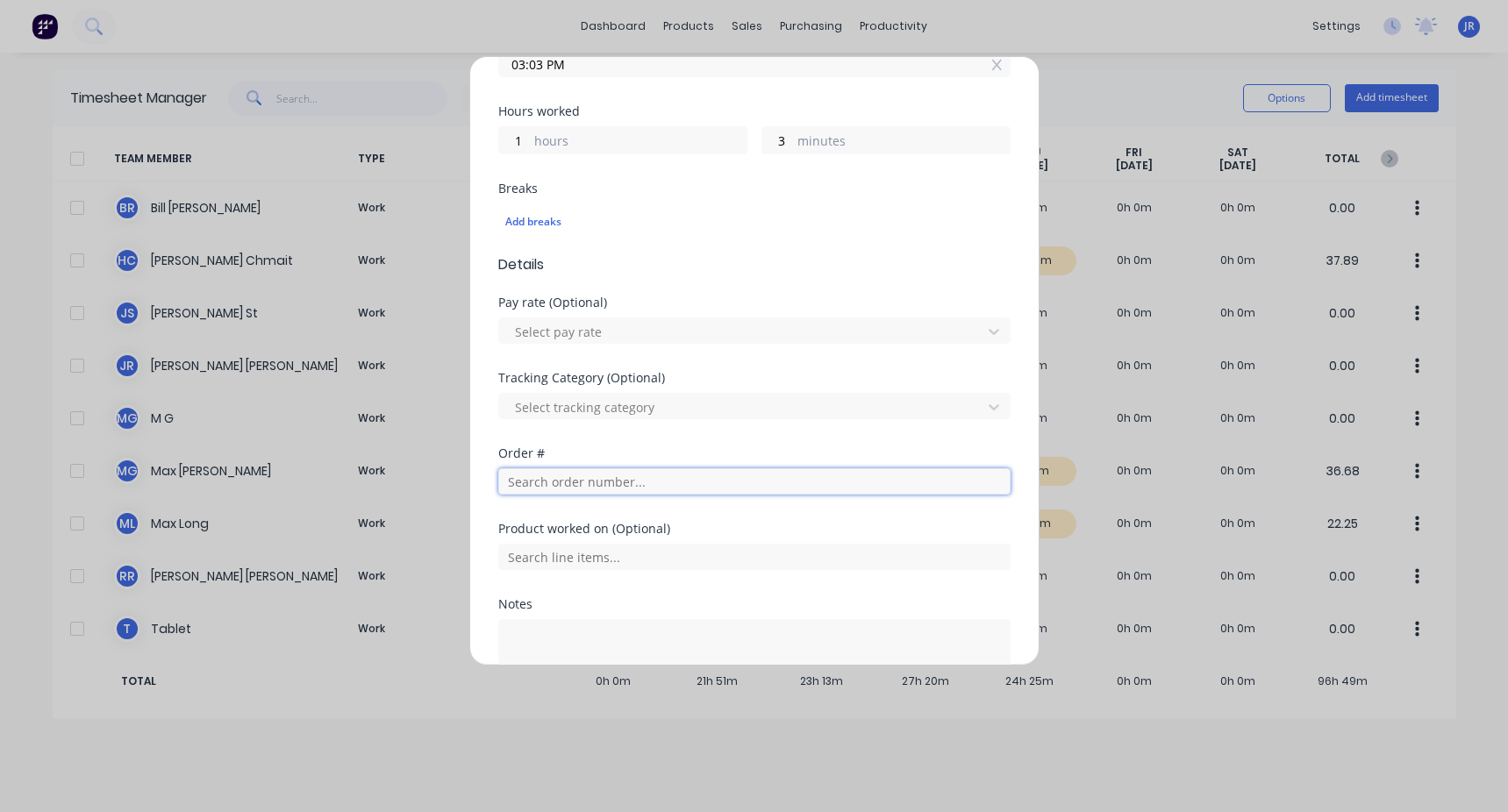
click at [433, 306] on input "text" at bounding box center [754, 481] width 512 height 26
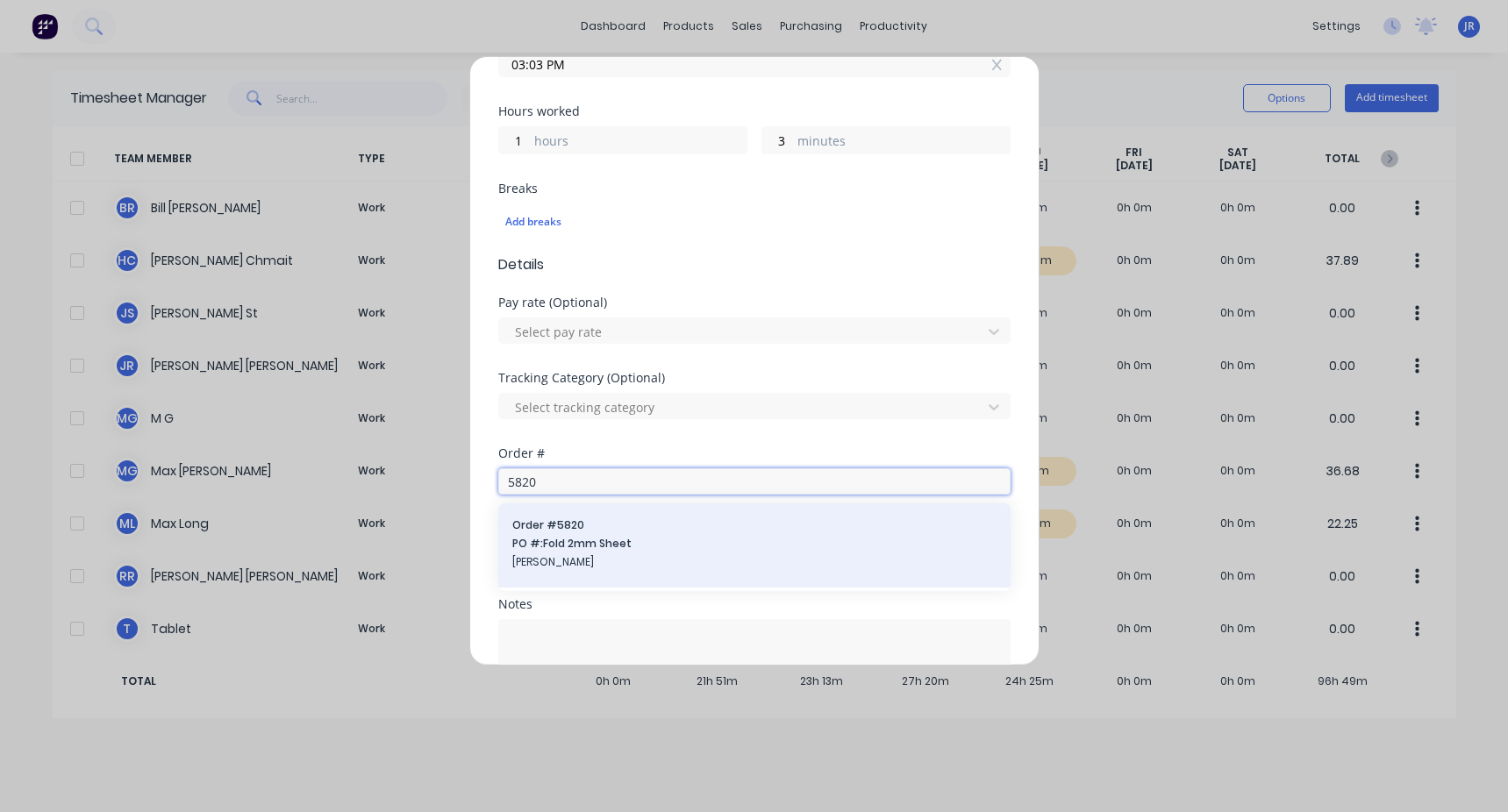
type input "5820"
click at [433, 306] on span "PO #: Fold 2mm Sheet" at bounding box center [754, 543] width 484 height 16
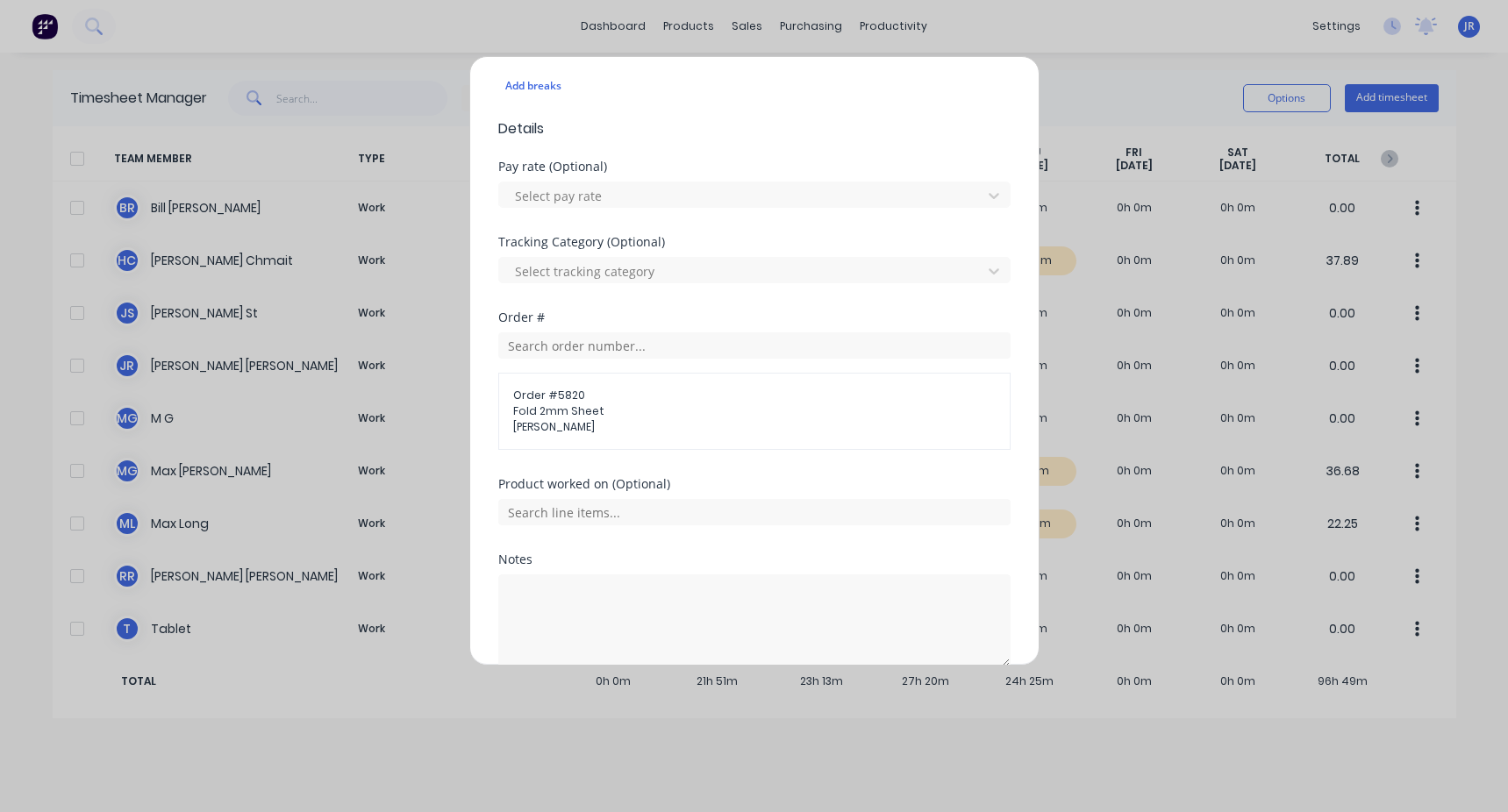
scroll to position [658, 0]
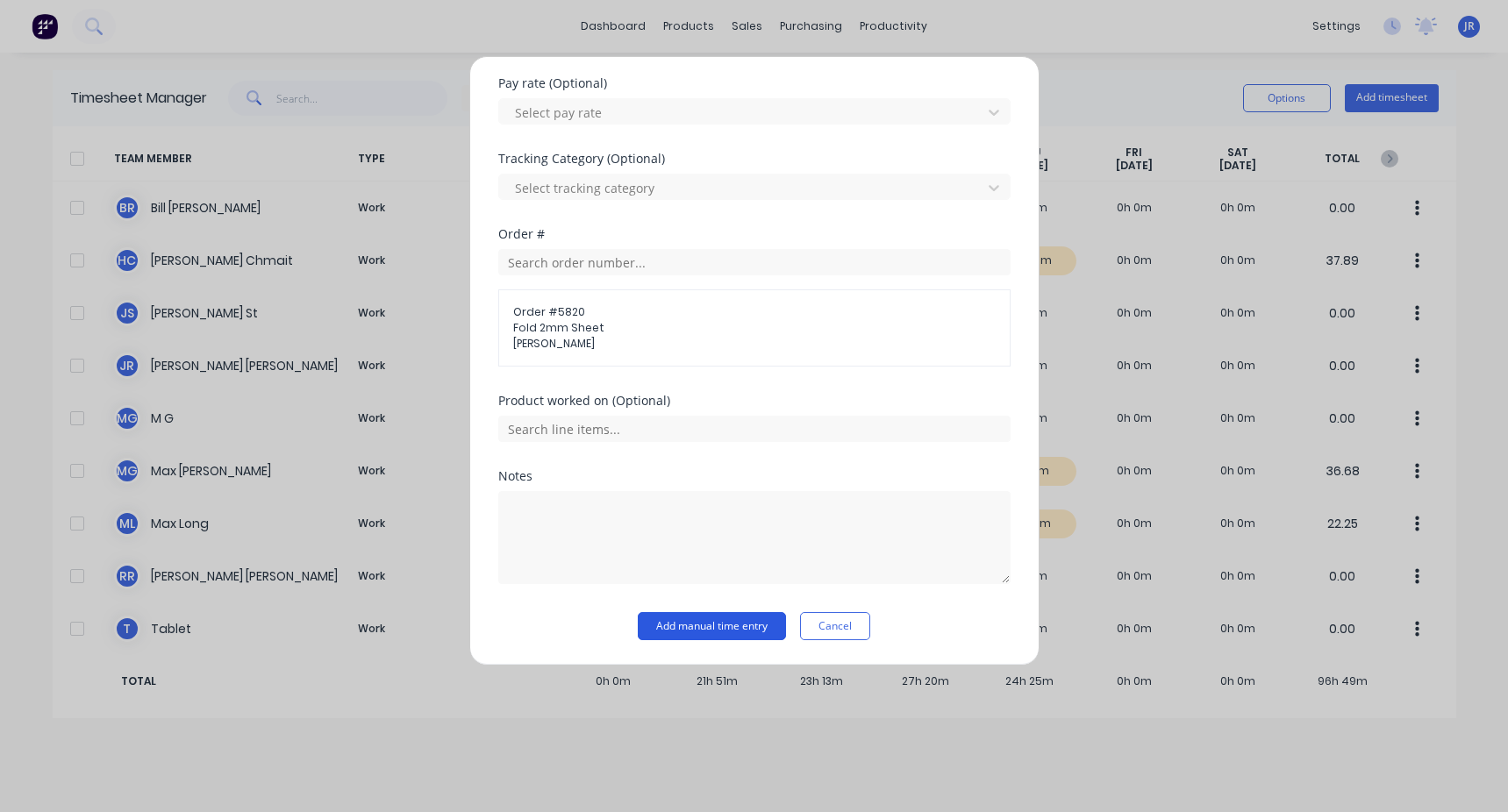
click at [433, 306] on button "Add manual time entry" at bounding box center [711, 626] width 148 height 28
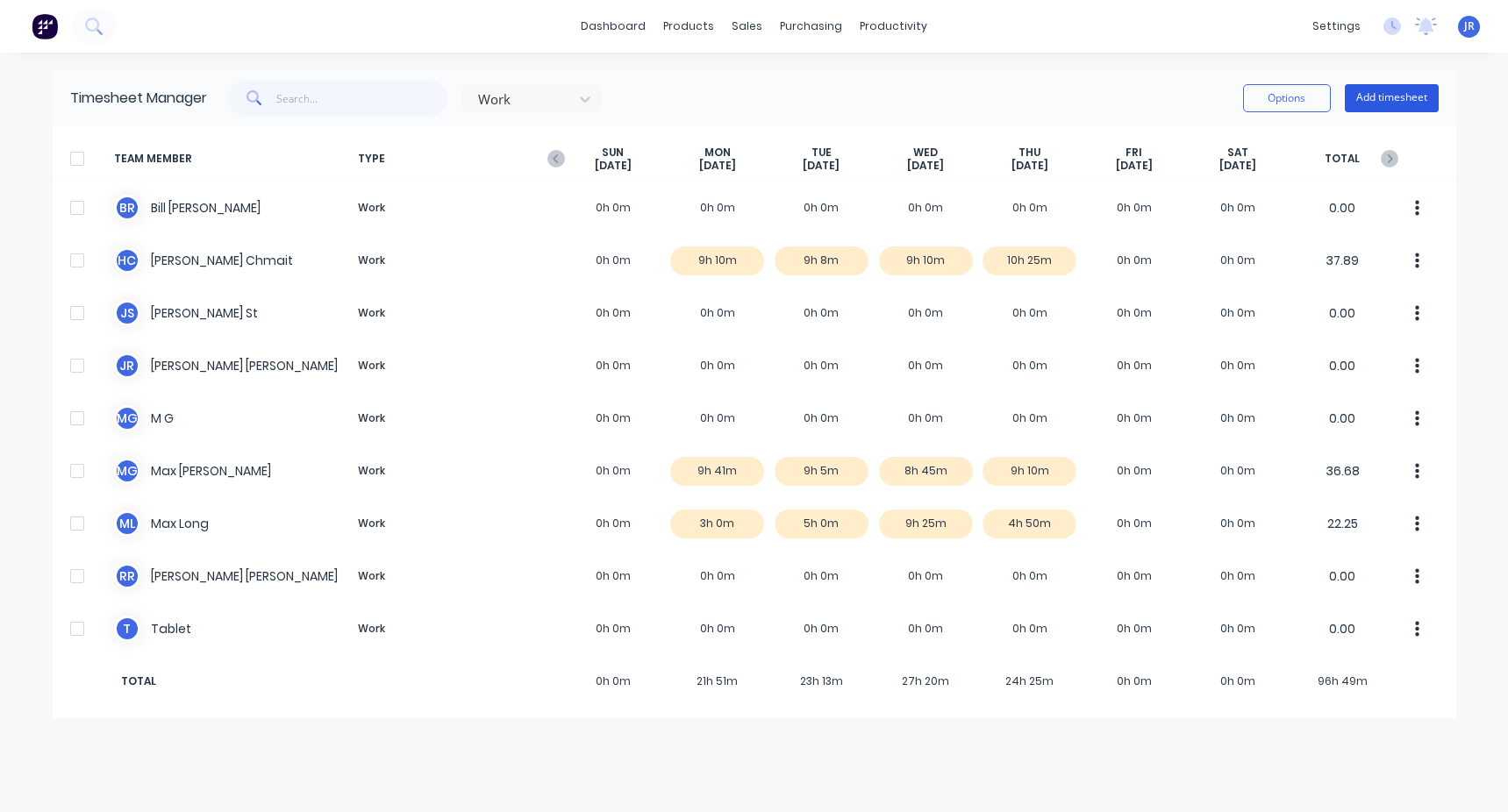
click at [433, 89] on button "Add timesheet" at bounding box center [1391, 98] width 94 height 28
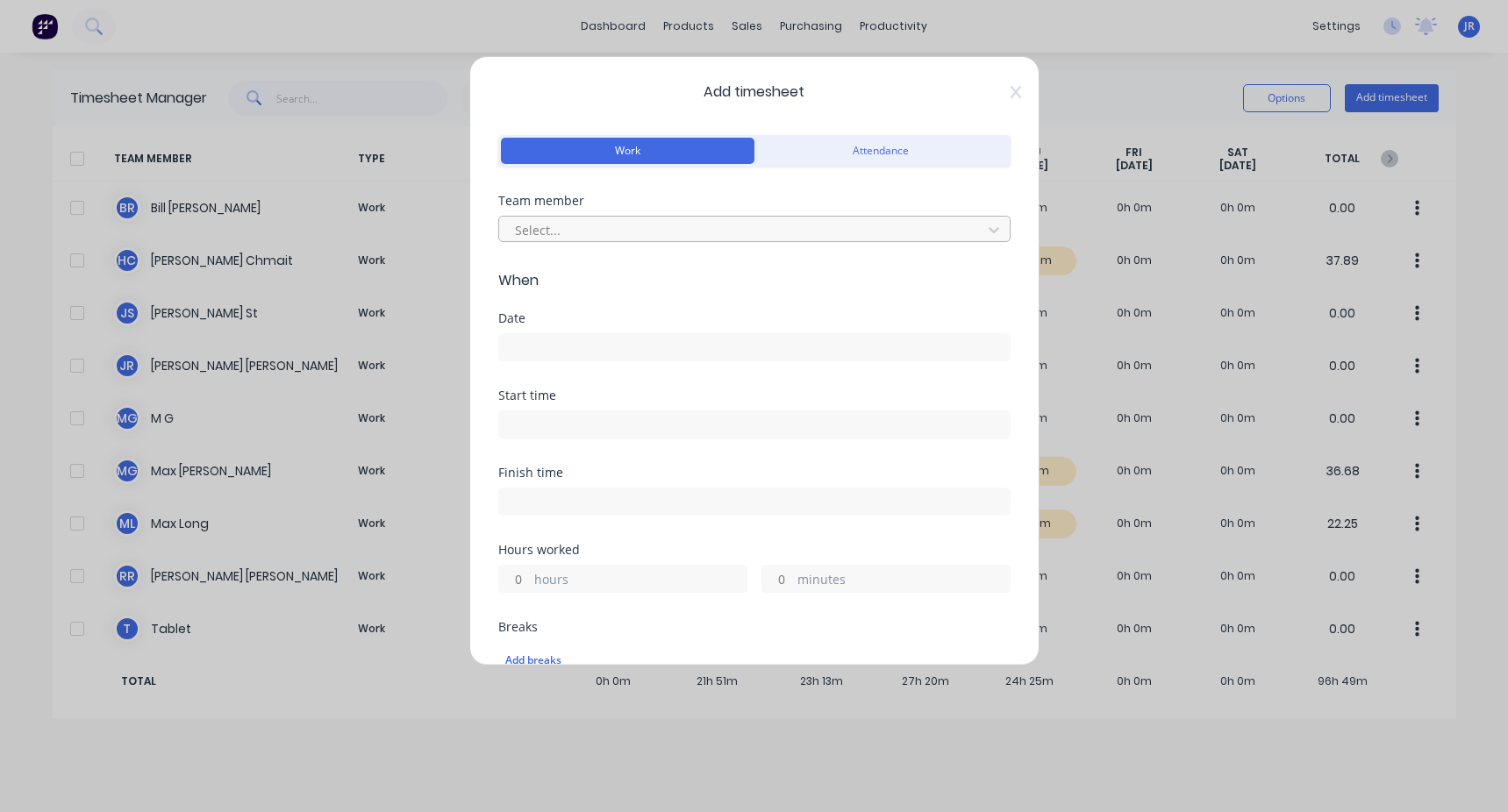
click at [433, 232] on div at bounding box center [743, 230] width 460 height 22
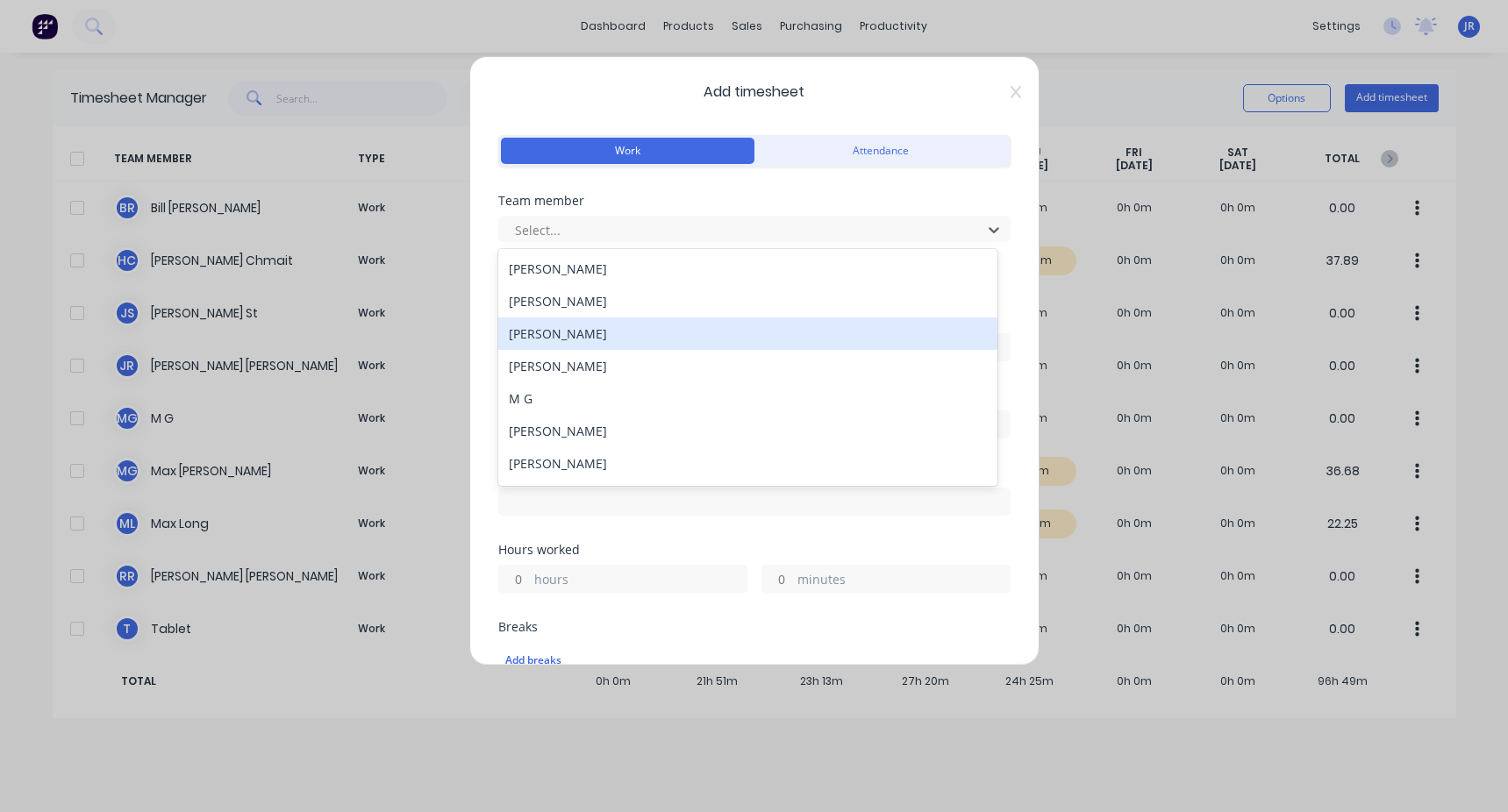
click at [433, 306] on div "[PERSON_NAME]" at bounding box center [747, 333] width 499 height 32
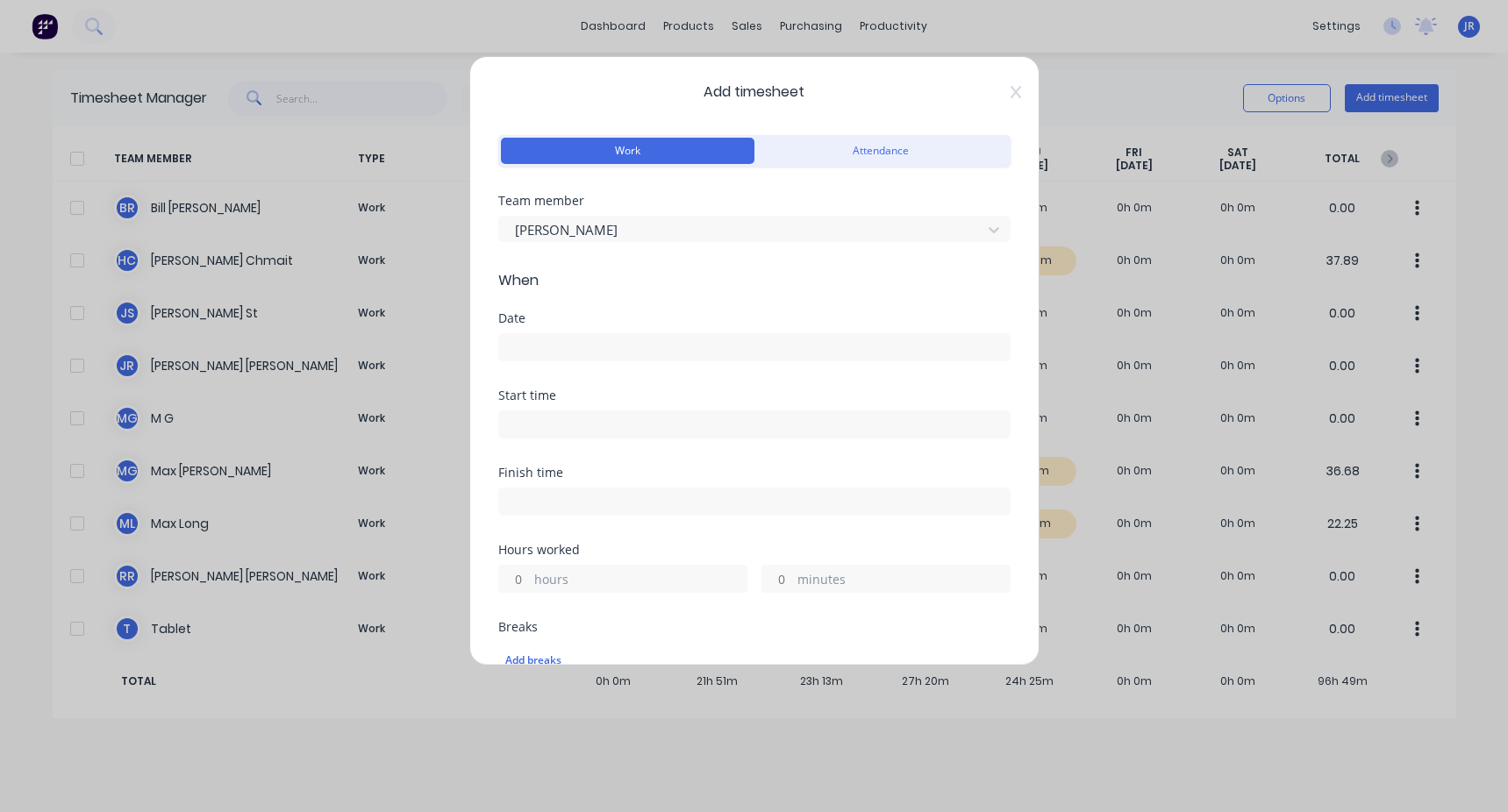
click at [433, 306] on input at bounding box center [754, 346] width 510 height 26
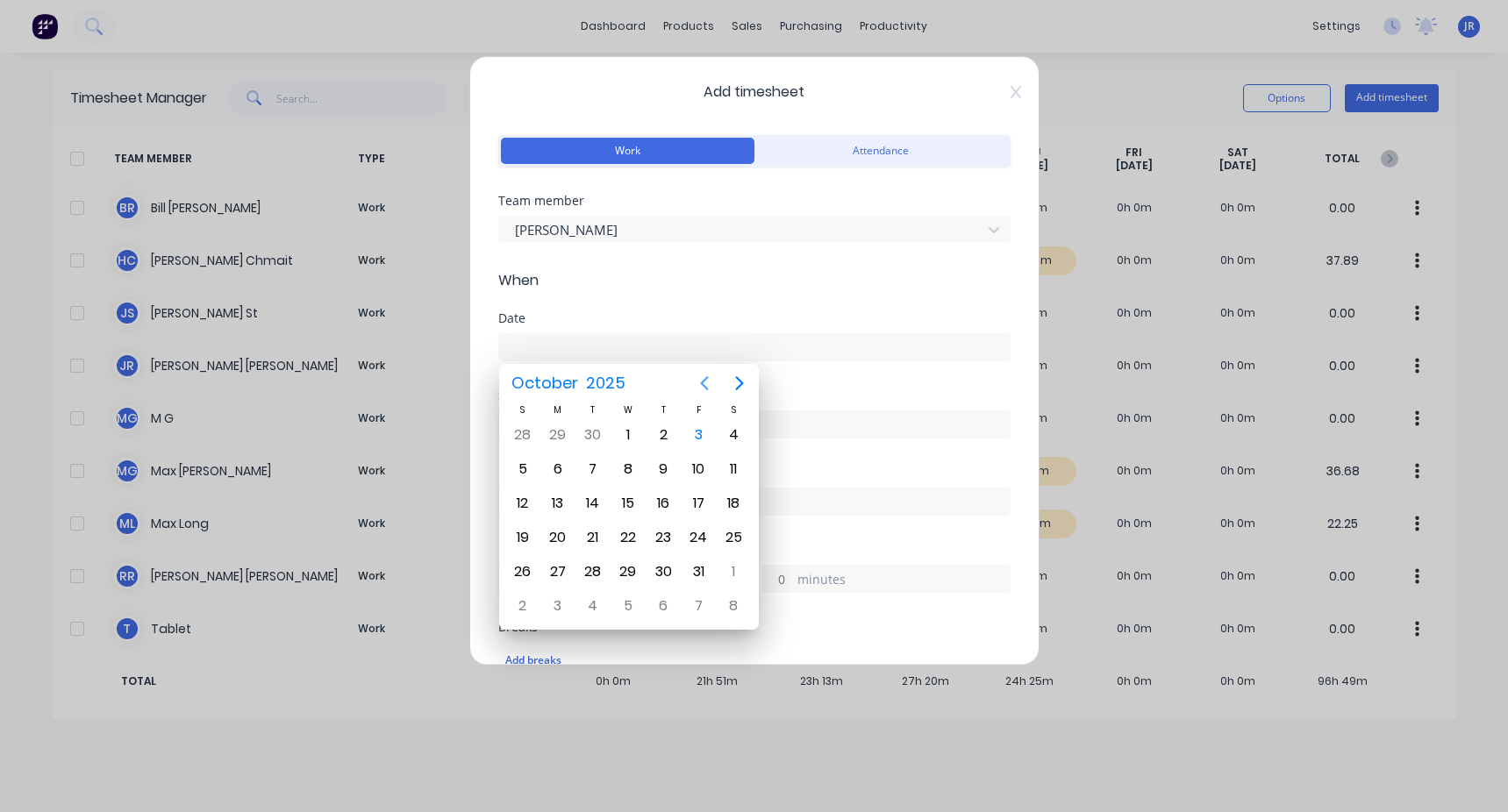
click at [433, 306] on icon "Previous page" at bounding box center [705, 383] width 21 height 21
click at [433, 306] on div "18" at bounding box center [663, 503] width 26 height 26
type input "[DATE]"
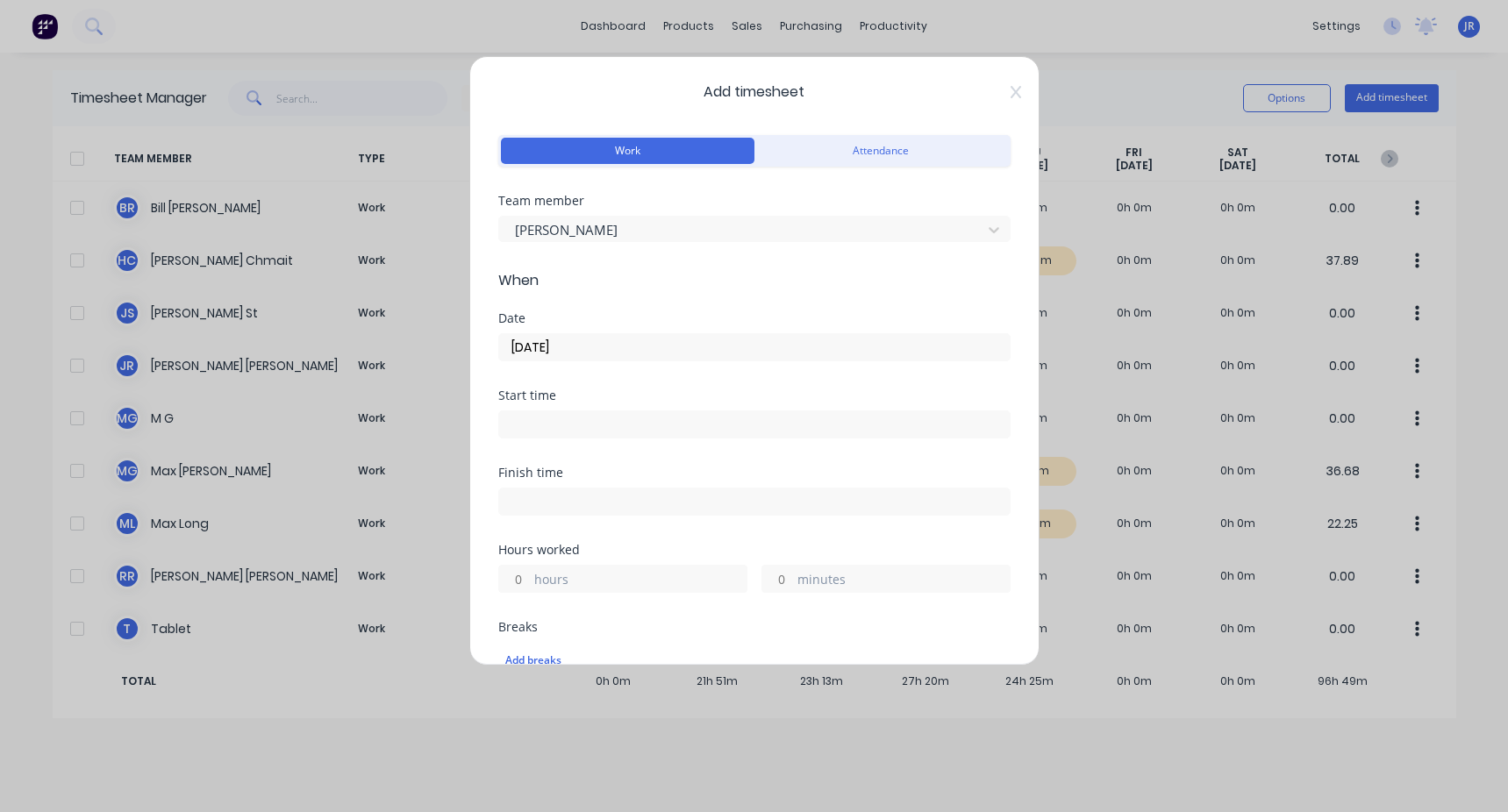
click at [433, 306] on input at bounding box center [754, 424] width 510 height 26
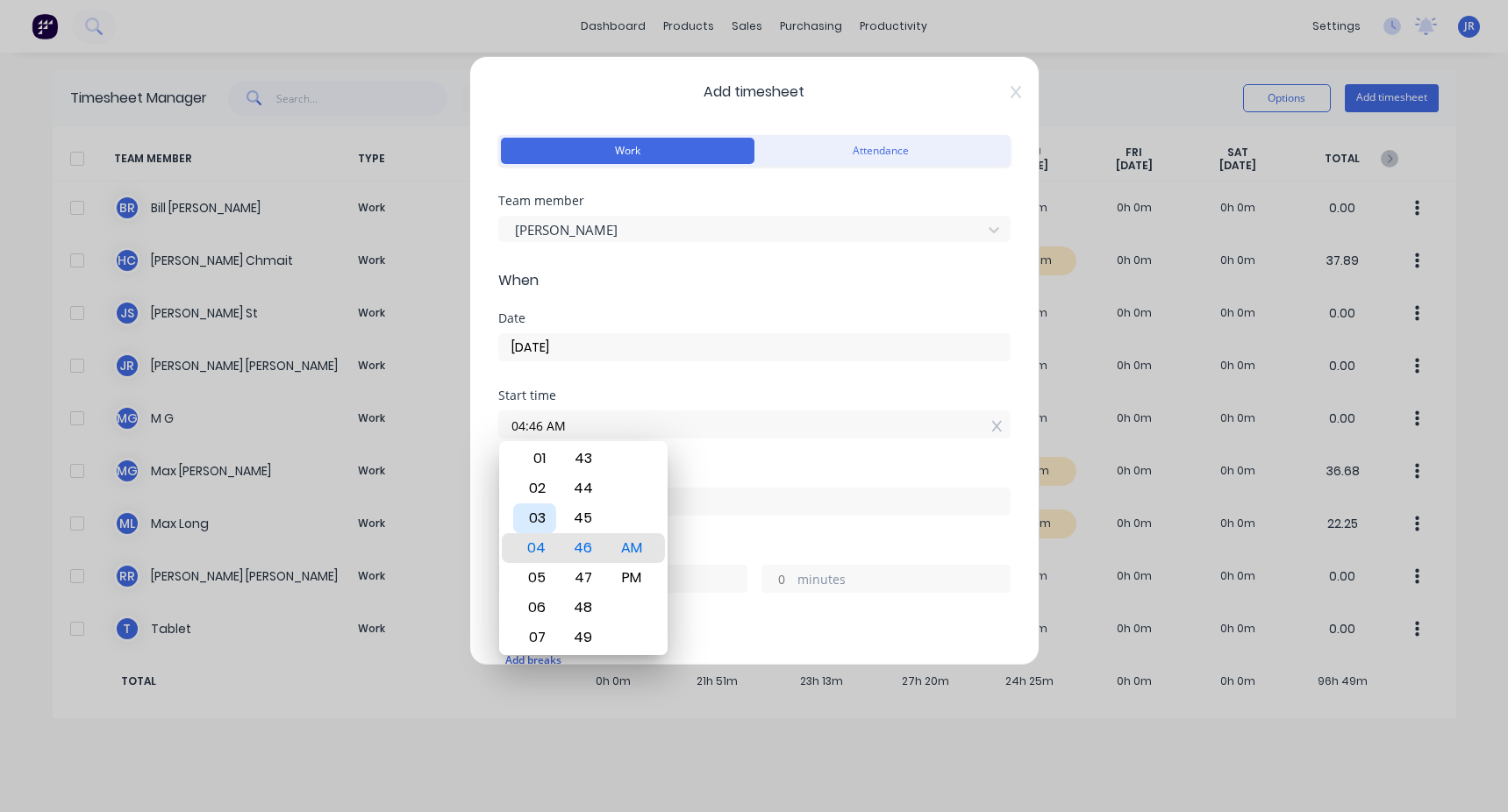
click at [433, 306] on div "03" at bounding box center [535, 518] width 43 height 30
click at [433, 306] on div "30" at bounding box center [582, 518] width 43 height 30
type input "03:30 AM"
click at [433, 306] on div "Date [DATE]" at bounding box center [754, 351] width 512 height 78
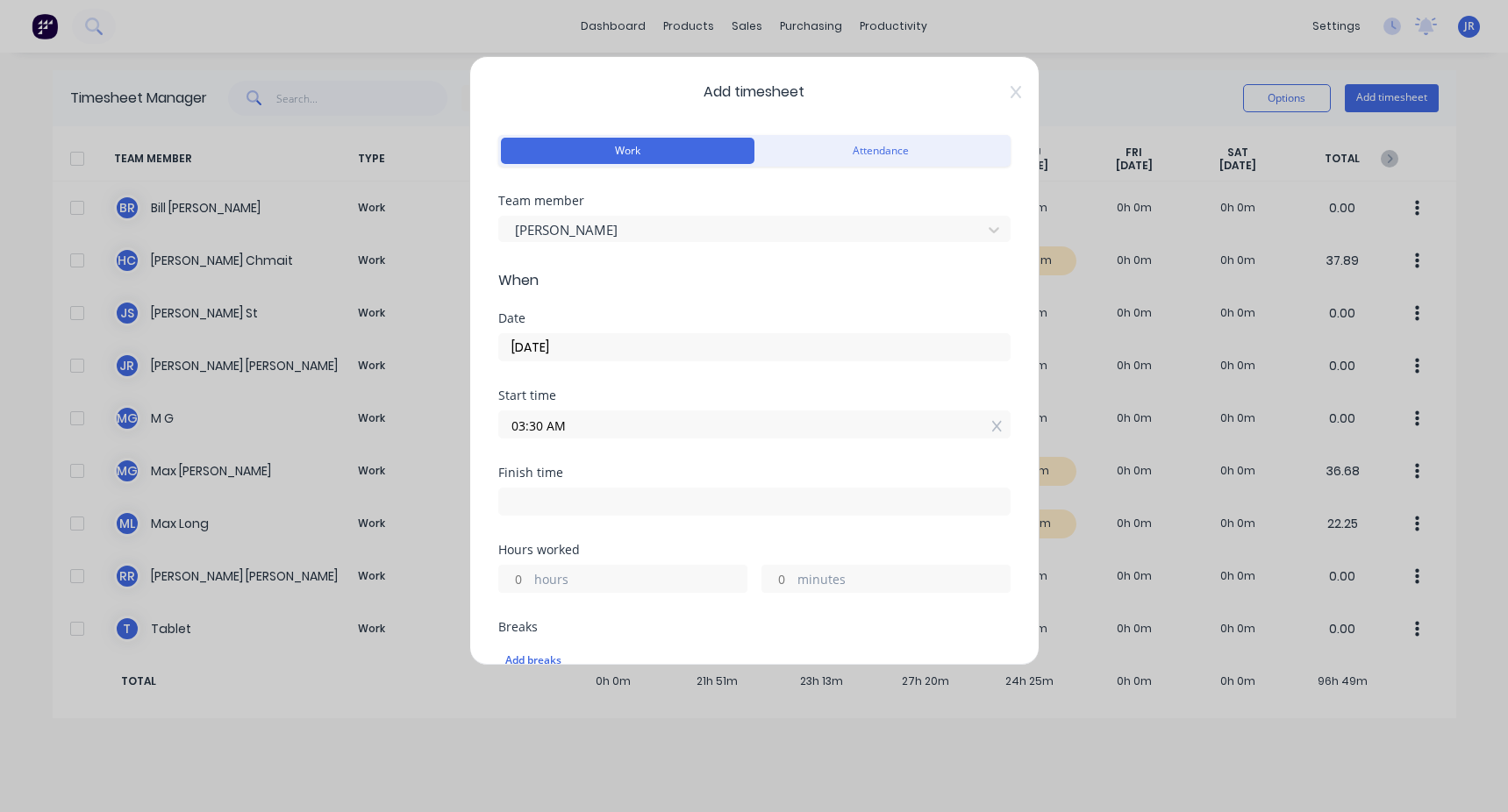
click at [433, 306] on input at bounding box center [754, 501] width 510 height 26
type input "11:49 AM"
type input "8"
type input "19"
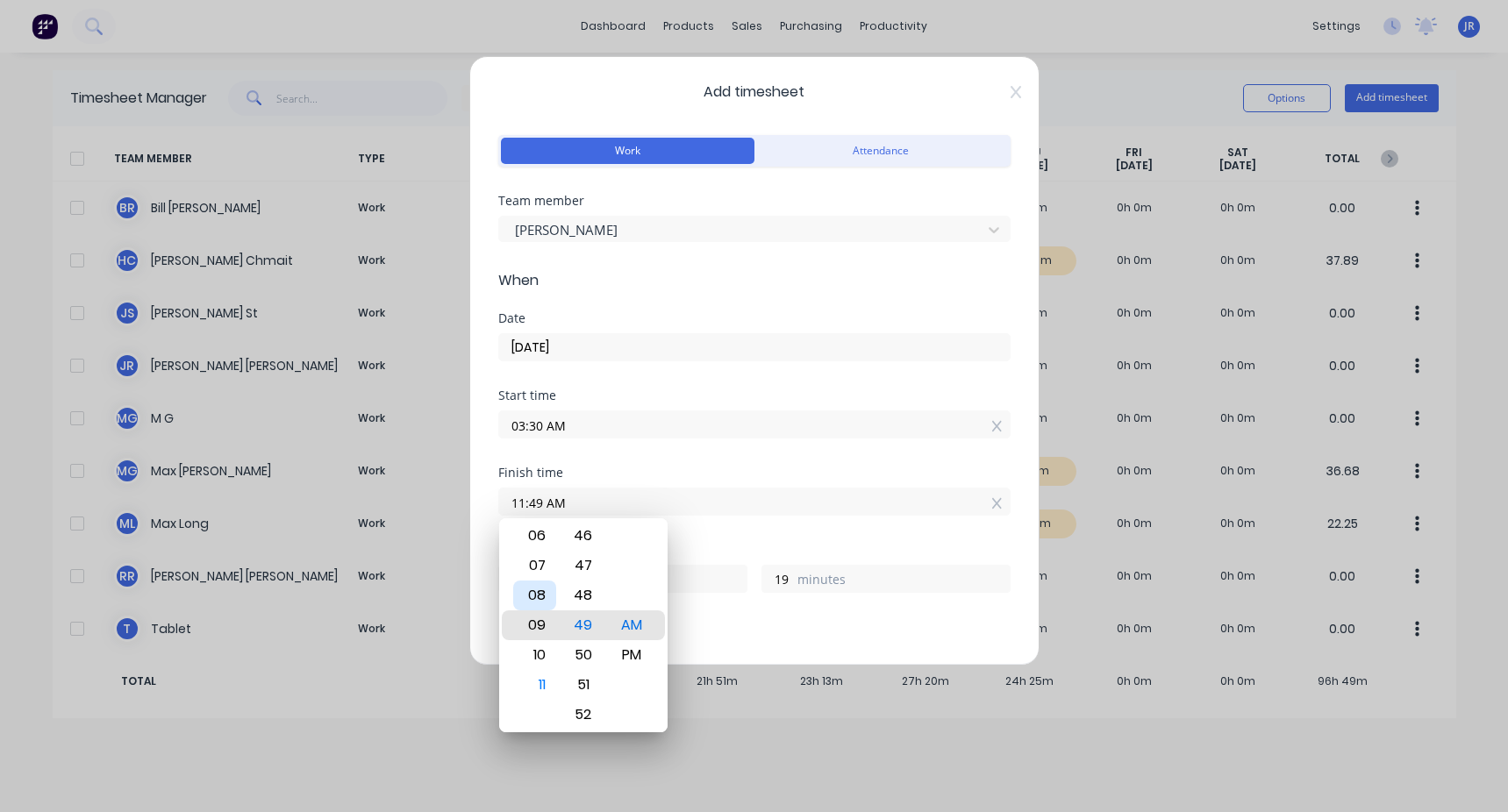
type input "09:49 AM"
type input "6"
type input "07:49 AM"
type input "4"
type input "04:49 AM"
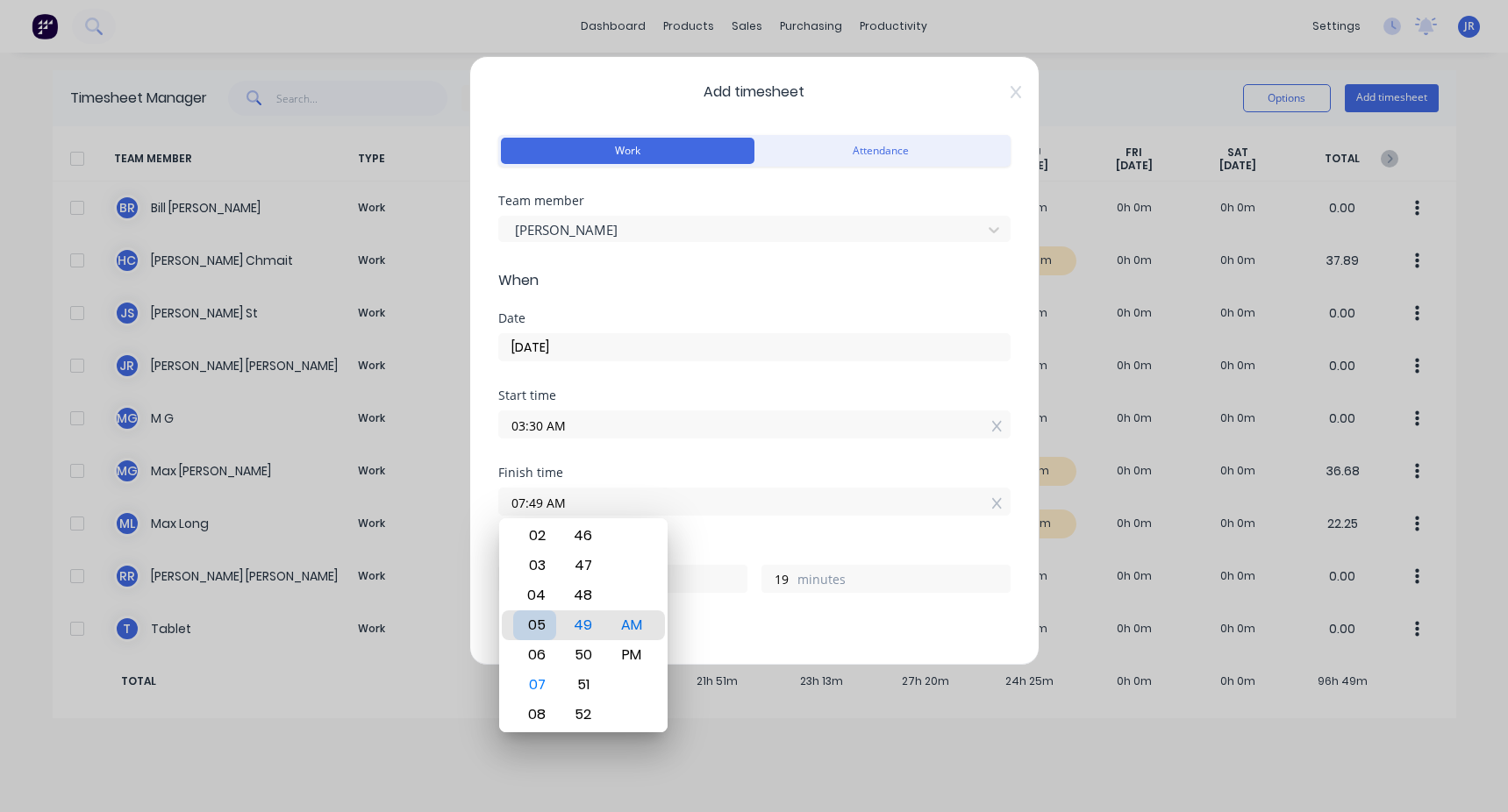
type input "1"
click at [433, 306] on div "03" at bounding box center [535, 595] width 43 height 30
type input "03:49 AM"
type input "0"
click at [433, 306] on div "04" at bounding box center [535, 655] width 43 height 30
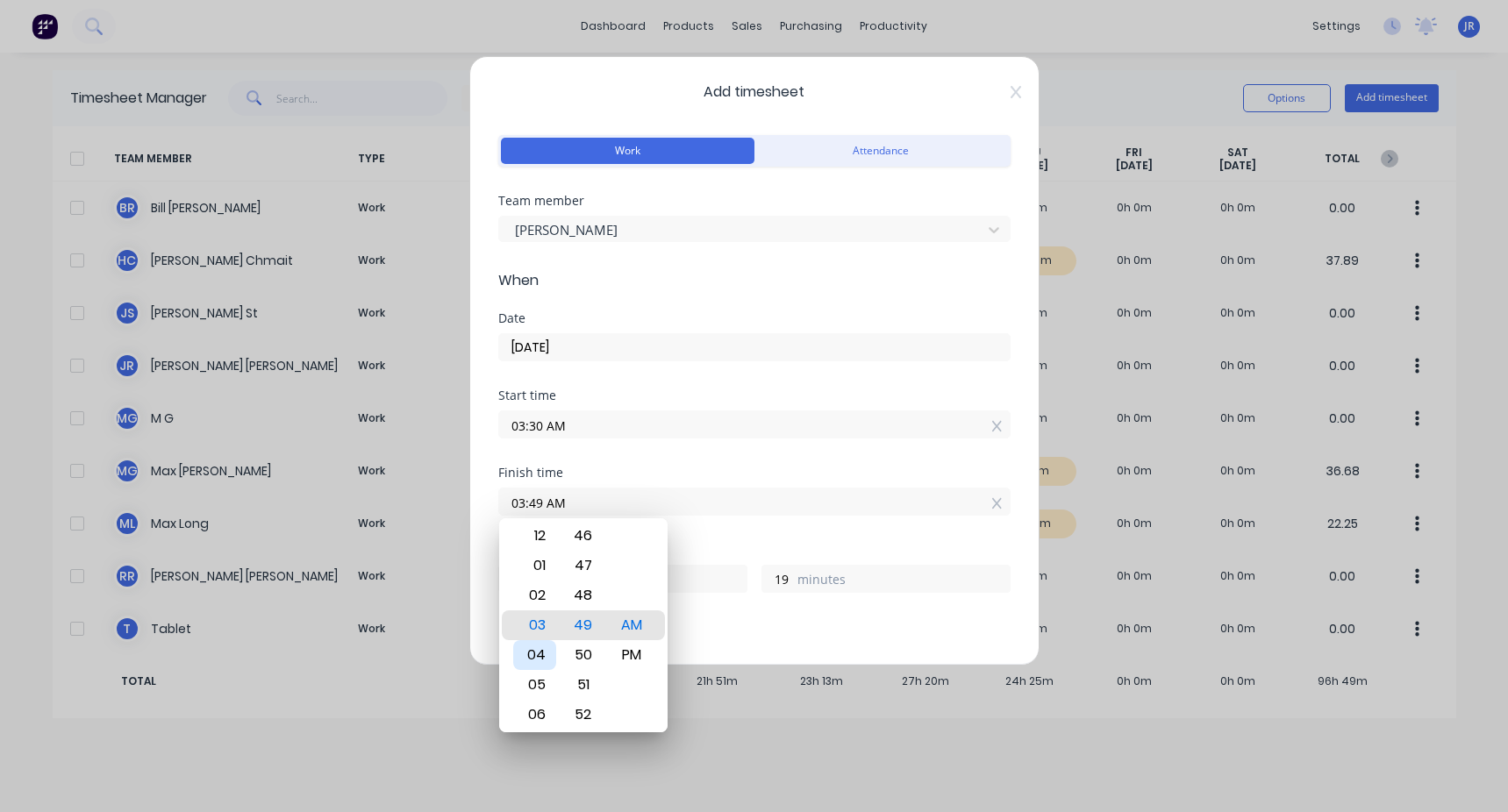
type input "04:49 AM"
type input "1"
type input "04:45 AM"
type input "15"
type input "04:05 AM"
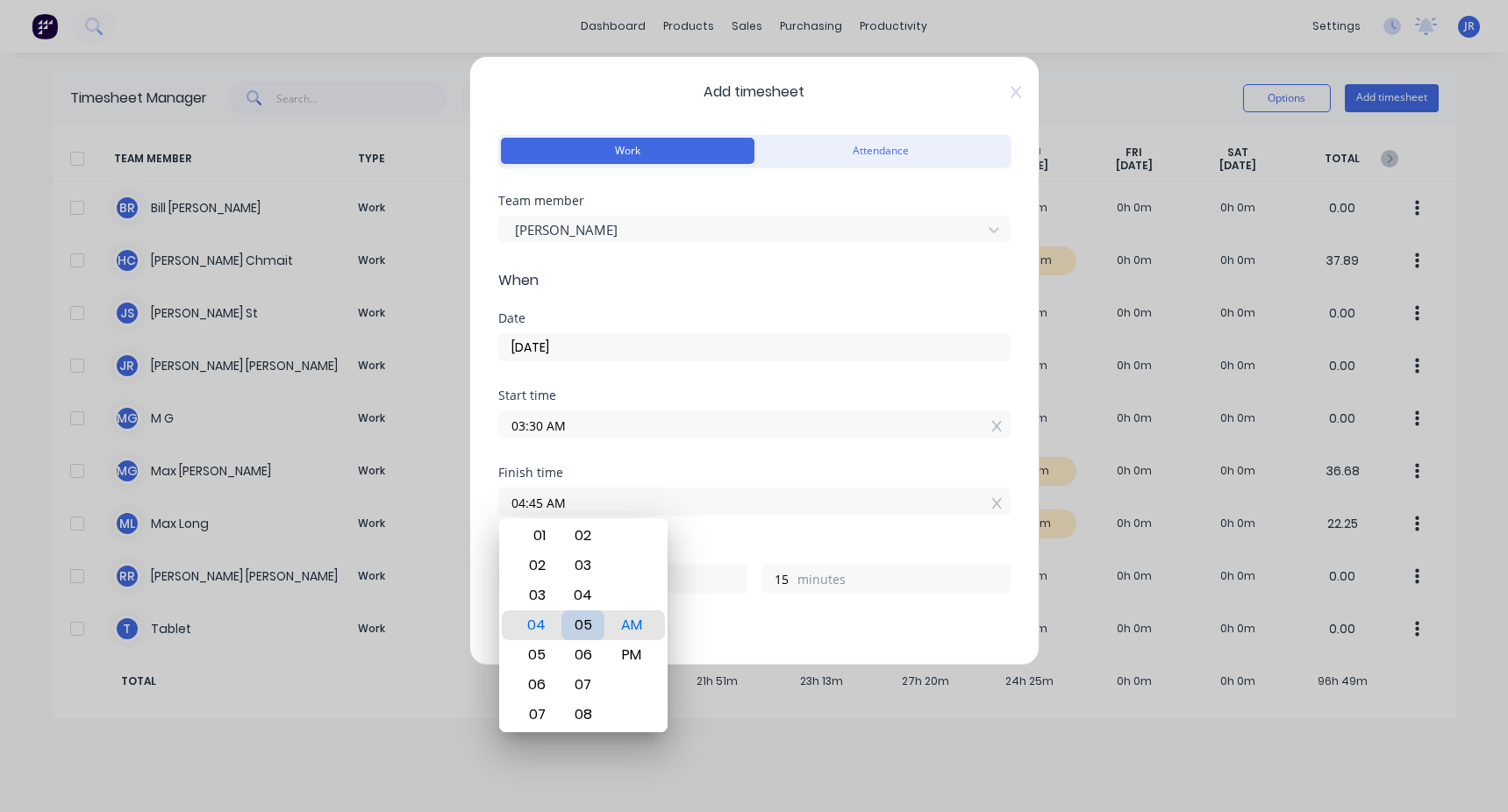
type input "0"
type input "35"
type input "04:00 AM"
type input "30"
type input "04:00 PM"
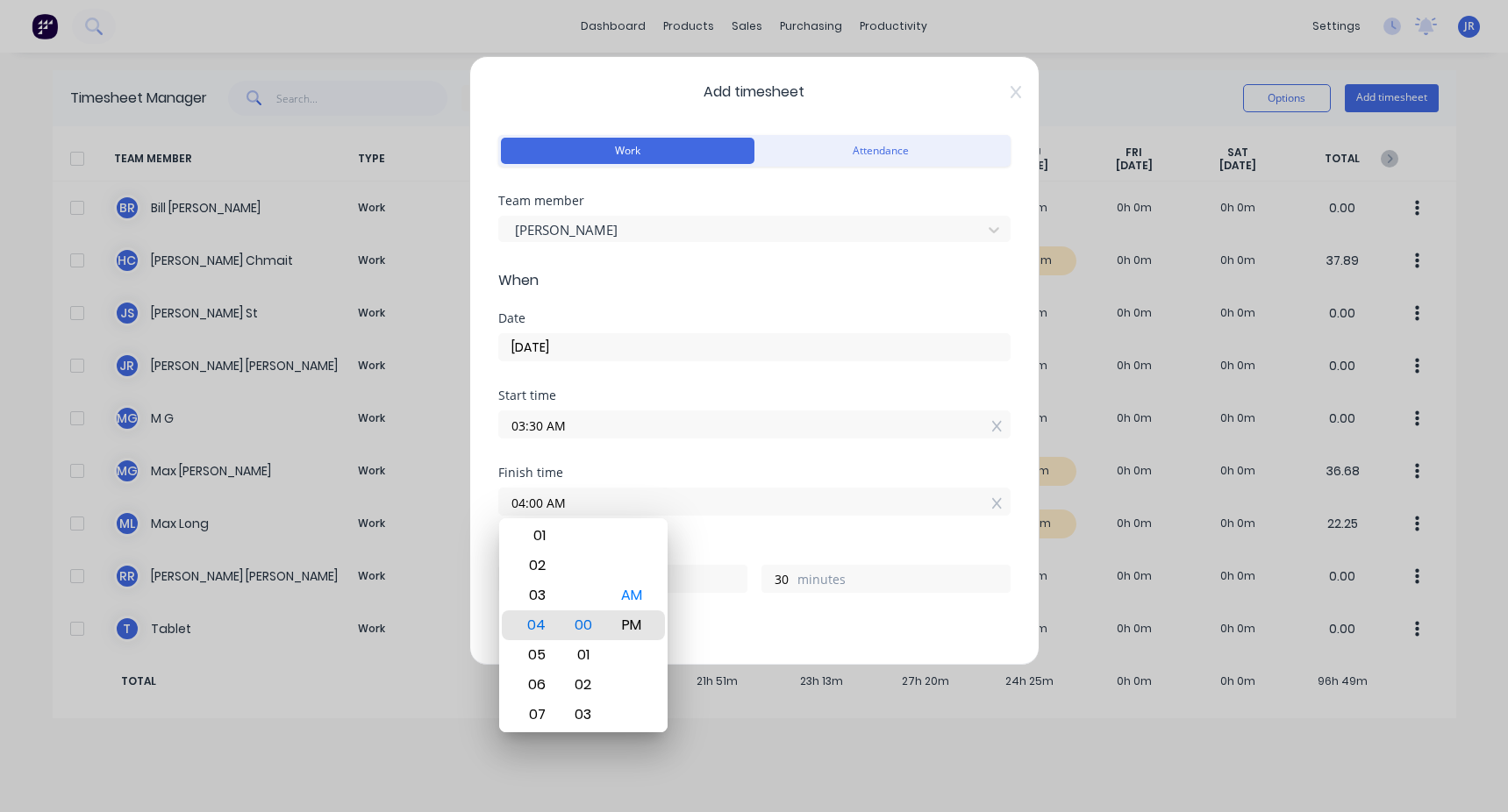
type input "12"
click at [433, 306] on div "Finish time 04:00 PM" at bounding box center [754, 505] width 512 height 78
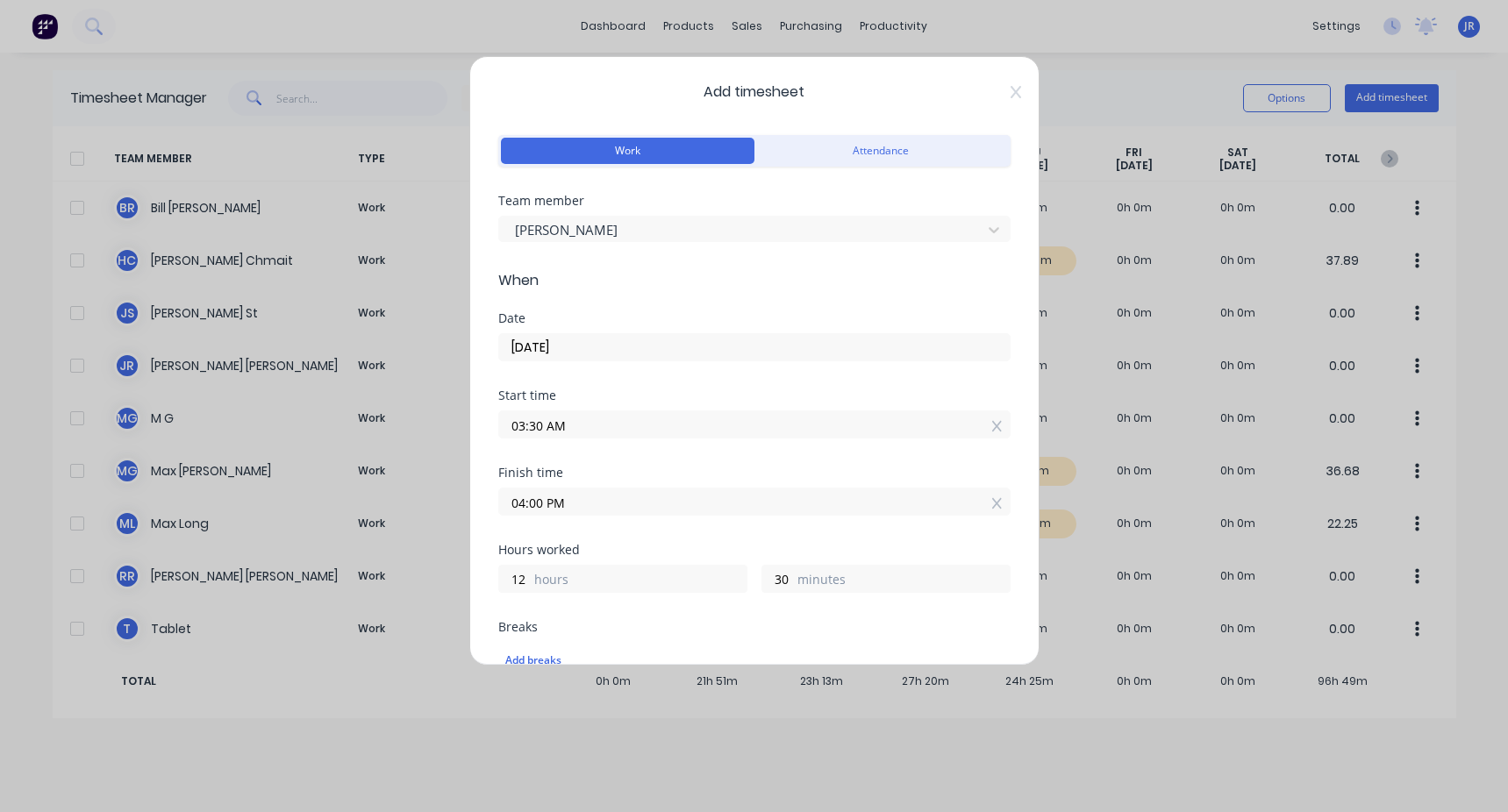
click at [433, 306] on input "03:30 AM" at bounding box center [754, 424] width 510 height 26
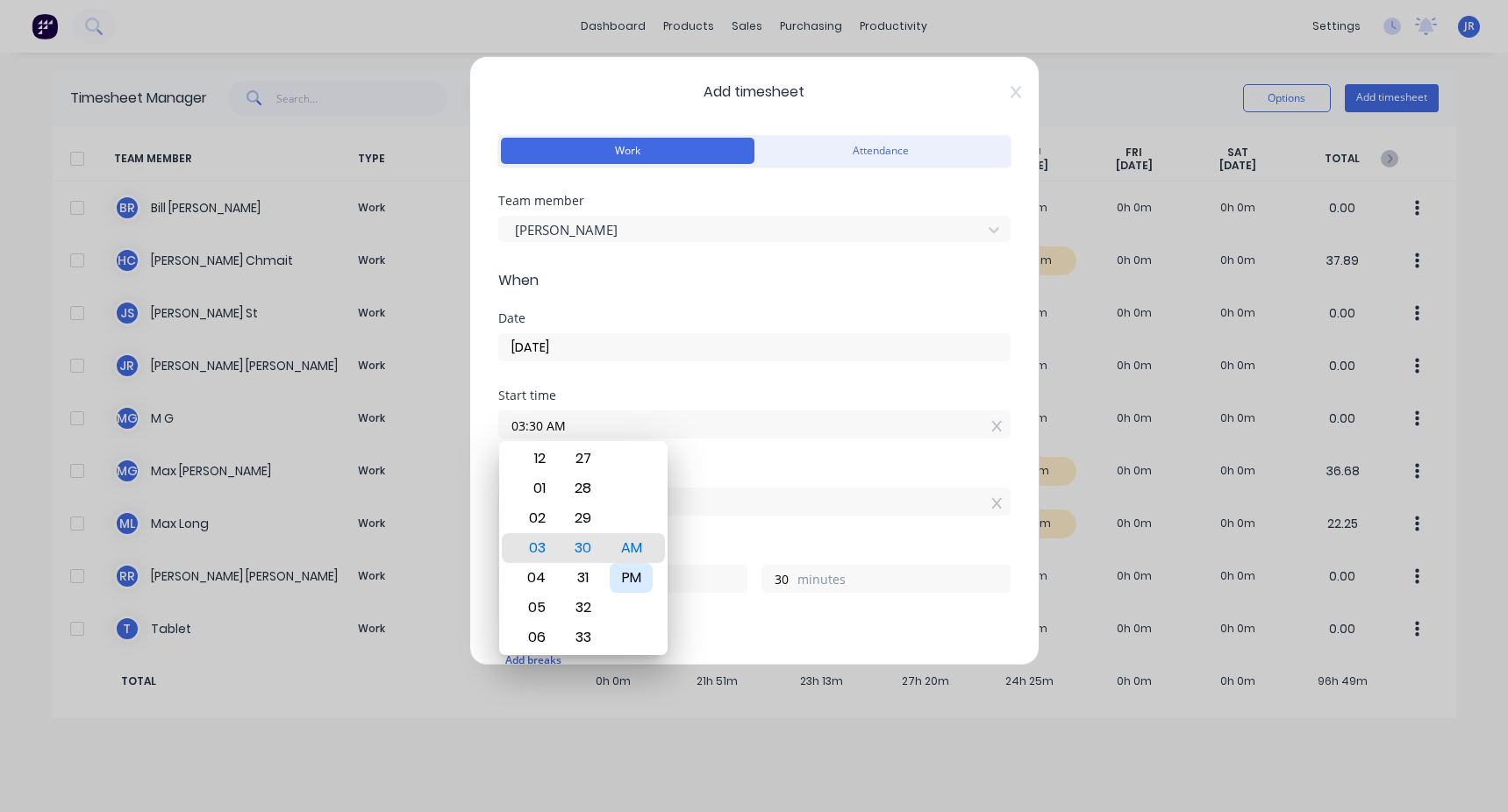
click at [433, 306] on div "PM" at bounding box center [631, 577] width 43 height 30
type input "03:30 PM"
type input "0"
click at [433, 306] on div "Start time 03:30 PM" at bounding box center [754, 428] width 512 height 78
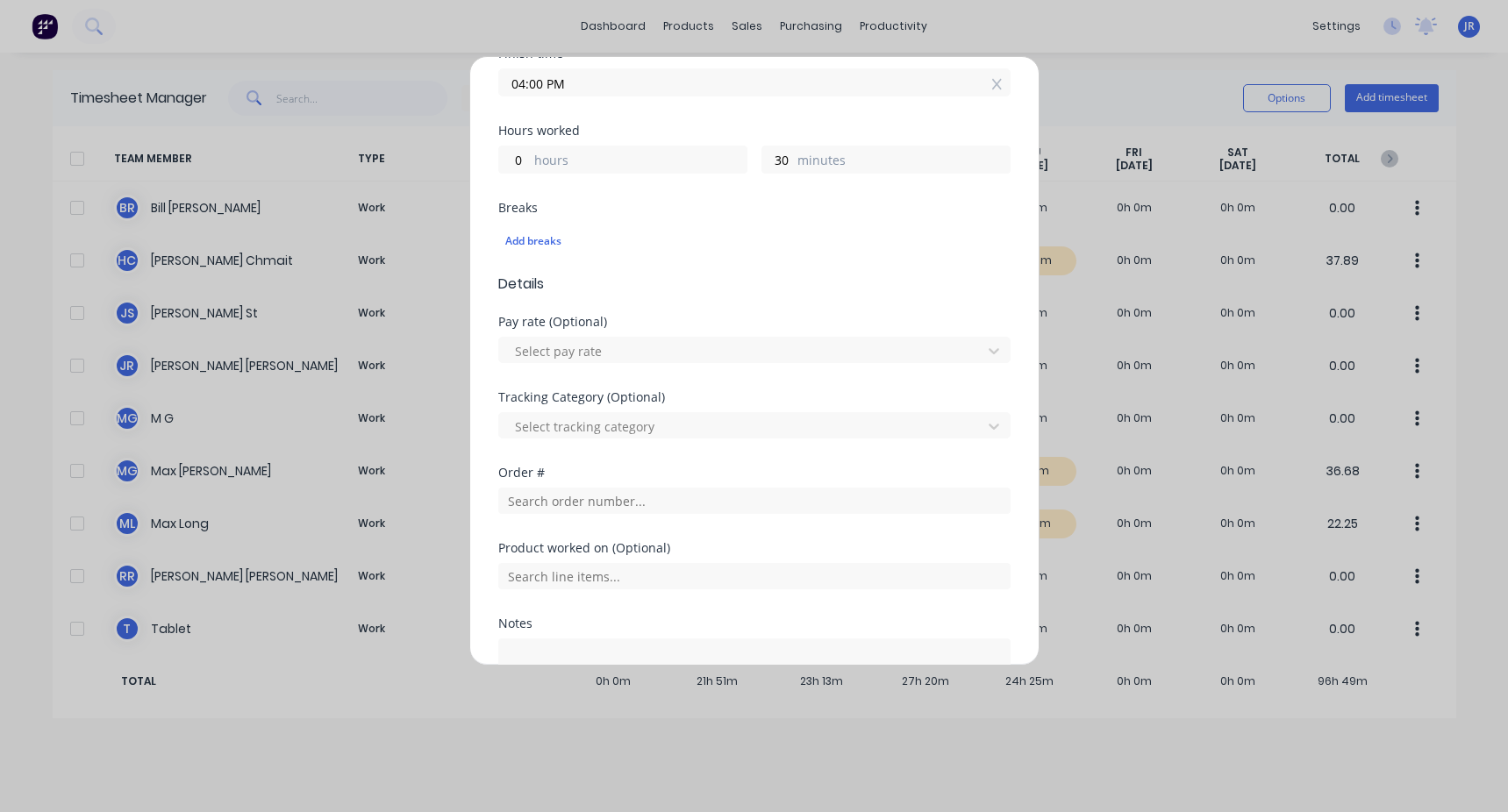
scroll to position [438, 0]
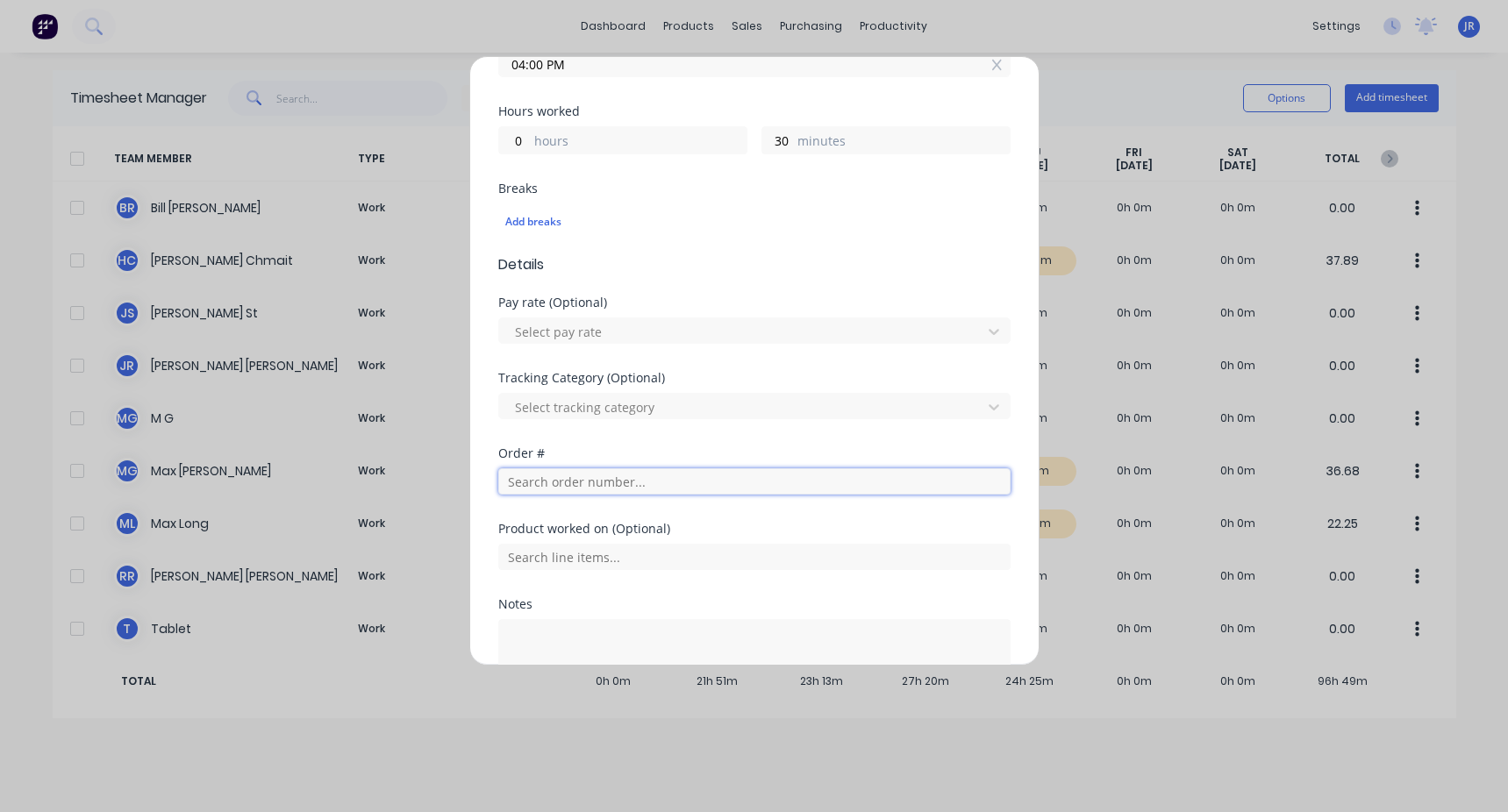
click at [433, 306] on input "text" at bounding box center [754, 481] width 512 height 26
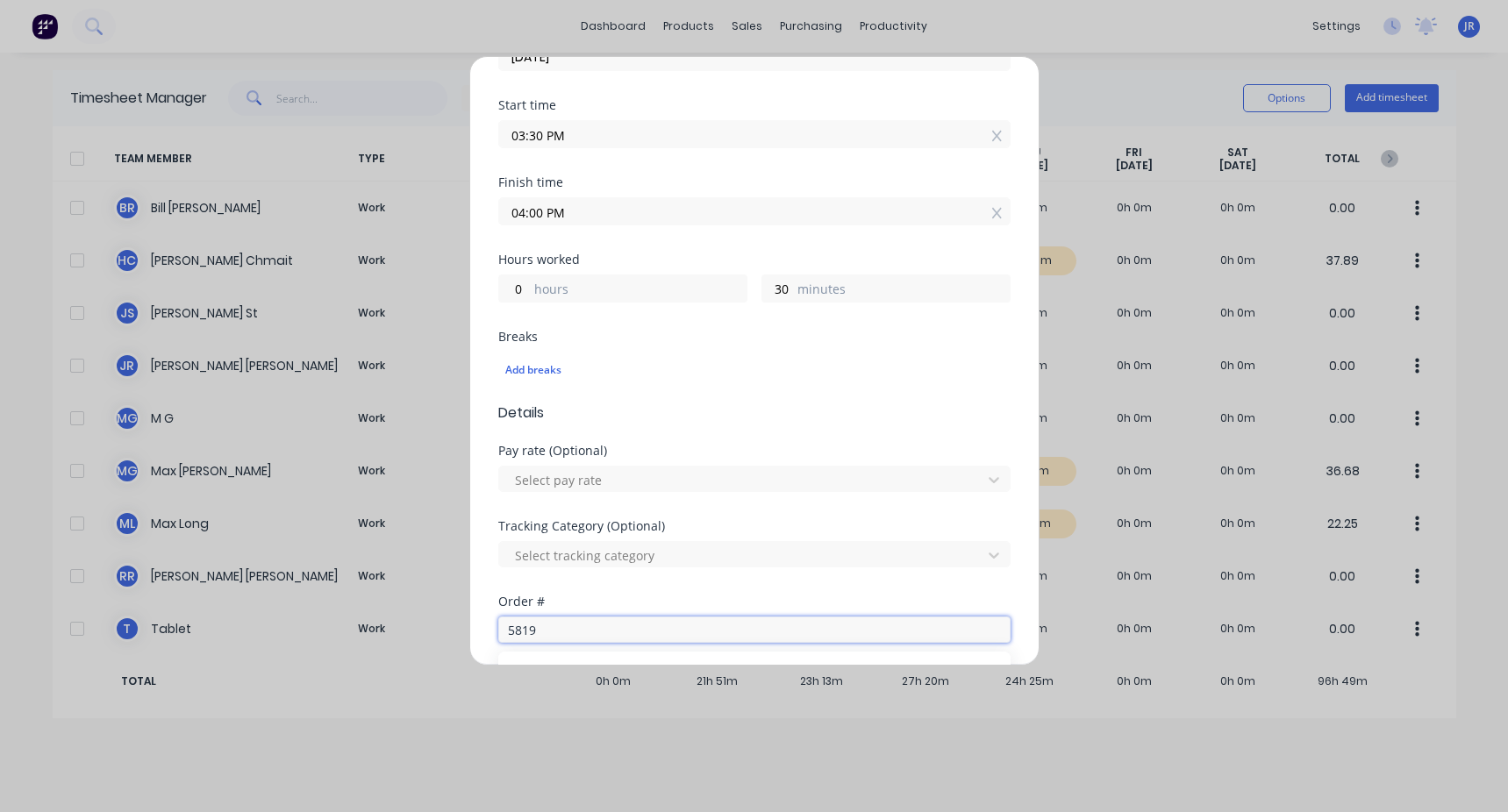
scroll to position [567, 0]
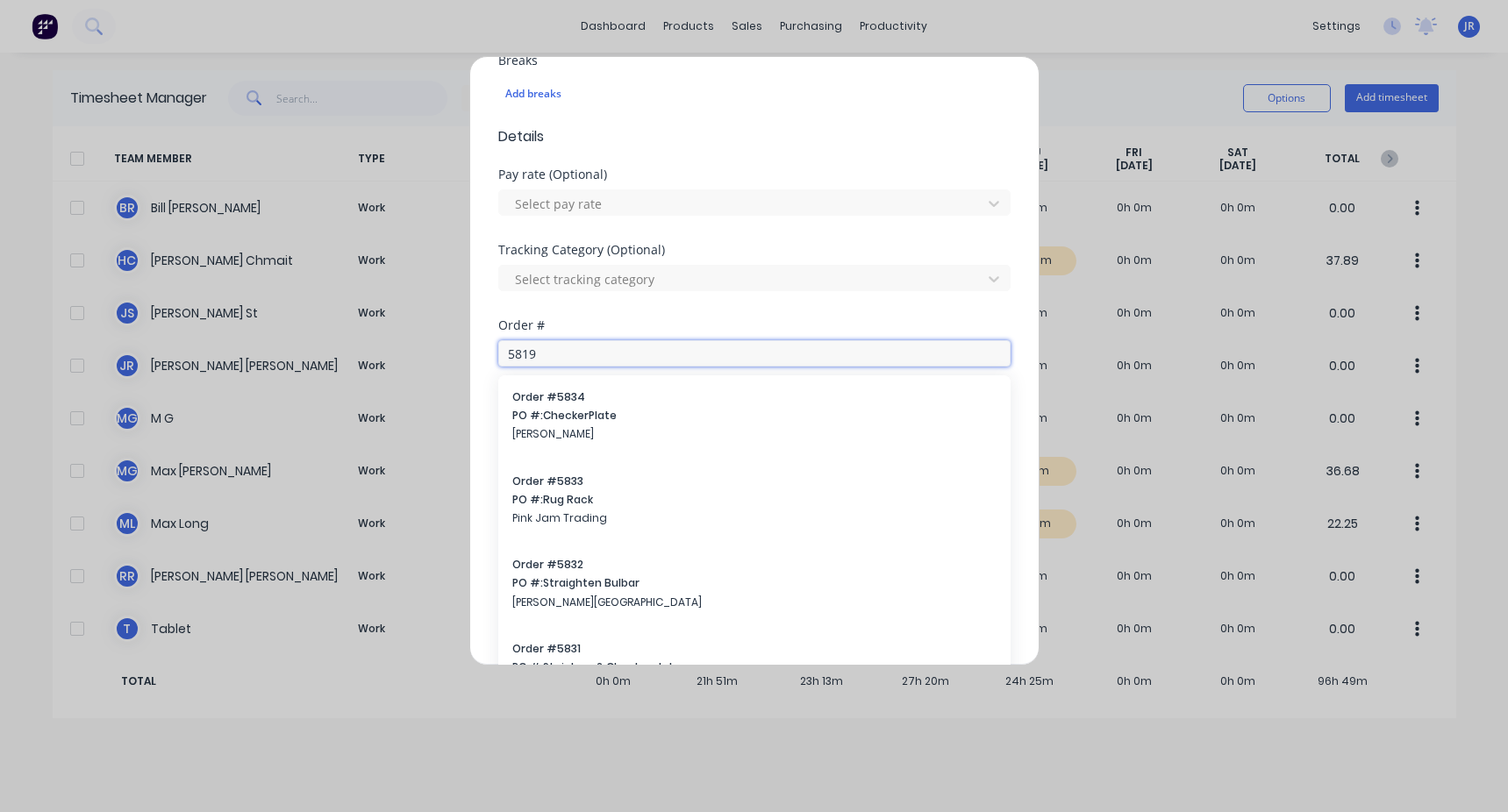
type input "5819"
click at [433, 306] on div "Order # 5819 Order # 5834 PO #: CheckerPlate [PERSON_NAME] Order # 5833 PO #: R…" at bounding box center [754, 357] width 512 height 76
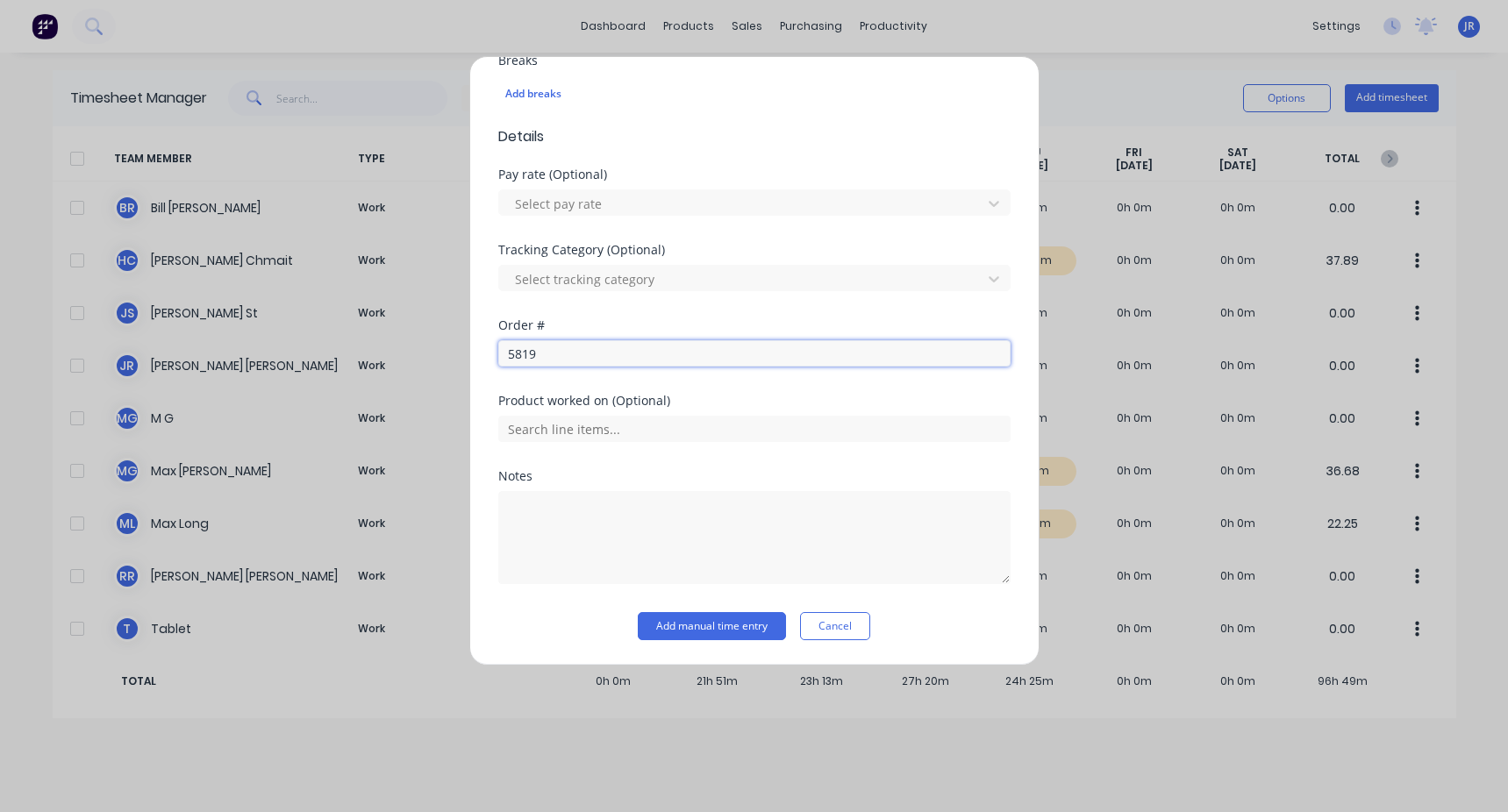
click at [433, 306] on input "5819" at bounding box center [754, 353] width 512 height 26
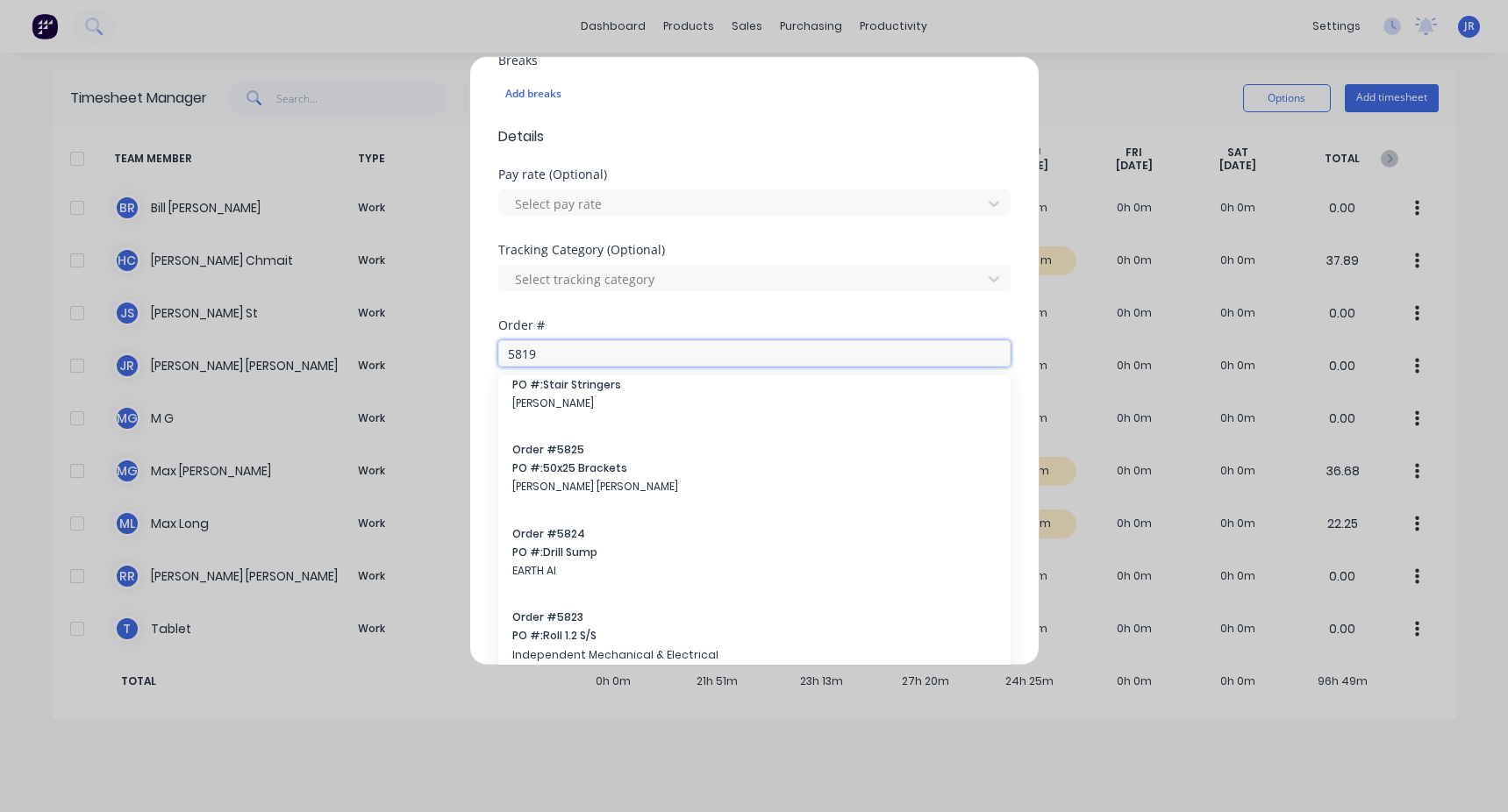
scroll to position [1140, 0]
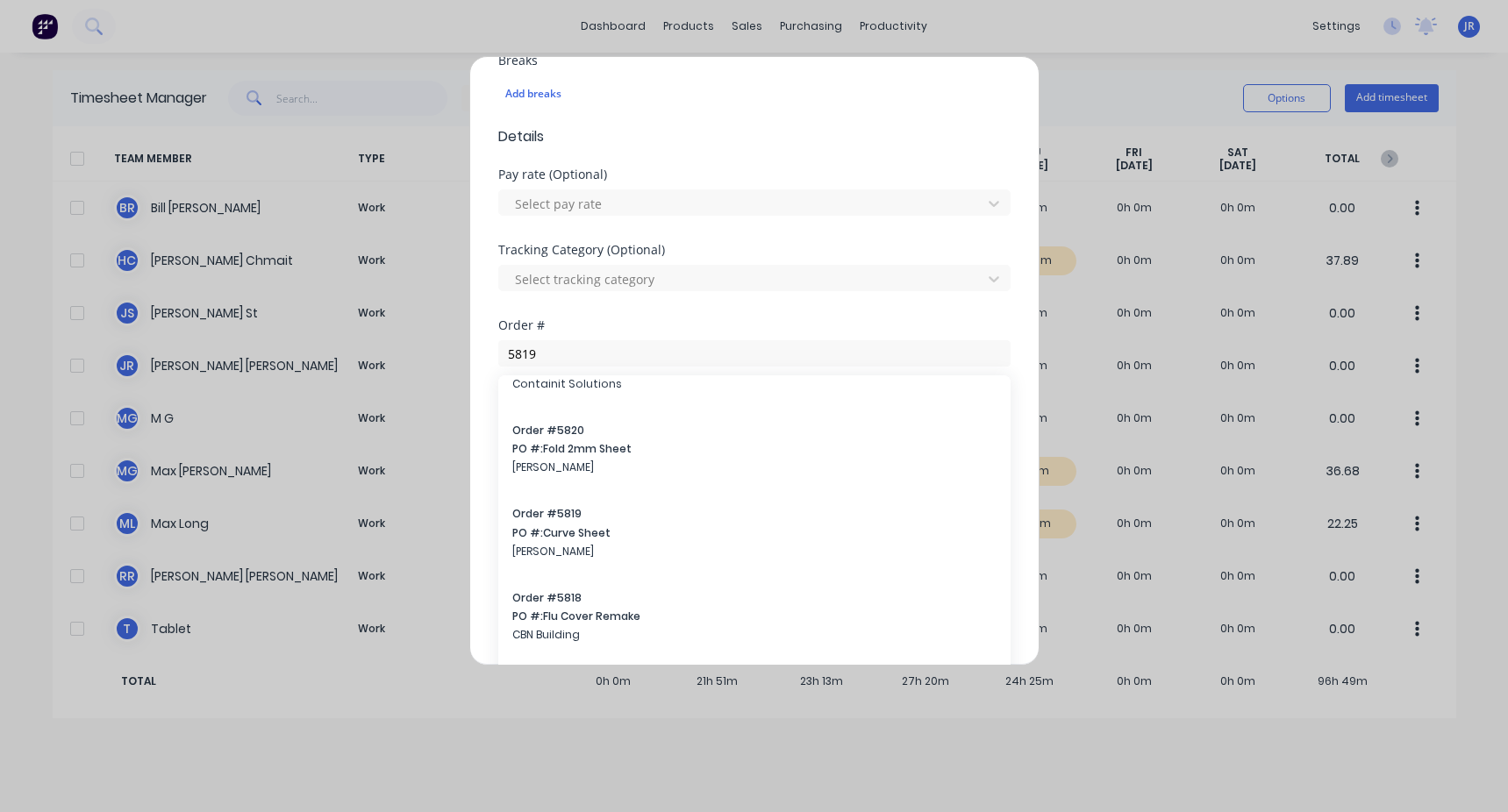
click at [433, 306] on div "Order #" at bounding box center [754, 325] width 512 height 13
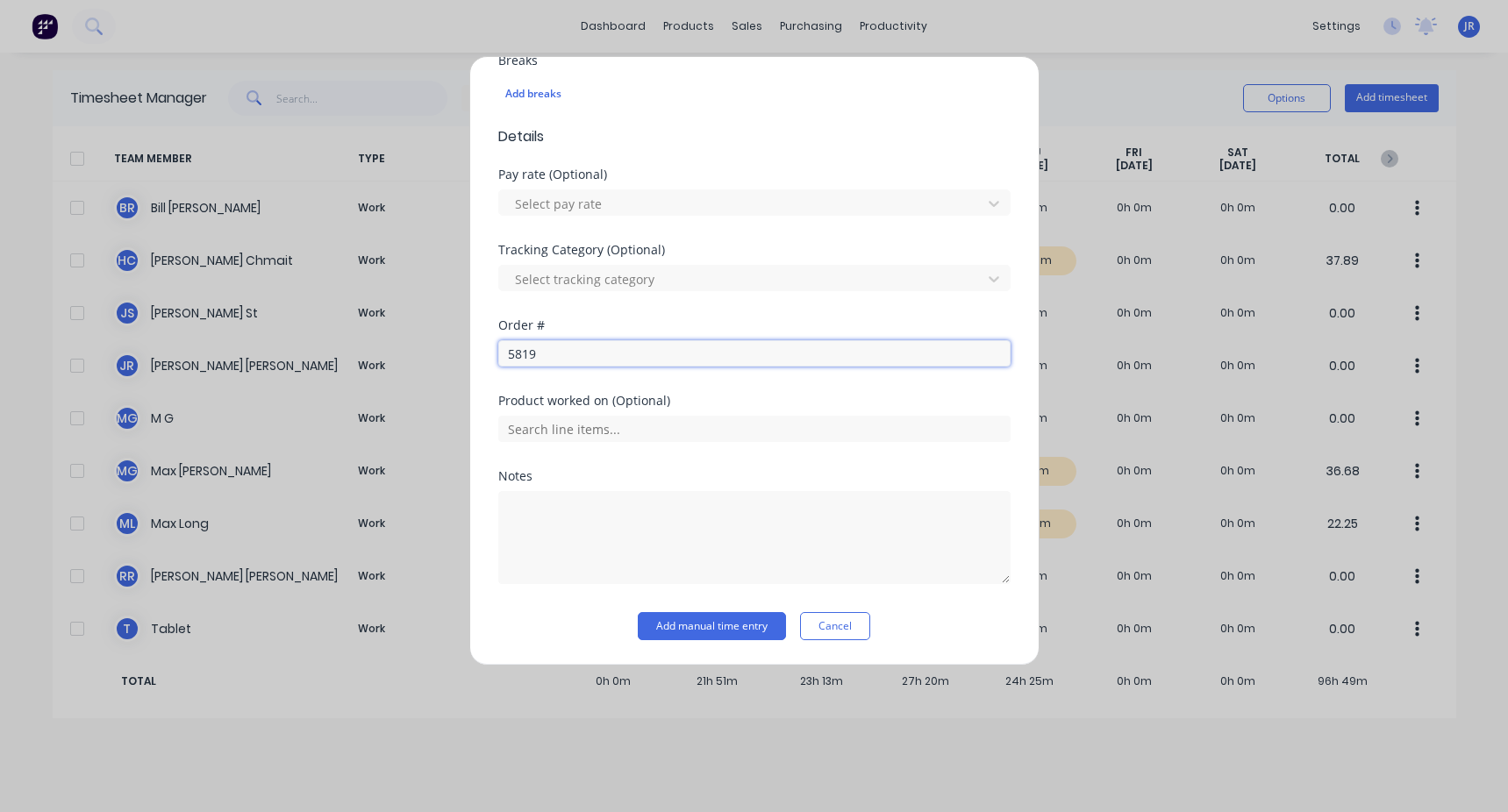
drag, startPoint x: 568, startPoint y: 343, endPoint x: 420, endPoint y: 357, distance: 148.7
click at [431, 306] on div "Add timesheet Work Attendance Team member [PERSON_NAME] When Date [DATE] Start …" at bounding box center [754, 406] width 1508 height 812
click at [433, 306] on div "Tracking Category (Optional) Select tracking category" at bounding box center [754, 281] width 512 height 76
click at [433, 306] on input "text" at bounding box center [754, 353] width 512 height 26
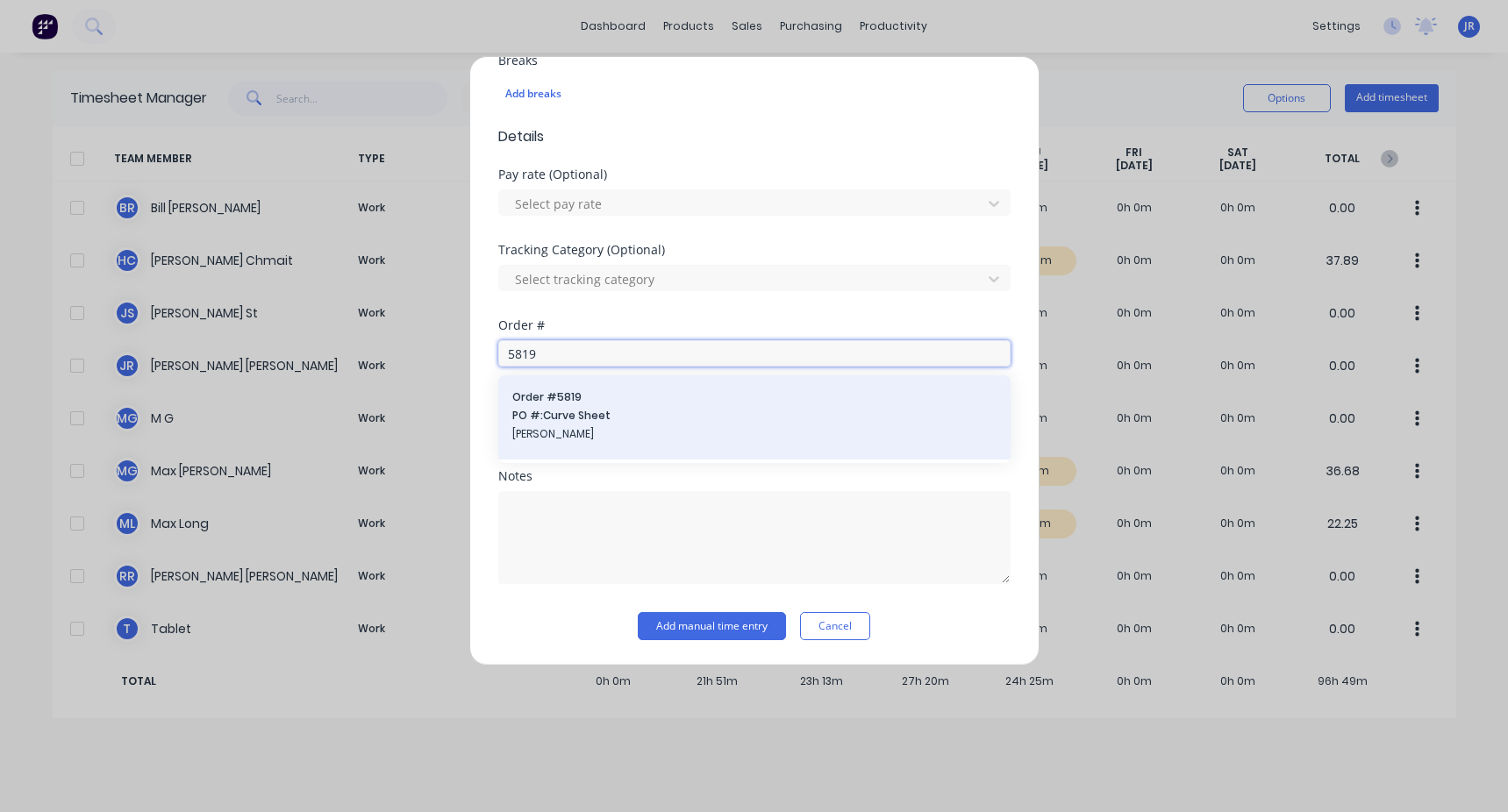
type input "5819"
click at [433, 306] on span "PO #: Curve Sheet" at bounding box center [754, 415] width 484 height 16
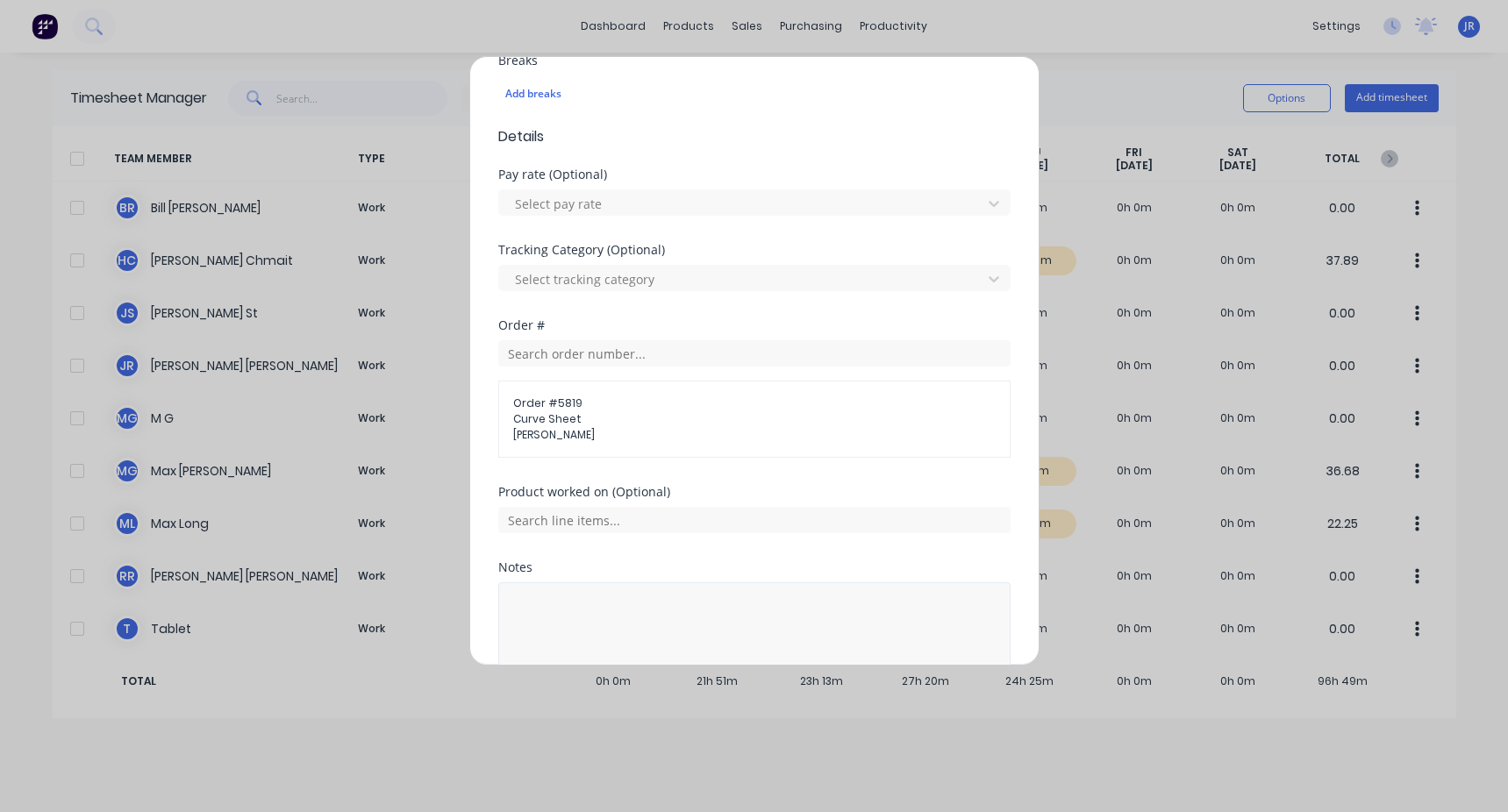
scroll to position [658, 0]
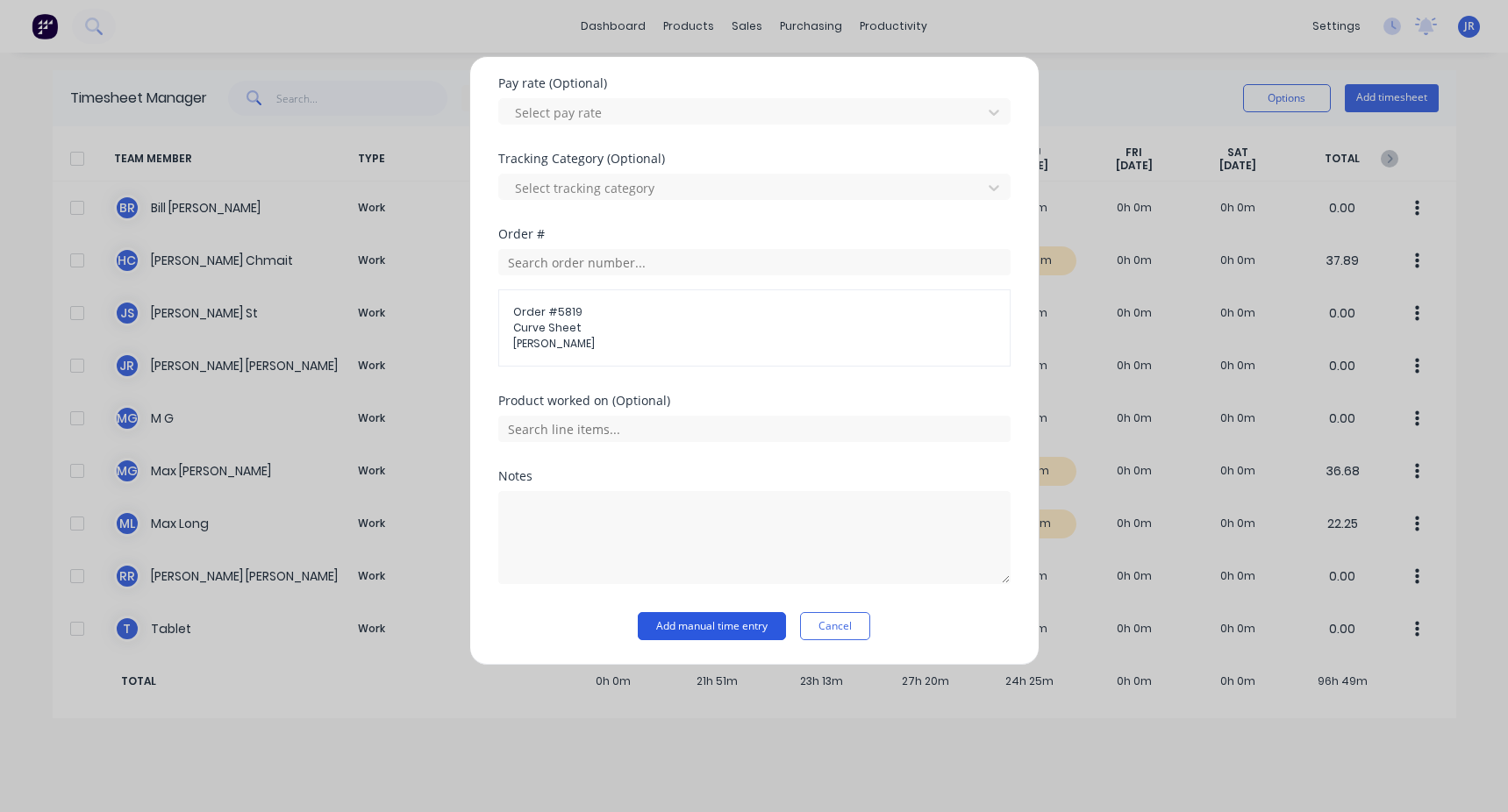
click at [433, 306] on button "Add manual time entry" at bounding box center [711, 626] width 148 height 28
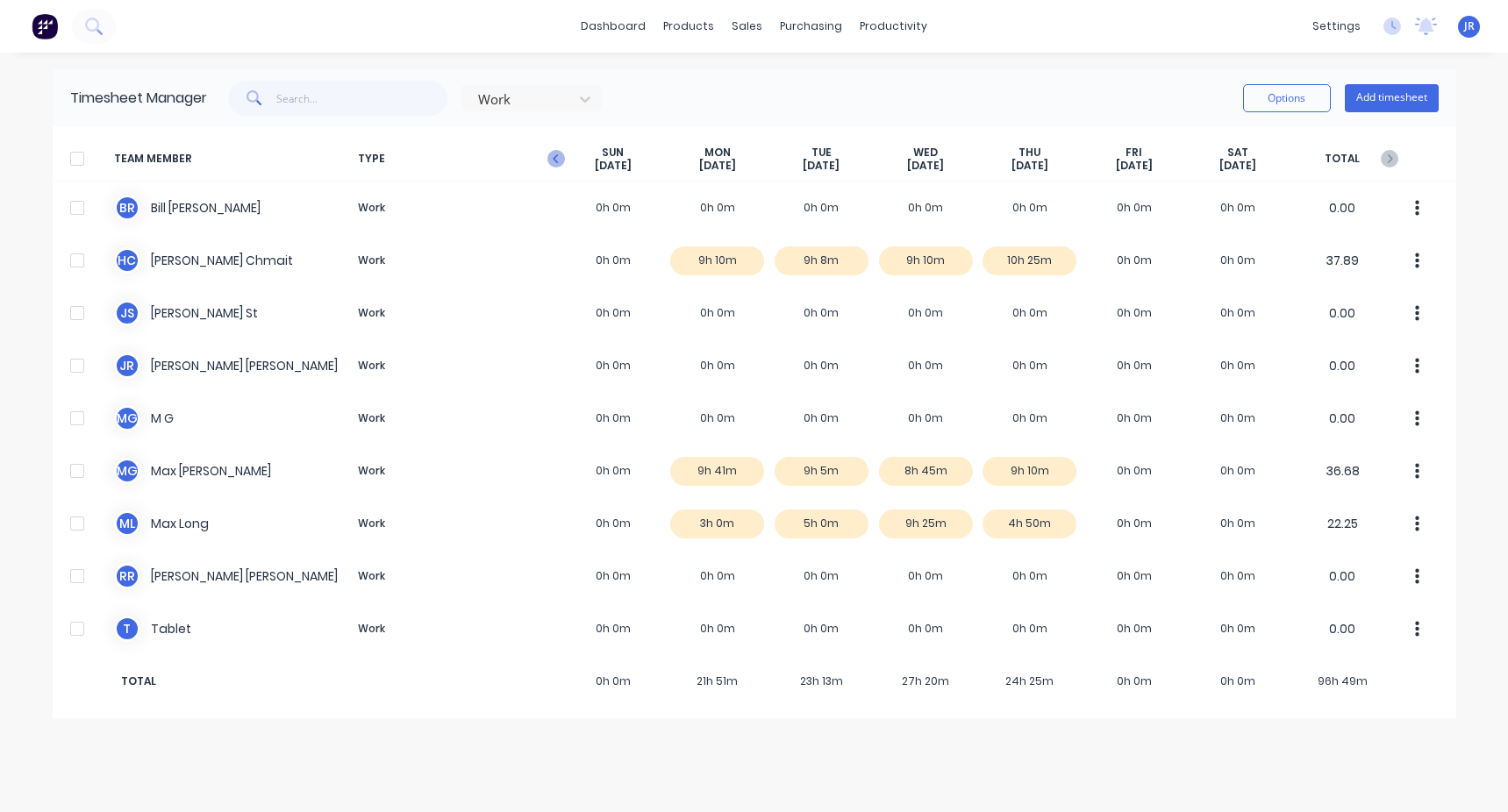
click at [433, 157] on icon "button" at bounding box center [554, 158] width 5 height 9
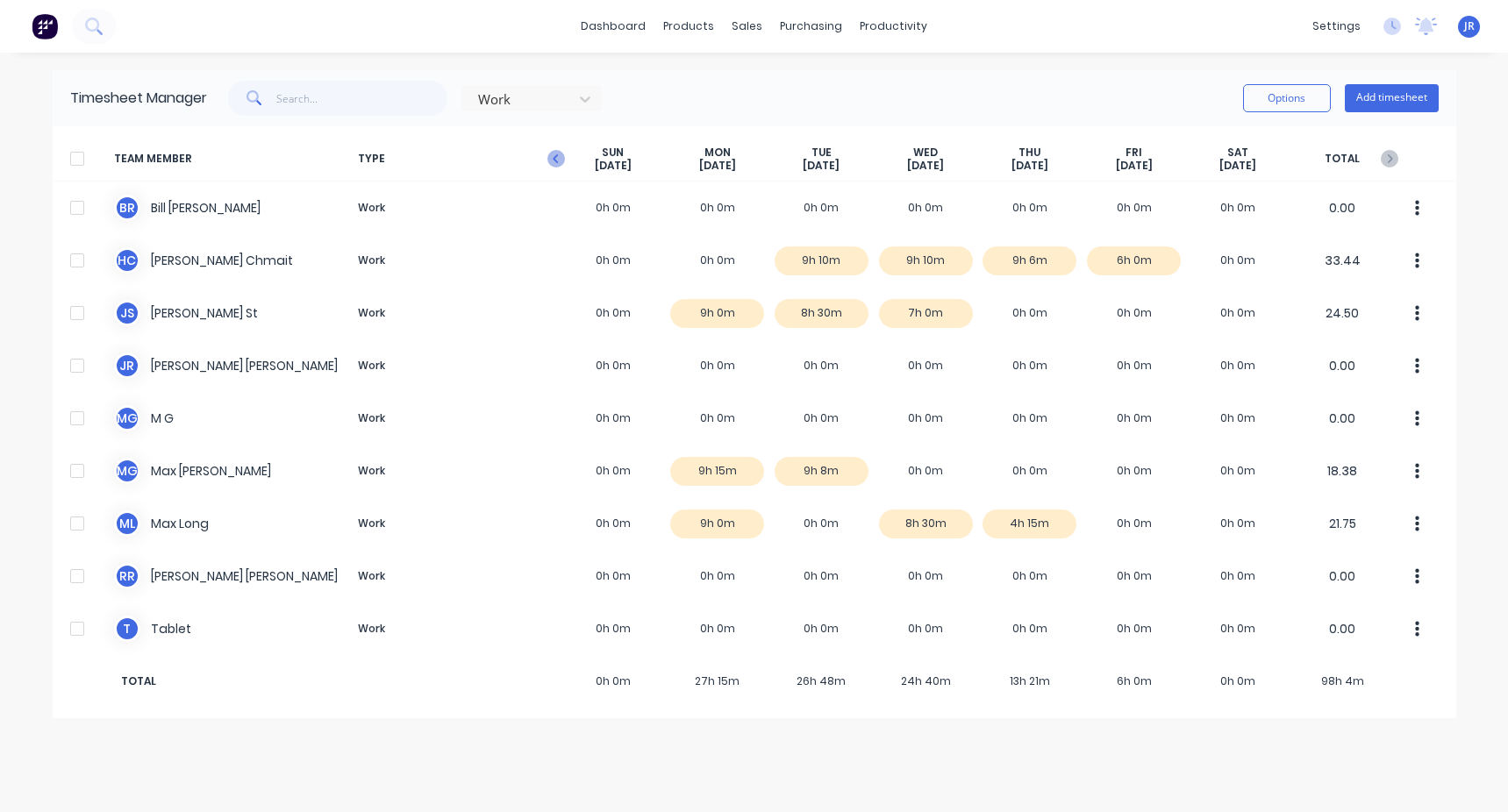
click at [433, 160] on icon "button" at bounding box center [556, 159] width 17 height 17
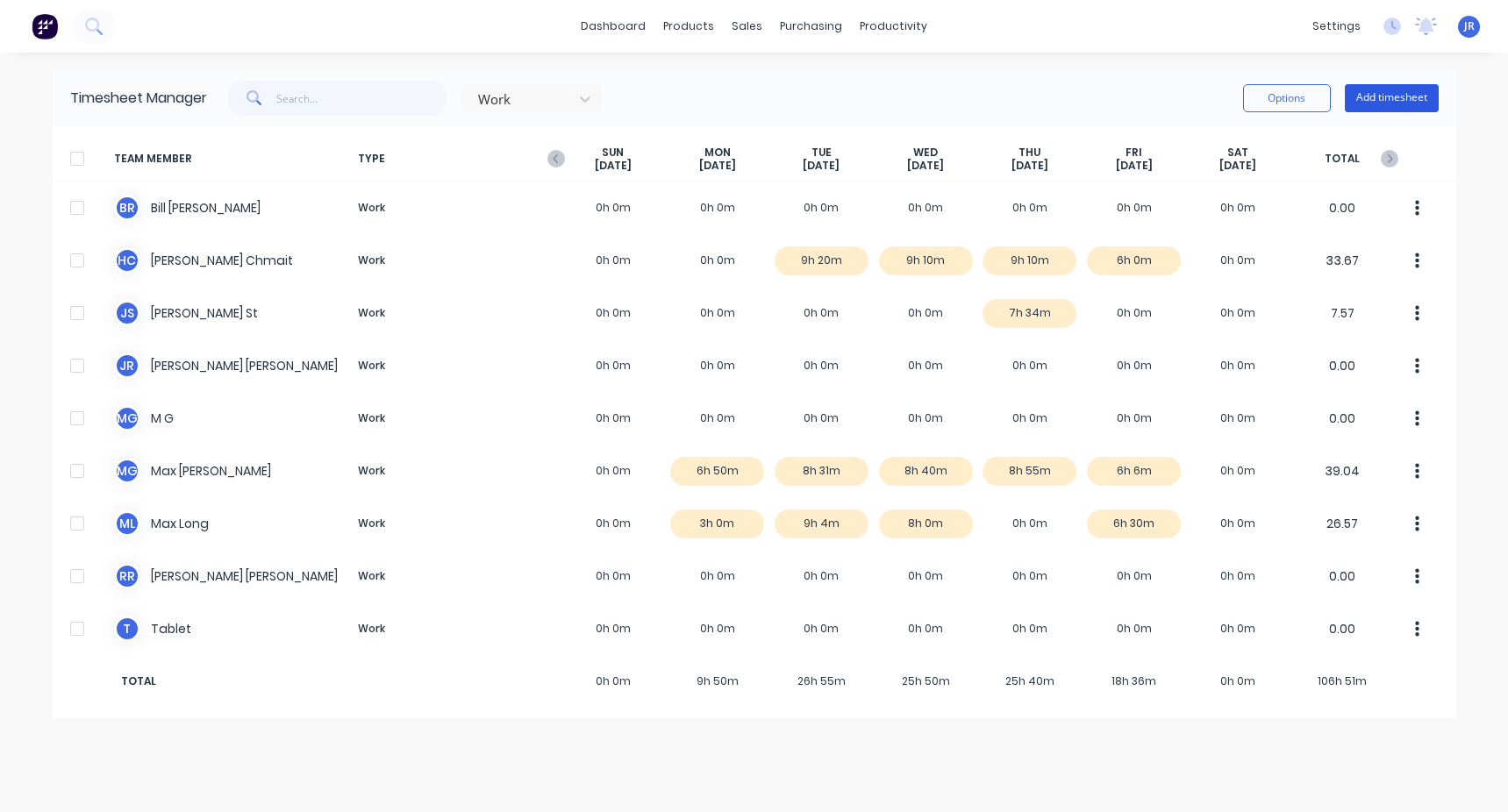
click at [433, 96] on button "Add timesheet" at bounding box center [1391, 98] width 94 height 28
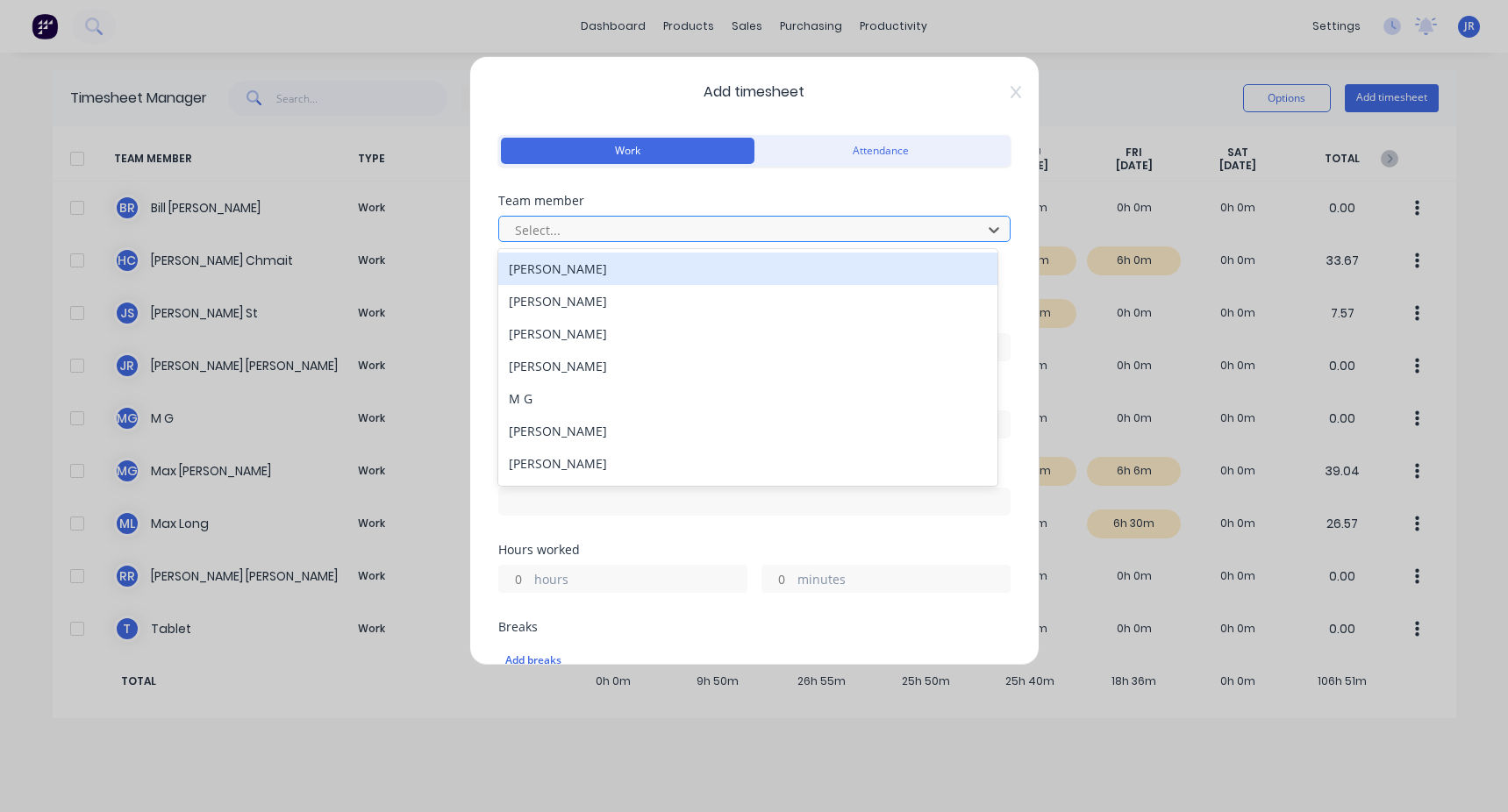
click at [433, 229] on div at bounding box center [743, 230] width 460 height 22
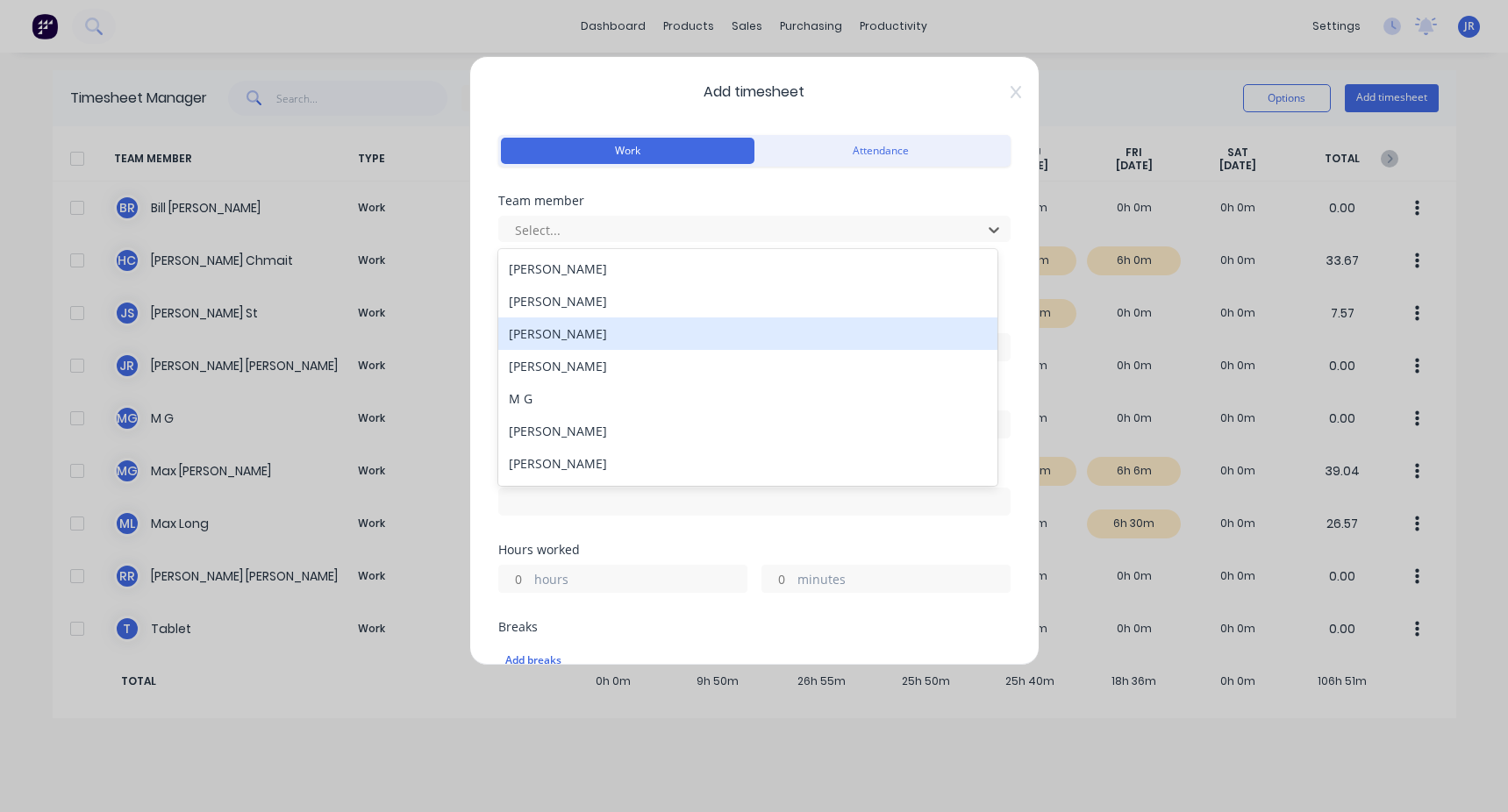
click at [433, 306] on div "[PERSON_NAME]" at bounding box center [747, 333] width 499 height 32
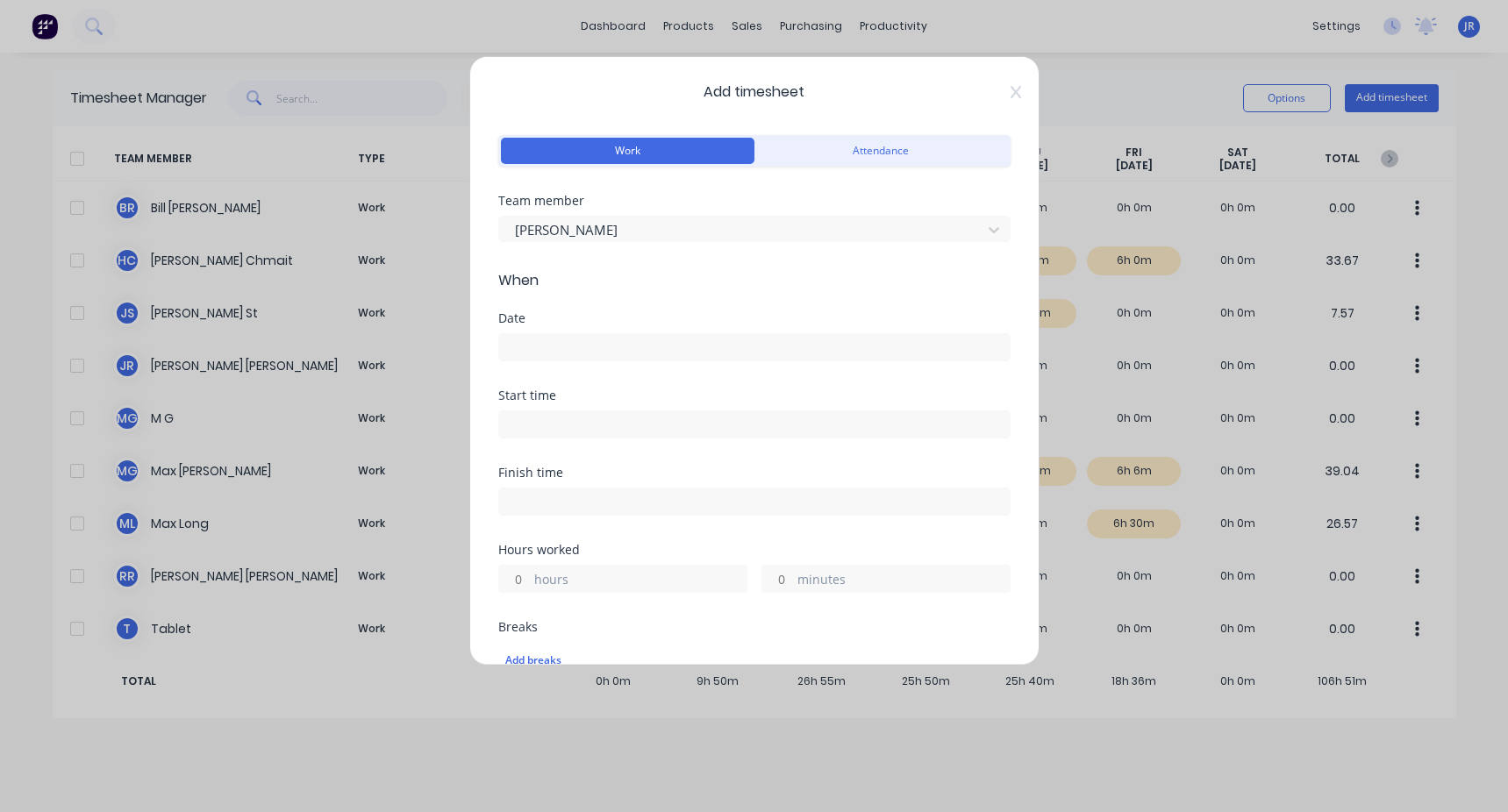
click at [433, 306] on input at bounding box center [754, 346] width 510 height 26
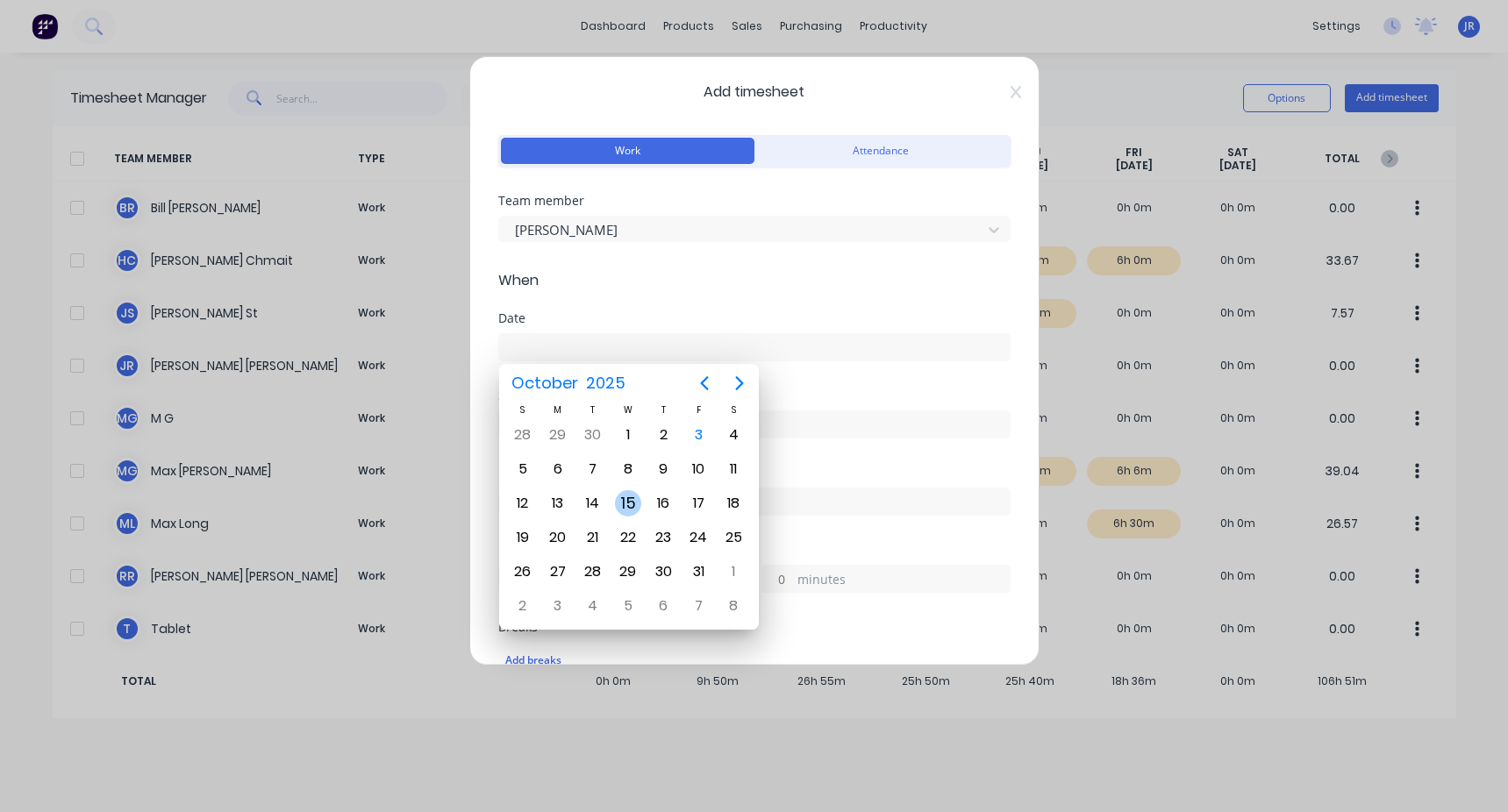
click at [433, 306] on div "15" at bounding box center [628, 503] width 26 height 26
type input "[DATE]"
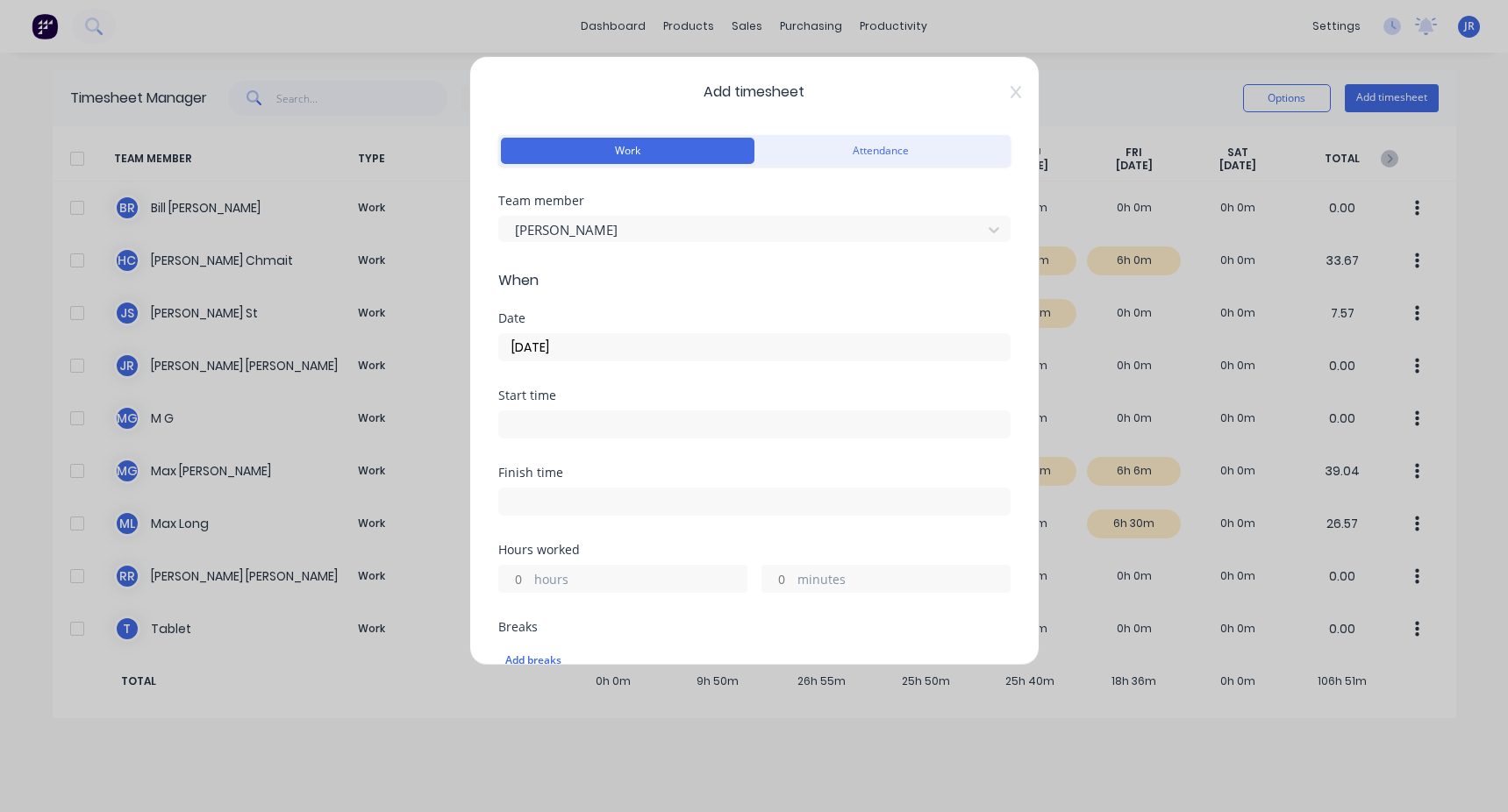
click at [433, 306] on input at bounding box center [754, 424] width 510 height 26
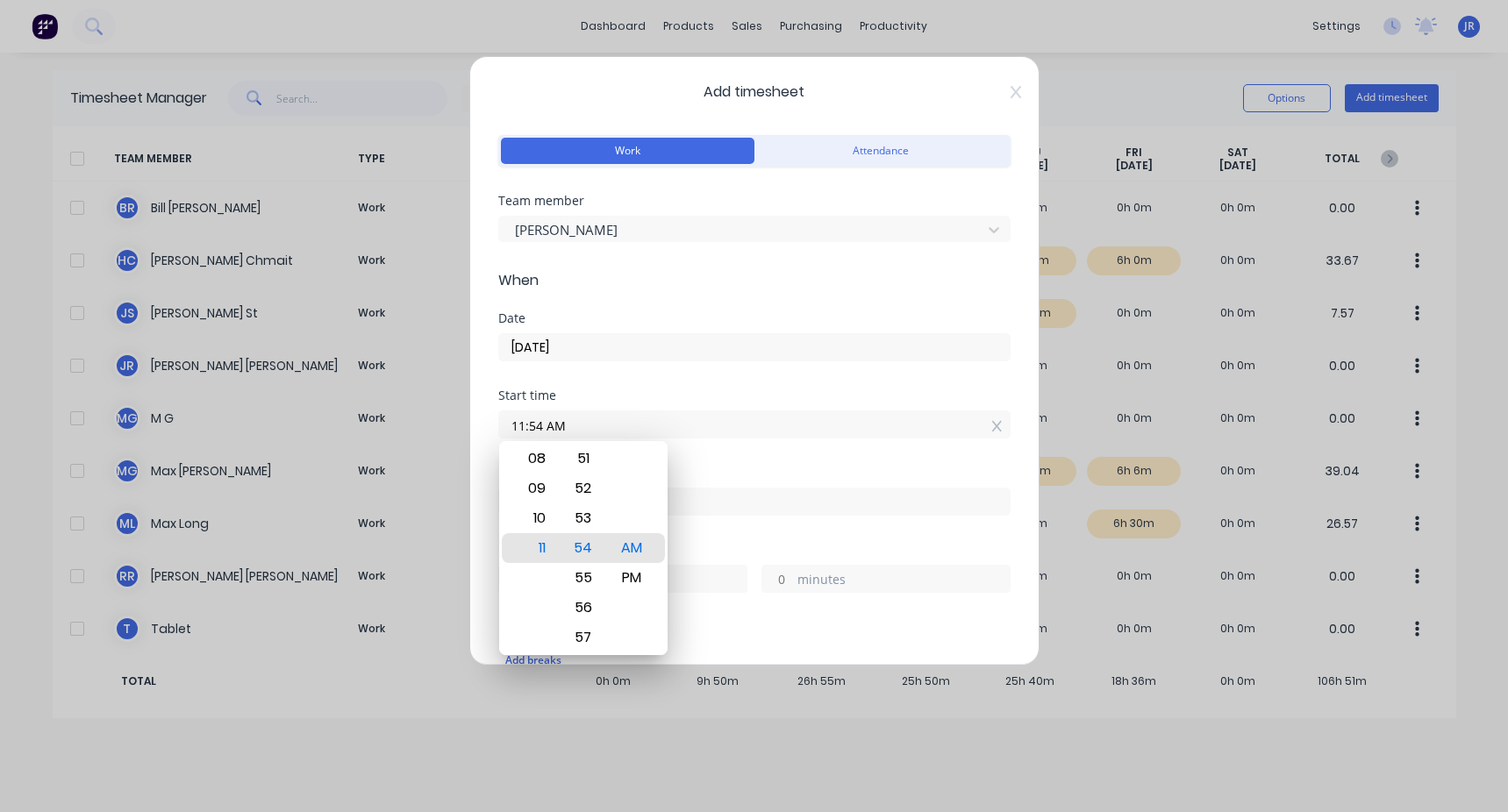
drag, startPoint x: 597, startPoint y: 428, endPoint x: 415, endPoint y: 445, distance: 182.8
click at [416, 306] on div "Add timesheet Work Attendance Team member [PERSON_NAME] When Date [DATE] Start …" at bounding box center [754, 406] width 1508 height 812
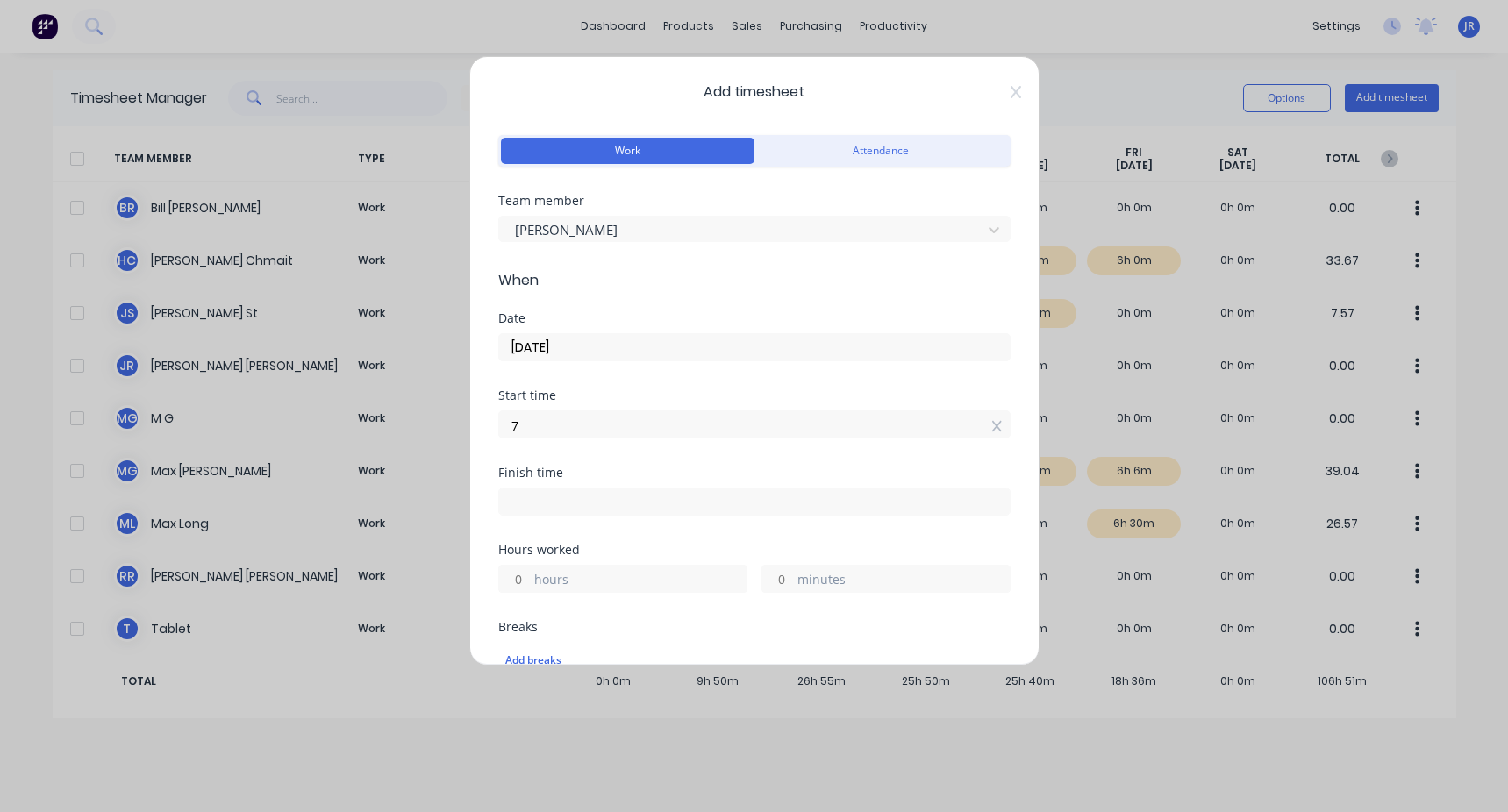
type input "07:00 AM"
click at [433, 306] on div "Start time" at bounding box center [754, 395] width 512 height 13
click at [433, 306] on input at bounding box center [754, 501] width 510 height 26
type input "11:56 AM"
type input "4"
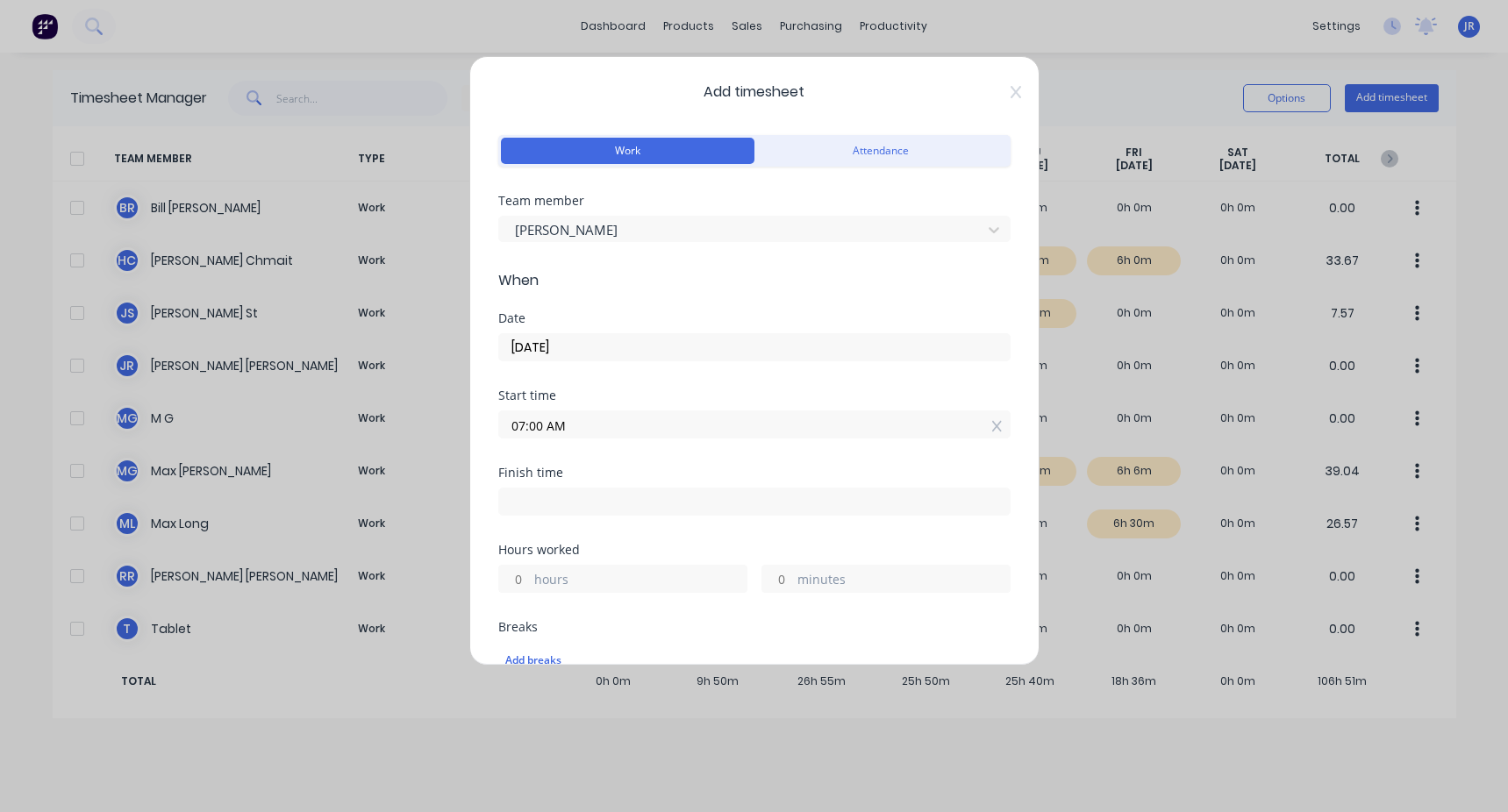
type input "56"
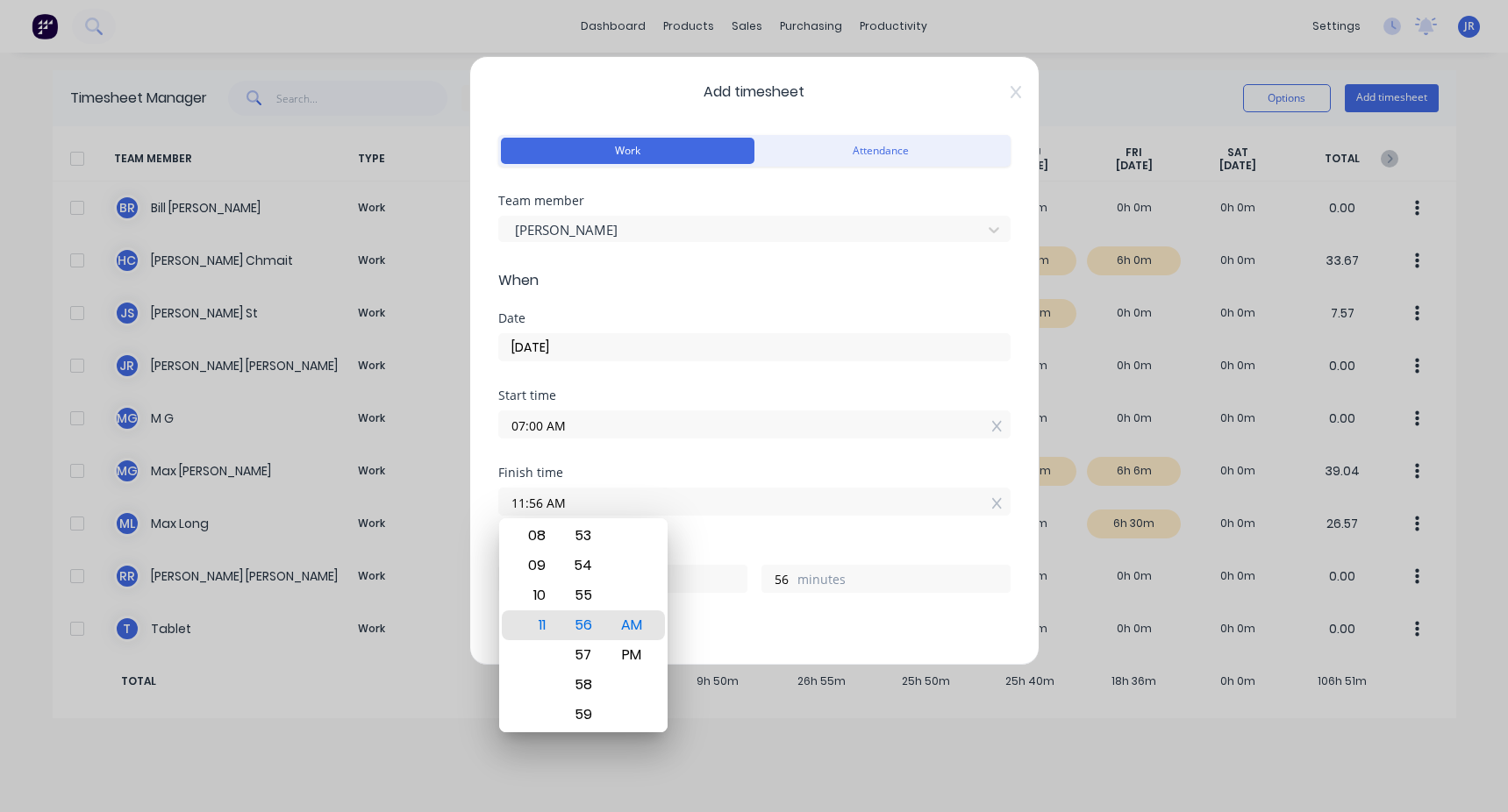
drag, startPoint x: 580, startPoint y: 505, endPoint x: 489, endPoint y: 525, distance: 93.2
click at [433, 306] on div "Add timesheet Work Attendance Team member [PERSON_NAME] When Date [DATE] Start …" at bounding box center [753, 361] width 570 height 609
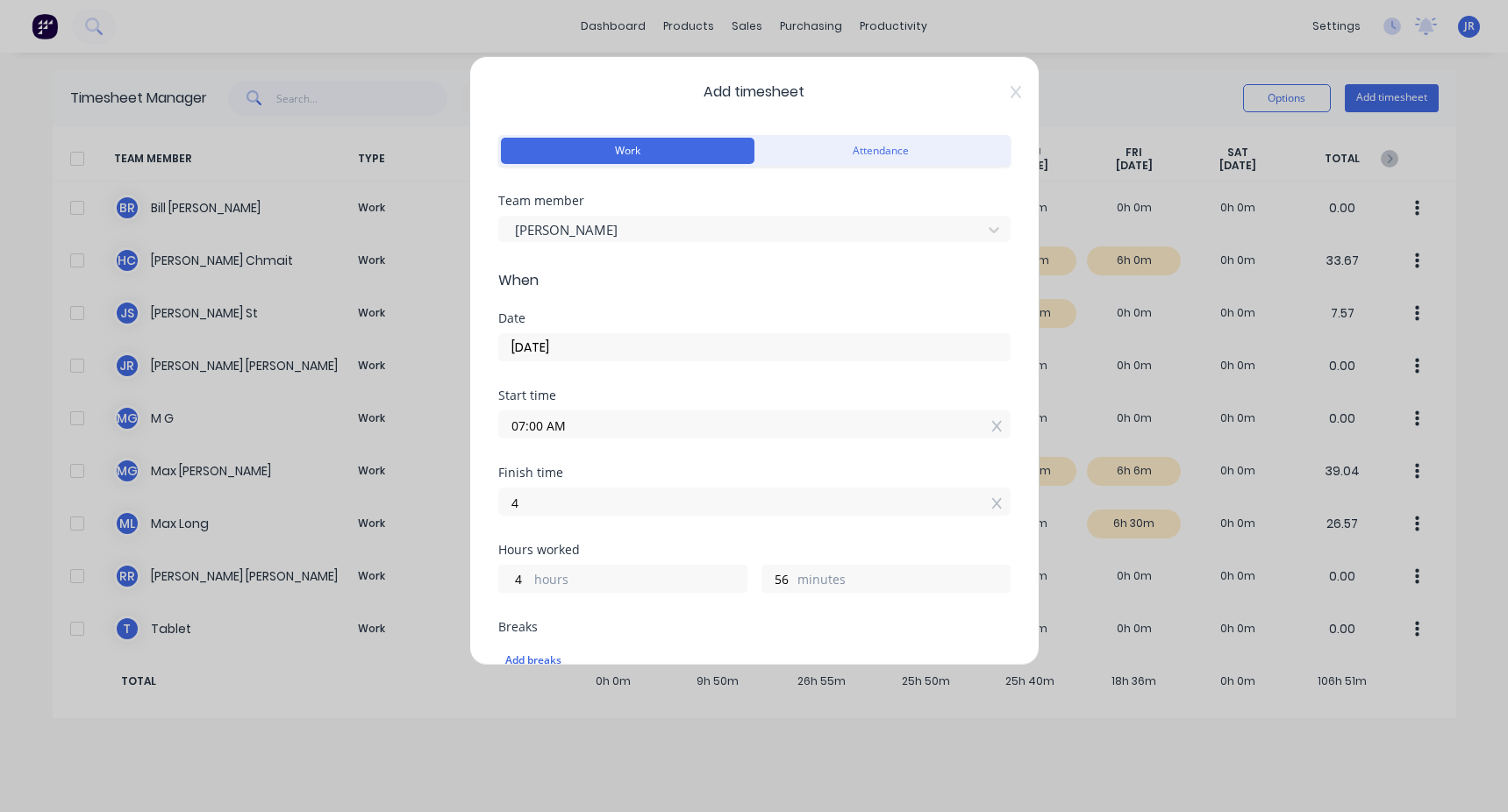
type input "04:00 AM"
type input "21"
type input "0"
click at [433, 306] on div "Finish time" at bounding box center [754, 472] width 512 height 13
click at [433, 306] on input "04:00 AM" at bounding box center [754, 501] width 510 height 26
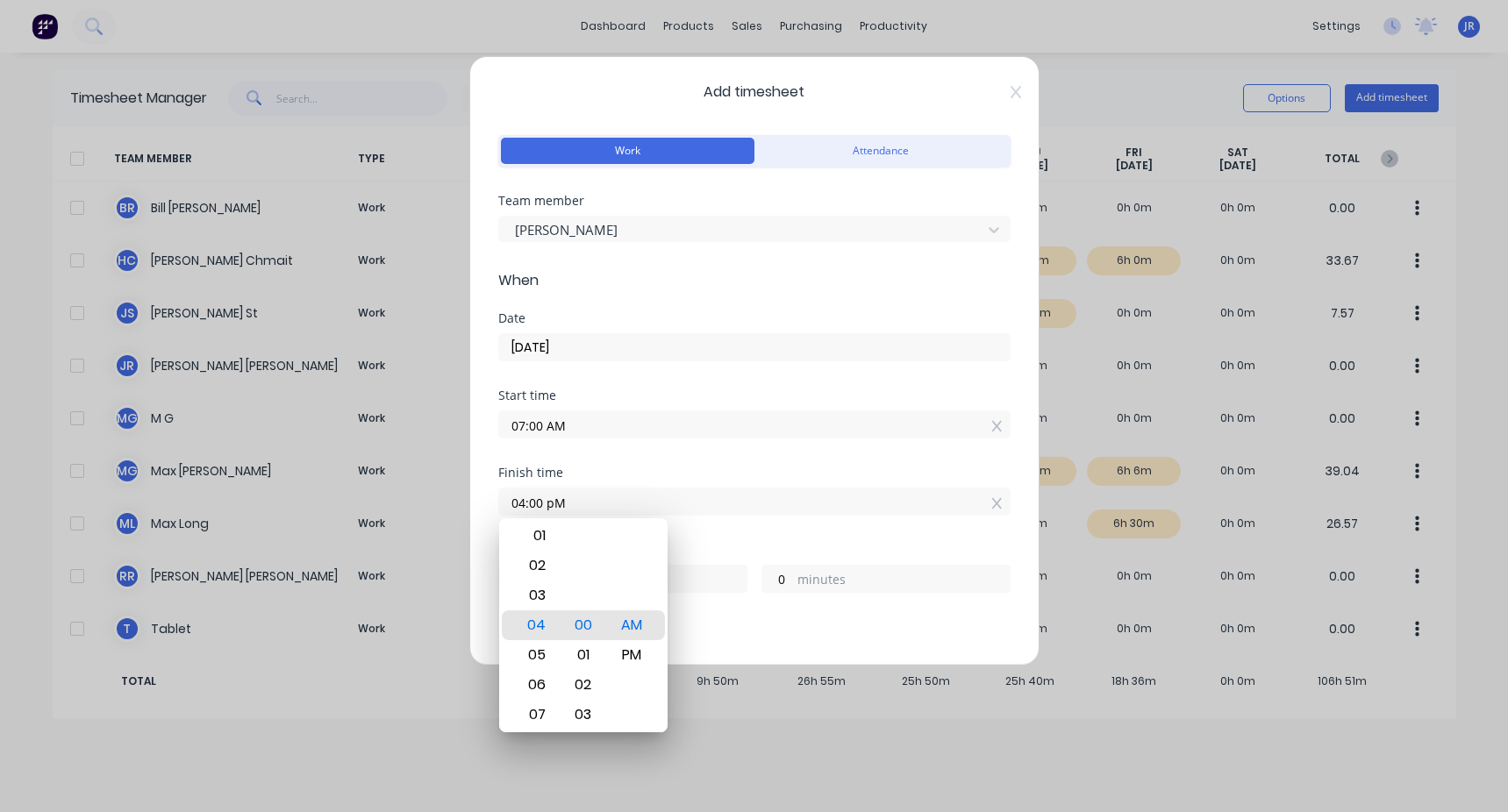
type input "04:00 PM"
type input "9"
click at [433, 306] on div "Start time 07:00 AM" at bounding box center [754, 428] width 512 height 78
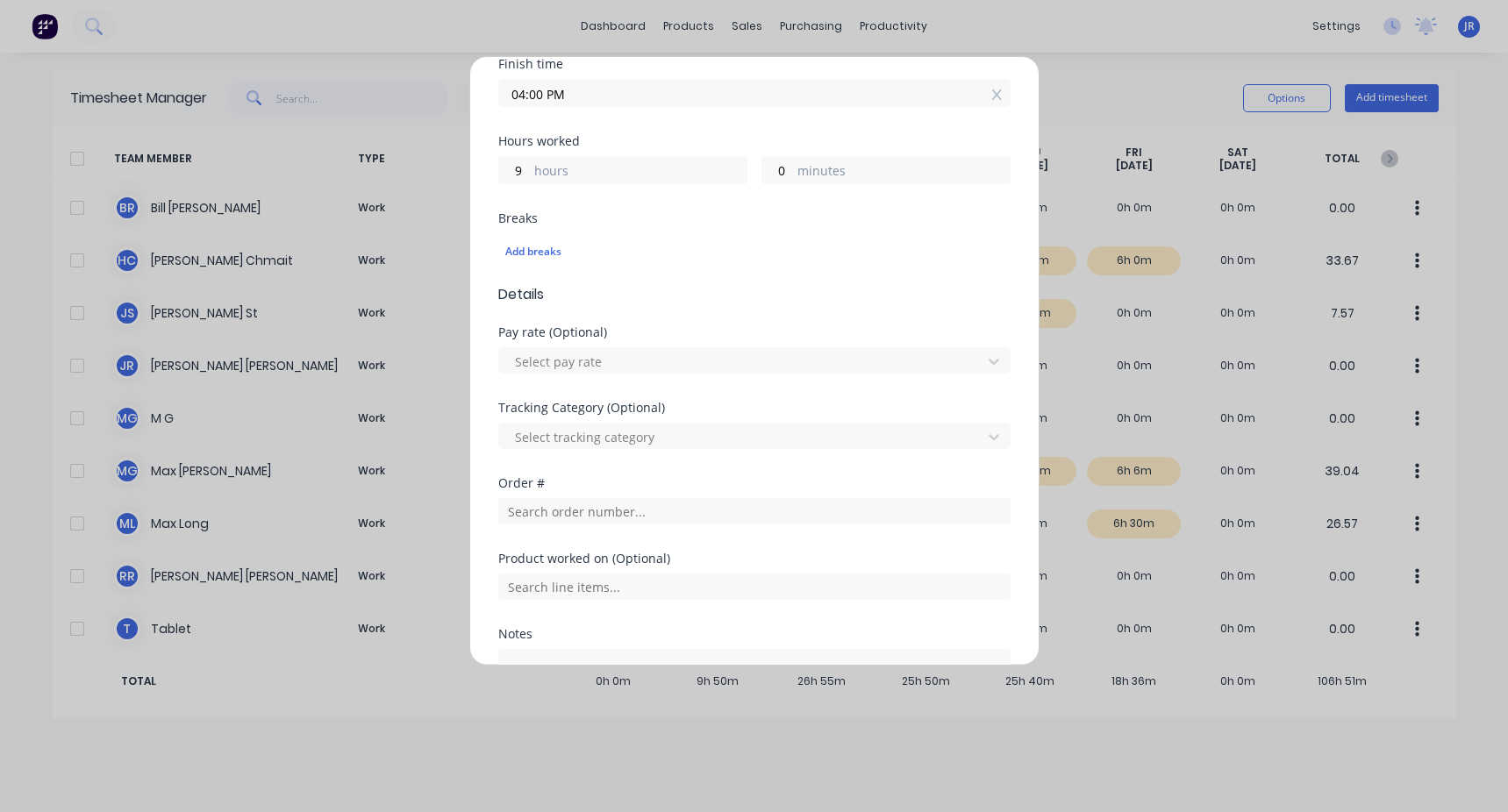
scroll to position [391, 0]
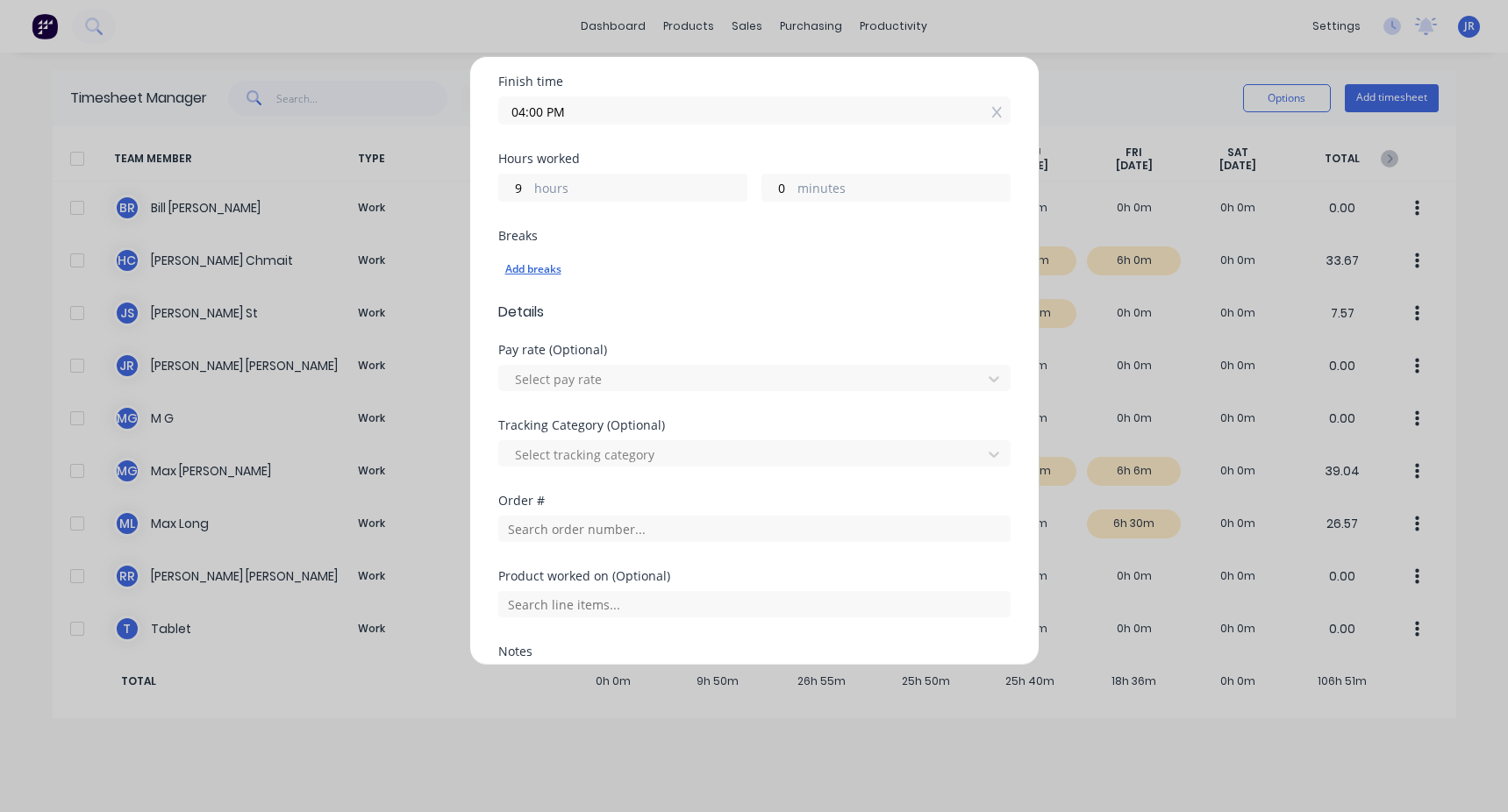
click at [433, 275] on div "Add breaks" at bounding box center [754, 269] width 498 height 22
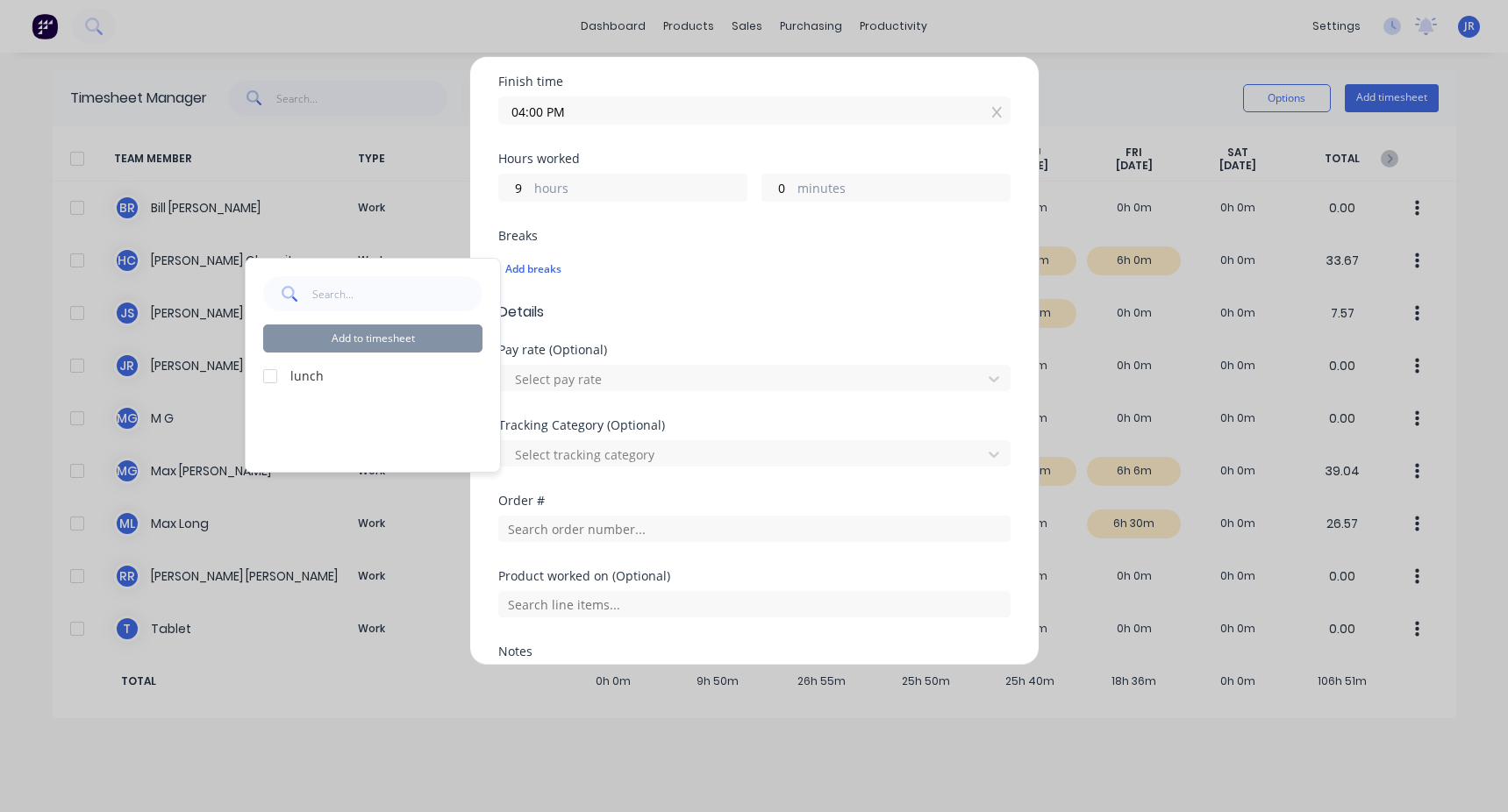
drag, startPoint x: 279, startPoint y: 375, endPoint x: 291, endPoint y: 366, distance: 15.0
click at [278, 306] on div at bounding box center [270, 376] width 35 height 35
click at [357, 306] on button "Add to timesheet" at bounding box center [373, 338] width 219 height 28
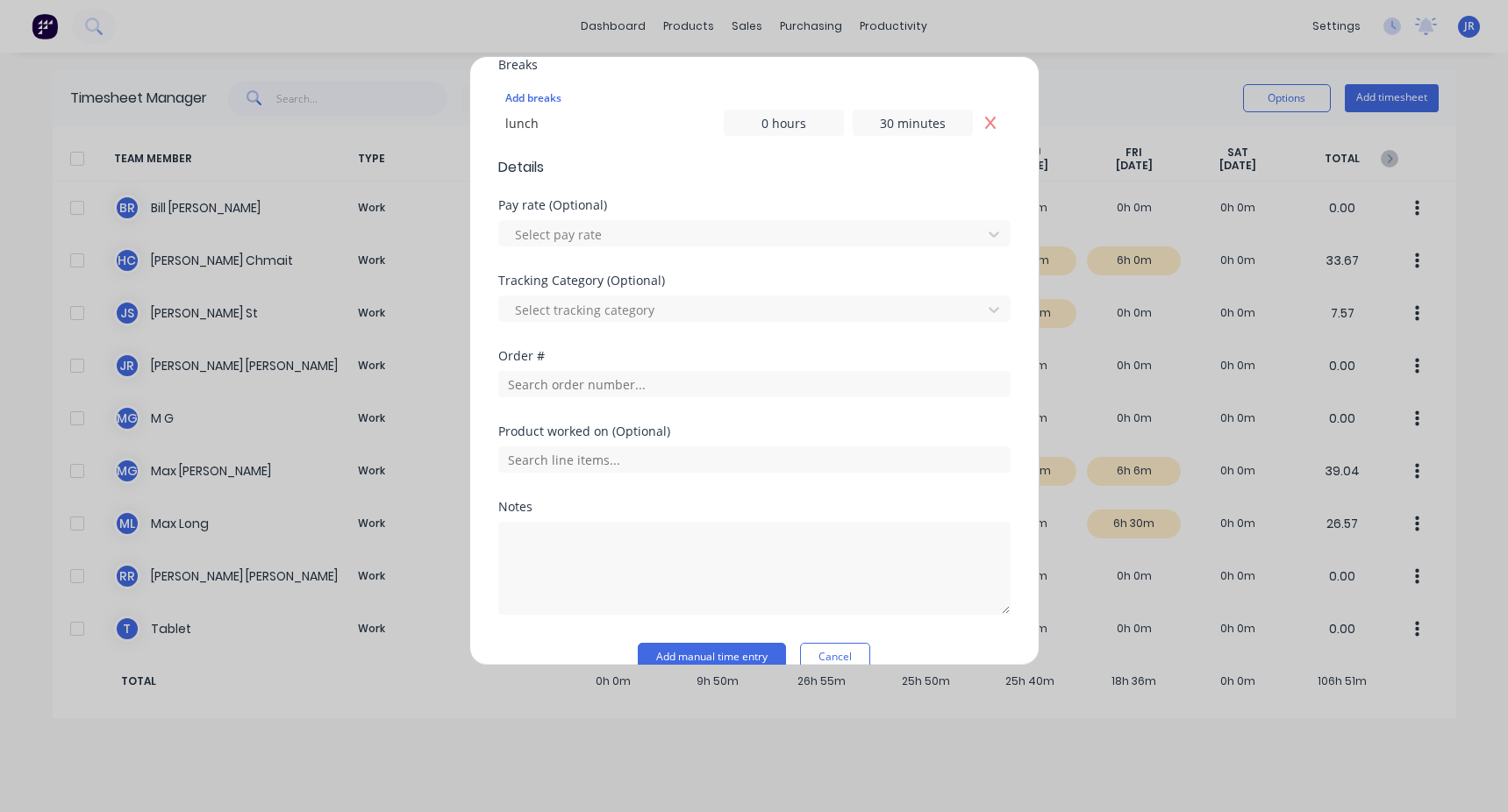
scroll to position [593, 0]
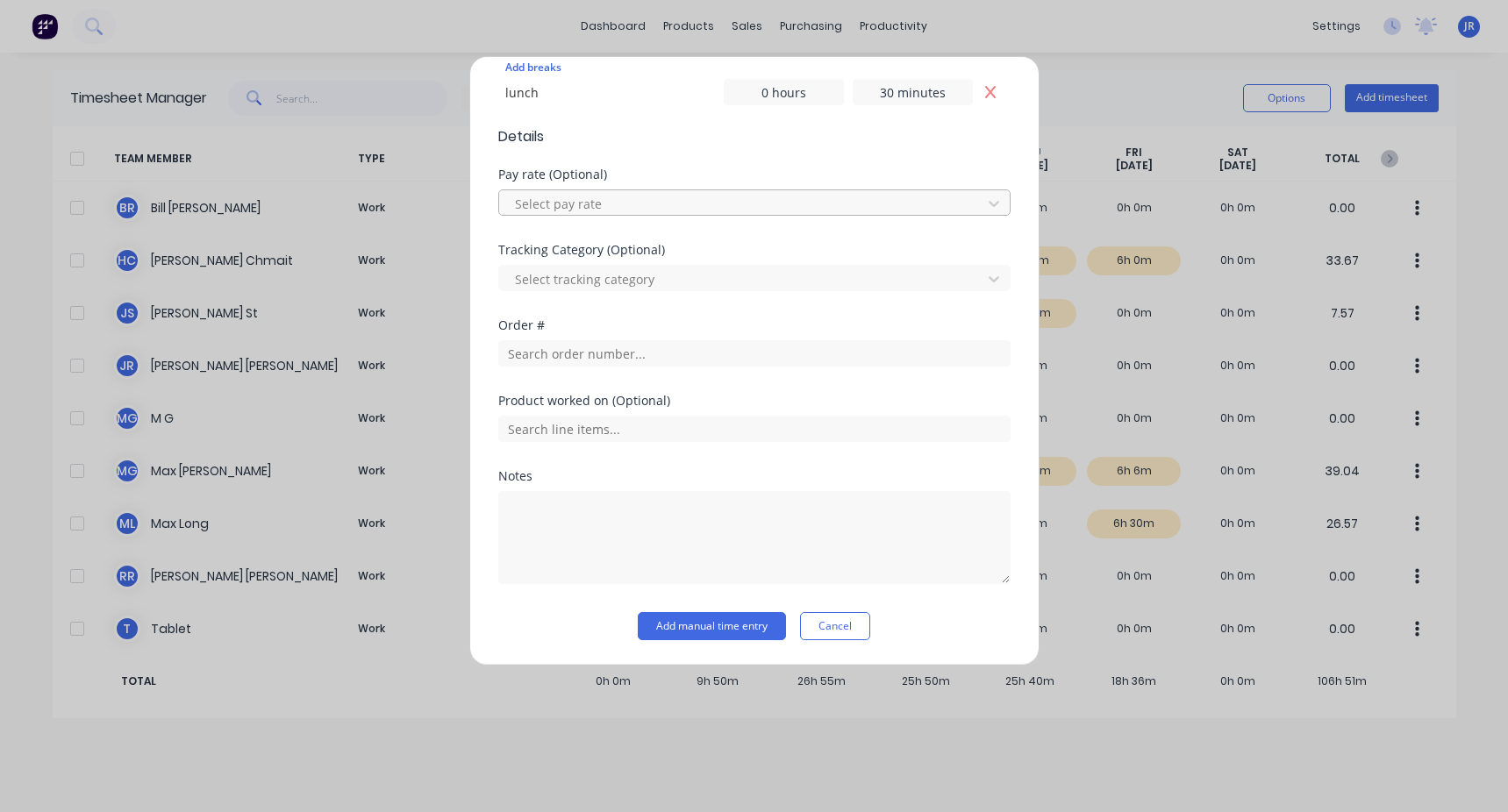
click at [433, 211] on div at bounding box center [743, 204] width 460 height 22
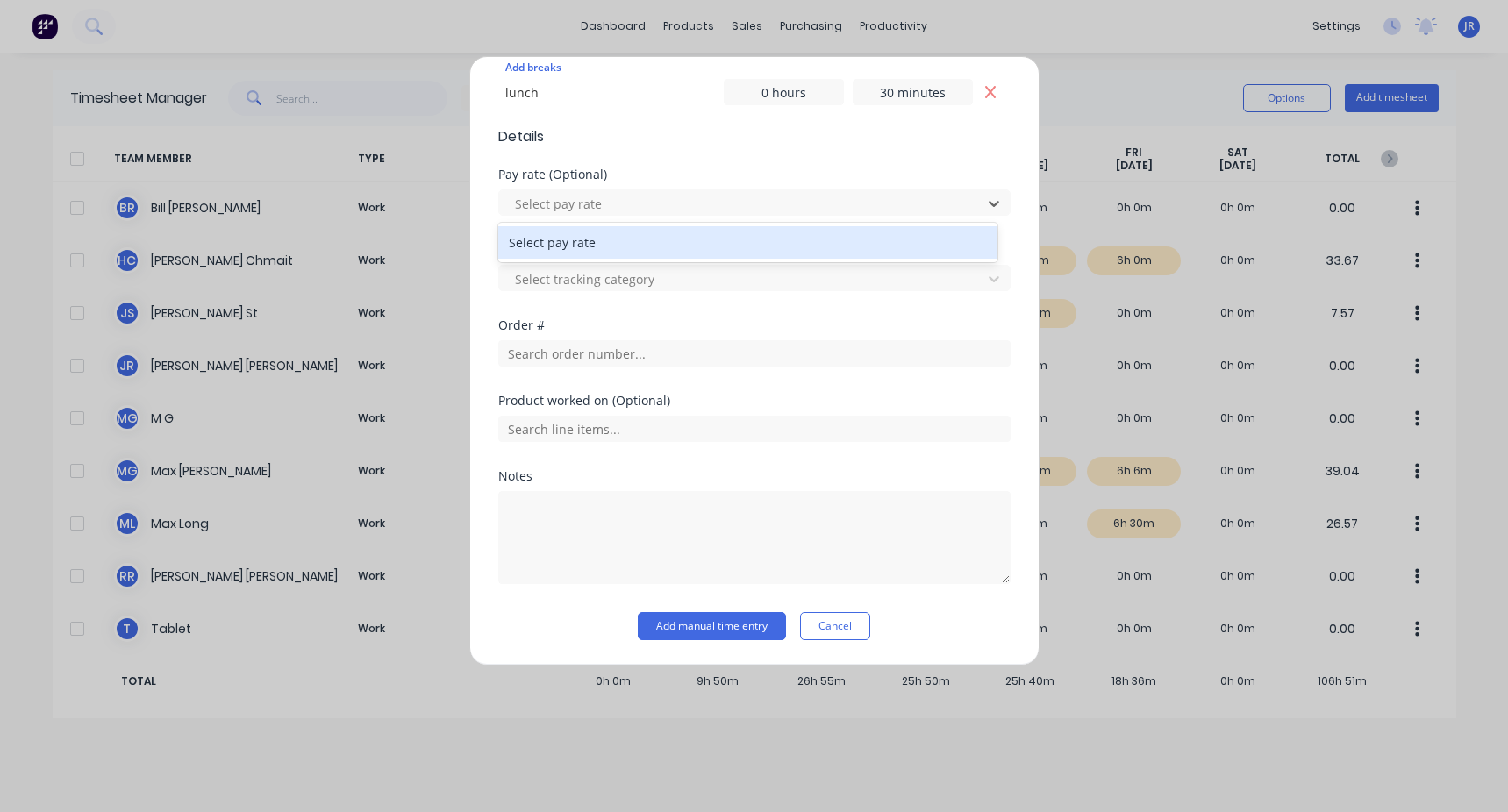
click at [433, 164] on form "Work Attendance Team member [PERSON_NAME] When Date [DATE] Start time 07:00 AM …" at bounding box center [754, 89] width 512 height 1102
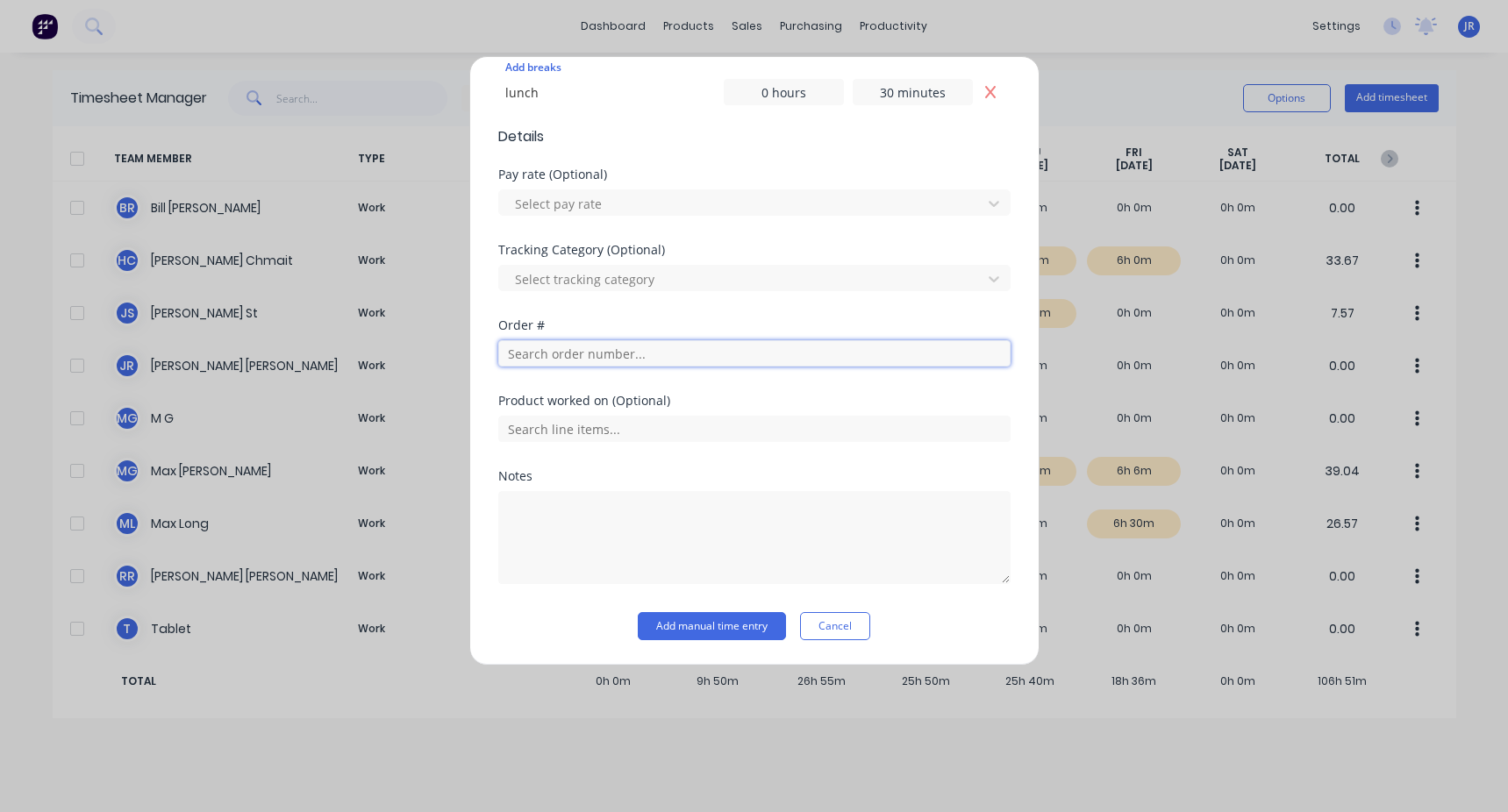
click at [433, 306] on input "text" at bounding box center [754, 353] width 512 height 26
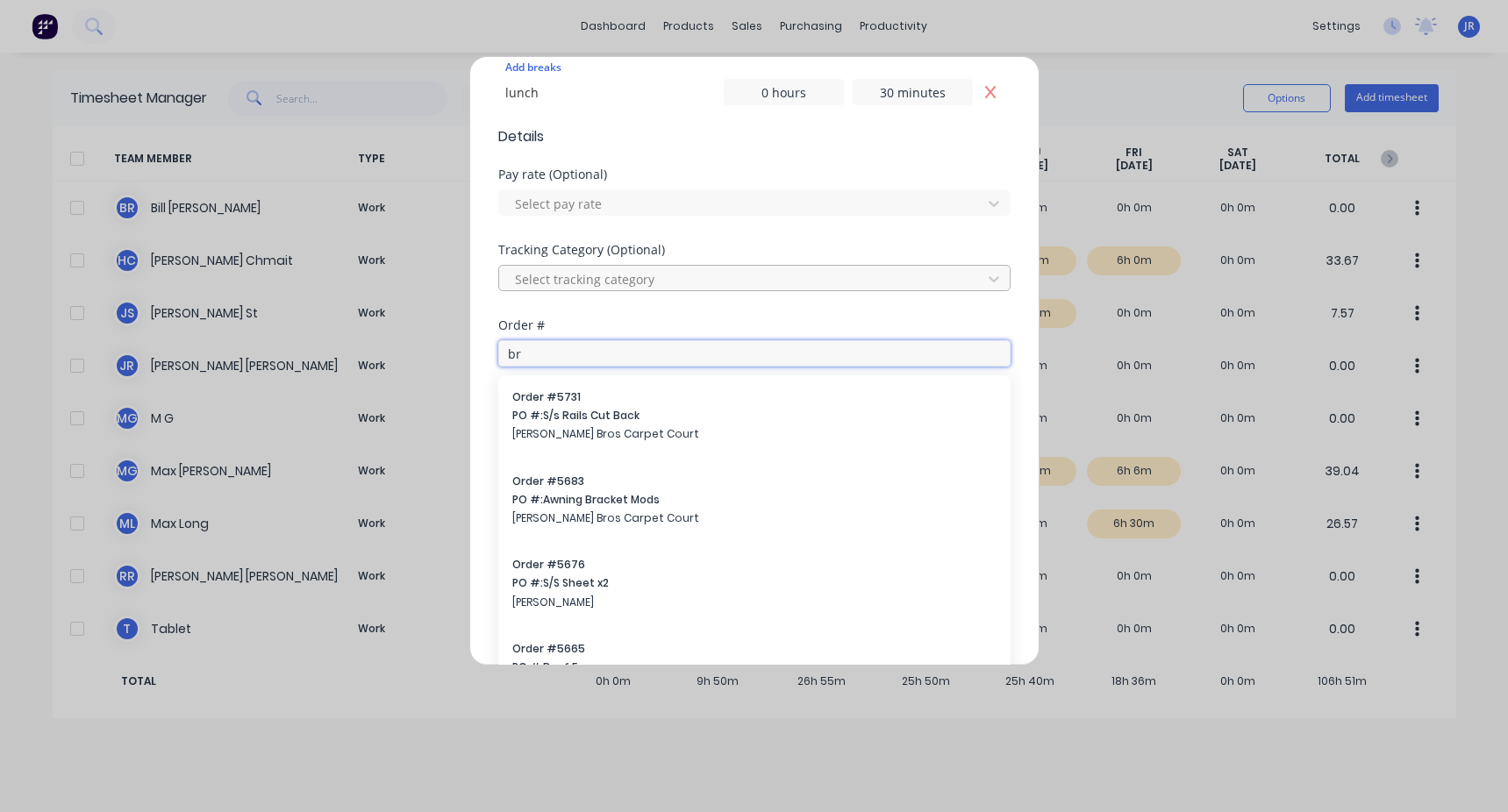
type input "b"
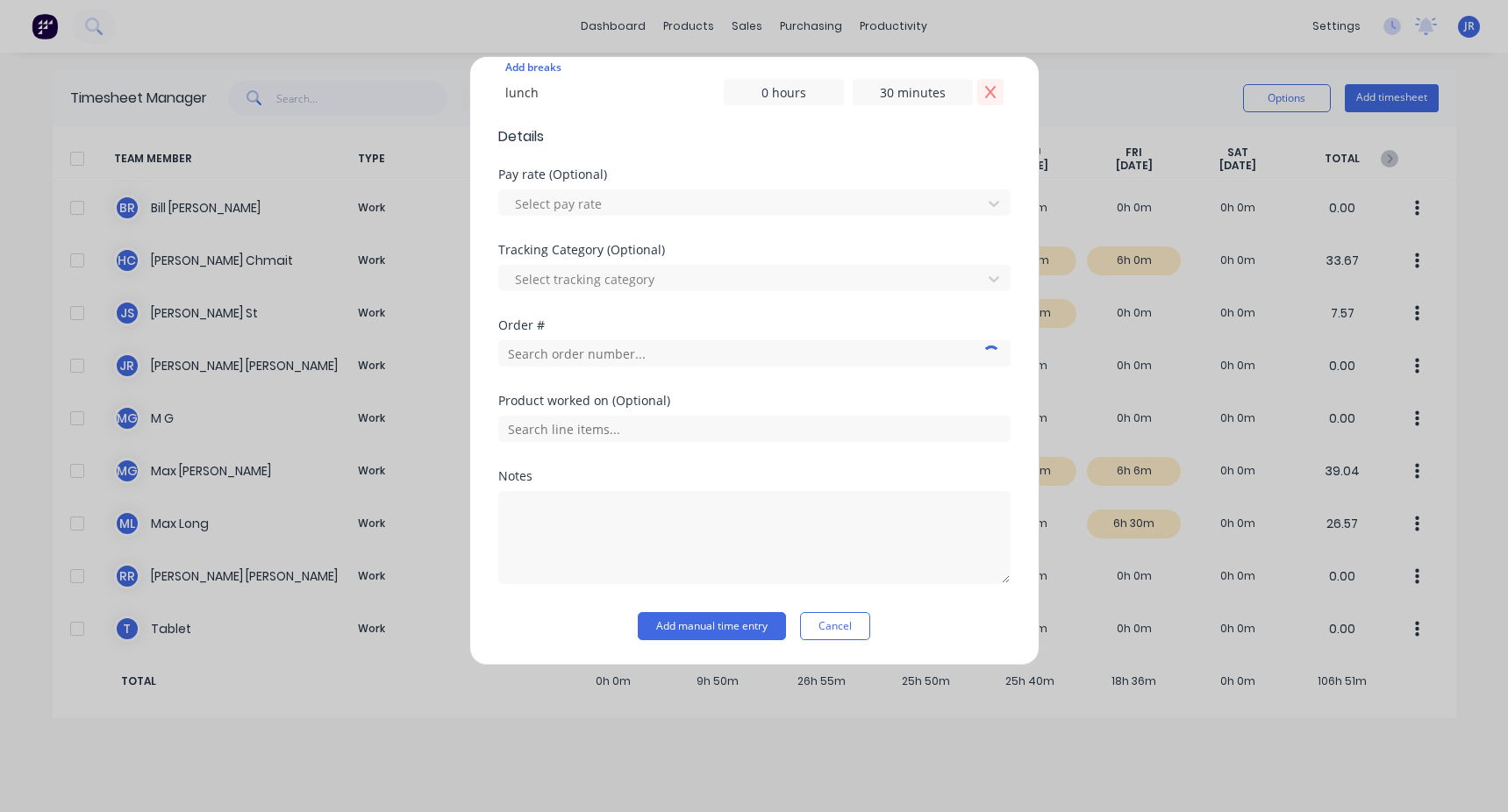
click at [433, 91] on icon "Remove lunch" at bounding box center [990, 92] width 14 height 14
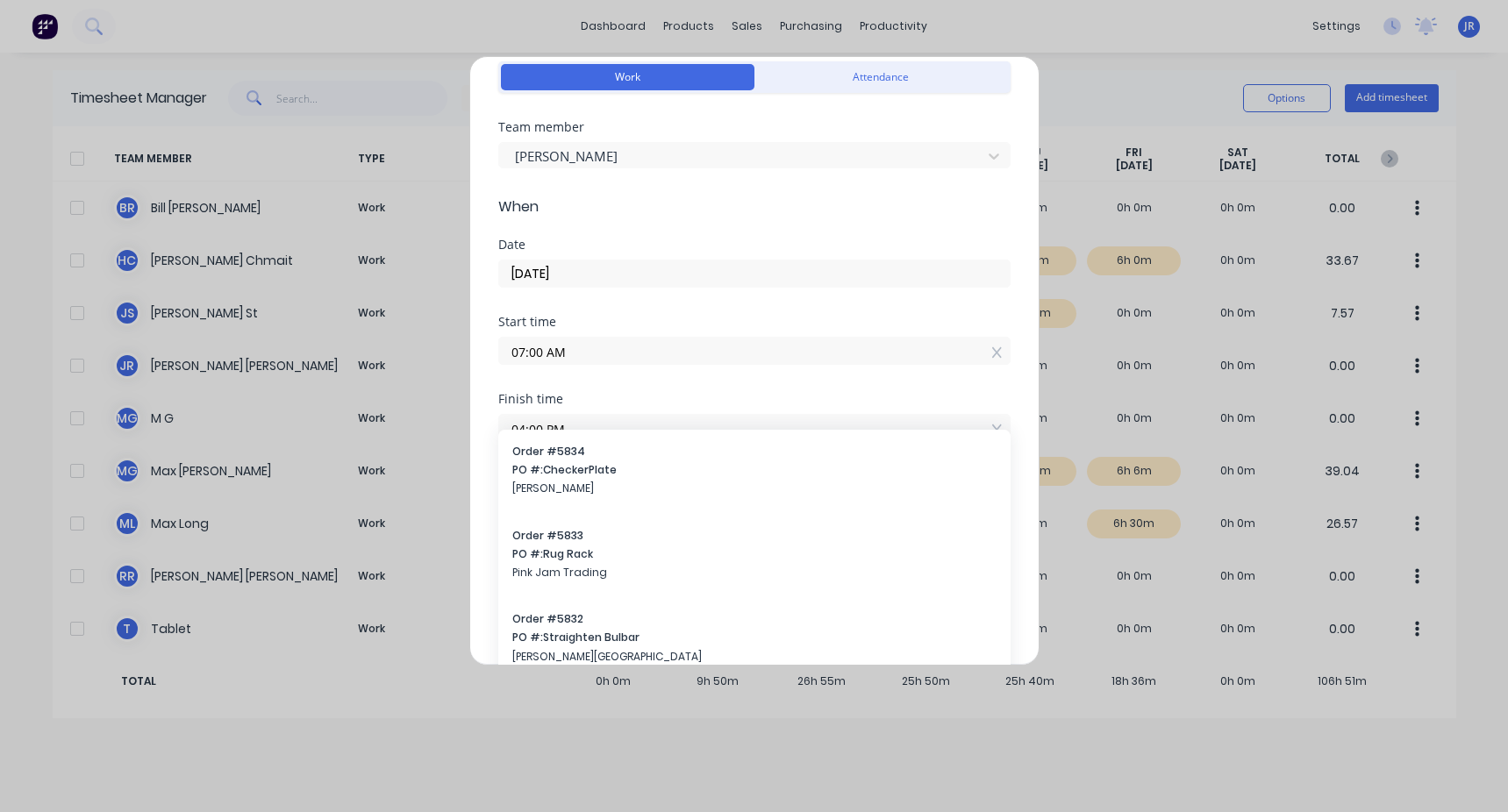
scroll to position [0, 0]
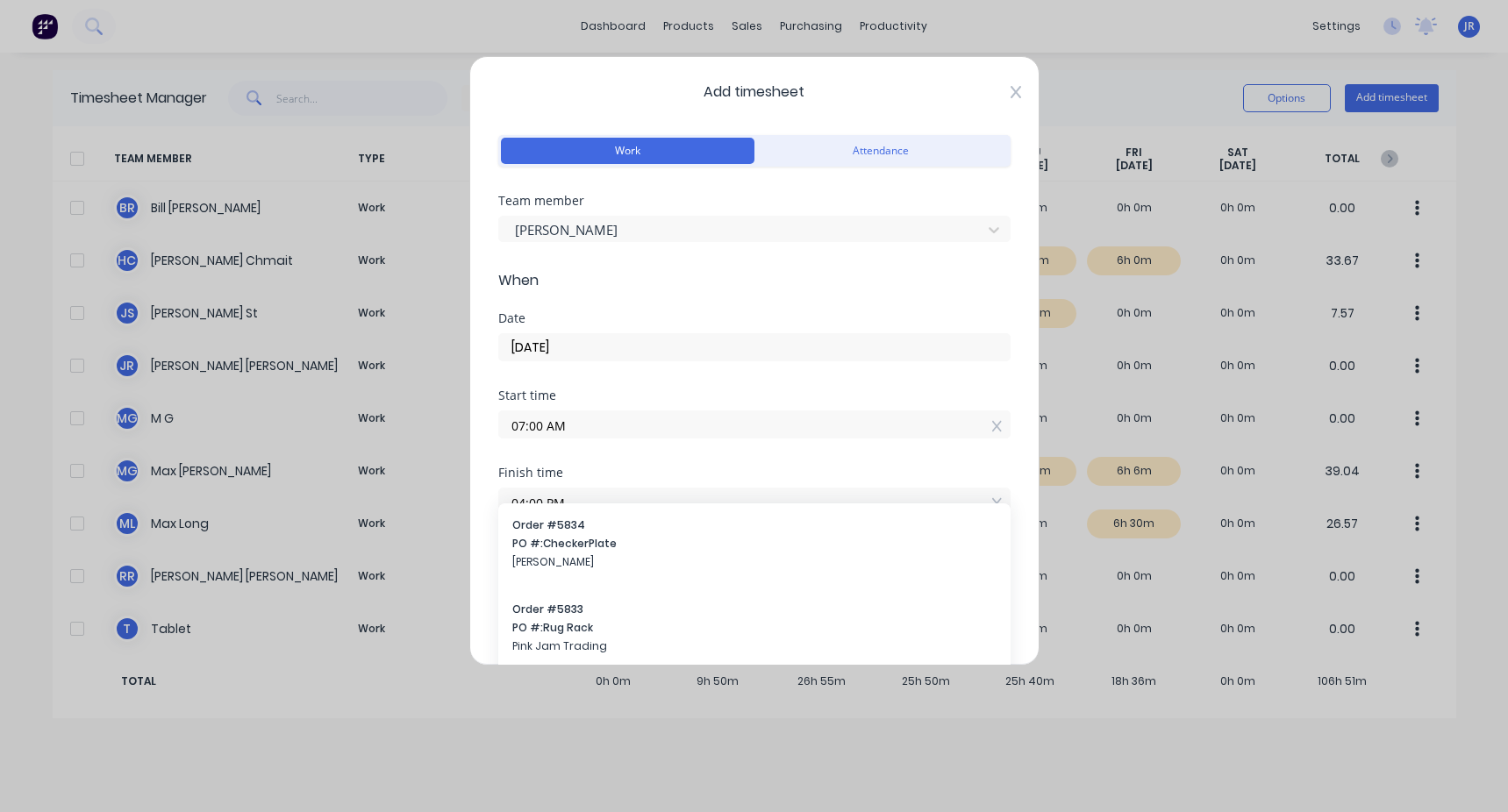
click at [433, 89] on icon at bounding box center [1014, 92] width 11 height 13
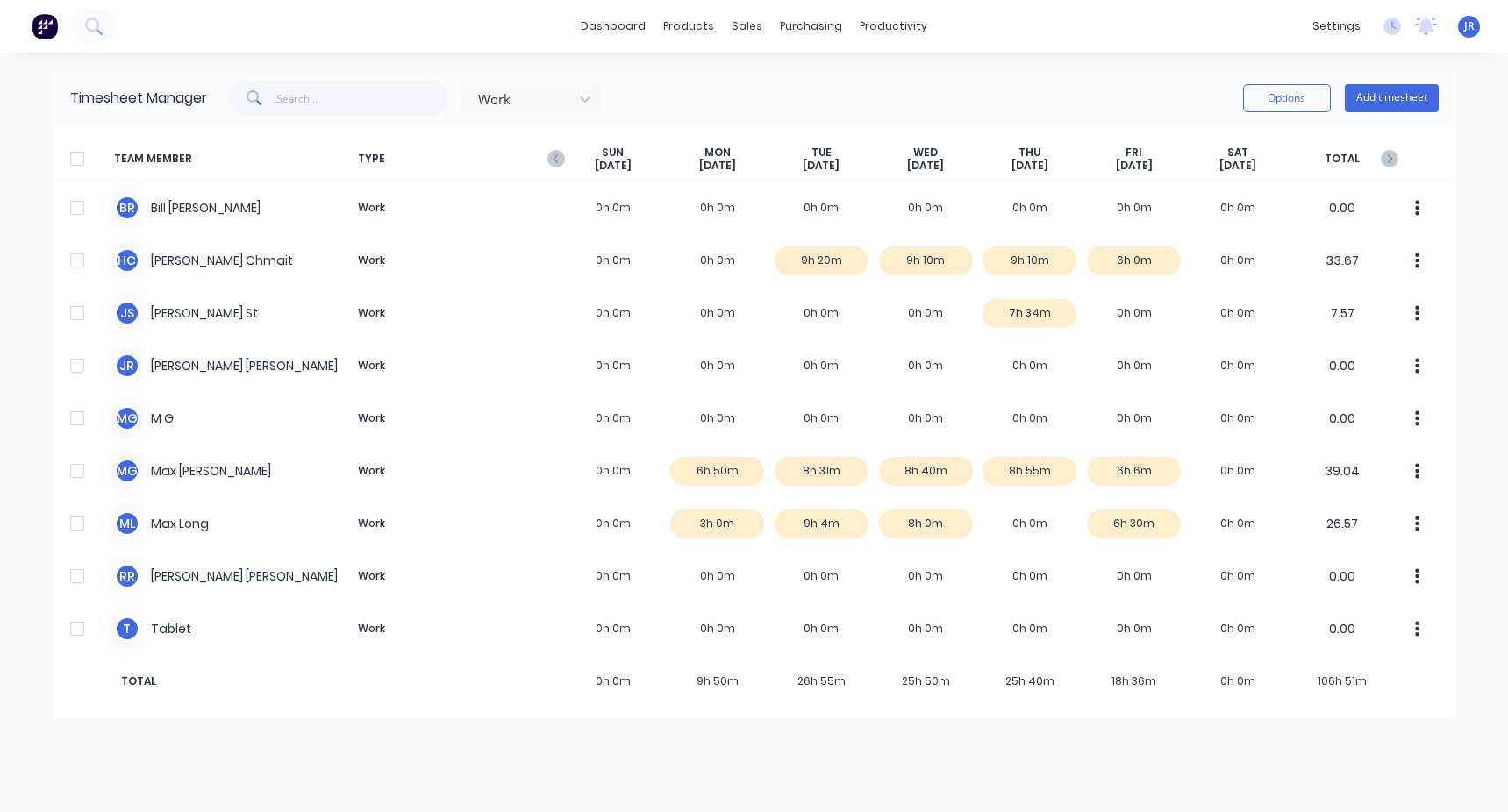
click at [433, 80] on div "Timesheet Manager Work Options Add timesheet" at bounding box center [754, 98] width 1403 height 56
